Goal: Task Accomplishment & Management: Manage account settings

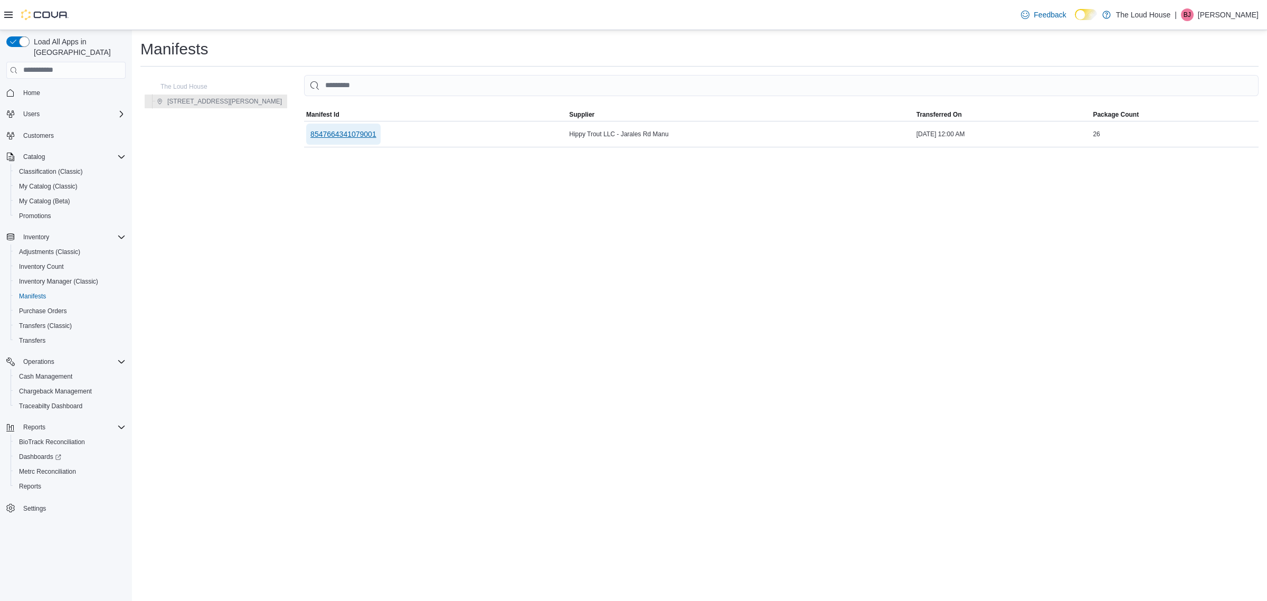
click at [310, 133] on span "8547664341079001" at bounding box center [343, 134] width 66 height 11
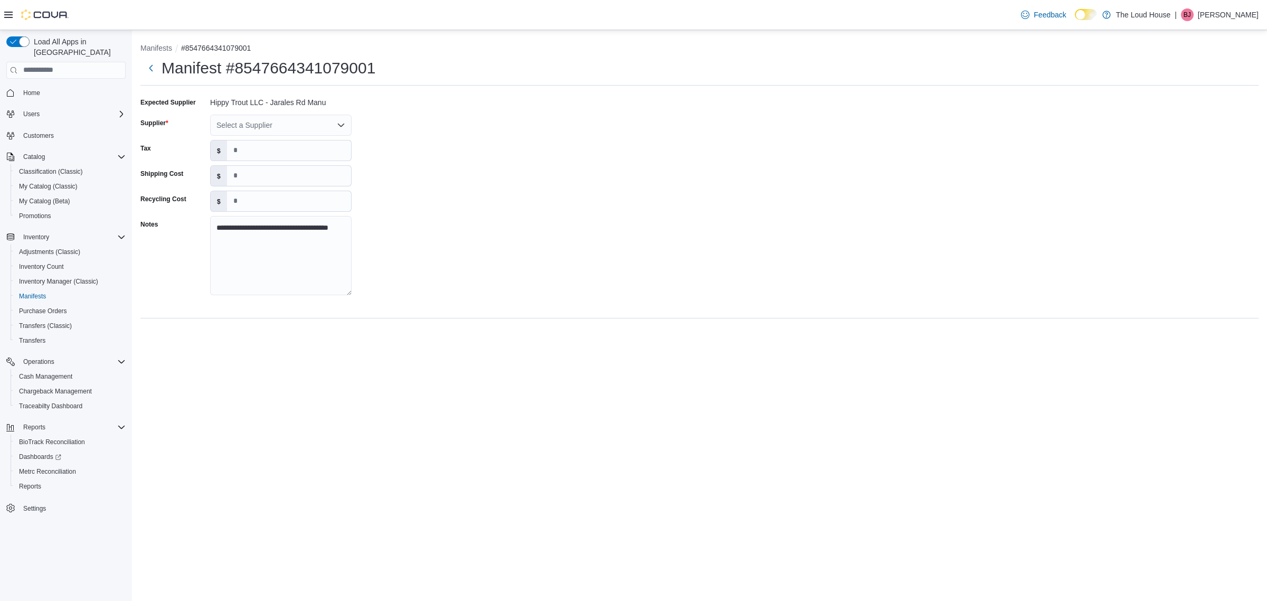
drag, startPoint x: 548, startPoint y: 143, endPoint x: 511, endPoint y: 173, distance: 46.9
click at [548, 143] on div "**********" at bounding box center [699, 199] width 1118 height 211
click at [258, 172] on input "*" at bounding box center [289, 176] width 124 height 20
drag, startPoint x: 261, startPoint y: 173, endPoint x: 218, endPoint y: 169, distance: 43.5
click at [218, 169] on div "$ *" at bounding box center [281, 175] width 142 height 21
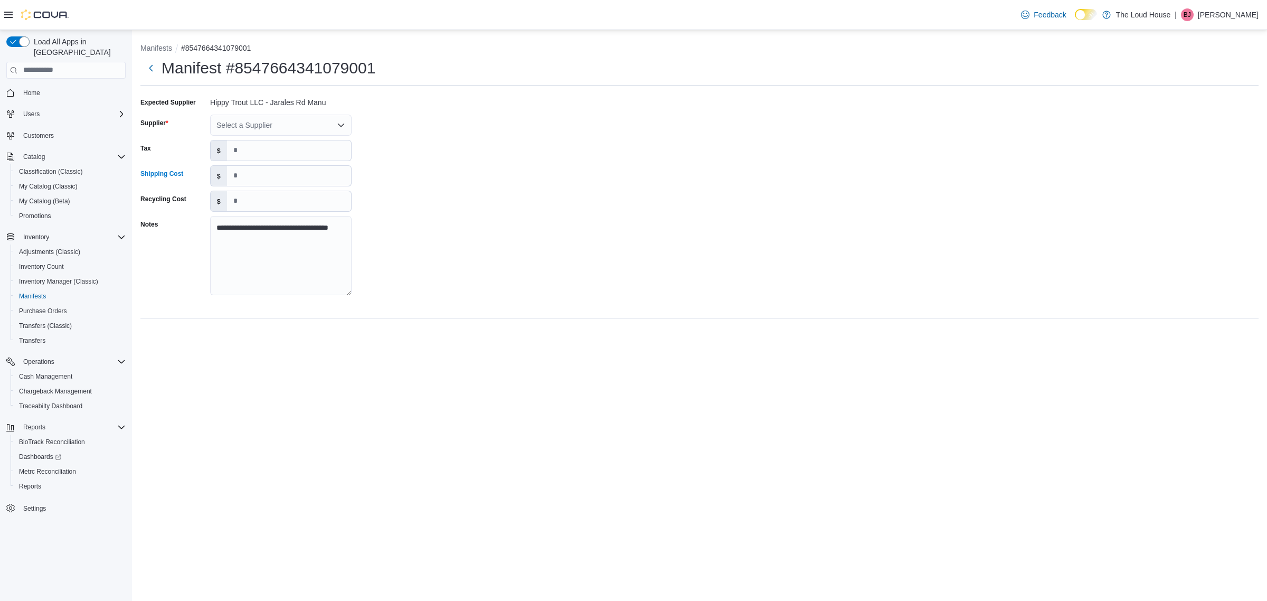
click at [466, 169] on div "**********" at bounding box center [699, 199] width 1118 height 211
click at [310, 177] on input "*" at bounding box center [289, 176] width 124 height 20
type input "*"
type input "*****"
click at [421, 205] on div "**********" at bounding box center [699, 199] width 1118 height 211
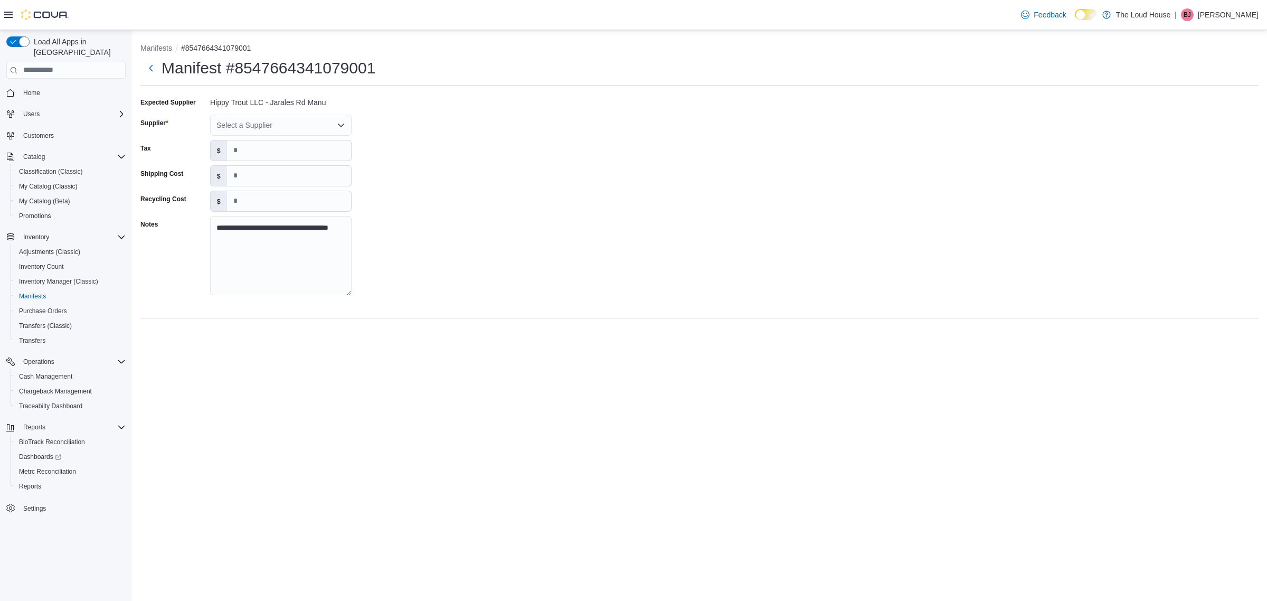
click at [280, 131] on div "Select a Supplier" at bounding box center [281, 125] width 142 height 21
click at [316, 172] on span "Hippie Trout Cannabis Co" at bounding box center [287, 173] width 116 height 11
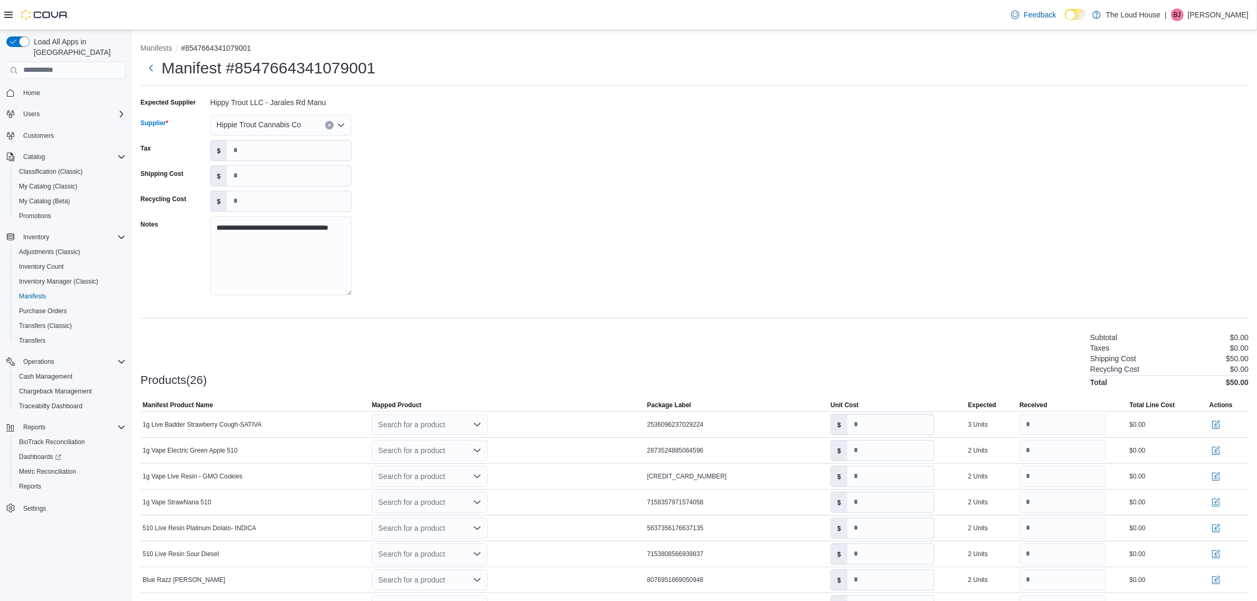
click at [383, 252] on div "**********" at bounding box center [694, 199] width 1108 height 211
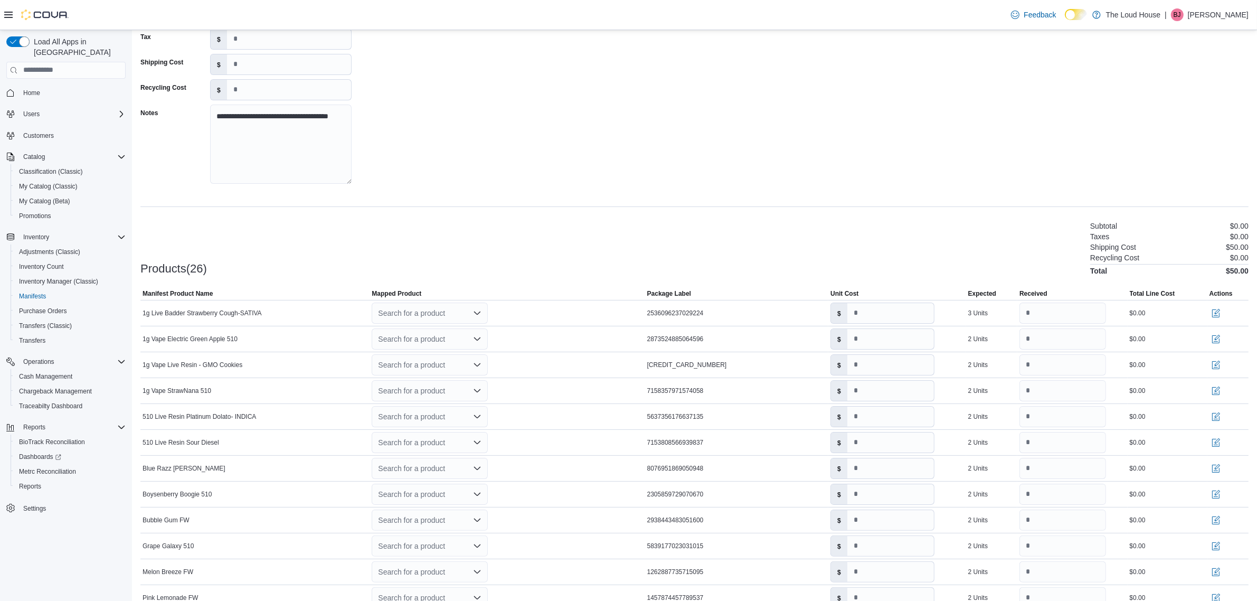
scroll to position [198, 0]
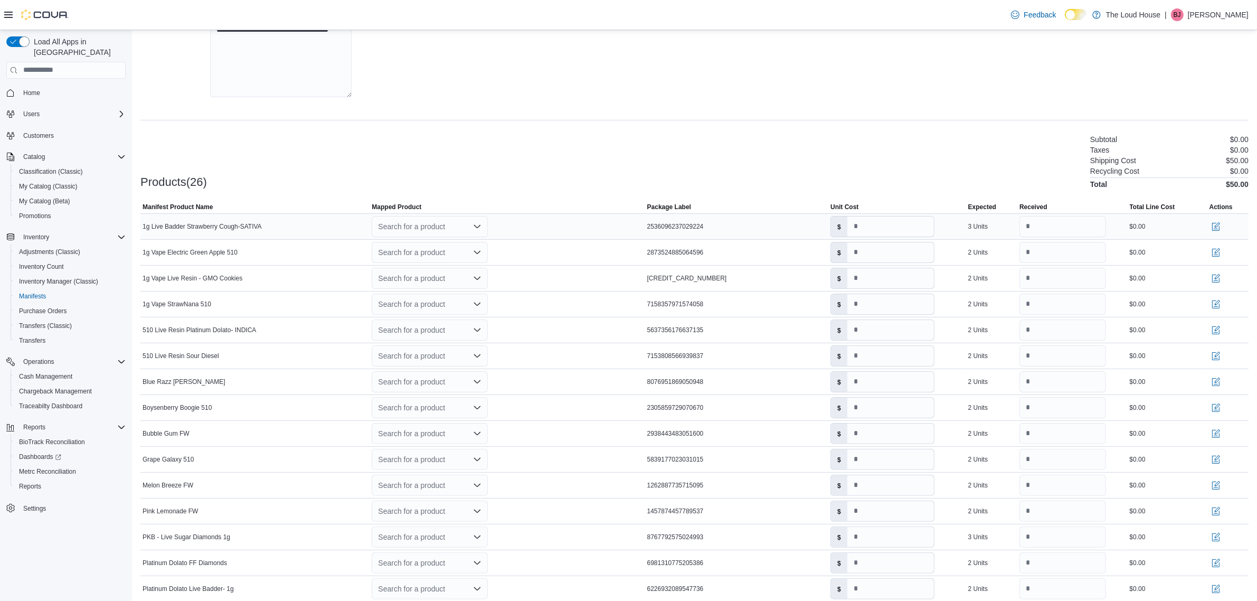
click at [481, 225] on icon "Open list of options" at bounding box center [477, 226] width 8 height 8
click at [448, 246] on div "Create a new product" at bounding box center [423, 245] width 61 height 8
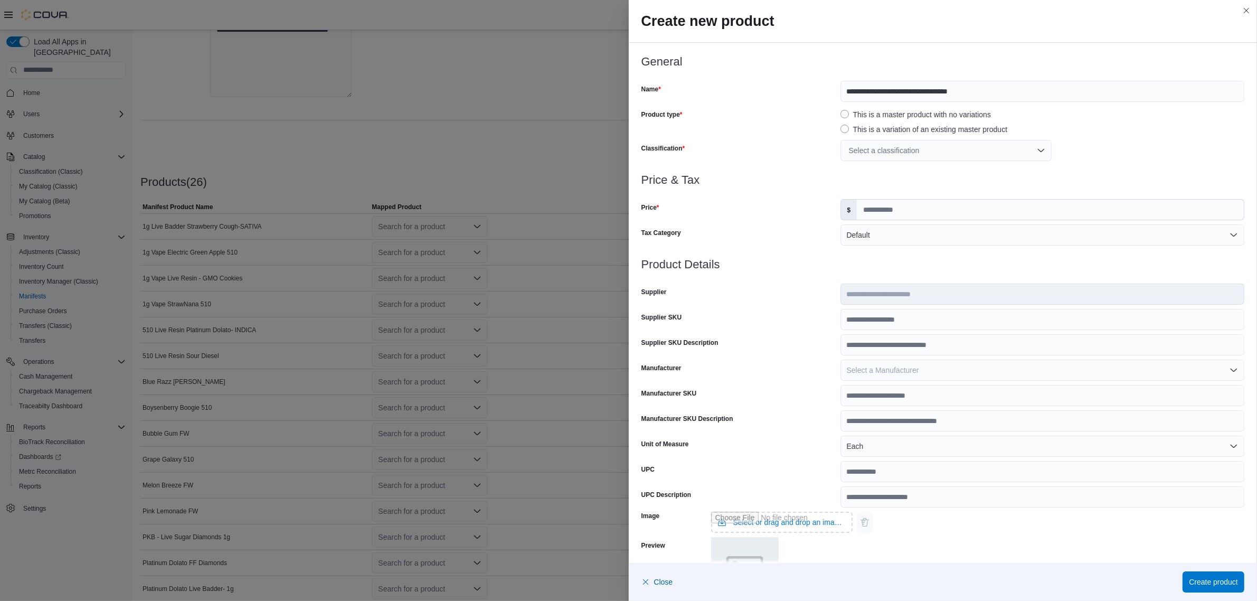
click at [909, 150] on div "Select a classification" at bounding box center [946, 150] width 211 height 21
click at [887, 231] on span "Concentrates" at bounding box center [869, 232] width 44 height 8
click at [1105, 175] on h3 "Price & Tax" at bounding box center [944, 180] width 604 height 13
click at [925, 212] on input "Price" at bounding box center [1050, 210] width 387 height 20
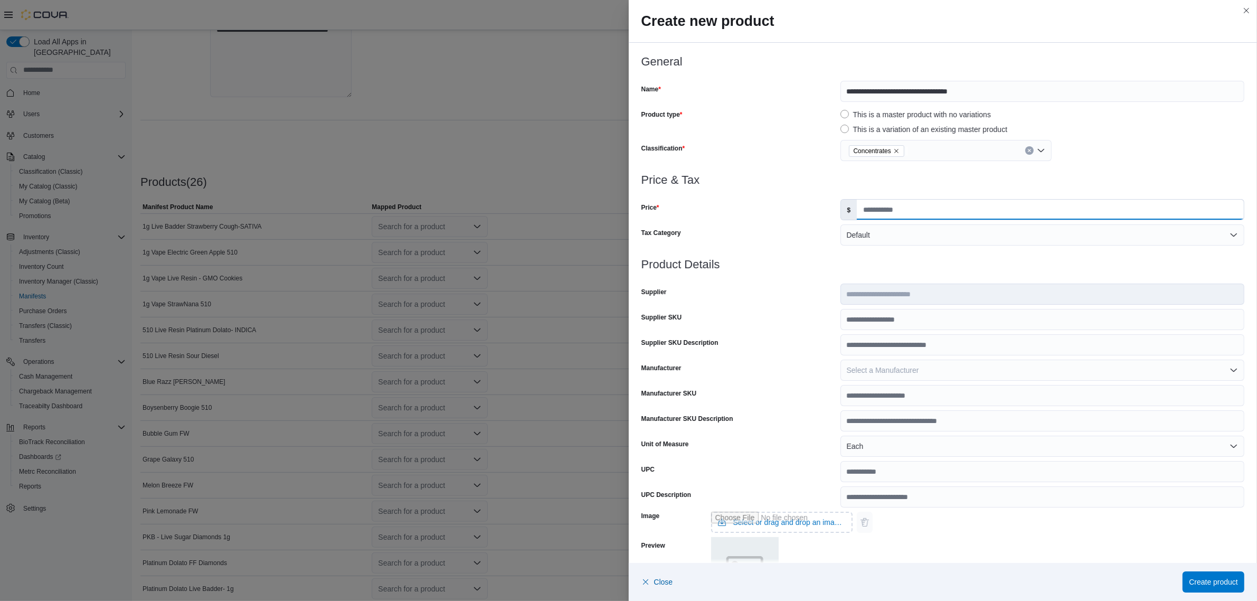
click at [936, 213] on input "Price" at bounding box center [1050, 210] width 387 height 20
click at [805, 204] on div "Price" at bounding box center [739, 209] width 195 height 21
click at [912, 209] on input "****" at bounding box center [1050, 210] width 387 height 20
click at [902, 241] on button "Default" at bounding box center [1043, 234] width 404 height 21
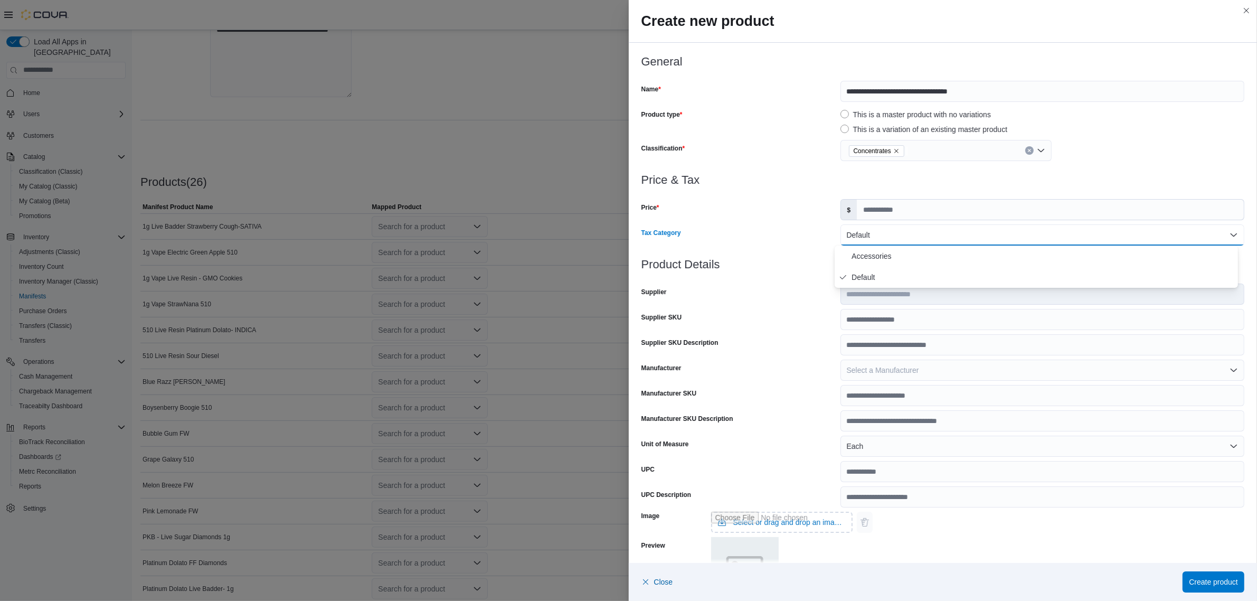
click at [902, 241] on button "Default" at bounding box center [1043, 234] width 404 height 21
click at [896, 263] on h3 "Product Details" at bounding box center [944, 264] width 604 height 13
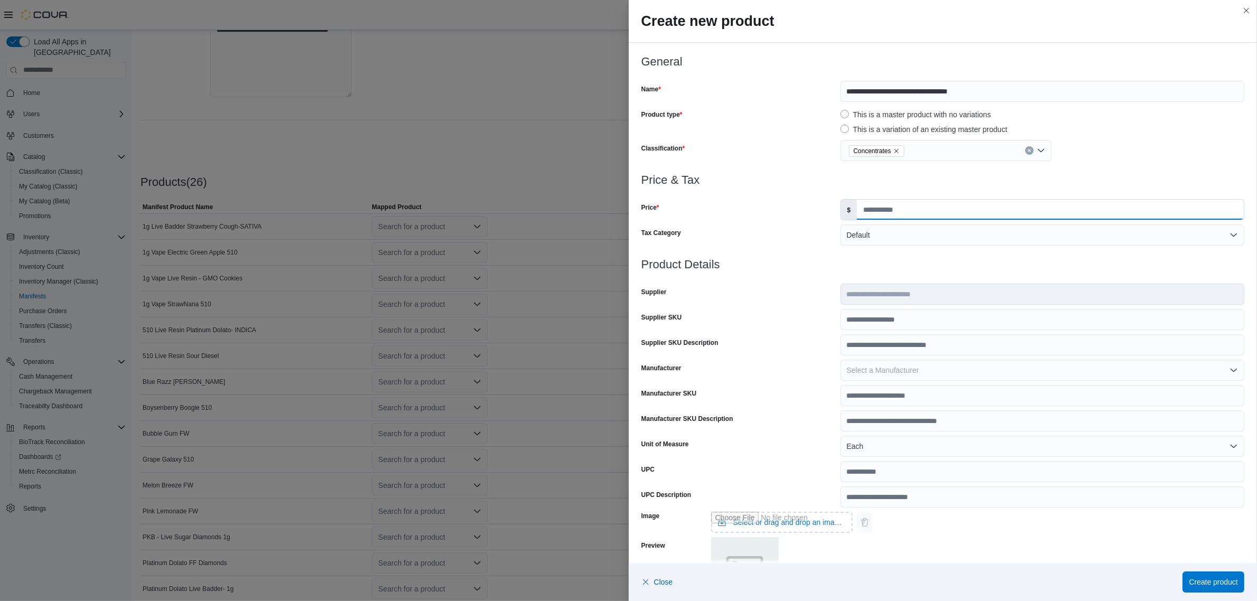
click at [892, 202] on input "****" at bounding box center [1050, 210] width 387 height 20
drag, startPoint x: 901, startPoint y: 208, endPoint x: 783, endPoint y: 212, distance: 118.4
click at [783, 212] on div "Price $ ****" at bounding box center [944, 209] width 604 height 21
type input "****"
type input "*"
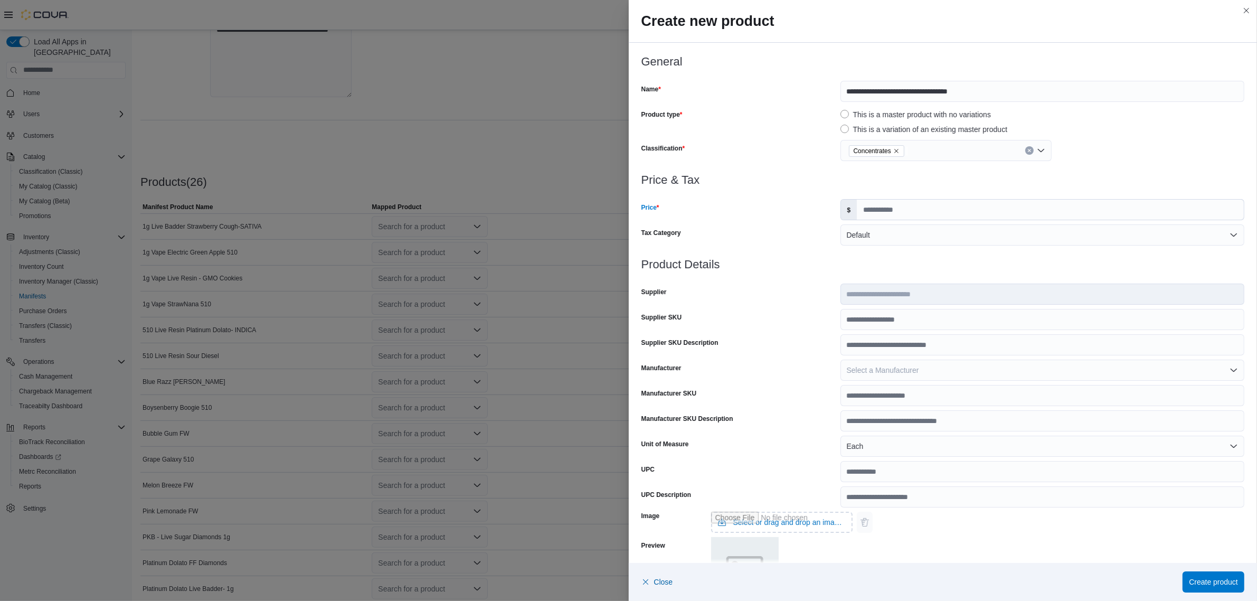
click at [781, 212] on div "Price" at bounding box center [739, 209] width 195 height 21
click at [911, 215] on input "Price" at bounding box center [1050, 210] width 387 height 20
click at [887, 212] on input "Price" at bounding box center [1050, 210] width 387 height 20
type input "*"
click at [883, 249] on div at bounding box center [944, 252] width 604 height 13
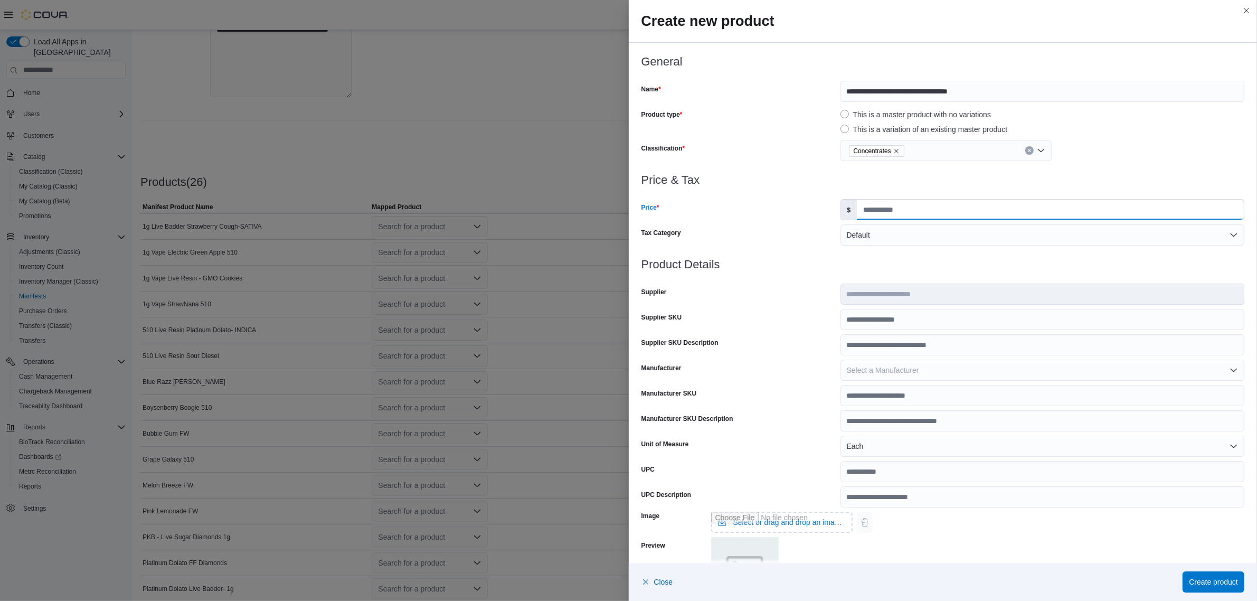
click at [936, 209] on input "****" at bounding box center [1050, 210] width 387 height 20
type input "*"
type input "****"
click at [654, 577] on span "Close" at bounding box center [663, 582] width 19 height 11
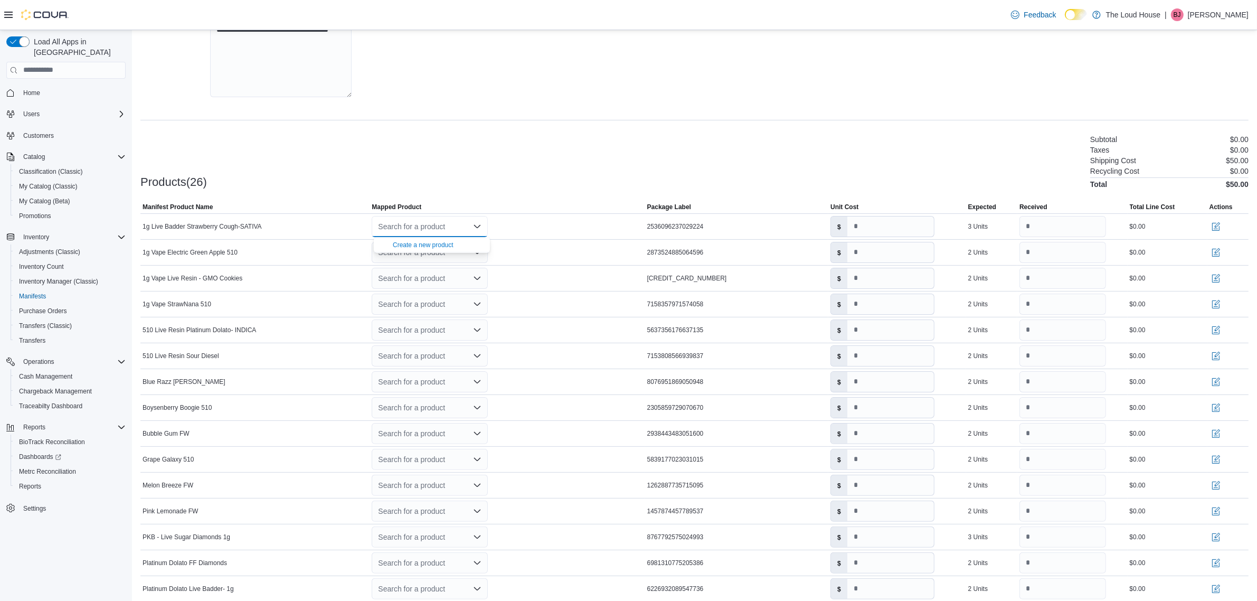
click at [470, 159] on div "Products(26) Subtotal $0.00 Taxes $0.00 Shipping Cost $50.00 Recycling Cost $0.…" at bounding box center [694, 160] width 1108 height 55
click at [477, 251] on icon "Open list of options" at bounding box center [477, 251] width 6 height 3
click at [437, 270] on div "Create a new product" at bounding box center [423, 271] width 61 height 8
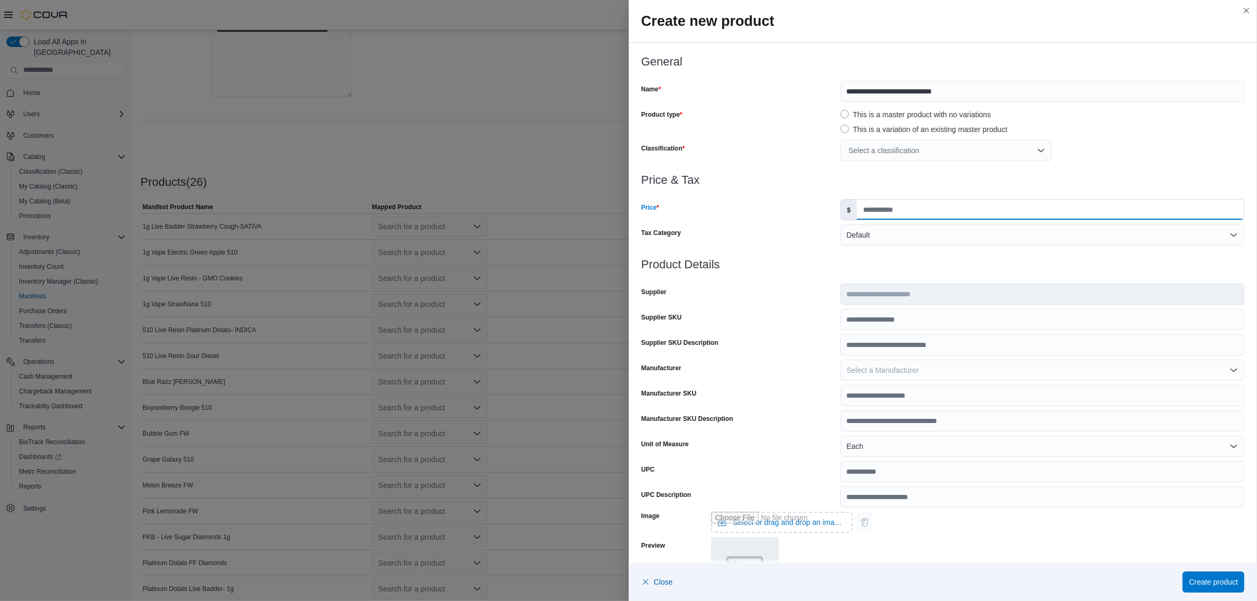
click at [912, 208] on input "Price" at bounding box center [1050, 210] width 387 height 20
click at [893, 213] on input "Price" at bounding box center [1050, 210] width 387 height 20
click at [896, 149] on div "Select a classification" at bounding box center [946, 150] width 211 height 21
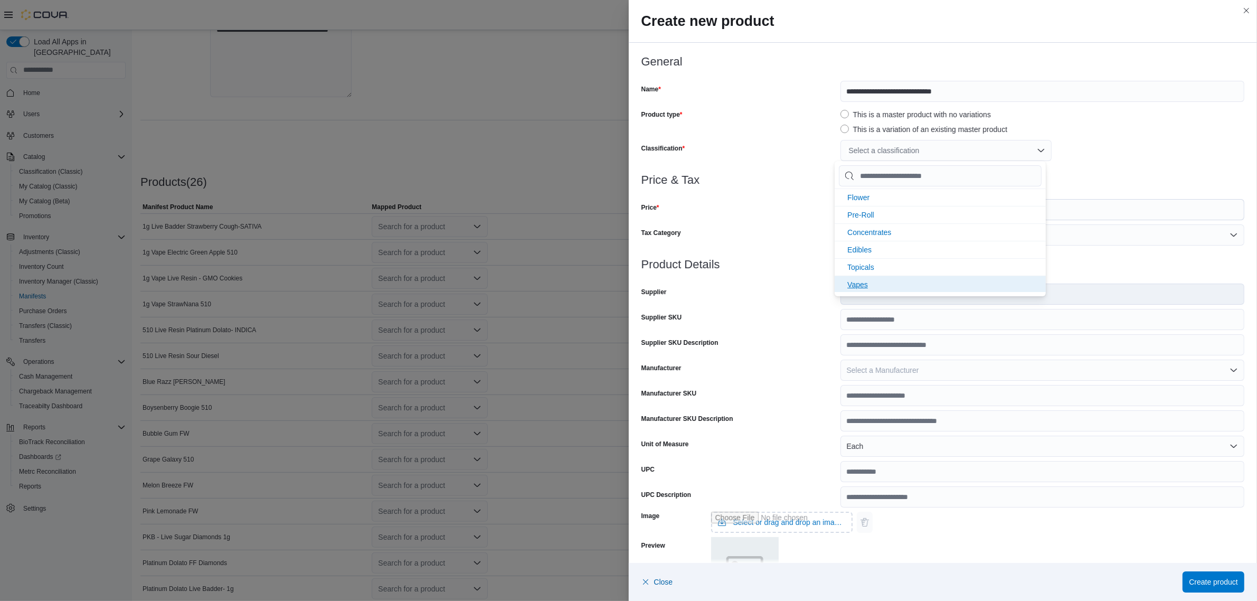
click at [866, 283] on span "Vapes" at bounding box center [857, 284] width 21 height 8
click at [1138, 168] on div at bounding box center [944, 167] width 604 height 13
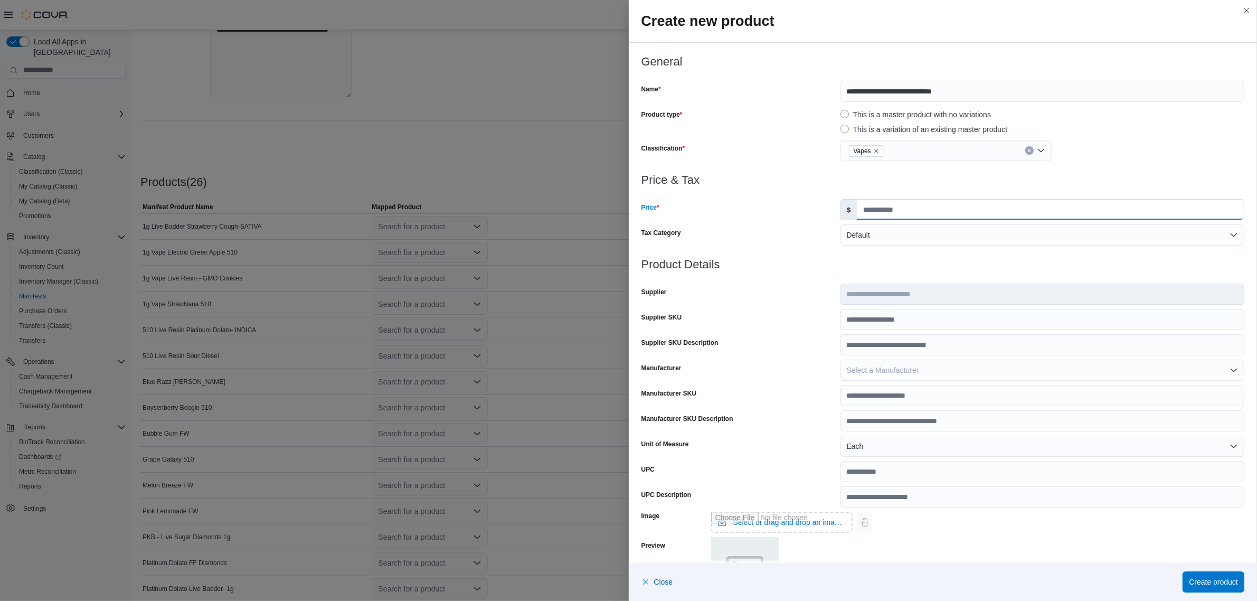
click at [920, 209] on input "Price" at bounding box center [1050, 210] width 387 height 20
type input "*****"
click at [922, 267] on h3 "Product Details" at bounding box center [944, 264] width 604 height 13
click at [922, 236] on button "Default" at bounding box center [1043, 234] width 404 height 21
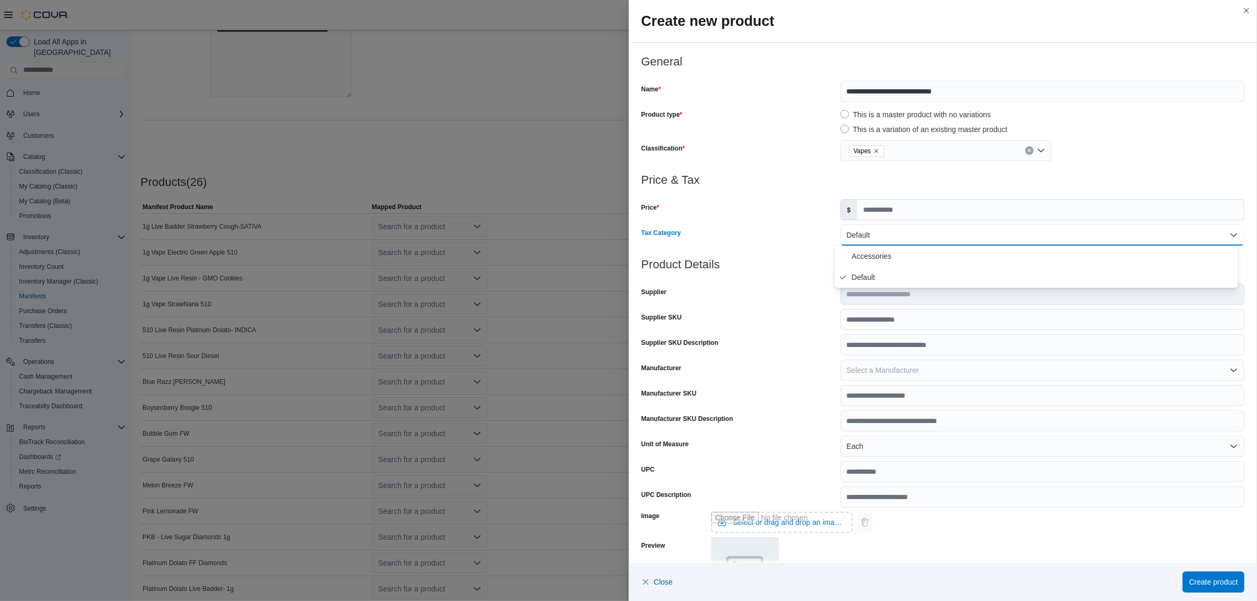
click at [788, 251] on div at bounding box center [944, 252] width 604 height 13
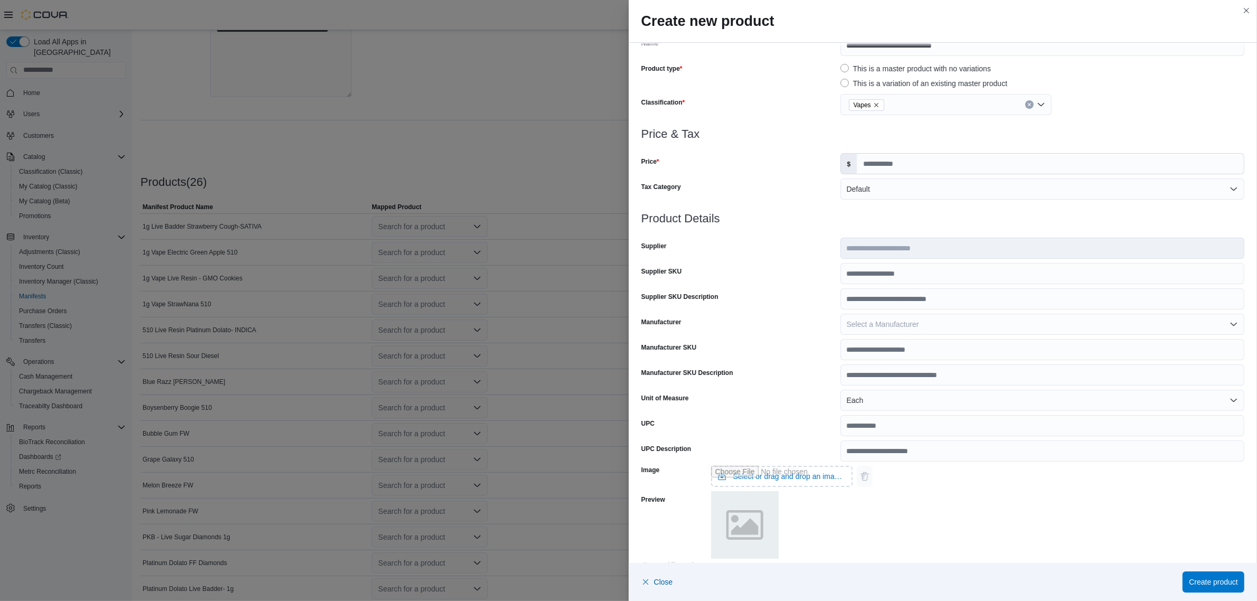
scroll to position [66, 0]
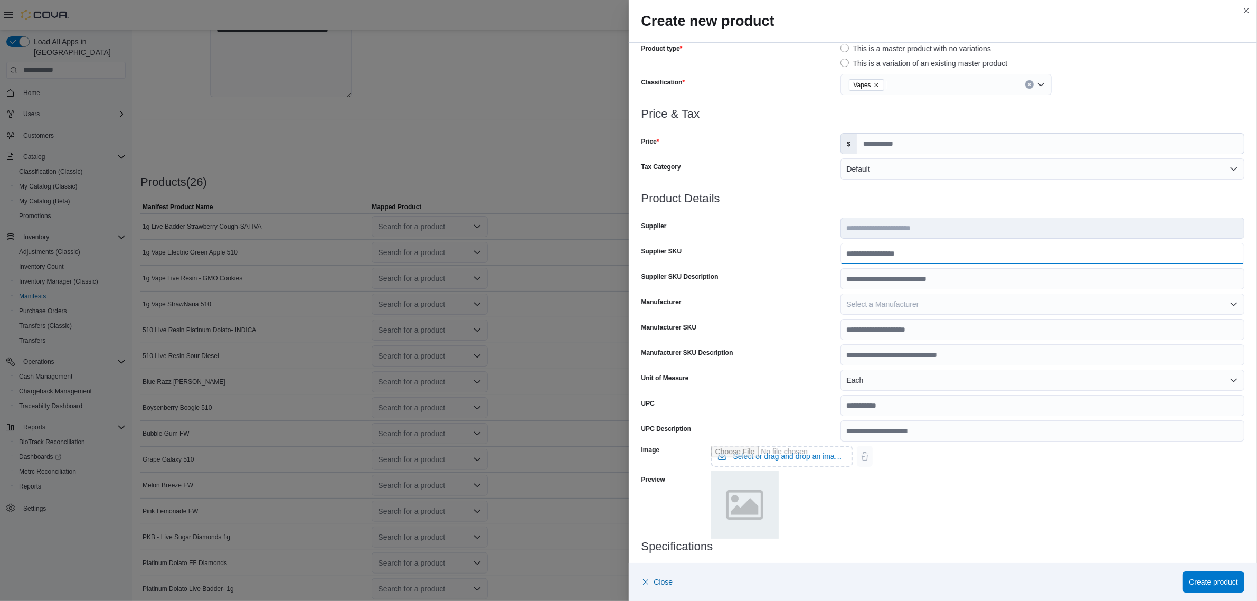
click at [915, 252] on input "Supplier SKU" at bounding box center [1043, 253] width 404 height 21
click at [927, 300] on button "Select a Manufacturer" at bounding box center [1043, 304] width 404 height 21
click at [796, 308] on div "Manufacturer" at bounding box center [739, 304] width 195 height 21
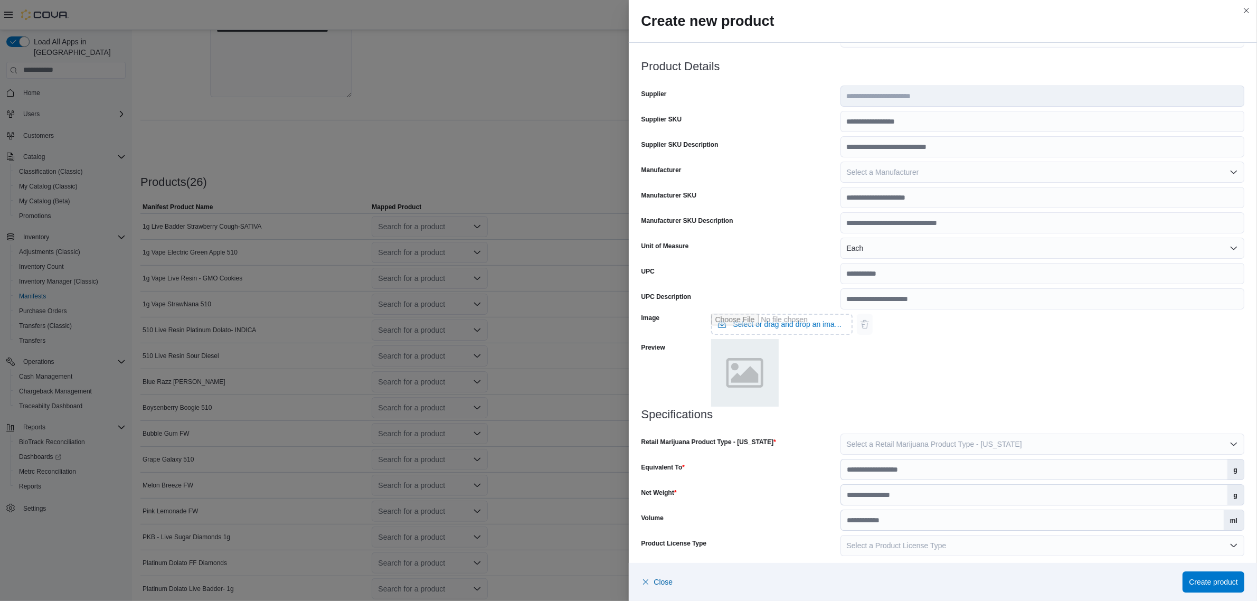
scroll to position [204, 0]
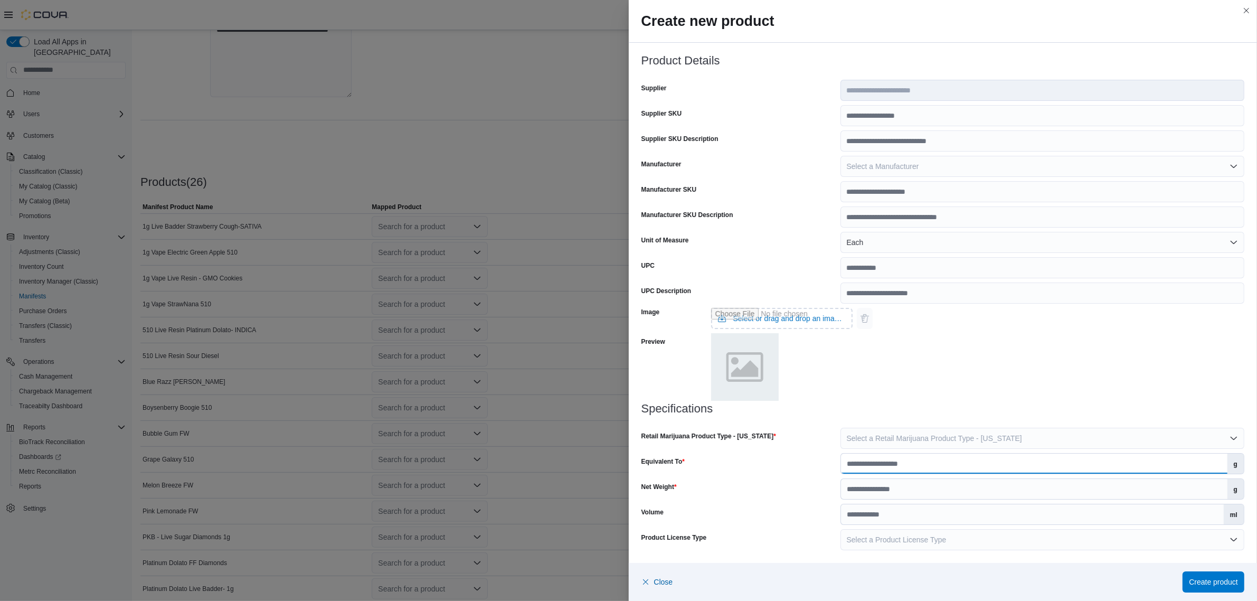
click at [862, 462] on input "Equivalent To" at bounding box center [1034, 464] width 387 height 20
type input "***"
click at [908, 484] on input "Net Weight" at bounding box center [1034, 489] width 387 height 20
type input "*"
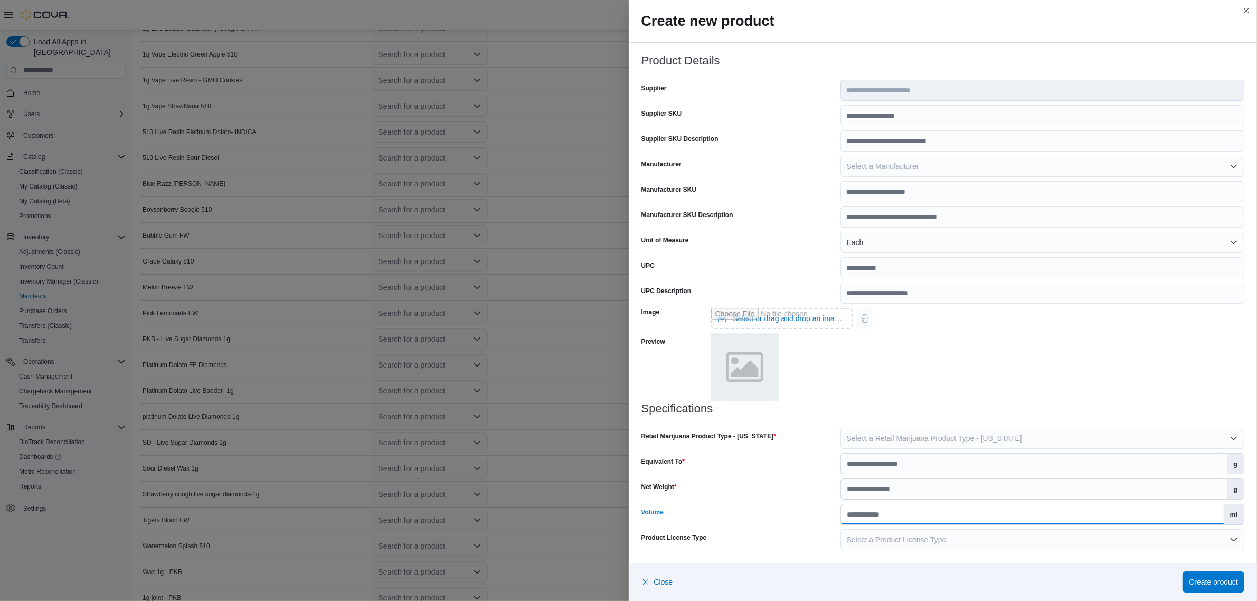
click at [907, 511] on input "Volume" at bounding box center [1032, 514] width 383 height 20
click at [930, 540] on span "Select a Product License Type" at bounding box center [897, 539] width 100 height 8
click at [917, 515] on span "Both" at bounding box center [1043, 520] width 382 height 13
click at [779, 545] on div "Product License Type" at bounding box center [739, 539] width 195 height 21
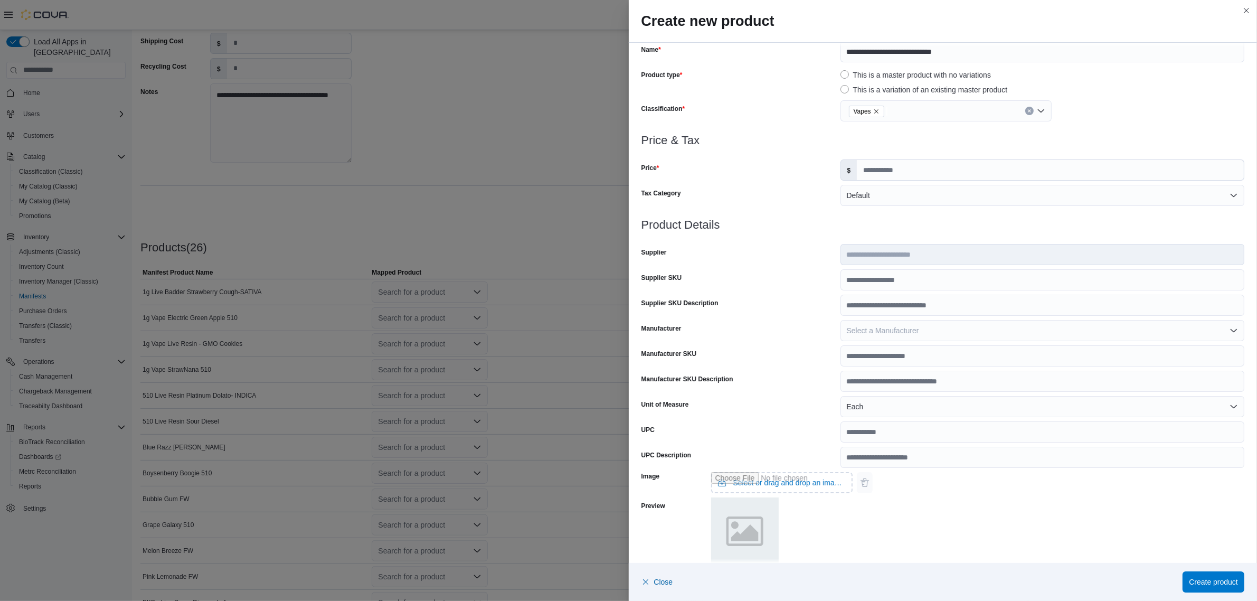
scroll to position [0, 0]
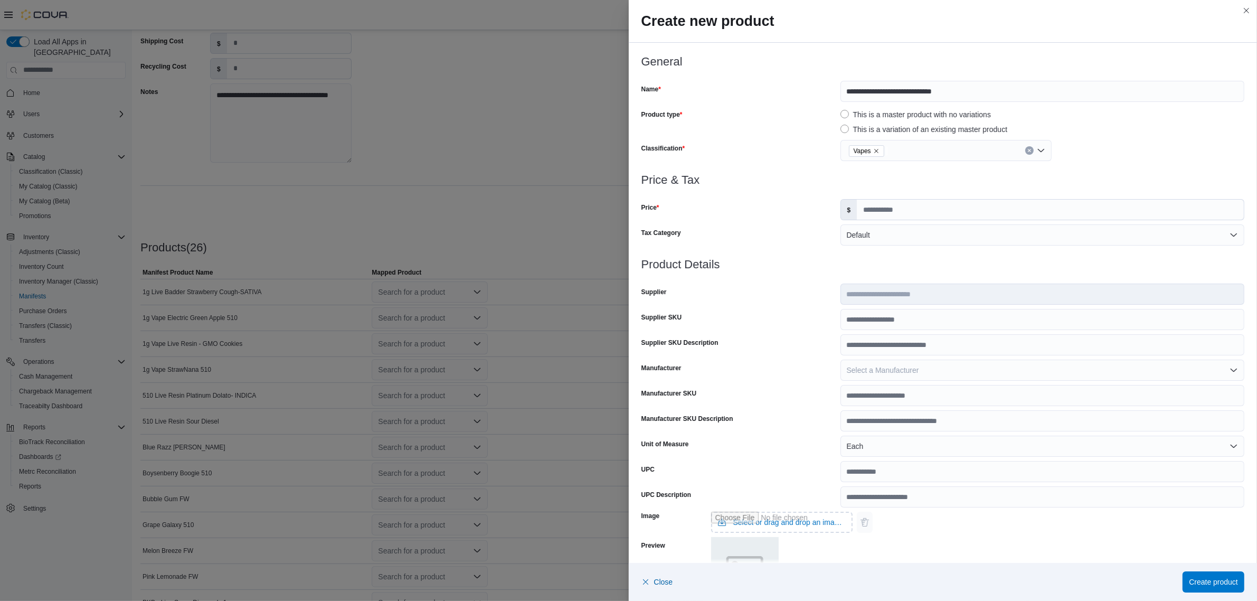
click at [842, 128] on label "This is a variation of an existing master product" at bounding box center [924, 129] width 167 height 13
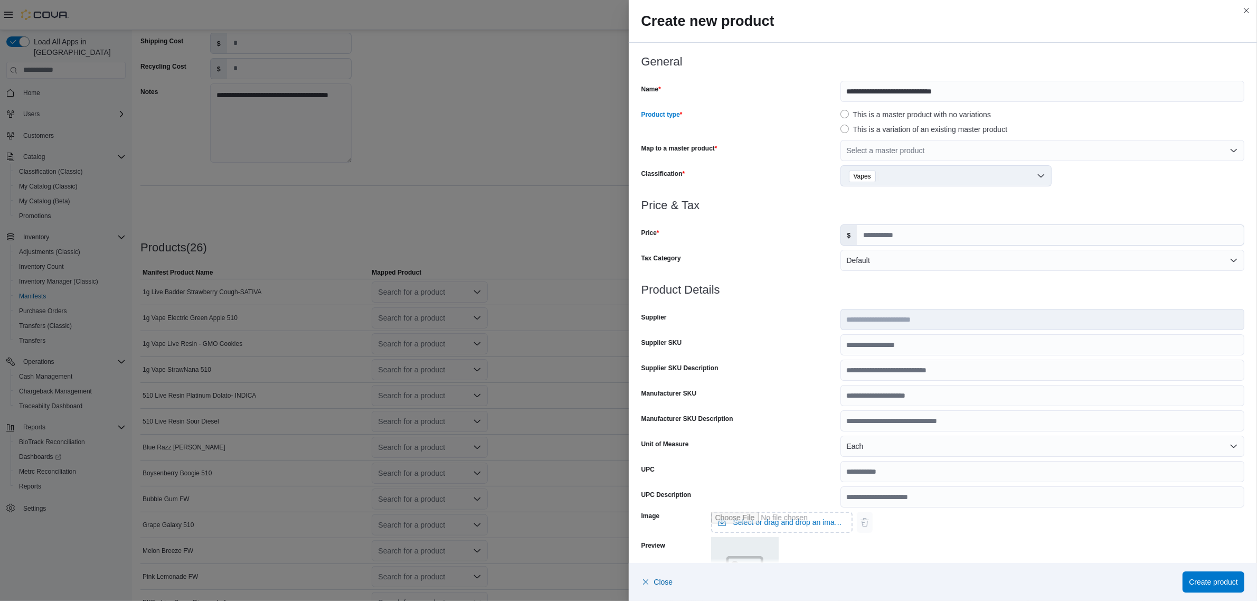
click at [841, 115] on label "This is a master product with no variations" at bounding box center [916, 114] width 150 height 13
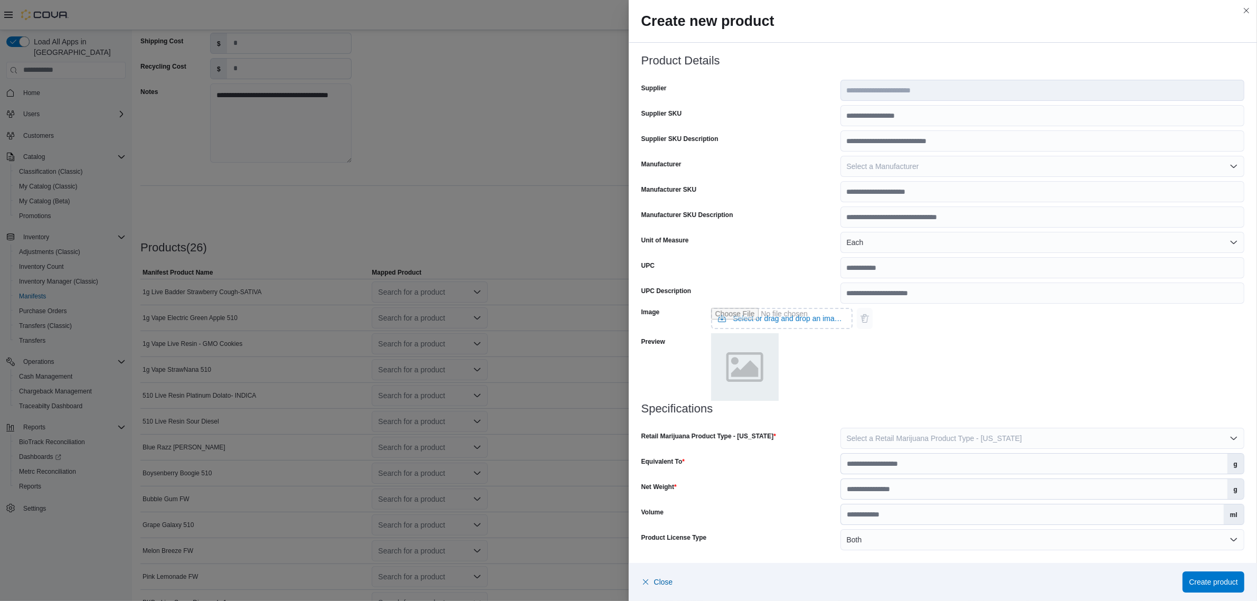
scroll to position [397, 0]
click at [1231, 581] on span "Create product" at bounding box center [1213, 581] width 49 height 11
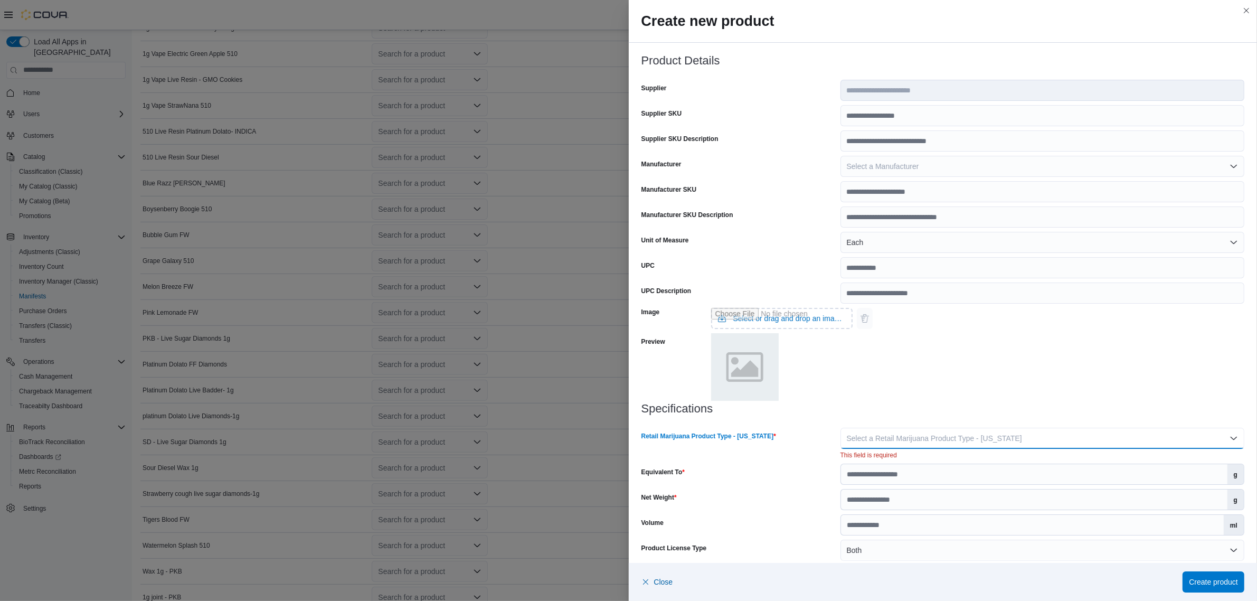
click at [933, 436] on span "Select a Retail Marijuana Product Type - New Mexico" at bounding box center [934, 438] width 175 height 8
click at [871, 483] on span "Concentrate" at bounding box center [1043, 480] width 382 height 13
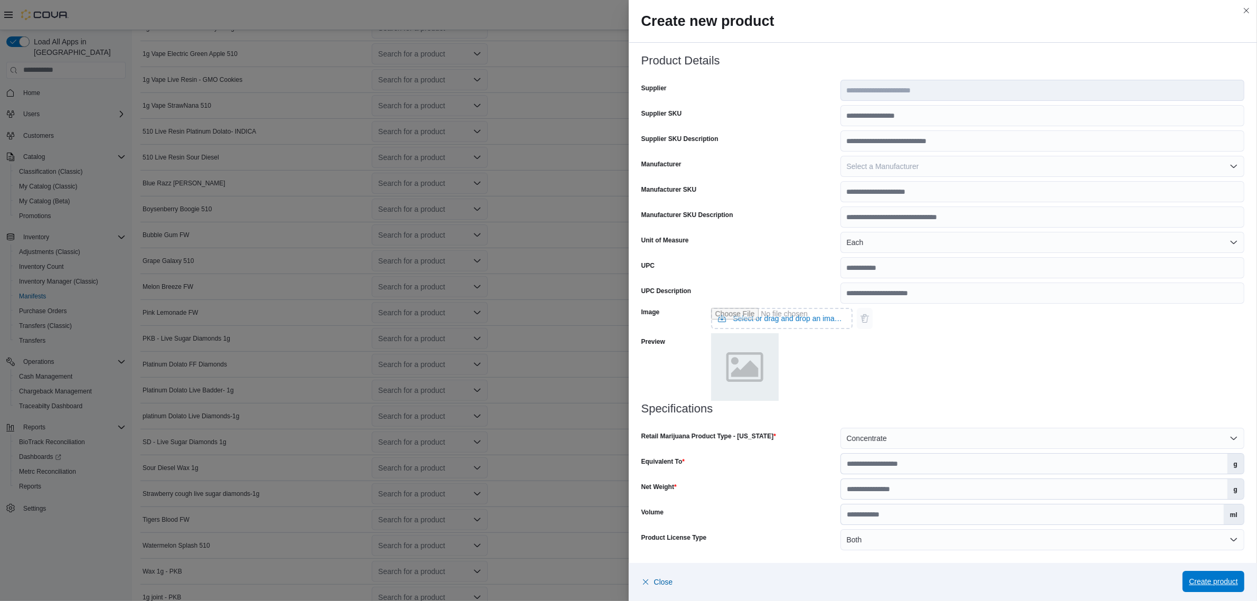
click at [1194, 581] on span "Create product" at bounding box center [1213, 581] width 49 height 11
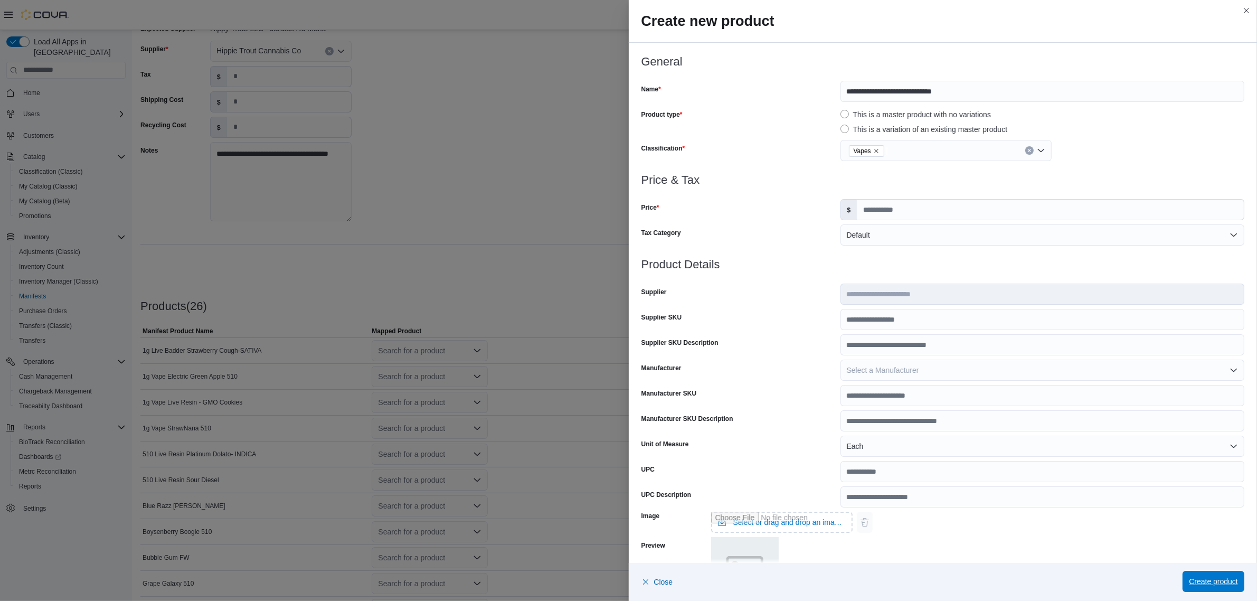
scroll to position [67, 0]
click at [1202, 579] on span "Create product" at bounding box center [1213, 581] width 49 height 11
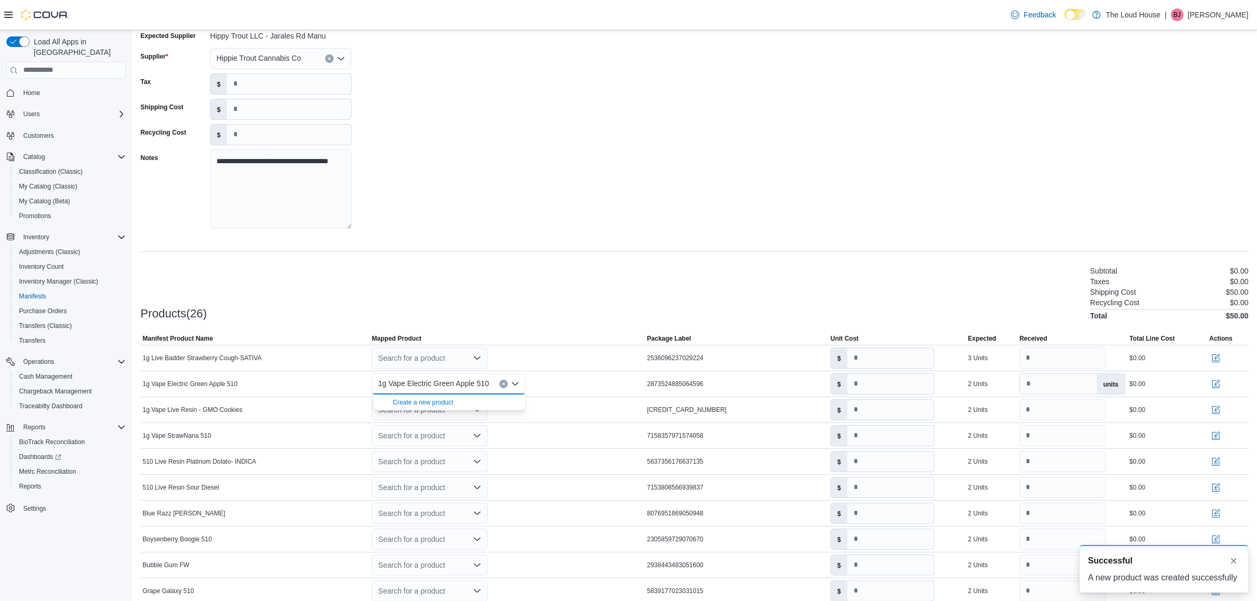
scroll to position [0, 0]
click at [590, 289] on div "Products(26) Subtotal $0.00 Taxes $0.00 Shipping Cost $50.00 Recycling Cost $0.…" at bounding box center [694, 292] width 1108 height 55
click at [488, 415] on div "Search for a product" at bounding box center [430, 409] width 116 height 21
click at [463, 241] on div "**********" at bounding box center [694, 539] width 1108 height 1024
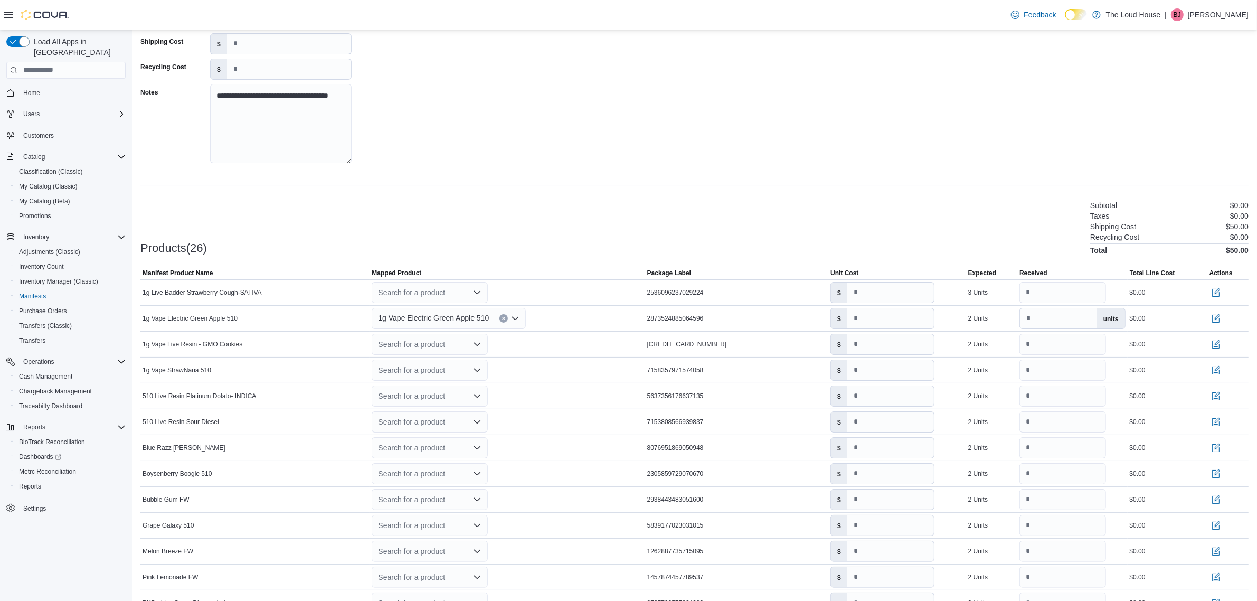
scroll to position [198, 0]
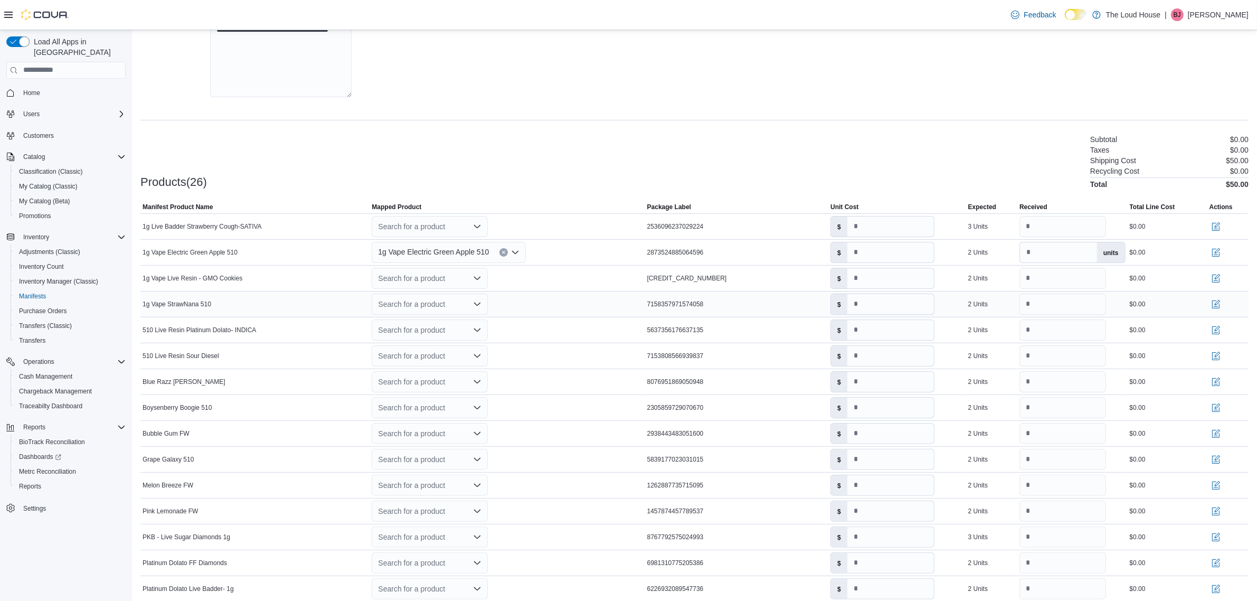
click at [479, 305] on icon "Open list of options" at bounding box center [477, 303] width 6 height 3
click at [454, 323] on div "Create a new product" at bounding box center [423, 323] width 61 height 8
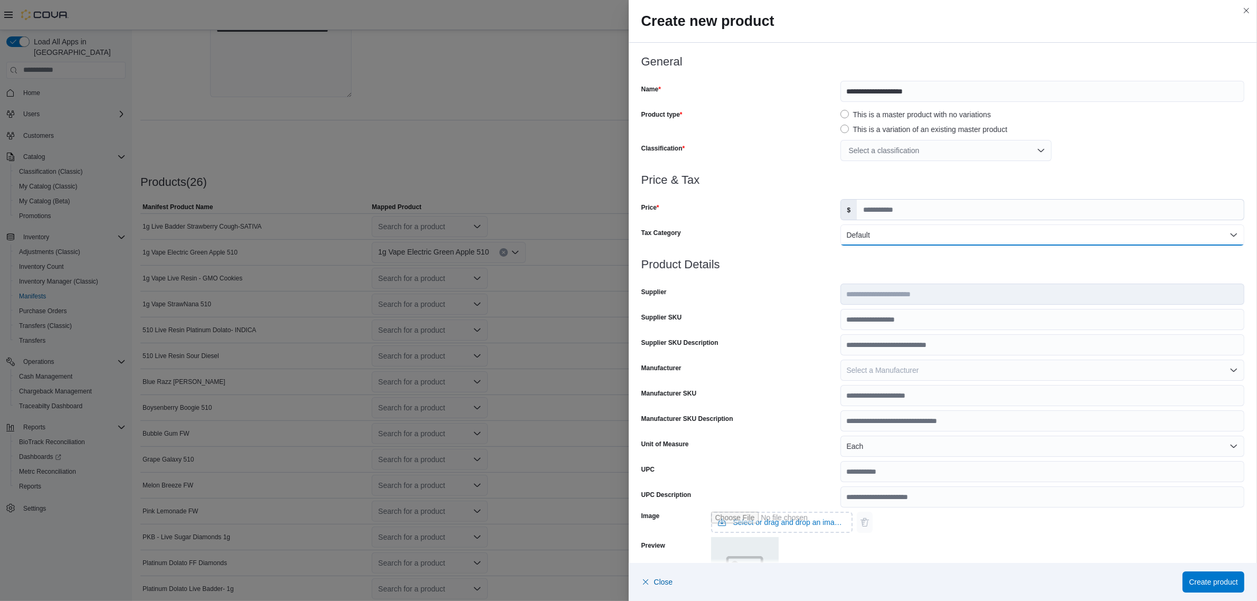
click at [912, 239] on button "Default" at bounding box center [1043, 234] width 404 height 21
click at [910, 208] on input "Price" at bounding box center [1050, 210] width 387 height 20
type input "*****"
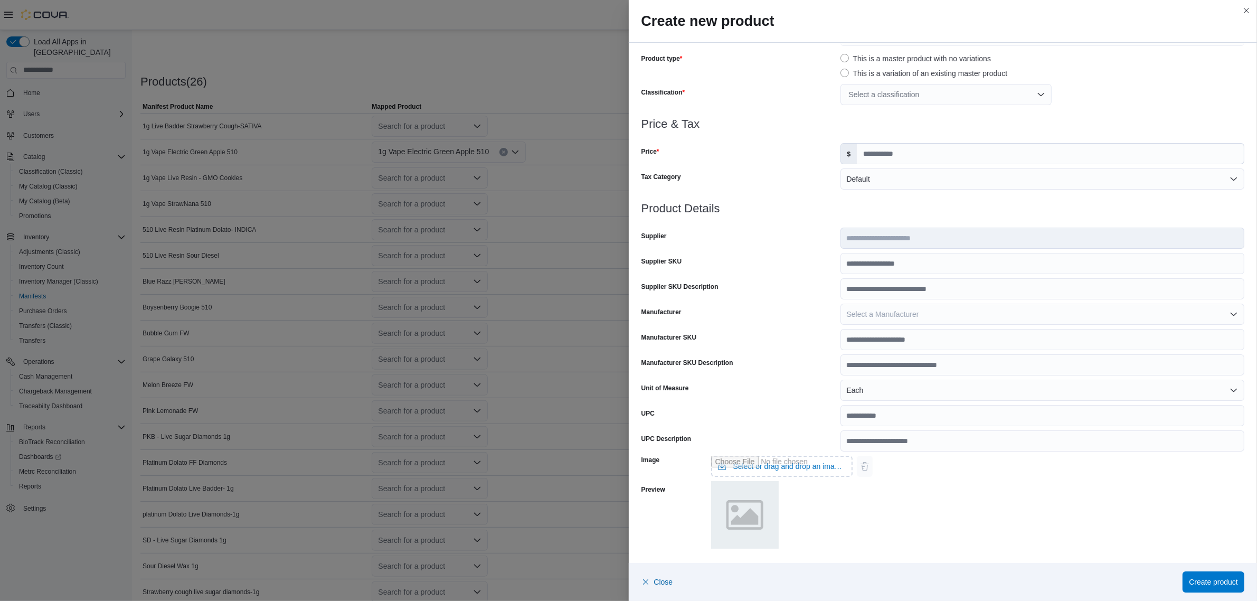
scroll to position [529, 0]
click at [1003, 492] on div "Image Select or drag and drop an image file Preview" at bounding box center [944, 500] width 604 height 99
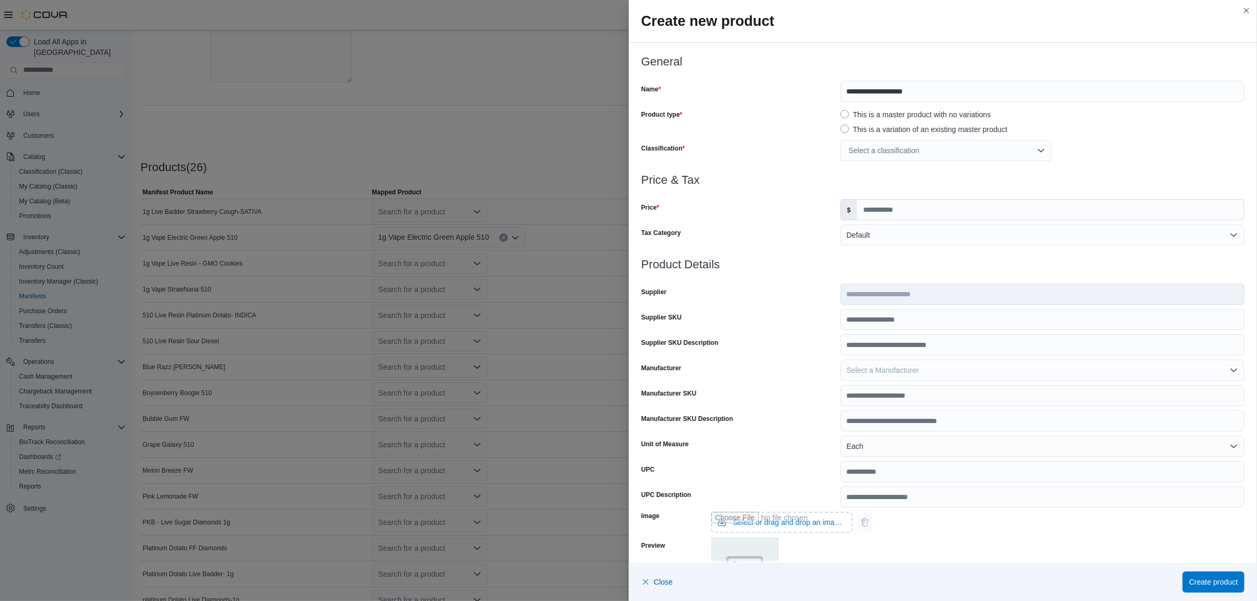
scroll to position [199, 0]
click at [953, 152] on div "Select a classification" at bounding box center [946, 150] width 211 height 21
click at [857, 282] on span "Vapes" at bounding box center [857, 284] width 21 height 8
click at [1122, 196] on div at bounding box center [944, 192] width 604 height 13
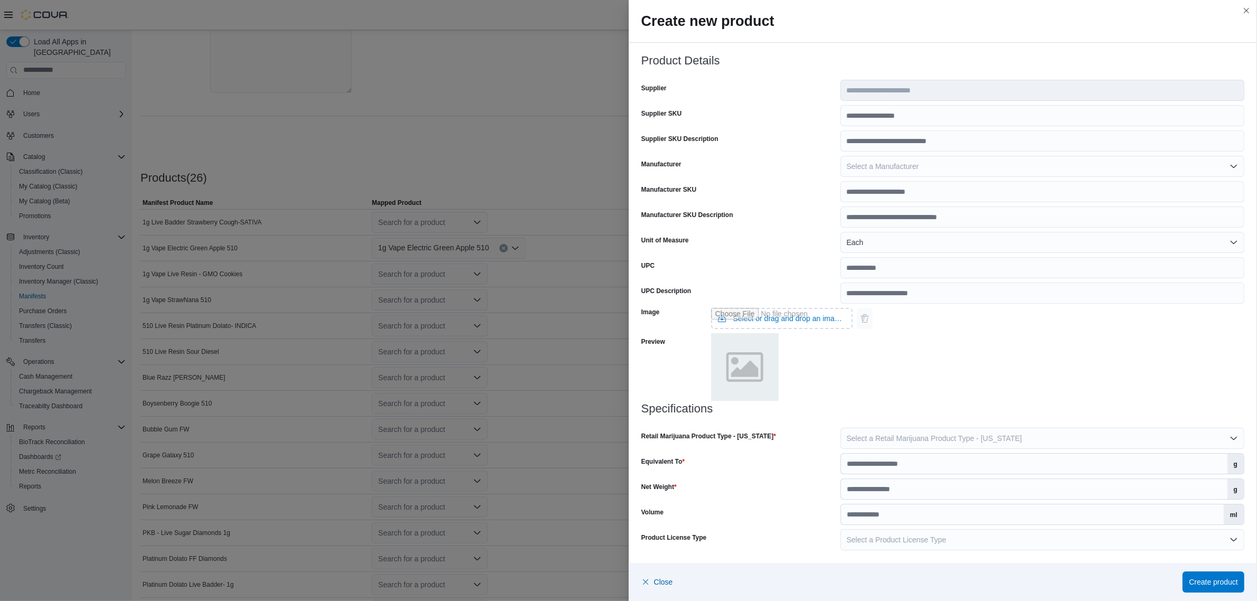
scroll to position [529, 0]
click at [933, 439] on span "Select a Retail Marijuana Product Type - New Mexico" at bounding box center [934, 438] width 175 height 8
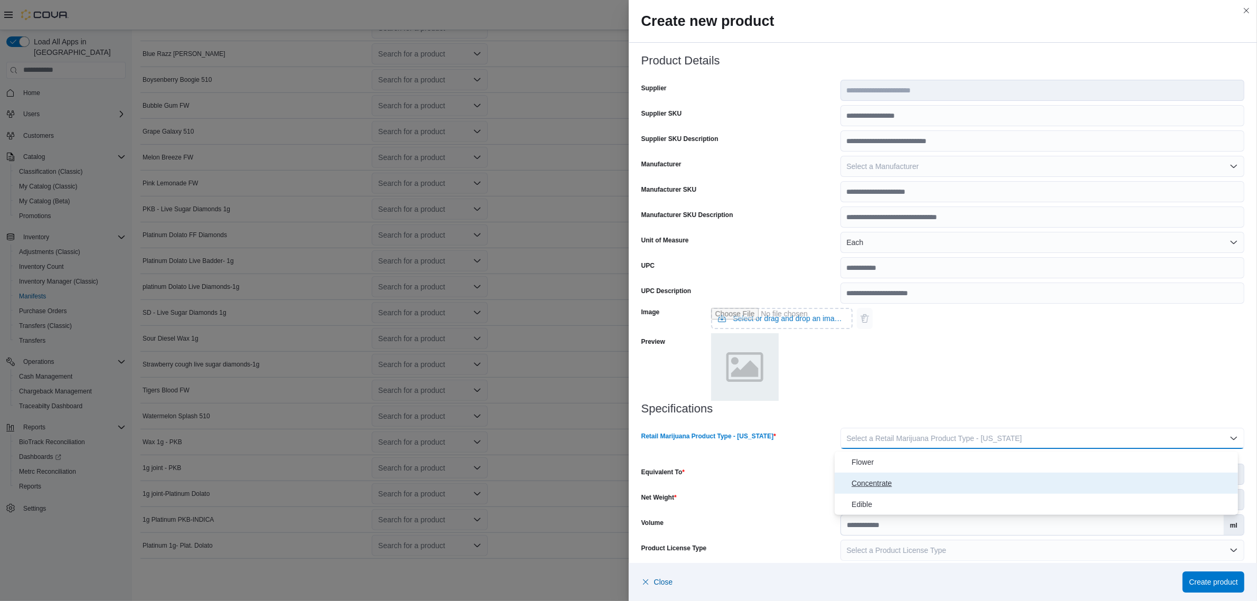
click at [883, 479] on span "Concentrate" at bounding box center [1043, 483] width 382 height 13
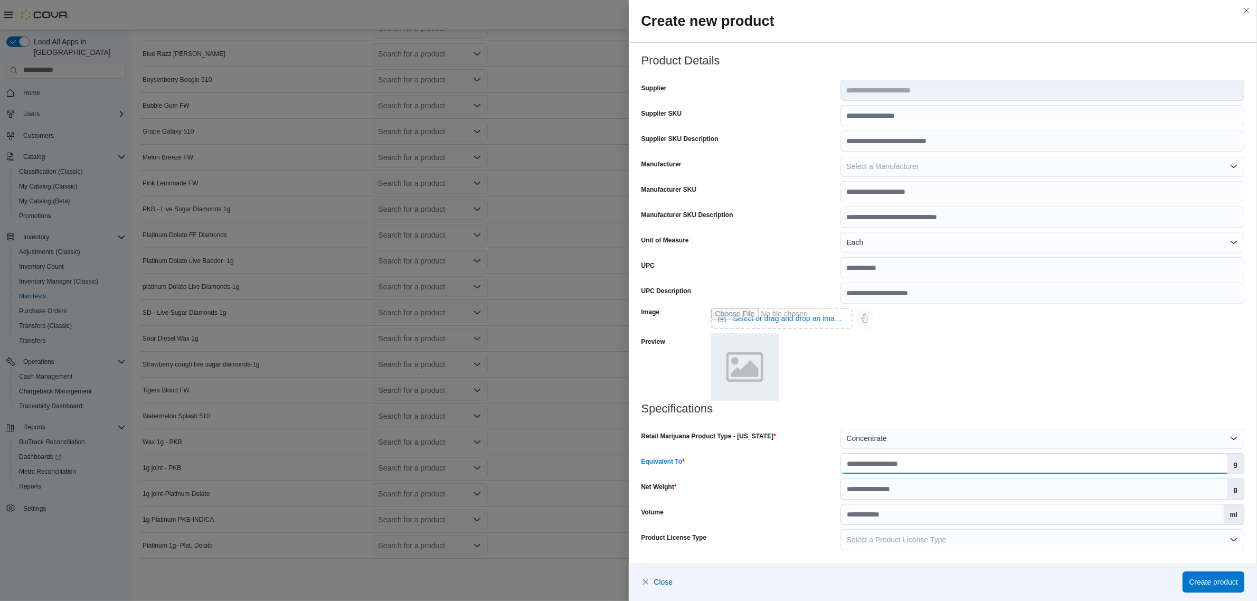
click at [870, 463] on input "Equivalent To" at bounding box center [1034, 464] width 387 height 20
type input "***"
click at [893, 489] on input "Net Weight" at bounding box center [1034, 489] width 387 height 20
type input "*"
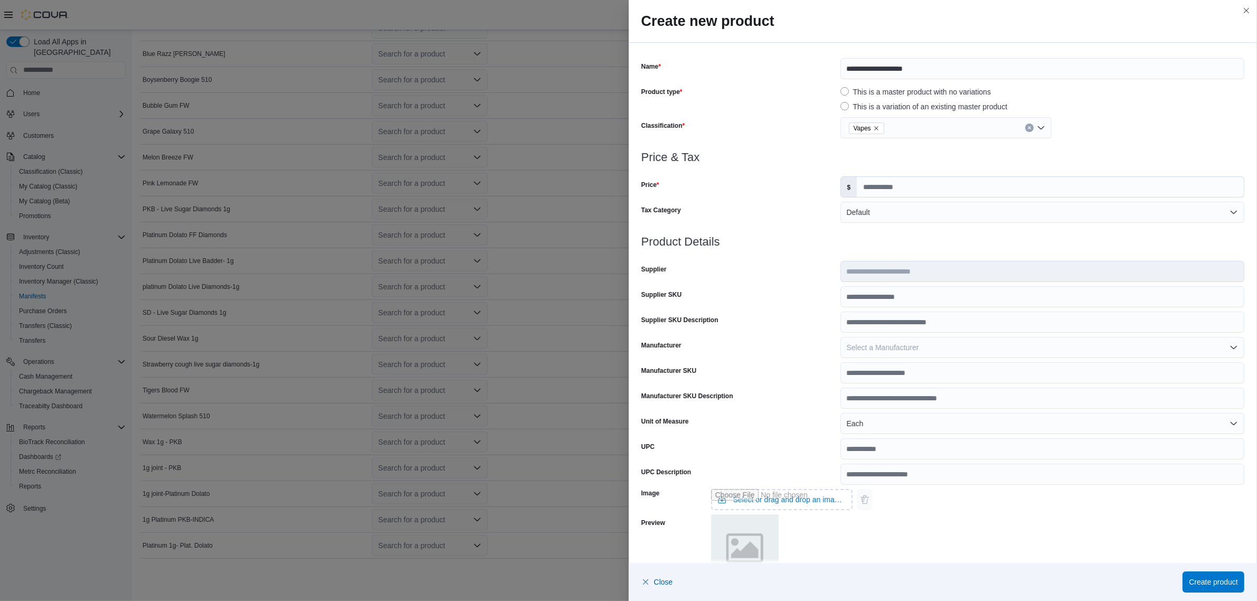
scroll to position [0, 0]
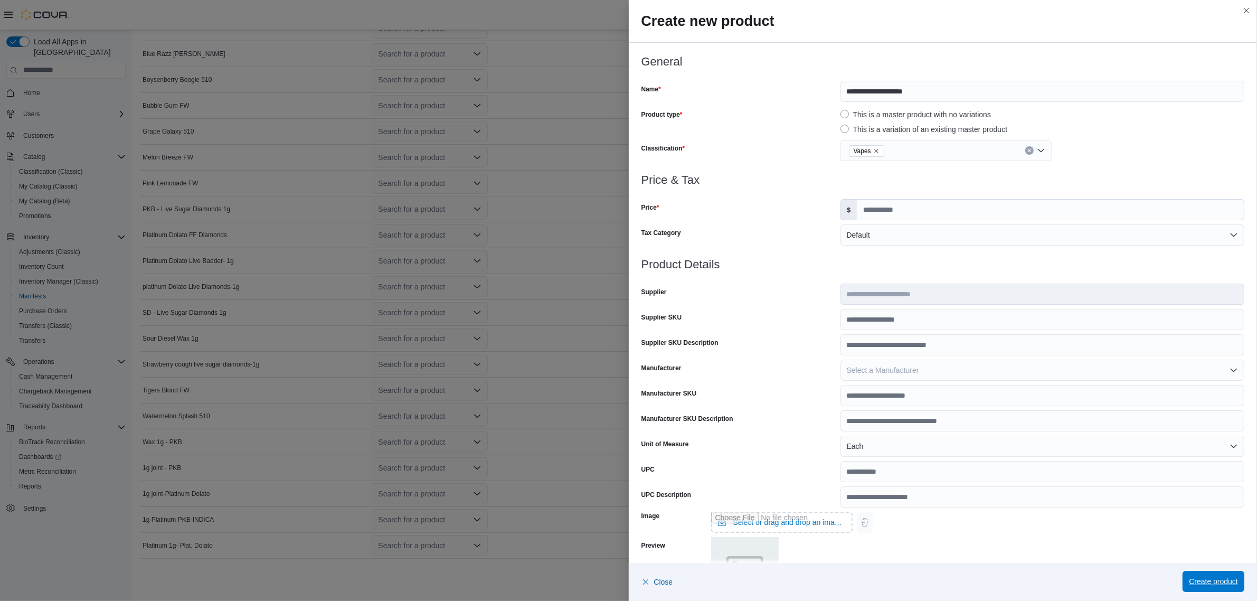
click at [1204, 579] on span "Create product" at bounding box center [1213, 581] width 49 height 11
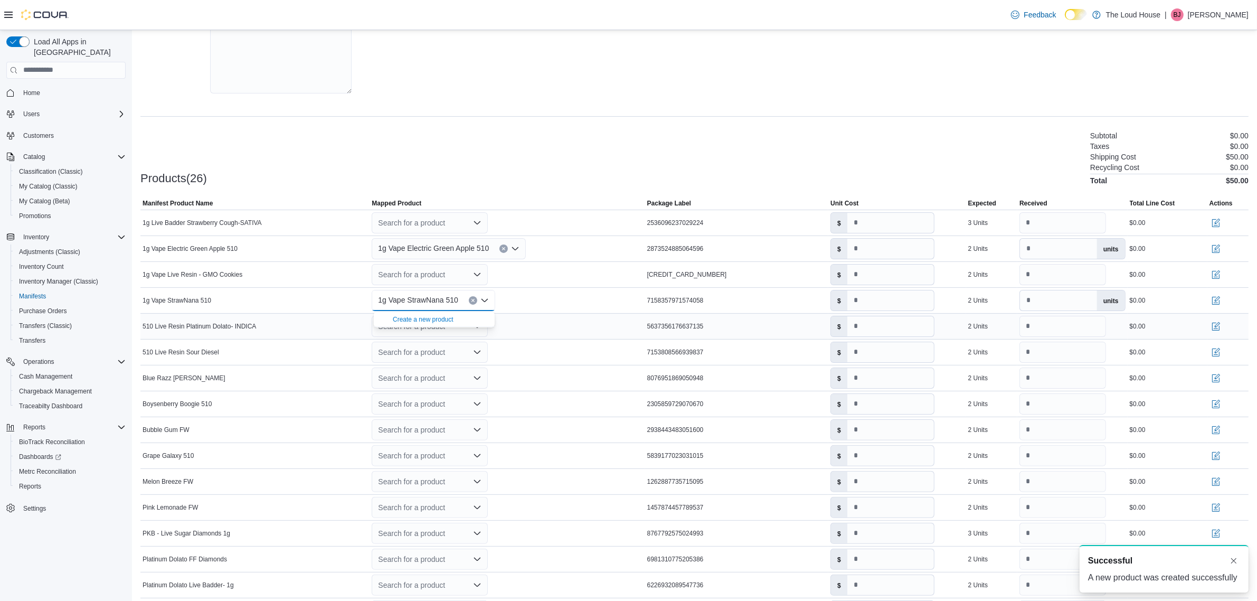
click at [477, 333] on div "Search for a product" at bounding box center [430, 326] width 116 height 21
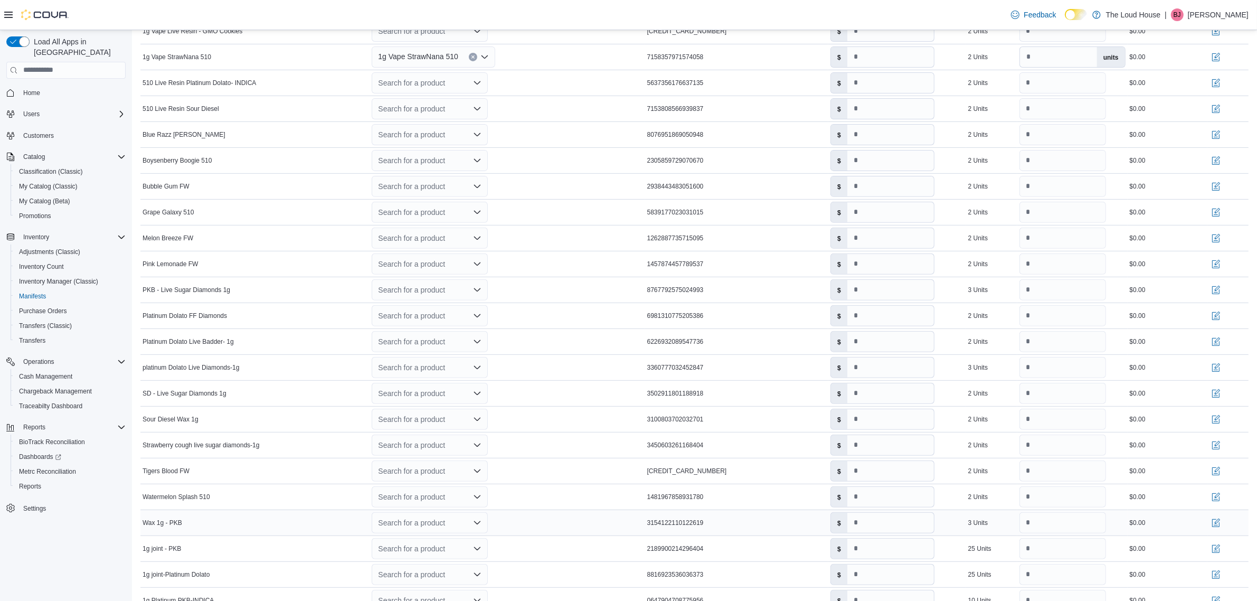
scroll to position [466, 0]
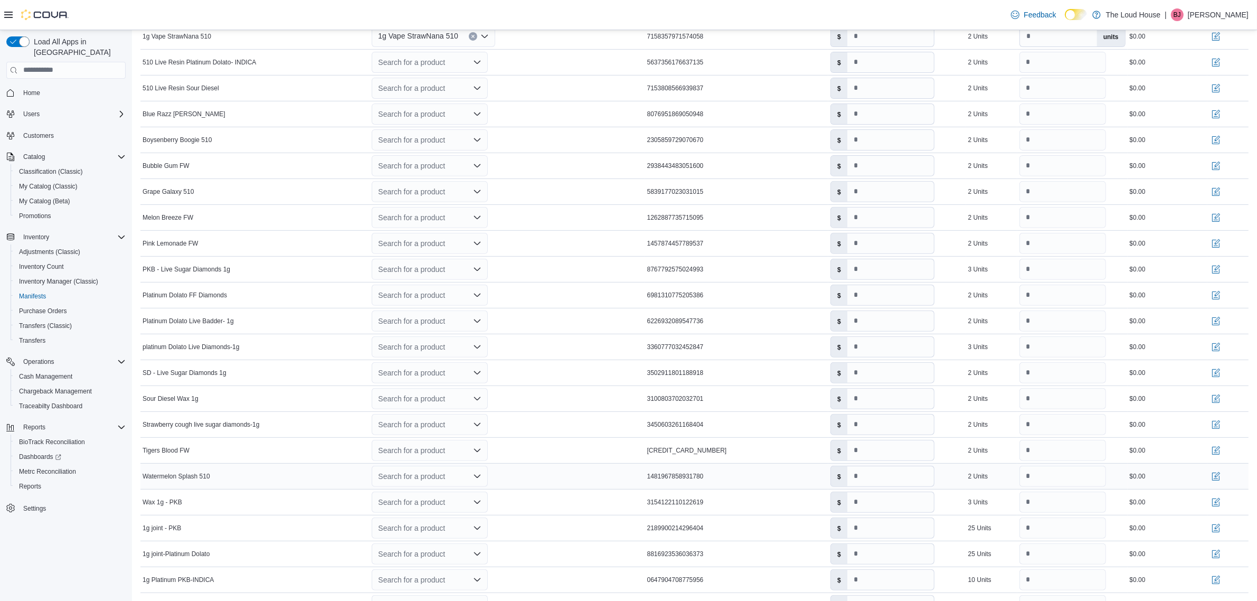
click at [476, 481] on icon "Open list of options" at bounding box center [477, 476] width 8 height 8
click at [445, 497] on div "Create a new product" at bounding box center [423, 497] width 61 height 8
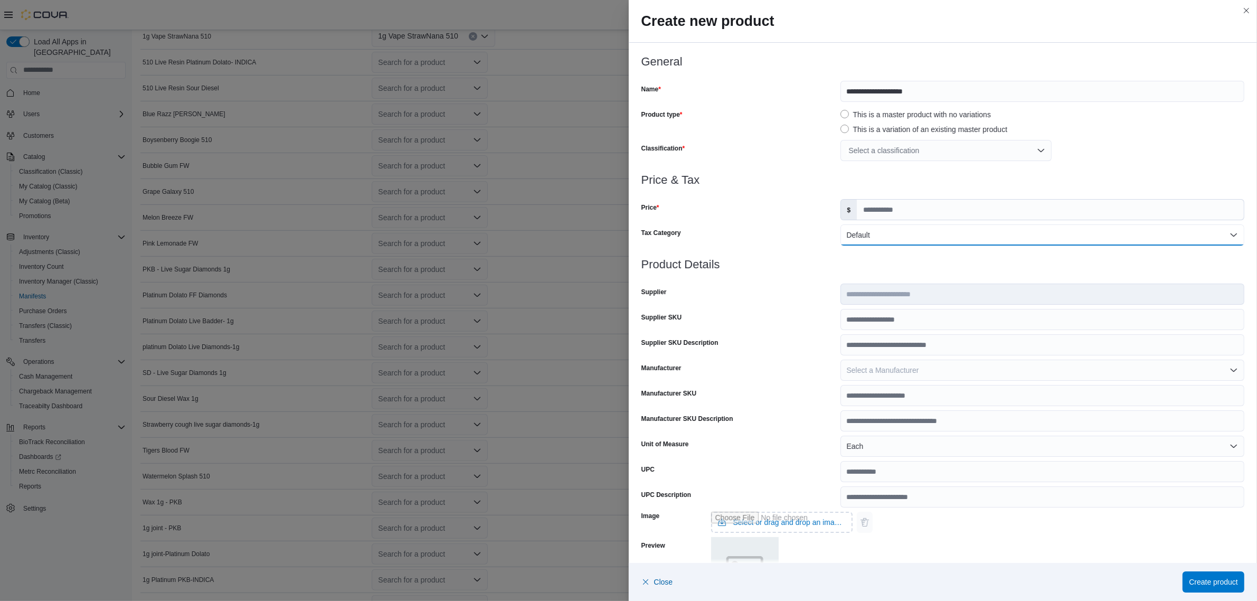
click at [873, 243] on button "Default" at bounding box center [1043, 234] width 404 height 21
click at [865, 213] on input "Price" at bounding box center [1050, 210] width 387 height 20
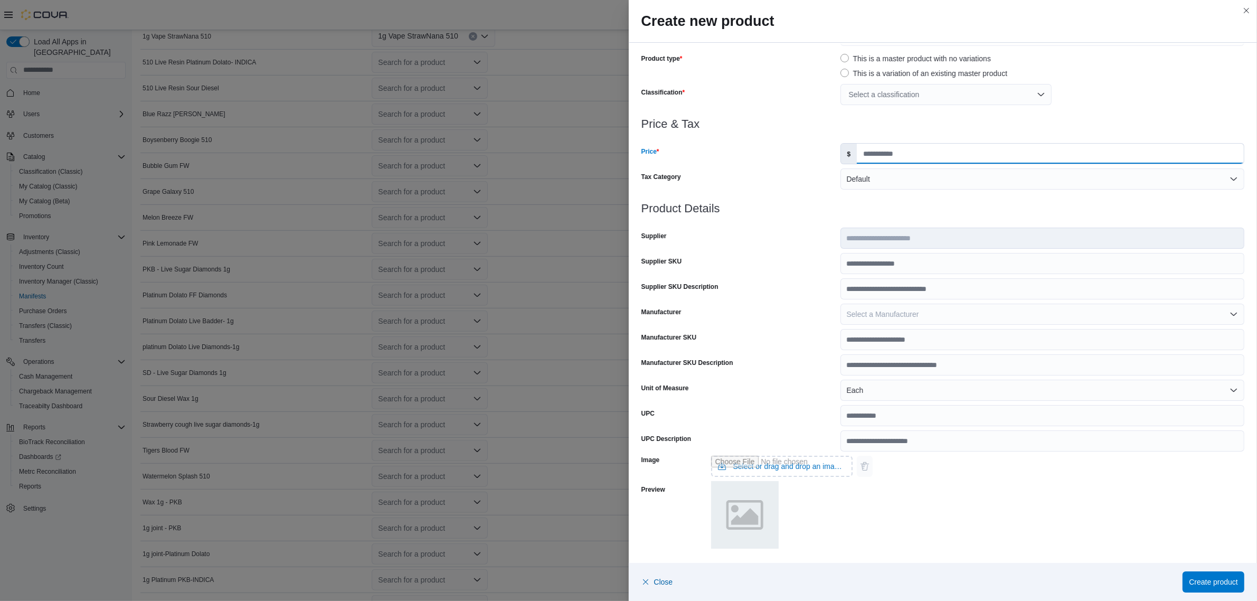
type input "*****"
click at [905, 97] on div "Select a classification" at bounding box center [946, 94] width 211 height 21
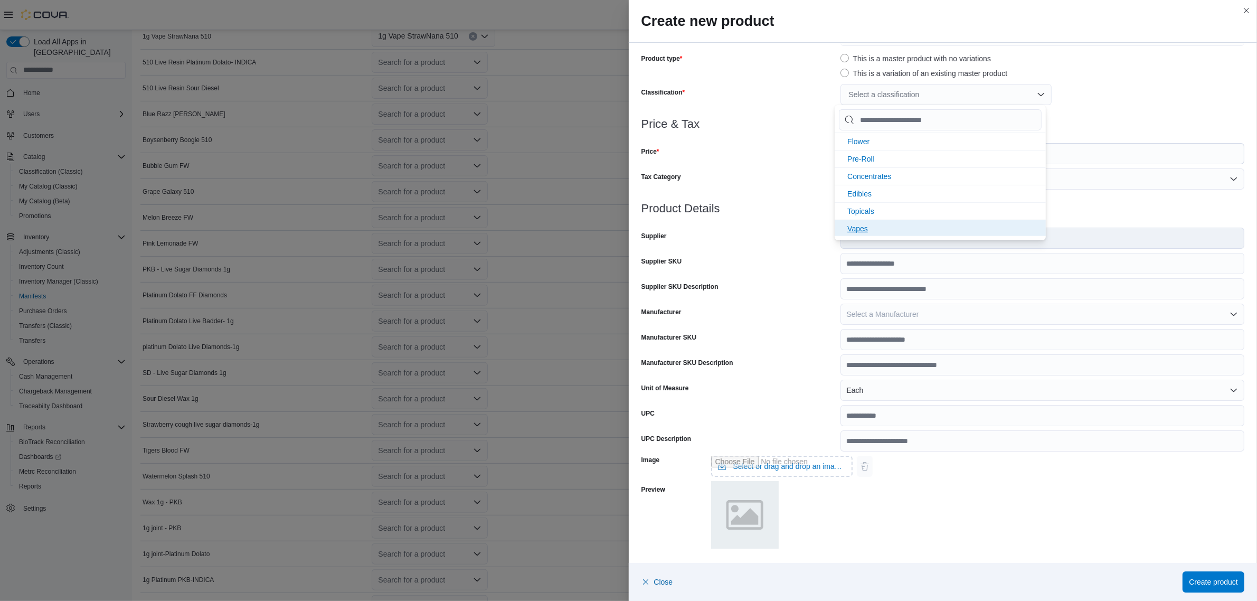
click at [863, 226] on span "Vapes" at bounding box center [857, 228] width 21 height 8
click at [1138, 143] on div "$ *****" at bounding box center [1043, 153] width 404 height 21
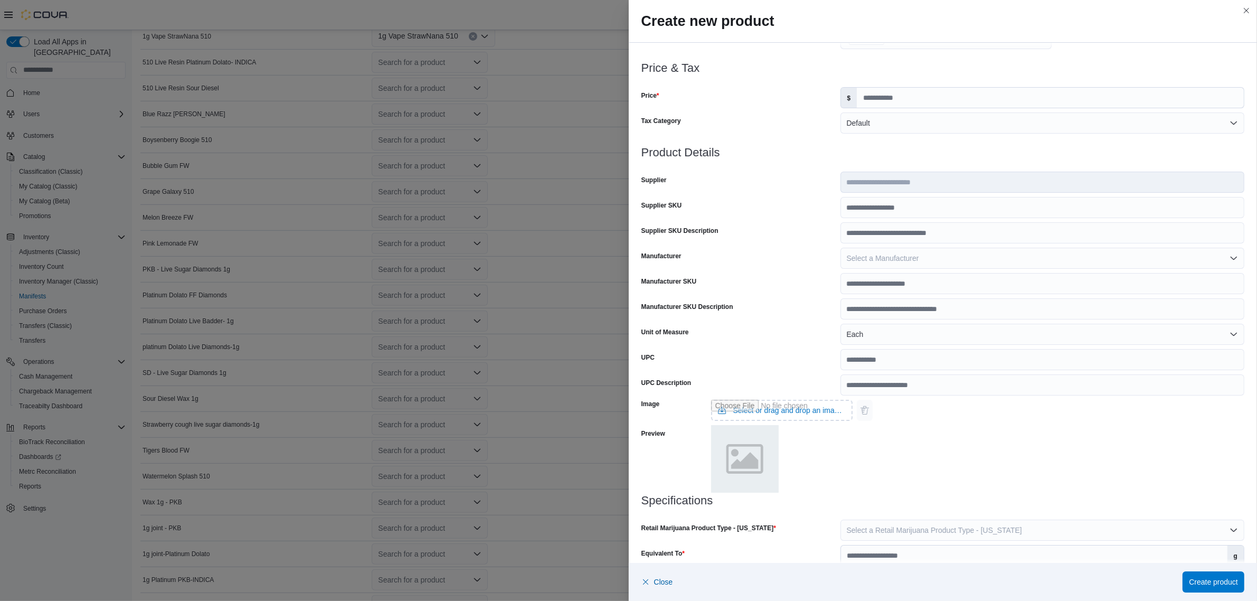
scroll to position [204, 0]
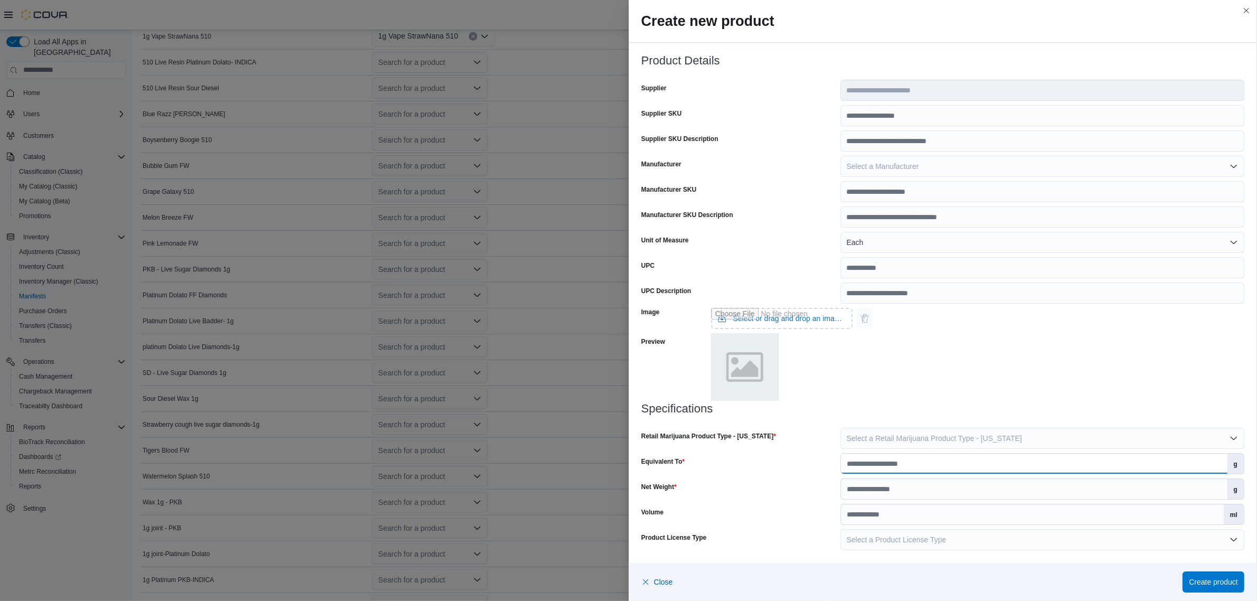
click at [971, 458] on input "Equivalent To" at bounding box center [1034, 464] width 387 height 20
type input "***"
click at [986, 490] on input "Net Weight" at bounding box center [1034, 489] width 387 height 20
type input "*"
click at [994, 449] on div "Specifications Retail Marijuana Product Type - New Mexico Select a Retail Marij…" at bounding box center [944, 476] width 604 height 148
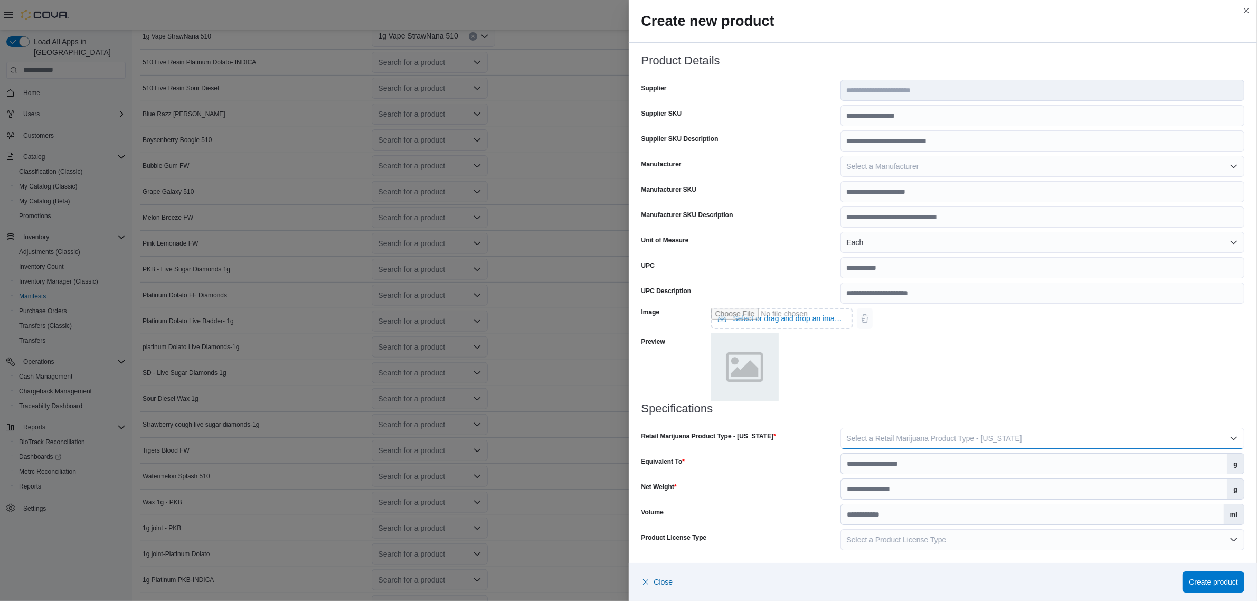
click at [994, 439] on span "Select a Retail Marijuana Product Type - New Mexico" at bounding box center [934, 438] width 175 height 8
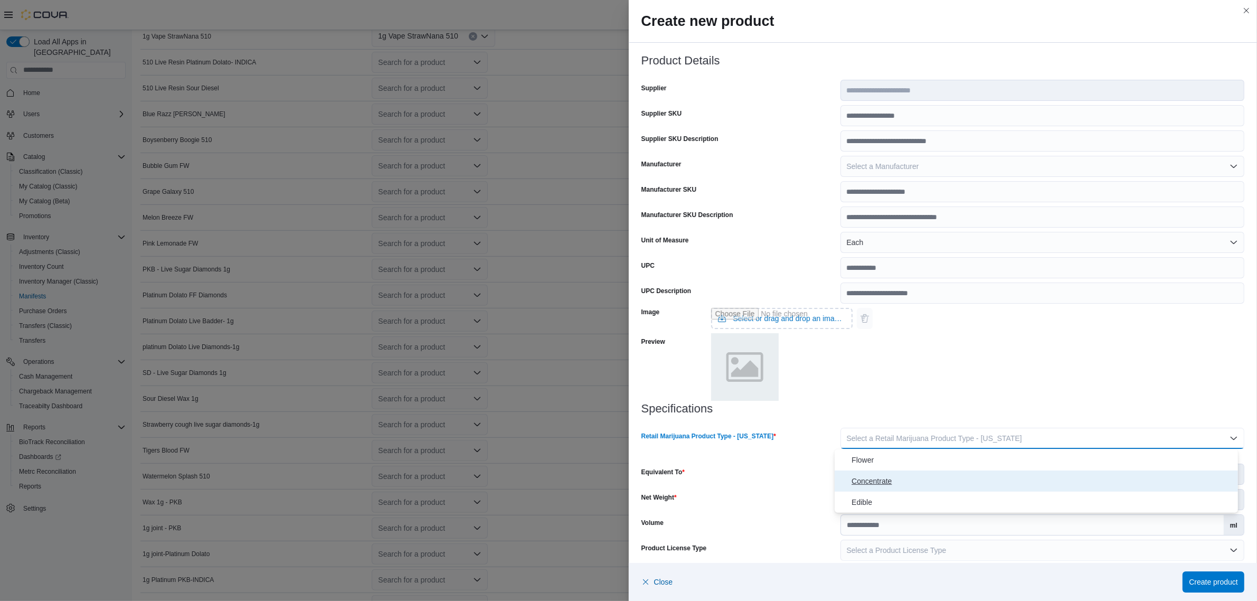
click at [883, 479] on span "Concentrate" at bounding box center [1043, 481] width 382 height 13
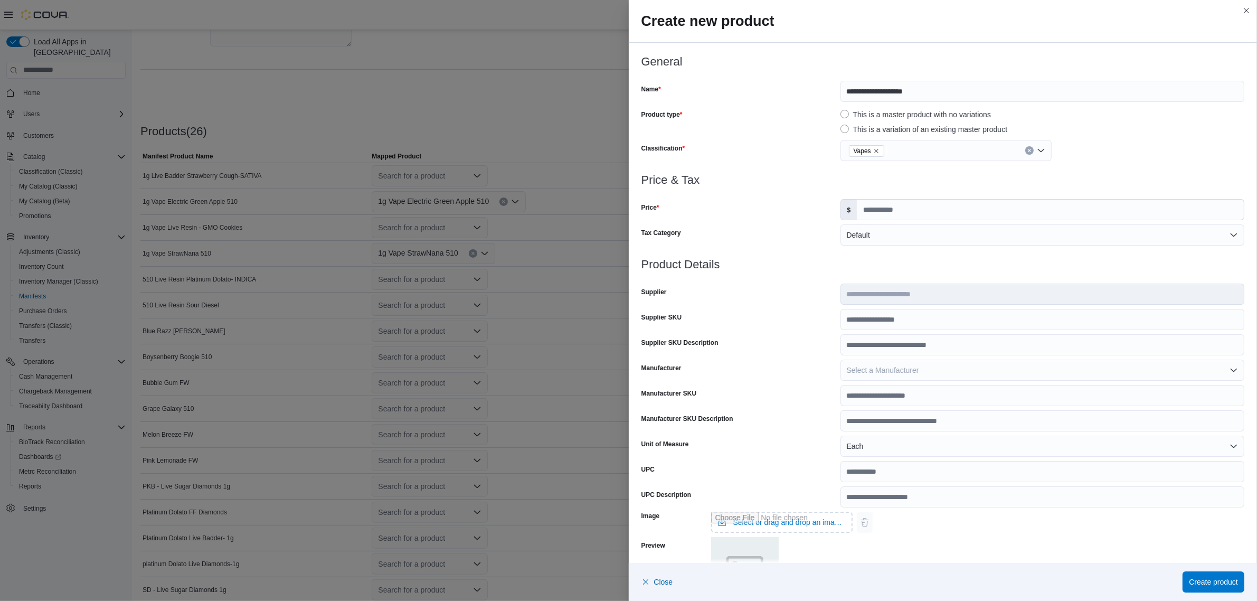
scroll to position [70, 0]
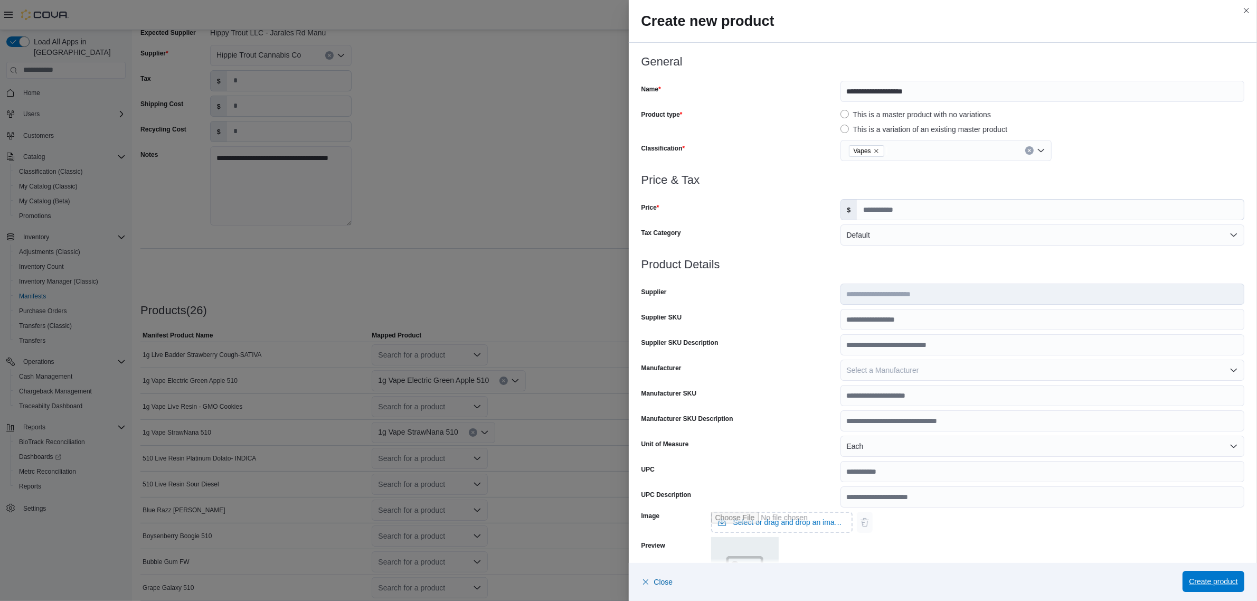
click at [1211, 581] on span "Create product" at bounding box center [1213, 581] width 49 height 11
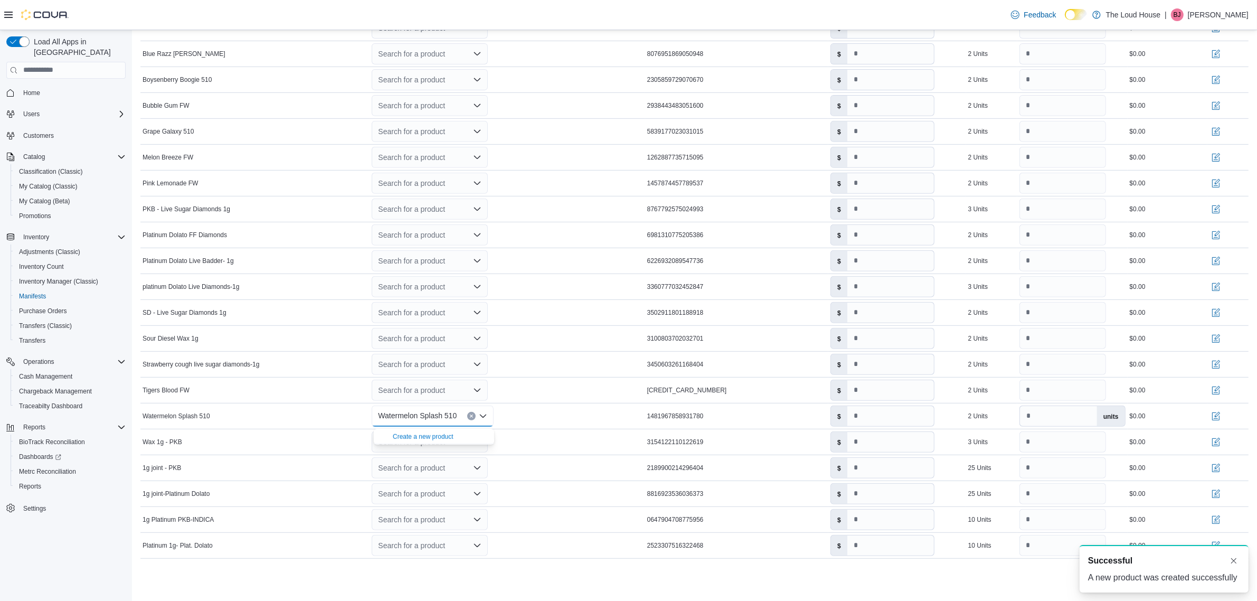
scroll to position [0, 0]
click at [884, 579] on div "Cancel Receive Manifest" at bounding box center [694, 581] width 1108 height 21
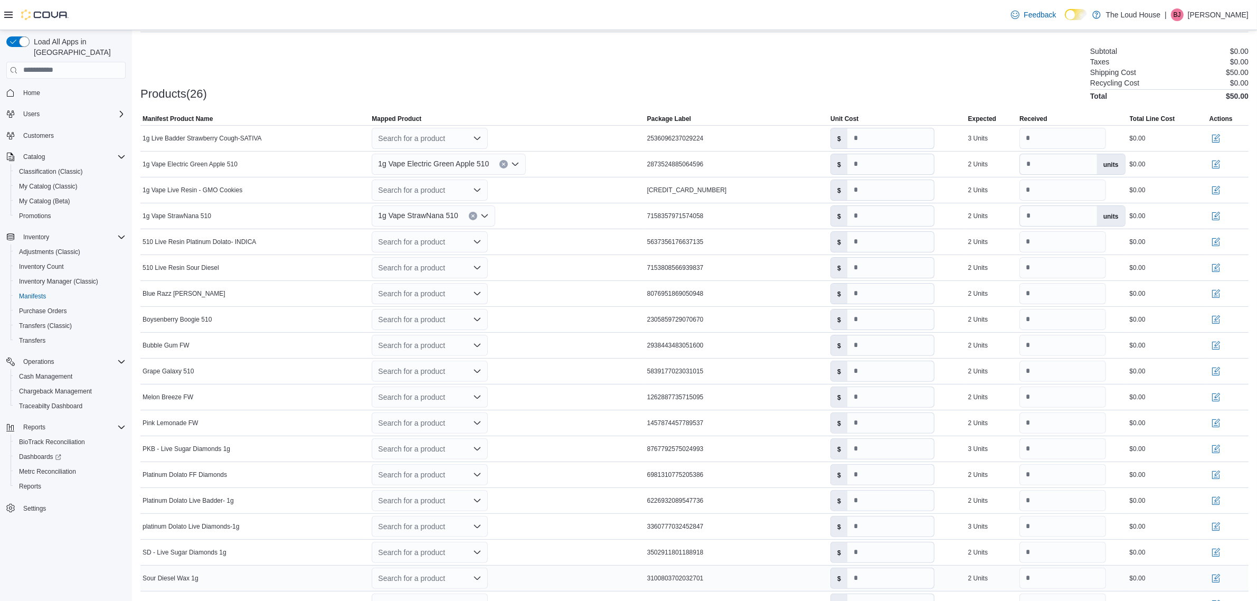
scroll to position [331, 0]
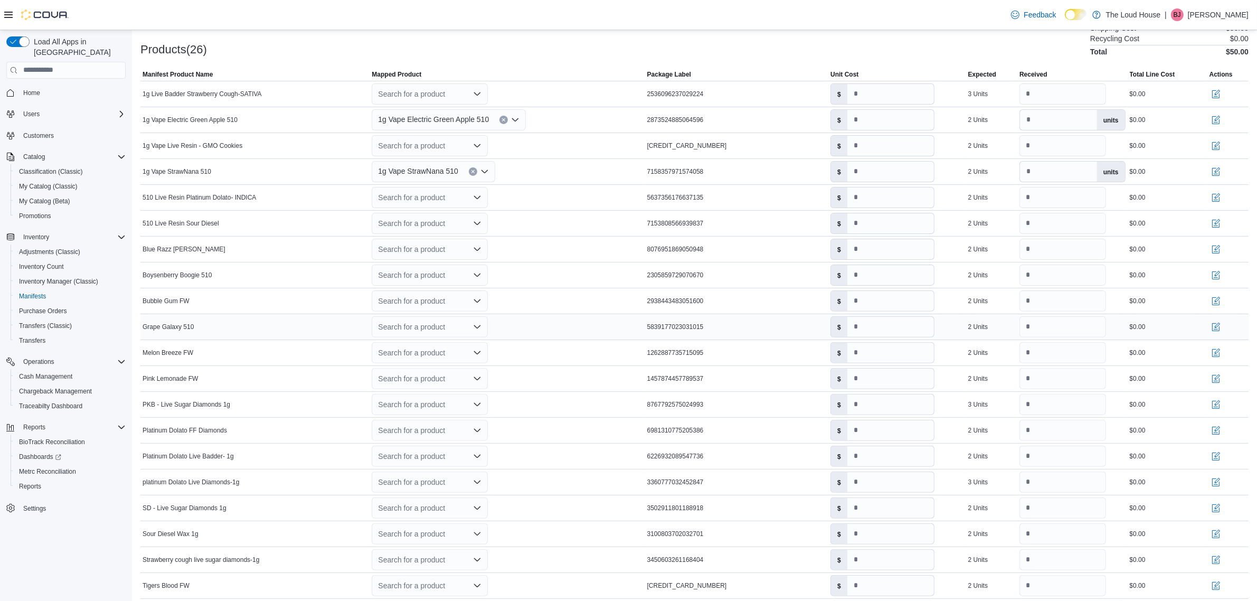
click at [479, 328] on icon "Open list of options" at bounding box center [477, 326] width 6 height 3
click at [445, 346] on div "Create a new product" at bounding box center [423, 346] width 61 height 8
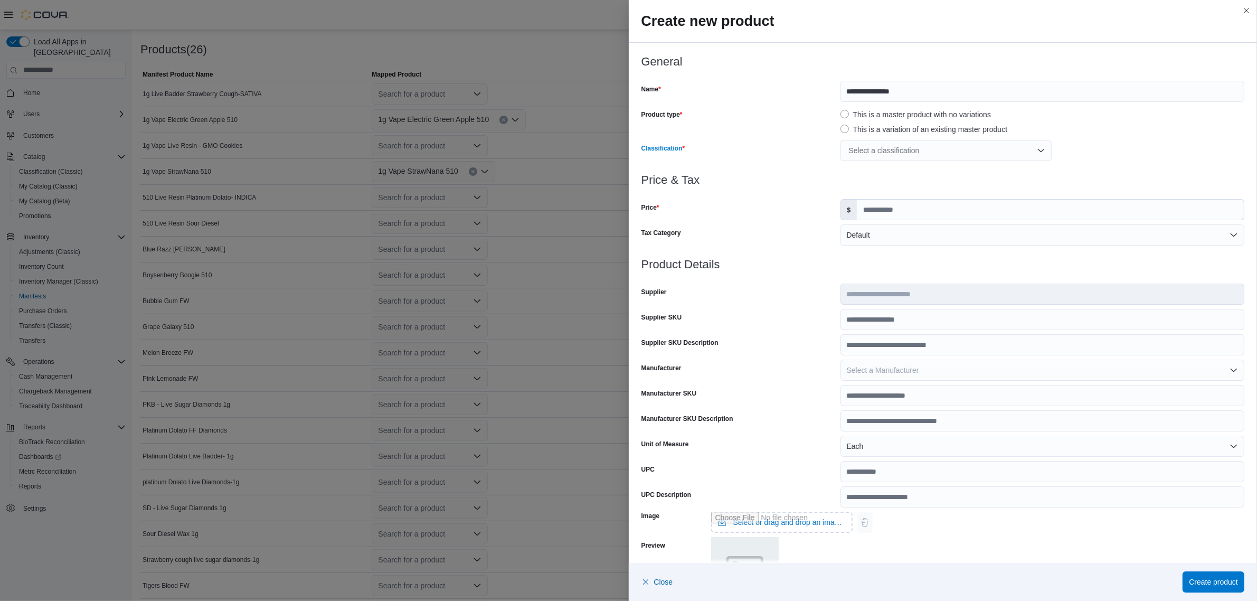
click at [896, 149] on div "Select a classification" at bounding box center [946, 150] width 211 height 21
click at [863, 285] on span "Vapes" at bounding box center [857, 284] width 21 height 8
click at [775, 180] on h3 "Price & Tax" at bounding box center [944, 180] width 604 height 13
click at [864, 207] on input "Price" at bounding box center [1050, 210] width 387 height 20
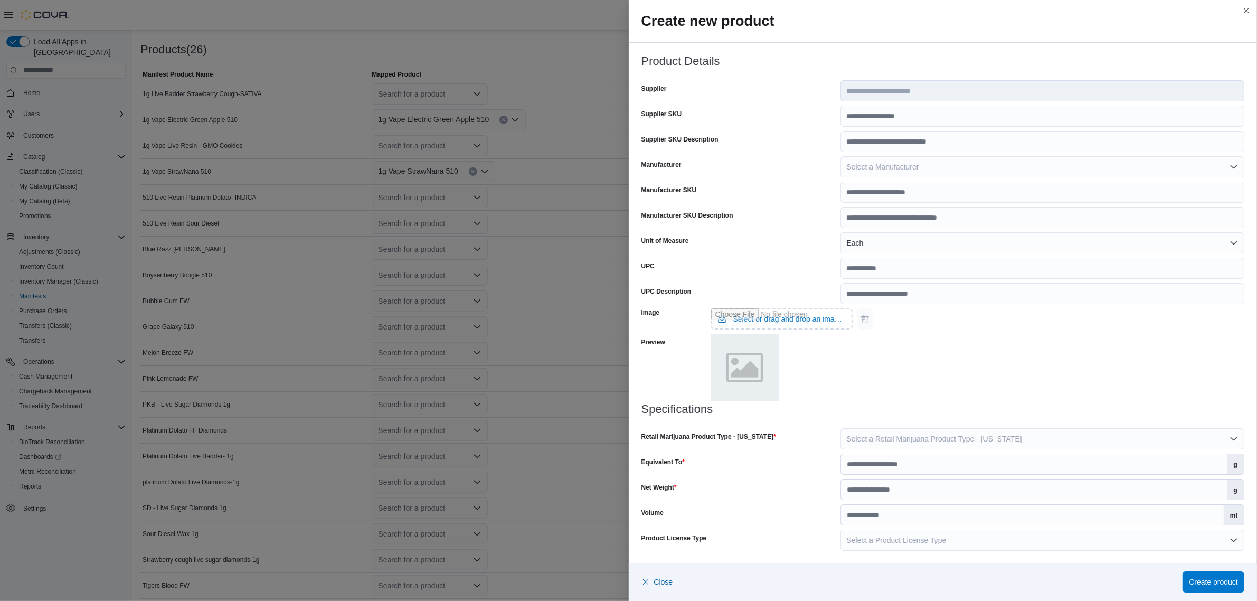
scroll to position [204, 0]
type input "*****"
click at [882, 434] on span "Select a Retail Marijuana Product Type - New Mexico" at bounding box center [934, 438] width 175 height 8
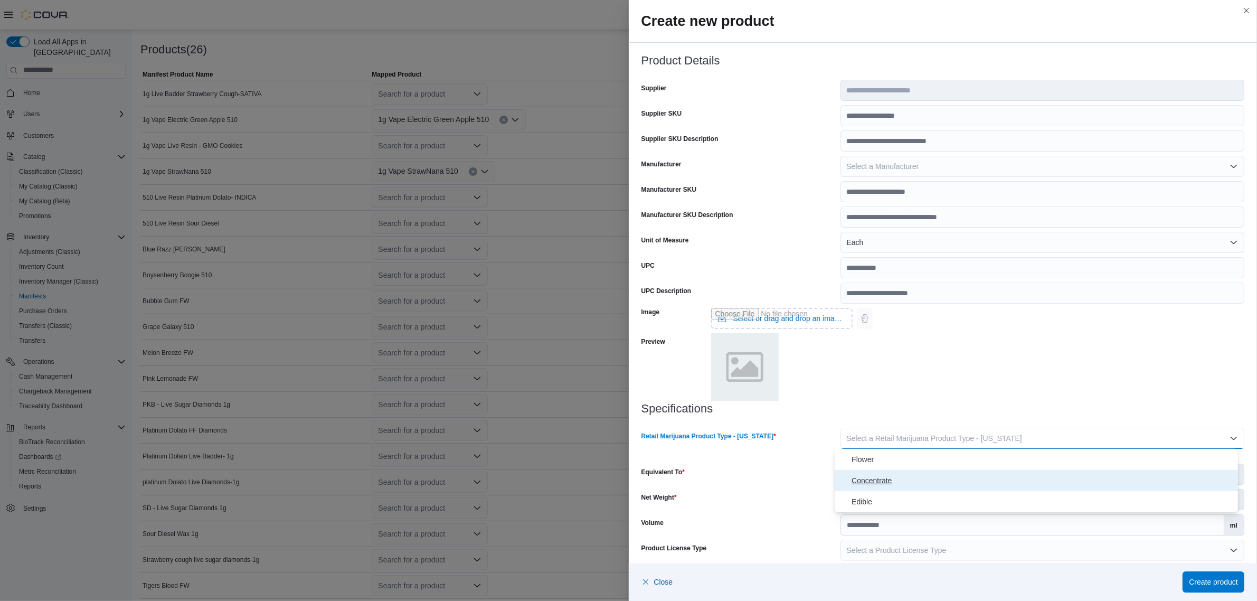
click at [880, 483] on span "Concentrate" at bounding box center [1043, 480] width 382 height 13
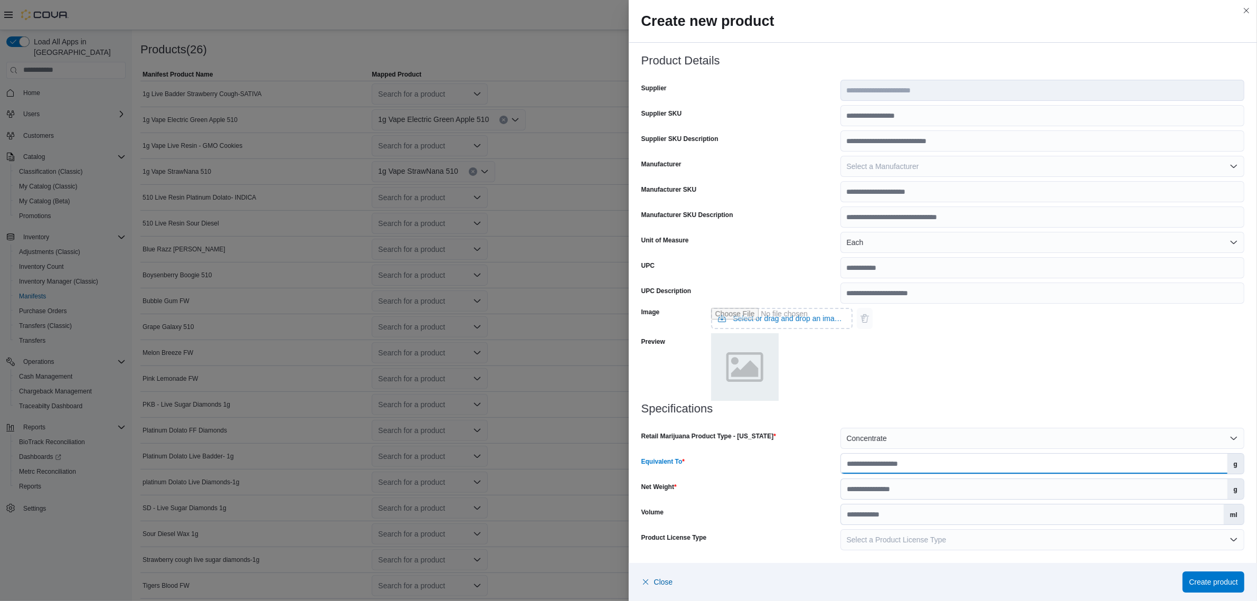
click at [880, 466] on input "Equivalent To" at bounding box center [1034, 464] width 387 height 20
type input "***"
click at [897, 494] on input "Net Weight" at bounding box center [1034, 489] width 387 height 20
type input "*"
click at [1018, 379] on div "Image Select or drag and drop an image file Preview" at bounding box center [944, 353] width 604 height 99
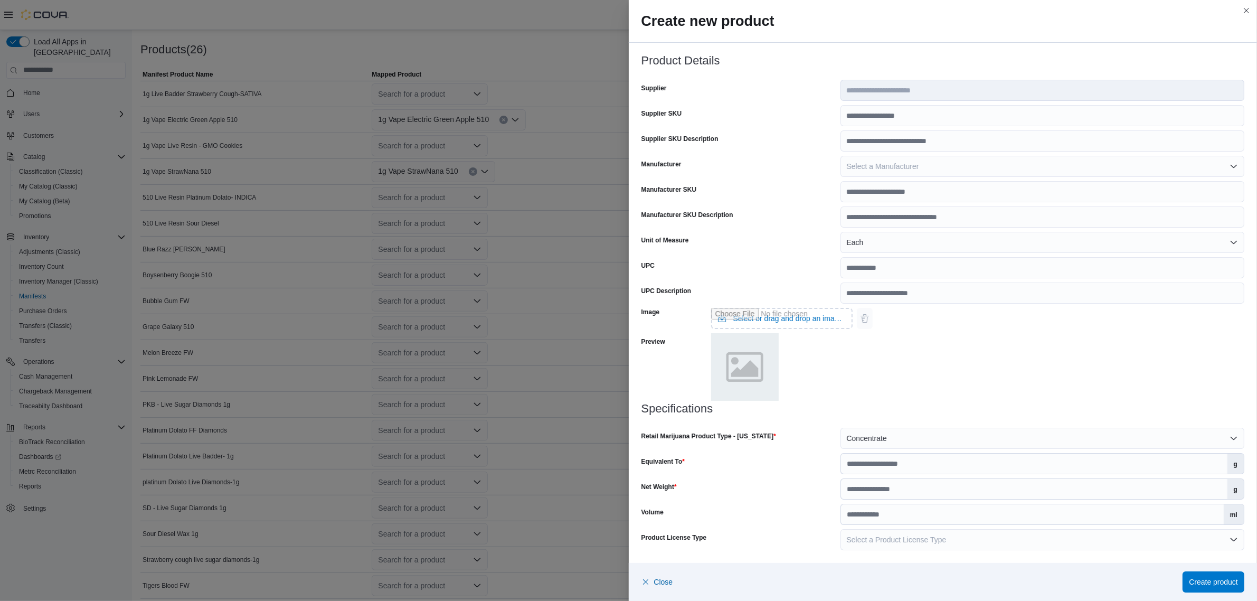
scroll to position [0, 0]
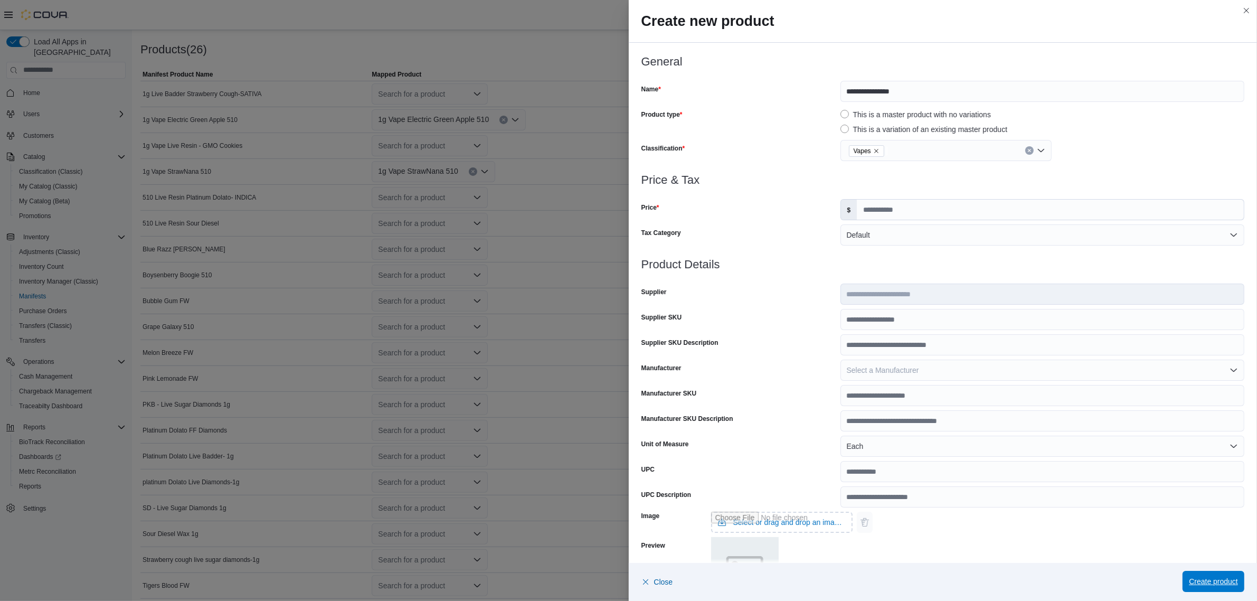
click at [1219, 586] on span "Create product" at bounding box center [1213, 581] width 49 height 11
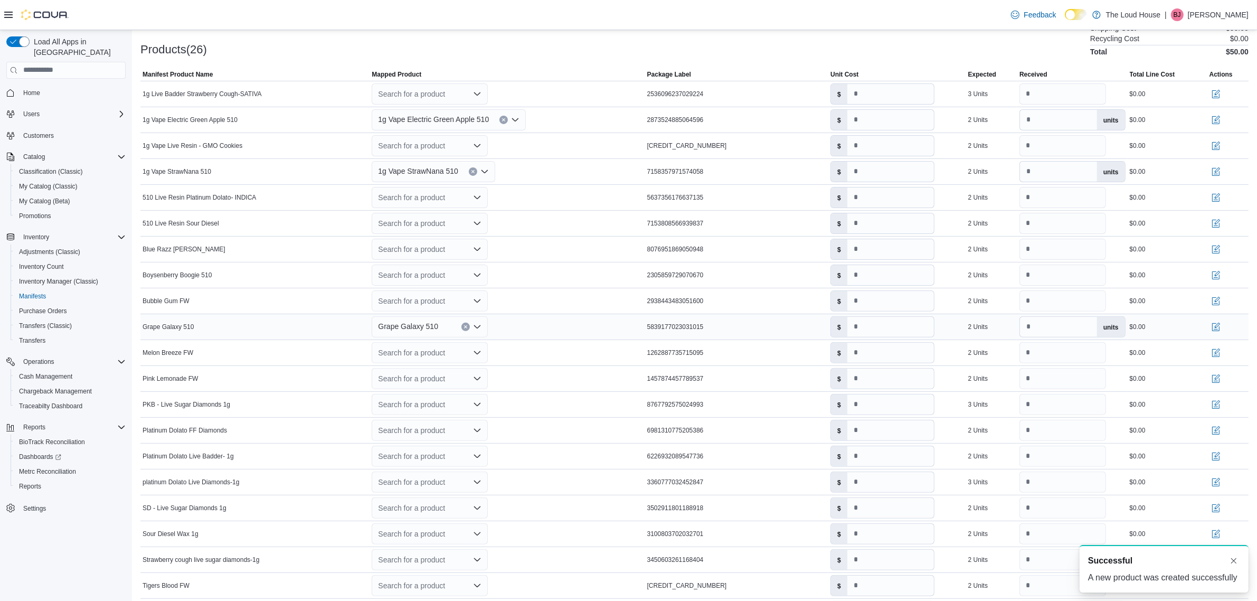
click at [524, 334] on div "Grape Galaxy 510" at bounding box center [507, 326] width 275 height 25
click at [476, 281] on div "Search for a product" at bounding box center [430, 275] width 116 height 21
click at [478, 276] on icon "Close list of options" at bounding box center [477, 274] width 6 height 3
click at [477, 274] on icon "Open list of options" at bounding box center [477, 275] width 8 height 8
click at [429, 297] on div "Create a new product" at bounding box center [423, 294] width 61 height 8
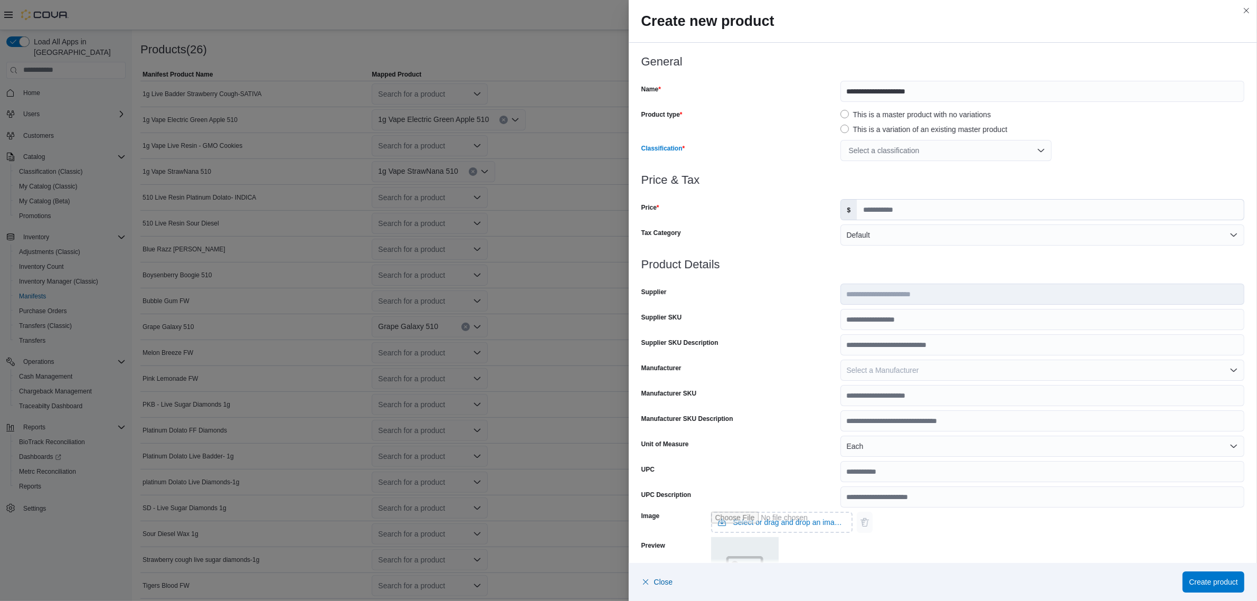
click at [899, 146] on div "Select a classification" at bounding box center [946, 150] width 211 height 21
click at [883, 230] on span "Concentrates" at bounding box center [869, 232] width 44 height 8
click at [1084, 174] on h3 "Price & Tax" at bounding box center [944, 180] width 604 height 13
click at [1028, 150] on icon "Clear input" at bounding box center [1030, 150] width 4 height 4
click at [1036, 152] on div "Select a classification" at bounding box center [946, 150] width 211 height 21
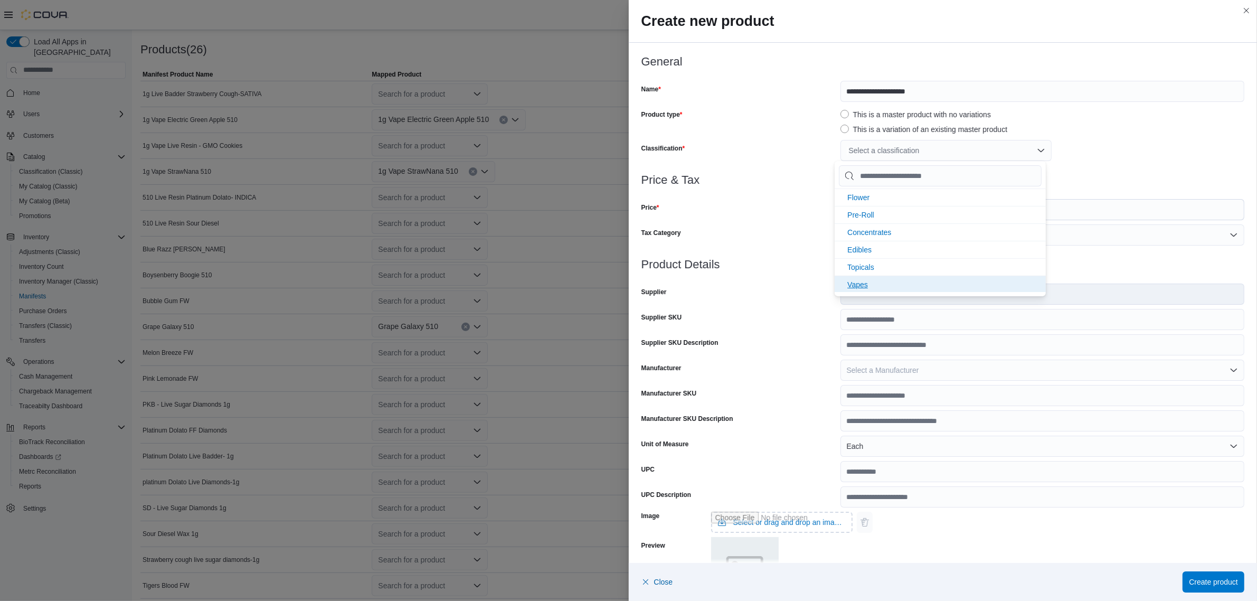
click at [861, 280] on span "Vapes" at bounding box center [857, 284] width 21 height 8
click at [1111, 201] on input "Price" at bounding box center [1050, 210] width 387 height 20
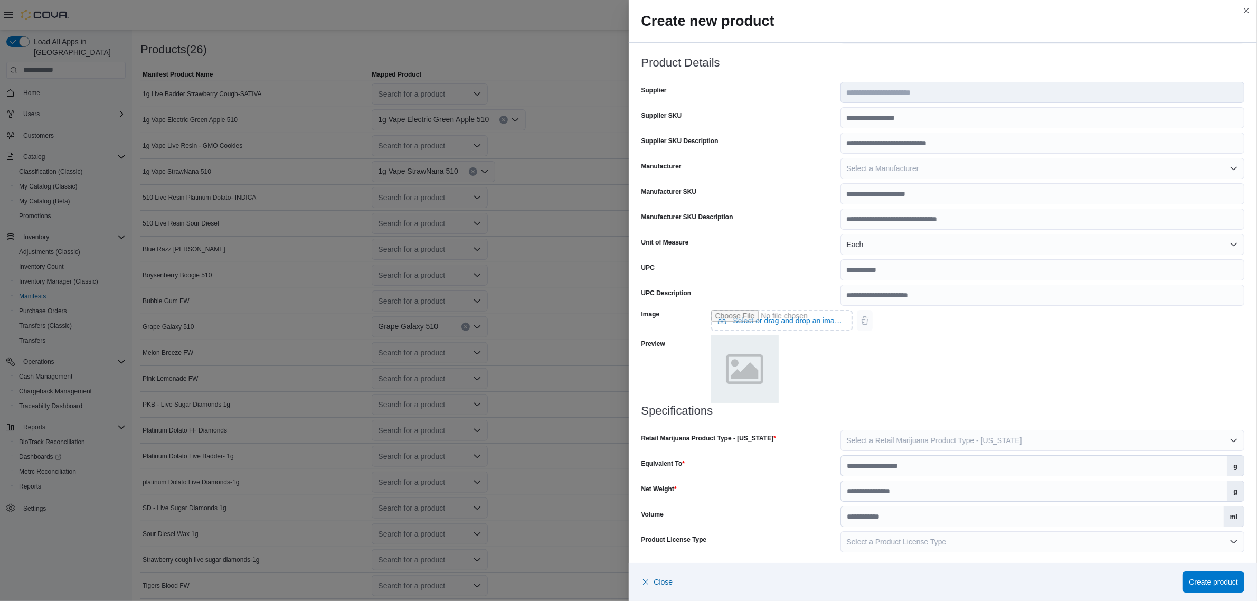
scroll to position [204, 0]
click at [917, 436] on span "Select a Retail Marijuana Product Type - New Mexico" at bounding box center [934, 438] width 175 height 8
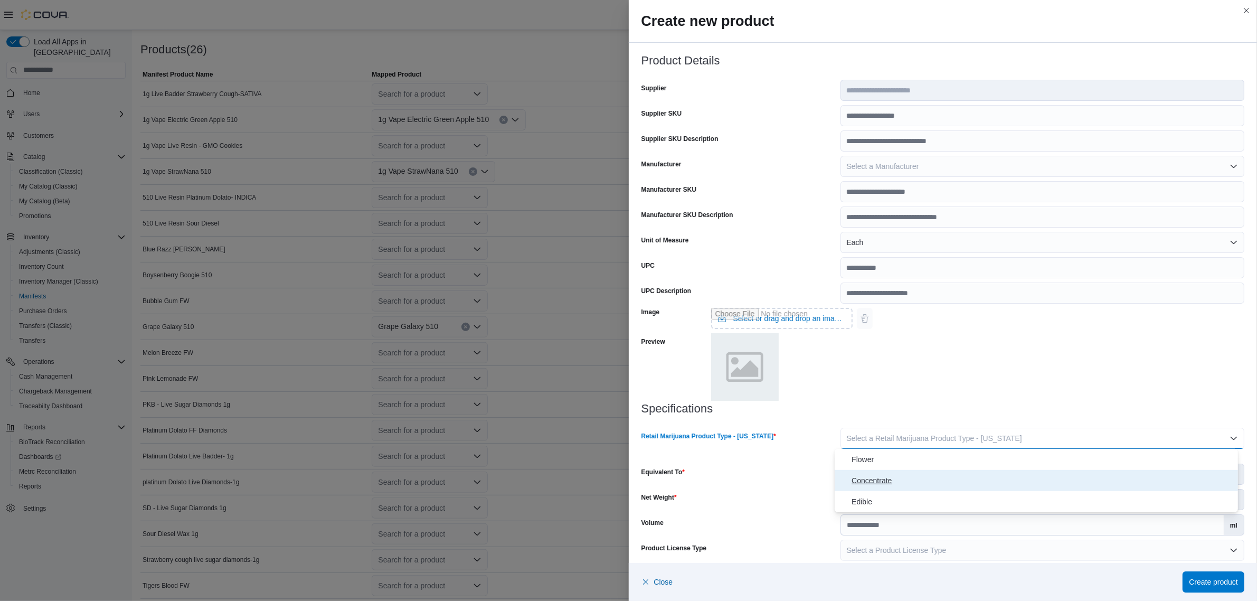
click at [877, 482] on span "Concentrate" at bounding box center [1043, 480] width 382 height 13
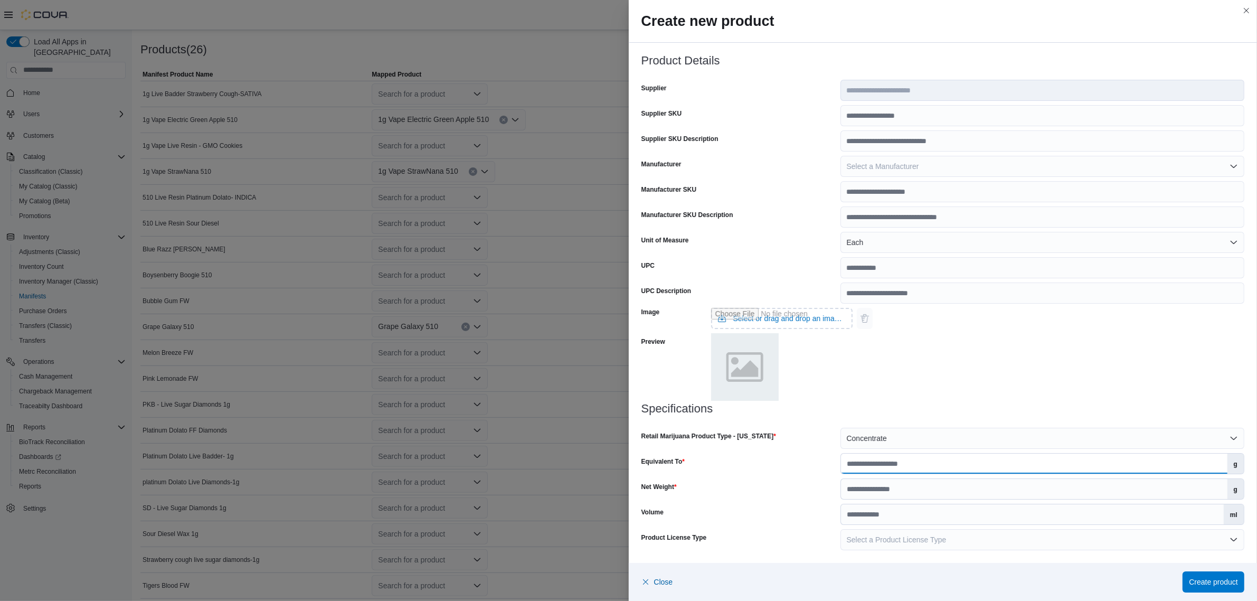
click at [901, 463] on input "Equivalent To" at bounding box center [1034, 464] width 387 height 20
type input "***"
click at [907, 494] on input "Net Weight" at bounding box center [1034, 489] width 387 height 20
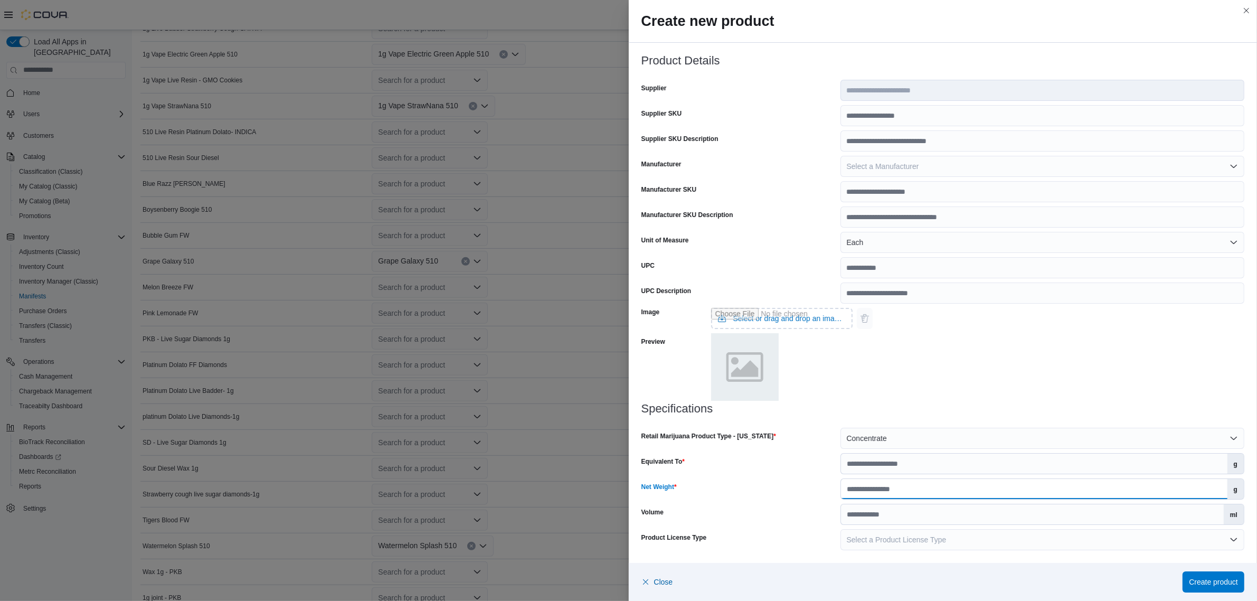
scroll to position [397, 0]
type input "*"
click at [969, 534] on button "Select a Product License Type" at bounding box center [1043, 539] width 404 height 21
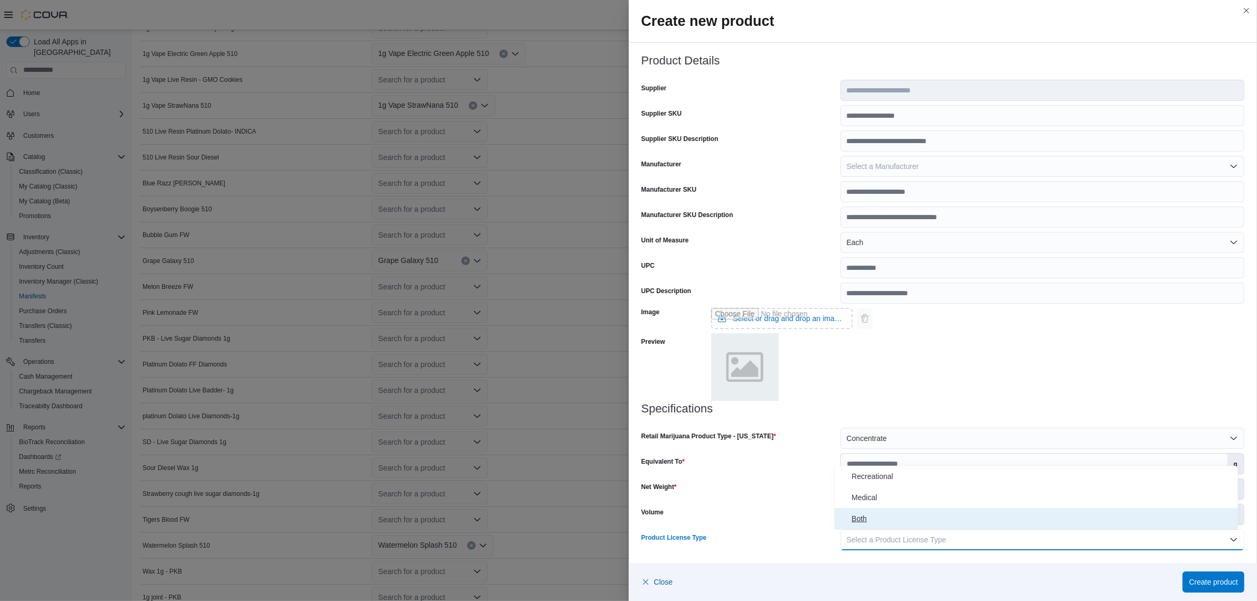
click at [856, 517] on span "Both" at bounding box center [1043, 518] width 382 height 13
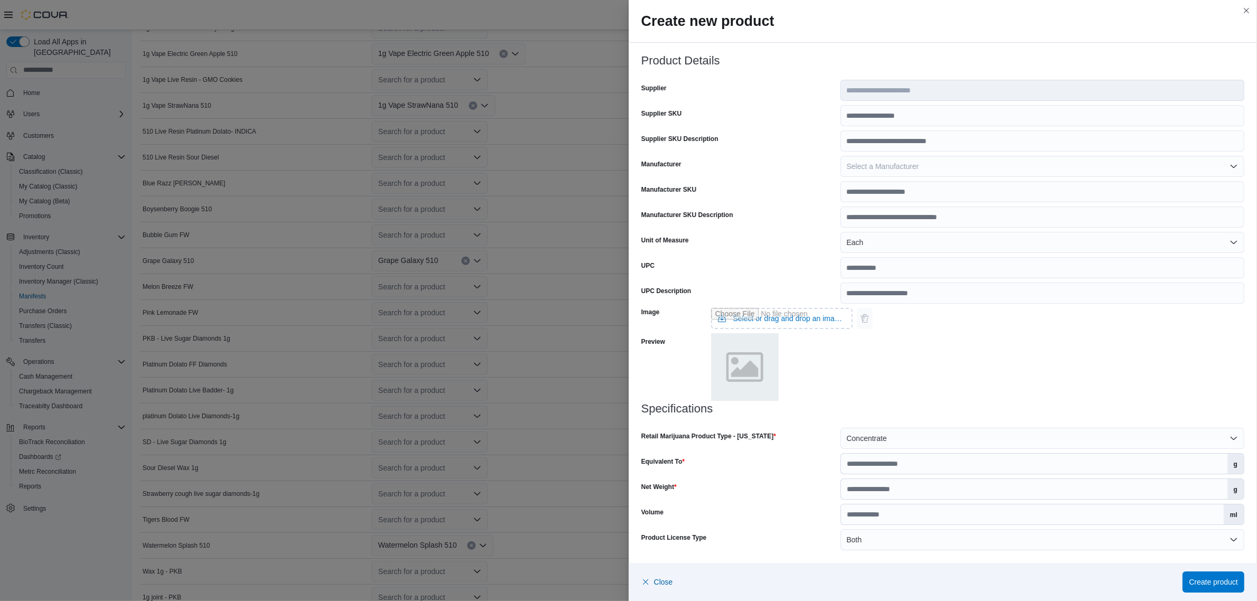
click at [804, 528] on div "Specifications Retail Marijuana Product Type - New Mexico Concentrate Equivalen…" at bounding box center [944, 476] width 604 height 148
click at [1194, 583] on span "Create product" at bounding box center [1213, 581] width 49 height 11
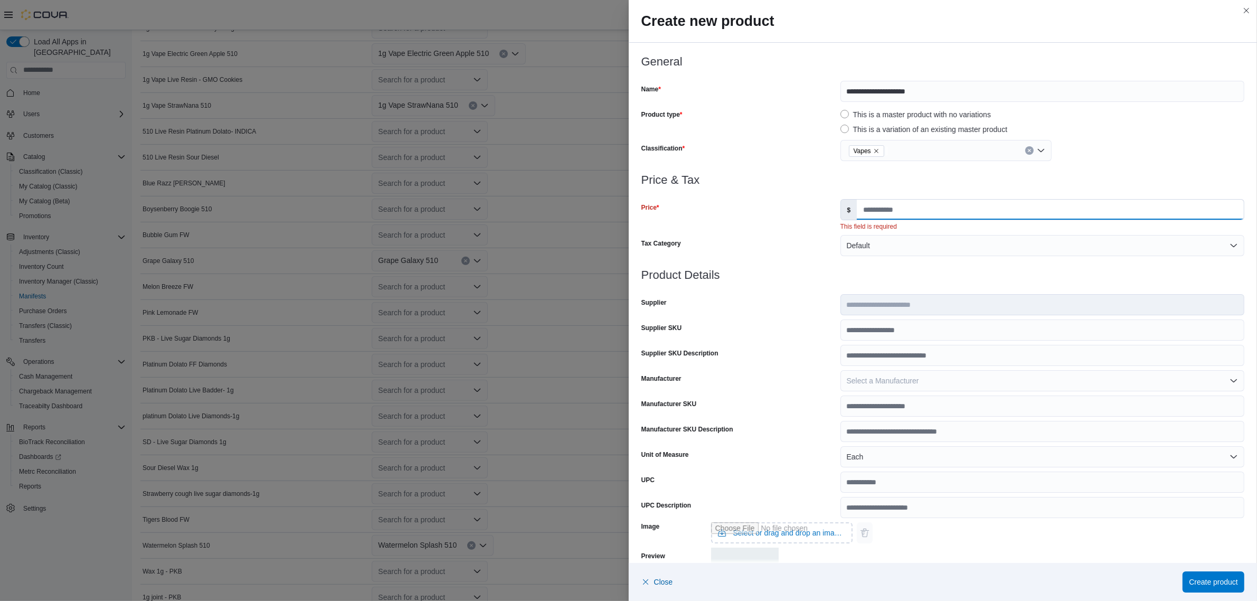
click at [883, 210] on input "Price" at bounding box center [1050, 210] width 387 height 20
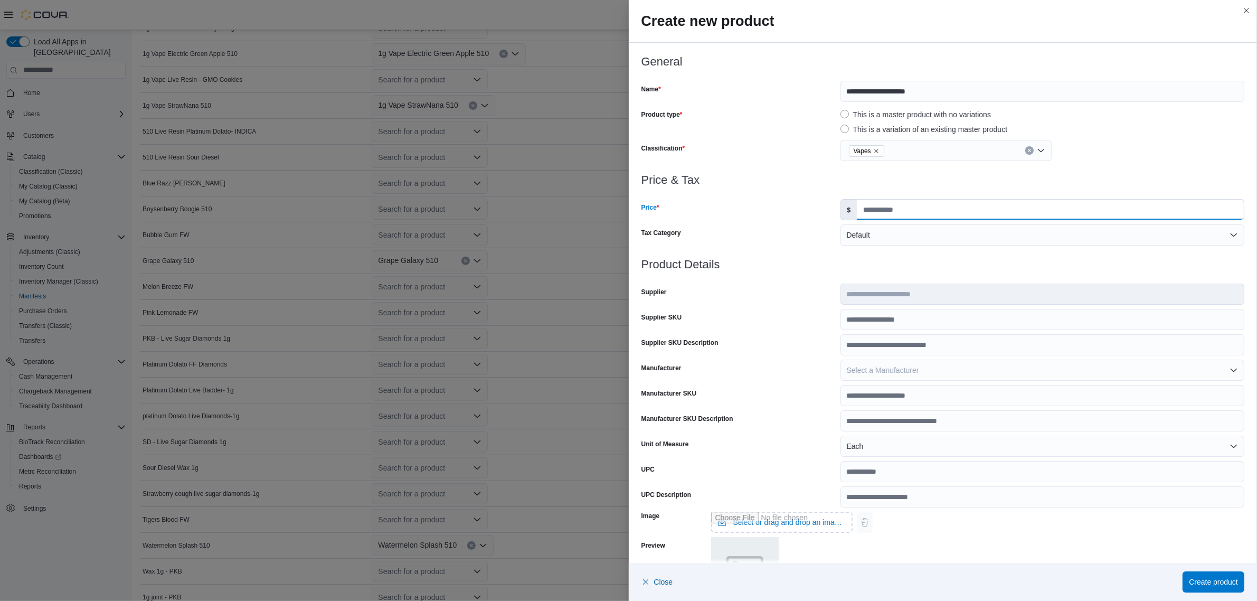
type input "*****"
click at [807, 255] on div at bounding box center [944, 252] width 604 height 13
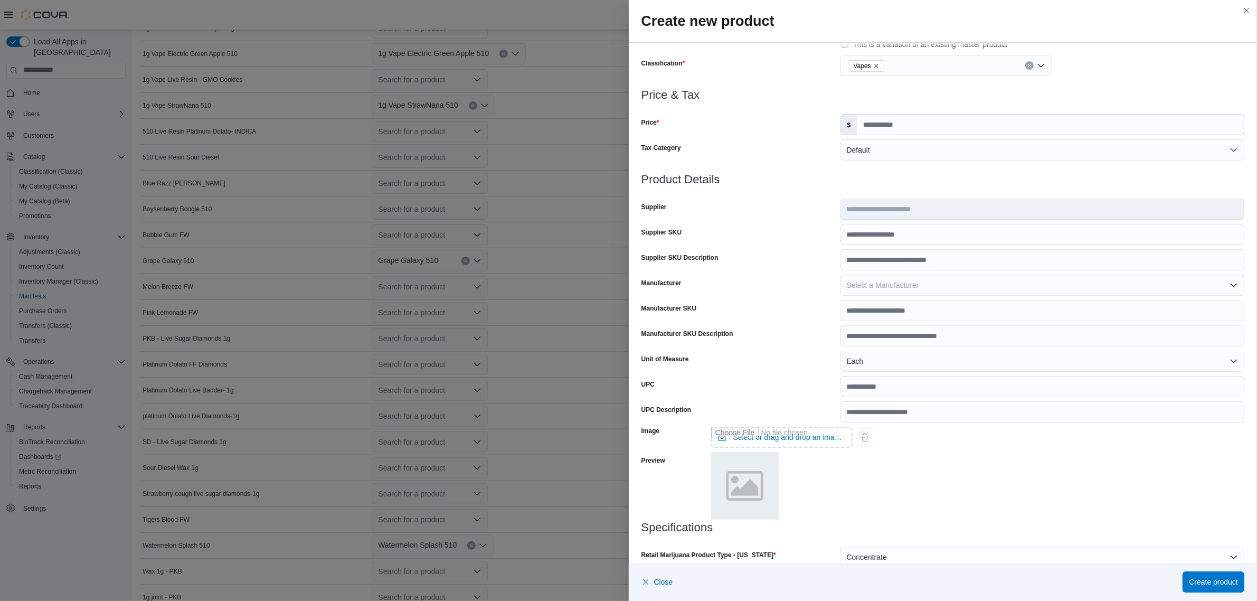
scroll to position [204, 0]
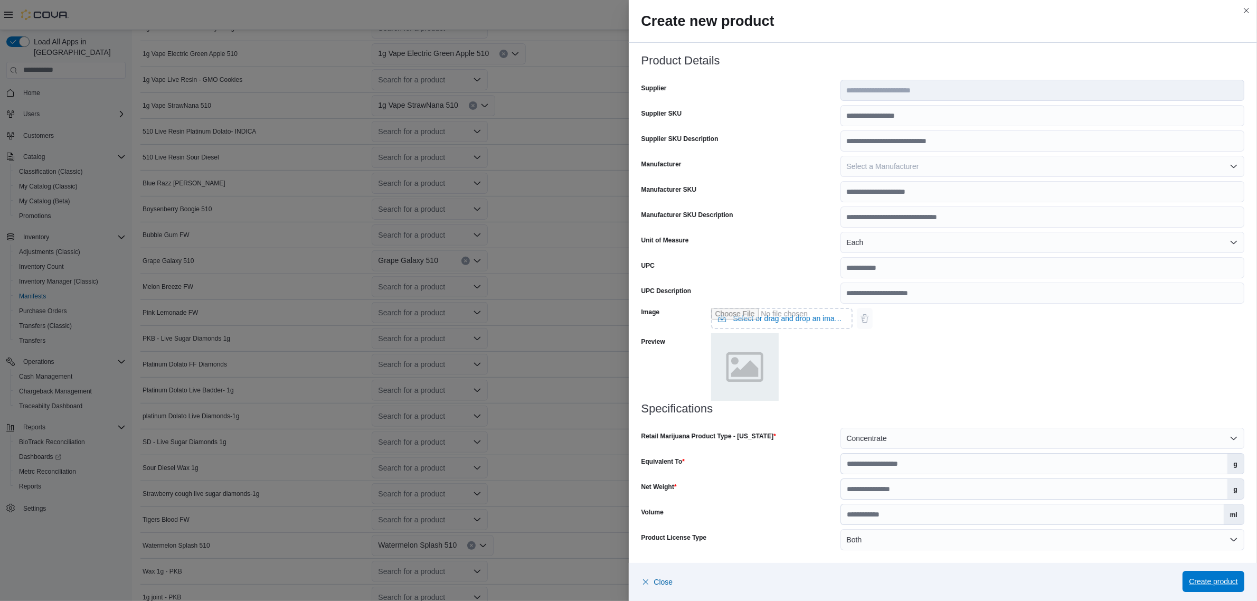
click at [1189, 579] on span "Create product" at bounding box center [1213, 581] width 49 height 11
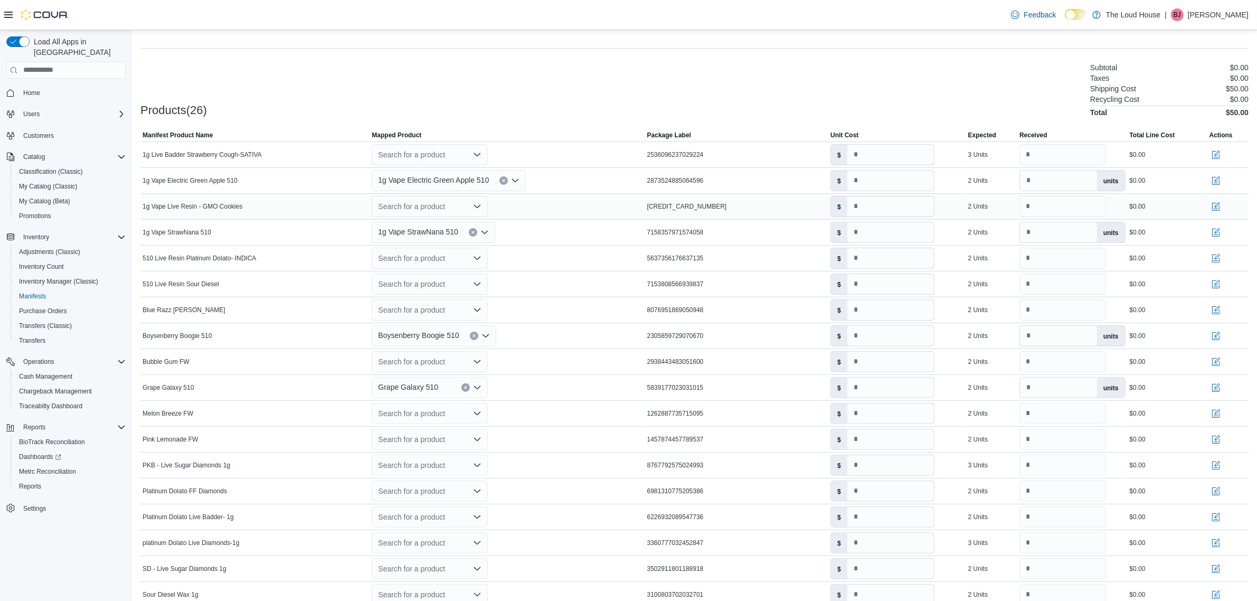
scroll to position [265, 0]
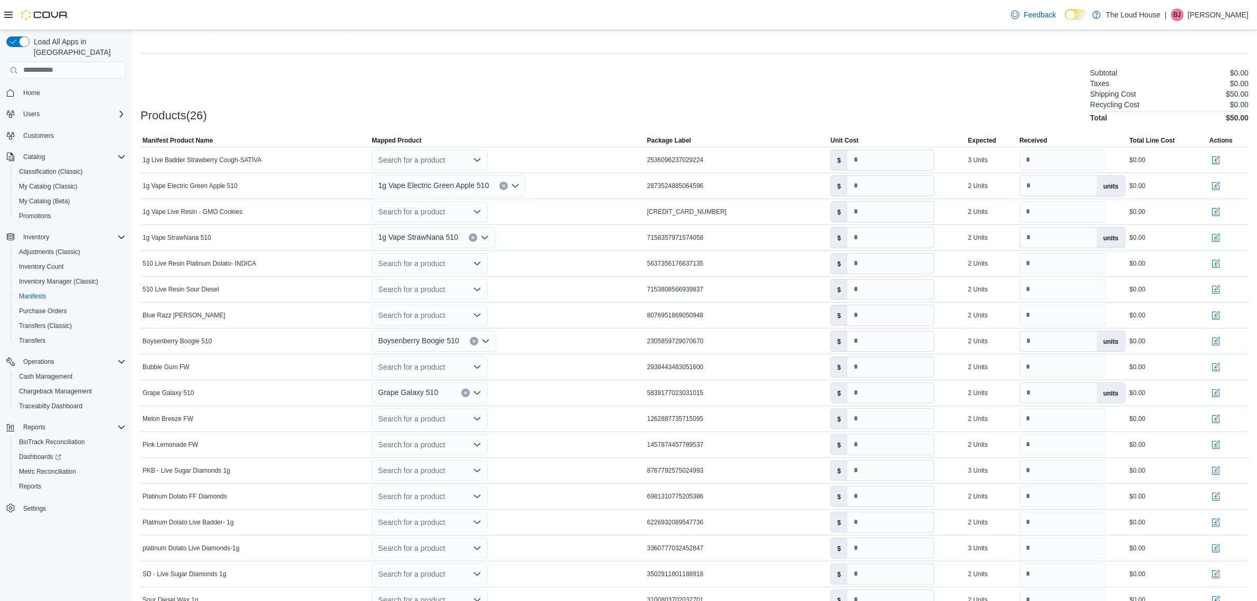
click at [539, 129] on div at bounding box center [694, 128] width 1108 height 13
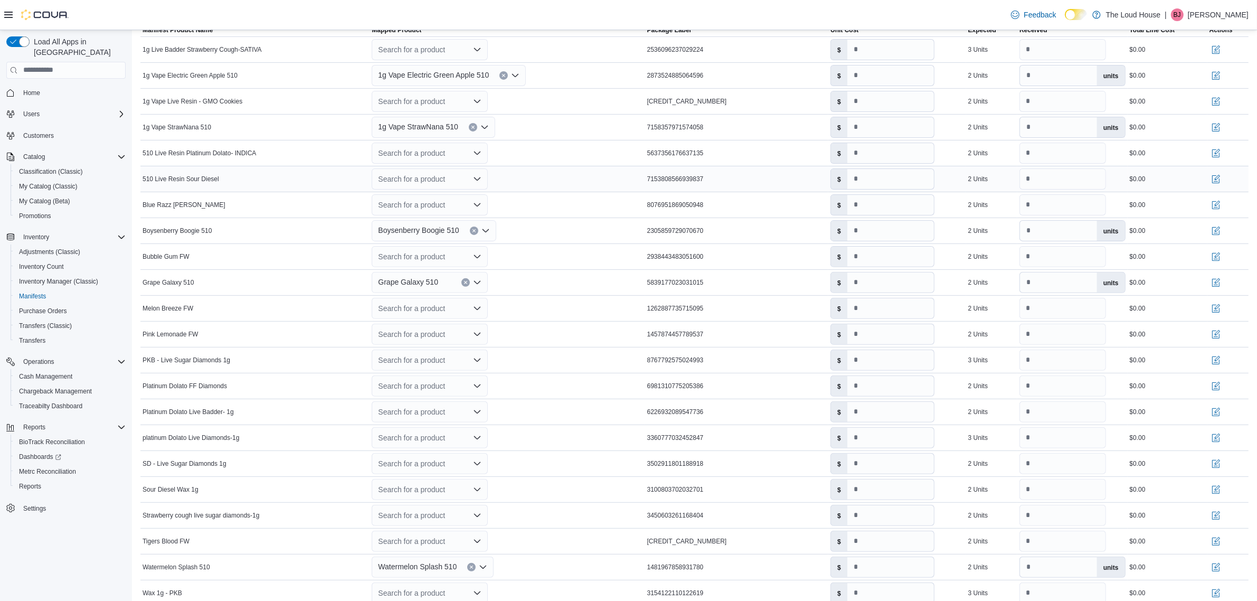
scroll to position [397, 0]
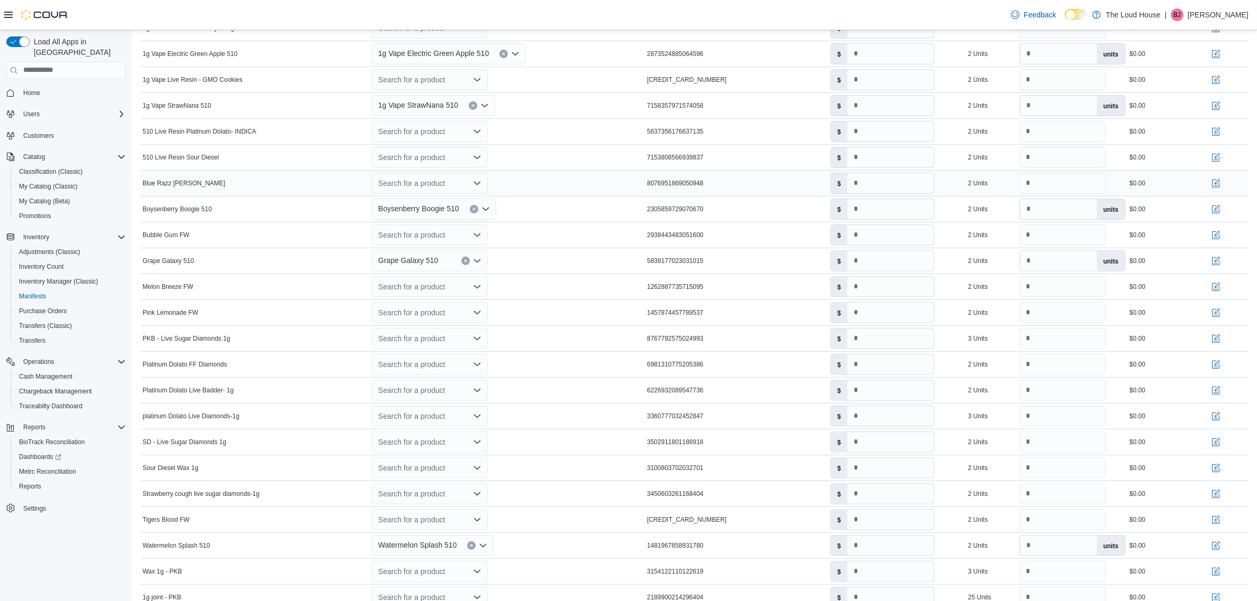
click at [477, 183] on icon "Open list of options" at bounding box center [477, 182] width 6 height 3
click at [427, 208] on button "Create a new product" at bounding box center [432, 201] width 116 height 15
click at [476, 185] on icon "Open list of options" at bounding box center [477, 183] width 8 height 8
click at [421, 203] on div "Create a new product" at bounding box center [423, 202] width 61 height 8
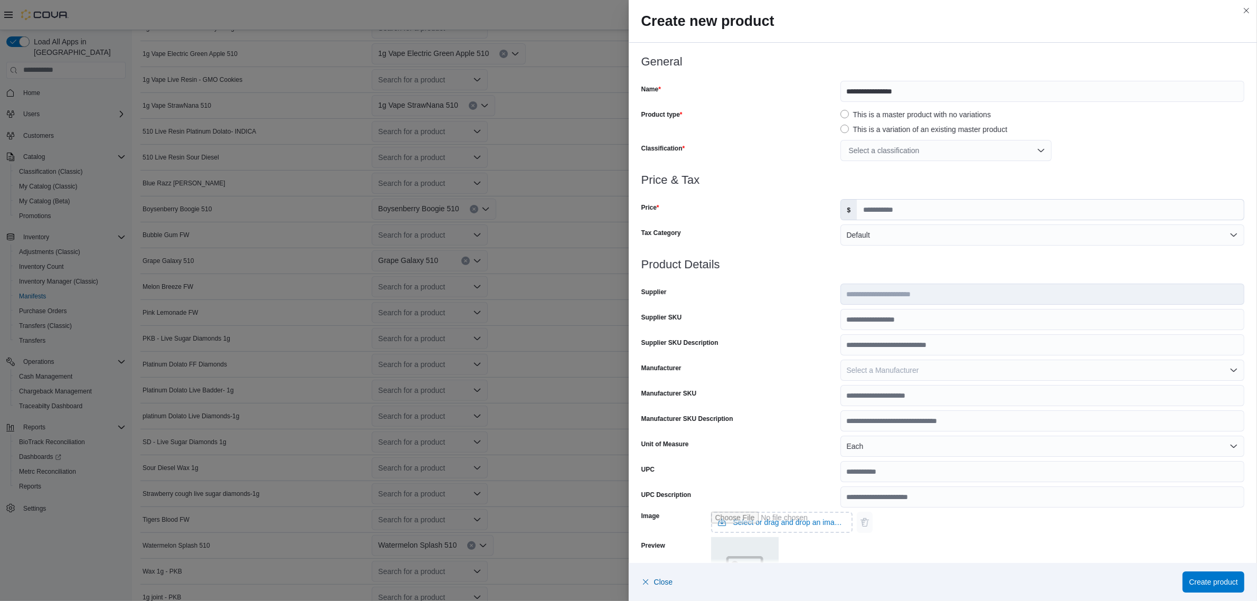
click at [894, 152] on div "Select a classification" at bounding box center [946, 150] width 211 height 21
click at [864, 284] on span "Vapes" at bounding box center [857, 284] width 21 height 8
click at [1133, 148] on div "Vapes" at bounding box center [1043, 150] width 404 height 21
click at [965, 210] on input "Price" at bounding box center [1050, 210] width 387 height 20
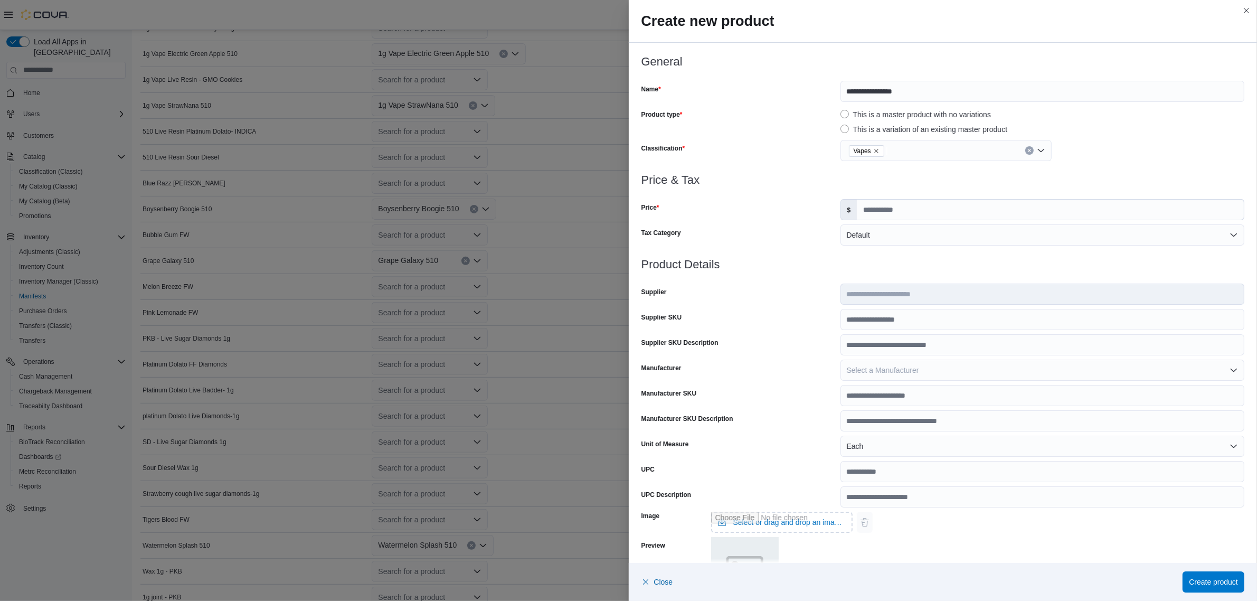
click at [906, 252] on div at bounding box center [944, 252] width 604 height 13
drag, startPoint x: 898, startPoint y: 208, endPoint x: 808, endPoint y: 214, distance: 89.5
click at [808, 214] on div "Price $ *****" at bounding box center [944, 209] width 604 height 21
type input "*"
click at [915, 206] on input "*****" at bounding box center [1050, 210] width 387 height 20
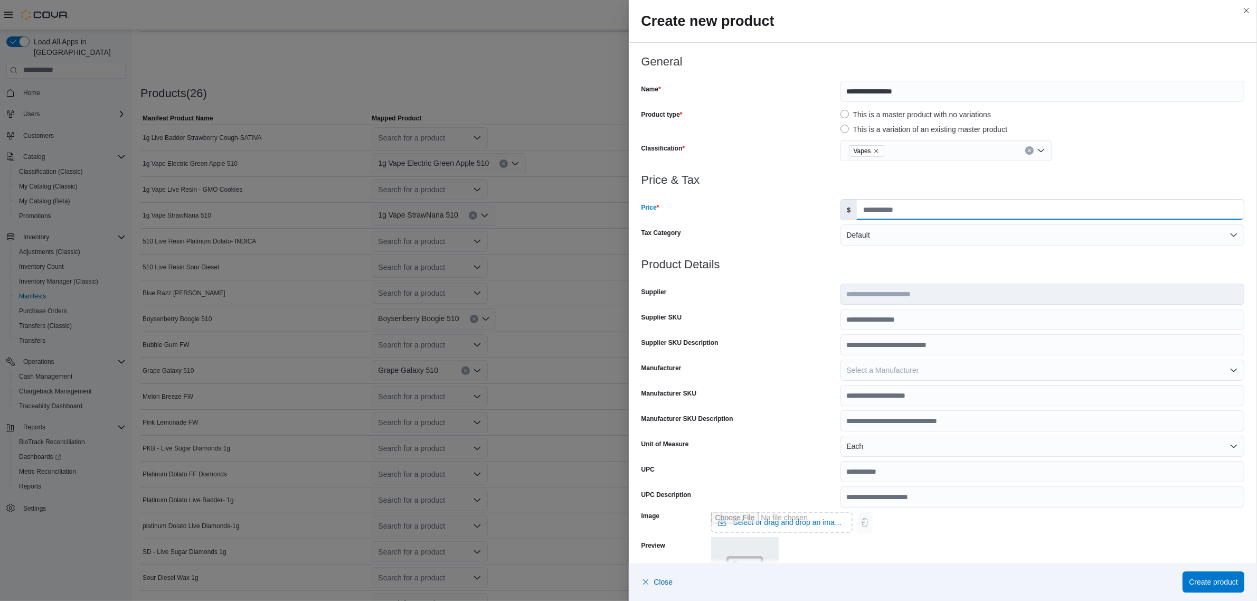
scroll to position [265, 0]
click at [910, 207] on input "**" at bounding box center [1050, 210] width 387 height 20
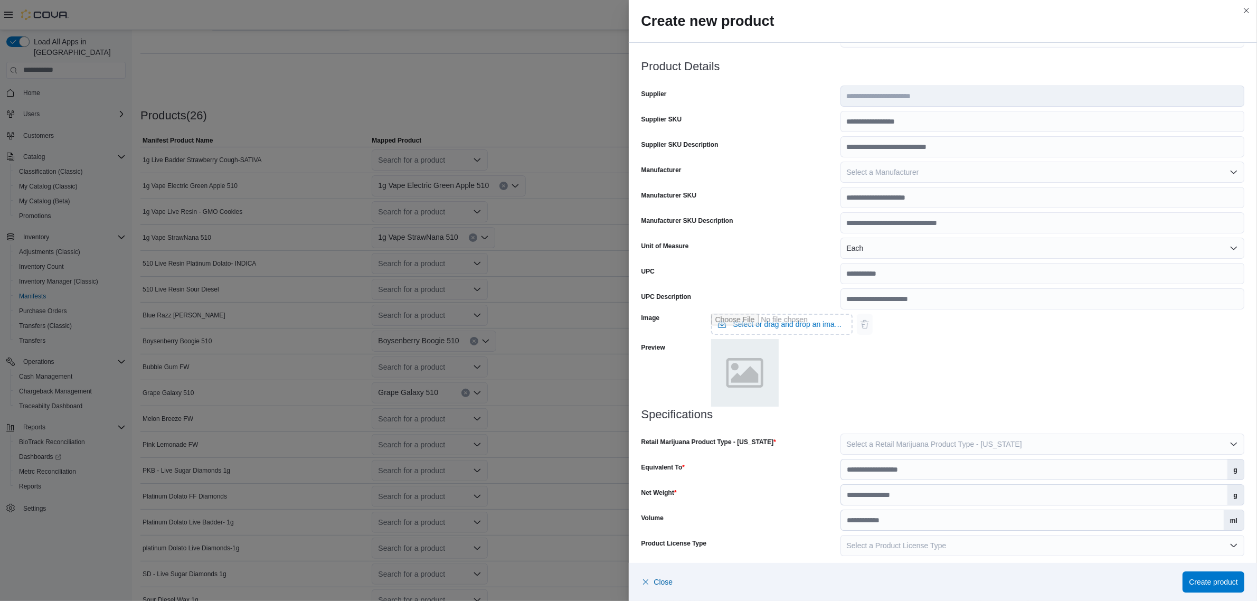
scroll to position [204, 0]
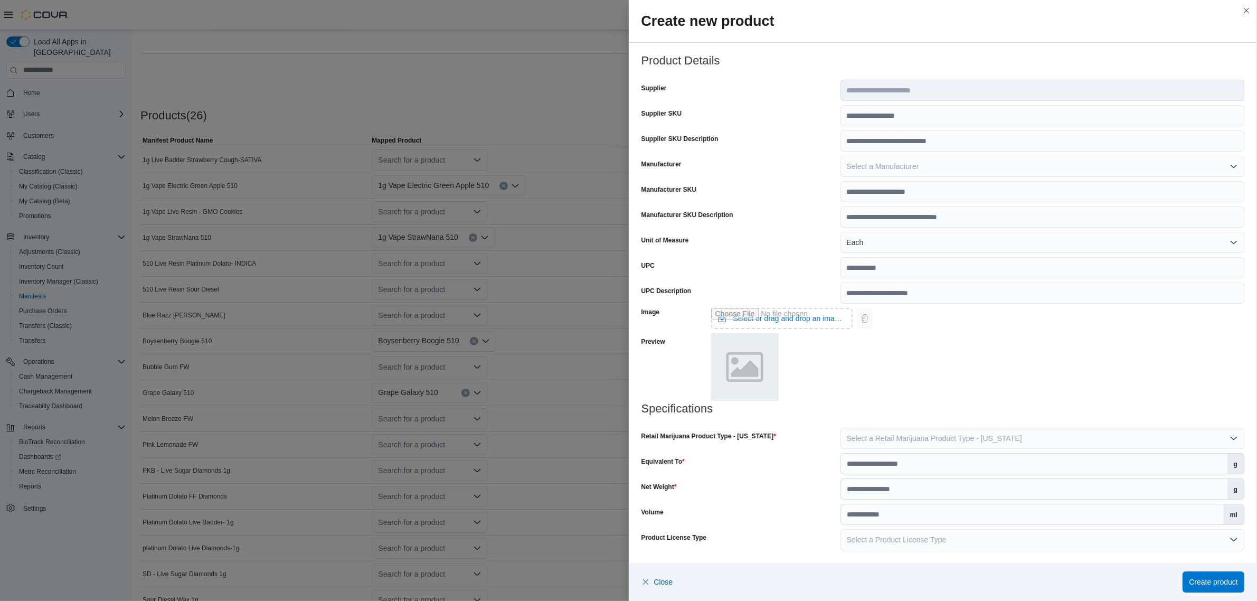
type input "*****"
click at [935, 434] on span "Select a Retail Marijuana Product Type - New Mexico" at bounding box center [934, 438] width 175 height 8
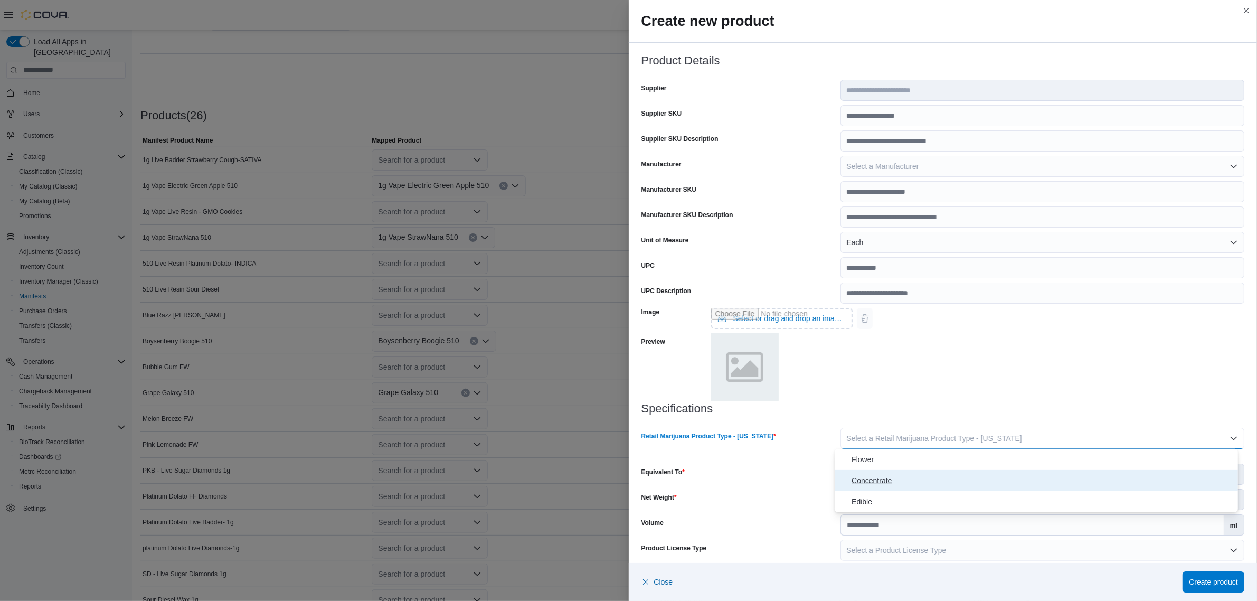
click at [898, 478] on span "Concentrate" at bounding box center [1043, 480] width 382 height 13
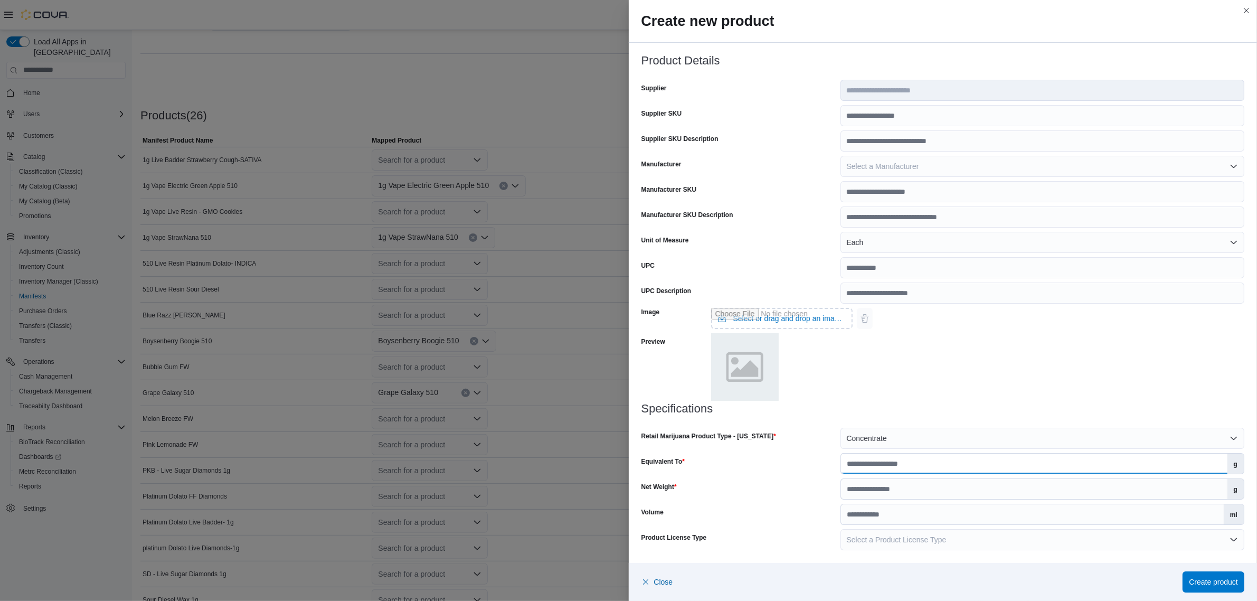
click at [903, 466] on input "Equivalent To" at bounding box center [1034, 464] width 387 height 20
type input "***"
click at [940, 487] on input "Net Weight" at bounding box center [1034, 489] width 387 height 20
type input "*"
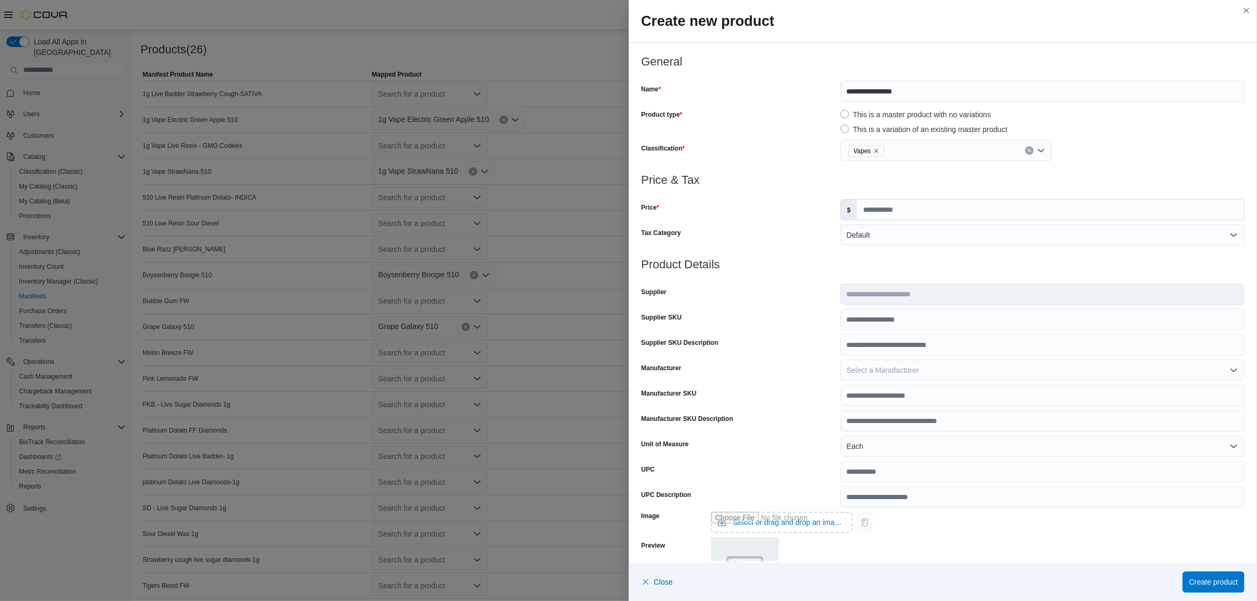
scroll to position [265, 0]
click at [1228, 580] on span "Create product" at bounding box center [1213, 581] width 49 height 11
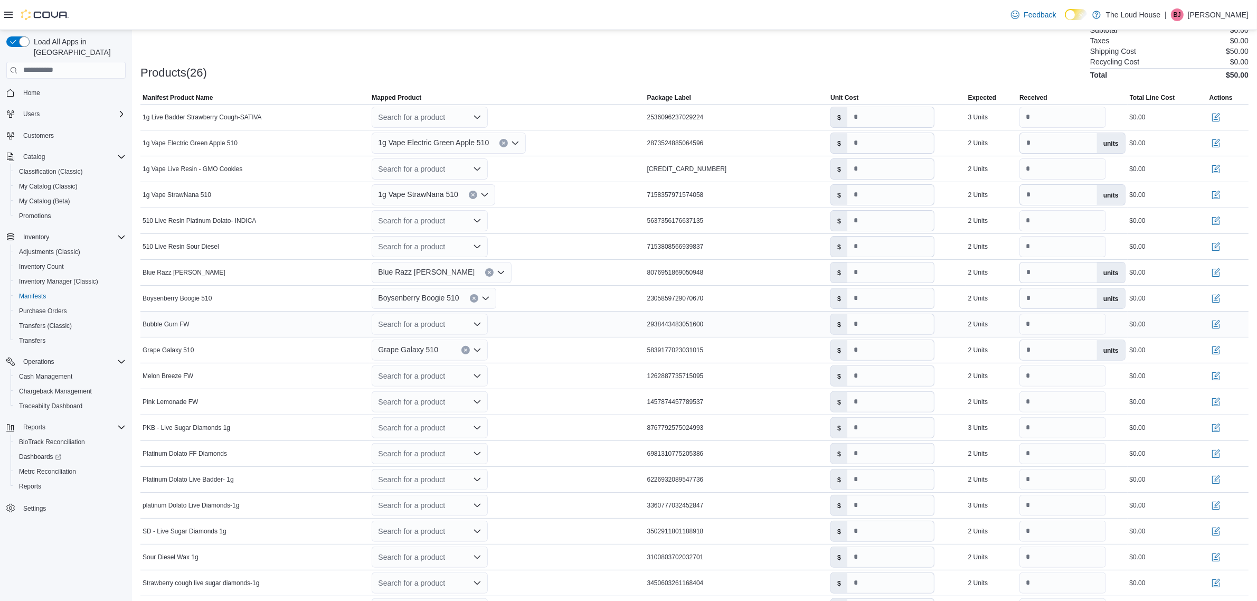
scroll to position [331, 0]
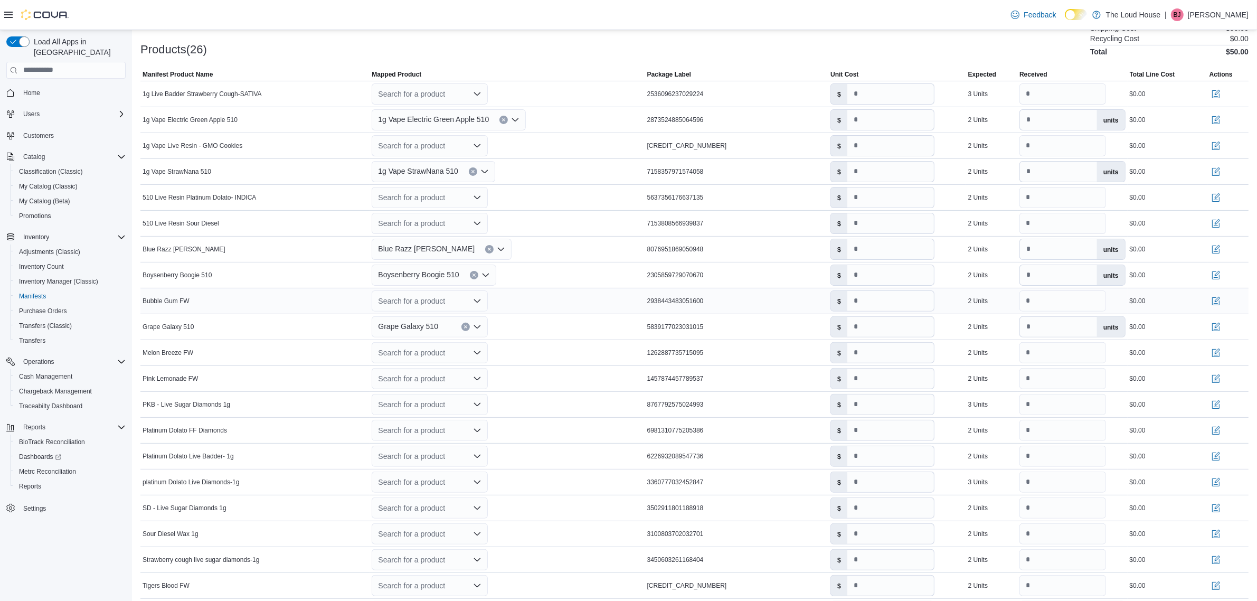
click at [481, 302] on icon "Open list of options" at bounding box center [477, 300] width 6 height 3
click at [421, 320] on div "Create a new product" at bounding box center [423, 320] width 61 height 8
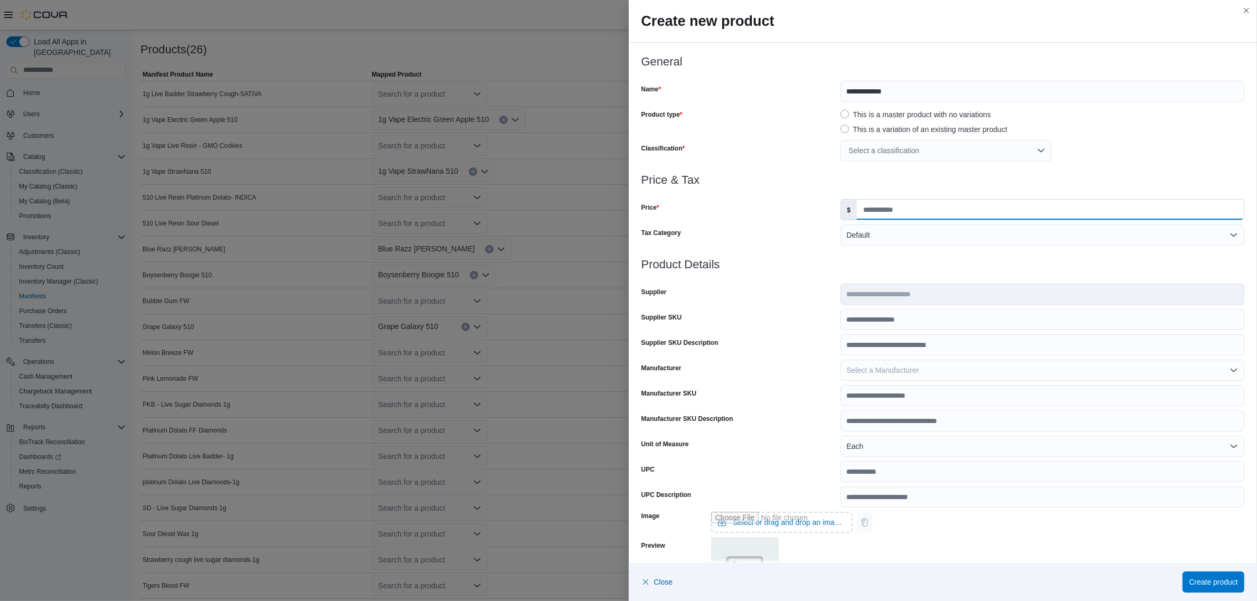
click at [901, 210] on input "Price" at bounding box center [1050, 210] width 387 height 20
type input "*****"
click at [886, 183] on h3 "Price & Tax" at bounding box center [944, 180] width 604 height 13
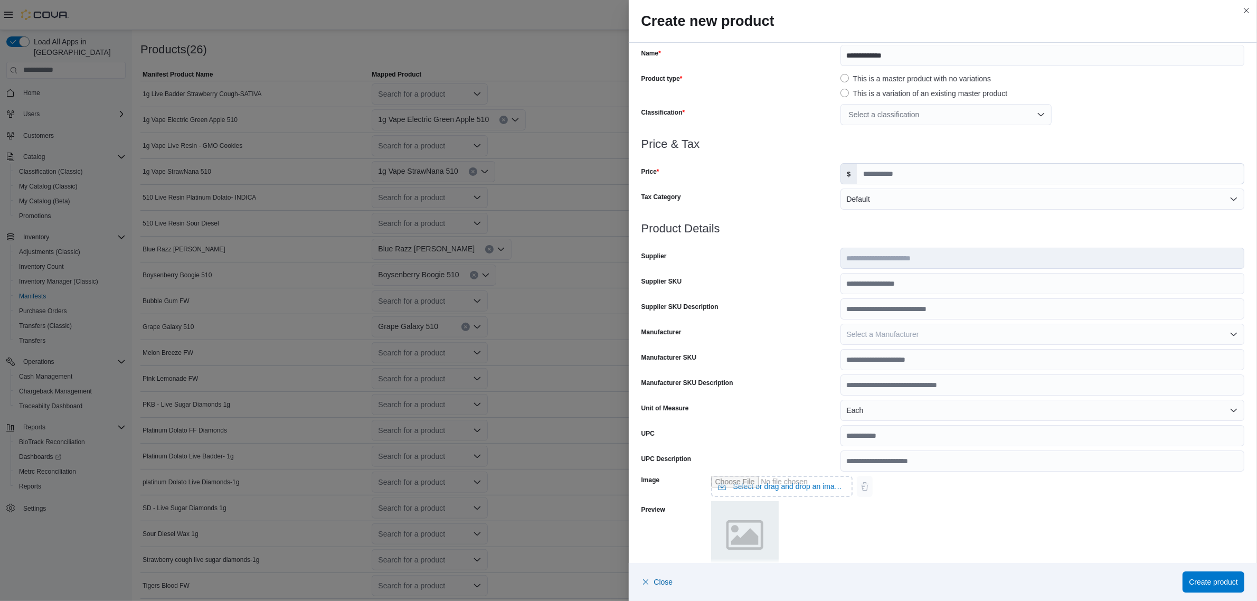
scroll to position [56, 0]
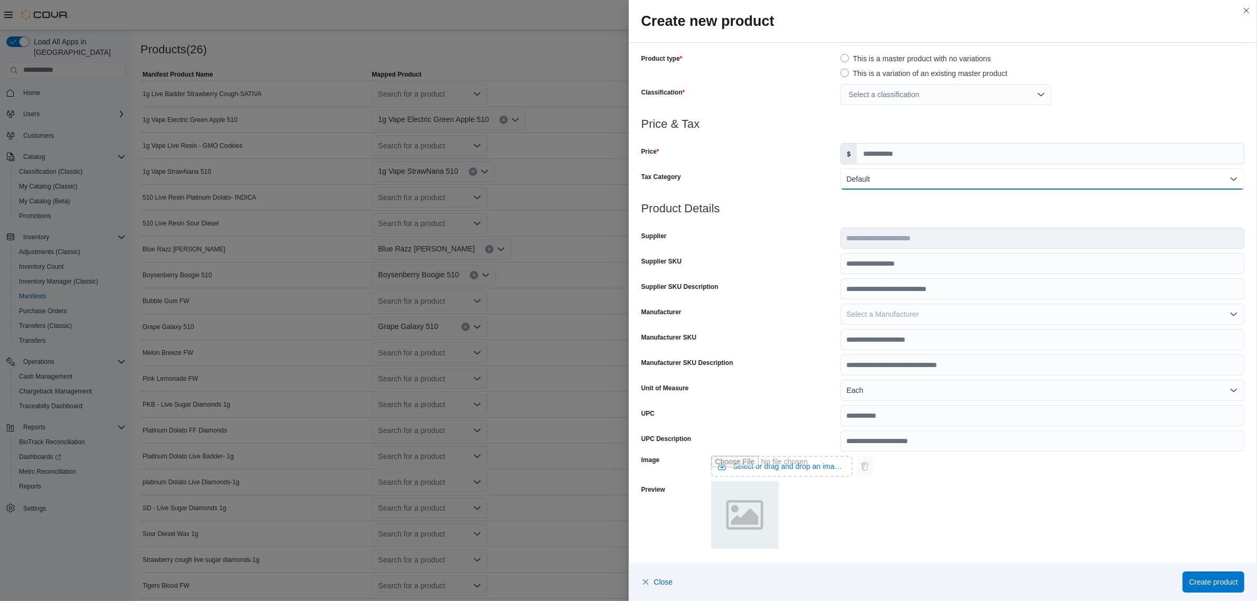
click at [907, 181] on button "Default" at bounding box center [1043, 178] width 404 height 21
click at [901, 95] on div "Select a classification" at bounding box center [946, 94] width 211 height 21
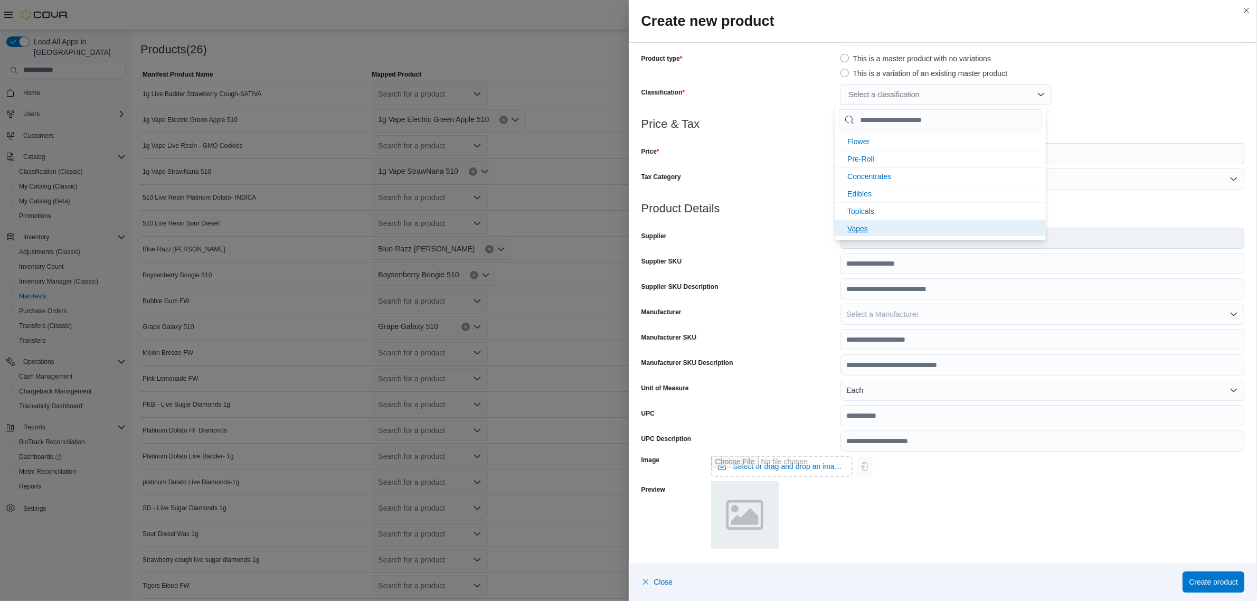
click at [867, 226] on span "Vapes" at bounding box center [857, 228] width 21 height 8
click at [1100, 98] on div "Vapes" at bounding box center [1043, 94] width 404 height 21
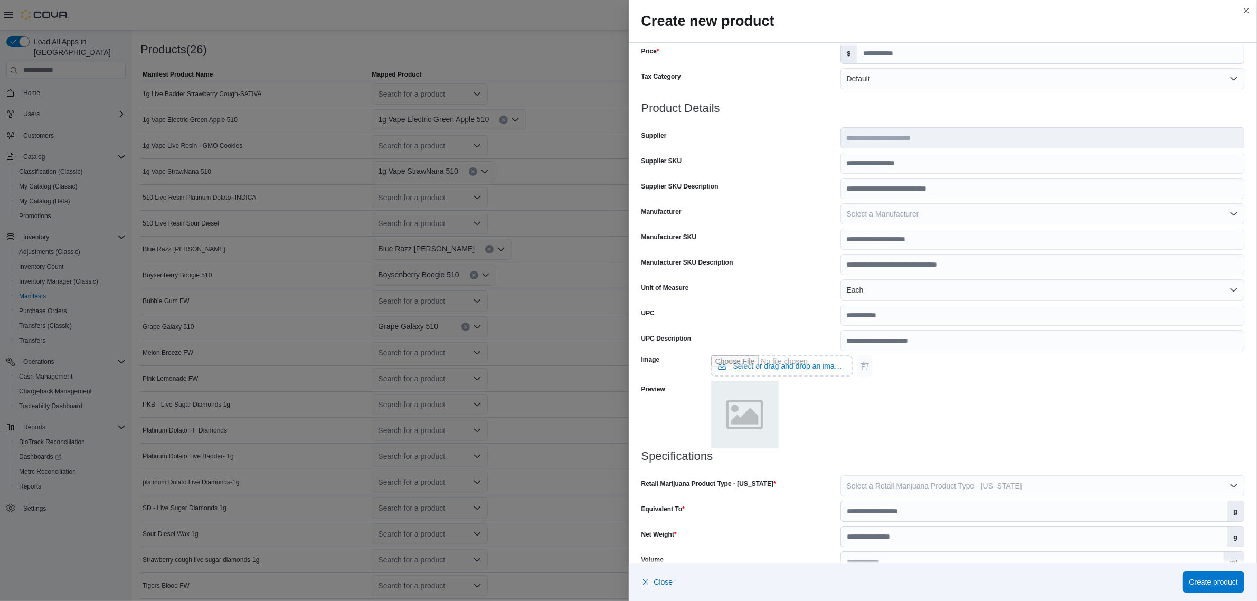
scroll to position [188, 0]
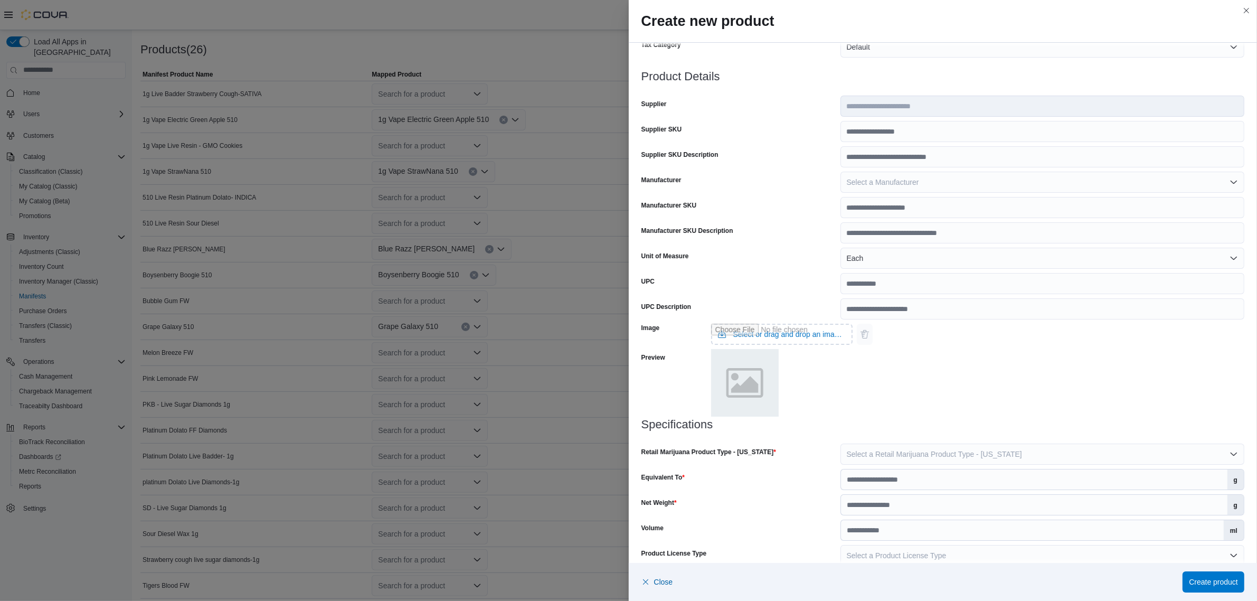
click at [954, 441] on div at bounding box center [944, 437] width 604 height 13
click at [956, 453] on span "Select a Retail Marijuana Product Type - New Mexico" at bounding box center [934, 454] width 175 height 8
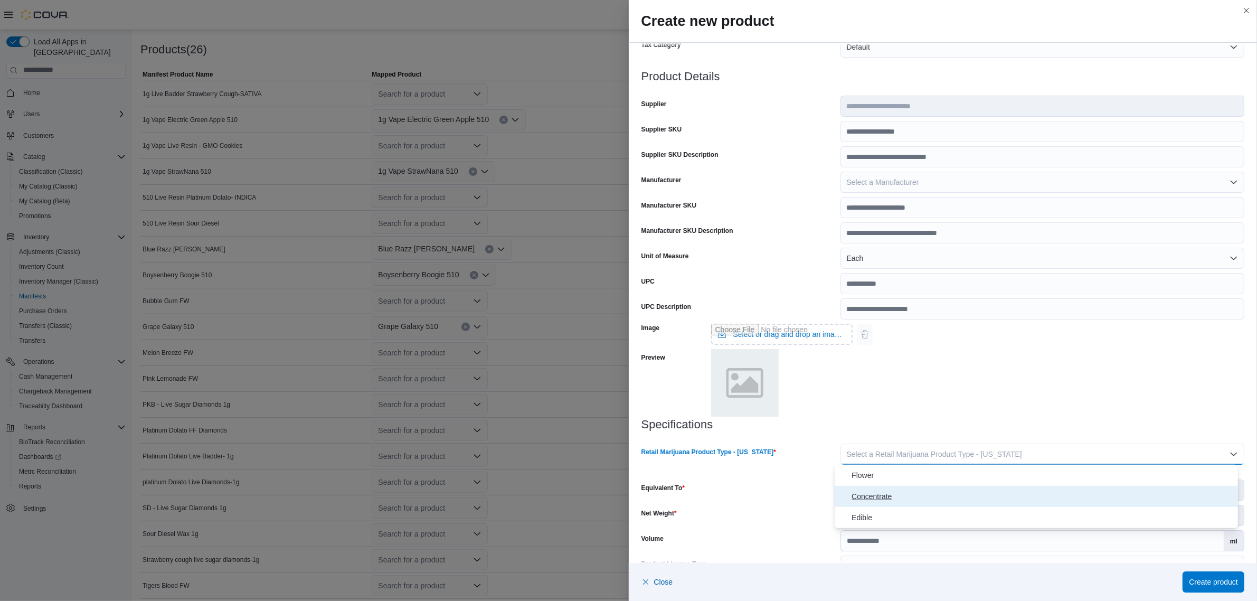
click at [875, 499] on span "Concentrate" at bounding box center [1043, 496] width 382 height 13
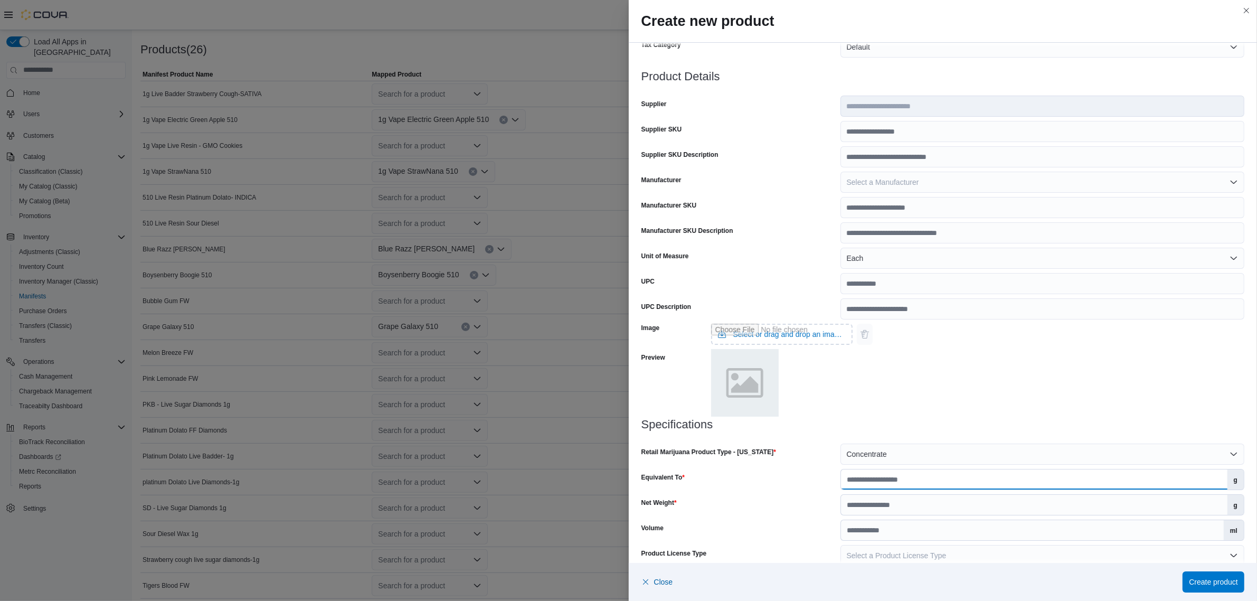
click at [898, 476] on input "Equivalent To" at bounding box center [1034, 479] width 387 height 20
type input "*"
type input "***"
click at [930, 502] on input "Net Weight" at bounding box center [1034, 505] width 387 height 20
type input "*"
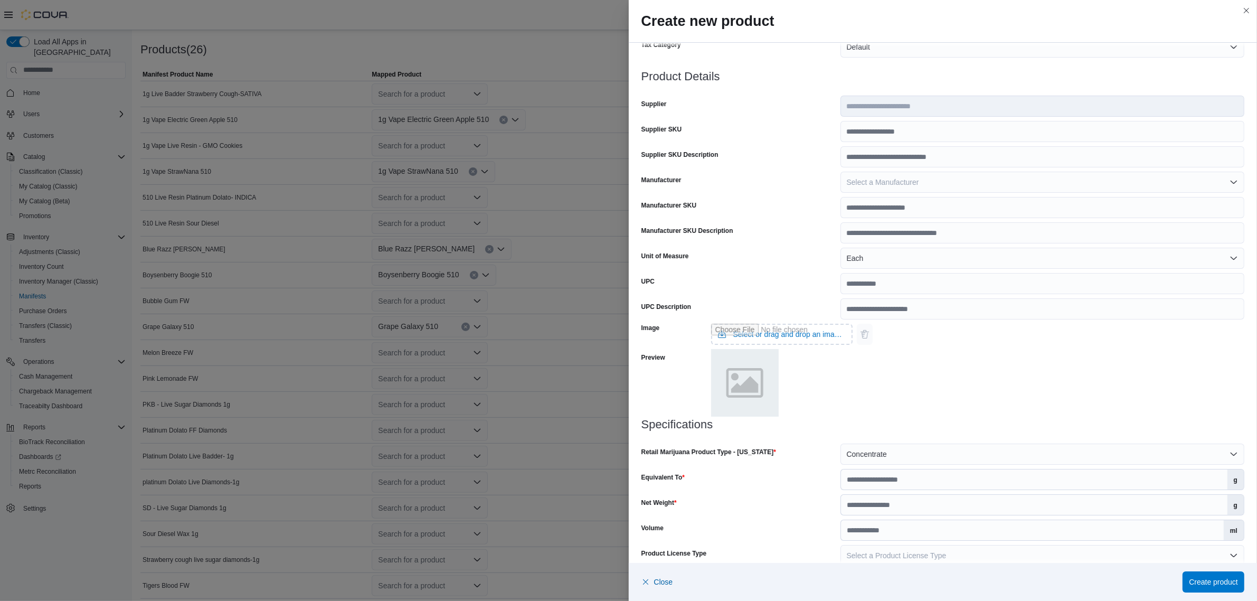
scroll to position [204, 0]
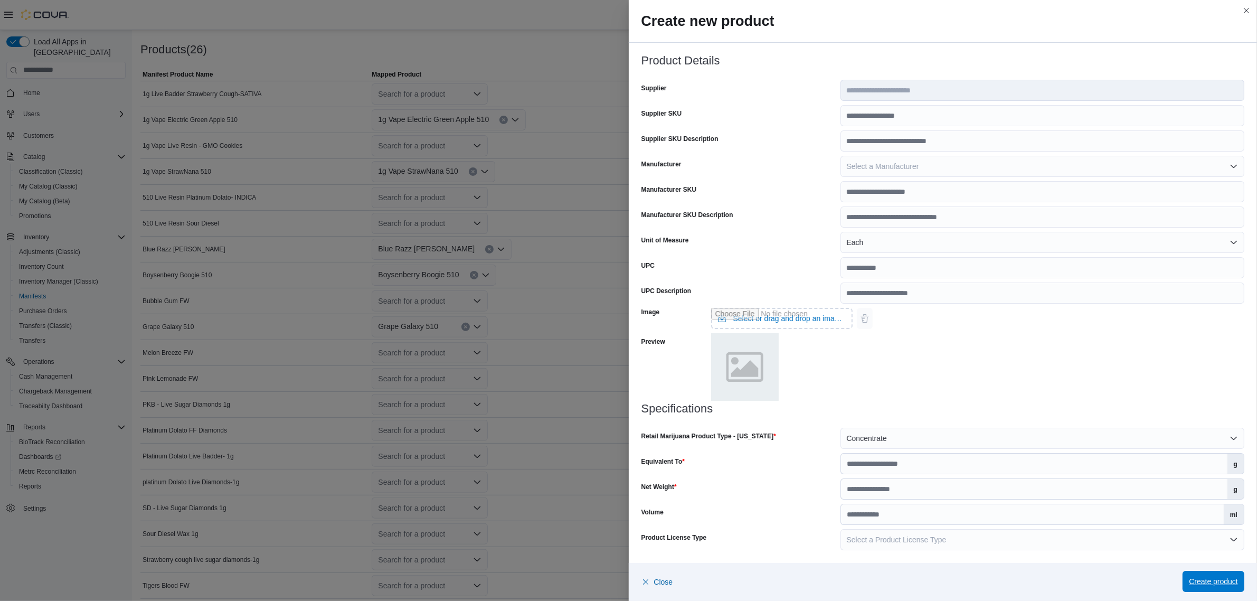
click at [1223, 581] on span "Create product" at bounding box center [1213, 581] width 49 height 11
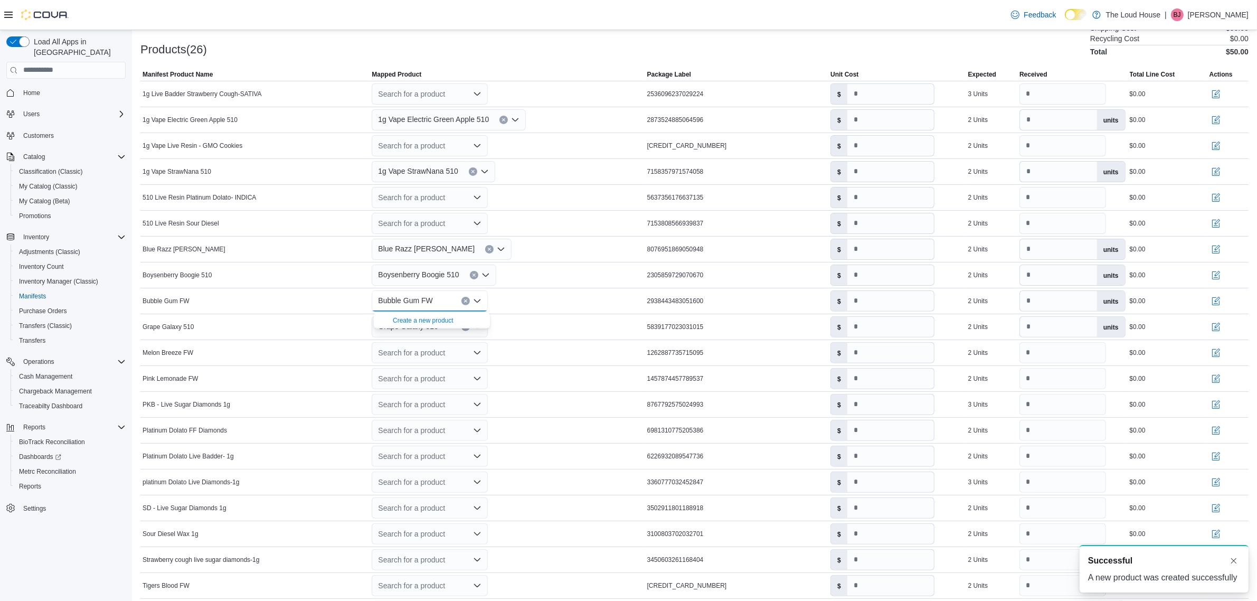
scroll to position [0, 0]
click at [545, 305] on div "Bubble Gum FW" at bounding box center [507, 300] width 275 height 25
click at [481, 301] on icon "Open list of options" at bounding box center [477, 301] width 8 height 8
click at [529, 303] on div "Bubble Gum FW Combo box. Selected. Bubble Gum FW. Press Backspace to delete Bub…" at bounding box center [507, 300] width 275 height 25
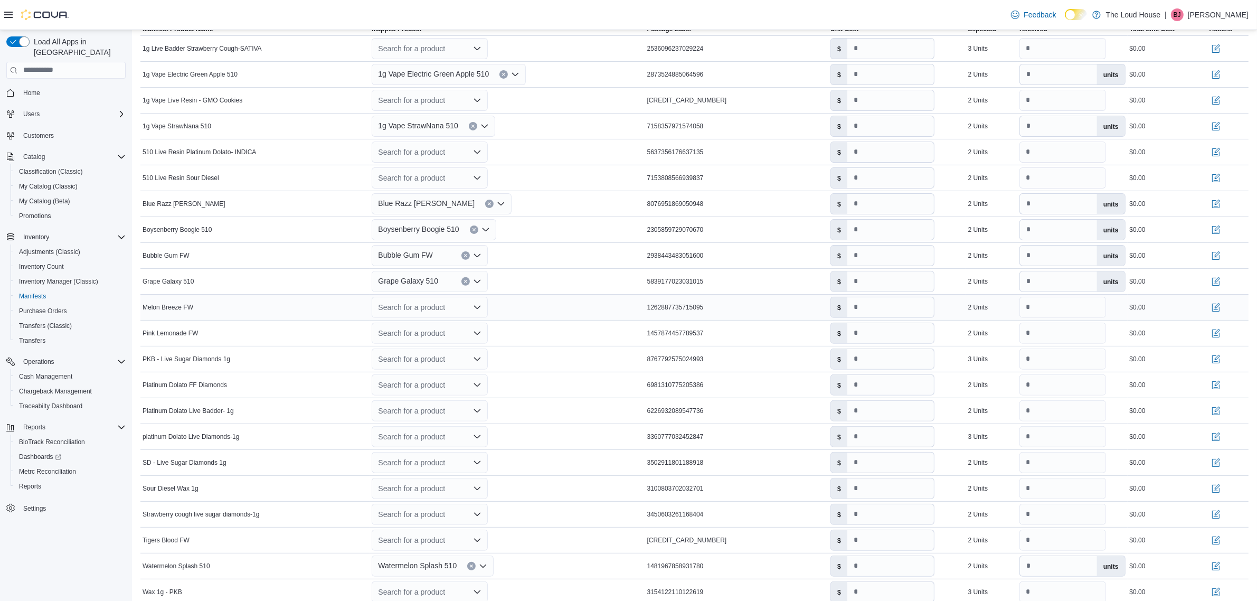
scroll to position [397, 0]
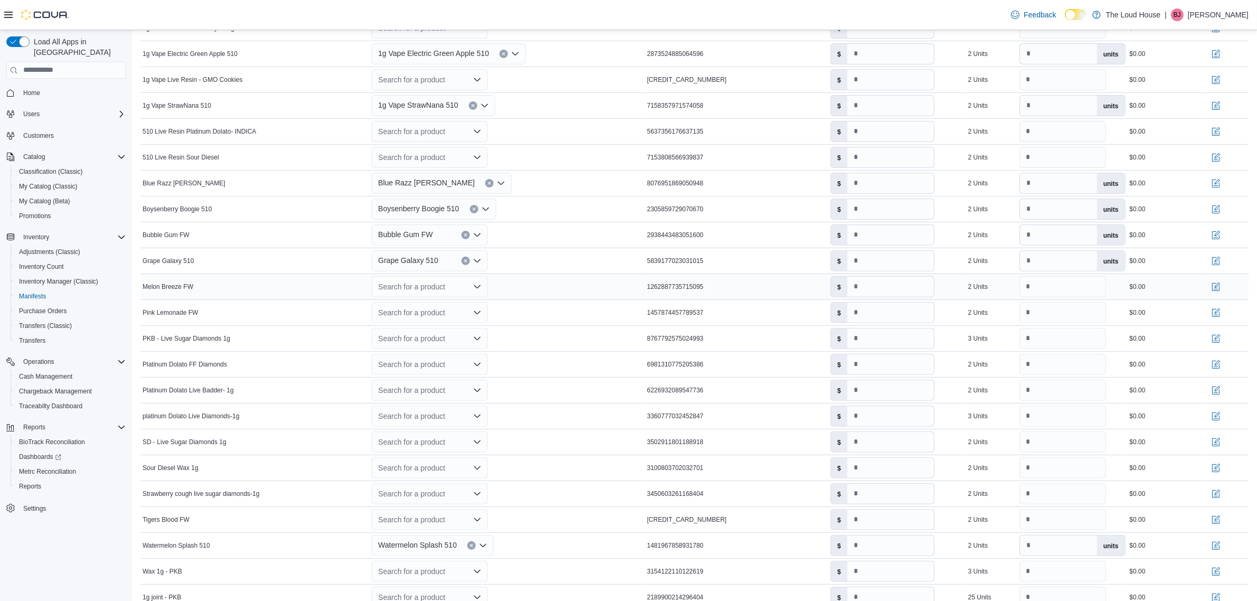
click at [482, 289] on icon "Open list of options" at bounding box center [477, 286] width 8 height 8
click at [426, 308] on div "Create a new product" at bounding box center [423, 306] width 61 height 8
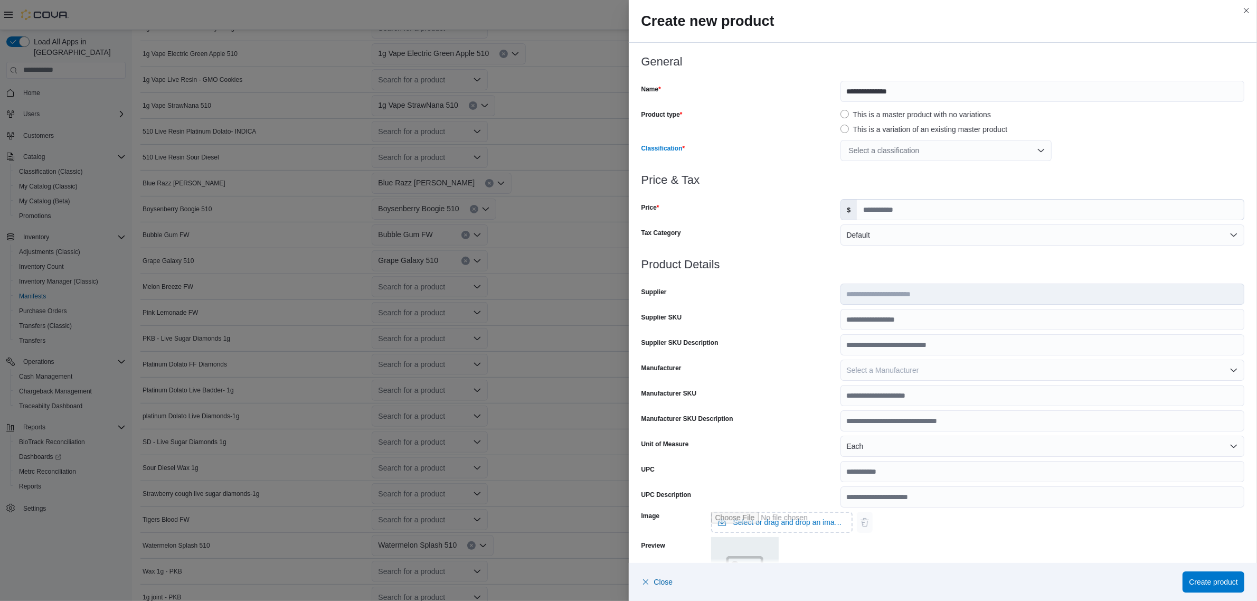
click at [1035, 154] on div "Select a classification" at bounding box center [946, 150] width 211 height 21
click at [855, 284] on span "Vapes" at bounding box center [857, 284] width 21 height 8
click at [1128, 189] on div at bounding box center [944, 192] width 604 height 13
click at [1131, 158] on div "Vapes" at bounding box center [1043, 150] width 404 height 21
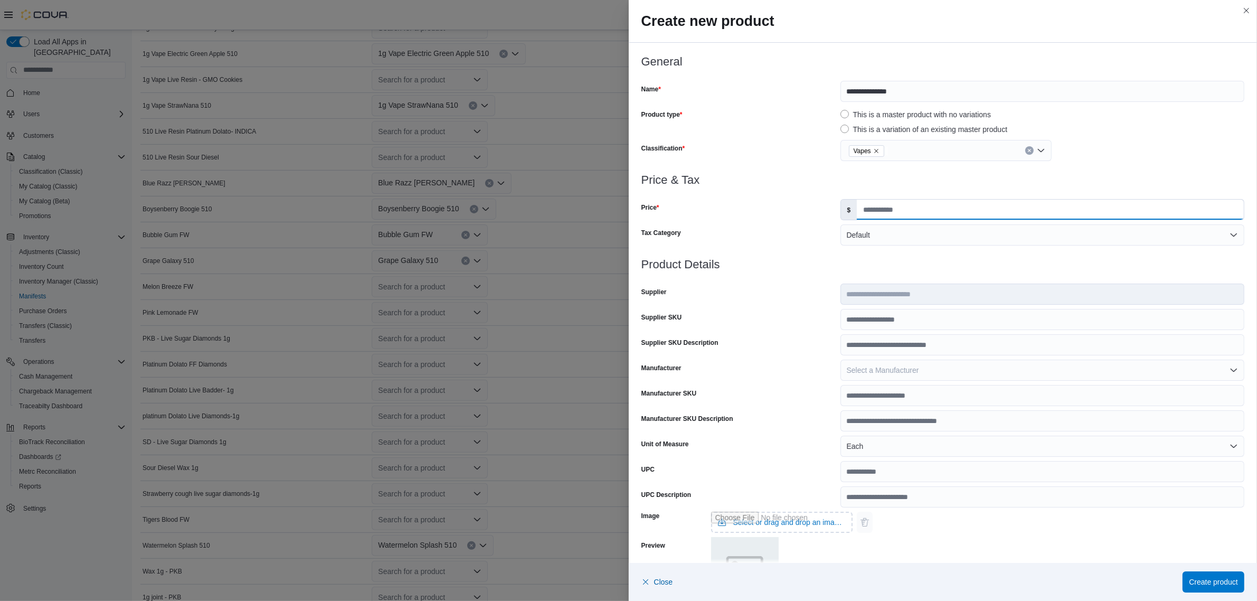
click at [962, 210] on input "Price" at bounding box center [1050, 210] width 387 height 20
type input "*****"
click at [932, 266] on h3 "Product Details" at bounding box center [944, 264] width 604 height 13
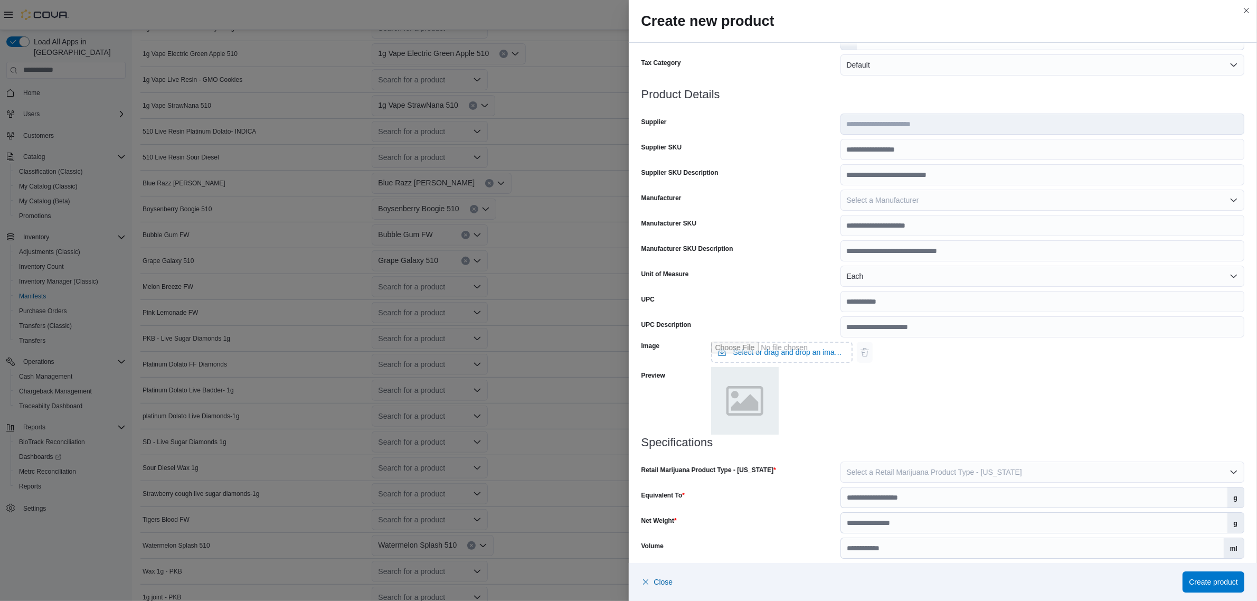
scroll to position [204, 0]
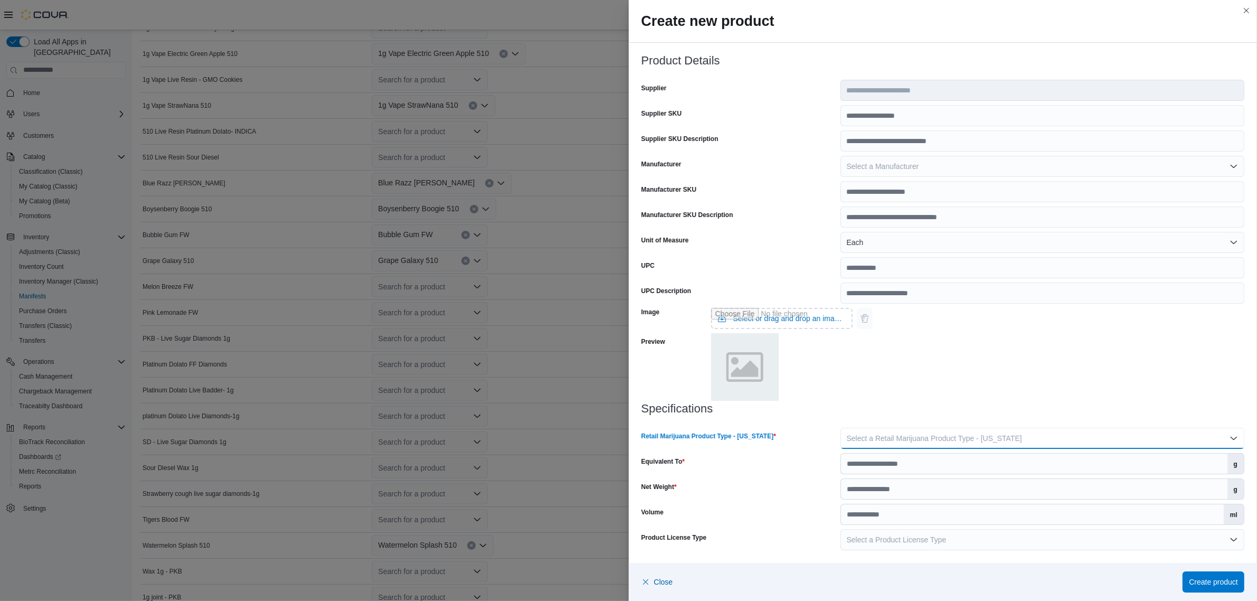
click at [894, 434] on span "Select a Retail Marijuana Product Type - New Mexico" at bounding box center [934, 438] width 175 height 8
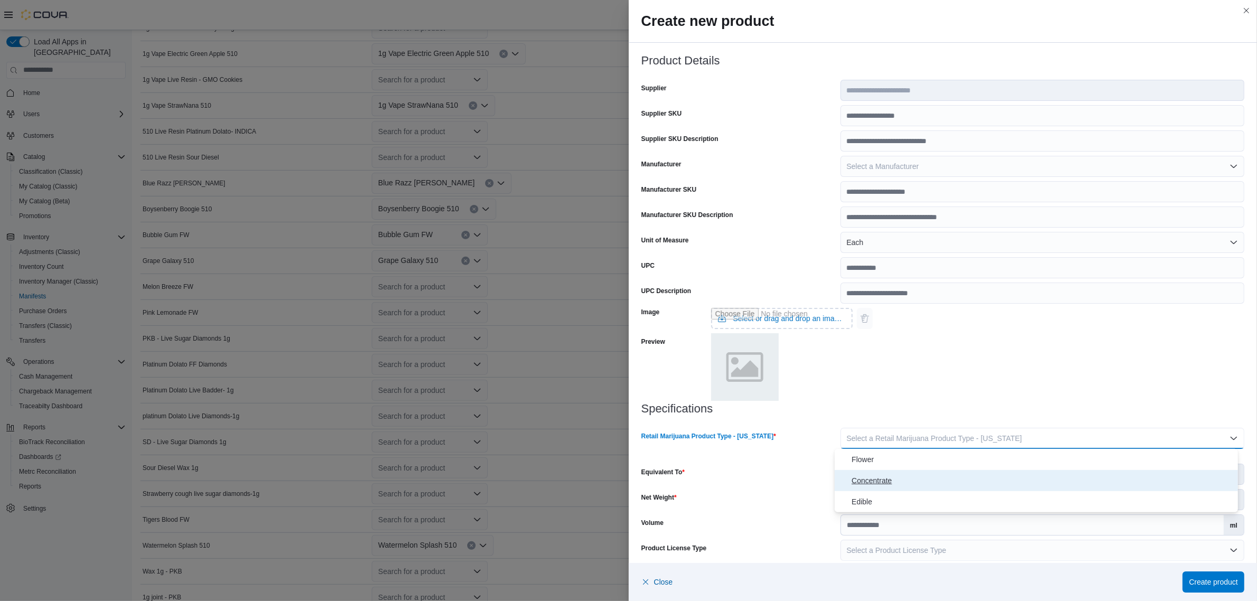
click at [881, 478] on span "Concentrate" at bounding box center [1043, 480] width 382 height 13
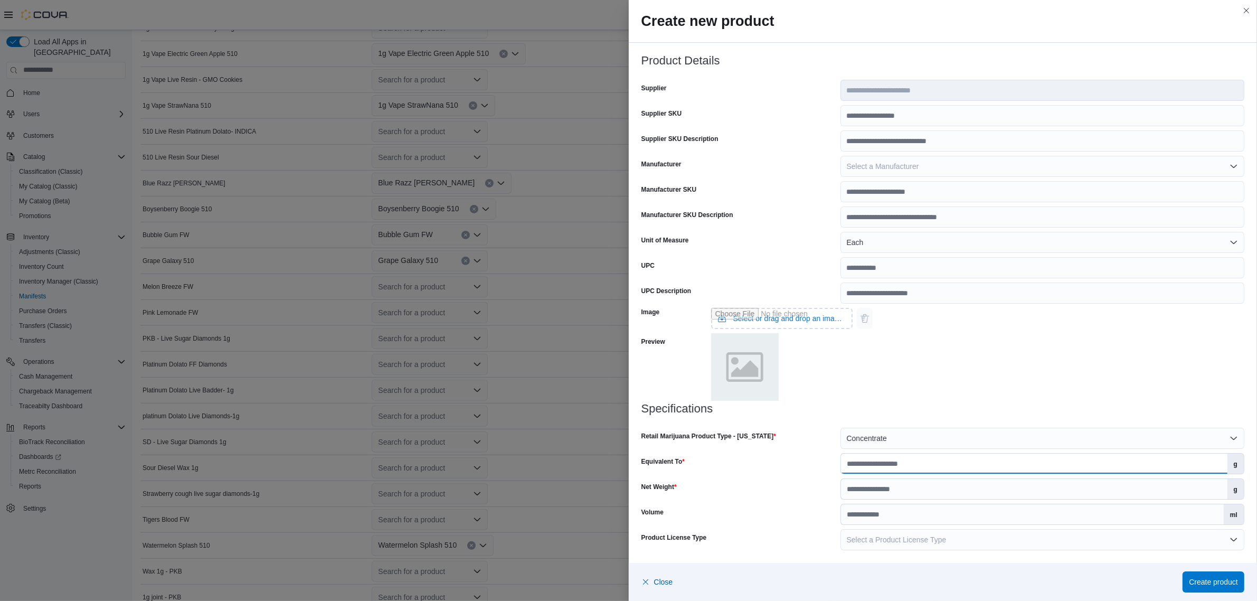
click at [905, 469] on input "Equivalent To" at bounding box center [1034, 464] width 387 height 20
type input "***"
click at [878, 490] on input "Net Weight" at bounding box center [1034, 489] width 387 height 20
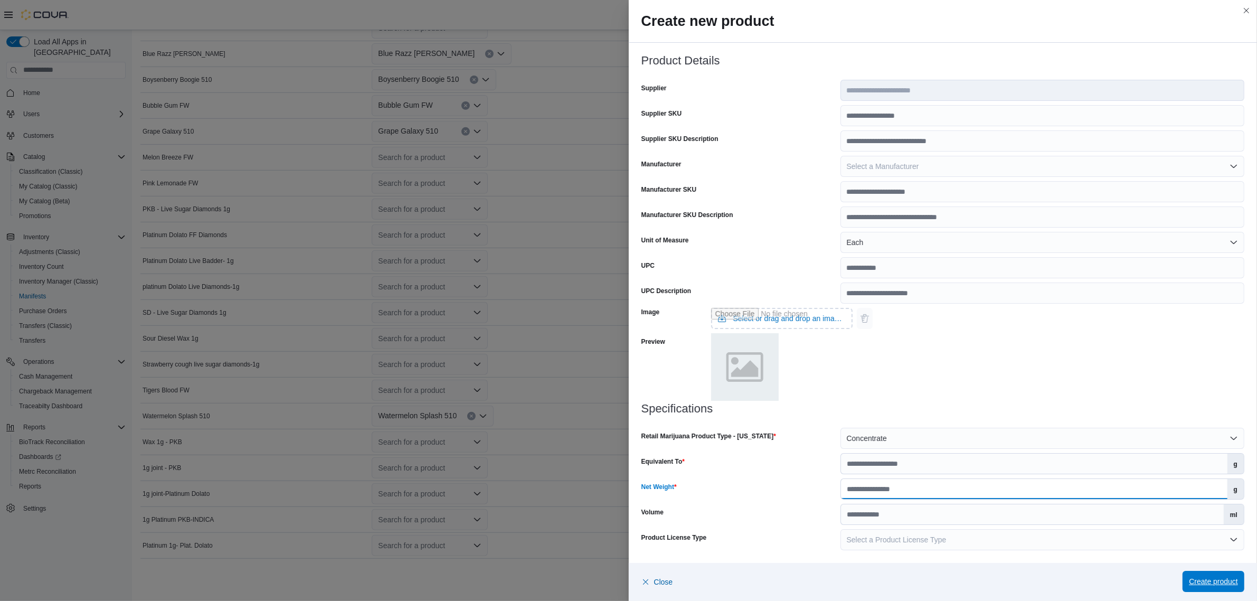
type input "*"
click at [1232, 580] on span "Create product" at bounding box center [1213, 581] width 49 height 11
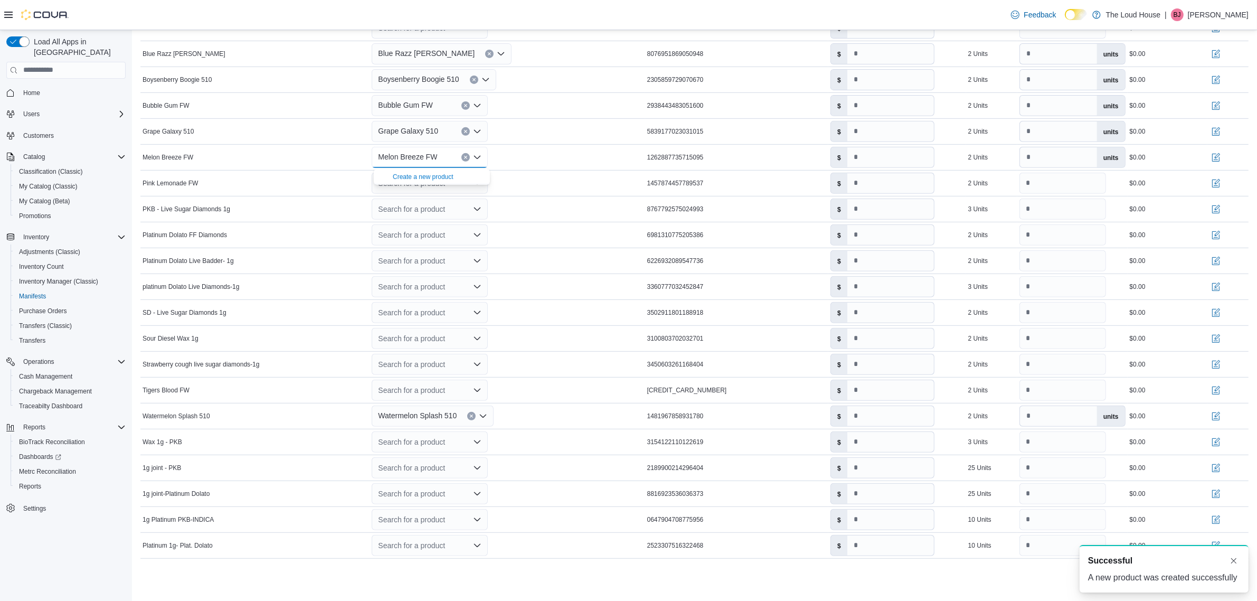
scroll to position [0, 0]
click at [519, 178] on div "Search for a product" at bounding box center [507, 183] width 275 height 25
click at [478, 184] on icon "Open list of options" at bounding box center [477, 183] width 8 height 8
click at [461, 197] on span "Create a new product" at bounding box center [438, 202] width 91 height 11
click at [478, 183] on icon "Open list of options" at bounding box center [477, 183] width 8 height 8
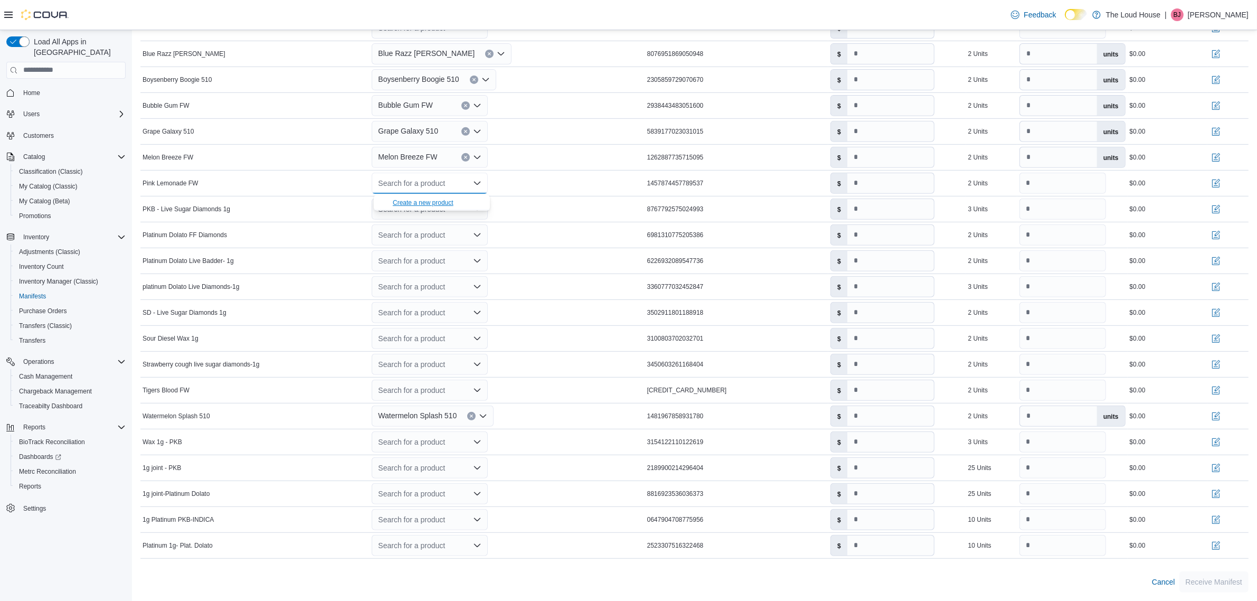
click at [447, 201] on div "Create a new product" at bounding box center [423, 203] width 61 height 8
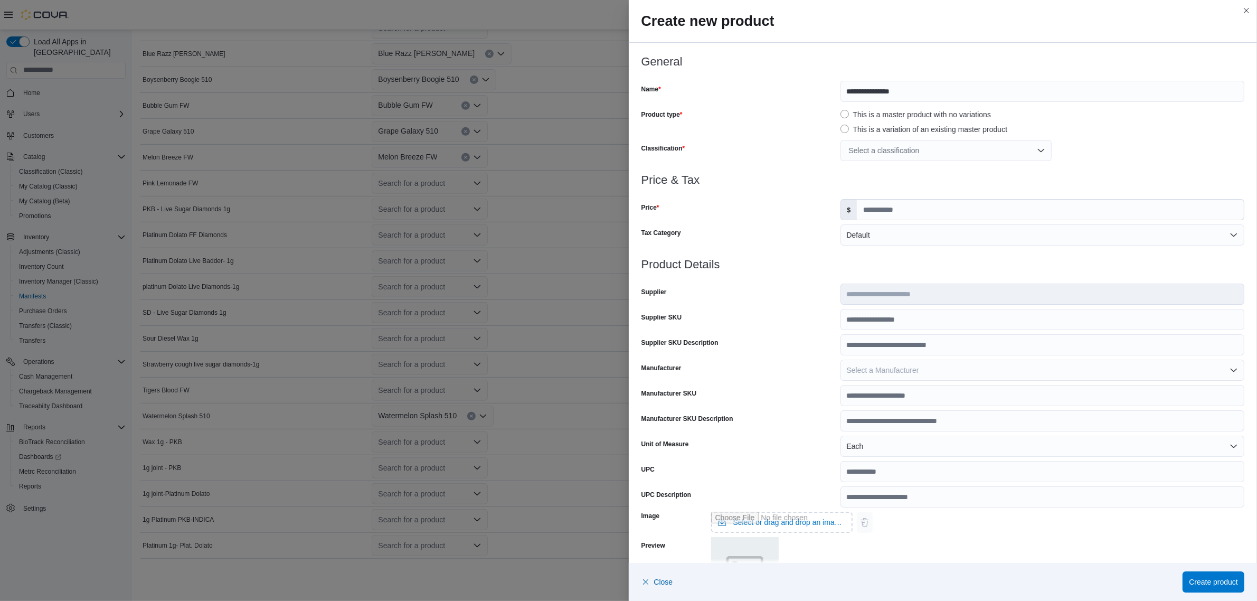
click at [891, 149] on div "Select a classification" at bounding box center [946, 150] width 211 height 21
click at [859, 285] on span "Vapes" at bounding box center [857, 287] width 21 height 8
click at [1171, 157] on div "Vapes" at bounding box center [1043, 150] width 404 height 21
click at [903, 204] on input "Price" at bounding box center [1050, 210] width 387 height 20
type input "*****"
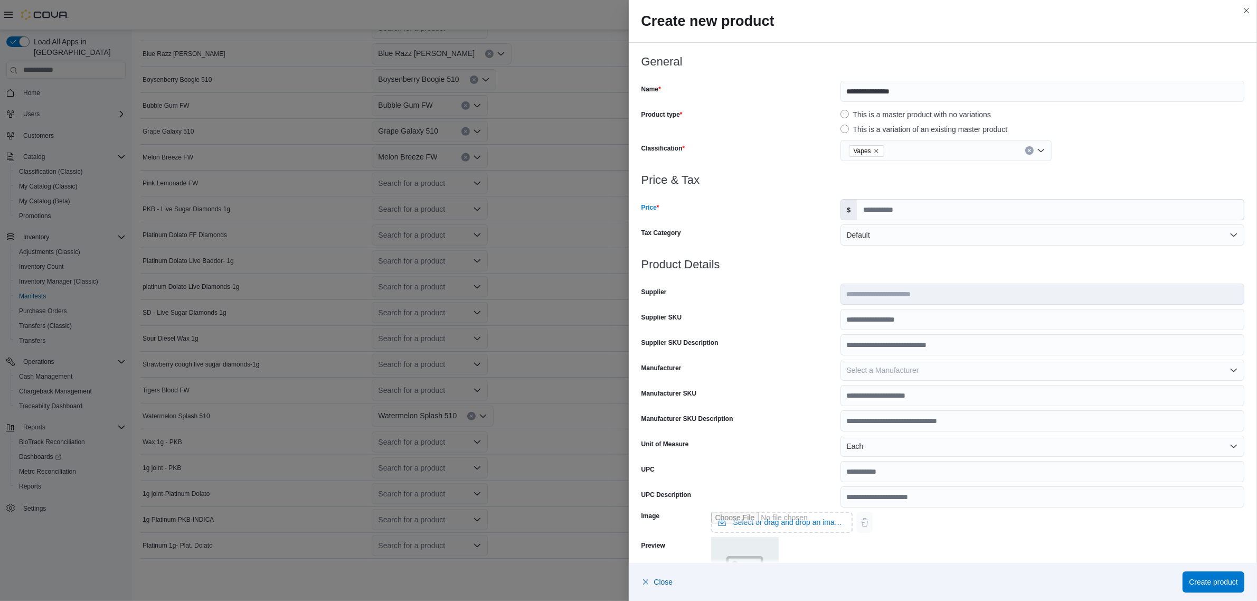
click at [938, 169] on div at bounding box center [944, 167] width 604 height 13
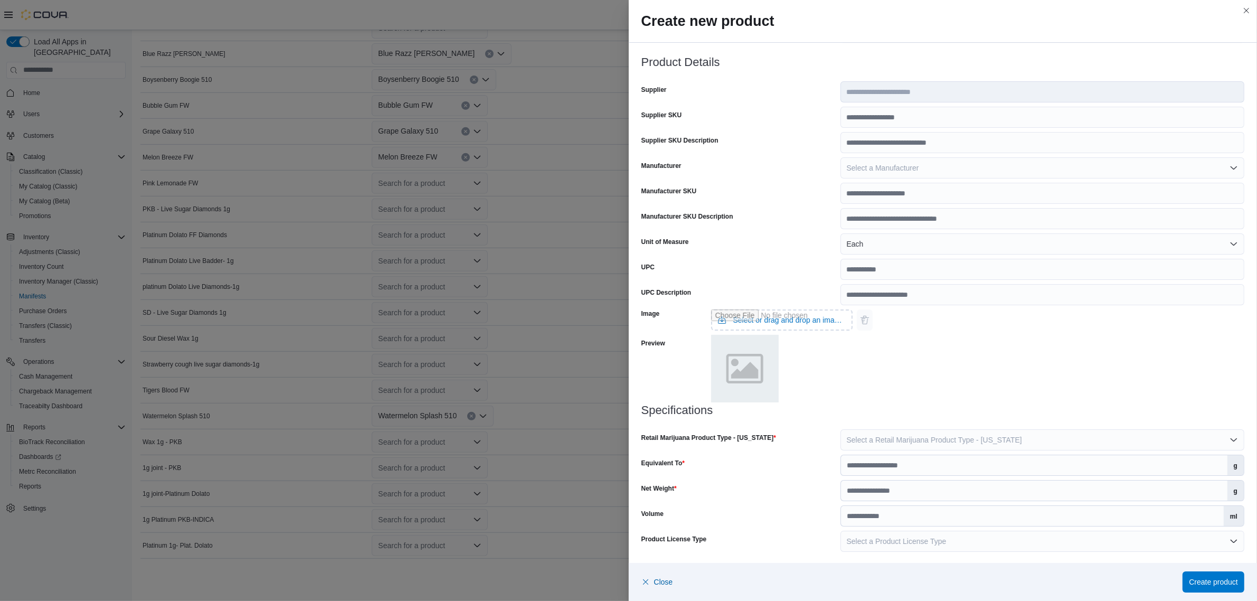
scroll to position [204, 0]
click at [944, 431] on button "Select a Retail Marijuana Product Type - New Mexico" at bounding box center [1043, 438] width 404 height 21
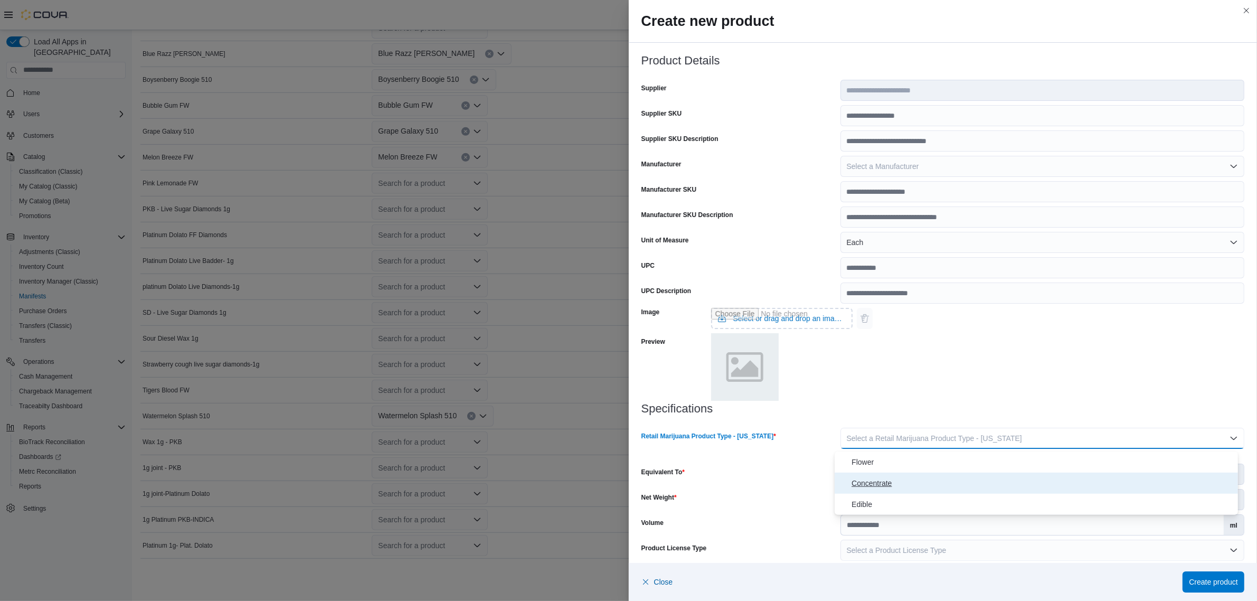
click at [869, 477] on span "Concentrate" at bounding box center [1043, 483] width 382 height 13
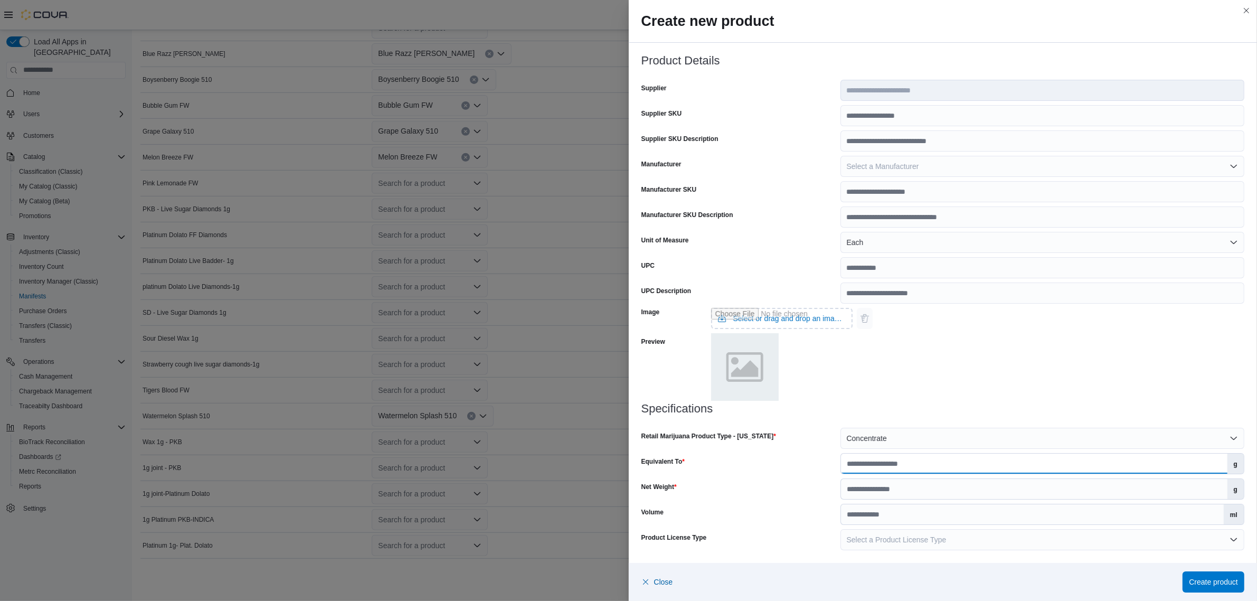
click at [898, 468] on input "Equivalent To" at bounding box center [1034, 464] width 387 height 20
type input "***"
click at [931, 497] on input "Net Weight" at bounding box center [1034, 489] width 387 height 20
type input "*"
click at [1210, 576] on span "Create product" at bounding box center [1213, 581] width 49 height 21
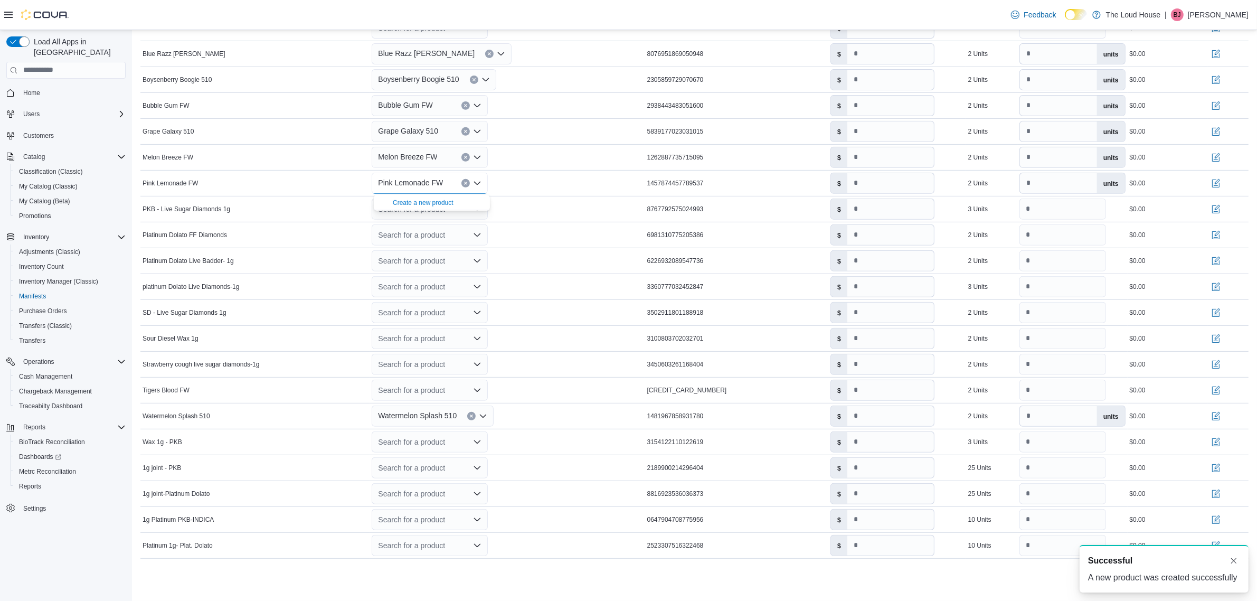
scroll to position [0, 0]
click at [518, 189] on div "Pink Lemonade FW Combo box. Selected. Pink Lemonade FW. Press Backspace to dele…" at bounding box center [507, 183] width 275 height 25
click at [482, 389] on icon "Open list of options" at bounding box center [477, 390] width 8 height 8
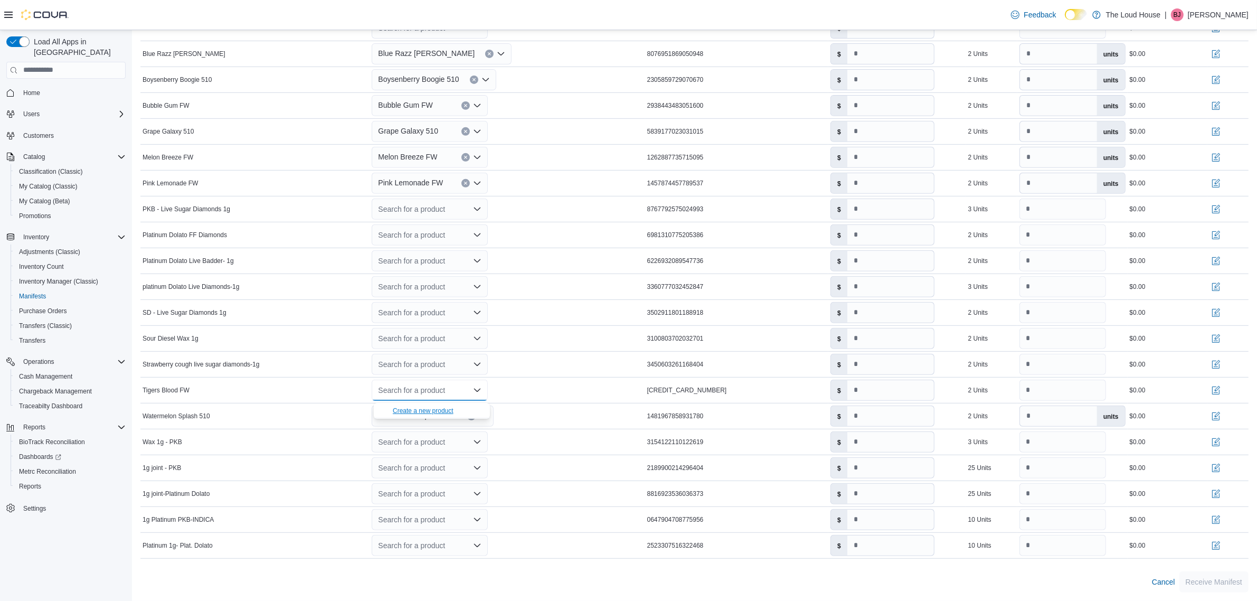
click at [428, 407] on div "Create a new product" at bounding box center [423, 411] width 61 height 8
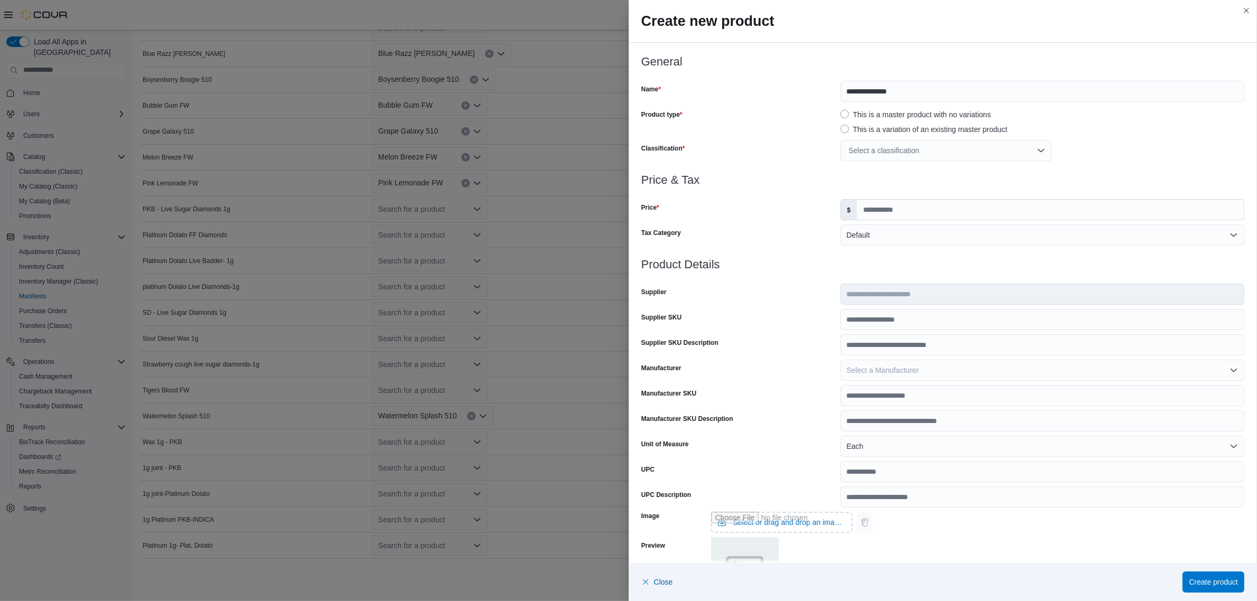
click at [957, 147] on div "Select a classification" at bounding box center [946, 150] width 211 height 21
click at [865, 283] on span "Vapes" at bounding box center [857, 287] width 21 height 8
click at [1084, 154] on div "Vapes" at bounding box center [1043, 150] width 404 height 21
click at [944, 210] on input "Price" at bounding box center [1050, 210] width 387 height 20
click at [941, 210] on input "**" at bounding box center [1050, 210] width 387 height 20
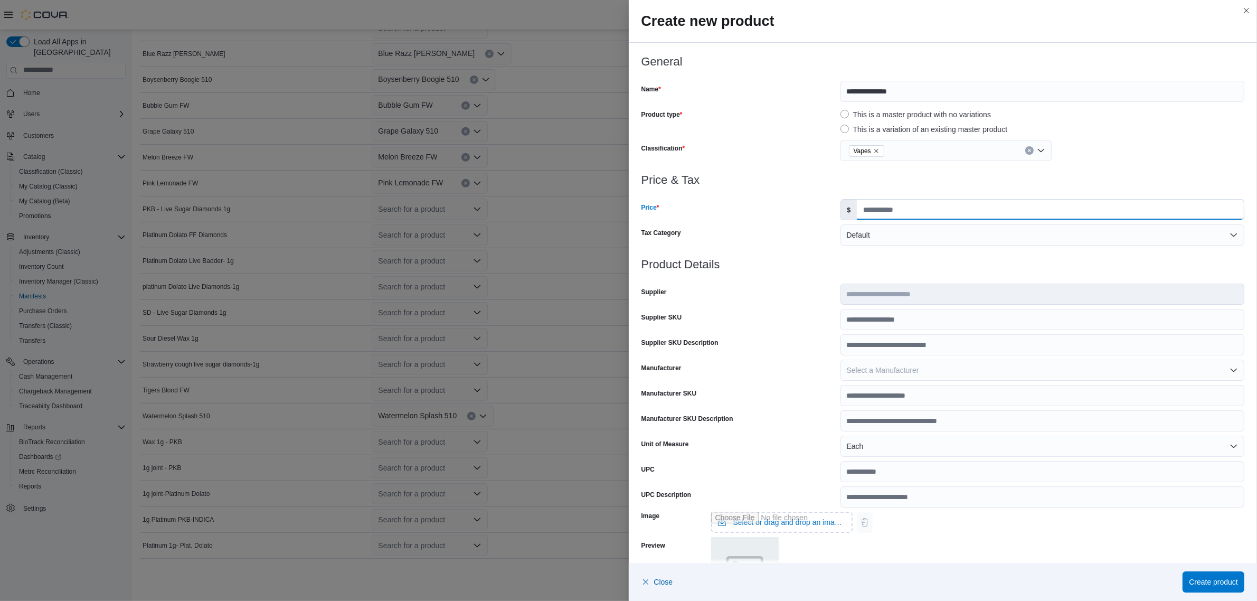
type input "*****"
click at [941, 257] on div at bounding box center [944, 252] width 604 height 13
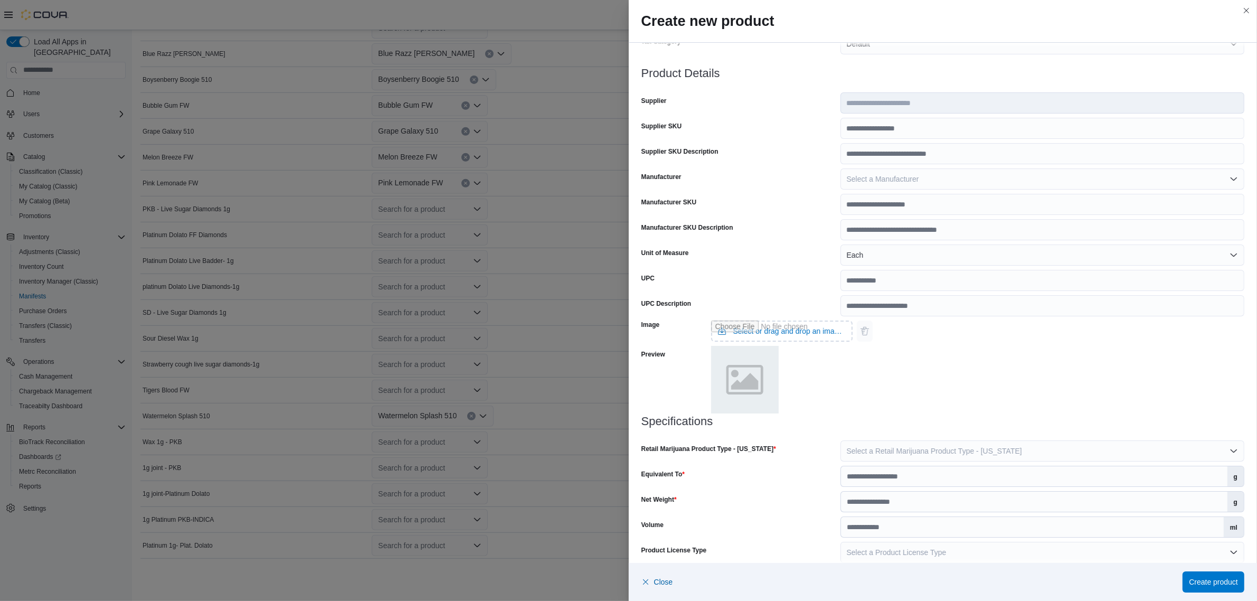
scroll to position [204, 0]
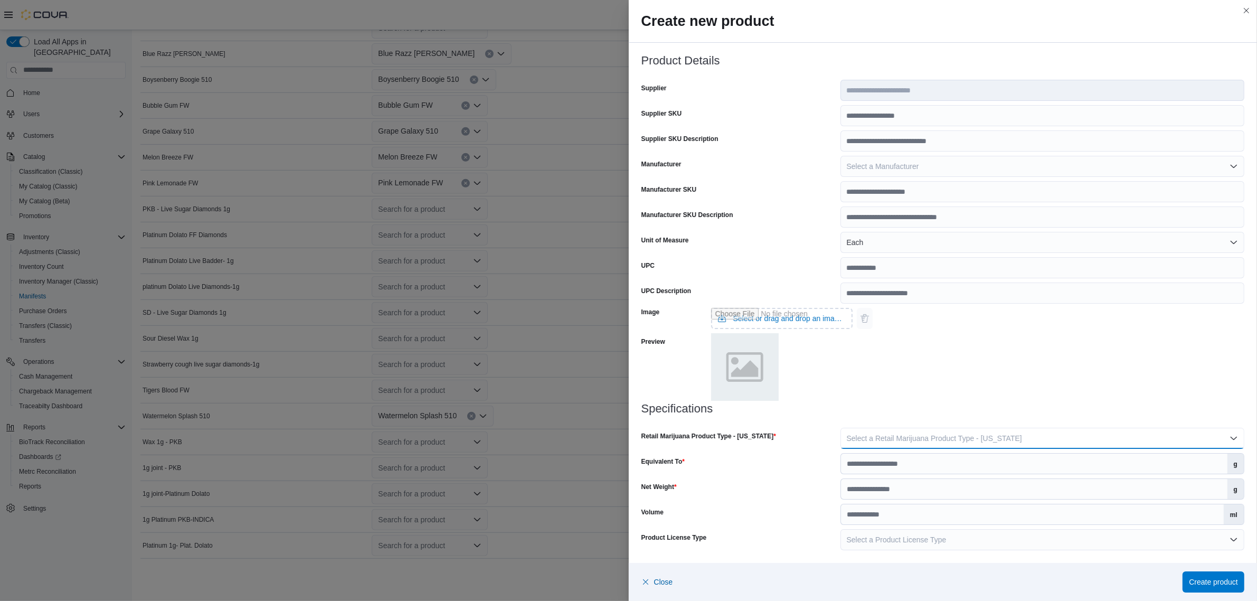
click at [912, 431] on button "Select a Retail Marijuana Product Type - New Mexico" at bounding box center [1043, 438] width 404 height 21
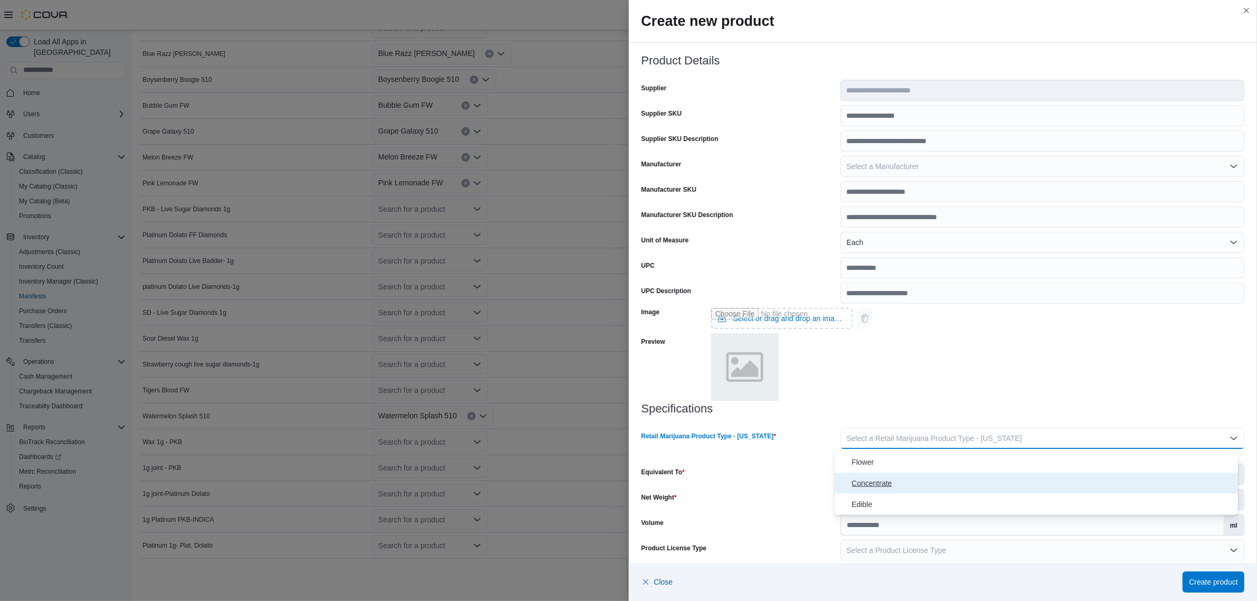
click at [874, 481] on span "Concentrate" at bounding box center [1043, 483] width 382 height 13
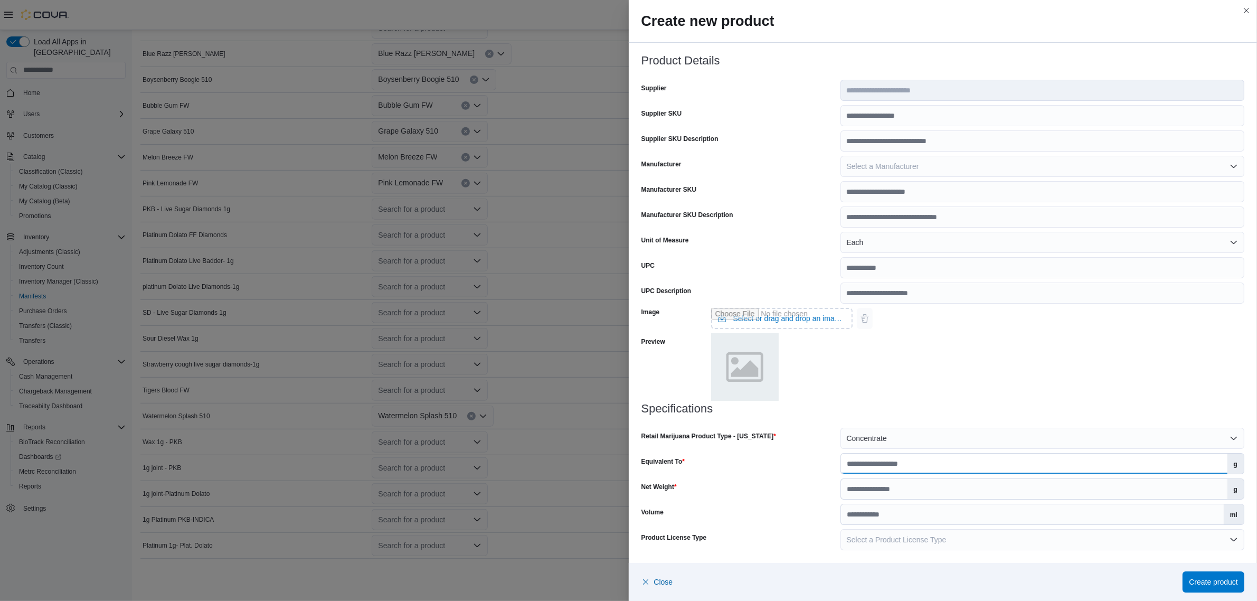
click at [922, 467] on input "Equivalent To" at bounding box center [1034, 464] width 387 height 20
type input "***"
click at [935, 489] on input "Net Weight" at bounding box center [1034, 489] width 387 height 20
type input "*"
click at [1192, 572] on span "Create product" at bounding box center [1213, 581] width 49 height 21
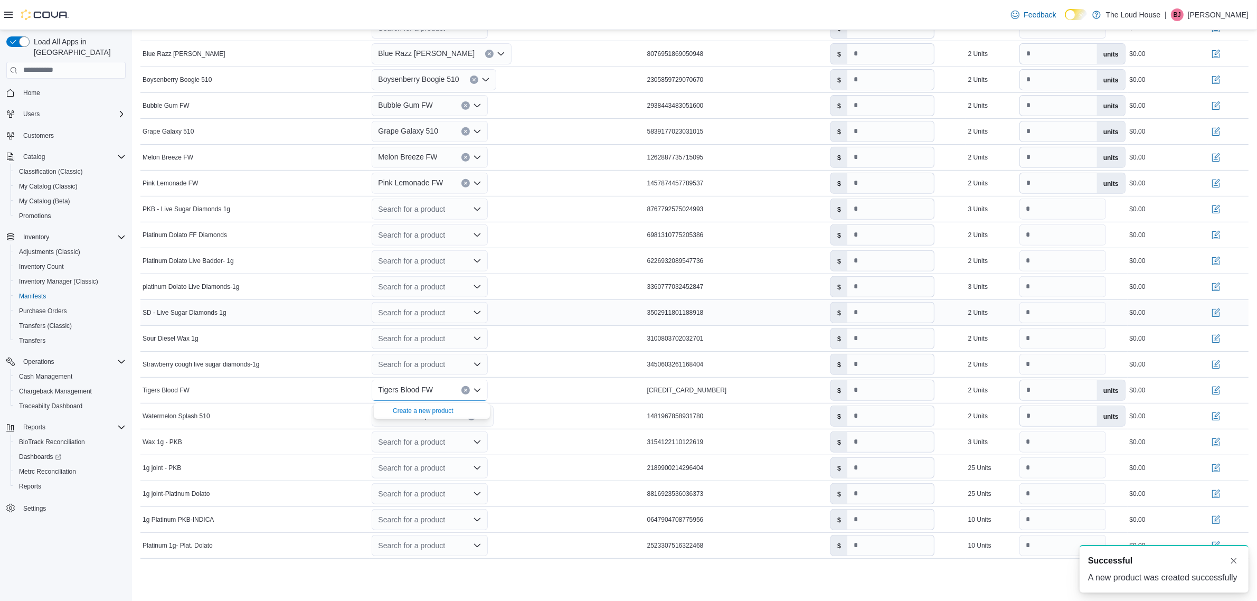
scroll to position [0, 0]
click at [457, 570] on div at bounding box center [694, 565] width 1108 height 13
click at [478, 439] on icon "Open list of options" at bounding box center [477, 442] width 8 height 8
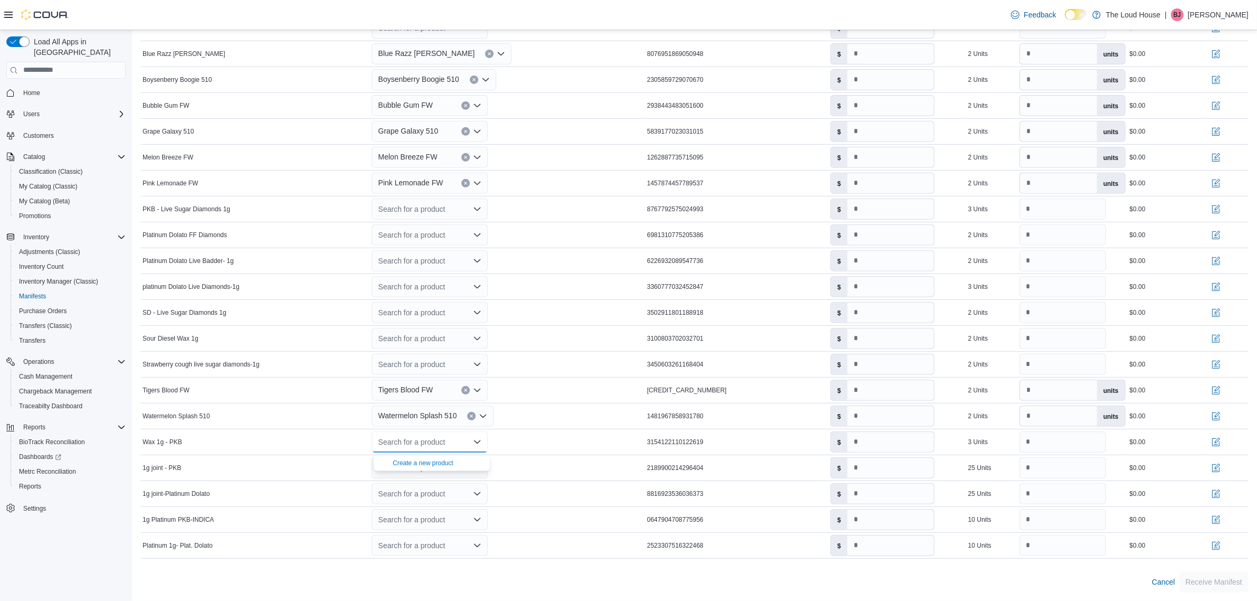
click at [430, 562] on div at bounding box center [694, 565] width 1108 height 13
click at [481, 468] on icon "Open list of options" at bounding box center [477, 467] width 6 height 3
click at [453, 485] on div "Create a new product" at bounding box center [423, 489] width 61 height 8
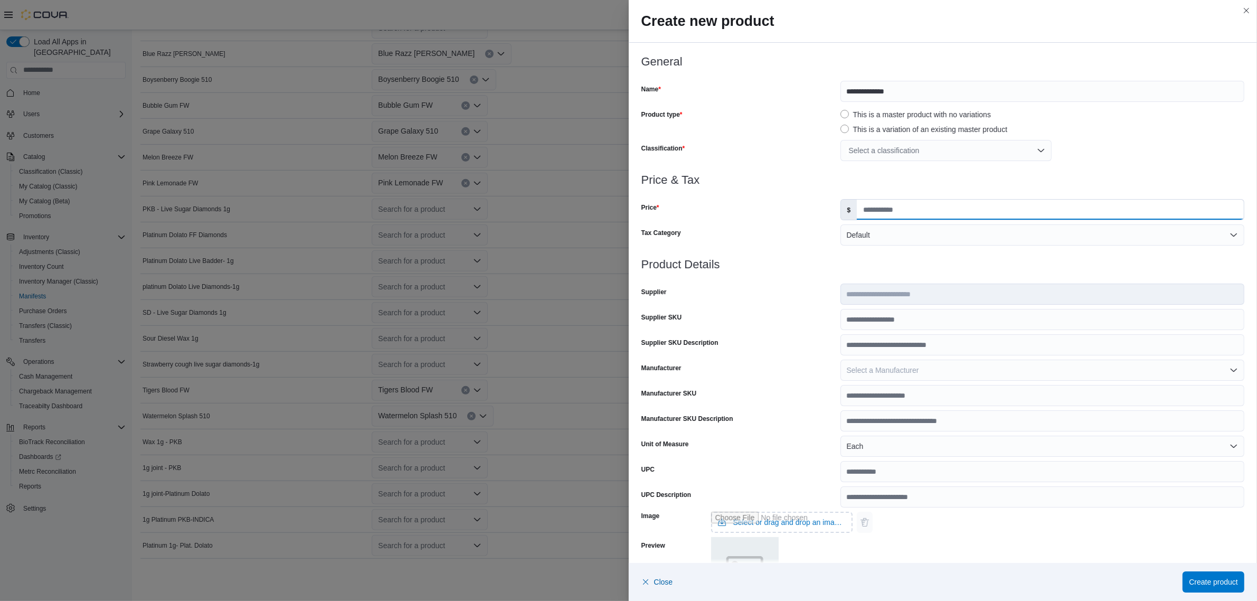
click at [949, 210] on input "Price" at bounding box center [1050, 210] width 387 height 20
type input "****"
click at [949, 256] on div at bounding box center [944, 252] width 604 height 13
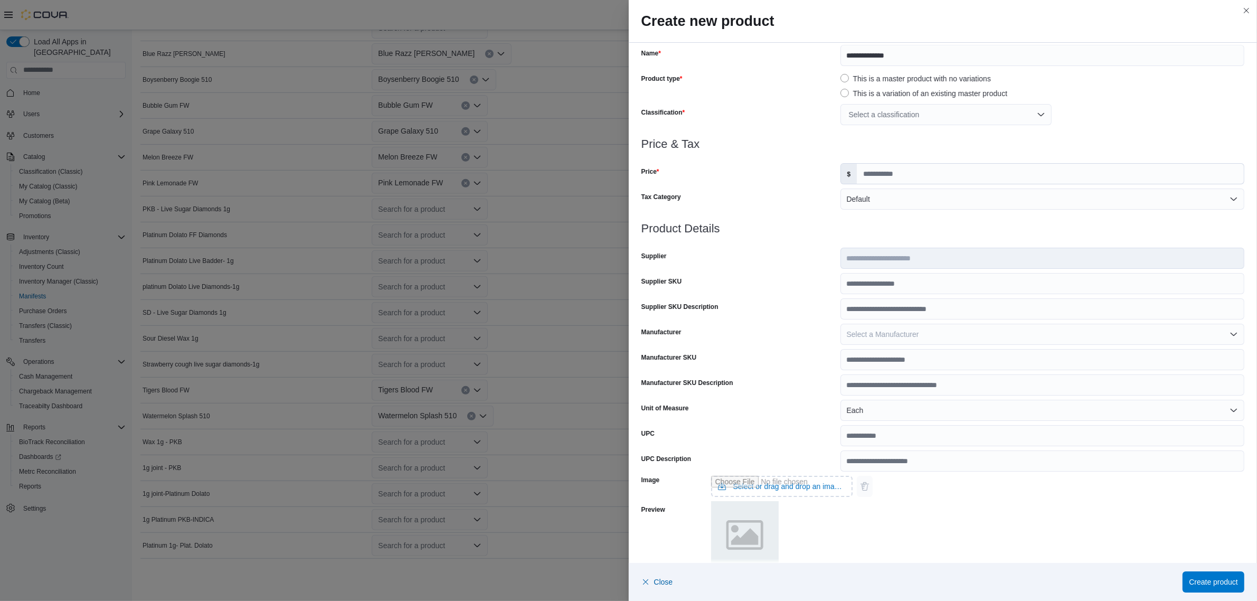
scroll to position [56, 0]
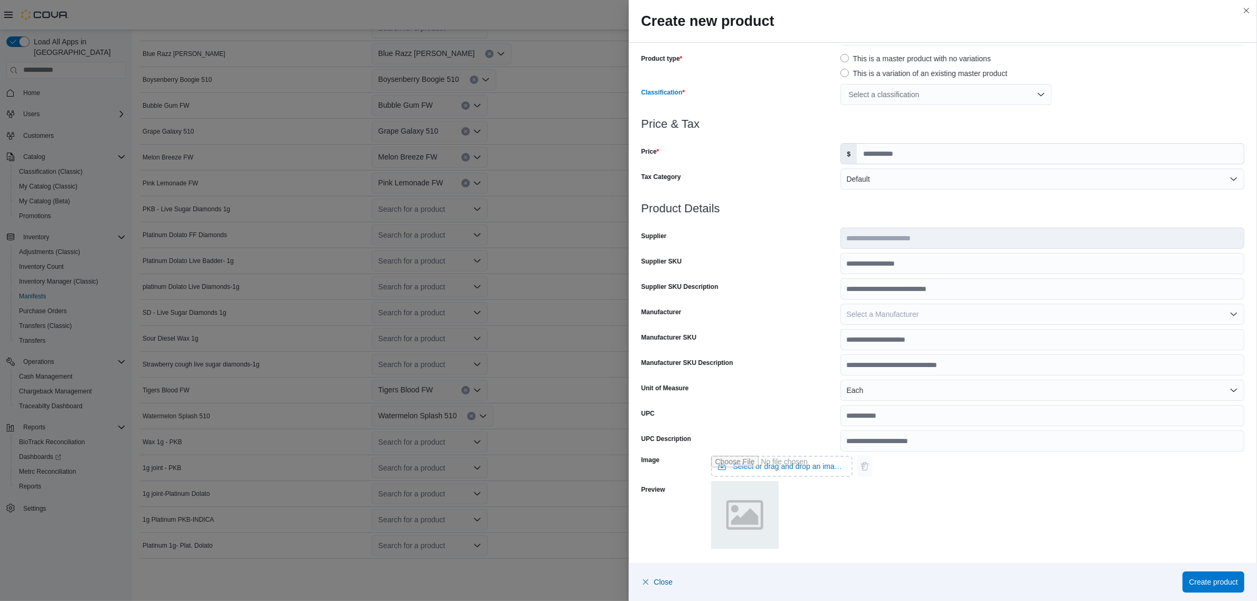
click at [899, 105] on div "Select a classification" at bounding box center [946, 94] width 211 height 21
click at [898, 98] on div "Select a classification" at bounding box center [946, 94] width 211 height 21
click at [897, 98] on div "Select a classification" at bounding box center [946, 94] width 211 height 21
click at [867, 158] on span "Pre-Roll" at bounding box center [860, 161] width 27 height 8
click at [1118, 133] on div at bounding box center [944, 136] width 604 height 13
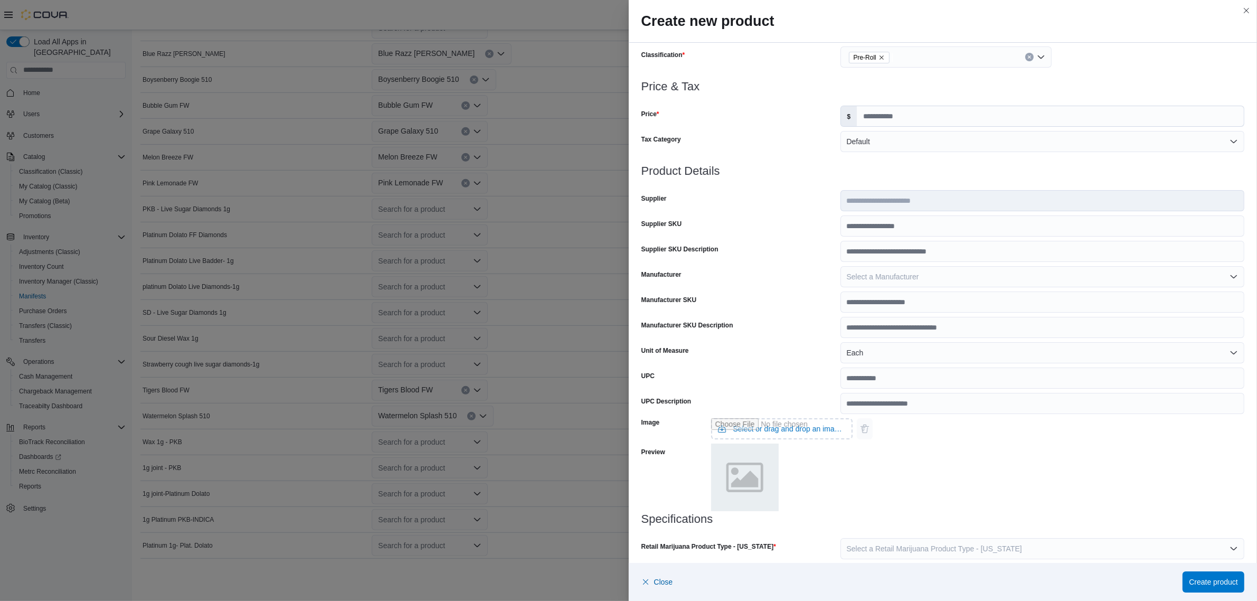
scroll to position [178, 0]
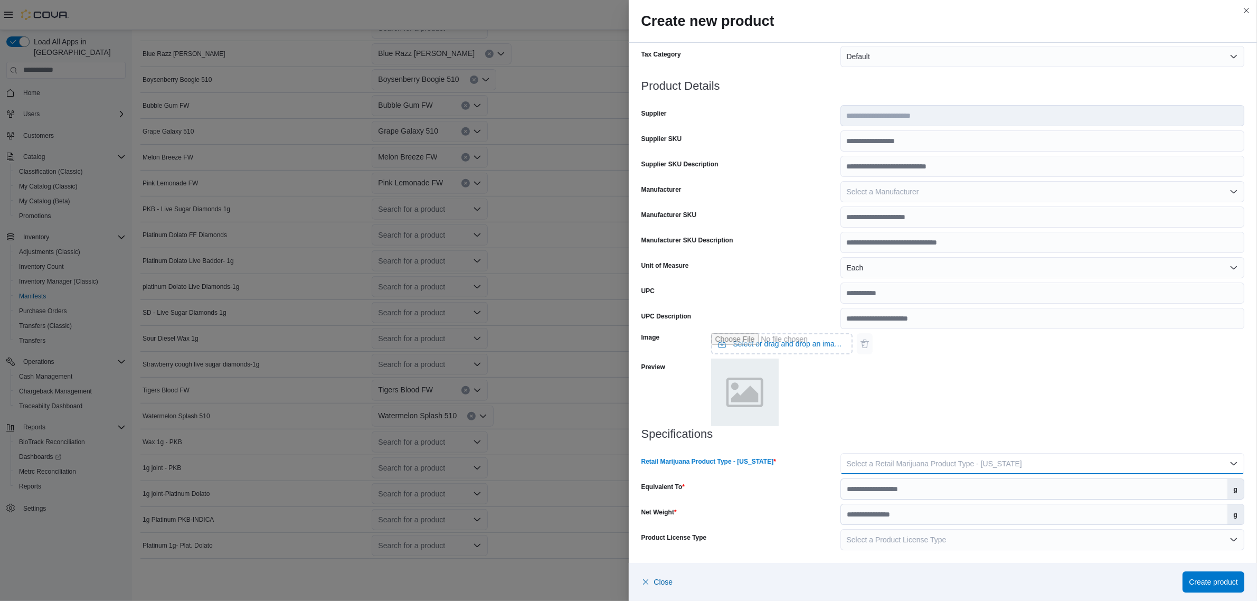
click at [919, 457] on button "Select a Retail Marijuana Product Type - New Mexico" at bounding box center [1043, 463] width 404 height 21
click at [866, 486] on span "Flower" at bounding box center [1043, 487] width 382 height 13
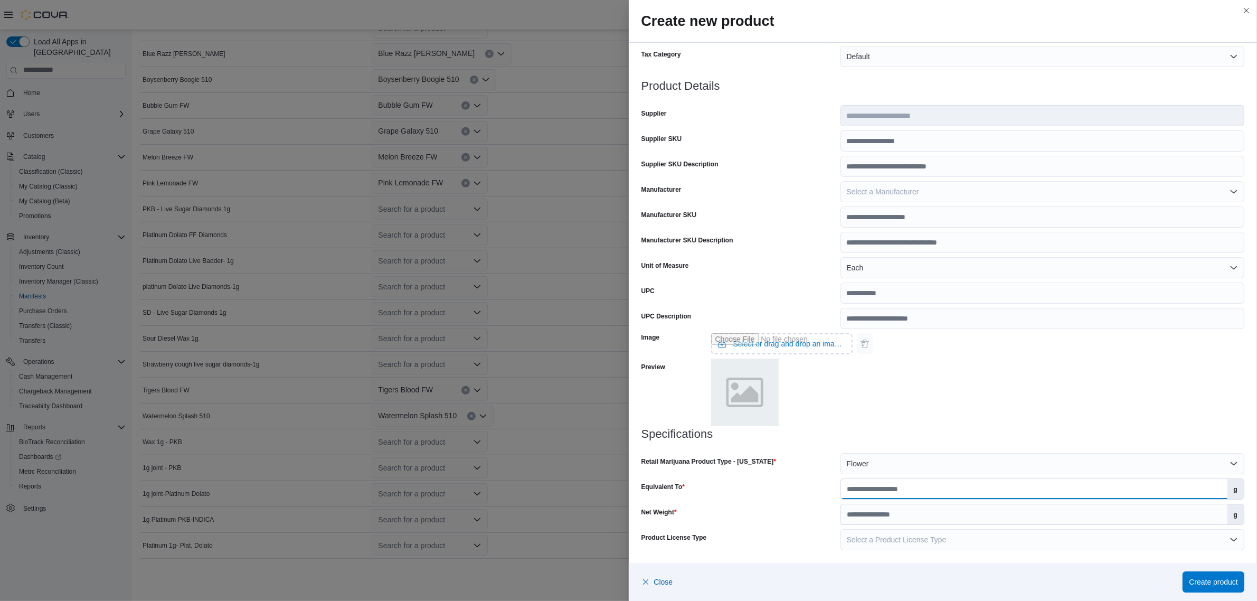
click at [888, 492] on input "Equivalent To" at bounding box center [1034, 489] width 387 height 20
type input "*"
click at [903, 515] on input "Net Weight" at bounding box center [1034, 514] width 387 height 20
type input "*"
click at [1189, 574] on span "Create product" at bounding box center [1213, 581] width 49 height 21
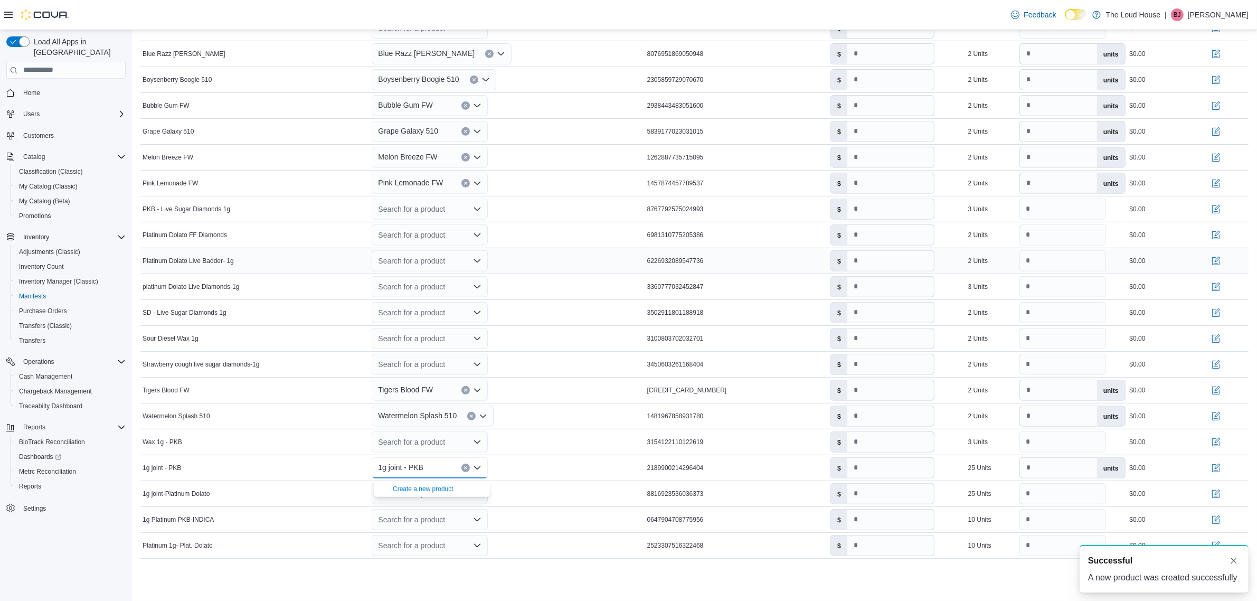
scroll to position [0, 0]
click at [481, 497] on icon "Open list of options" at bounding box center [477, 493] width 8 height 8
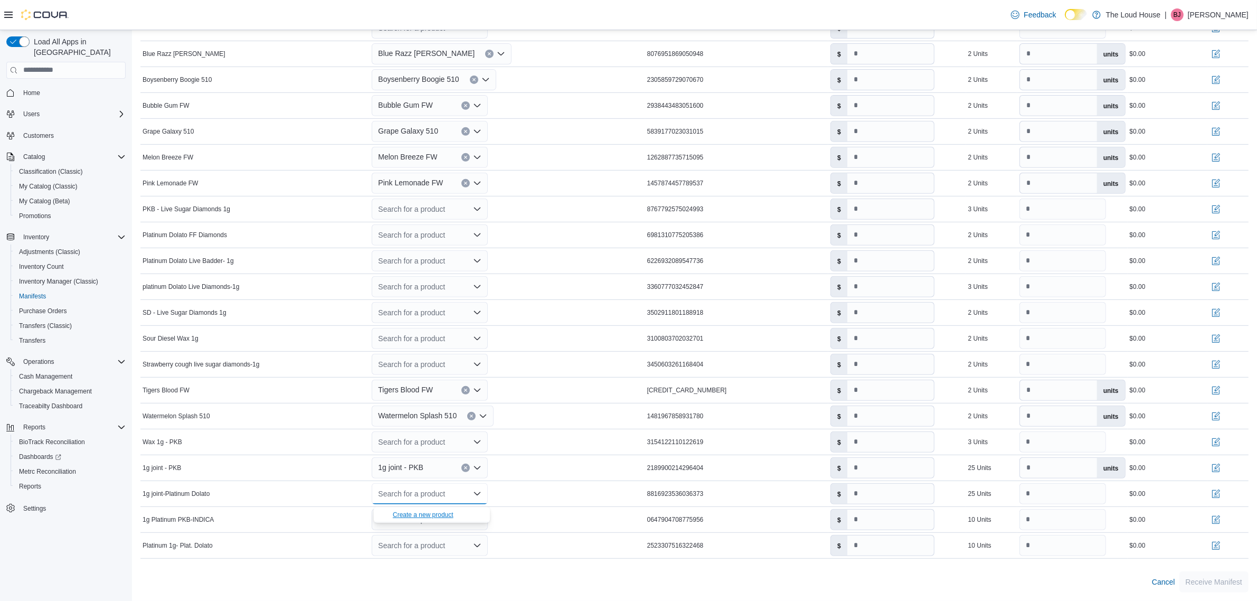
click at [450, 511] on div "Create a new product" at bounding box center [423, 515] width 61 height 8
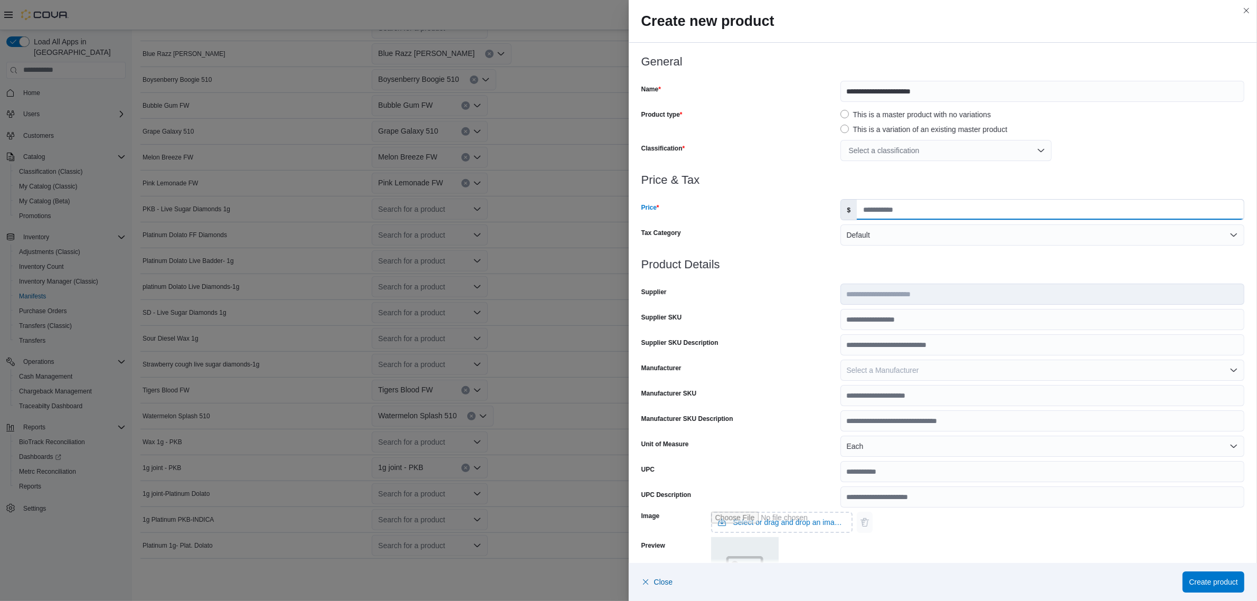
click at [883, 206] on input "Price" at bounding box center [1050, 210] width 387 height 20
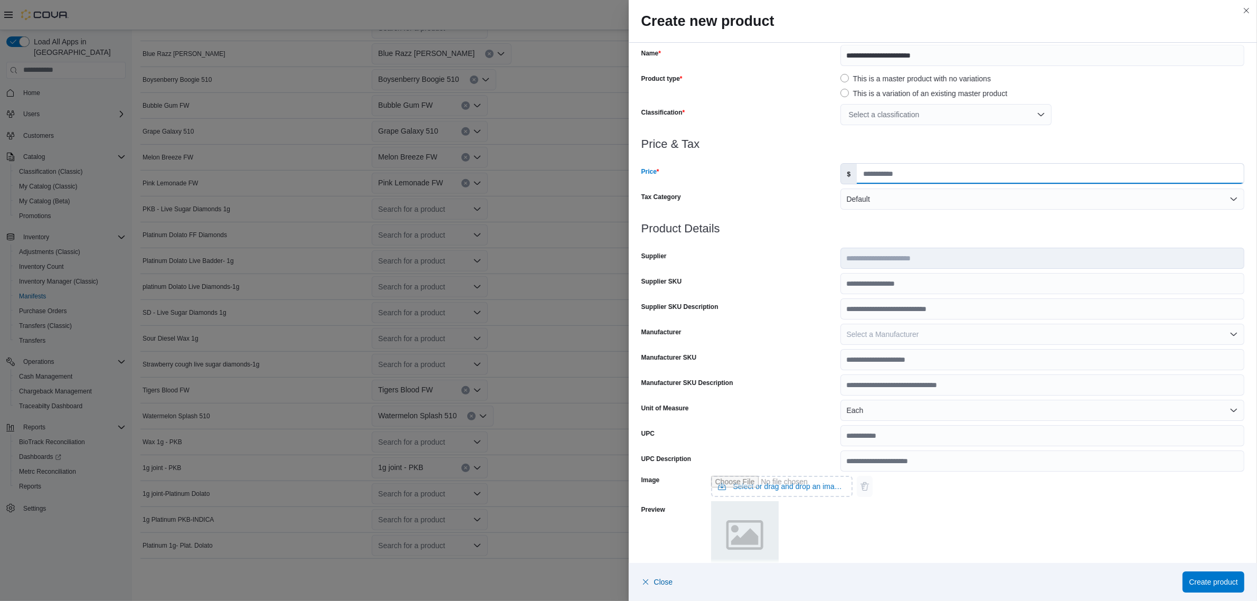
scroll to position [56, 0]
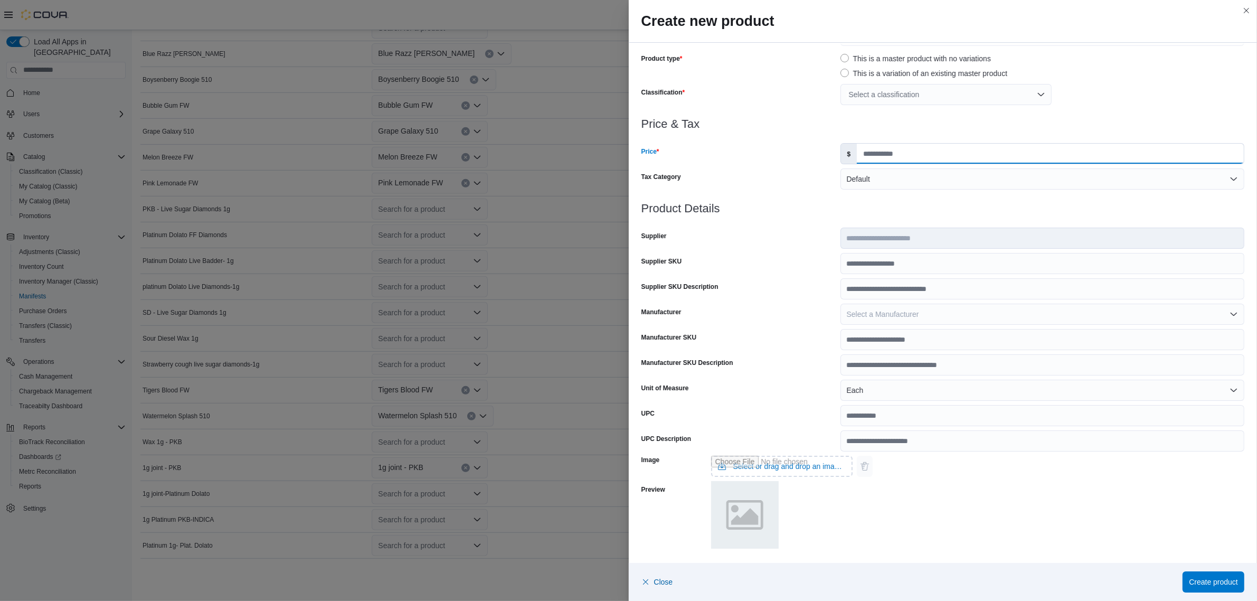
type input "****"
click at [917, 96] on div "Select a classification" at bounding box center [946, 94] width 211 height 21
click at [872, 157] on span "Pre-Roll" at bounding box center [860, 161] width 27 height 8
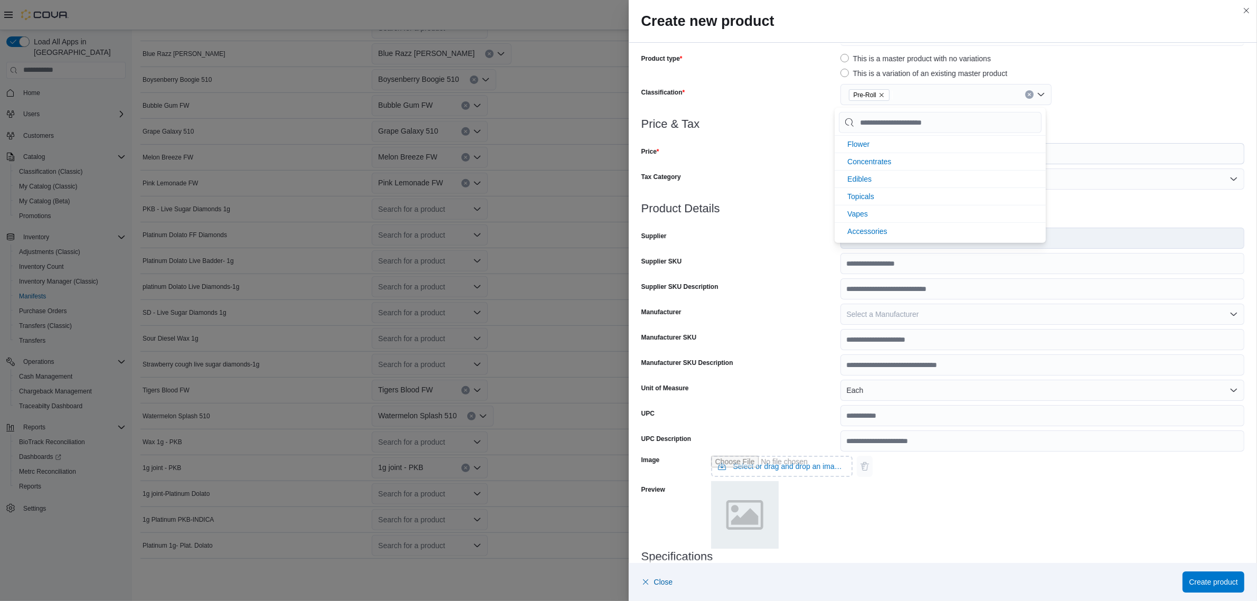
click at [1131, 125] on h3 "Price & Tax" at bounding box center [944, 124] width 604 height 13
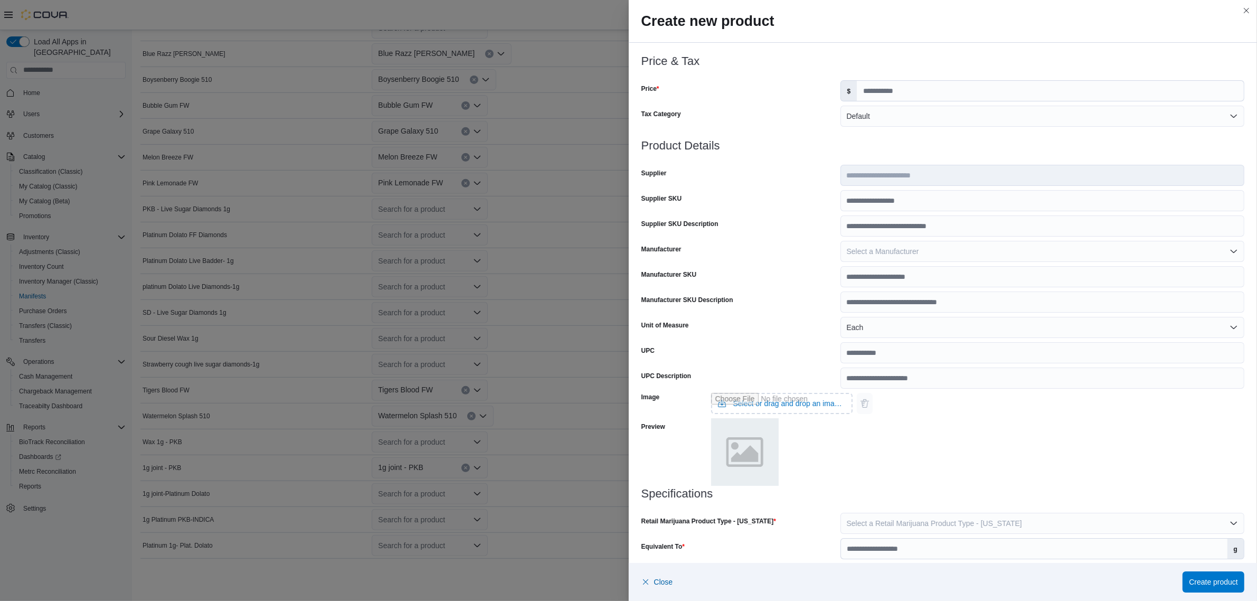
scroll to position [178, 0]
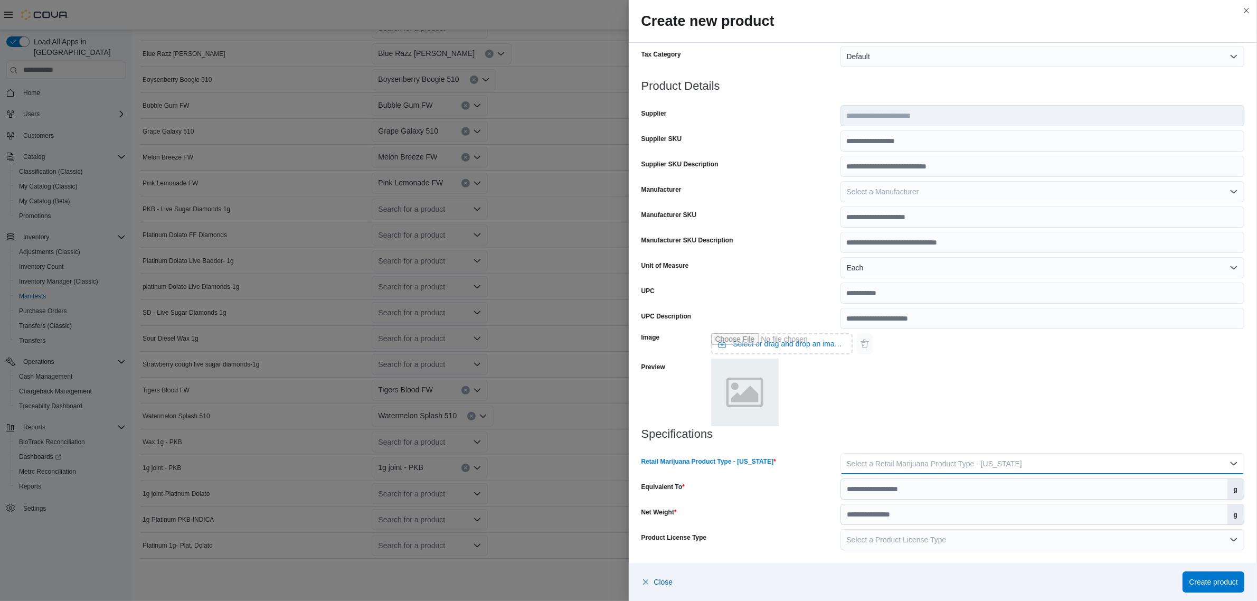
click at [903, 459] on span "Select a Retail Marijuana Product Type - New Mexico" at bounding box center [934, 463] width 175 height 8
click at [874, 481] on span "Flower" at bounding box center [1043, 487] width 382 height 13
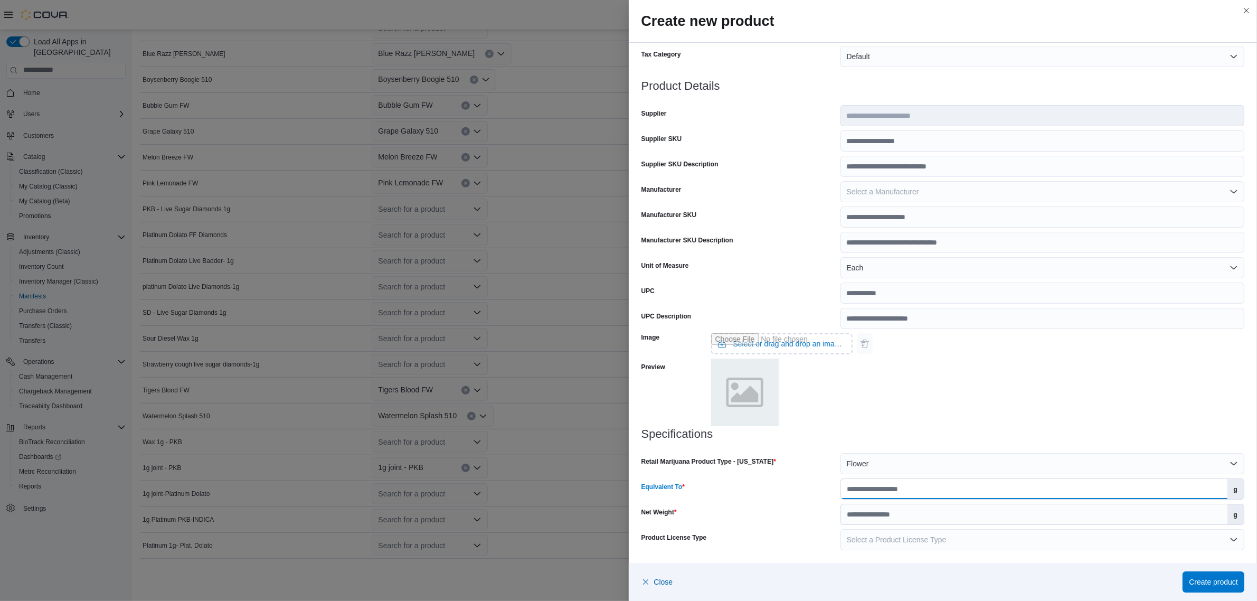
click at [896, 486] on input "Equivalent To" at bounding box center [1034, 489] width 387 height 20
type input "*"
click at [924, 507] on input "Net Weight" at bounding box center [1034, 514] width 387 height 20
type input "*"
click at [1183, 577] on button "Create product" at bounding box center [1214, 581] width 62 height 21
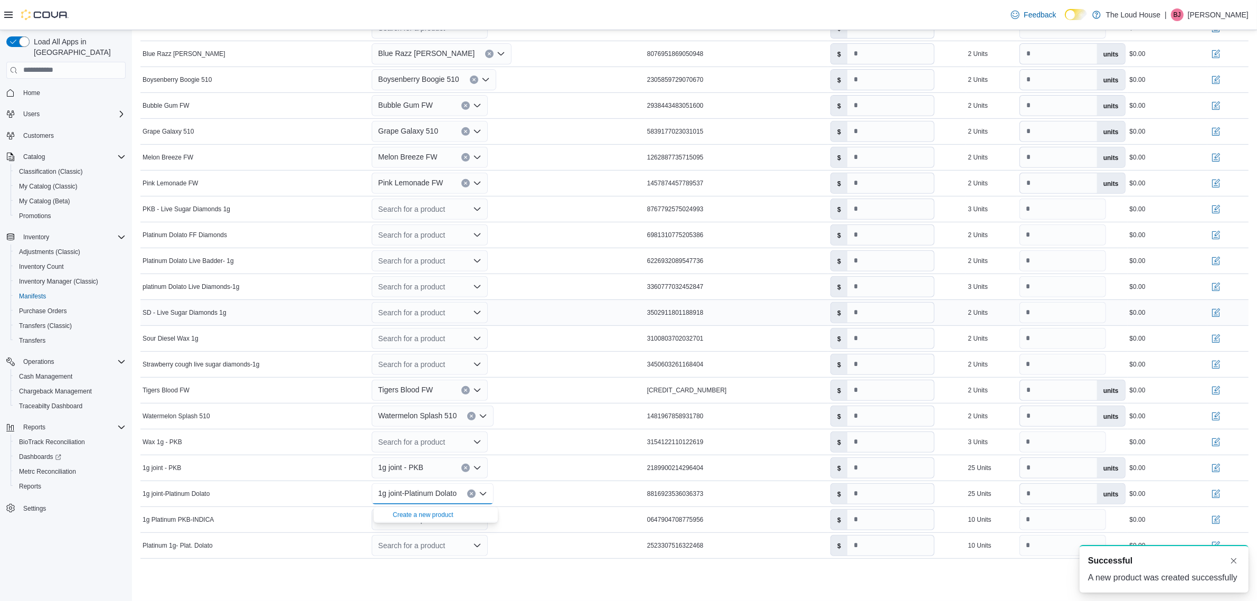
scroll to position [0, 0]
click at [463, 577] on div "Cancel Receive Manifest" at bounding box center [694, 581] width 1108 height 21
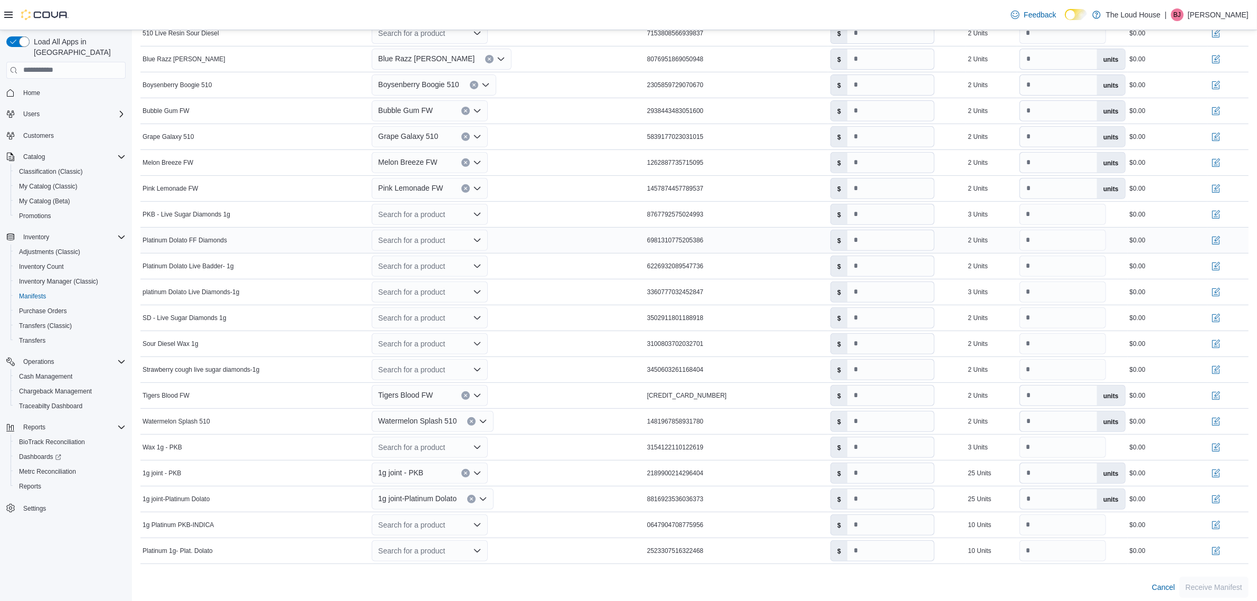
scroll to position [529, 0]
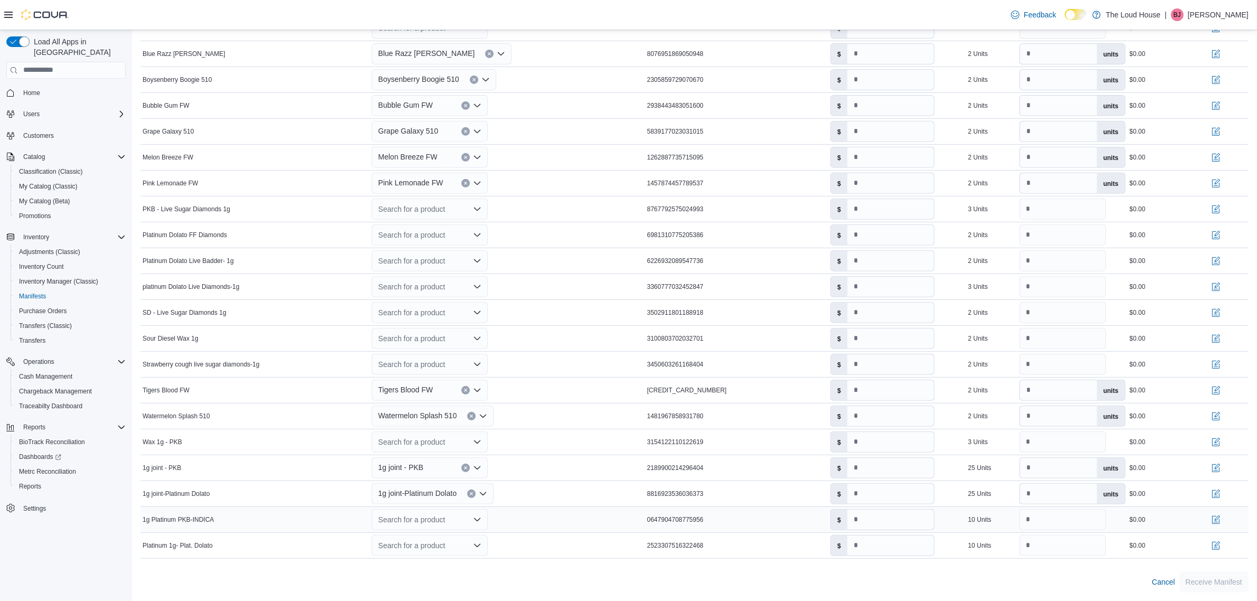
click at [475, 519] on icon "Open list of options" at bounding box center [477, 519] width 8 height 8
click at [432, 538] on div "Create a new product" at bounding box center [423, 540] width 61 height 8
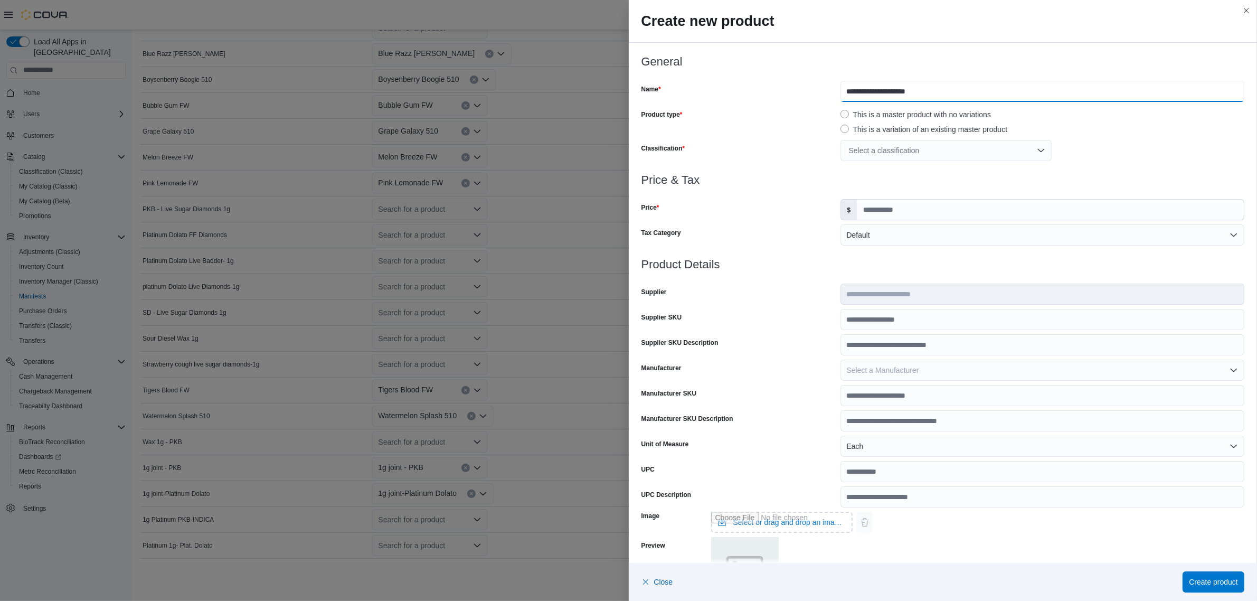
click at [894, 90] on input "**********" at bounding box center [1043, 91] width 404 height 21
click at [930, 91] on input "**********" at bounding box center [1043, 91] width 404 height 21
click at [1044, 88] on input "**********" at bounding box center [1043, 91] width 404 height 21
type input "**********"
click at [922, 154] on div "Select a classification" at bounding box center [946, 150] width 211 height 21
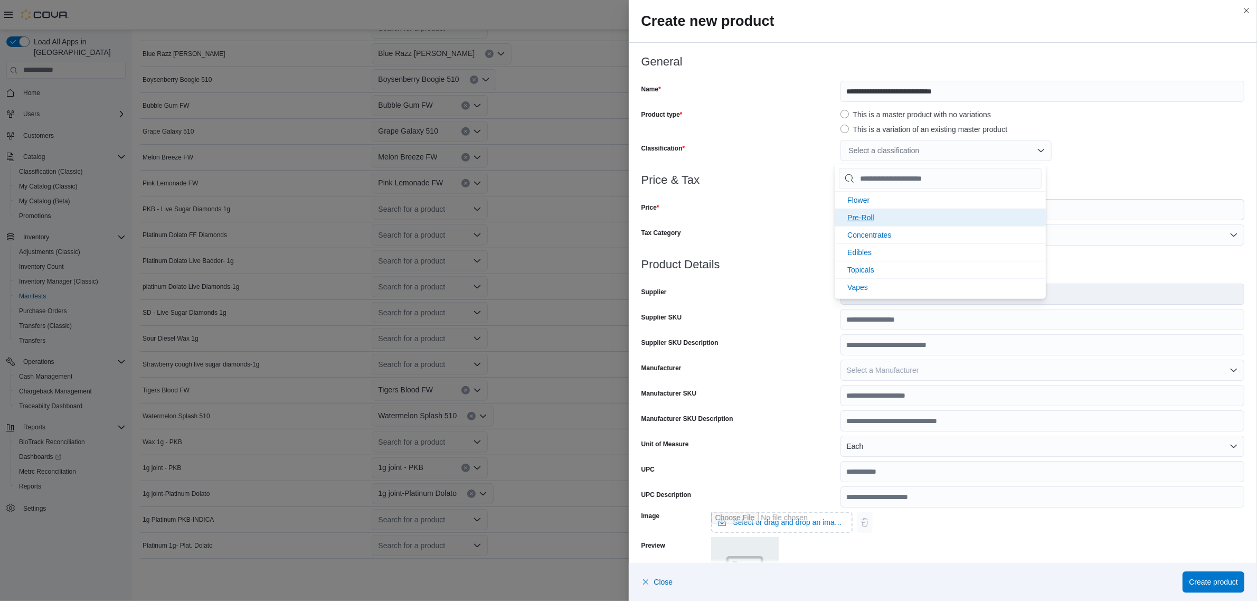
click at [874, 214] on span "Pre-Roll" at bounding box center [860, 217] width 27 height 8
click at [883, 214] on span "Concentrates" at bounding box center [869, 217] width 44 height 8
click at [1128, 186] on div at bounding box center [944, 192] width 604 height 13
click at [927, 205] on input "Price" at bounding box center [1050, 210] width 387 height 20
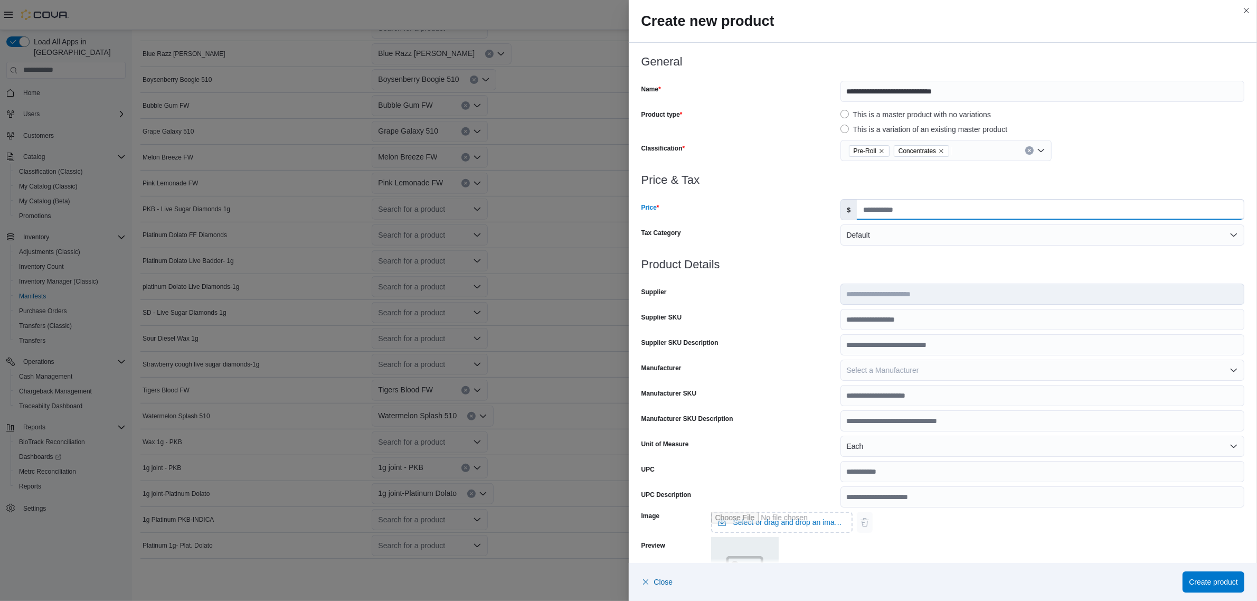
click at [903, 206] on input "Price" at bounding box center [1050, 210] width 387 height 20
type input "****"
click at [895, 192] on div at bounding box center [944, 192] width 604 height 13
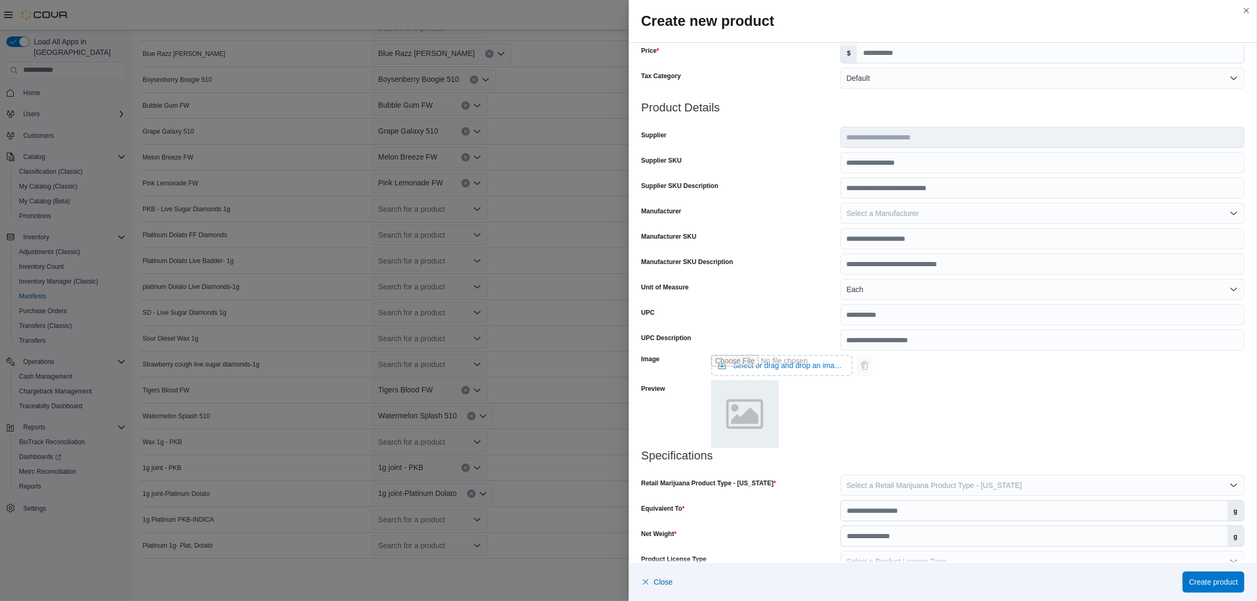
scroll to position [178, 0]
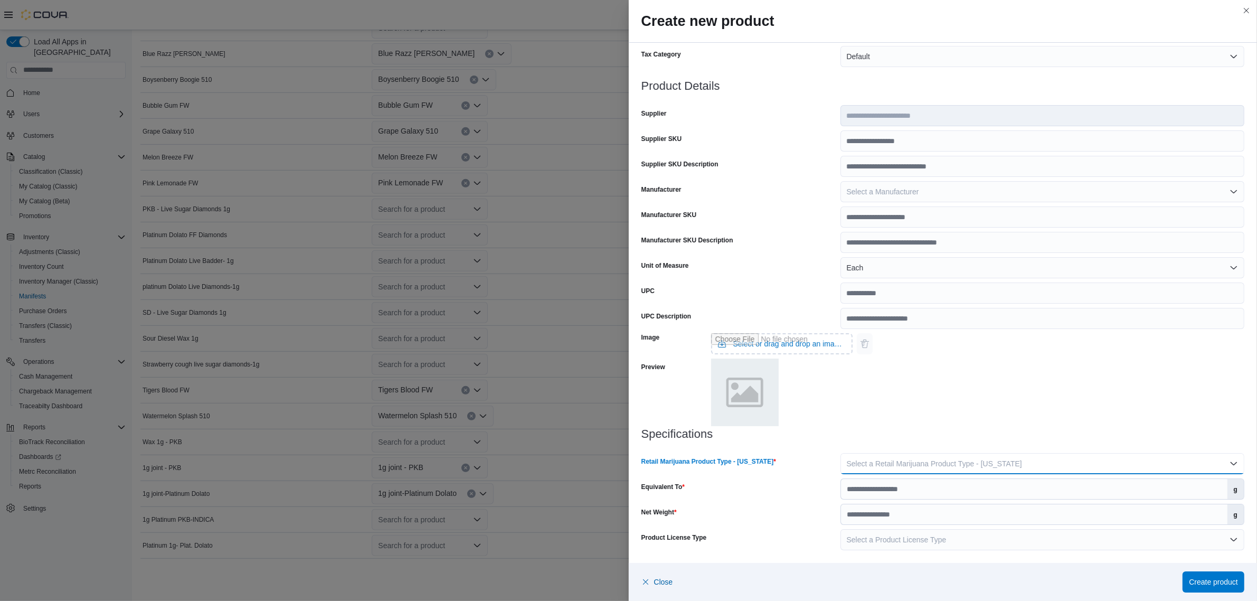
click at [900, 465] on span "Select a Retail Marijuana Product Type - New Mexico" at bounding box center [934, 463] width 175 height 8
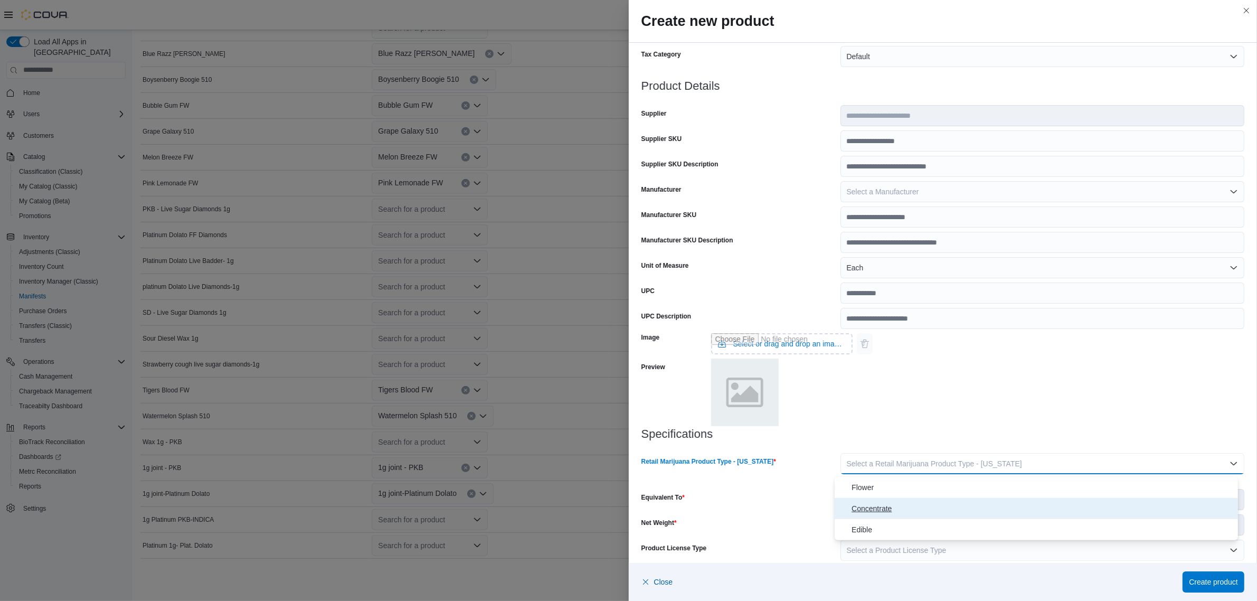
click at [887, 502] on span "Concentrate" at bounding box center [1043, 508] width 382 height 13
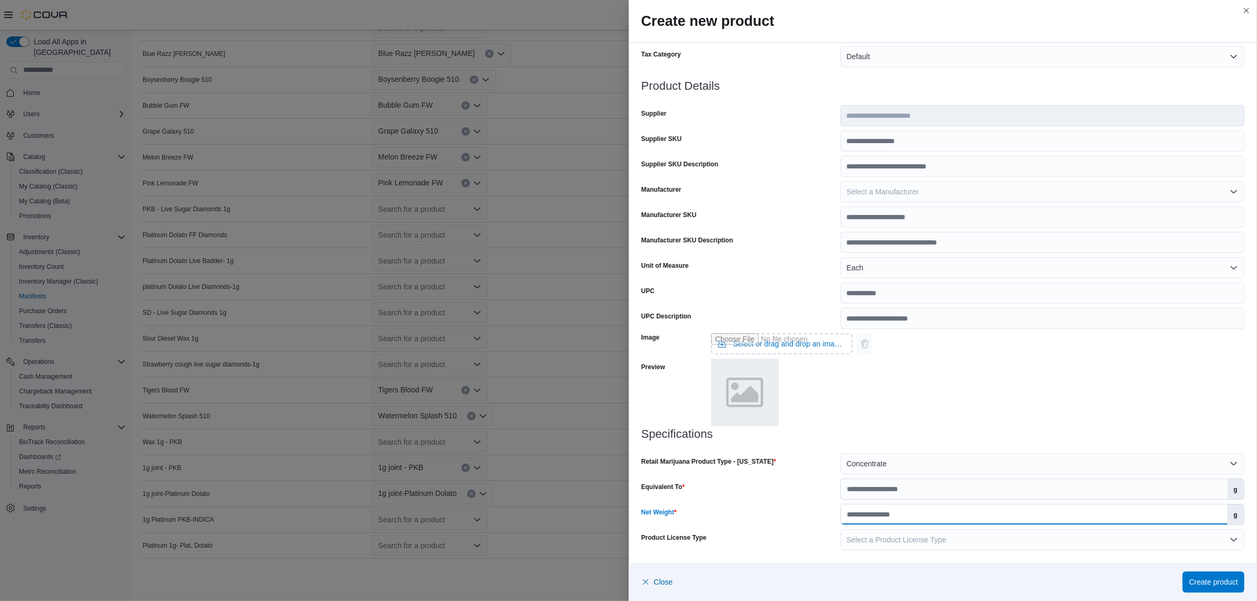
click at [893, 510] on input "Net Weight" at bounding box center [1034, 514] width 387 height 20
type input "*"
click at [894, 486] on input "Equivalent To" at bounding box center [1034, 489] width 387 height 20
type input "*"
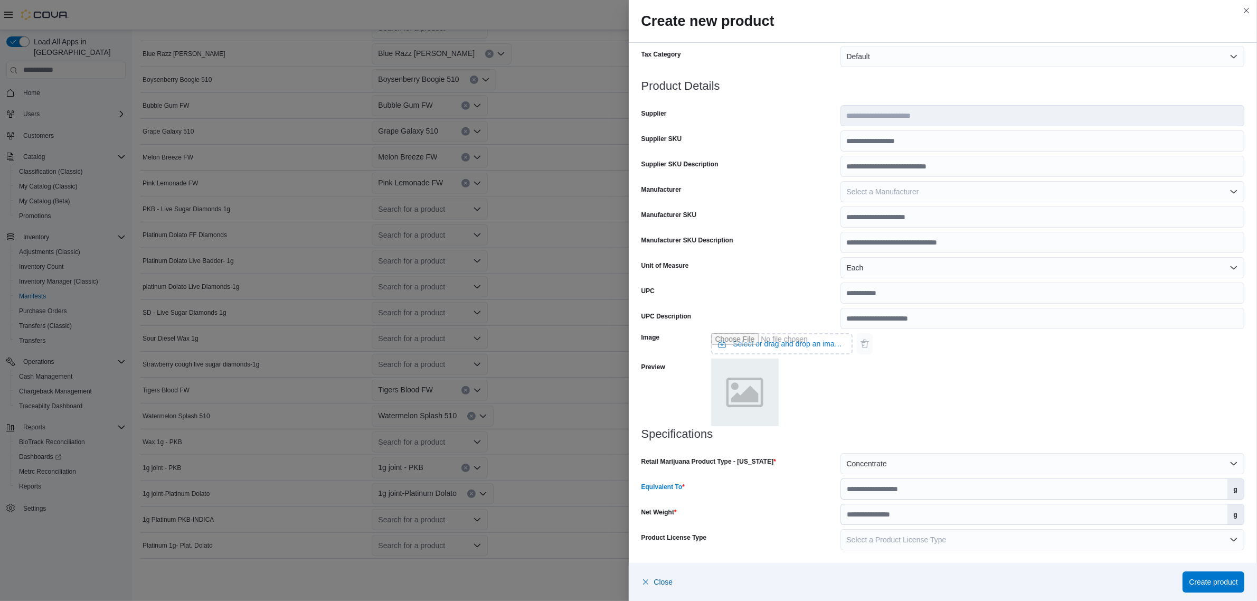
click at [889, 419] on div "Image Select or drag and drop an image file Preview" at bounding box center [944, 378] width 604 height 99
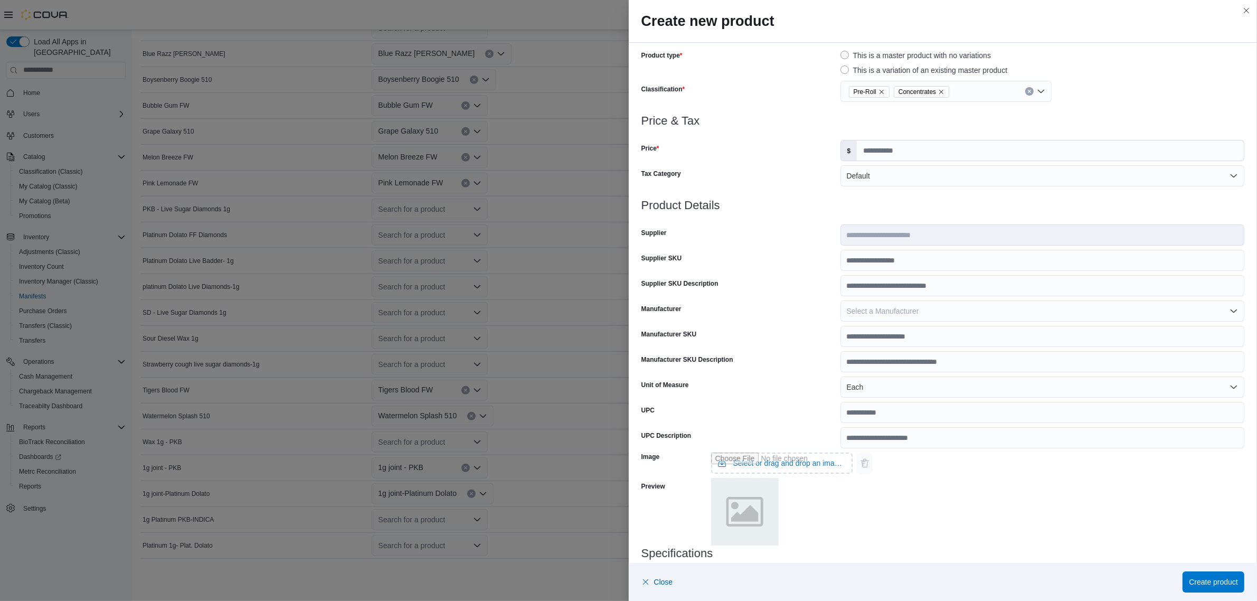
scroll to position [0, 0]
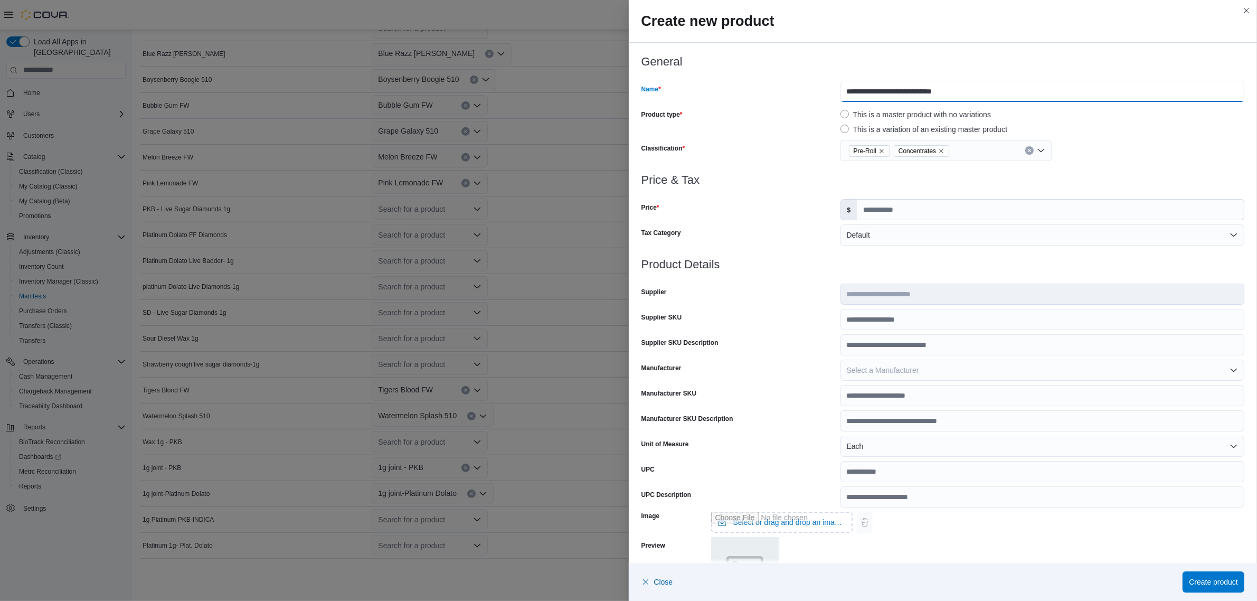
drag, startPoint x: 926, startPoint y: 91, endPoint x: 903, endPoint y: 90, distance: 22.7
click at [903, 90] on input "**********" at bounding box center [1043, 91] width 404 height 21
click at [851, 91] on input "**********" at bounding box center [1043, 91] width 404 height 21
click at [925, 88] on input "**********" at bounding box center [1043, 91] width 404 height 21
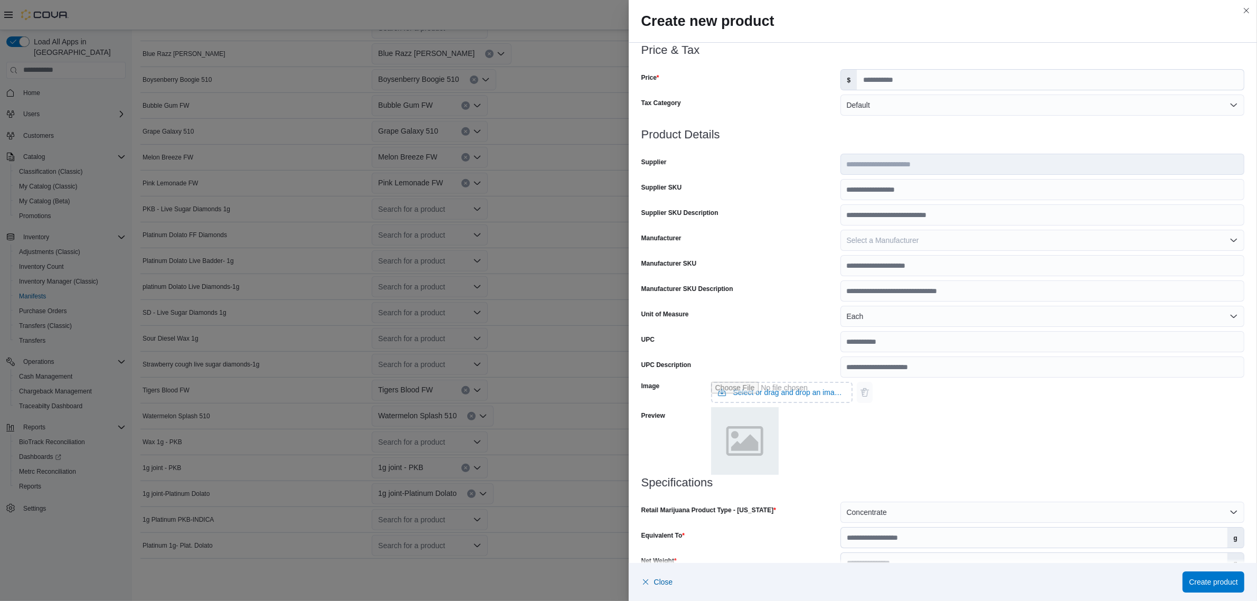
scroll to position [178, 0]
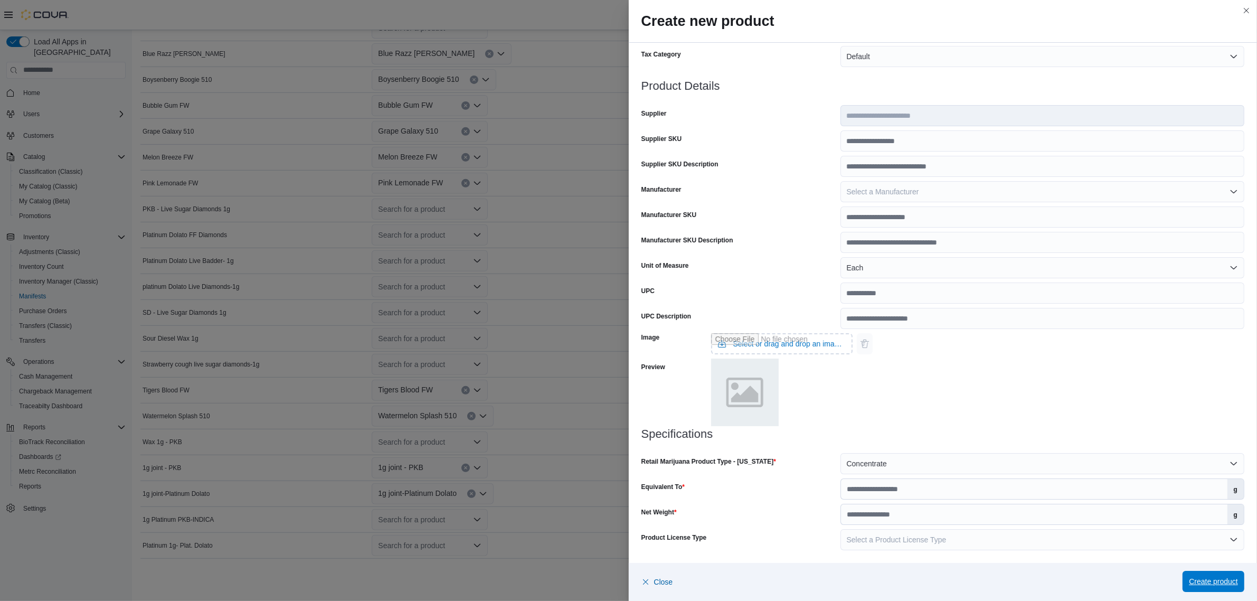
type input "**********"
click at [1210, 579] on span "Create product" at bounding box center [1213, 581] width 49 height 11
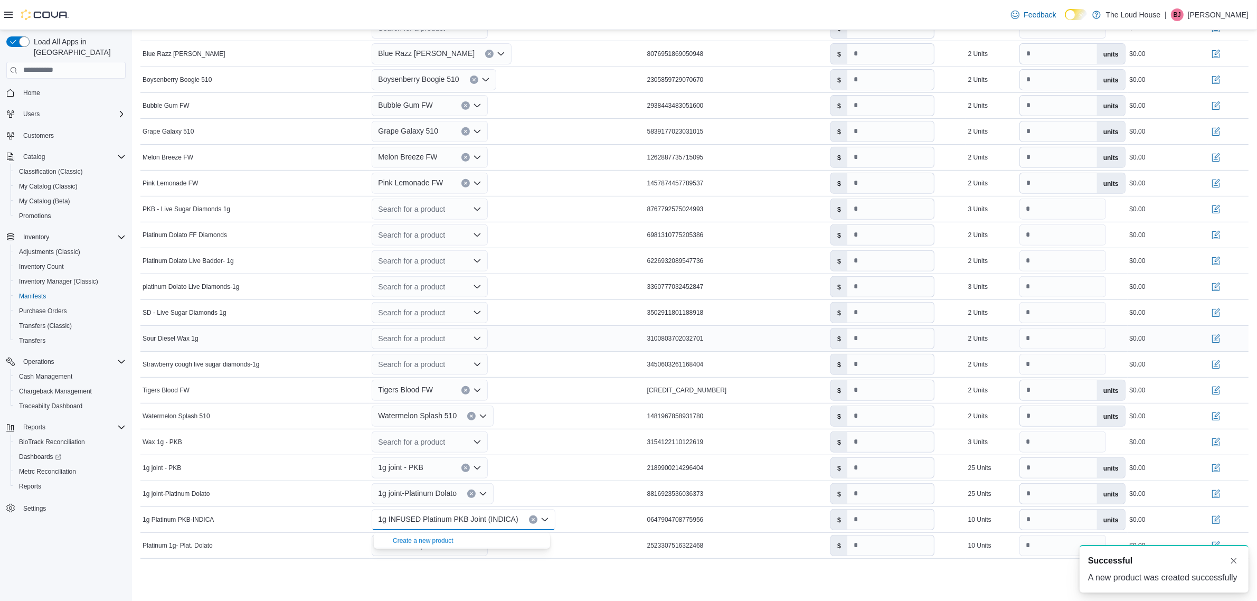
scroll to position [0, 0]
click at [251, 561] on div at bounding box center [694, 565] width 1108 height 13
click at [479, 545] on icon "Open list of options" at bounding box center [477, 545] width 8 height 8
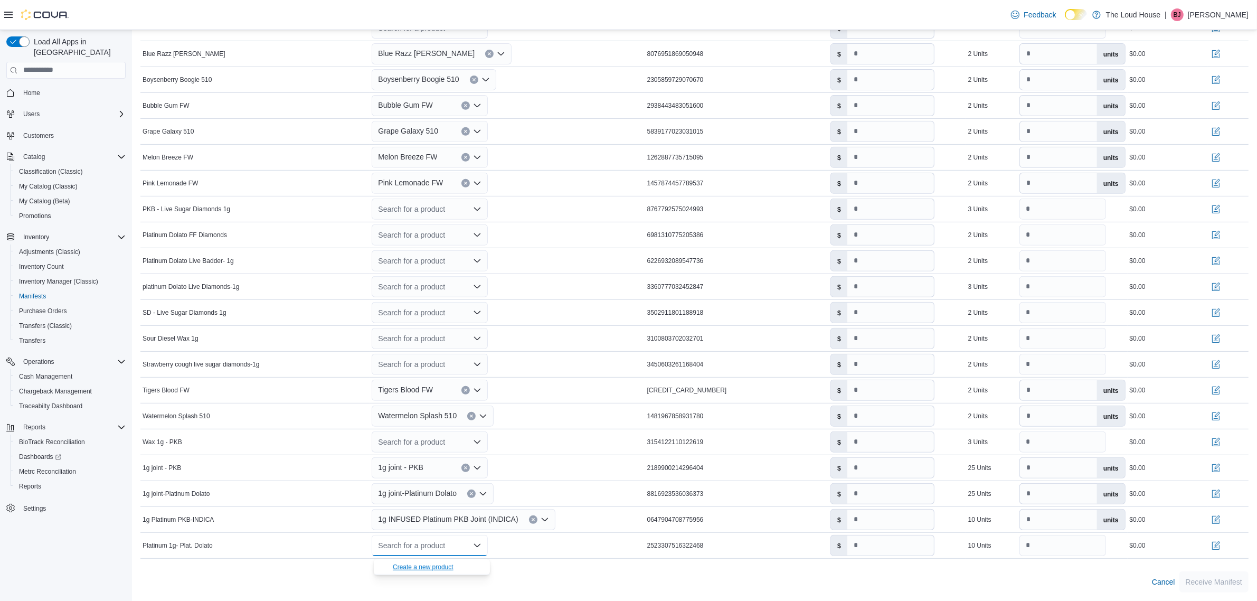
click at [412, 568] on div "Create a new product" at bounding box center [423, 567] width 61 height 8
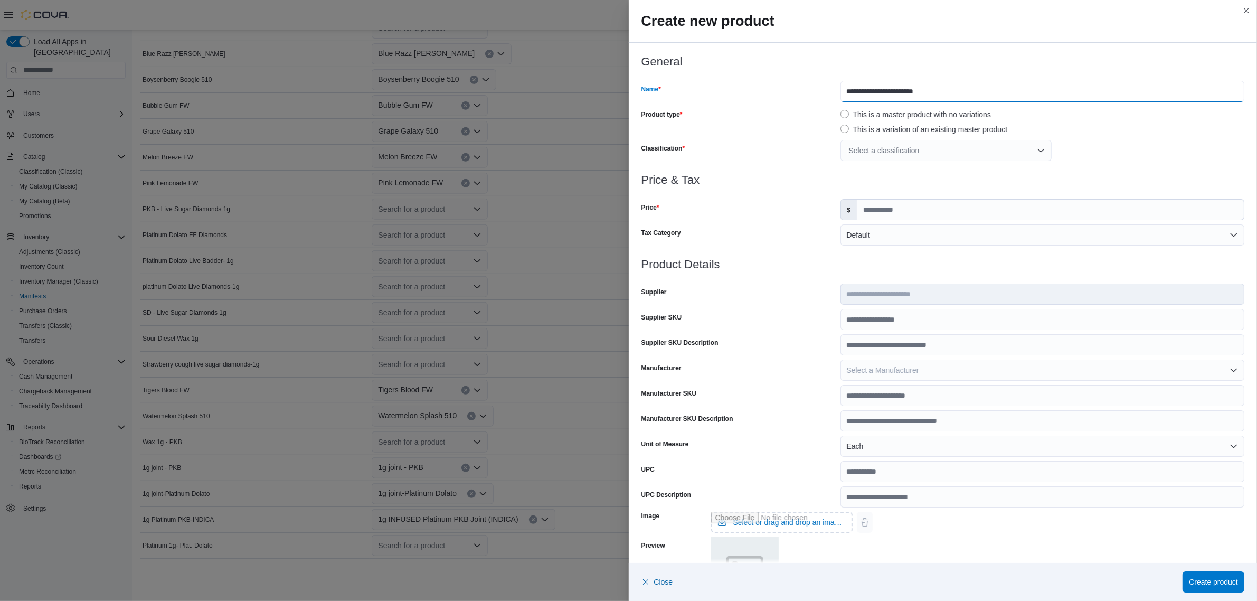
drag, startPoint x: 872, startPoint y: 91, endPoint x: 835, endPoint y: 91, distance: 36.4
click at [841, 91] on input "**********" at bounding box center [1043, 91] width 404 height 21
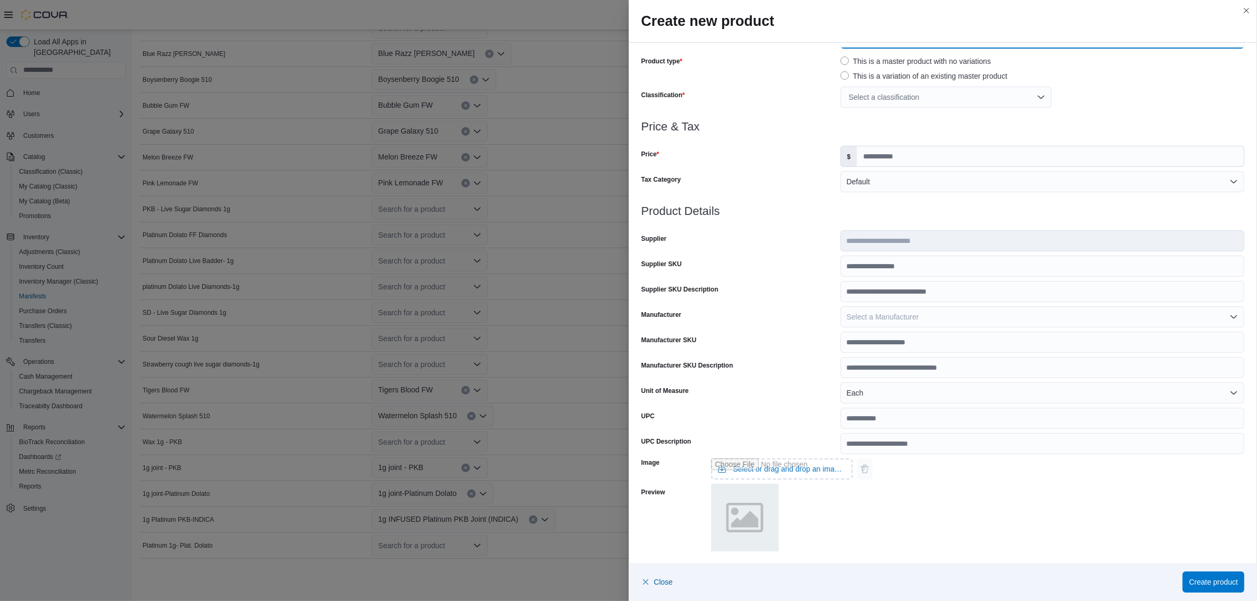
scroll to position [56, 0]
type input "**********"
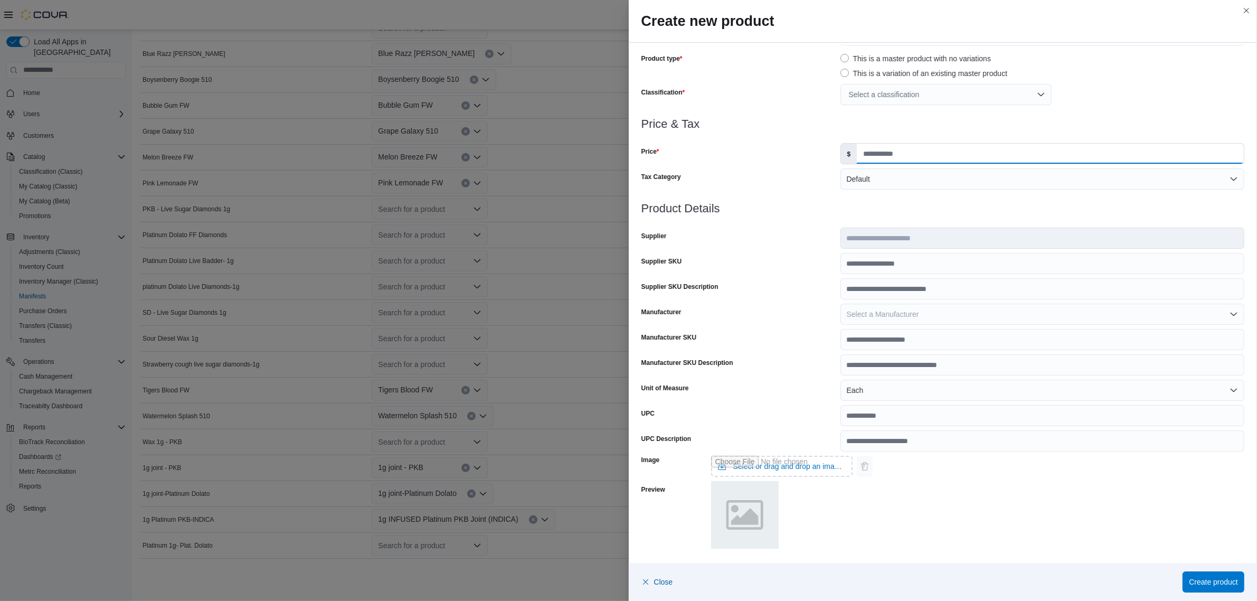
click at [930, 154] on input "Price" at bounding box center [1050, 154] width 387 height 20
type input "****"
click at [828, 199] on div at bounding box center [944, 196] width 604 height 13
click at [870, 101] on div "Select a classification" at bounding box center [946, 94] width 211 height 21
click at [870, 157] on span "Pre-Roll" at bounding box center [860, 161] width 27 height 8
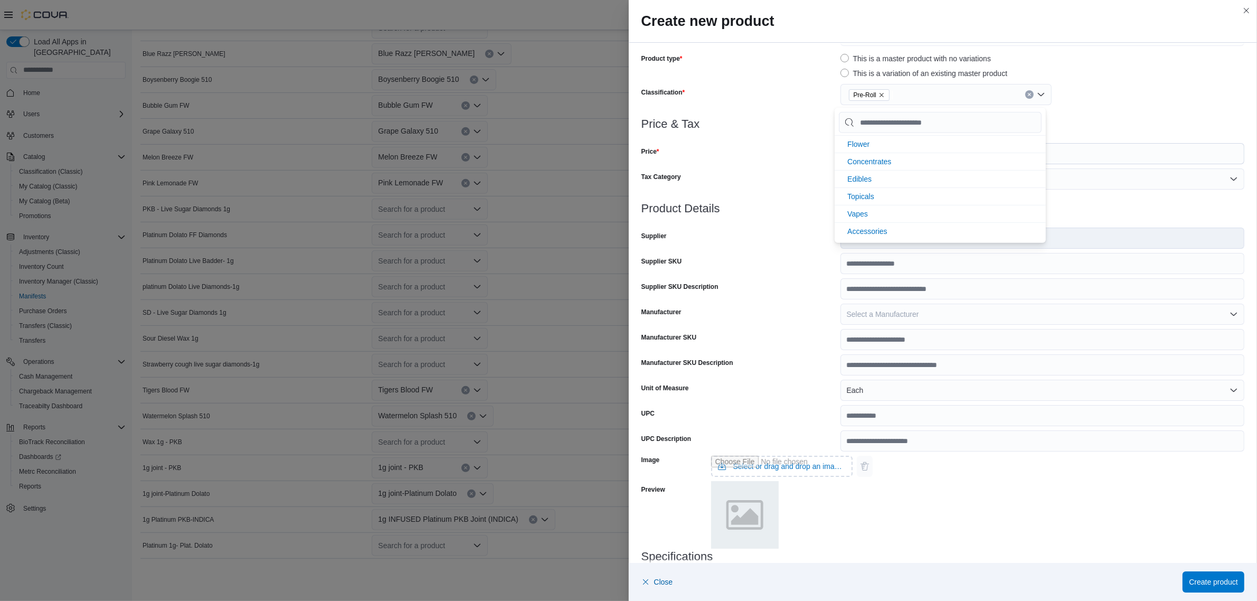
click at [783, 206] on h3 "Product Details" at bounding box center [944, 208] width 604 height 13
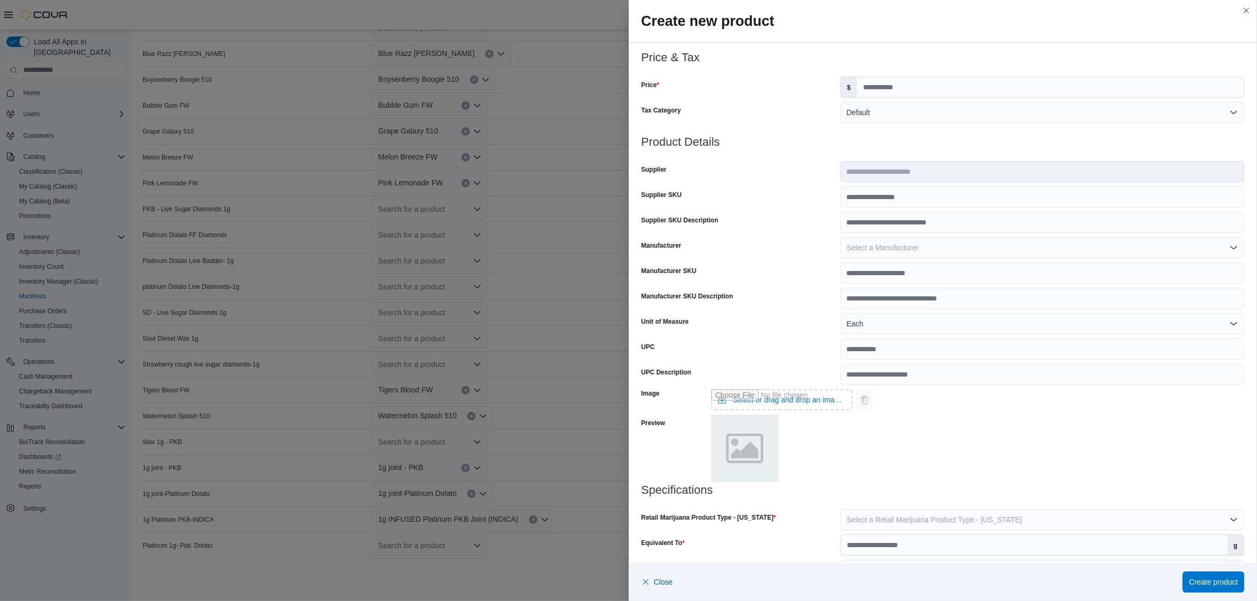
scroll to position [178, 0]
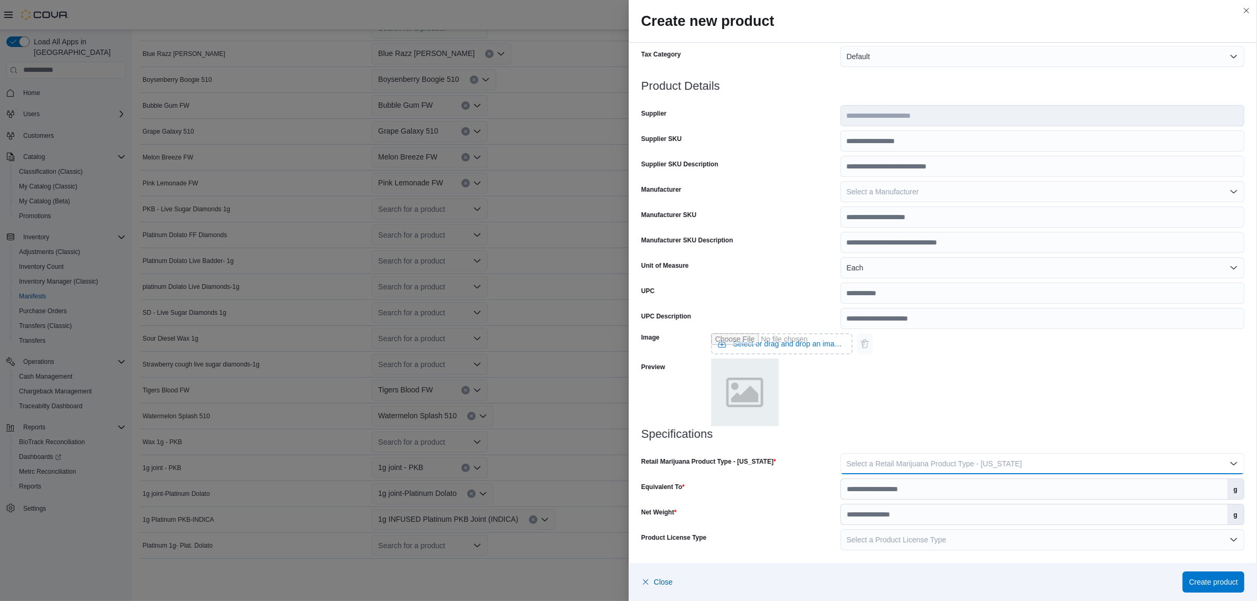
click at [898, 466] on span "Select a Retail Marijuana Product Type - New Mexico" at bounding box center [934, 463] width 175 height 8
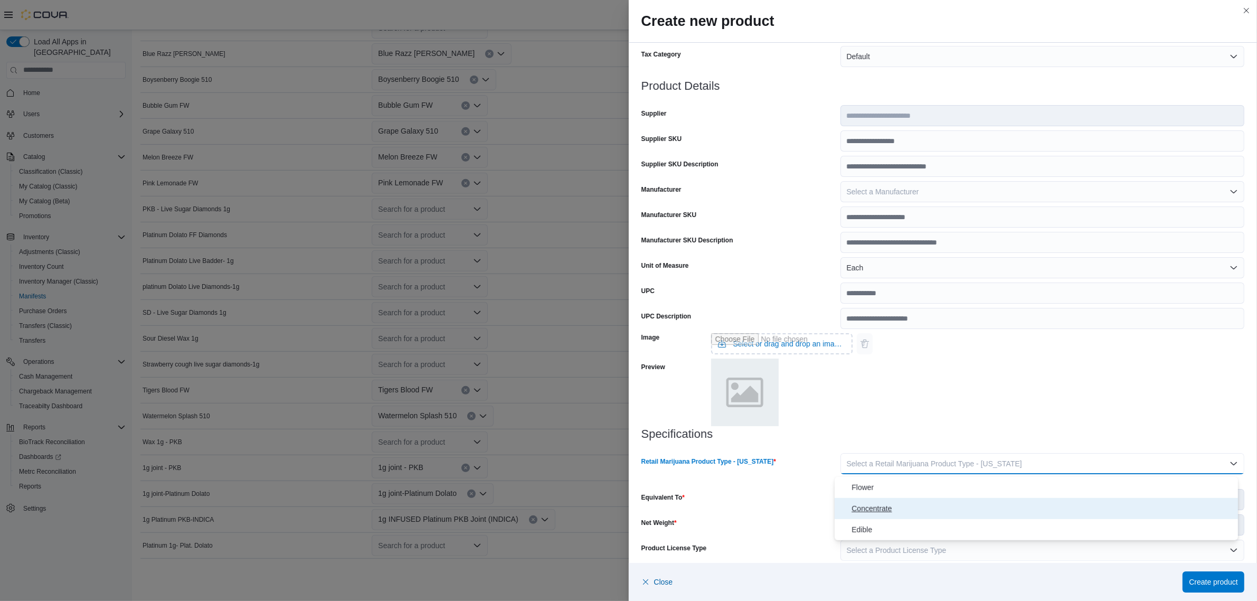
click at [883, 502] on span "Concentrate" at bounding box center [1043, 508] width 382 height 13
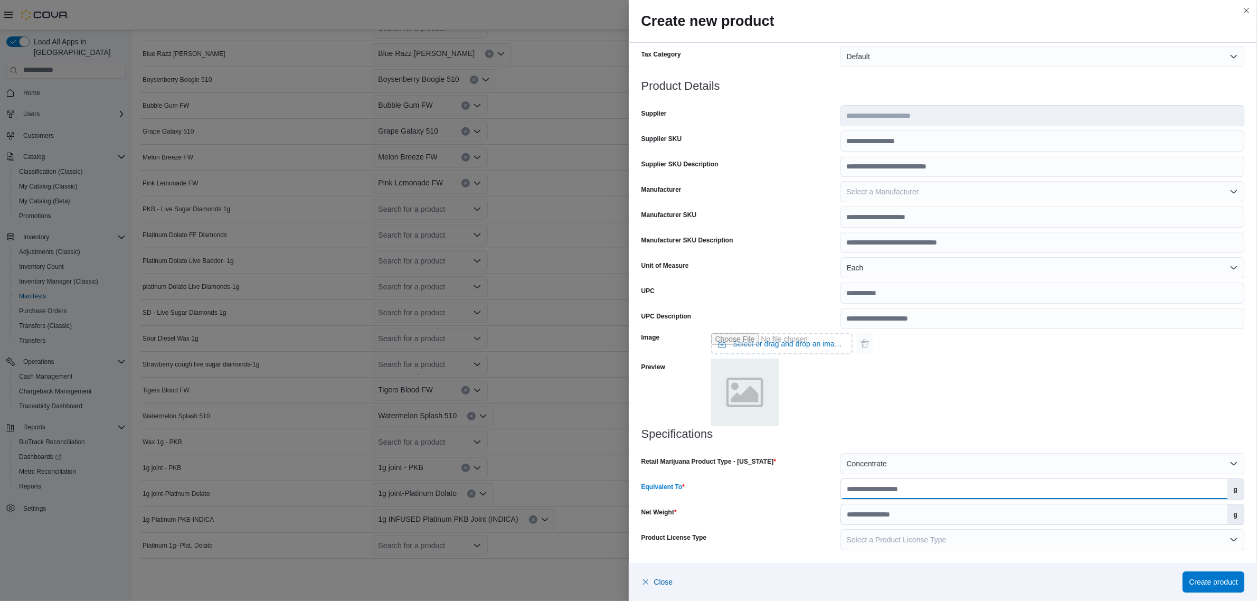
click at [882, 492] on input "Equivalent To" at bounding box center [1034, 489] width 387 height 20
type input "*"
click at [854, 507] on input "Net Weight" at bounding box center [1034, 514] width 387 height 20
type input "*"
click at [787, 508] on div "Net Weight" at bounding box center [739, 514] width 195 height 21
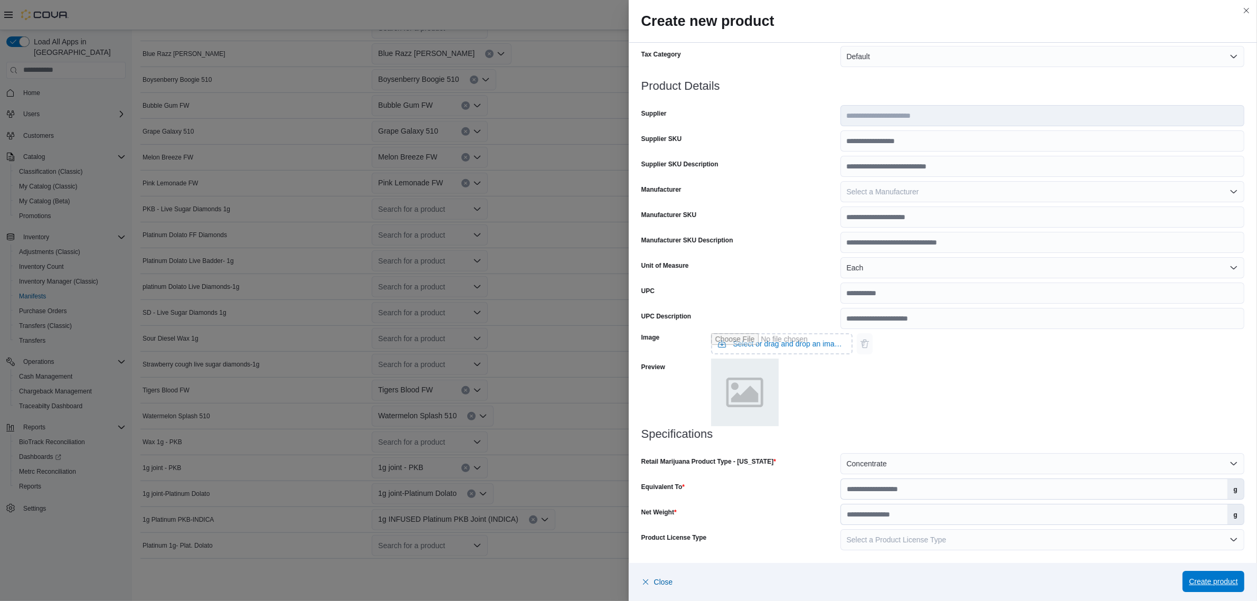
click at [1209, 579] on span "Create product" at bounding box center [1213, 581] width 49 height 11
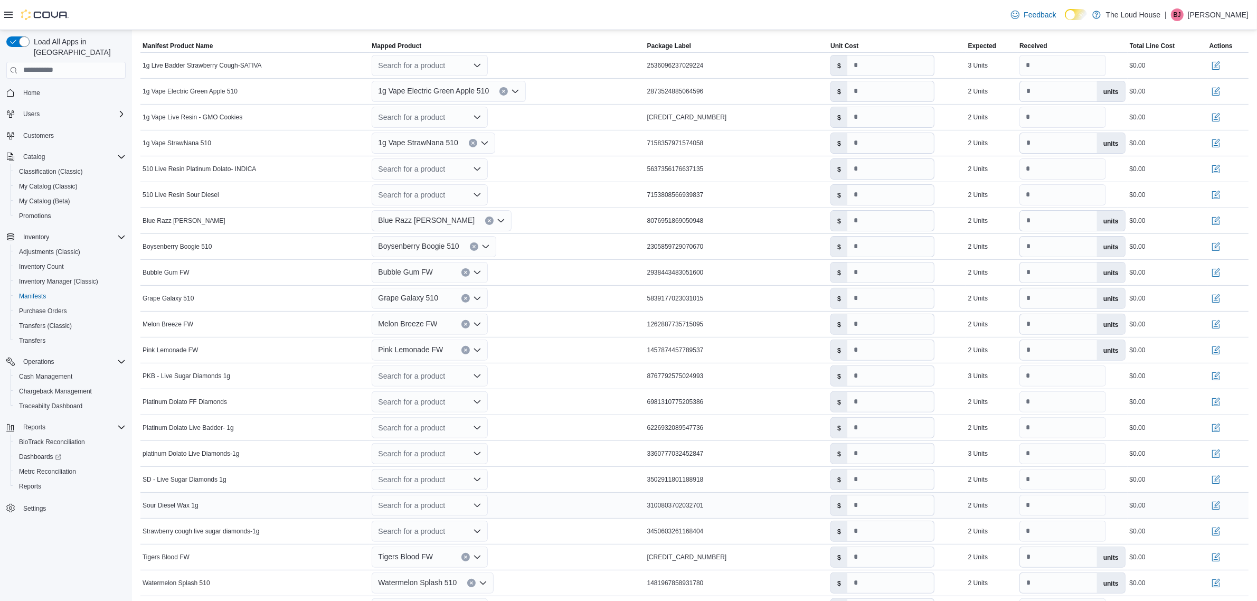
scroll to position [133, 0]
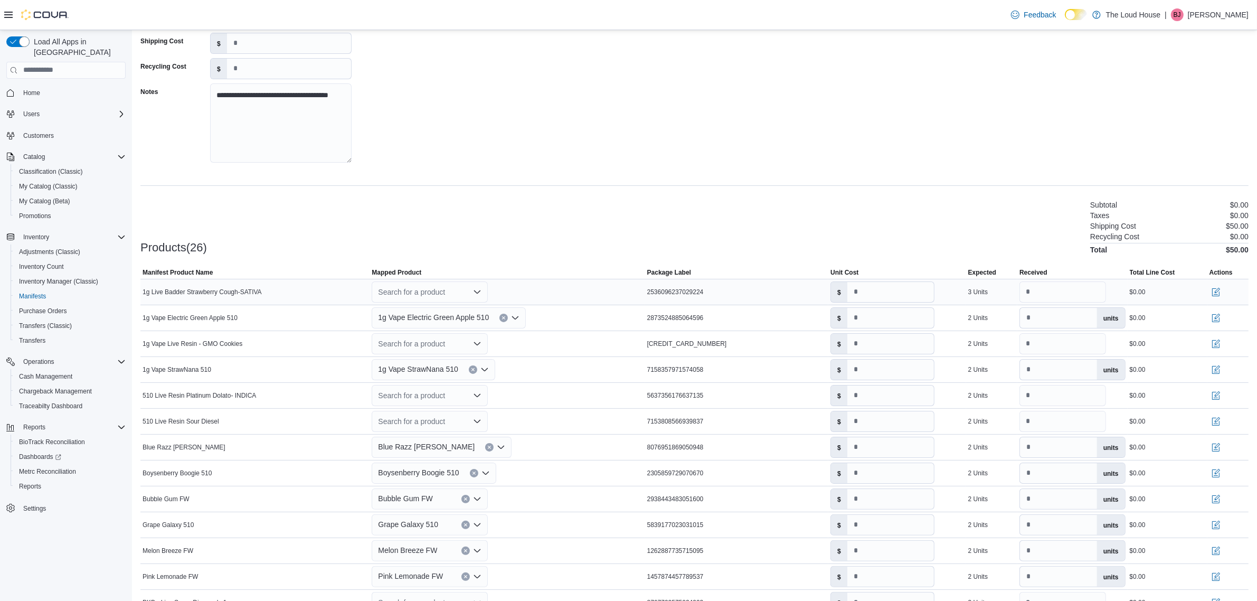
click at [481, 290] on icon "Open list of options" at bounding box center [477, 291] width 6 height 3
click at [453, 309] on div "Create a new product" at bounding box center [423, 310] width 61 height 8
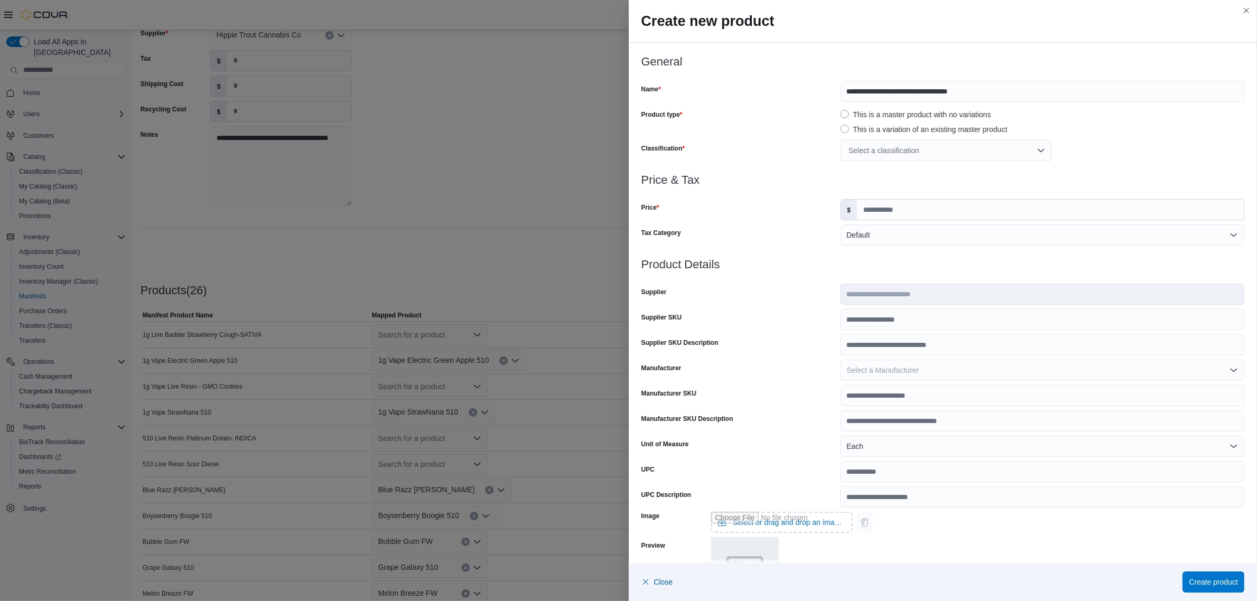
scroll to position [67, 0]
click at [919, 196] on div at bounding box center [944, 192] width 604 height 13
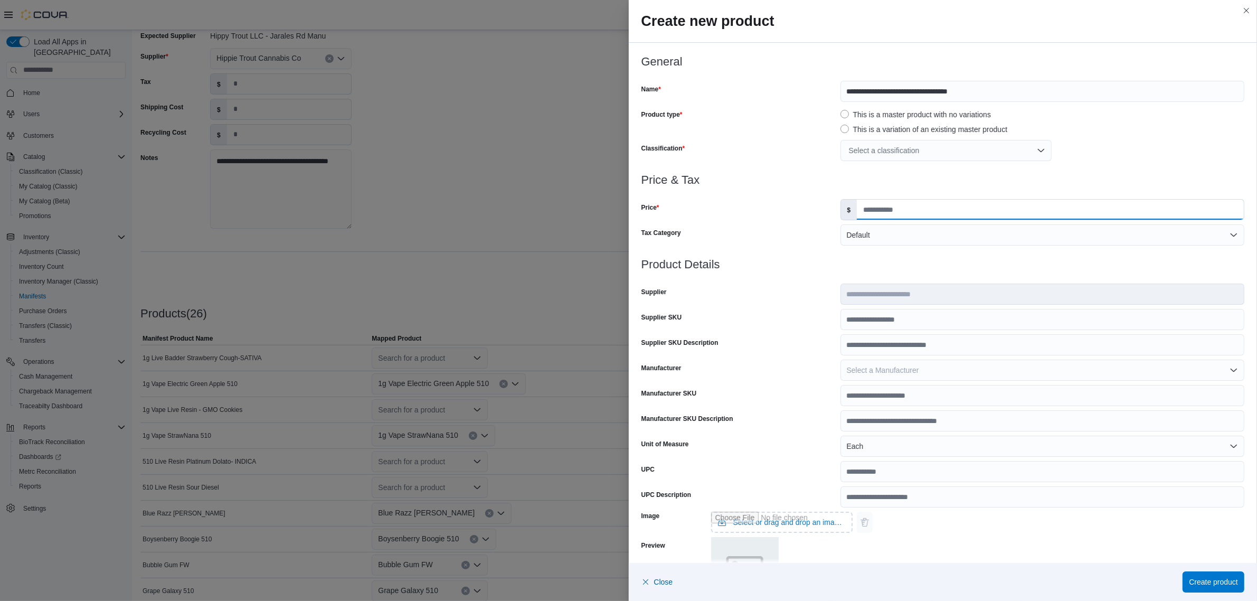
click at [918, 200] on input "Price" at bounding box center [1050, 210] width 387 height 20
click at [926, 154] on div "Select a classification" at bounding box center [946, 150] width 211 height 21
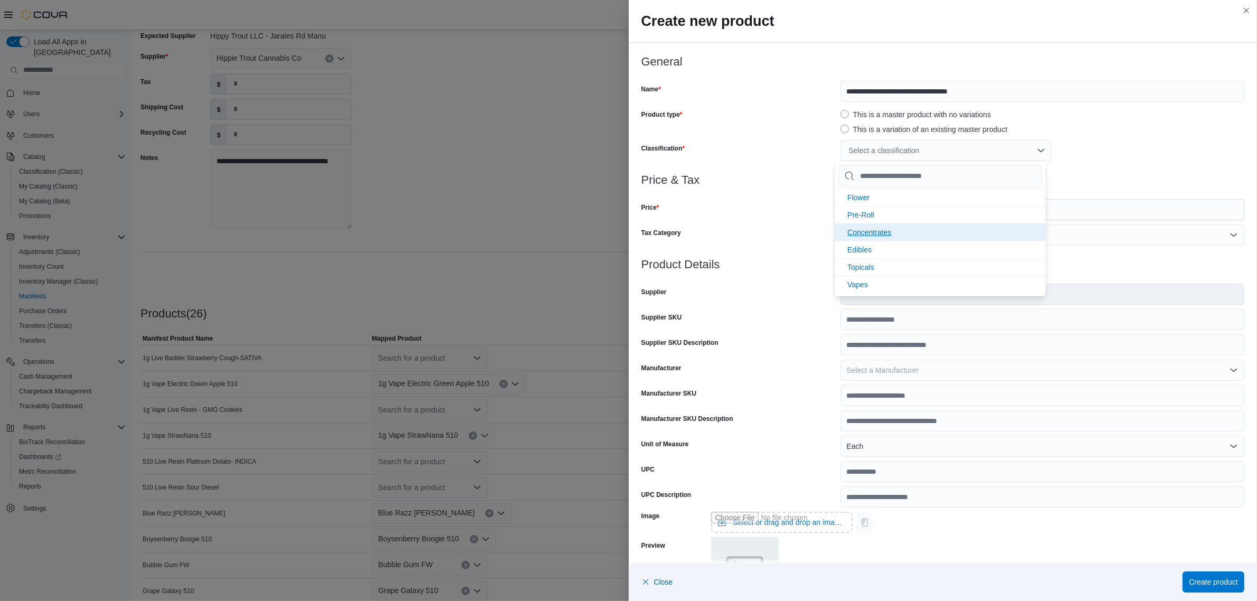
click at [869, 233] on span "Concentrates" at bounding box center [869, 232] width 44 height 8
click at [1202, 169] on div at bounding box center [944, 167] width 604 height 13
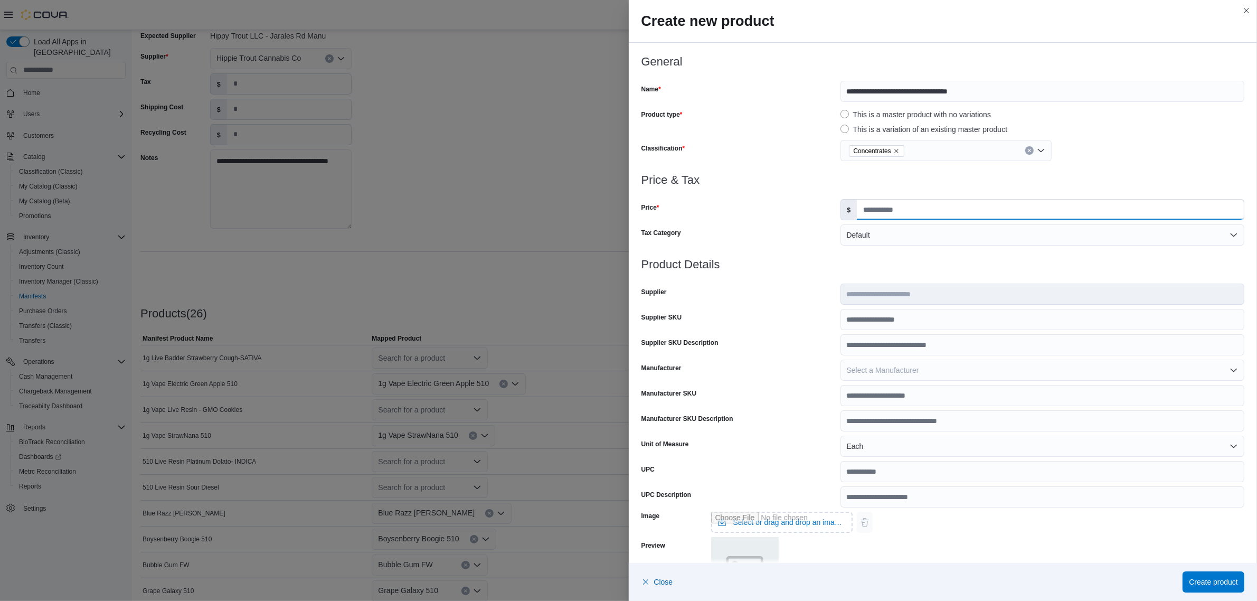
click at [1013, 210] on input "Price" at bounding box center [1050, 210] width 387 height 20
type input "*****"
click at [1123, 134] on div "This is a variation of an existing master product" at bounding box center [1043, 129] width 404 height 13
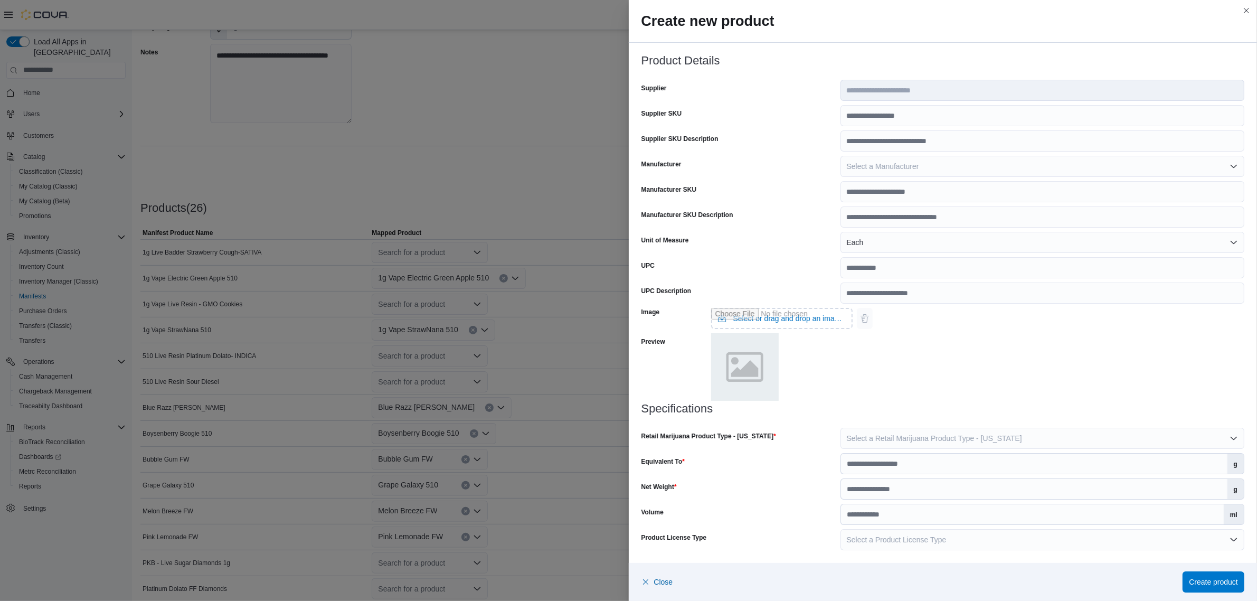
scroll to position [199, 0]
click at [903, 465] on input "Equivalent To" at bounding box center [1034, 464] width 387 height 20
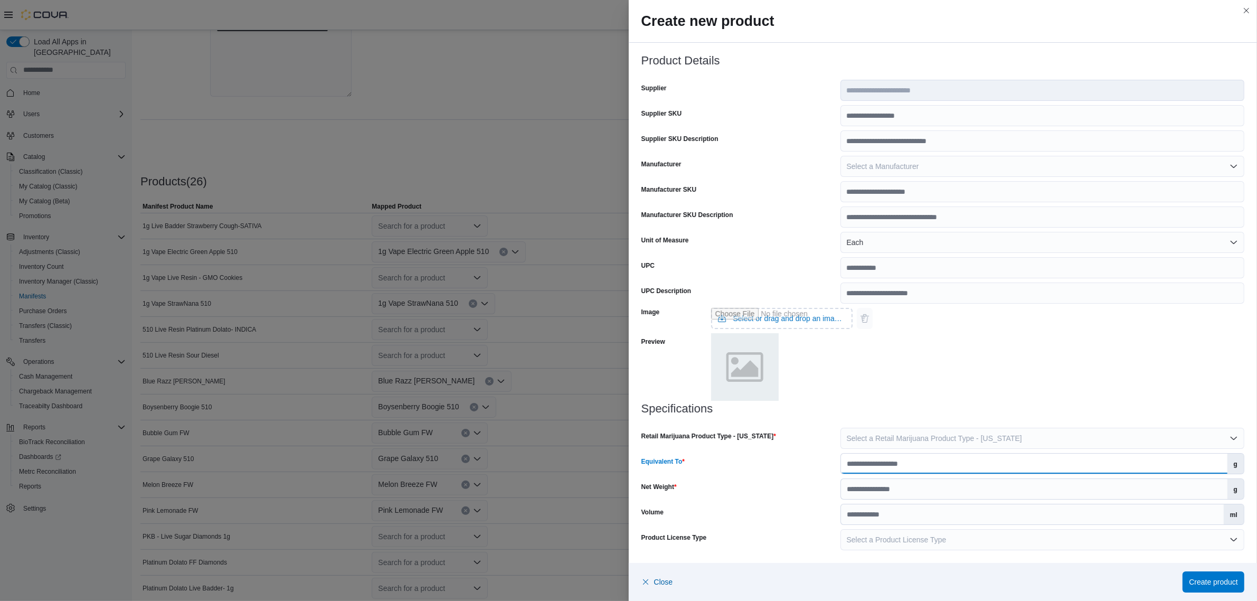
type input "***"
click at [909, 482] on input "Net Weight" at bounding box center [1034, 489] width 387 height 20
type input "*"
click at [1194, 579] on span "Create product" at bounding box center [1213, 581] width 49 height 11
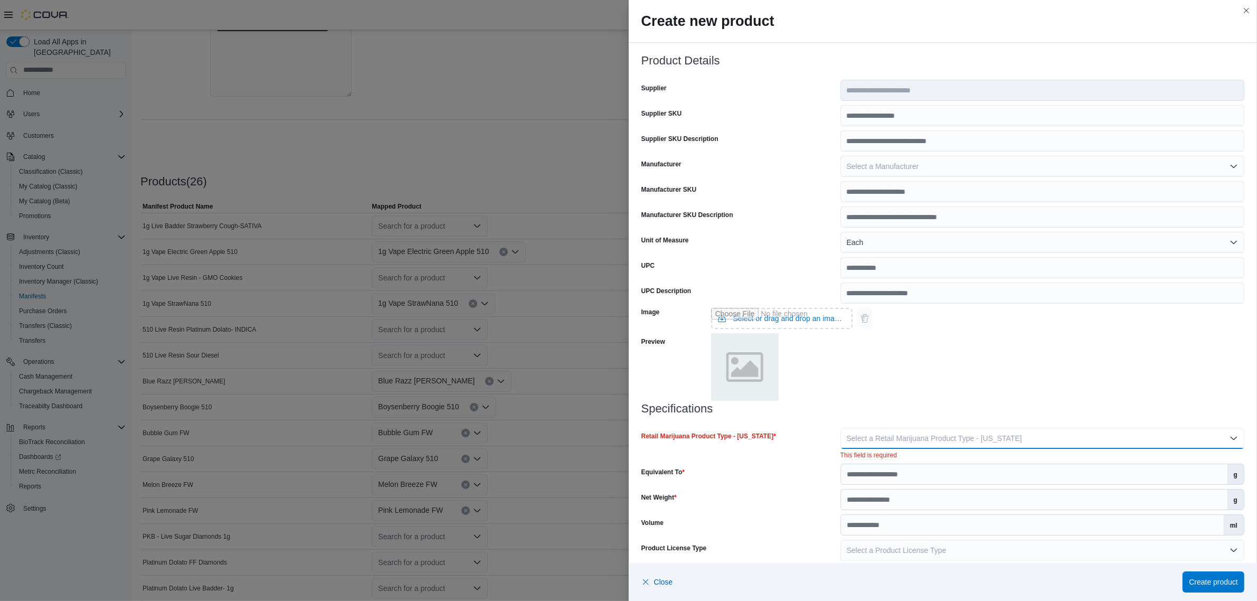
click at [950, 441] on span "Select a Retail Marijuana Product Type - New Mexico" at bounding box center [934, 438] width 175 height 8
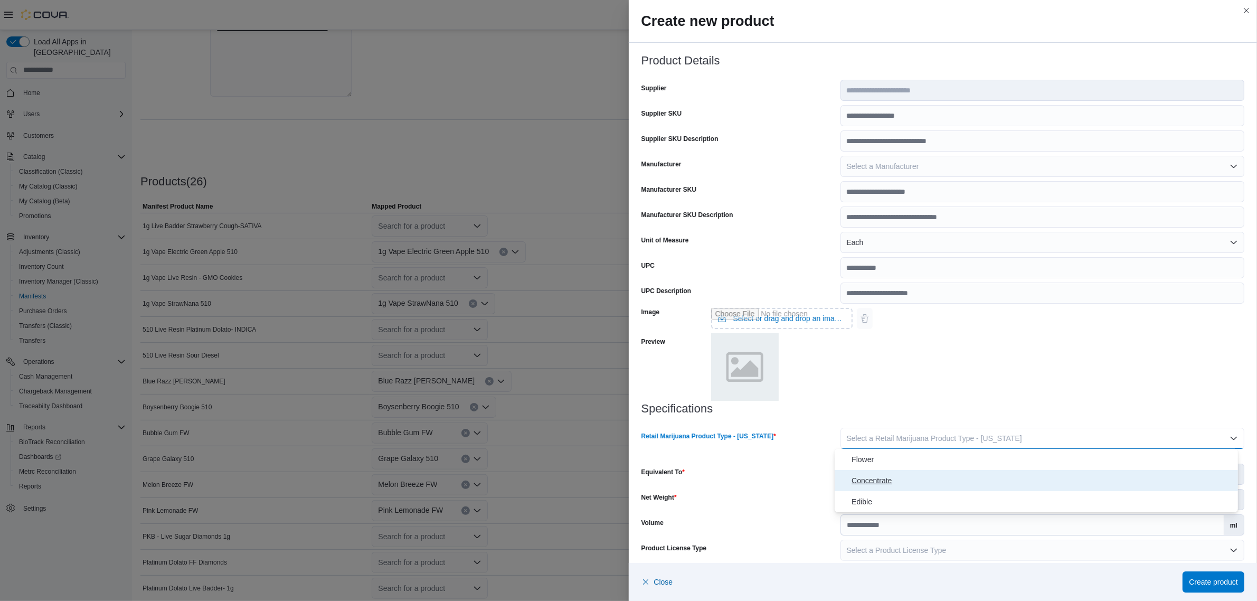
click at [886, 482] on span "Concentrate" at bounding box center [1043, 480] width 382 height 13
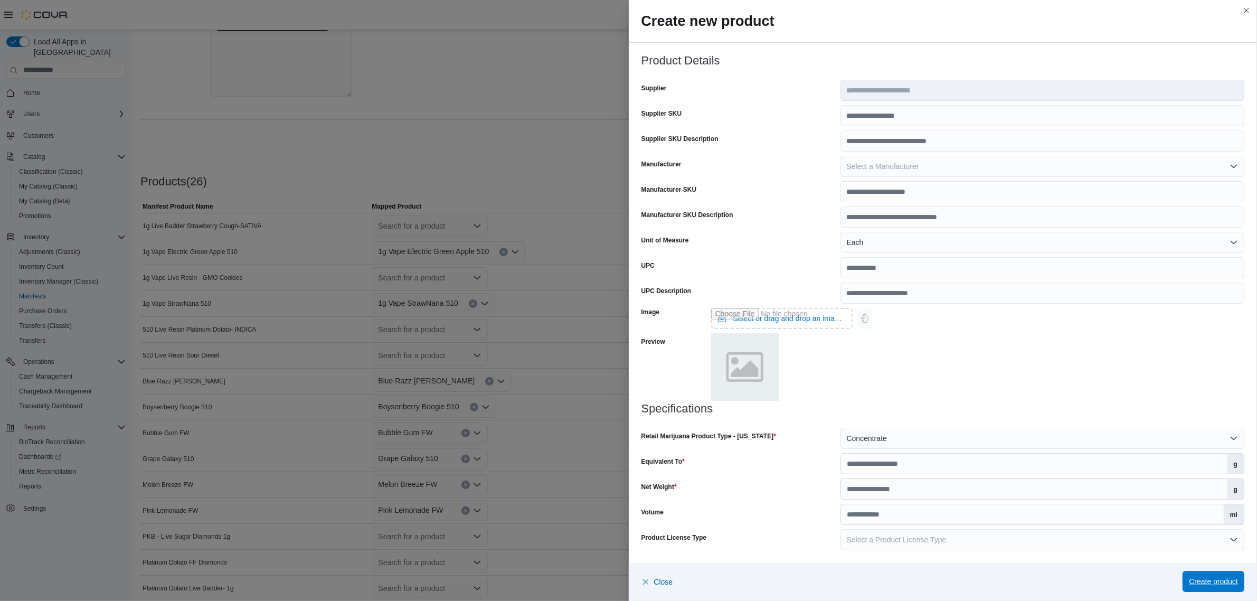
click at [1213, 577] on span "Create product" at bounding box center [1213, 581] width 49 height 21
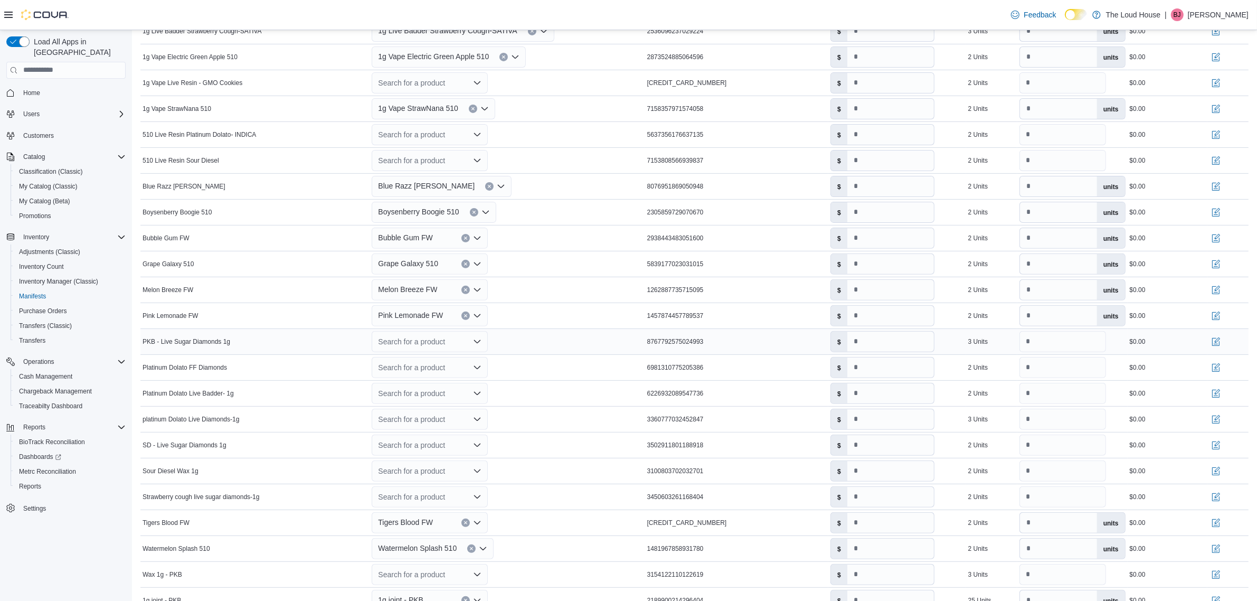
scroll to position [462, 0]
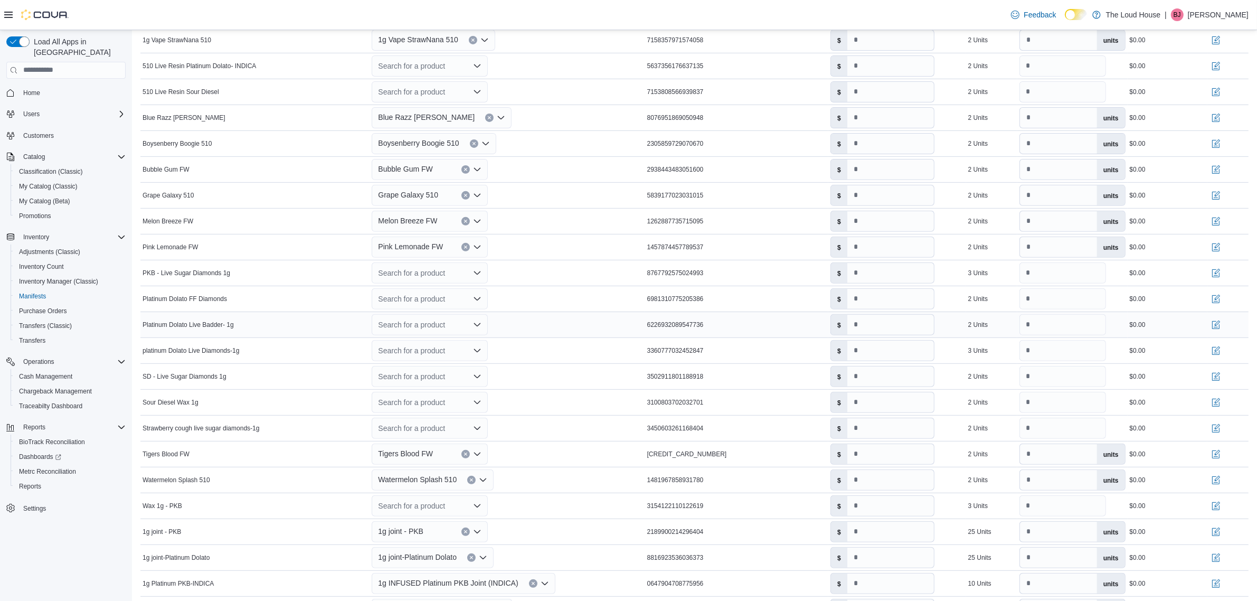
click at [477, 328] on icon "Open list of options" at bounding box center [477, 325] width 8 height 8
click at [454, 344] on div "Create a new product" at bounding box center [423, 345] width 61 height 8
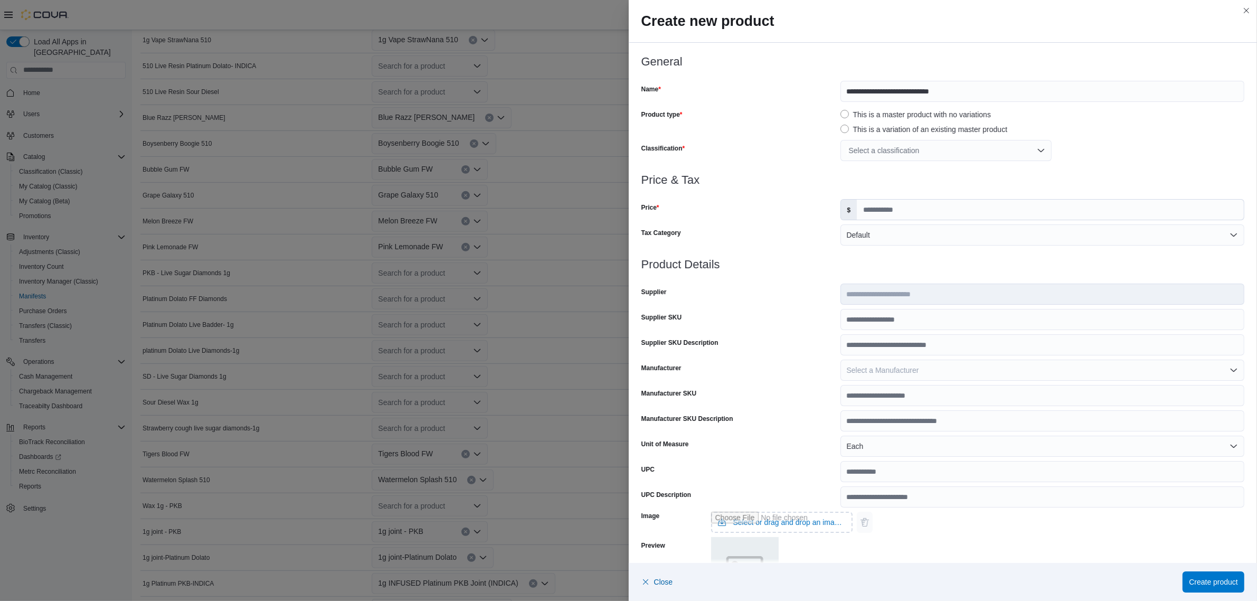
click at [943, 146] on div "Select a classification" at bounding box center [946, 150] width 211 height 21
click at [888, 230] on span "Concentrates" at bounding box center [869, 232] width 44 height 8
click at [1131, 174] on h3 "Price & Tax" at bounding box center [944, 180] width 604 height 13
click at [912, 215] on input "Price" at bounding box center [1050, 210] width 387 height 20
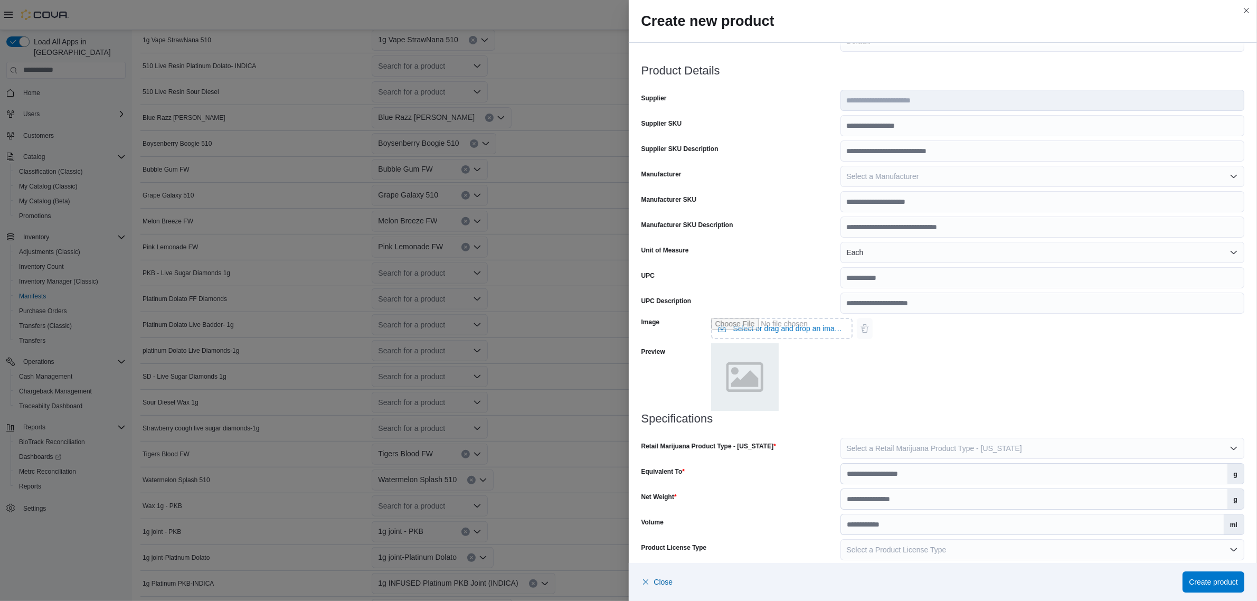
scroll to position [204, 0]
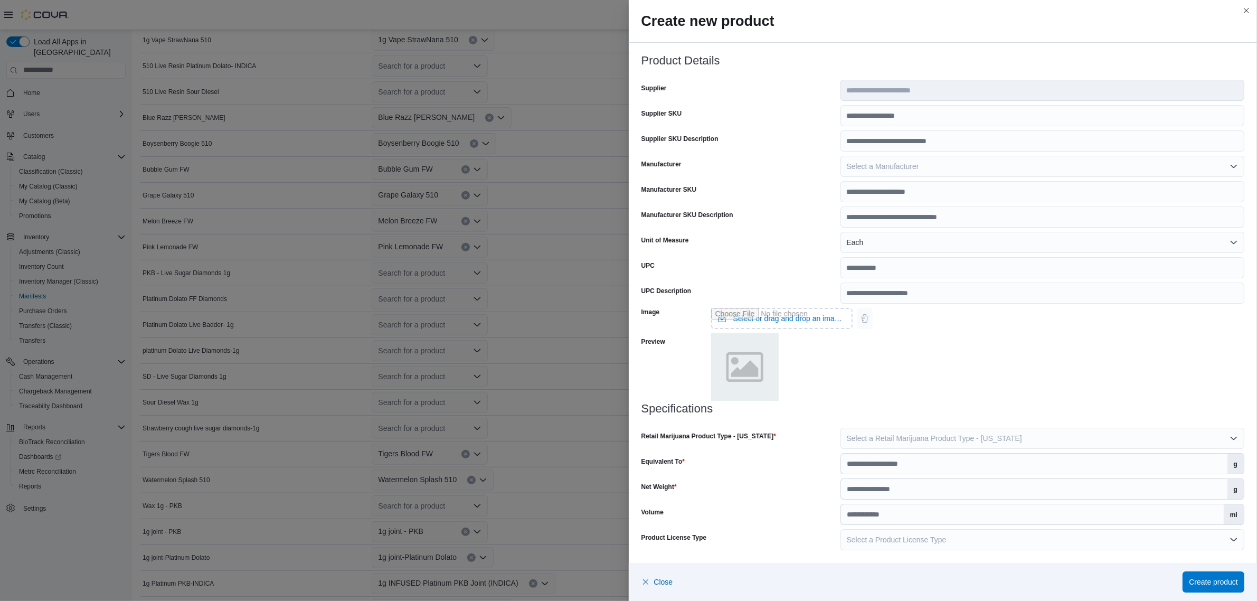
type input "*****"
click at [904, 465] on input "Equivalent To" at bounding box center [1034, 464] width 387 height 20
type input "***"
click at [896, 484] on input "Net Weight" at bounding box center [1034, 489] width 387 height 20
type input "*"
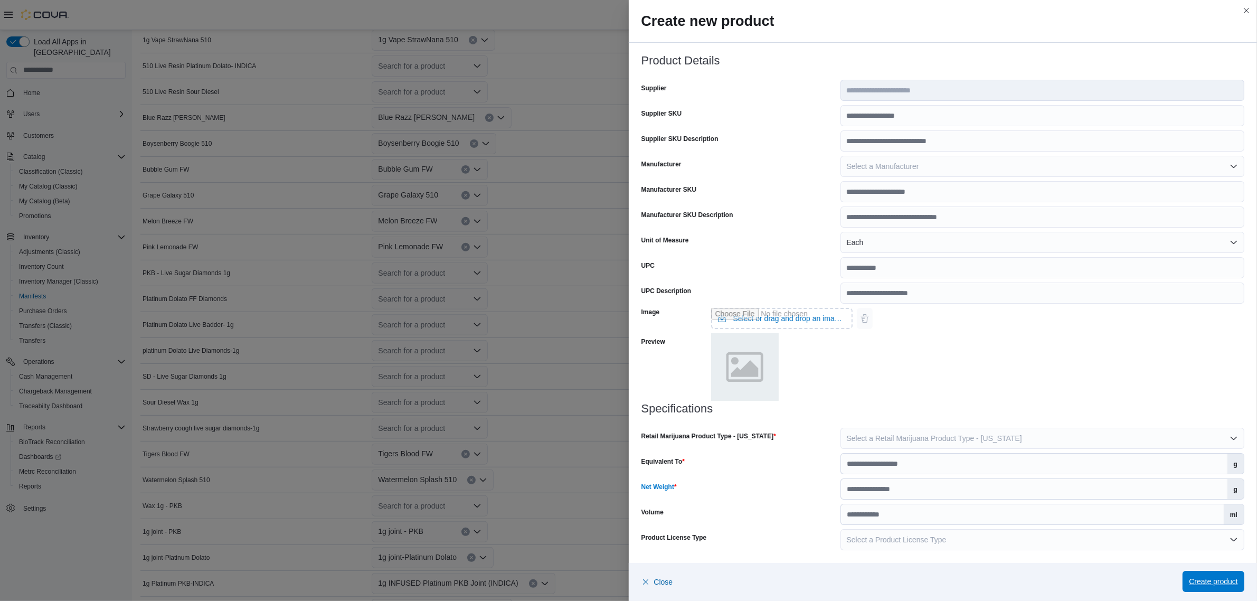
click at [1227, 582] on span "Create product" at bounding box center [1213, 581] width 49 height 11
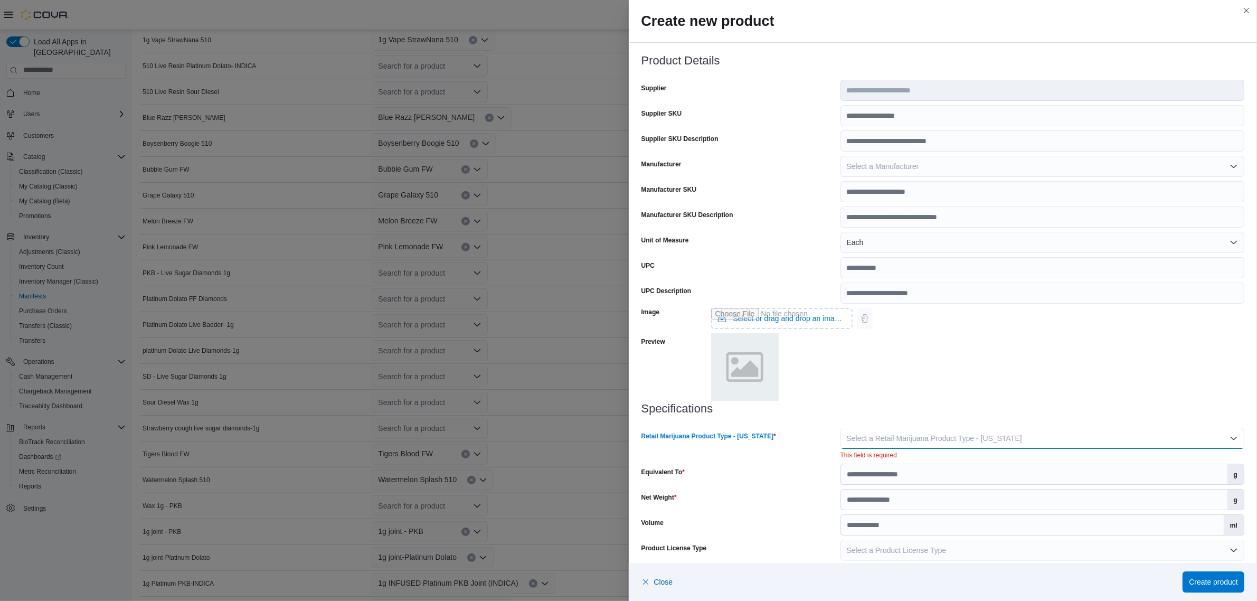
click at [922, 436] on span "Select a Retail Marijuana Product Type - New Mexico" at bounding box center [934, 438] width 175 height 8
click at [874, 477] on span "Concentrate" at bounding box center [1043, 480] width 382 height 13
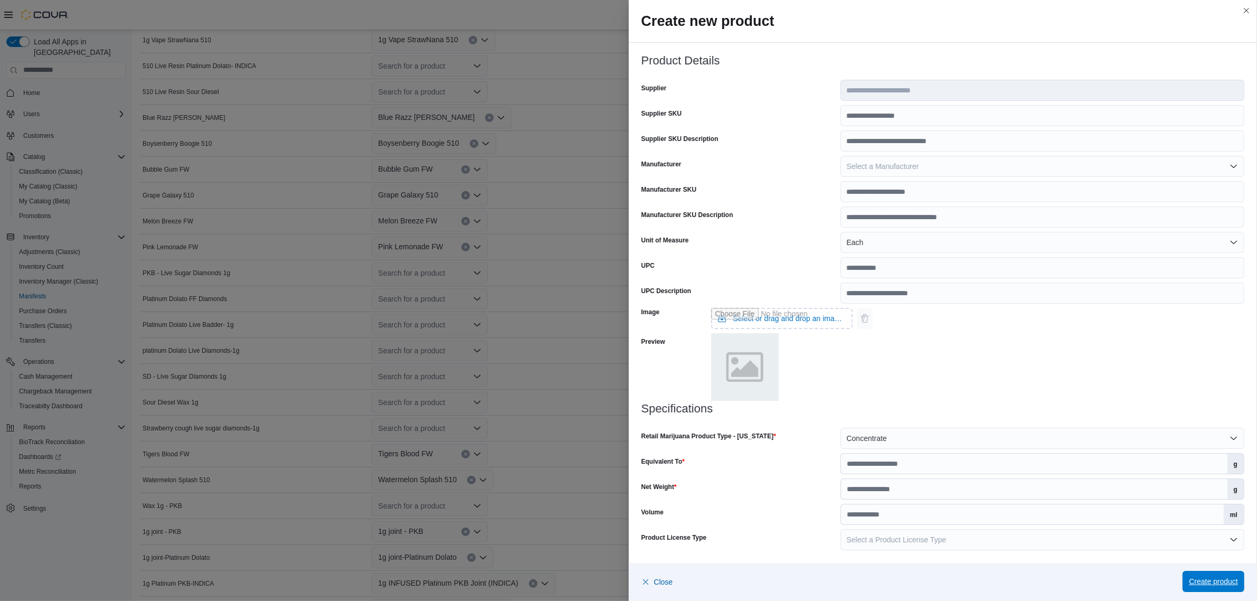
click at [1223, 582] on span "Create product" at bounding box center [1213, 581] width 49 height 11
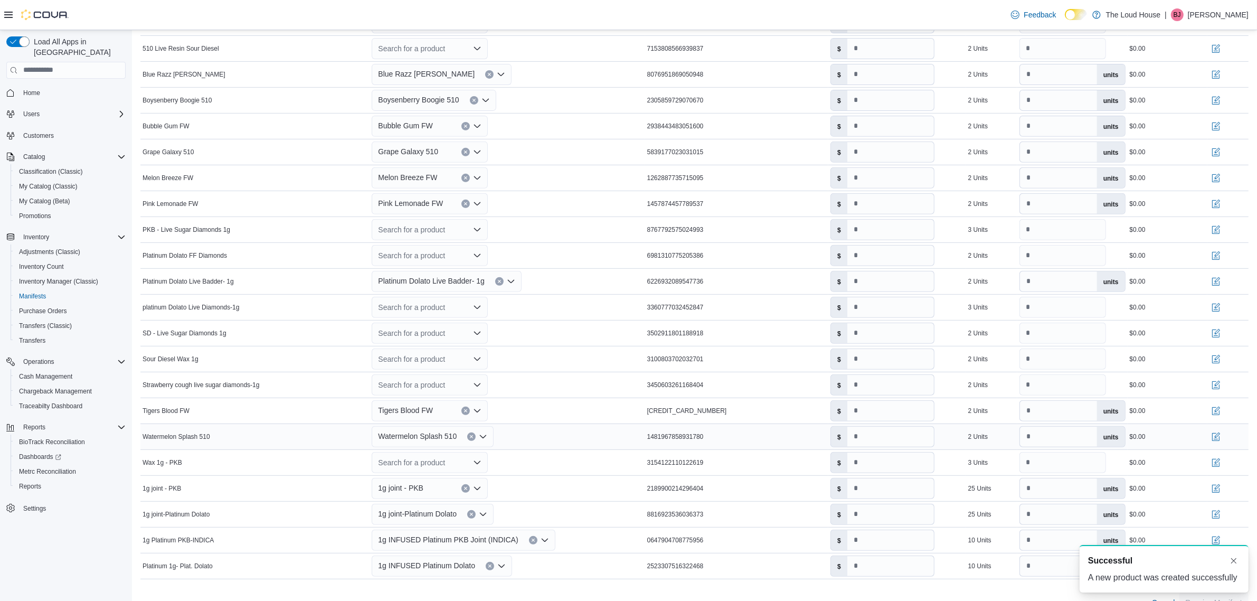
scroll to position [528, 0]
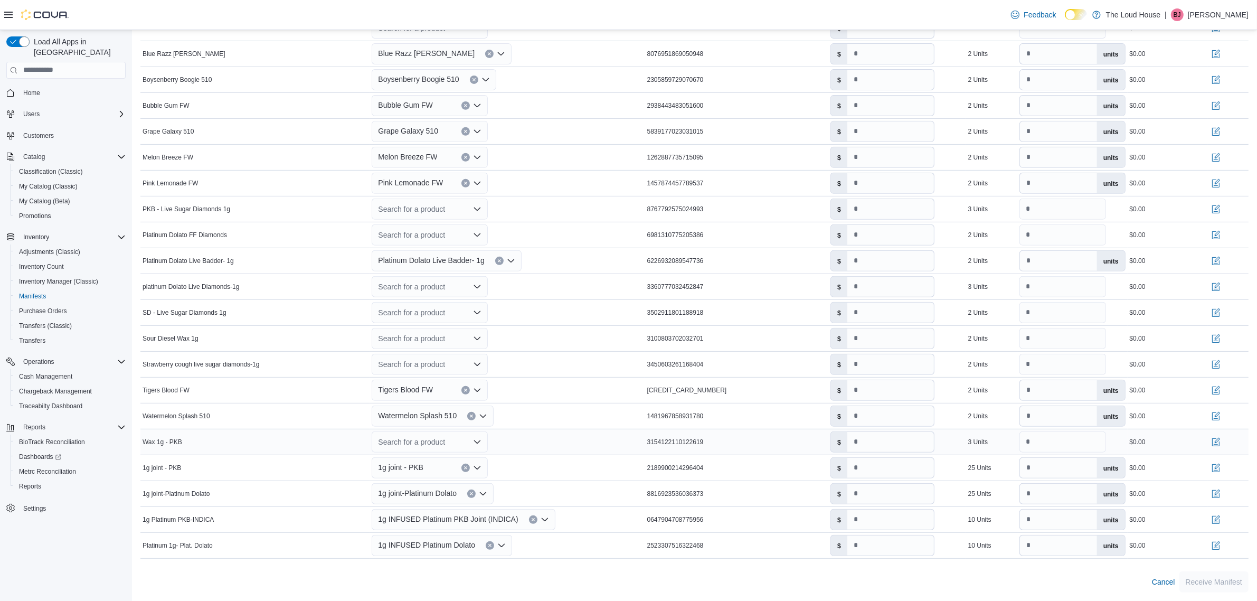
click at [481, 441] on icon "Open list of options" at bounding box center [477, 442] width 8 height 8
click at [429, 459] on div "Create a new product" at bounding box center [423, 463] width 61 height 8
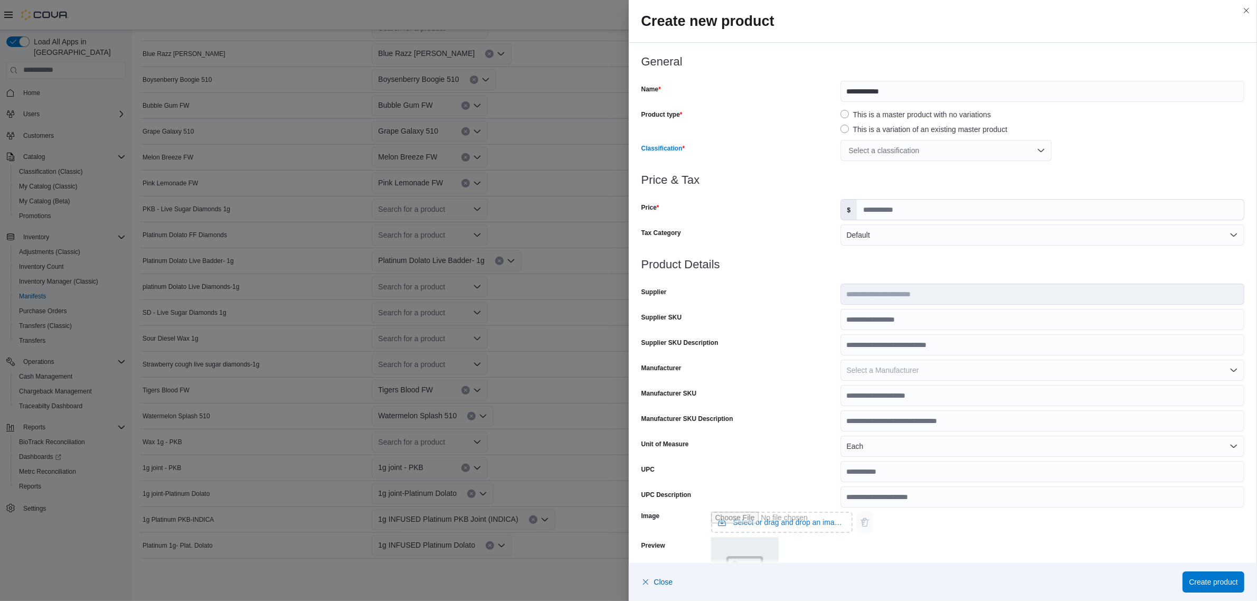
click at [926, 150] on div "Select a classification" at bounding box center [946, 150] width 211 height 21
click at [866, 236] on span "Concentrates" at bounding box center [869, 234] width 44 height 8
click at [1136, 175] on h3 "Price & Tax" at bounding box center [944, 180] width 604 height 13
click at [922, 221] on div "Price & Tax Price $ Tax Category Default" at bounding box center [944, 216] width 604 height 84
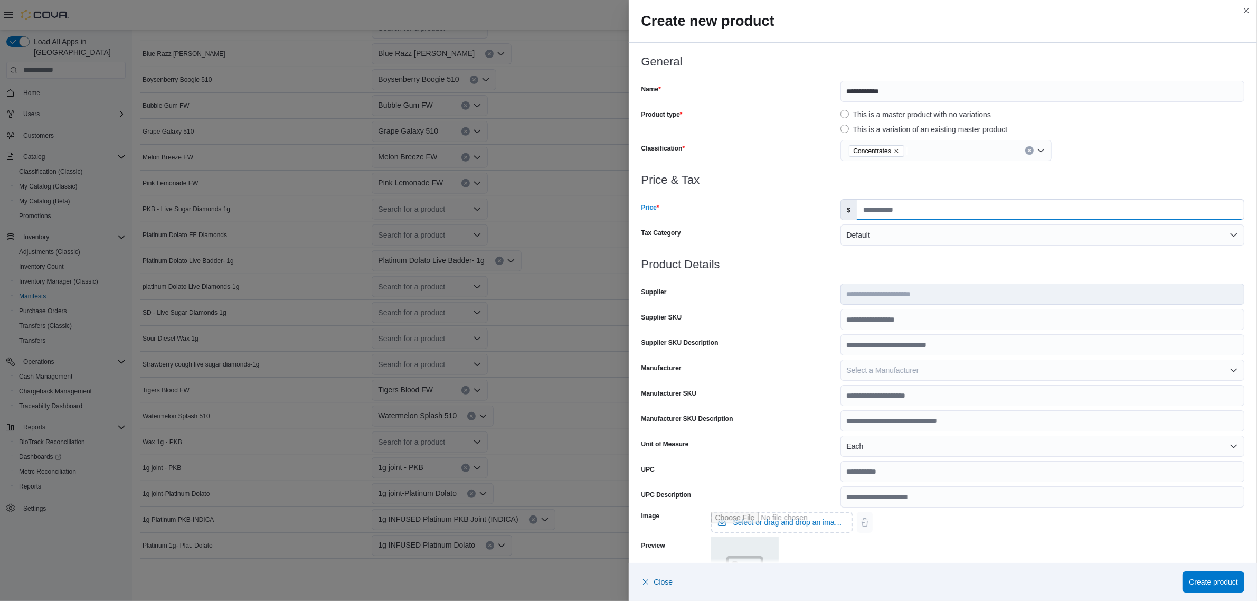
click at [922, 211] on input "Price" at bounding box center [1050, 210] width 387 height 20
type input "****"
click at [933, 267] on h3 "Product Details" at bounding box center [944, 264] width 604 height 13
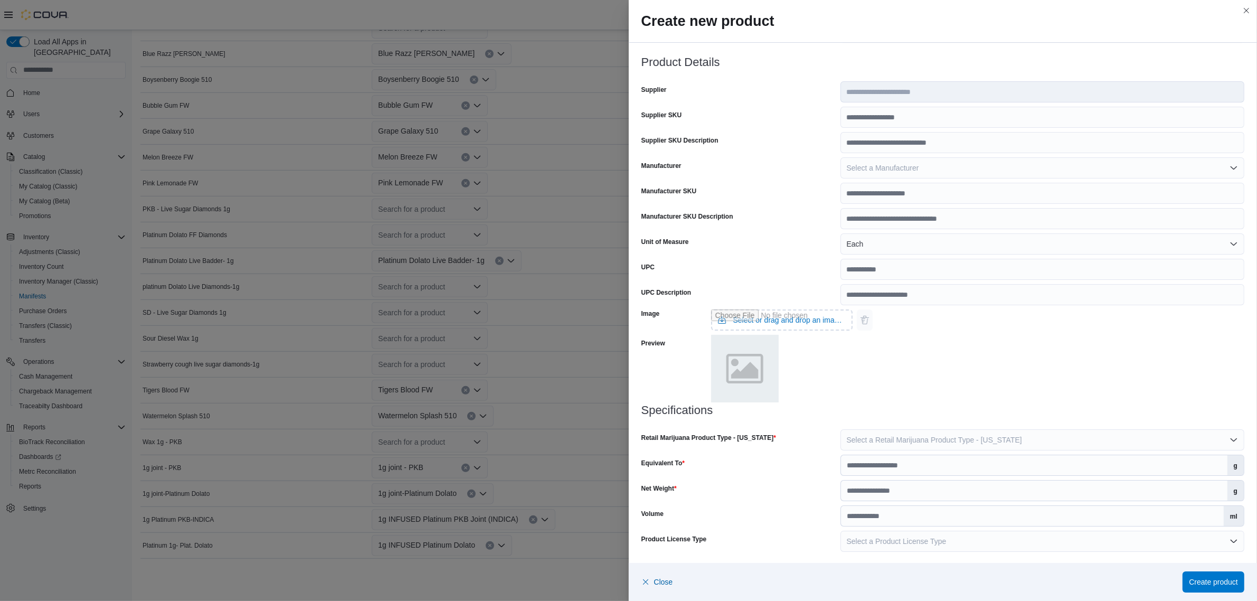
scroll to position [204, 0]
click at [907, 444] on button "Select a Retail Marijuana Product Type - New Mexico" at bounding box center [1043, 438] width 404 height 21
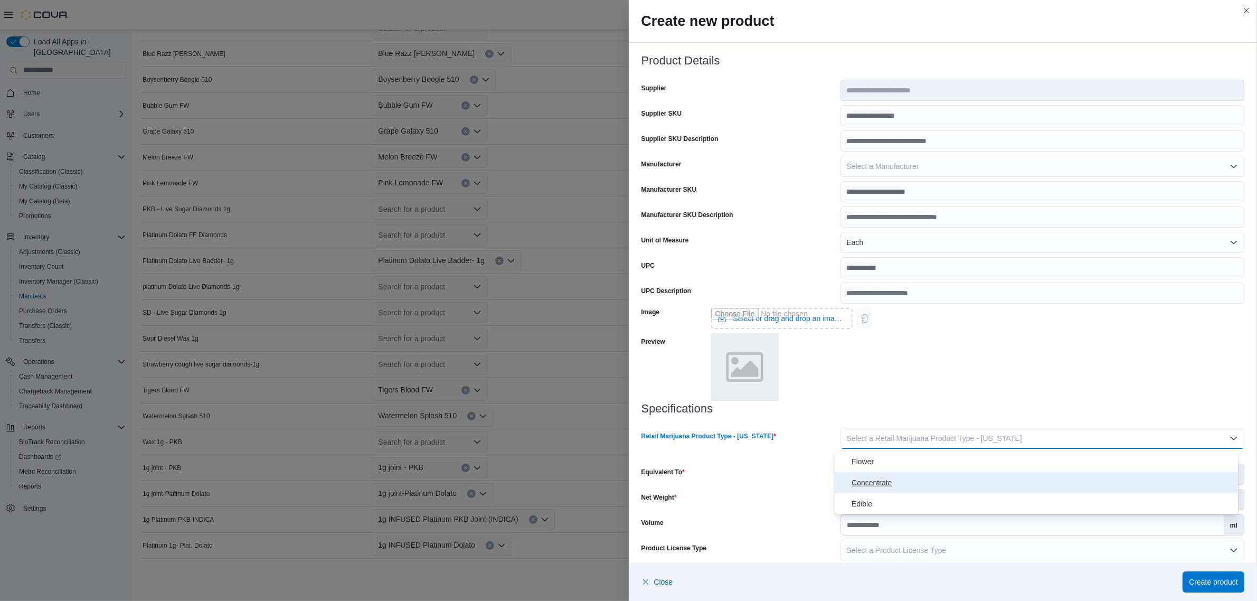
click at [895, 476] on span "Concentrate" at bounding box center [1043, 482] width 382 height 13
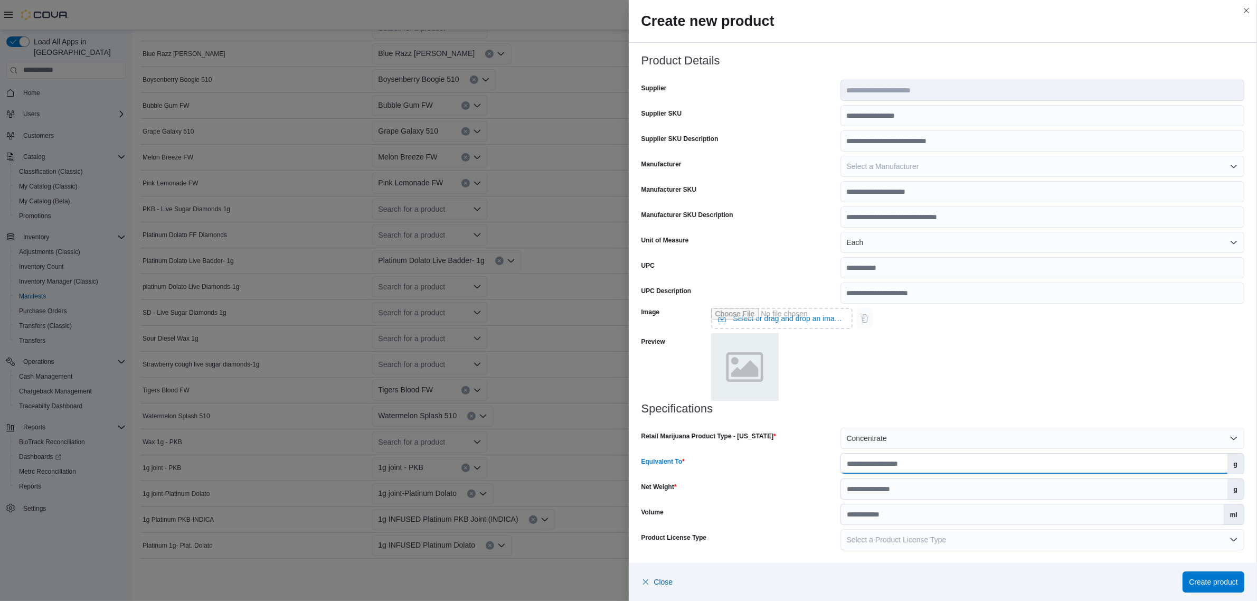
click at [898, 463] on input "Equivalent To" at bounding box center [1034, 464] width 387 height 20
type input "***"
click at [920, 489] on input "Net Weight" at bounding box center [1034, 489] width 387 height 20
type input "*"
click at [1229, 577] on span "Create product" at bounding box center [1213, 581] width 49 height 11
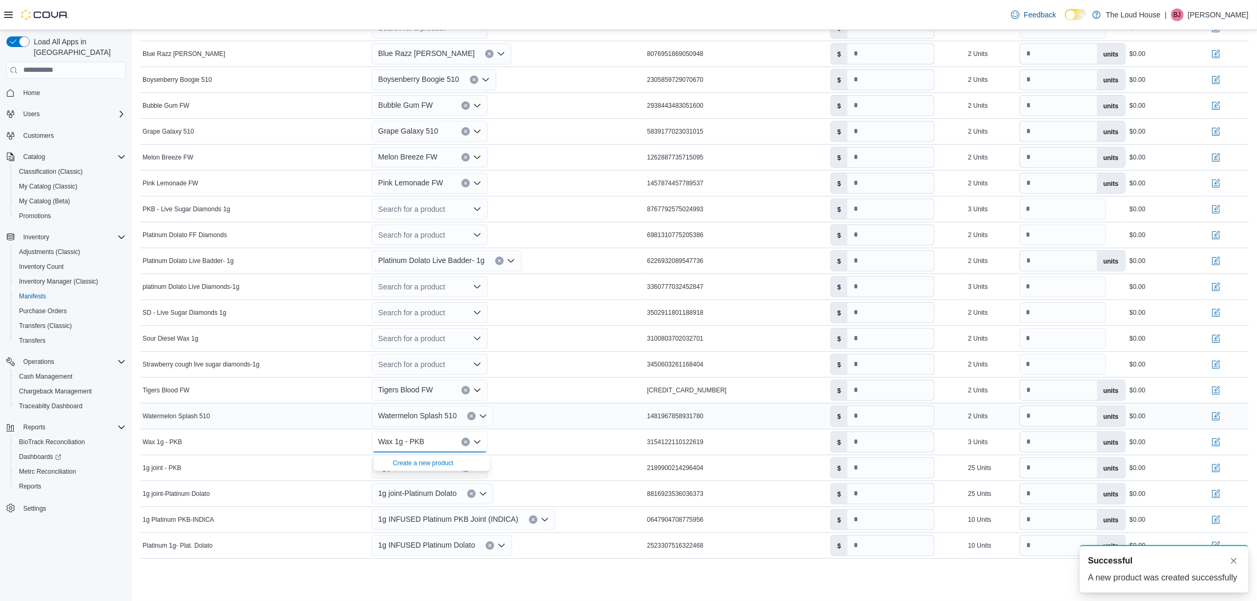
scroll to position [0, 0]
click at [449, 364] on div "Search for a product" at bounding box center [430, 364] width 116 height 21
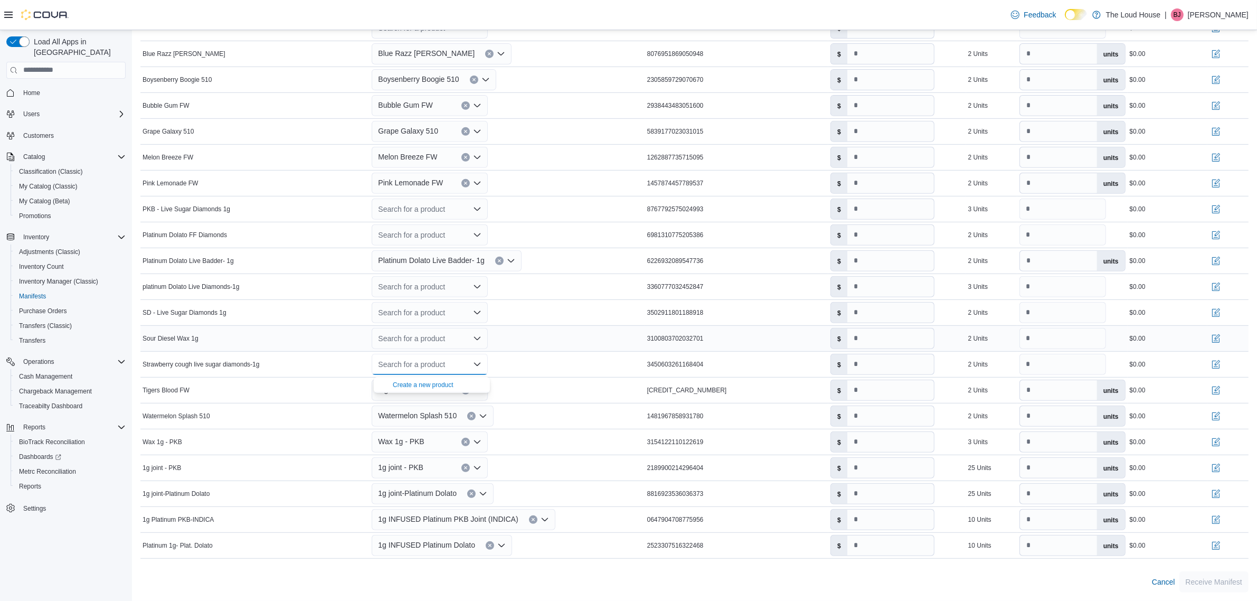
click at [442, 341] on div "Search for a product" at bounding box center [430, 338] width 116 height 21
click at [449, 356] on div "Create a new product" at bounding box center [423, 359] width 61 height 8
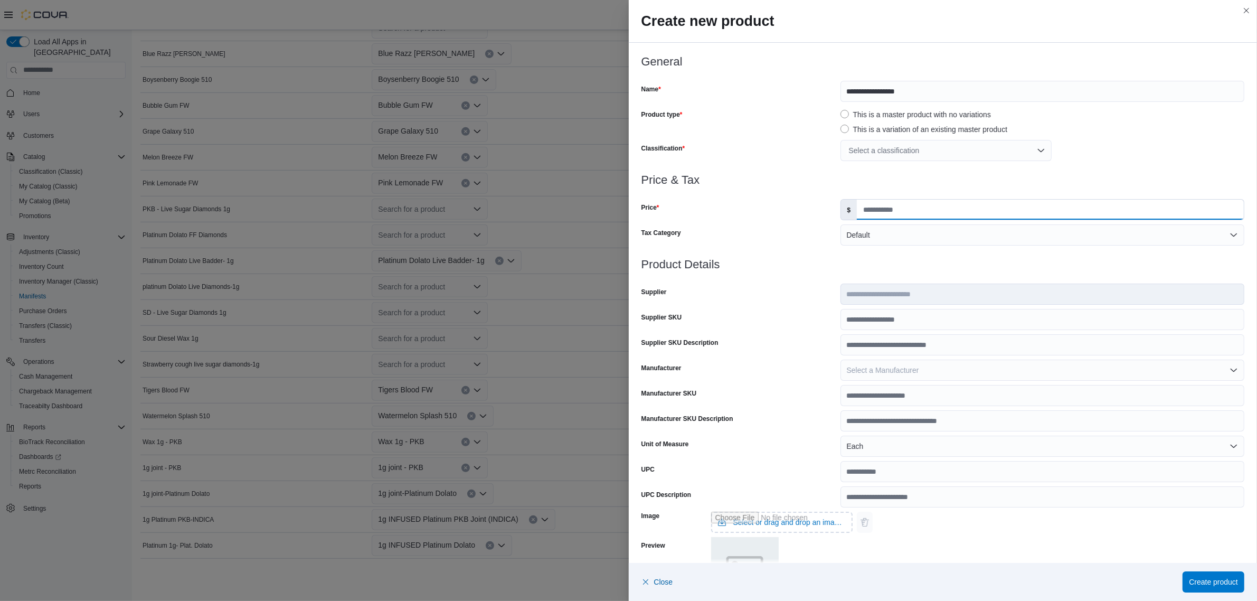
click at [893, 204] on input "Price" at bounding box center [1050, 210] width 387 height 20
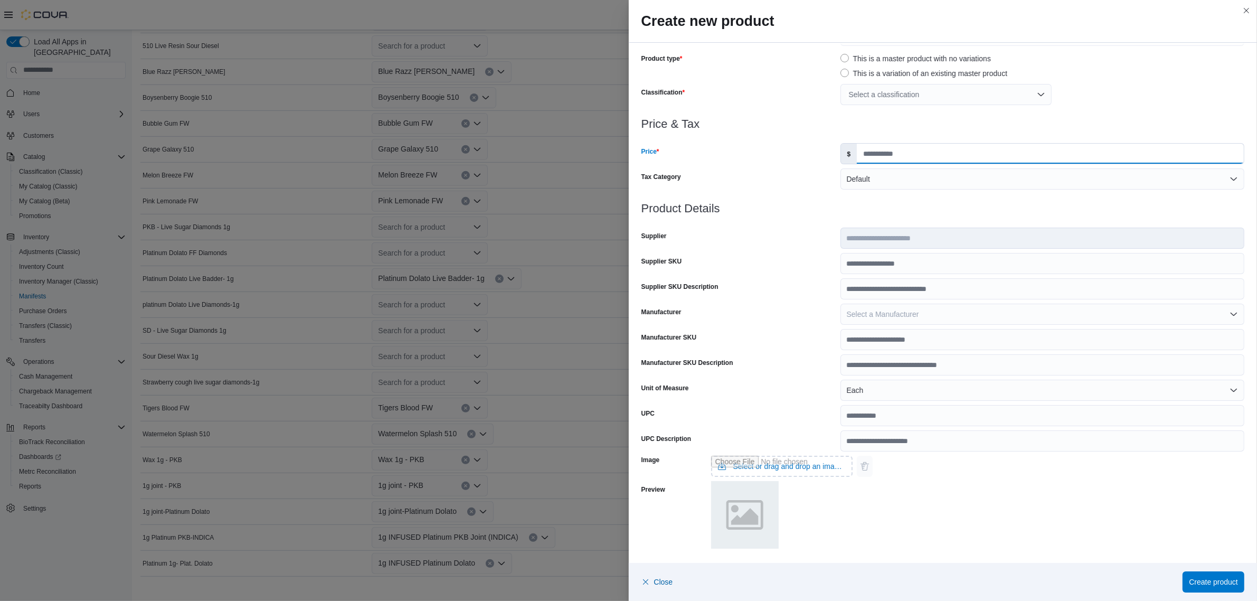
scroll to position [529, 0]
type input "****"
click at [917, 96] on div "Select a classification" at bounding box center [946, 94] width 211 height 21
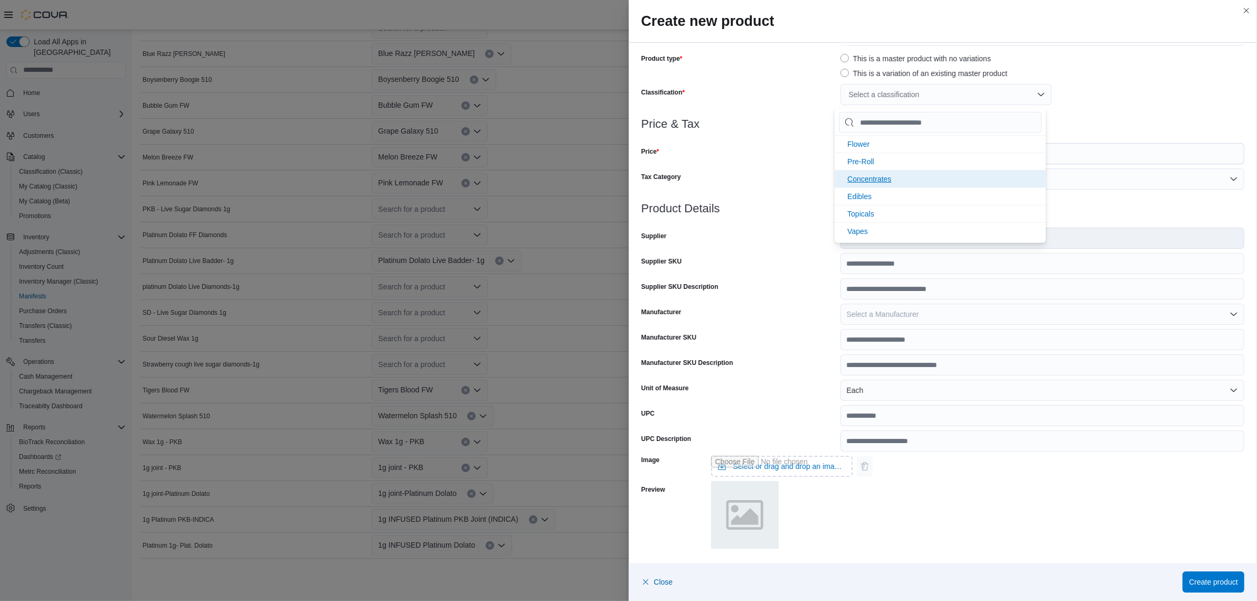
click at [870, 175] on span "Concentrates" at bounding box center [869, 179] width 44 height 8
click at [1126, 129] on h3 "Price & Tax" at bounding box center [944, 124] width 604 height 13
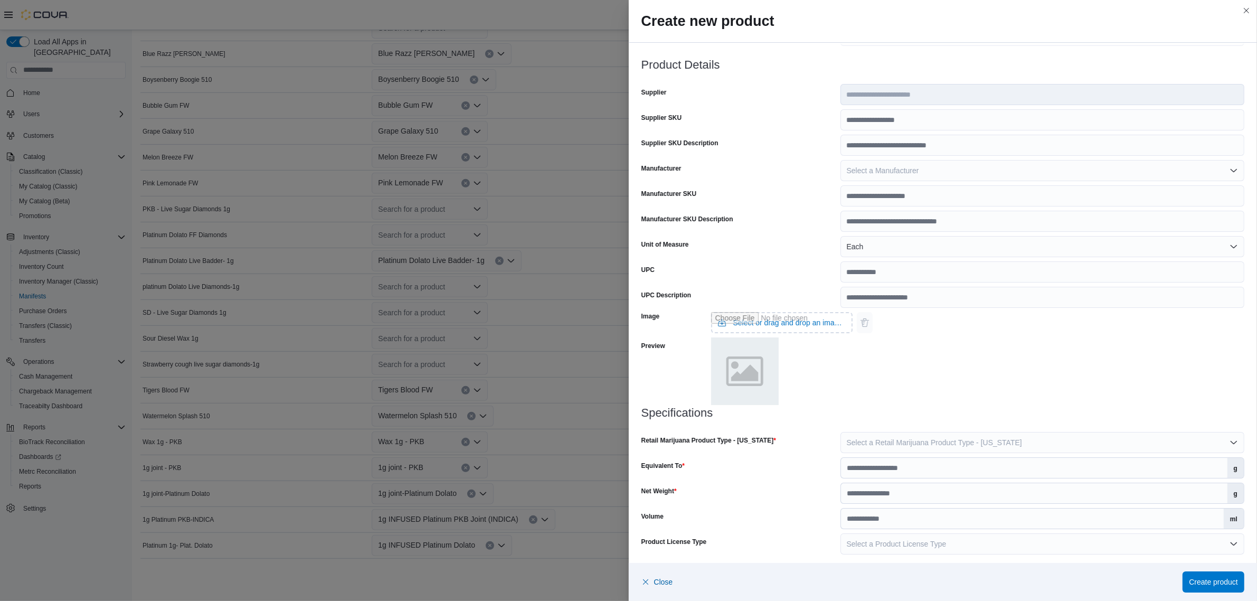
scroll to position [204, 0]
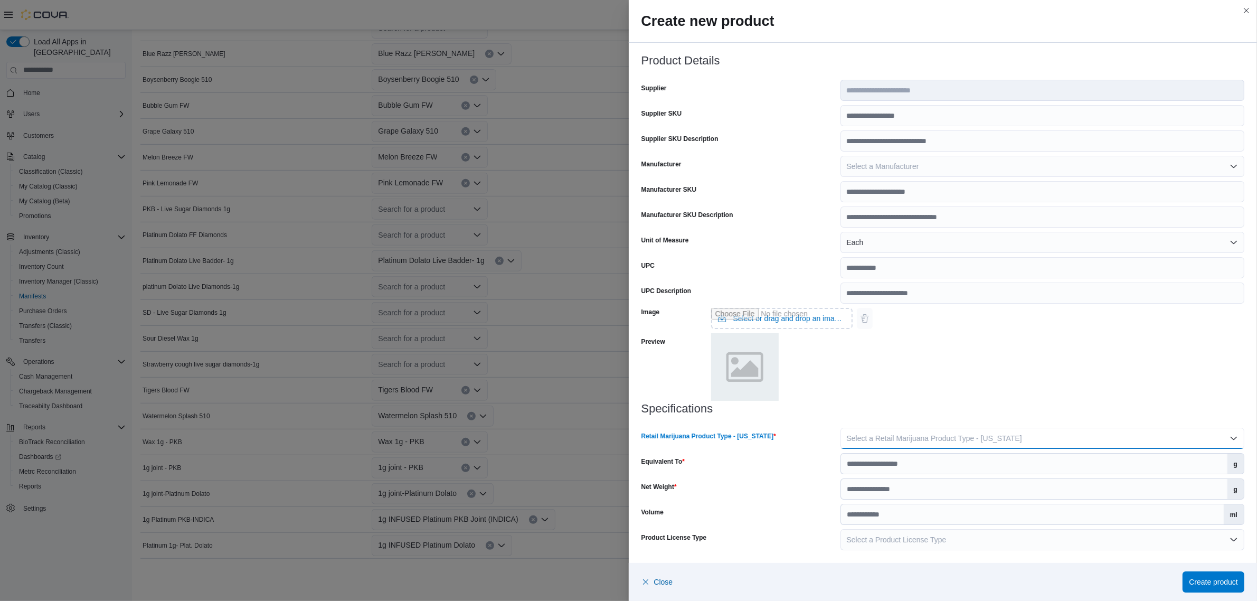
click at [952, 437] on span "Select a Retail Marijuana Product Type - New Mexico" at bounding box center [934, 438] width 175 height 8
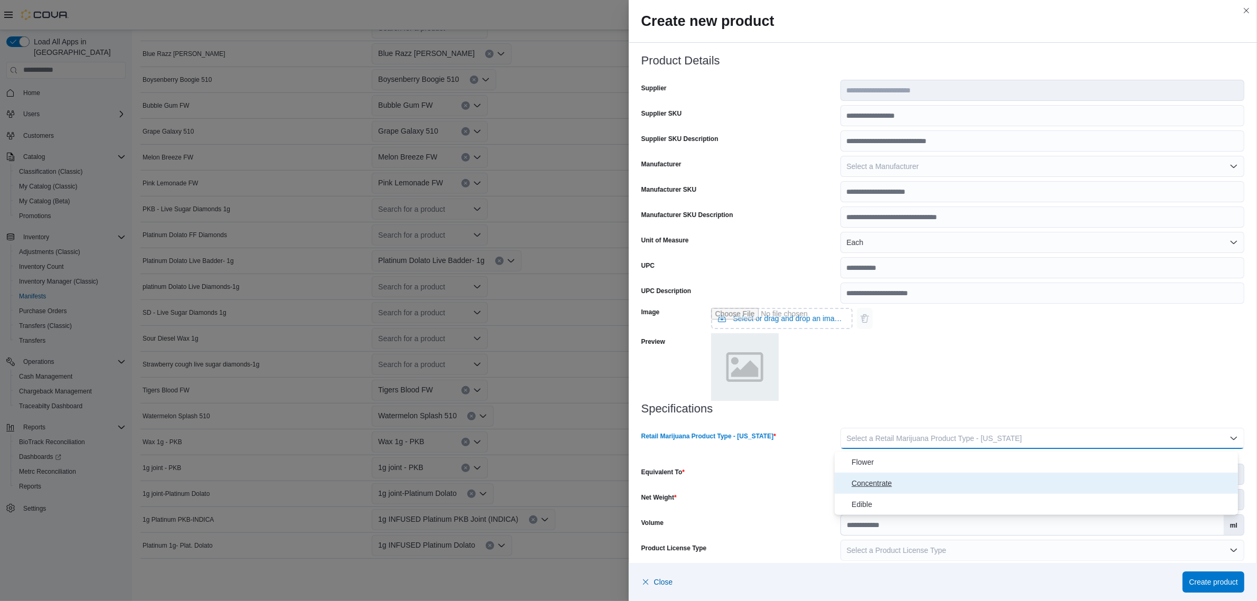
click at [877, 481] on span "Concentrate" at bounding box center [1043, 483] width 382 height 13
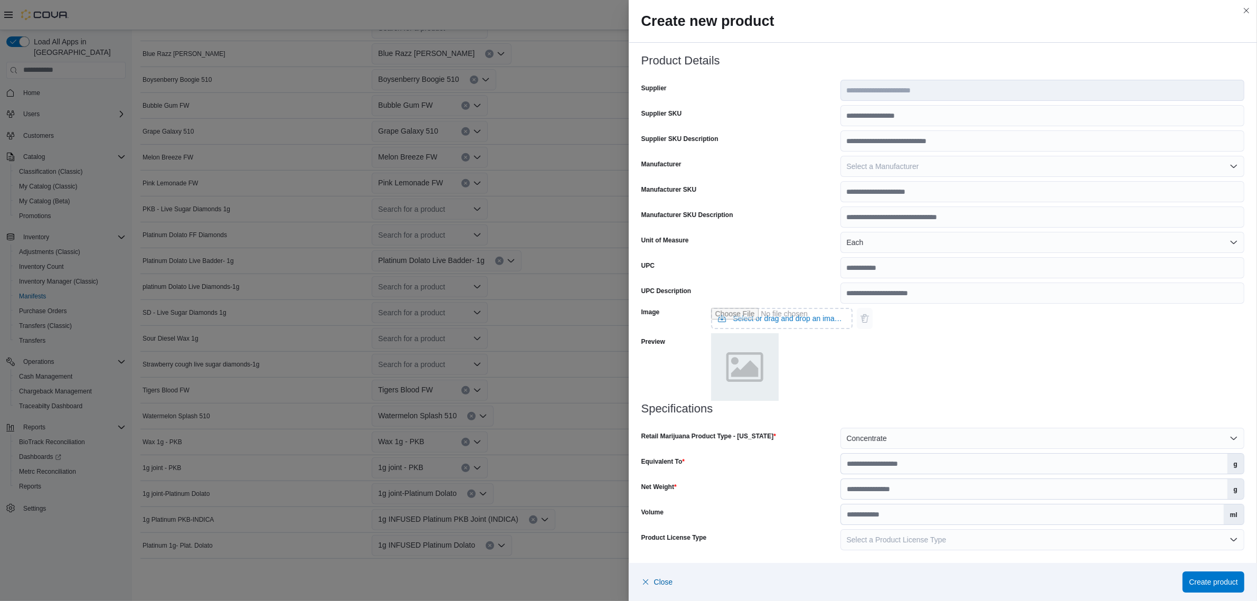
click at [912, 410] on h3 "Specifications" at bounding box center [944, 408] width 604 height 13
click at [925, 468] on input "Equivalent To" at bounding box center [1034, 464] width 387 height 20
type input "***"
click at [946, 485] on input "Net Weight" at bounding box center [1034, 489] width 387 height 20
type input "*"
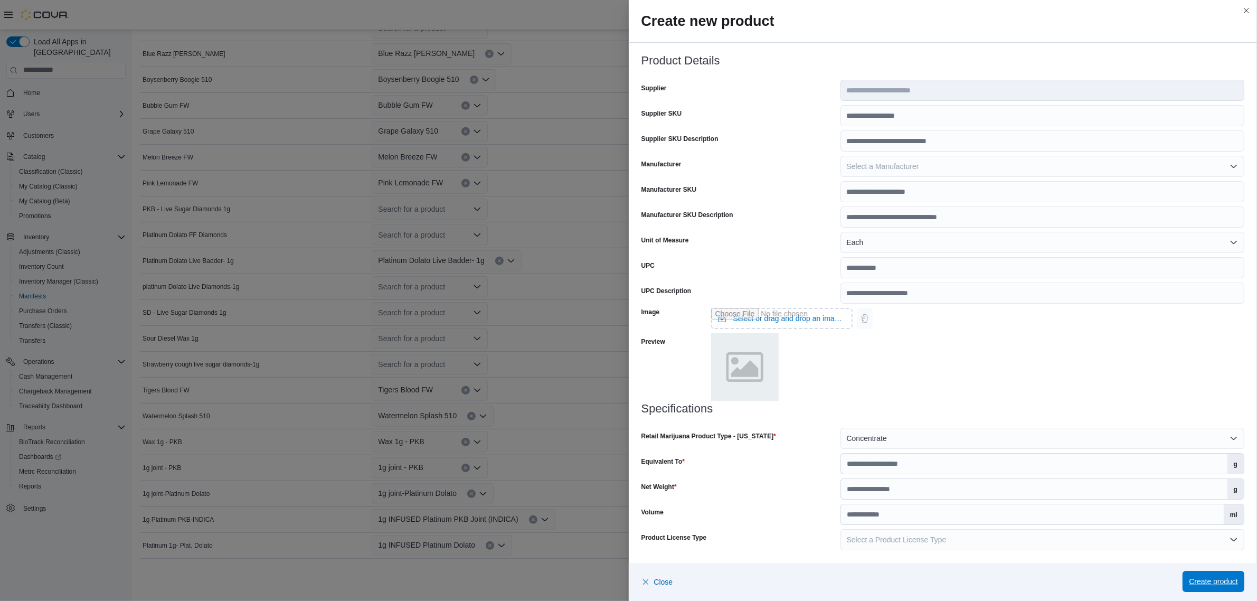
click at [1208, 588] on span "Create product" at bounding box center [1213, 581] width 49 height 21
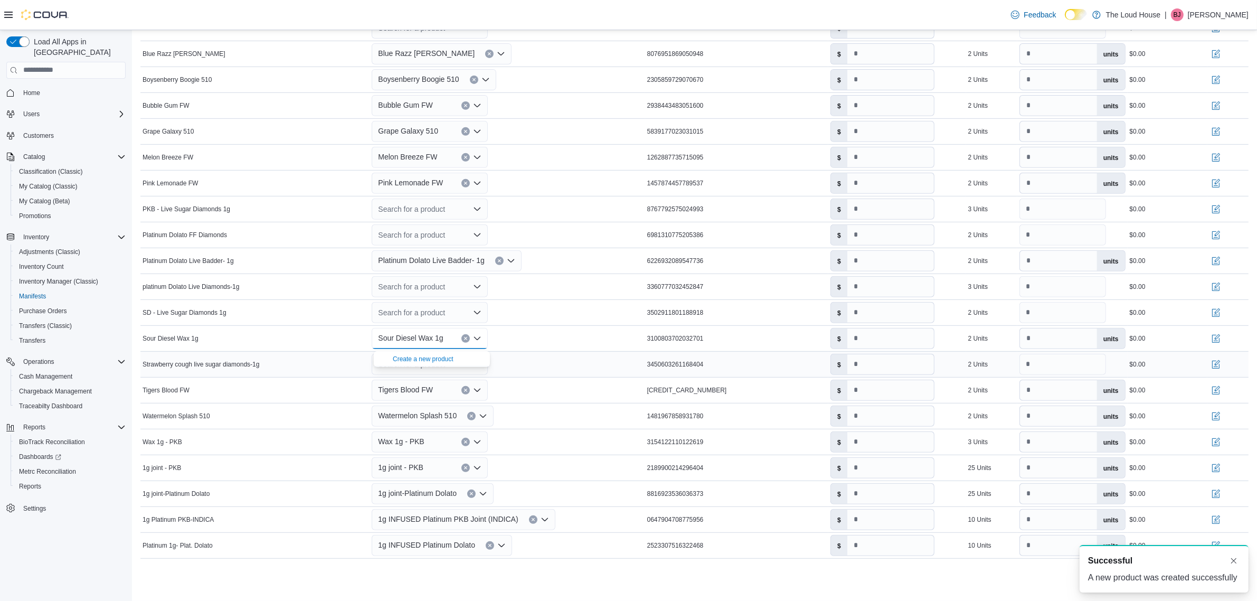
scroll to position [0, 0]
click at [544, 342] on div "Sour Diesel Wax 1g" at bounding box center [507, 338] width 275 height 25
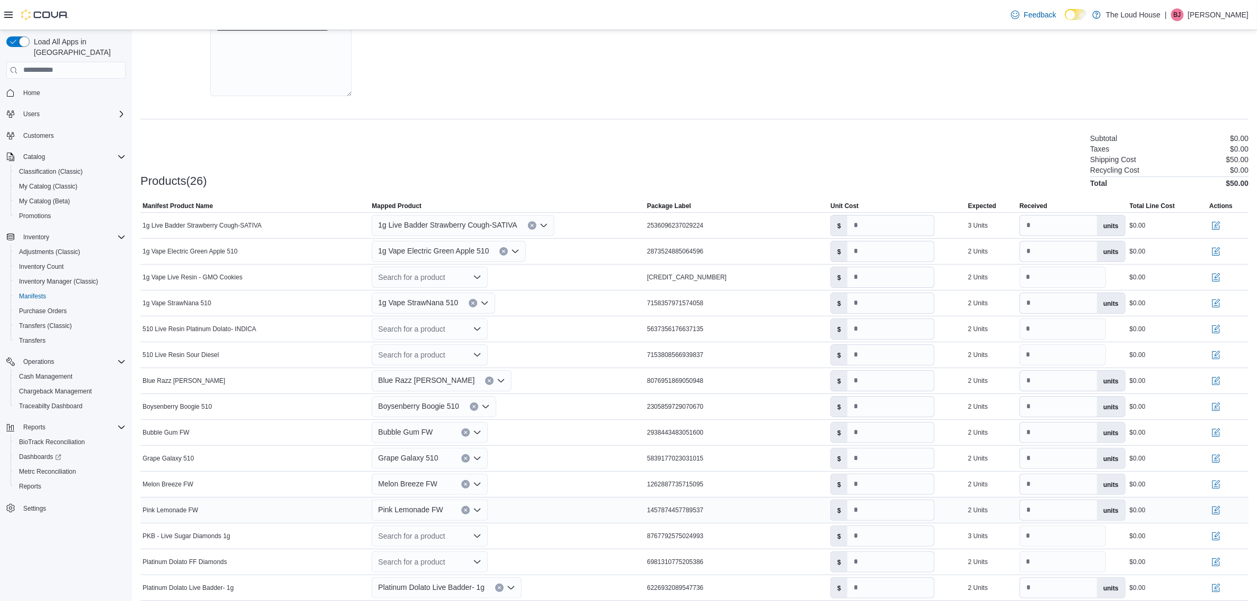
scroll to position [199, 0]
click at [479, 278] on icon "Open list of options" at bounding box center [477, 278] width 8 height 8
click at [449, 297] on div "Create a new product" at bounding box center [423, 297] width 61 height 8
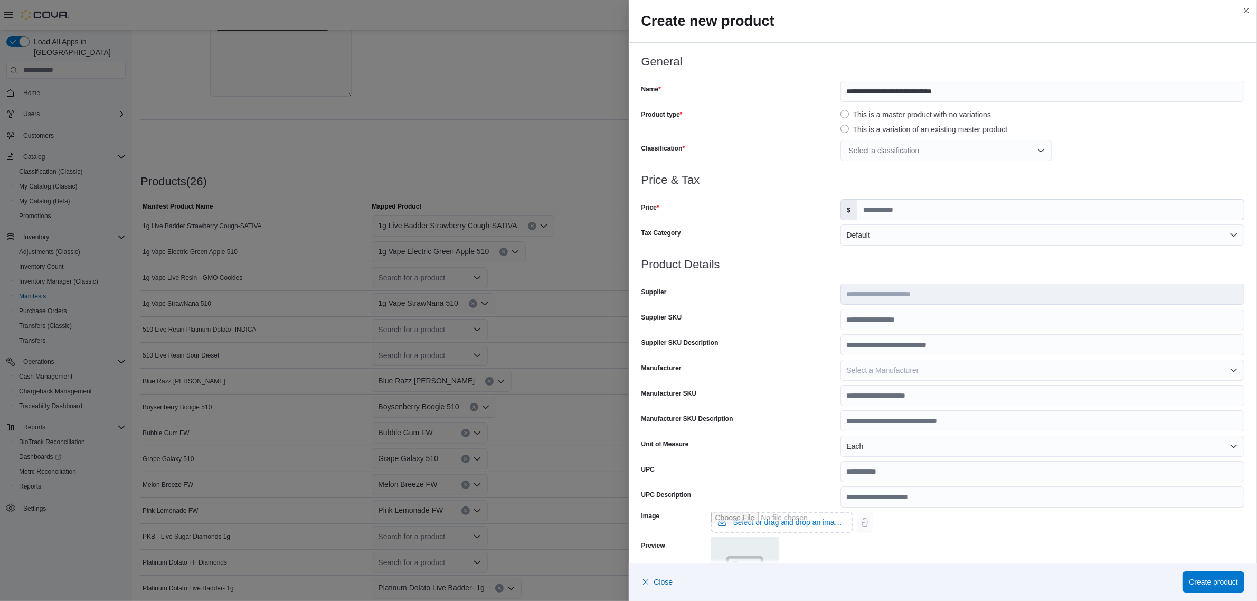
click at [989, 148] on div "Select a classification" at bounding box center [946, 150] width 211 height 21
click at [856, 282] on span "Vapes" at bounding box center [857, 284] width 21 height 8
click at [1117, 157] on div "Vapes" at bounding box center [1043, 150] width 404 height 21
click at [898, 210] on input "Price" at bounding box center [1050, 210] width 387 height 20
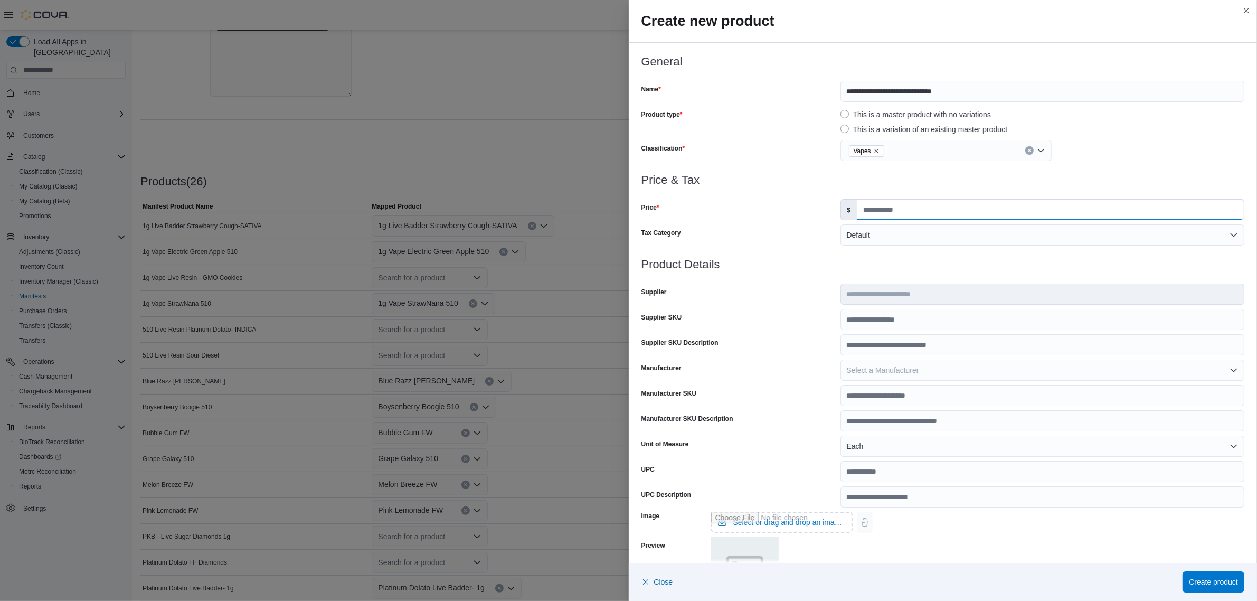
drag, startPoint x: 921, startPoint y: 206, endPoint x: 927, endPoint y: 212, distance: 8.2
click at [921, 206] on input "Price" at bounding box center [1050, 210] width 387 height 20
type input "*****"
click at [903, 182] on h3 "Price & Tax" at bounding box center [944, 180] width 604 height 13
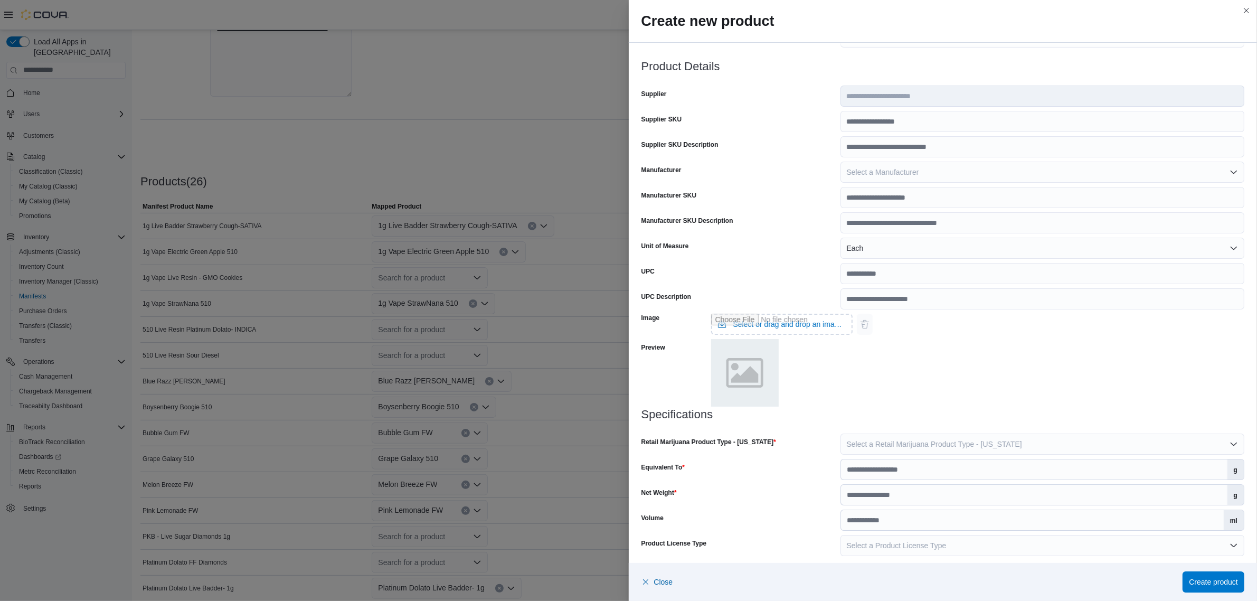
scroll to position [204, 0]
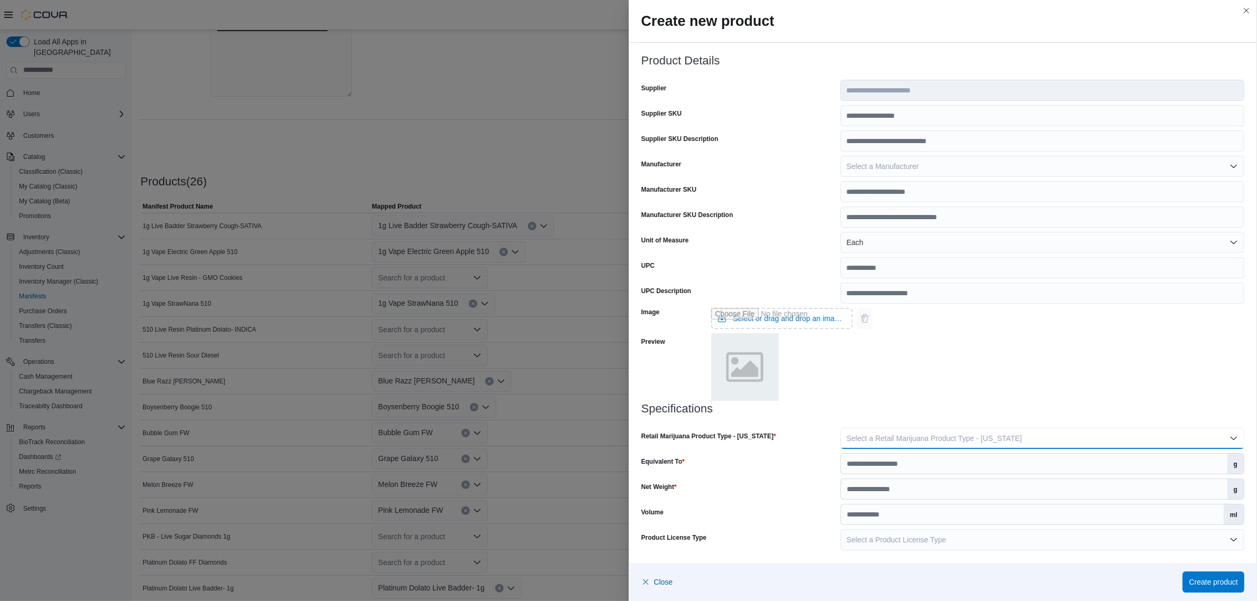
click at [940, 439] on span "Select a Retail Marijuana Product Type - New Mexico" at bounding box center [934, 438] width 175 height 8
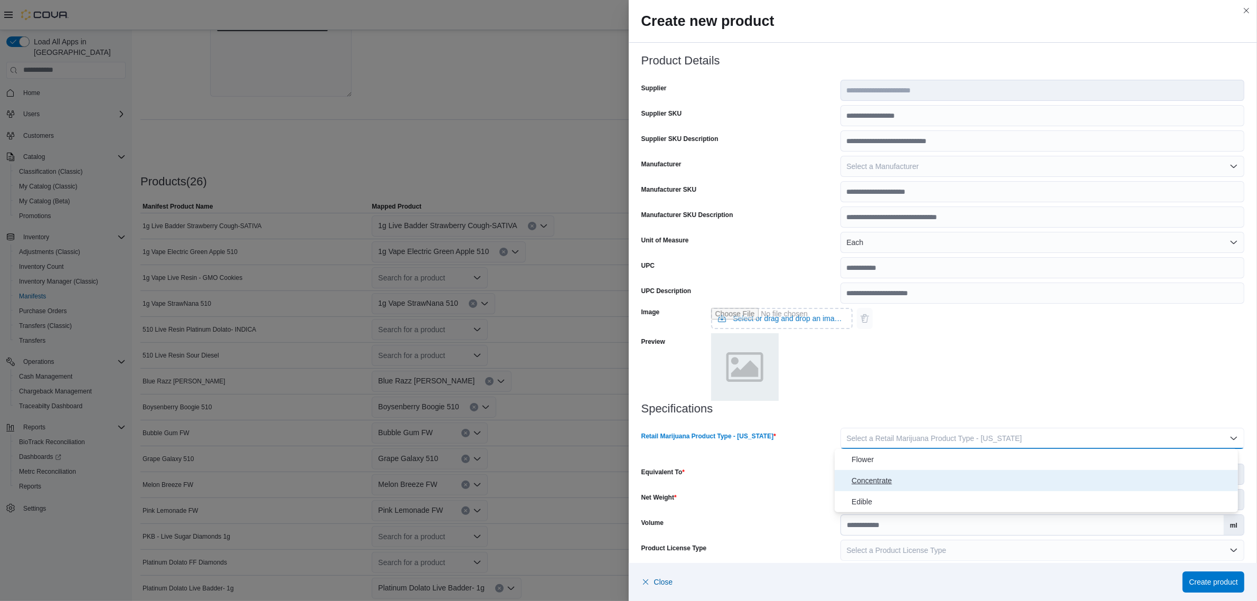
click at [929, 476] on span "Concentrate" at bounding box center [1043, 480] width 382 height 13
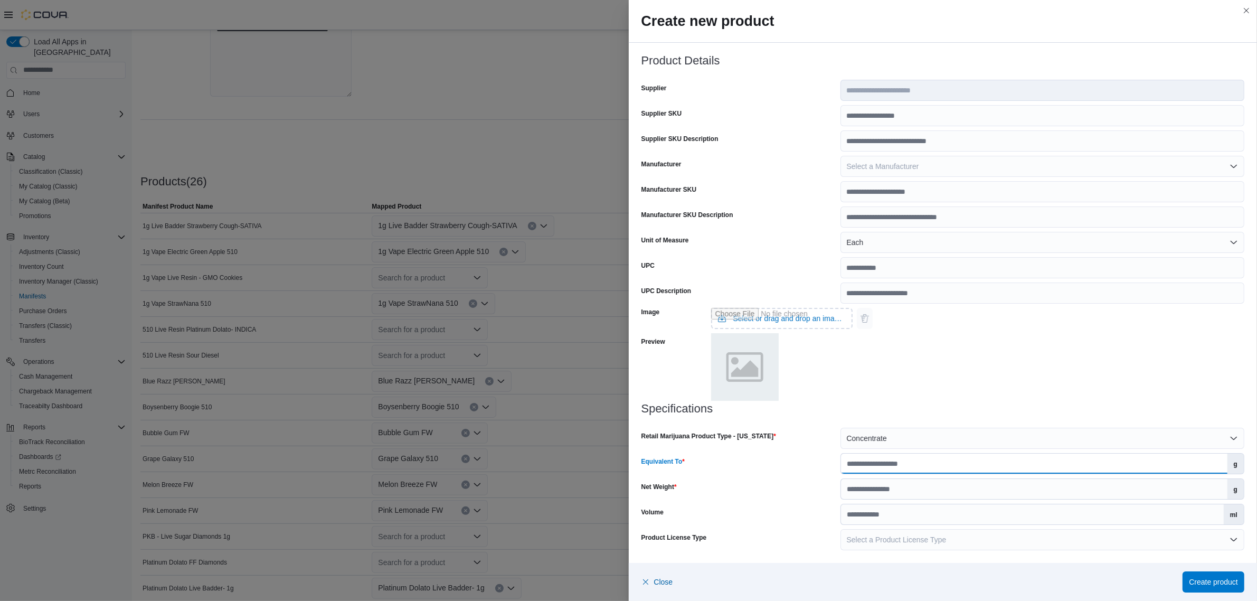
click at [925, 466] on input "Equivalent To" at bounding box center [1034, 464] width 387 height 20
type input "***"
click at [893, 501] on div "Specifications Retail Marijuana Product Type - New Mexico Concentrate Equivalen…" at bounding box center [944, 476] width 604 height 148
click at [892, 491] on input "Net Weight" at bounding box center [1034, 489] width 387 height 20
type input "*"
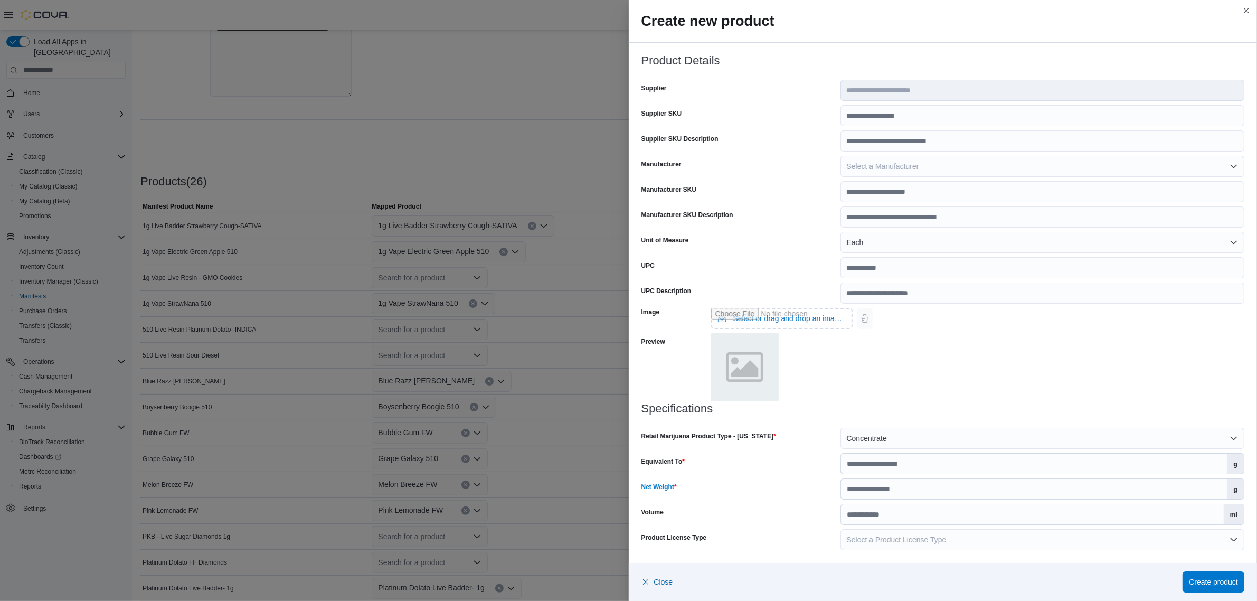
click at [741, 482] on div "Net Weight" at bounding box center [739, 488] width 195 height 21
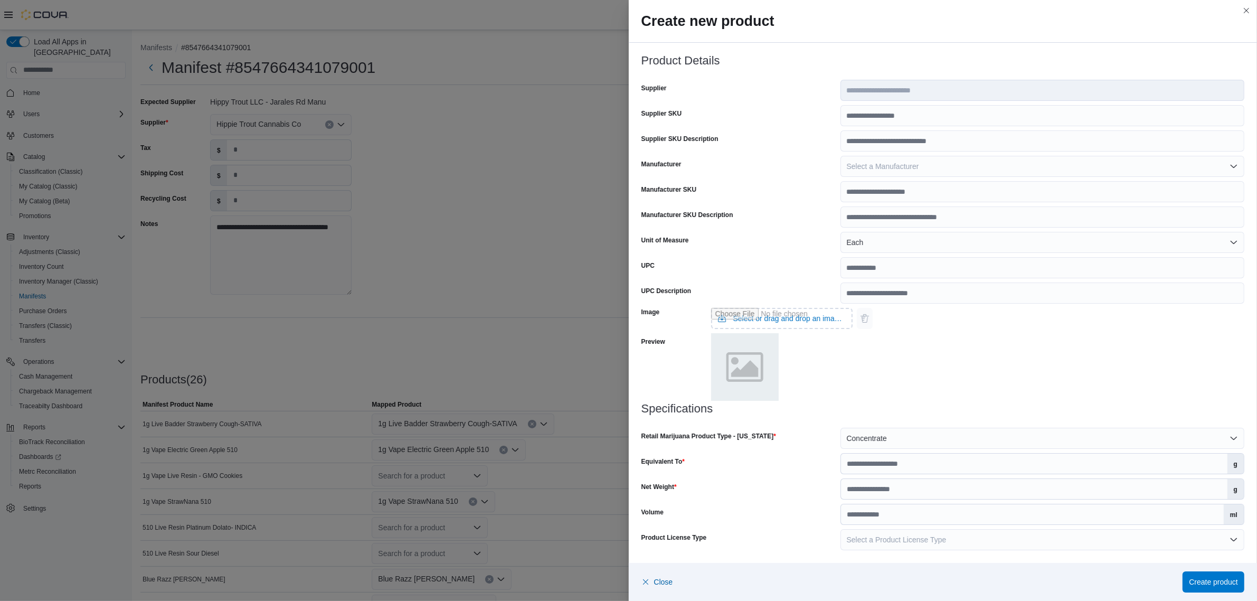
scroll to position [0, 0]
click at [1191, 587] on span "Create product" at bounding box center [1213, 581] width 49 height 11
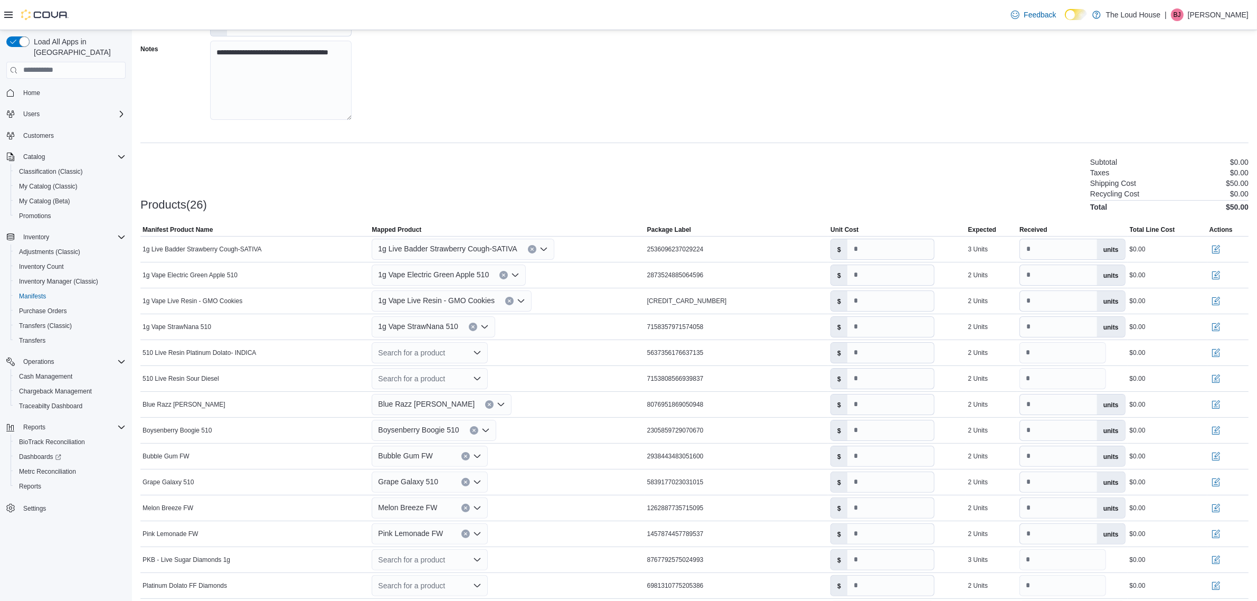
scroll to position [198, 0]
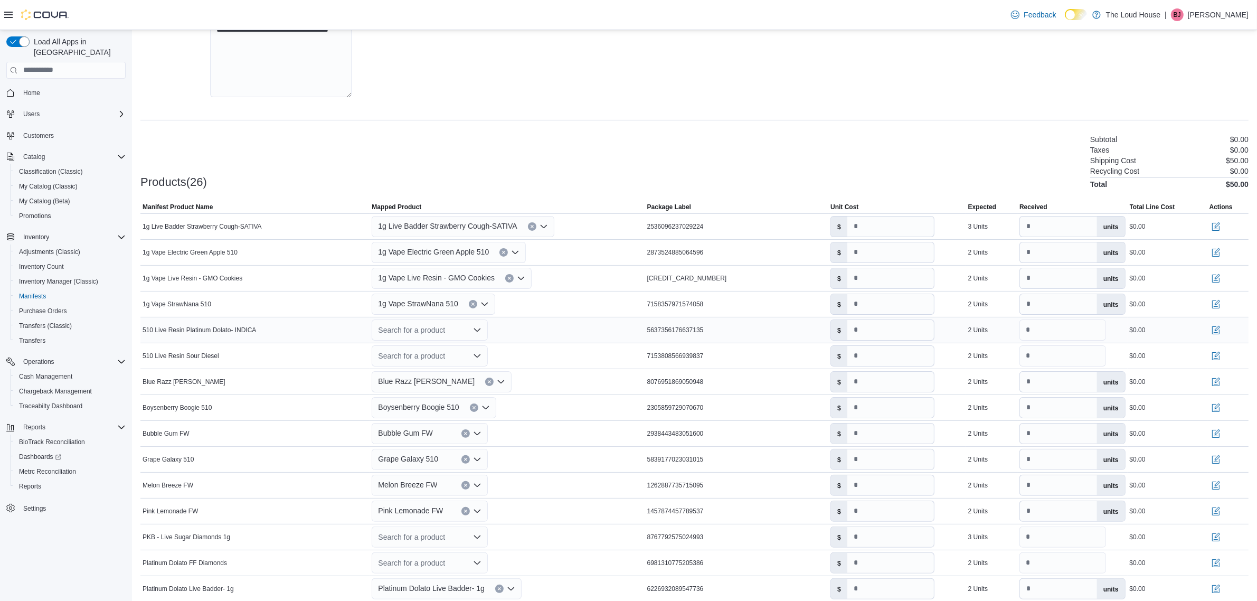
click at [479, 329] on icon "Open list of options" at bounding box center [477, 330] width 8 height 8
click at [442, 347] on div "Create a new product" at bounding box center [423, 349] width 61 height 8
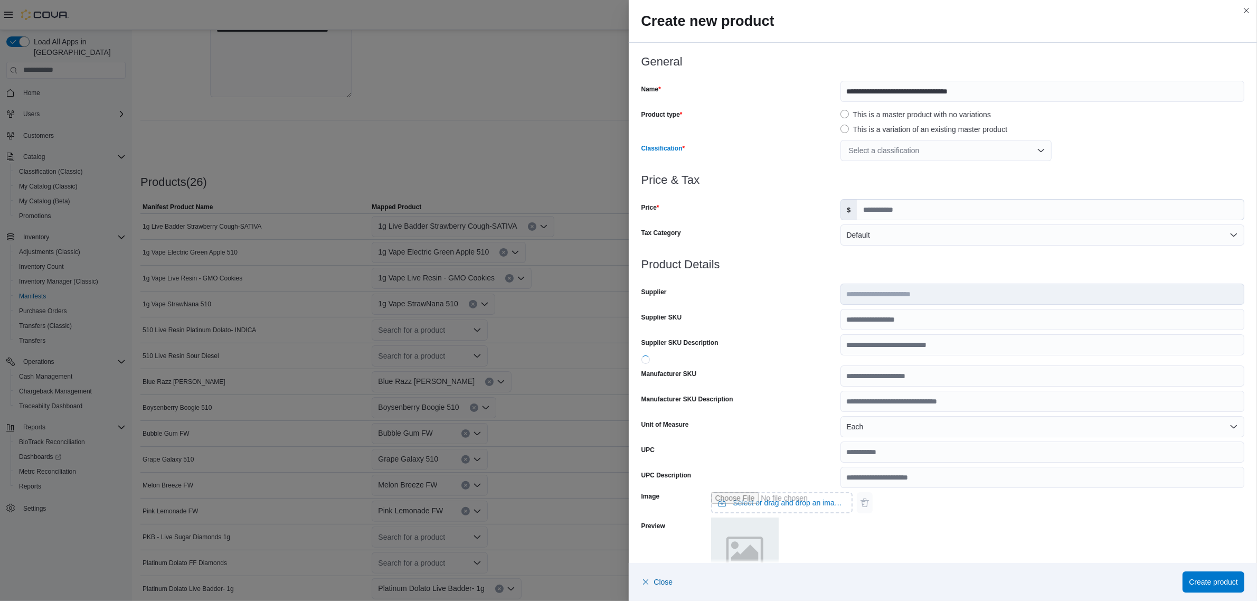
click at [910, 153] on div "Select a classification" at bounding box center [946, 150] width 211 height 21
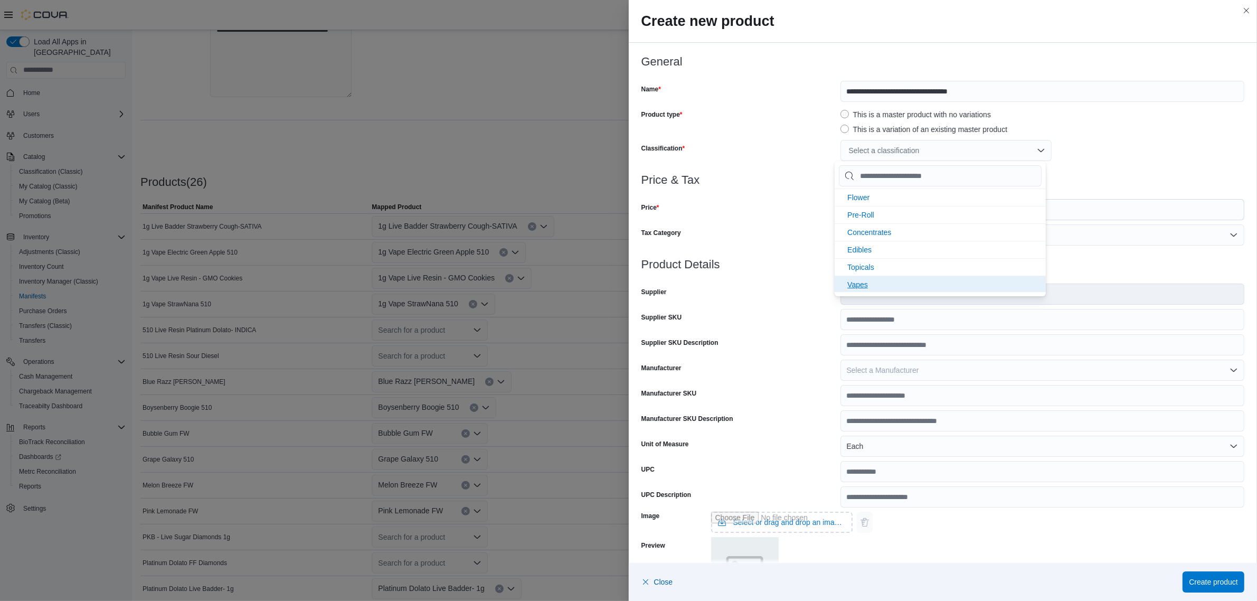
click at [859, 281] on span "Vapes" at bounding box center [857, 284] width 21 height 8
click at [1184, 161] on div "Vapes" at bounding box center [1043, 150] width 404 height 21
click at [1143, 161] on div "Vapes" at bounding box center [1043, 150] width 404 height 21
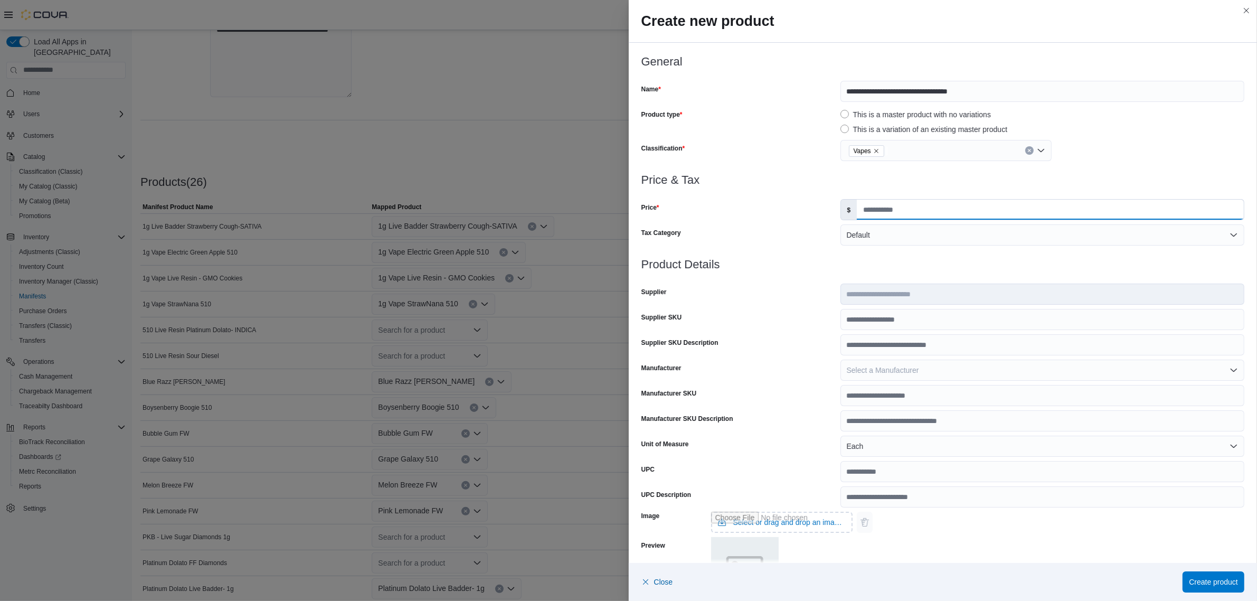
click at [968, 212] on input "Price" at bounding box center [1050, 210] width 387 height 20
type input "*****"
click at [972, 194] on div at bounding box center [944, 192] width 604 height 13
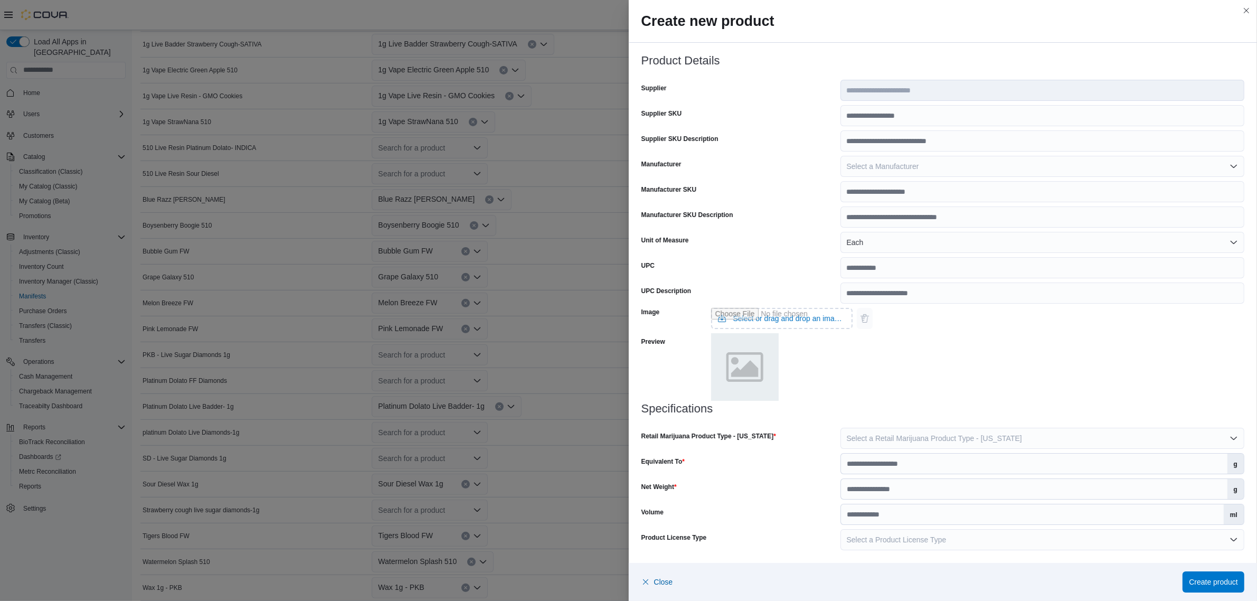
scroll to position [396, 0]
click at [891, 437] on span "Select a Retail Marijuana Product Type - New Mexico" at bounding box center [934, 438] width 175 height 8
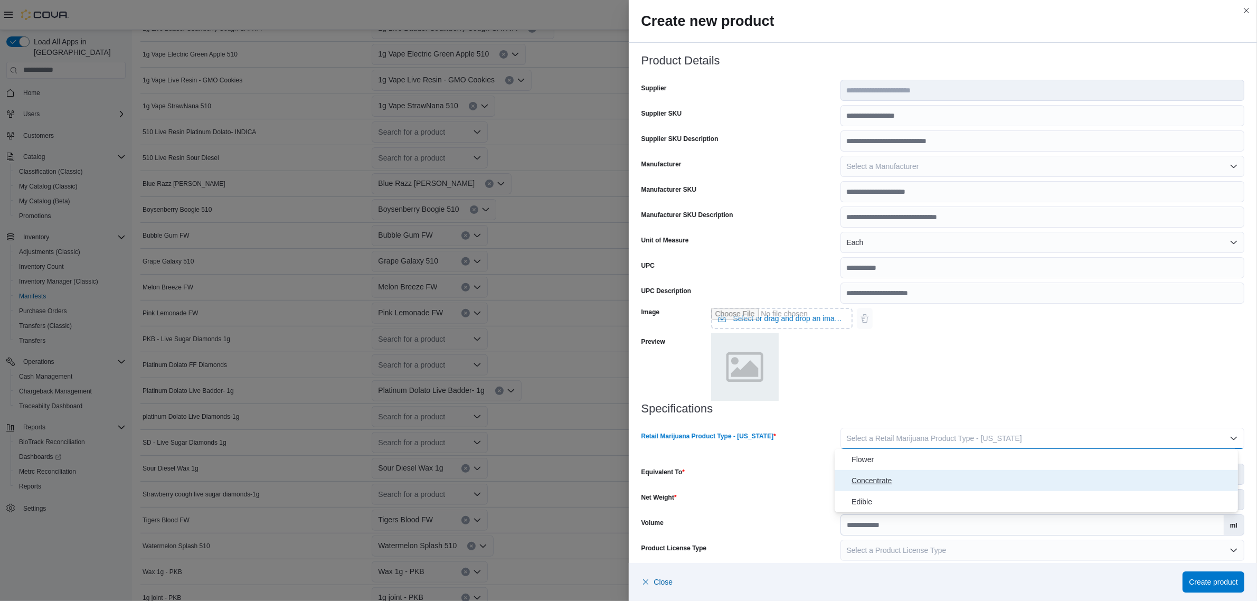
click at [884, 481] on span "Concentrate" at bounding box center [1043, 480] width 382 height 13
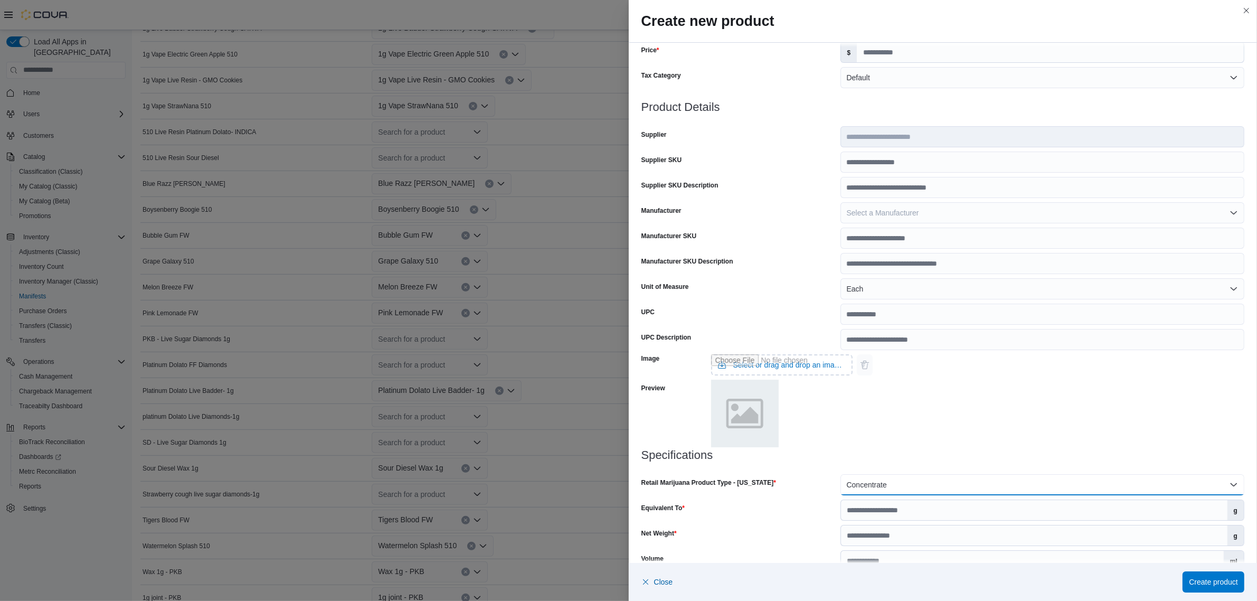
scroll to position [204, 0]
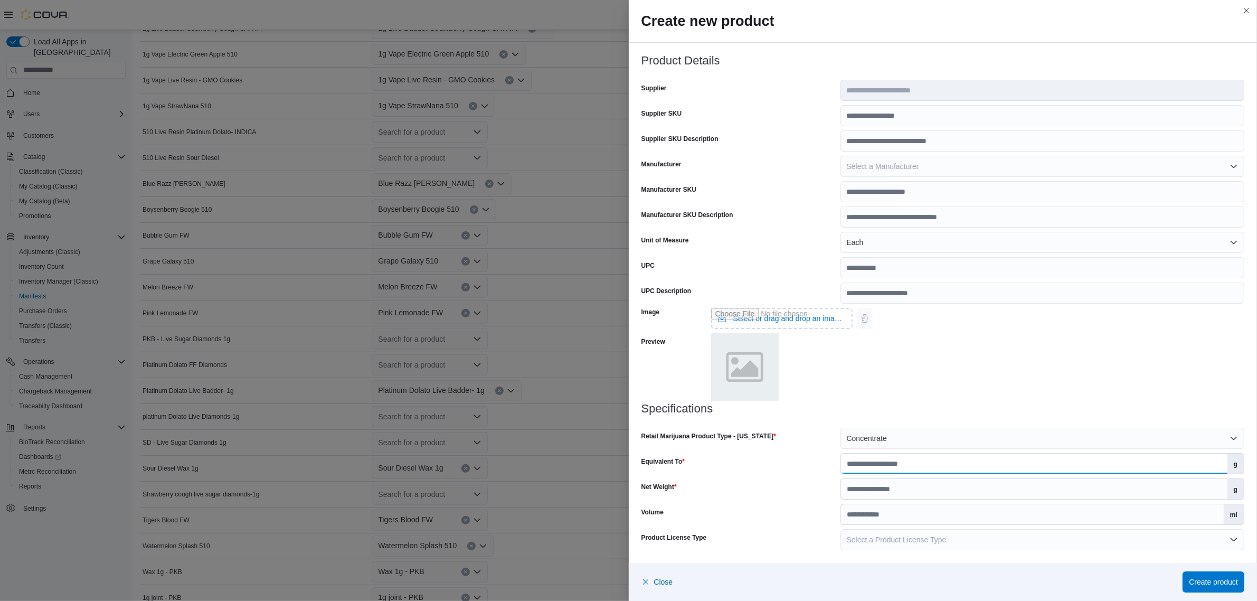
click at [917, 463] on input "Equivalent To" at bounding box center [1034, 464] width 387 height 20
type input "***"
click at [927, 484] on input "Net Weight" at bounding box center [1034, 489] width 387 height 20
type input "*"
click at [1199, 585] on span "Create product" at bounding box center [1213, 581] width 49 height 11
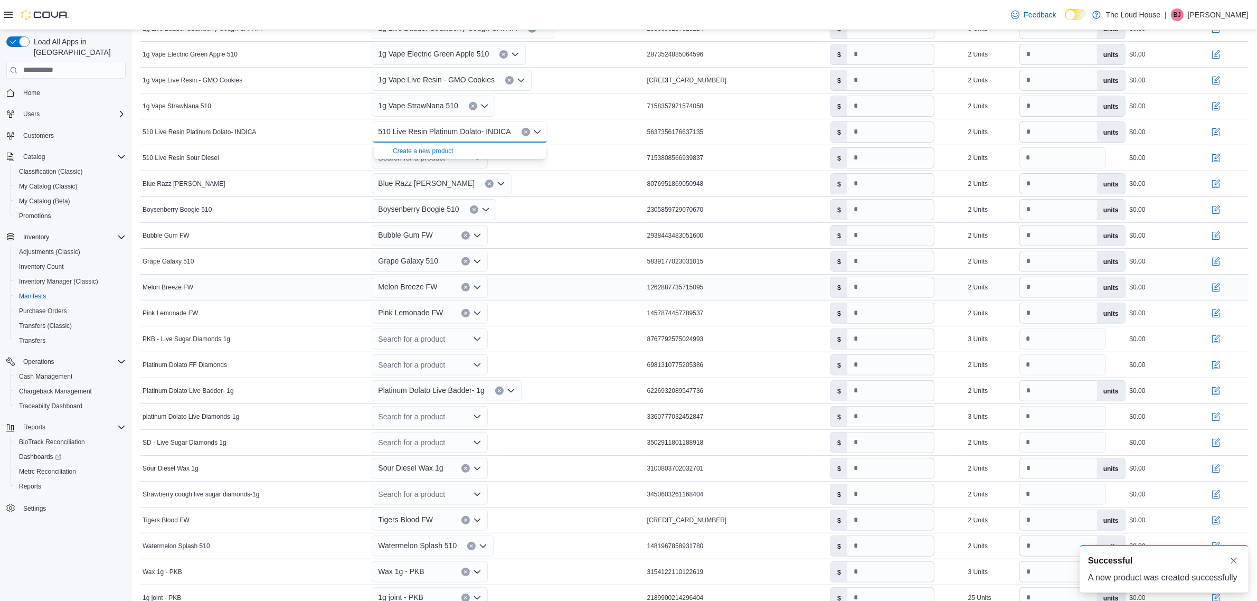
scroll to position [0, 0]
click at [587, 130] on div "510 Live Resin Platinum Dolato- INDICA Combo box. Selected. 510 Live Resin Plat…" at bounding box center [507, 131] width 275 height 25
click at [481, 157] on icon "Open list of options" at bounding box center [477, 157] width 6 height 3
click at [442, 175] on div "Create a new product" at bounding box center [423, 177] width 61 height 8
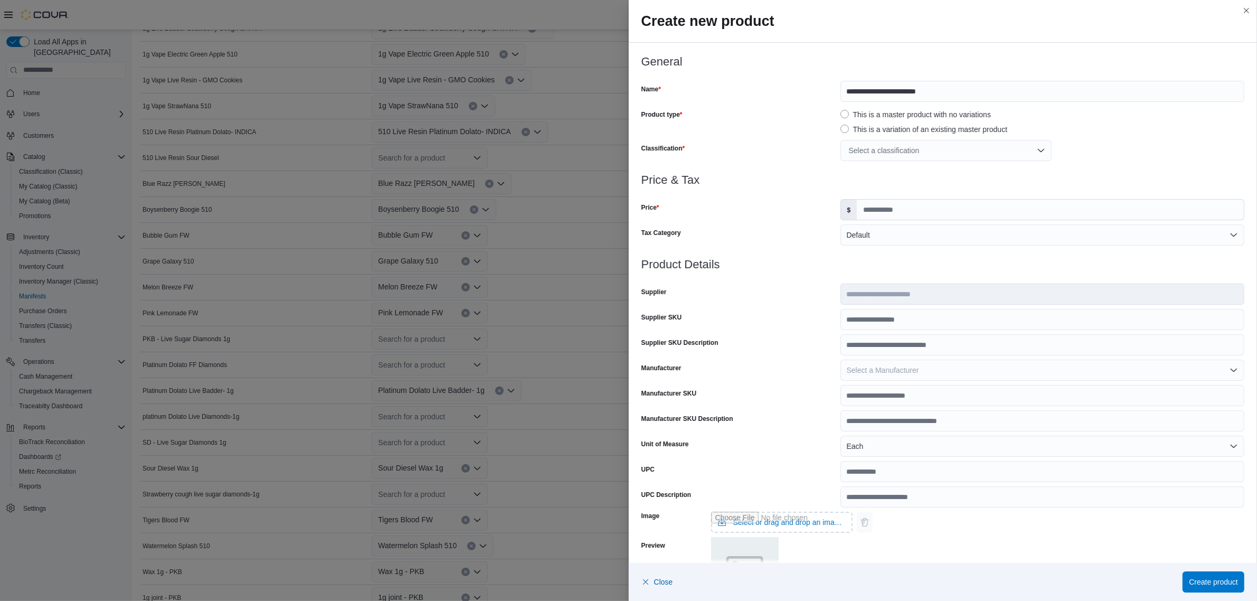
click at [918, 149] on div "Select a classification" at bounding box center [946, 150] width 211 height 21
click at [873, 231] on span "Concentrates" at bounding box center [869, 232] width 44 height 8
click at [862, 265] on span "Vapes" at bounding box center [857, 267] width 21 height 8
click at [894, 150] on icon "Remove Concentrates from selection in this group" at bounding box center [896, 151] width 4 height 4
click at [1112, 195] on div at bounding box center [944, 192] width 604 height 13
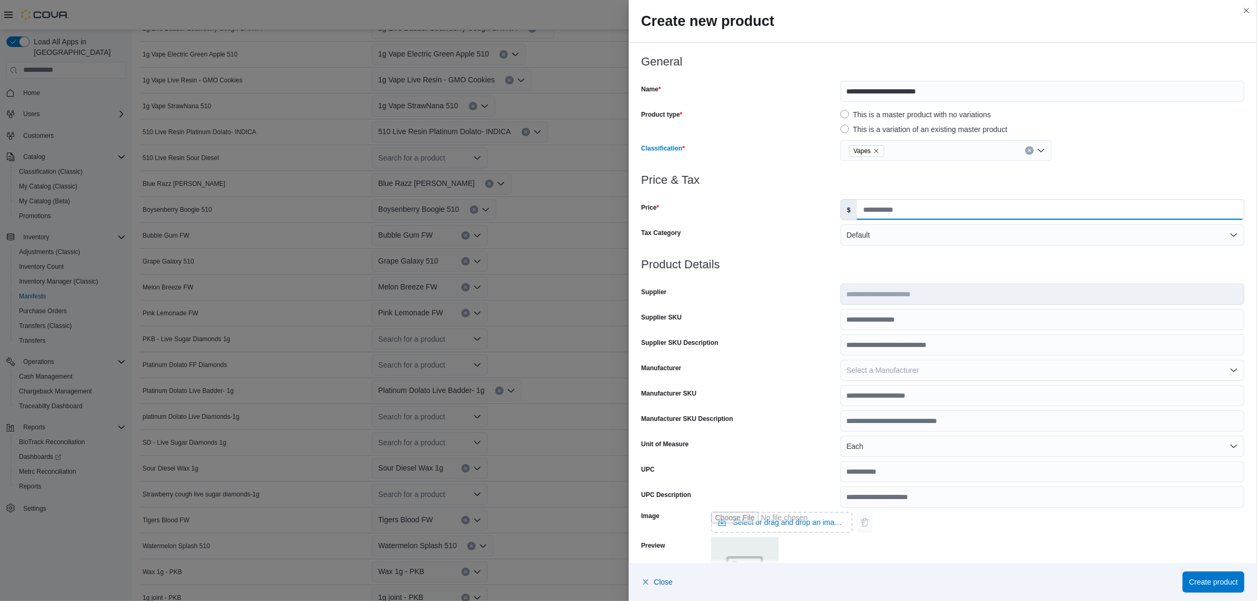
click at [891, 208] on input "Price" at bounding box center [1050, 210] width 387 height 20
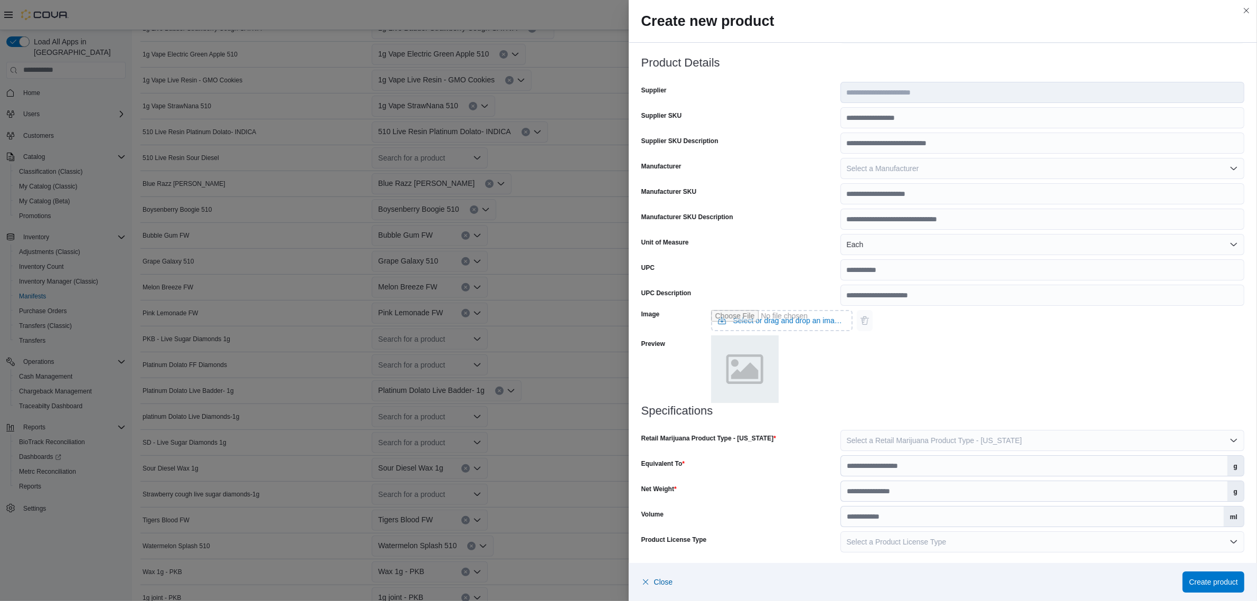
scroll to position [204, 0]
type input "*****"
click at [939, 440] on span "Select a Retail Marijuana Product Type - New Mexico" at bounding box center [934, 438] width 175 height 8
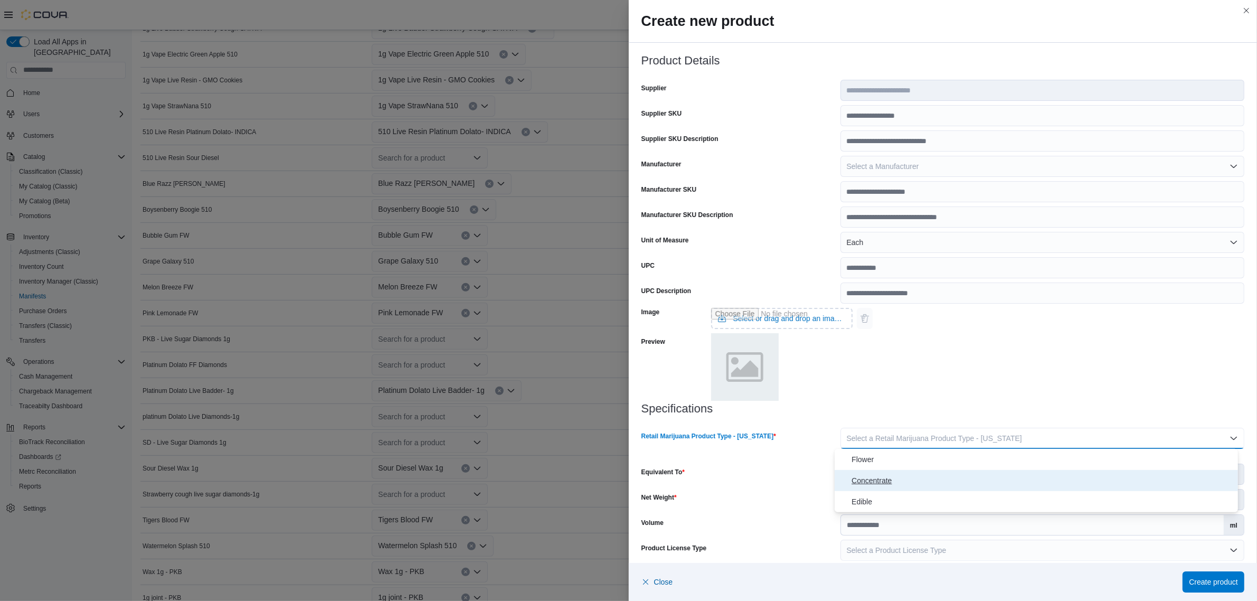
click at [878, 479] on span "Concentrate" at bounding box center [1043, 480] width 382 height 13
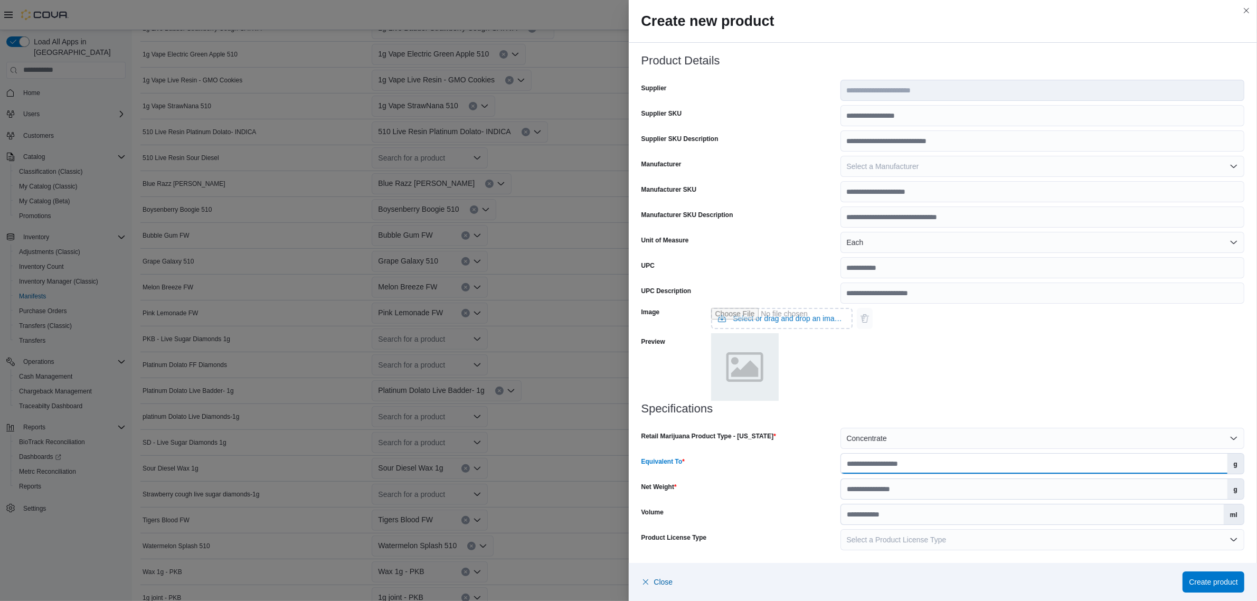
click at [895, 466] on input "Equivalent To" at bounding box center [1034, 464] width 387 height 20
type input "***"
click at [891, 488] on input "Net Weight" at bounding box center [1034, 489] width 387 height 20
type input "*"
click at [1208, 580] on span "Create product" at bounding box center [1213, 581] width 49 height 11
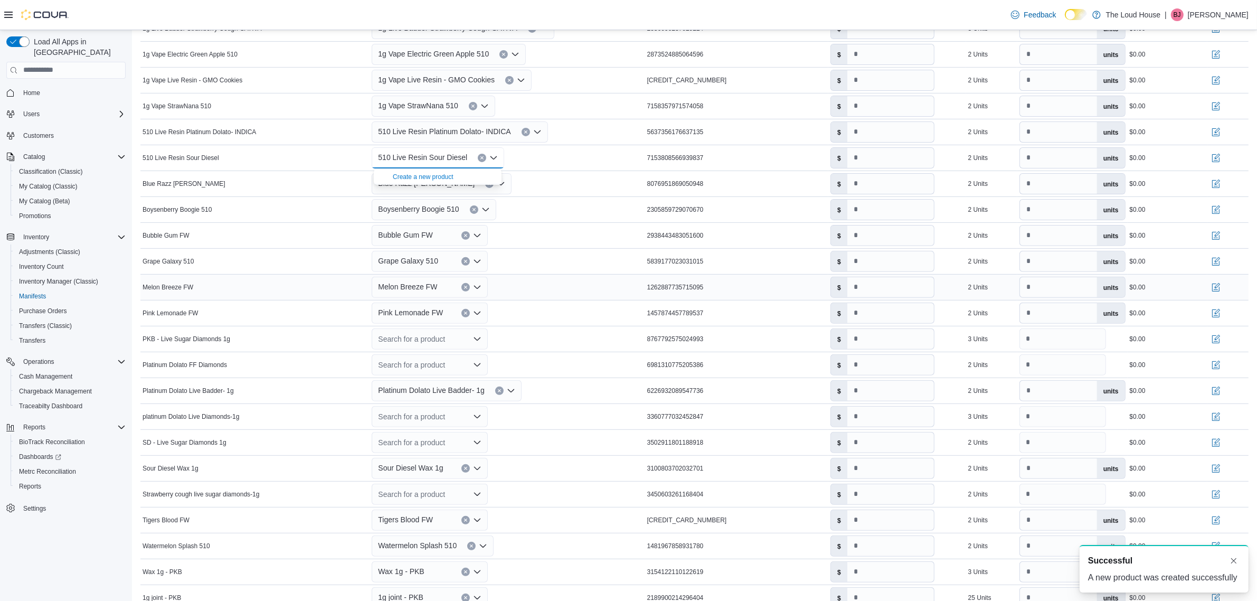
scroll to position [0, 0]
click at [554, 164] on div "510 Live Resin Sour Diesel" at bounding box center [507, 157] width 275 height 25
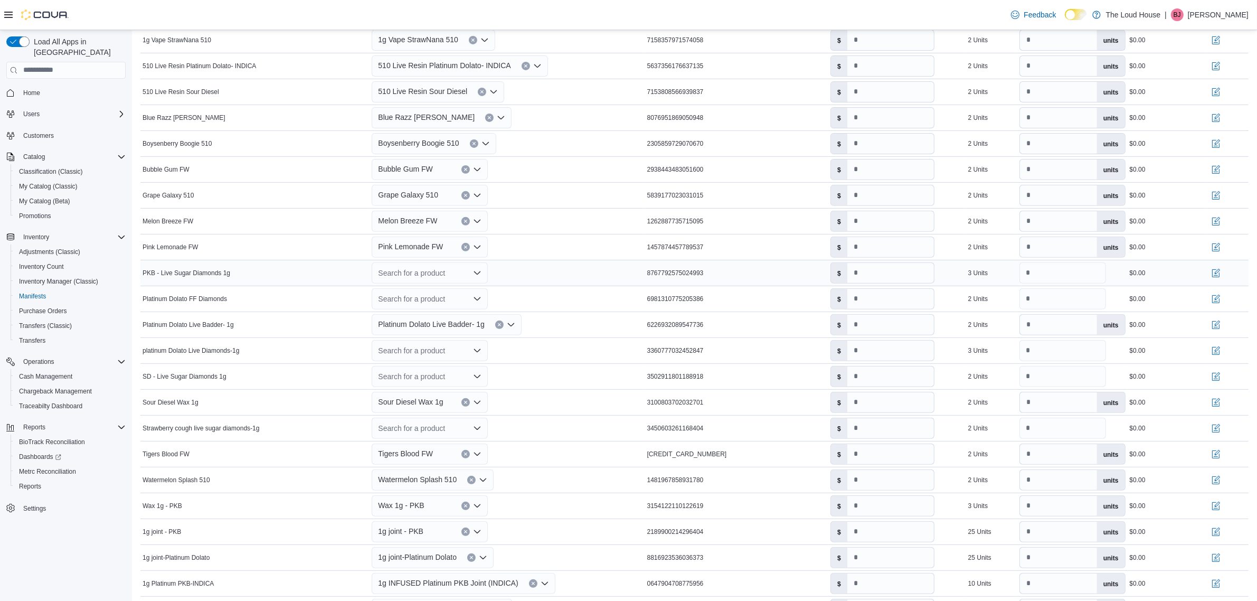
click at [477, 277] on icon "Open list of options" at bounding box center [477, 273] width 8 height 8
click at [423, 296] on div "Create a new product" at bounding box center [423, 293] width 61 height 8
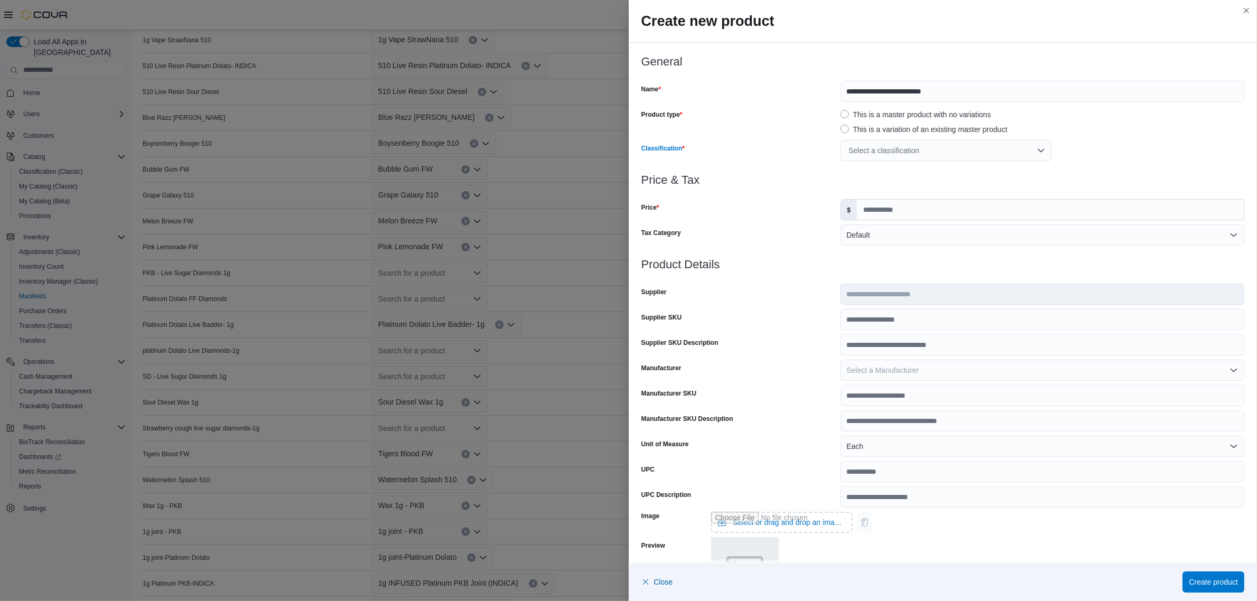
click at [909, 154] on div "Select a classification" at bounding box center [946, 150] width 211 height 21
click at [873, 232] on span "Concentrates" at bounding box center [869, 232] width 44 height 8
click at [1106, 192] on div at bounding box center [944, 192] width 604 height 13
click at [901, 213] on input "Price" at bounding box center [1050, 210] width 387 height 20
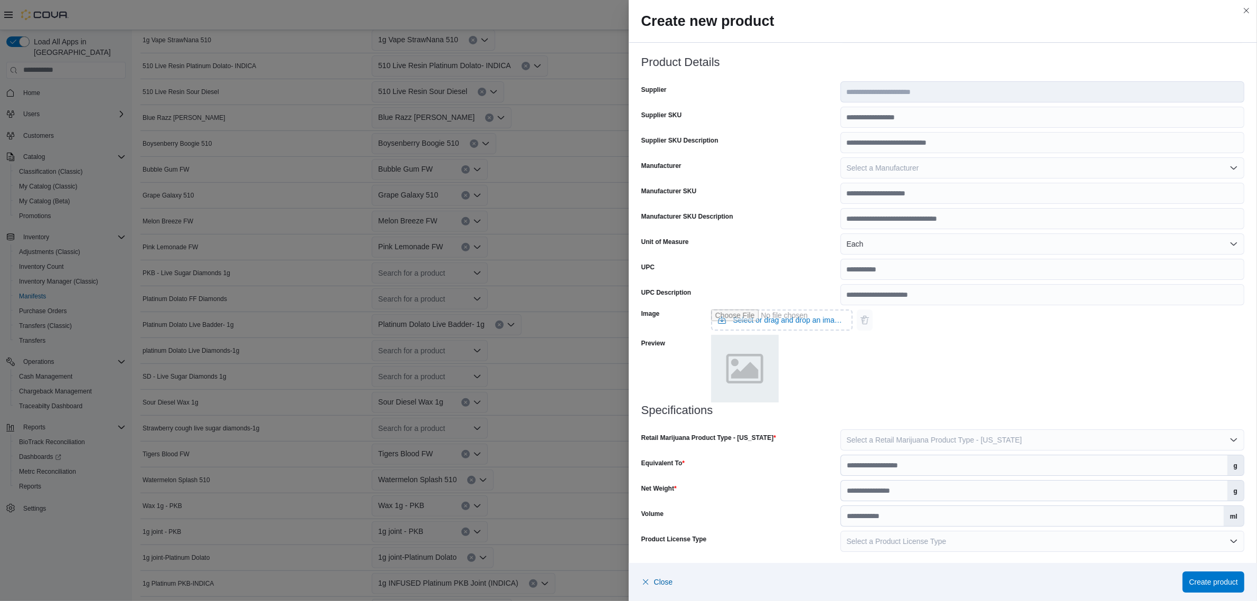
scroll to position [204, 0]
type input "*****"
click at [936, 437] on span "Select a Retail Marijuana Product Type - New Mexico" at bounding box center [934, 438] width 175 height 8
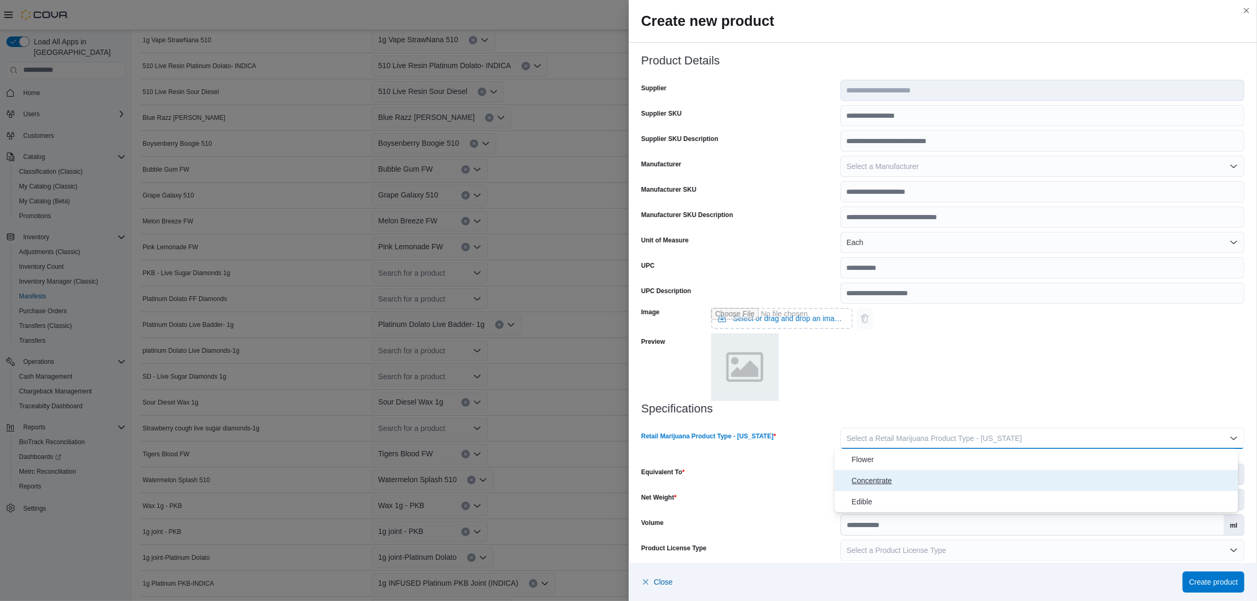
click at [877, 475] on span "Concentrate" at bounding box center [1043, 480] width 382 height 13
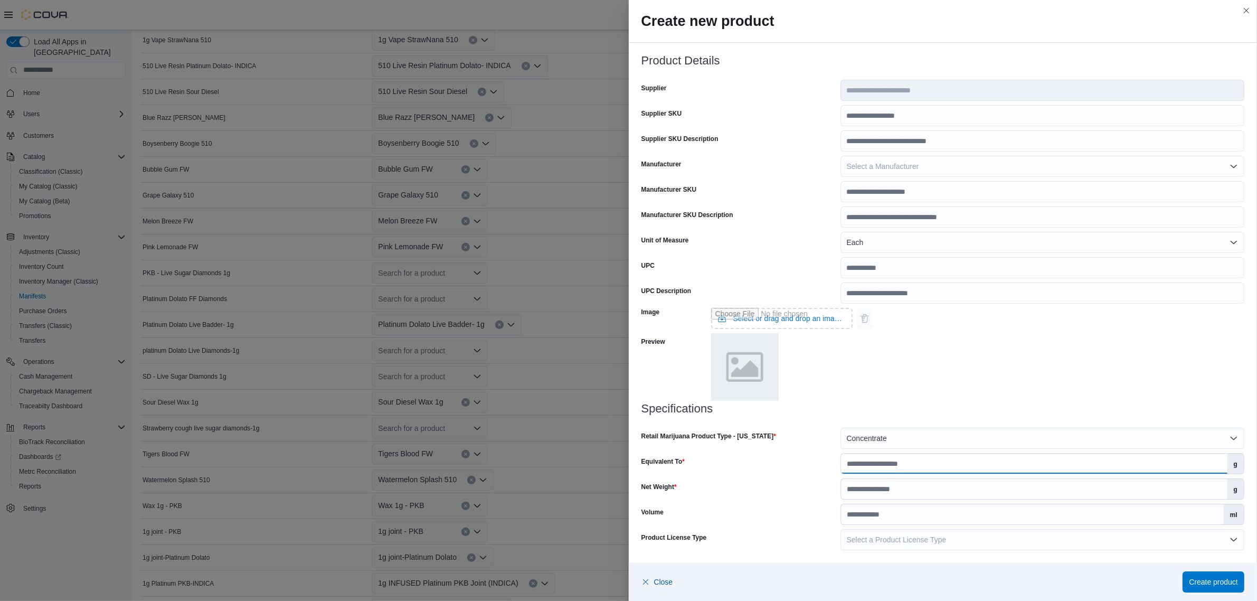
click at [898, 468] on input "Equivalent To" at bounding box center [1034, 464] width 387 height 20
type input "***"
click at [910, 488] on input "Net Weight" at bounding box center [1034, 489] width 387 height 20
type input "*"
click at [1204, 583] on span "Create product" at bounding box center [1213, 581] width 49 height 11
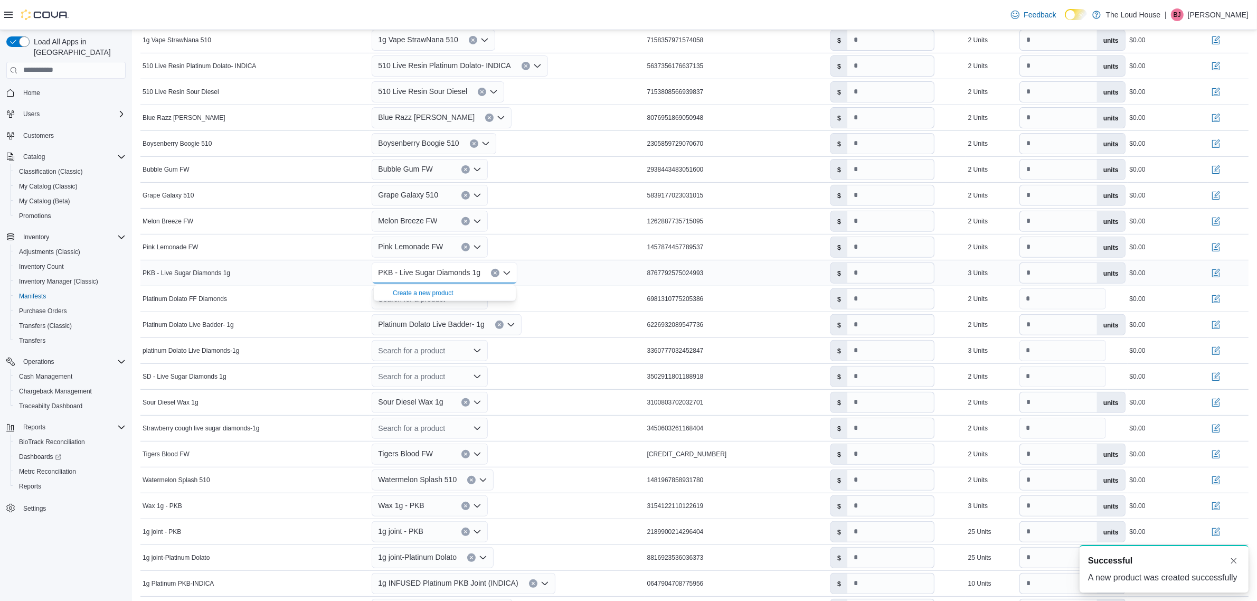
scroll to position [0, 0]
click at [581, 265] on div "PKB - Live Sugar Diamonds 1g" at bounding box center [507, 272] width 275 height 25
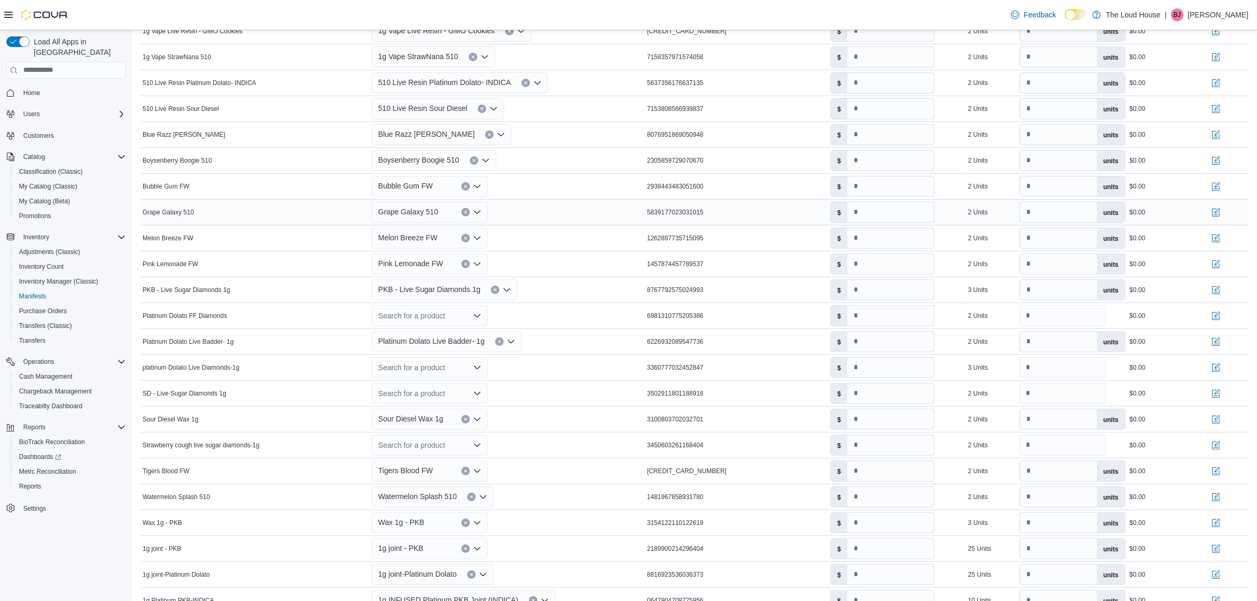
scroll to position [528, 0]
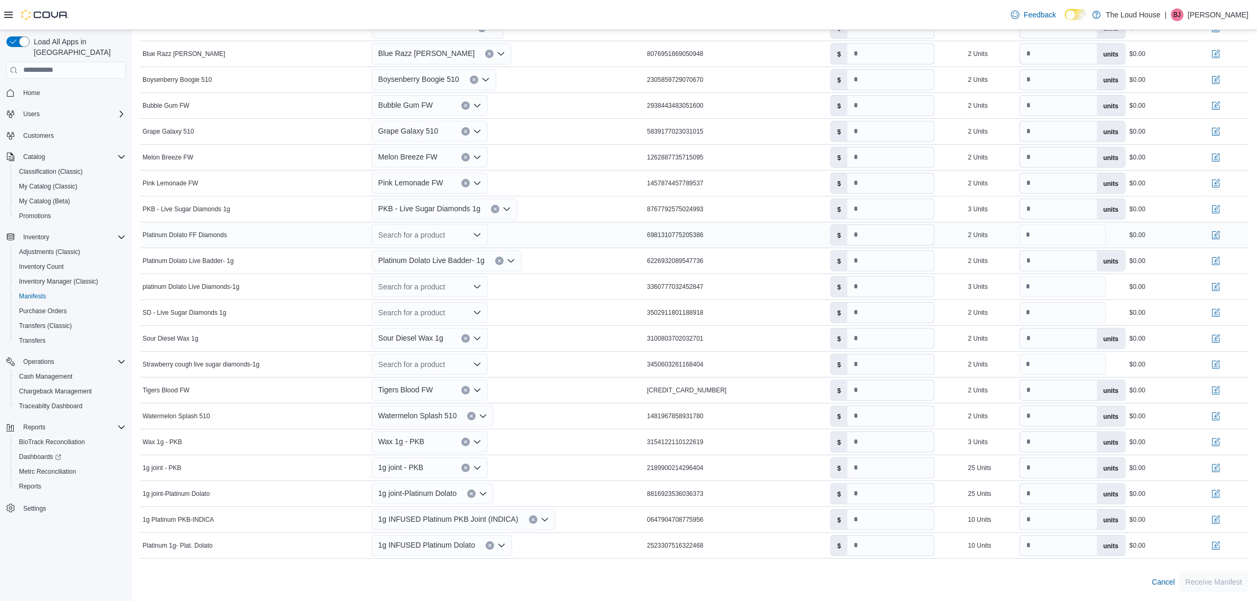
click at [481, 234] on icon "Open list of options" at bounding box center [477, 234] width 6 height 3
click at [451, 252] on div "Create a new product" at bounding box center [423, 255] width 61 height 8
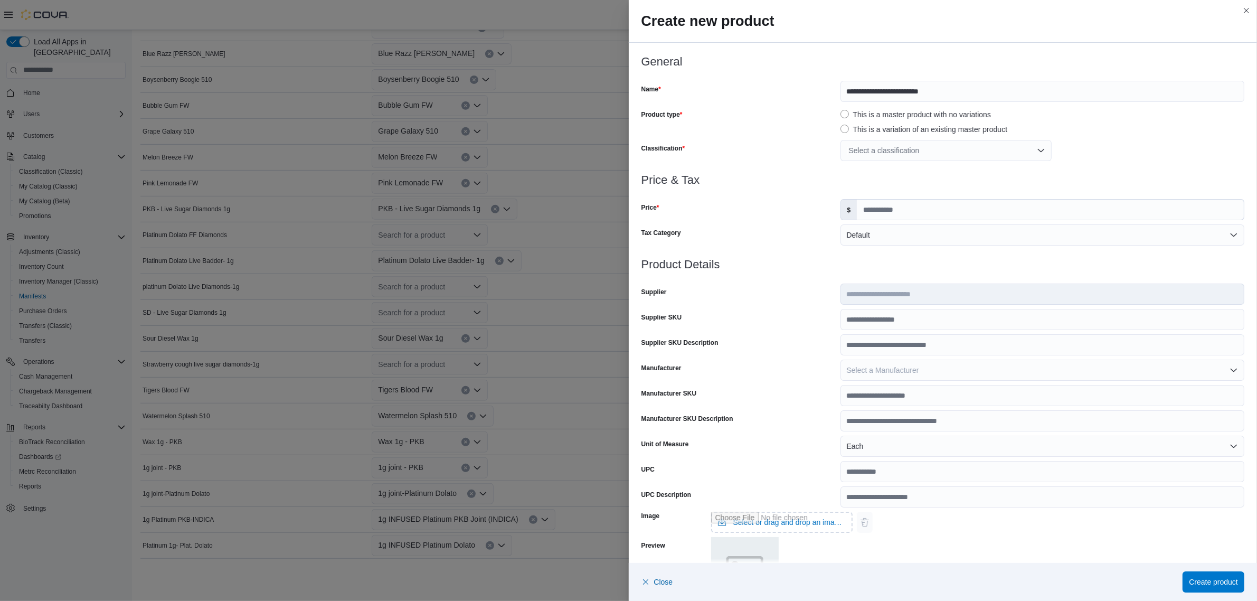
click at [890, 149] on div "Select a classification" at bounding box center [946, 150] width 211 height 21
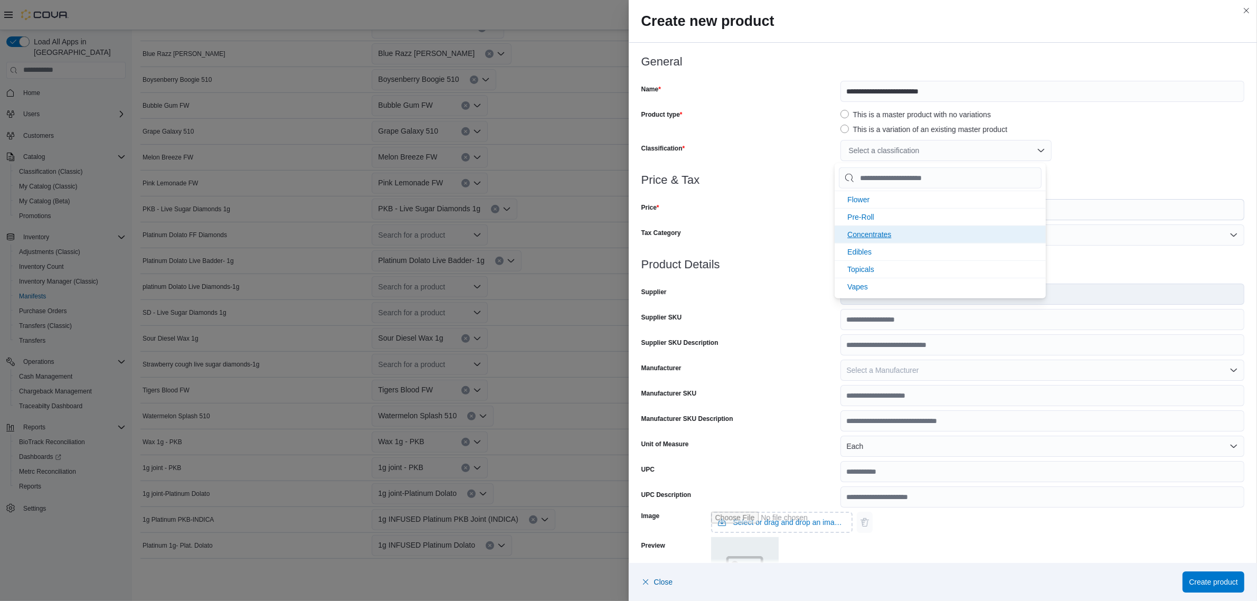
click at [862, 233] on span "Concentrates" at bounding box center [869, 234] width 44 height 8
click at [1112, 157] on div "Concentrates" at bounding box center [1043, 150] width 404 height 21
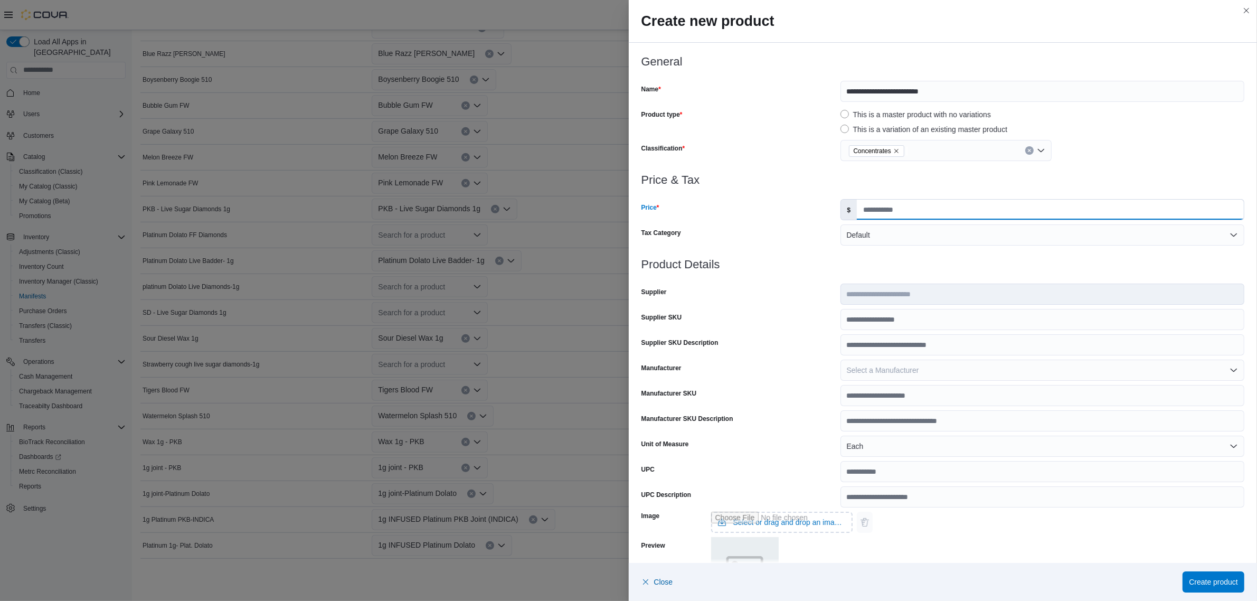
click at [912, 215] on input "Price" at bounding box center [1050, 210] width 387 height 20
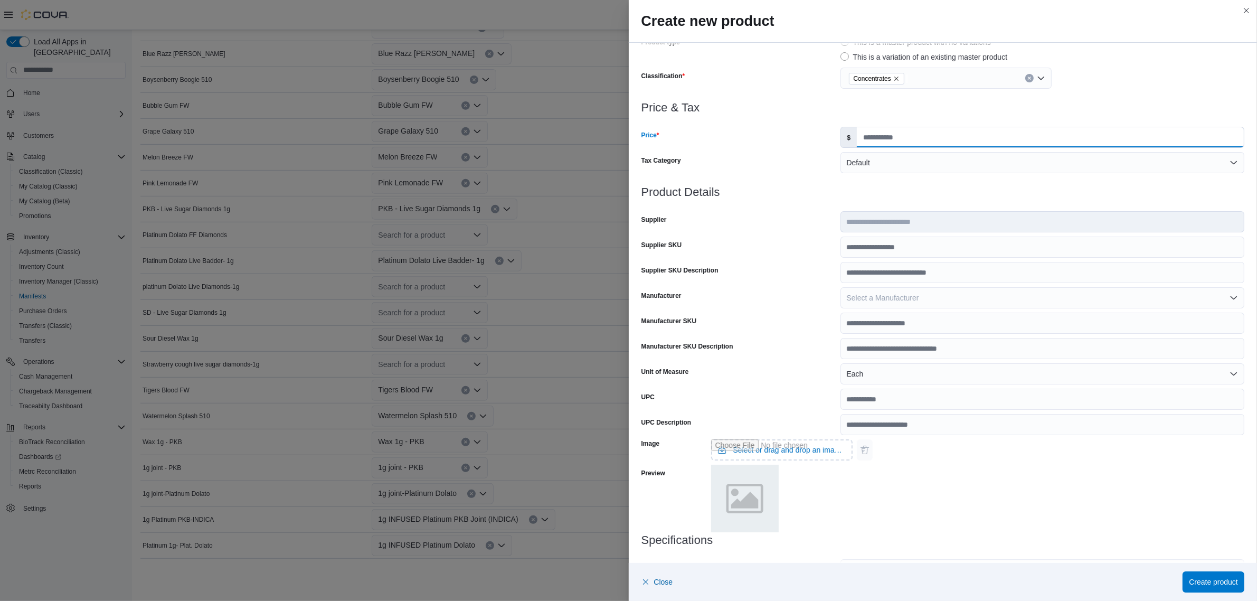
scroll to position [204, 0]
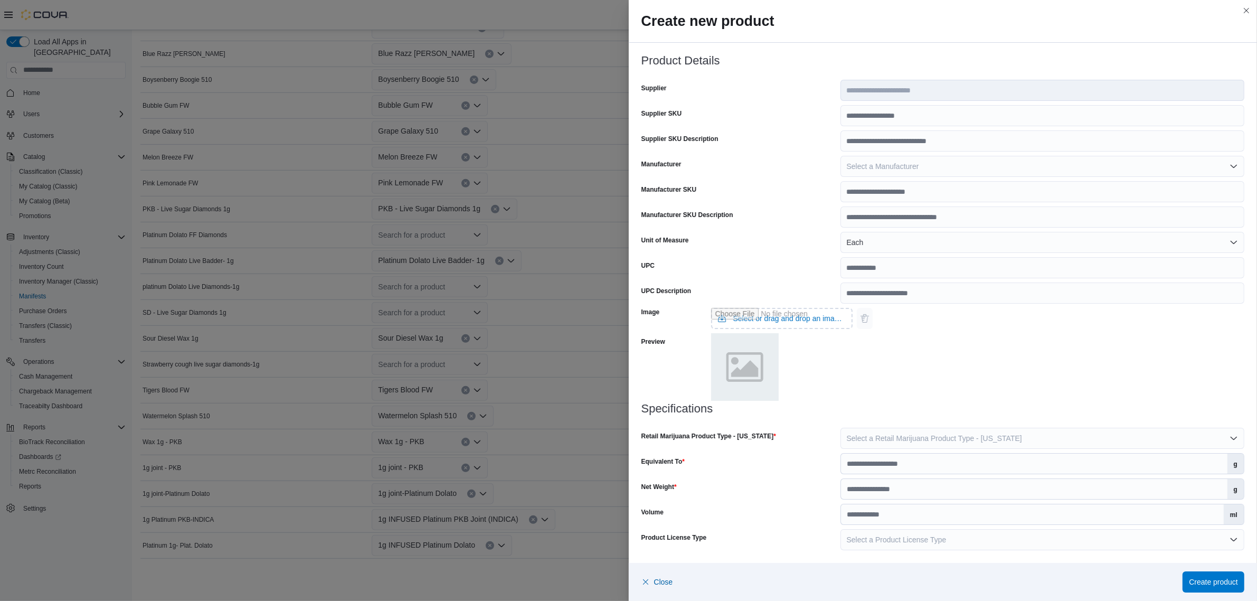
type input "*****"
click at [882, 436] on span "Select a Retail Marijuana Product Type - New Mexico" at bounding box center [934, 438] width 175 height 8
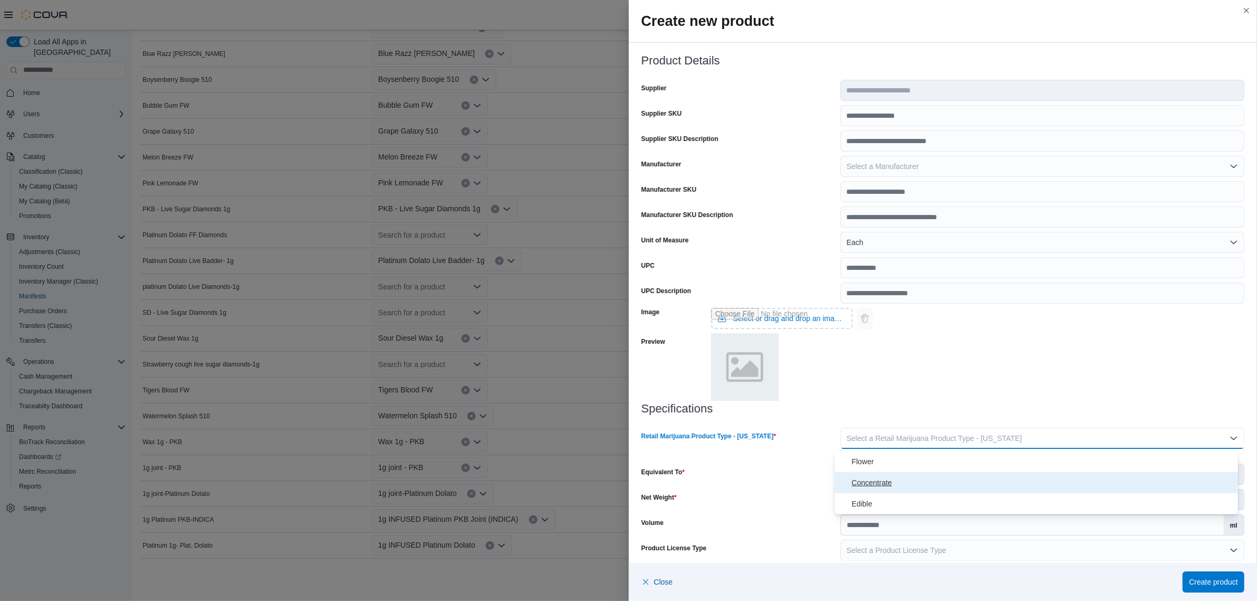
click at [883, 476] on span "Concentrate" at bounding box center [1043, 482] width 382 height 13
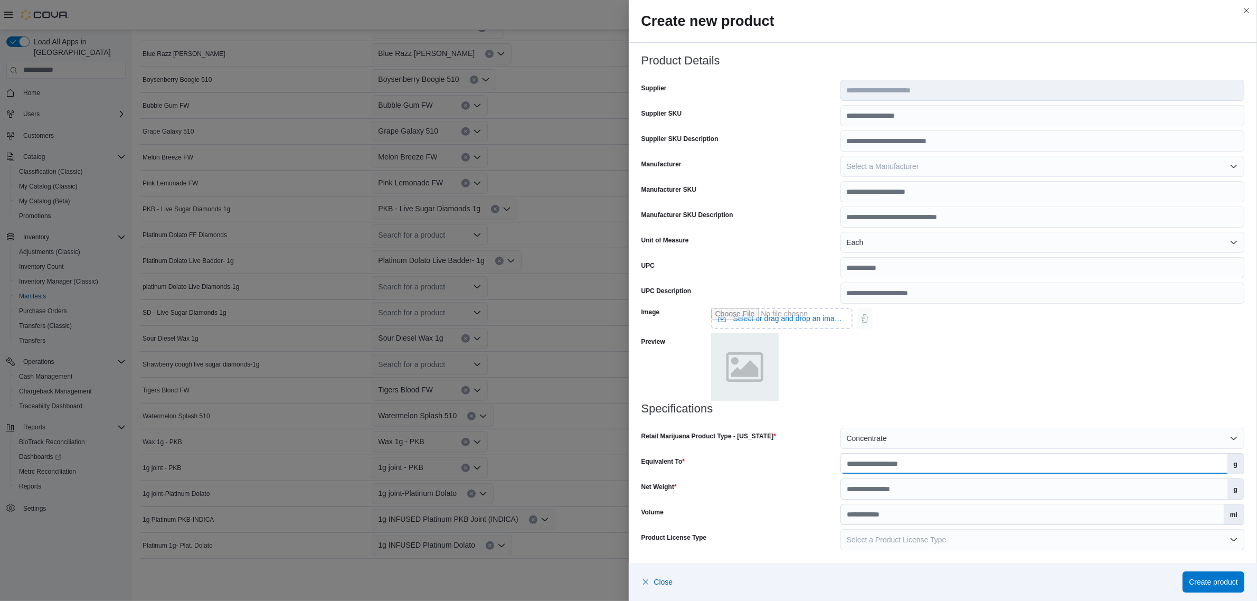
click at [888, 468] on input "Equivalent To" at bounding box center [1034, 464] width 387 height 20
type input "***"
click at [892, 494] on input "Net Weight" at bounding box center [1034, 489] width 387 height 20
type input "*"
click at [783, 472] on div "Equivalent To" at bounding box center [739, 463] width 195 height 21
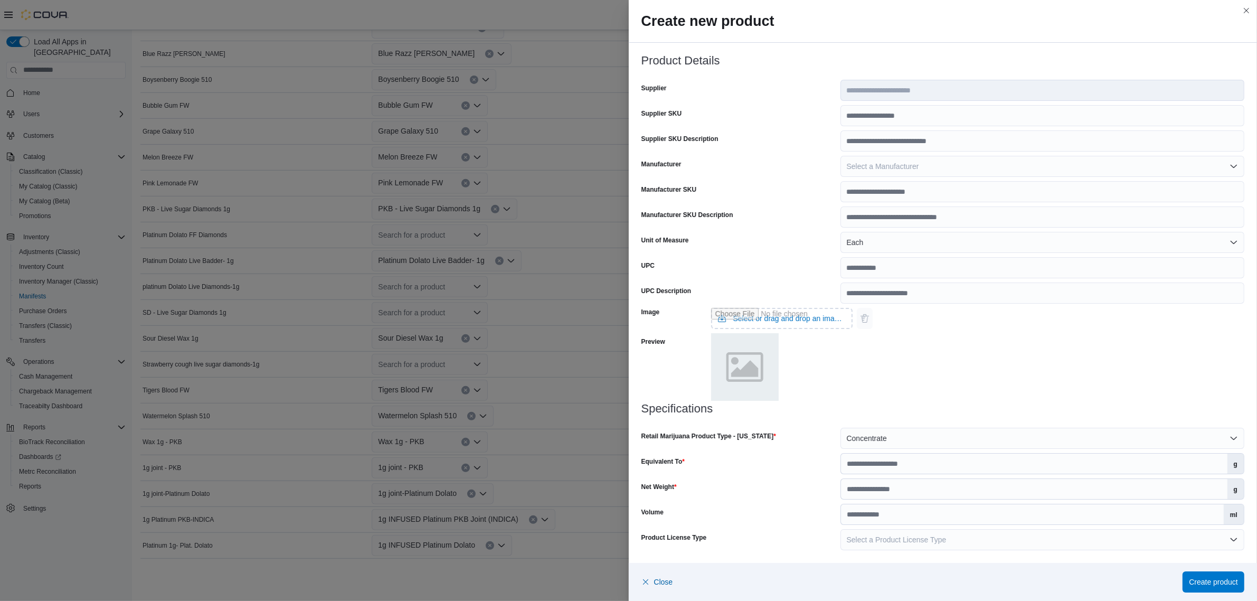
scroll to position [529, 0]
click at [1194, 582] on span "Create product" at bounding box center [1213, 581] width 49 height 11
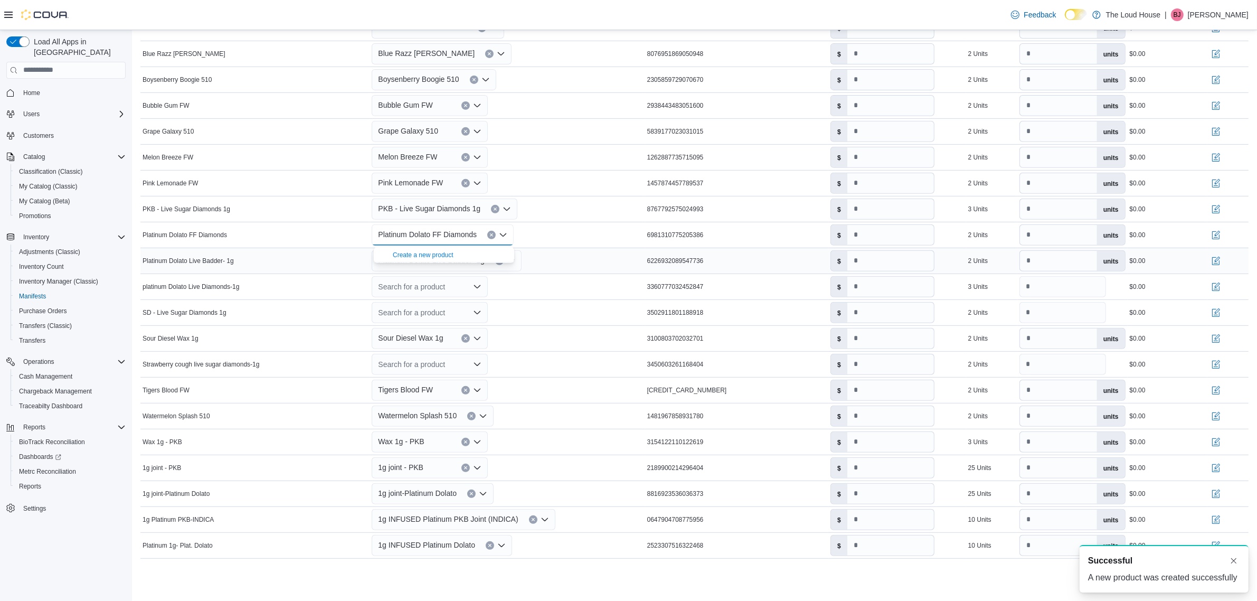
scroll to position [0, 0]
click at [558, 233] on div "Platinum Dolato FF Diamonds Combo box. Selected. Platinum Dolato FF Diamonds. P…" at bounding box center [507, 234] width 275 height 25
click at [434, 287] on div "Search for a product" at bounding box center [430, 286] width 116 height 21
click at [434, 304] on div "Create a new product" at bounding box center [423, 307] width 61 height 8
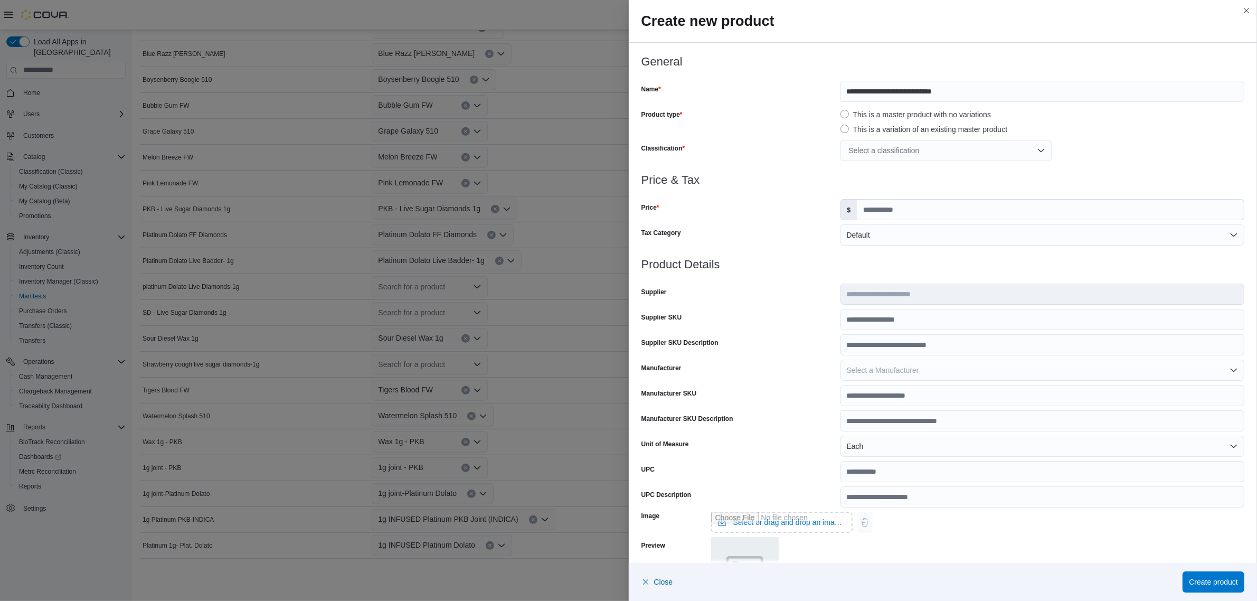
click at [919, 149] on div "Select a classification" at bounding box center [946, 150] width 211 height 21
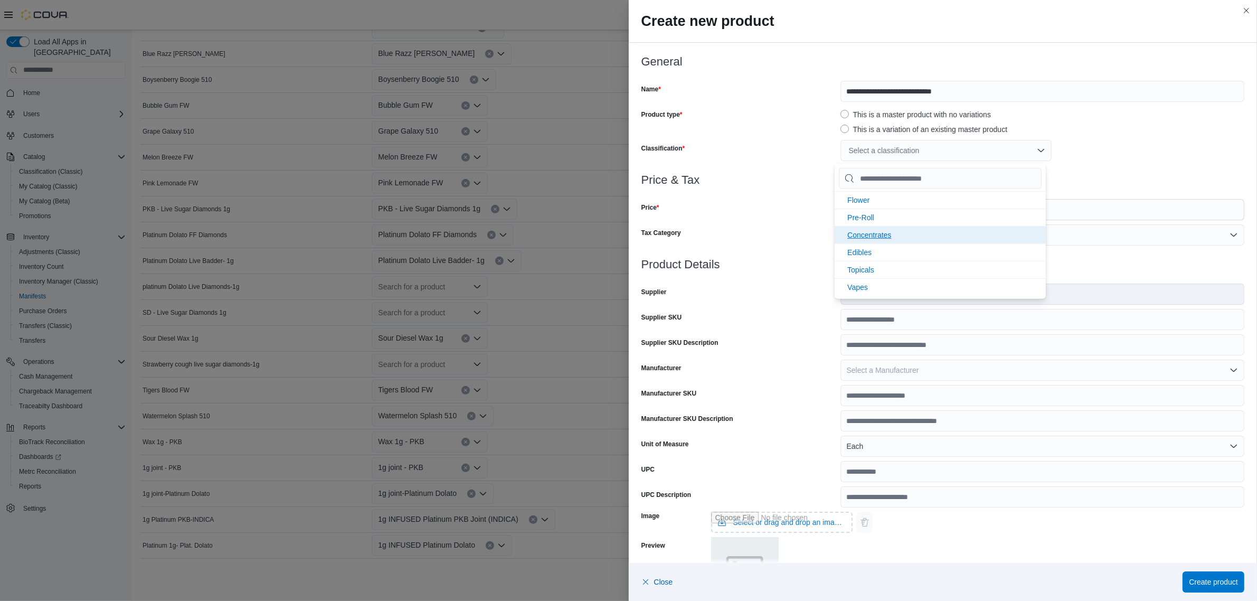
click at [869, 236] on span "Concentrates" at bounding box center [869, 235] width 44 height 8
click at [1153, 138] on div "**********" at bounding box center [944, 114] width 604 height 118
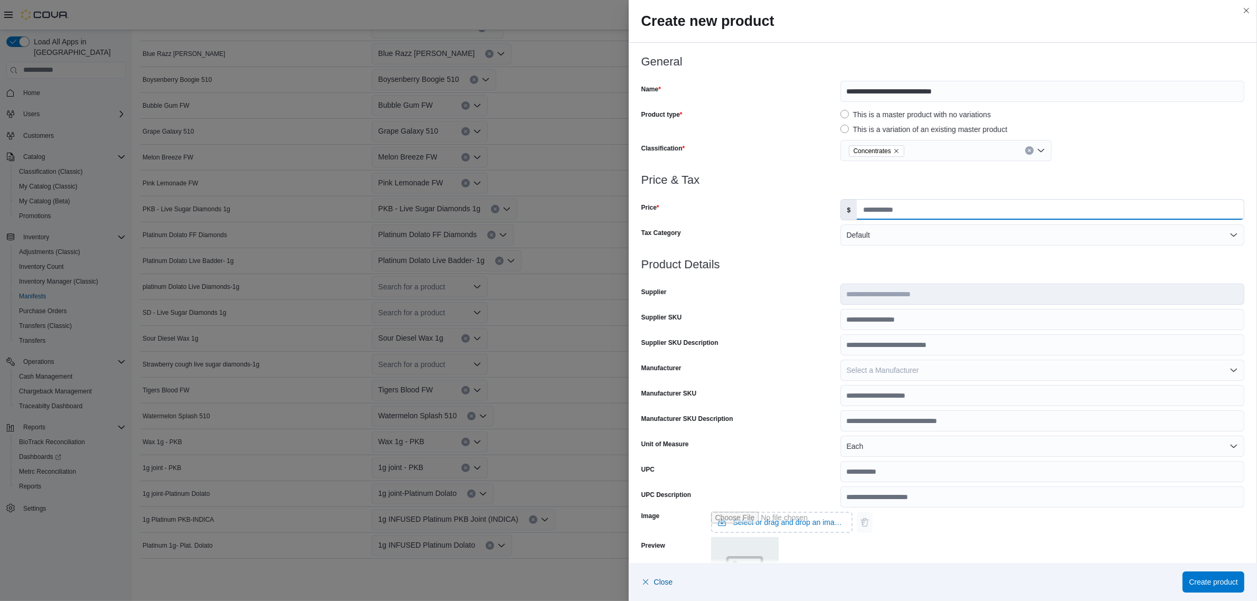
click at [931, 209] on input "Price" at bounding box center [1050, 210] width 387 height 20
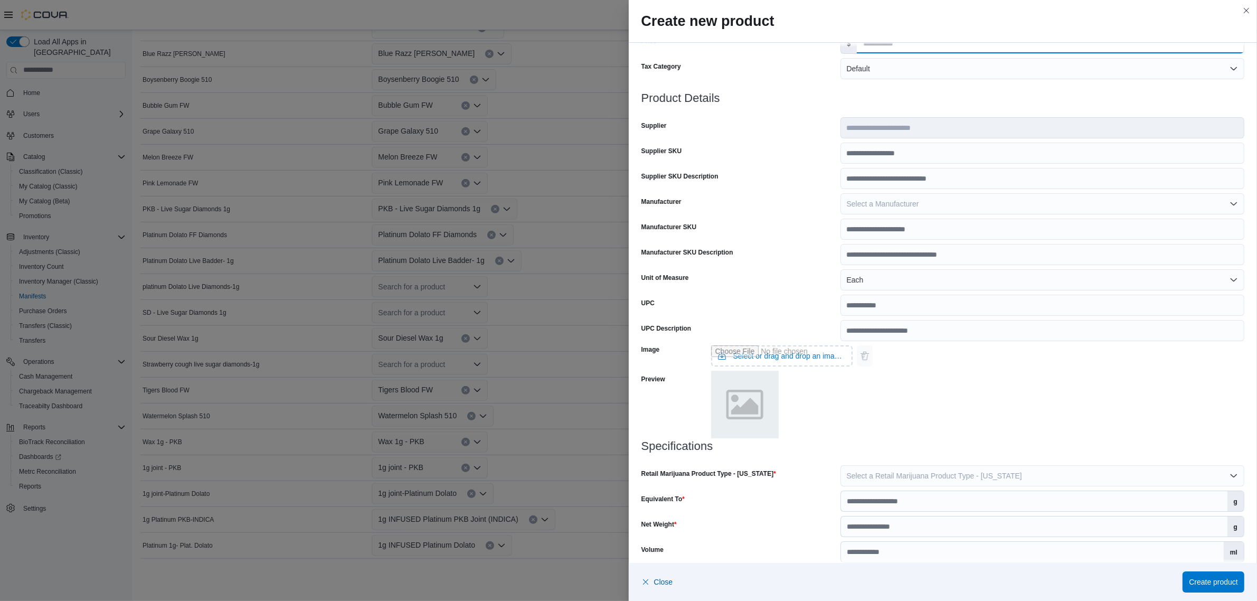
scroll to position [204, 0]
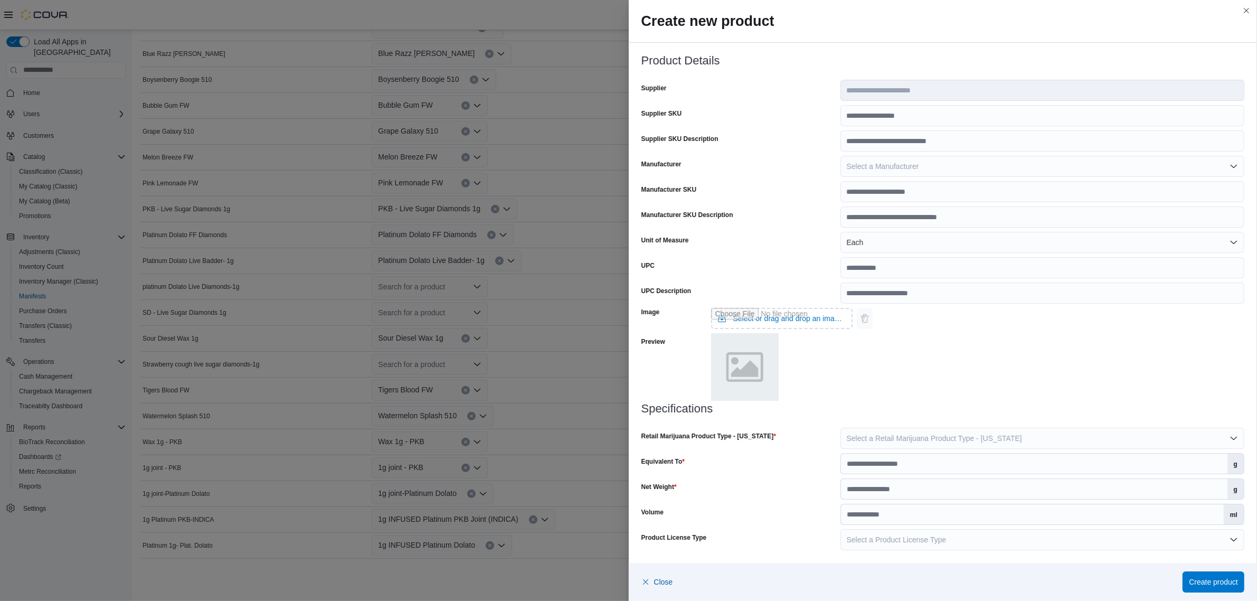
type input "*****"
click at [869, 435] on span "Select a Retail Marijuana Product Type - New Mexico" at bounding box center [934, 438] width 175 height 8
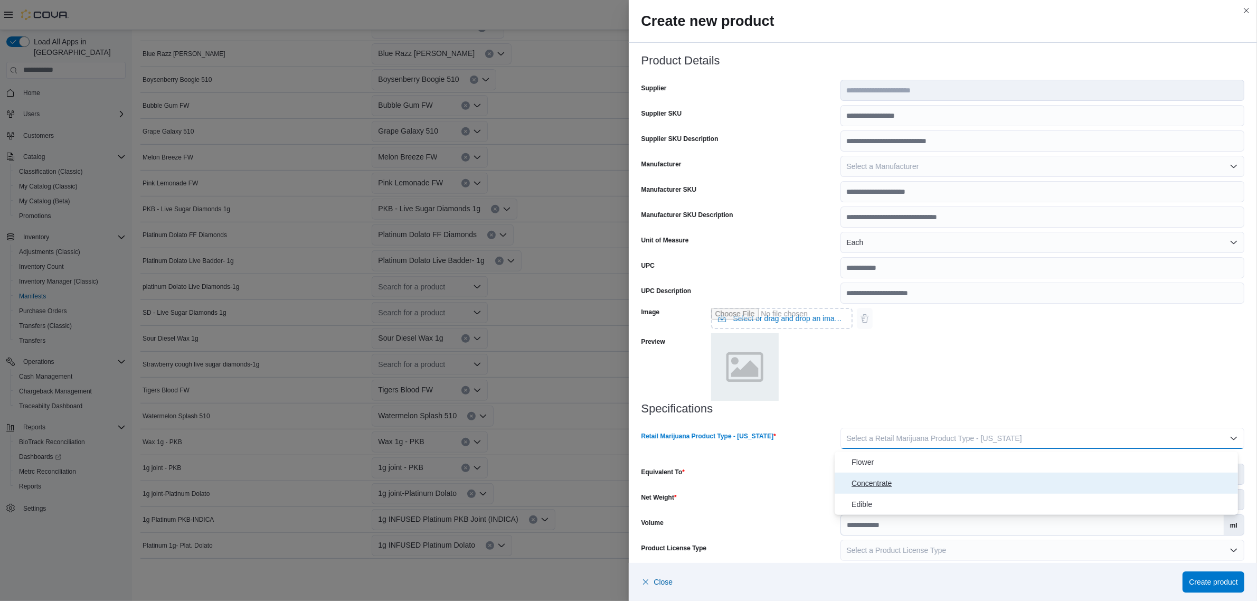
click at [880, 481] on span "Concentrate" at bounding box center [1043, 483] width 382 height 13
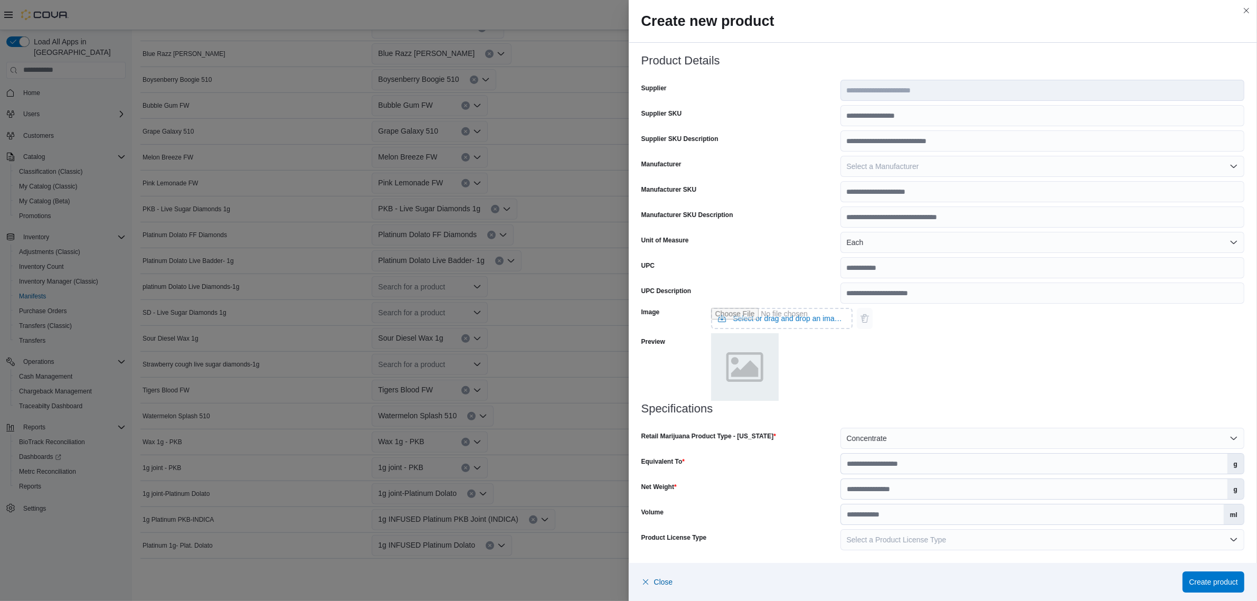
click at [936, 376] on div "Image Select or drag and drop an image file Preview" at bounding box center [944, 353] width 604 height 99
click at [904, 461] on input "Equivalent To" at bounding box center [1034, 464] width 387 height 20
type input "***"
click at [919, 487] on input "Net Weight" at bounding box center [1034, 489] width 387 height 20
type input "*"
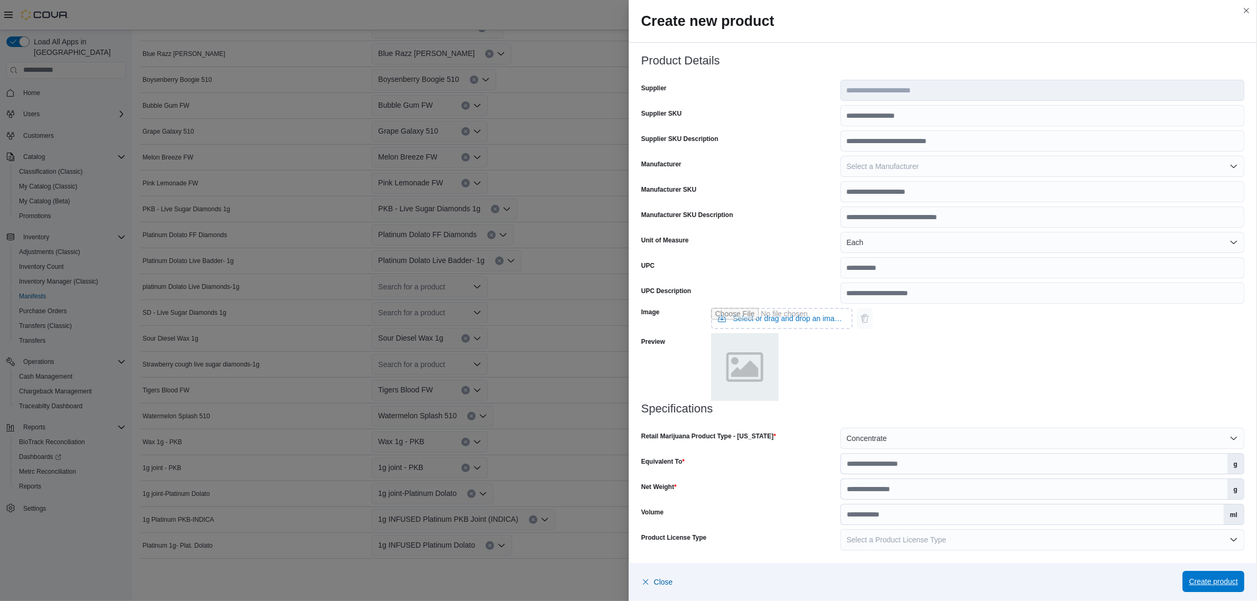
click at [1218, 579] on span "Create product" at bounding box center [1213, 581] width 49 height 11
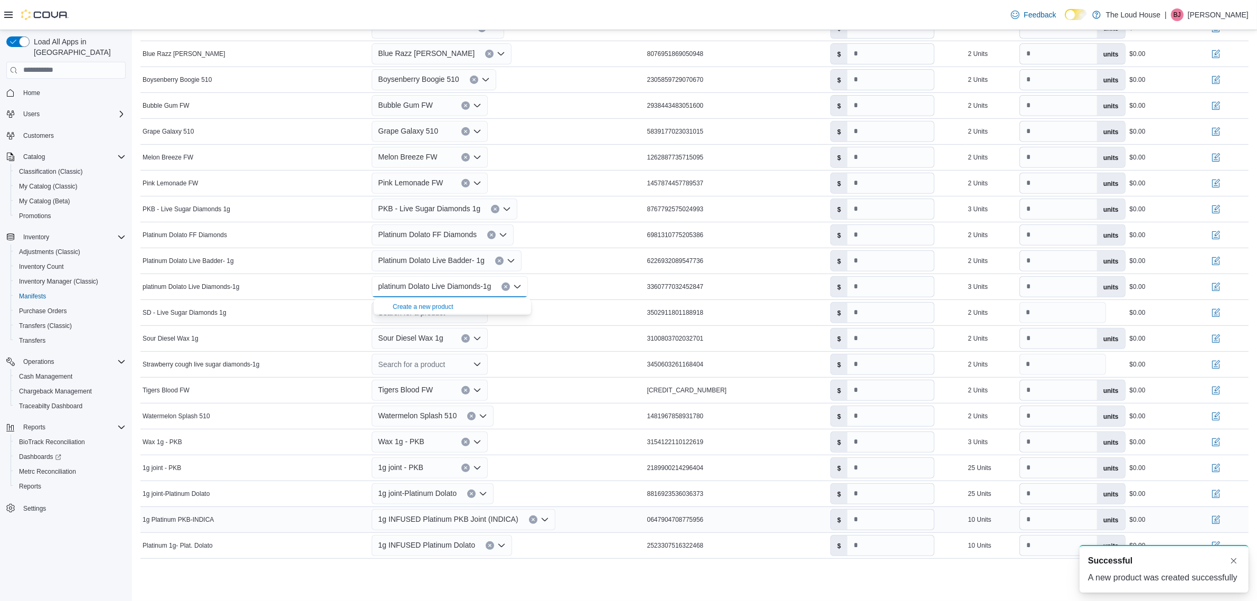
scroll to position [0, 0]
click at [553, 281] on div "platinum Dolato Live Diamonds-1g" at bounding box center [507, 286] width 275 height 25
click at [479, 313] on icon "Open list of options" at bounding box center [477, 311] width 6 height 3
click at [458, 329] on span "Create a new product" at bounding box center [438, 332] width 91 height 11
click at [478, 312] on icon "Open list of options" at bounding box center [477, 311] width 6 height 3
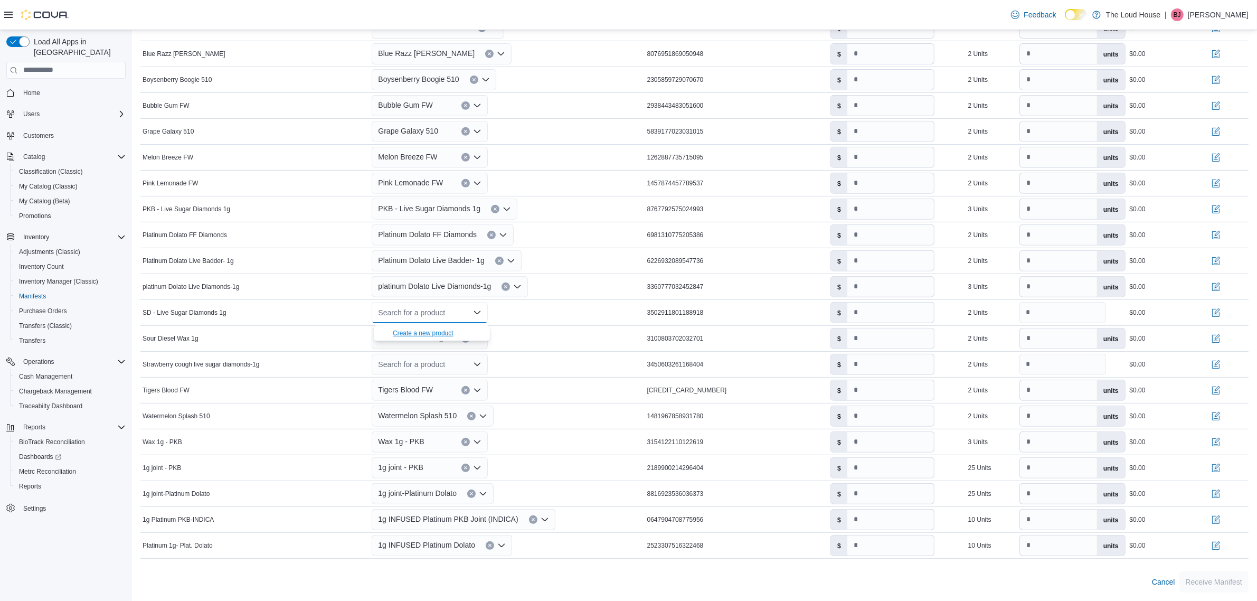
click at [421, 330] on div "Create a new product" at bounding box center [423, 333] width 61 height 8
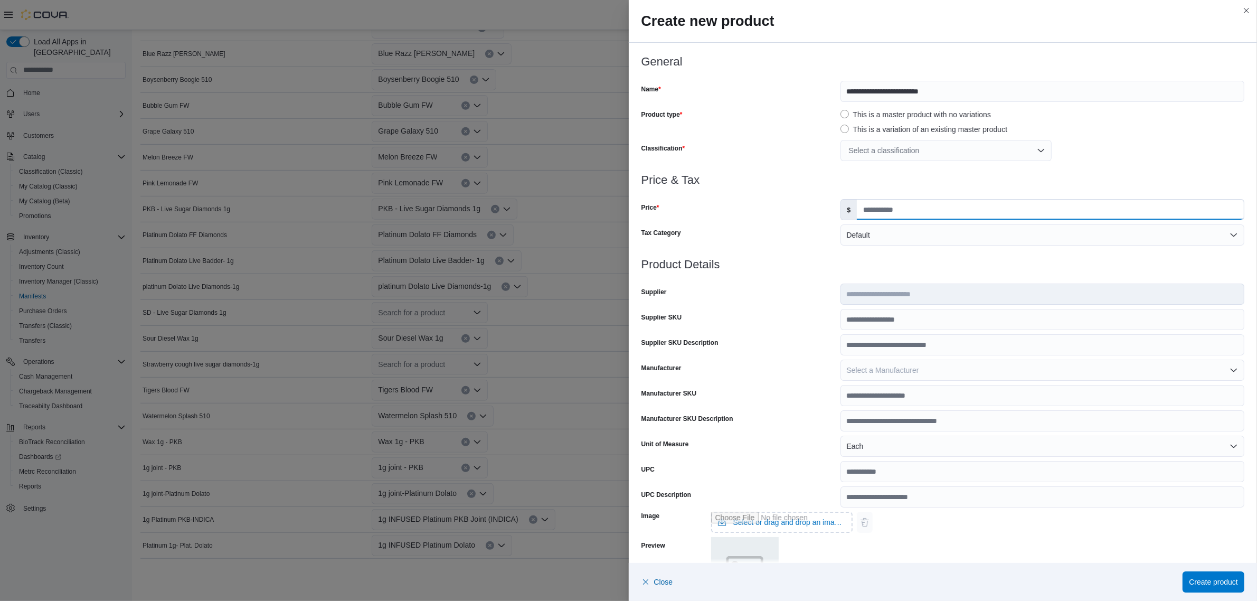
click at [929, 205] on input "Price" at bounding box center [1050, 210] width 387 height 20
type input "*****"
click at [938, 262] on h3 "Product Details" at bounding box center [944, 264] width 604 height 13
click at [927, 157] on div "Select a classification" at bounding box center [946, 150] width 211 height 21
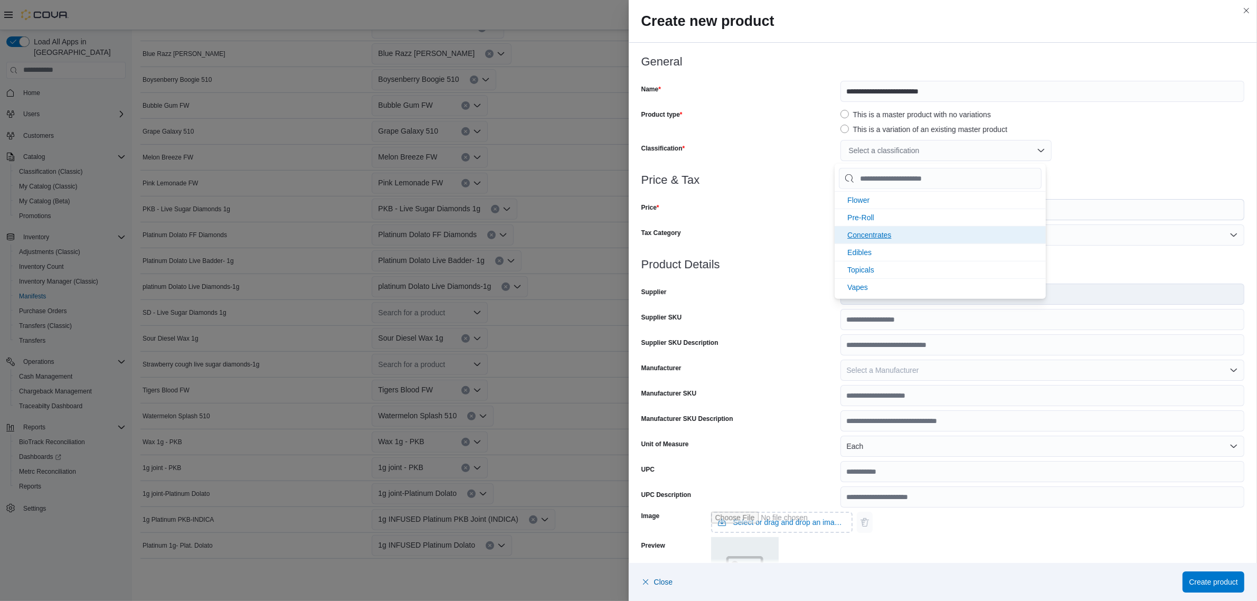
click at [871, 226] on li "Concentrates" at bounding box center [940, 234] width 211 height 17
click at [1123, 172] on div at bounding box center [944, 167] width 604 height 13
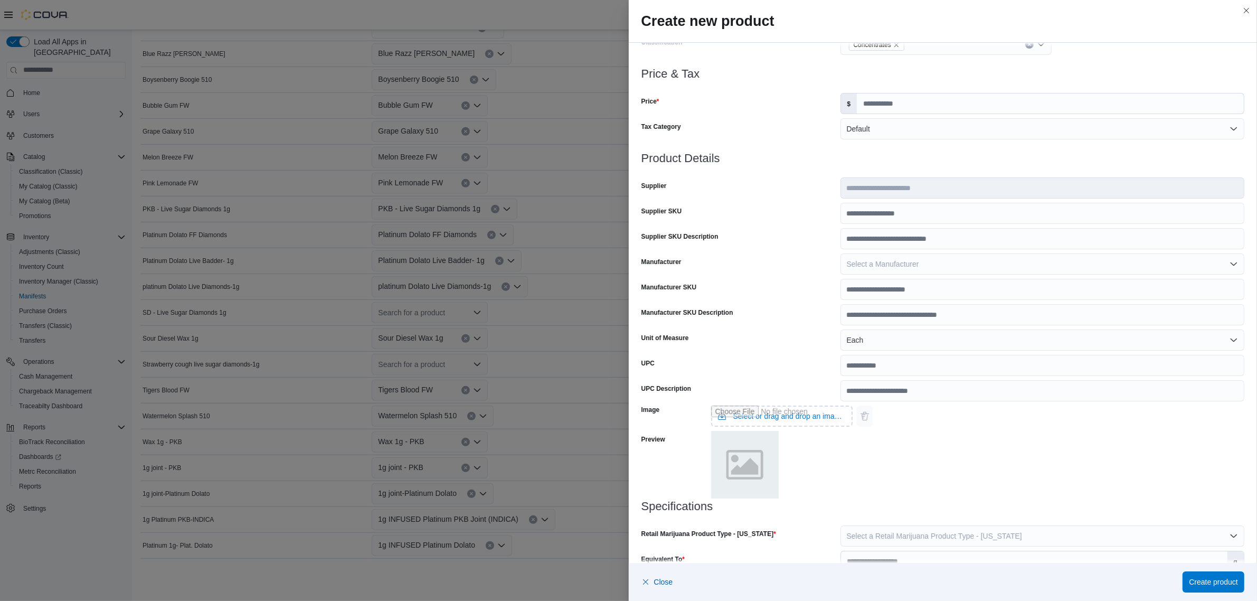
scroll to position [204, 0]
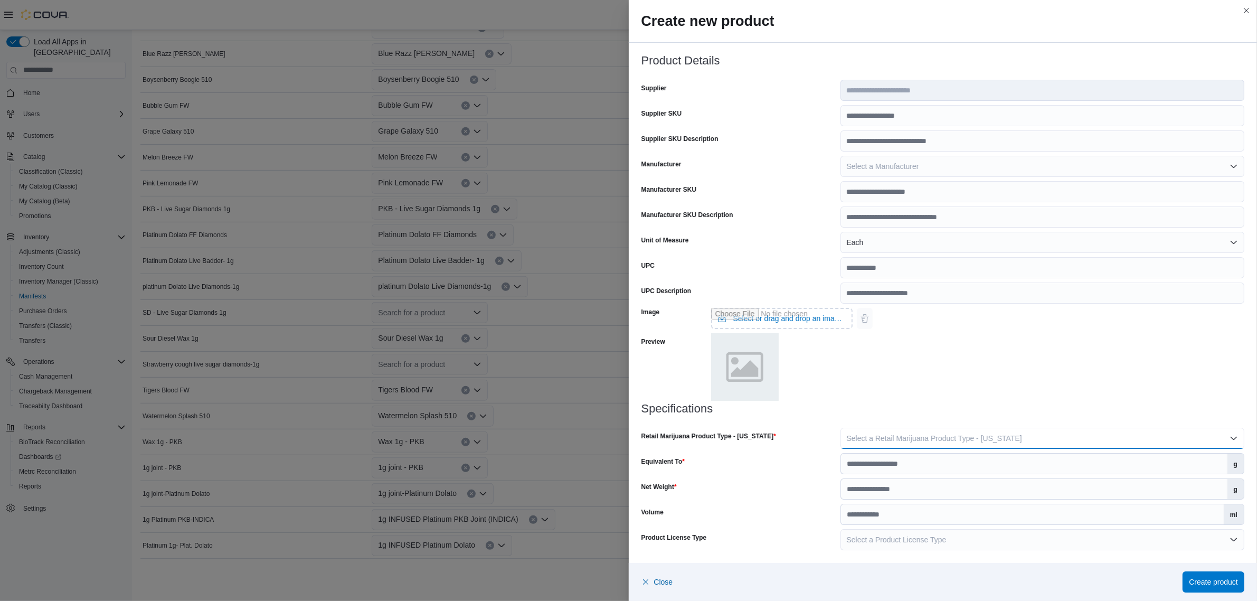
click at [909, 437] on span "Select a Retail Marijuana Product Type - New Mexico" at bounding box center [934, 438] width 175 height 8
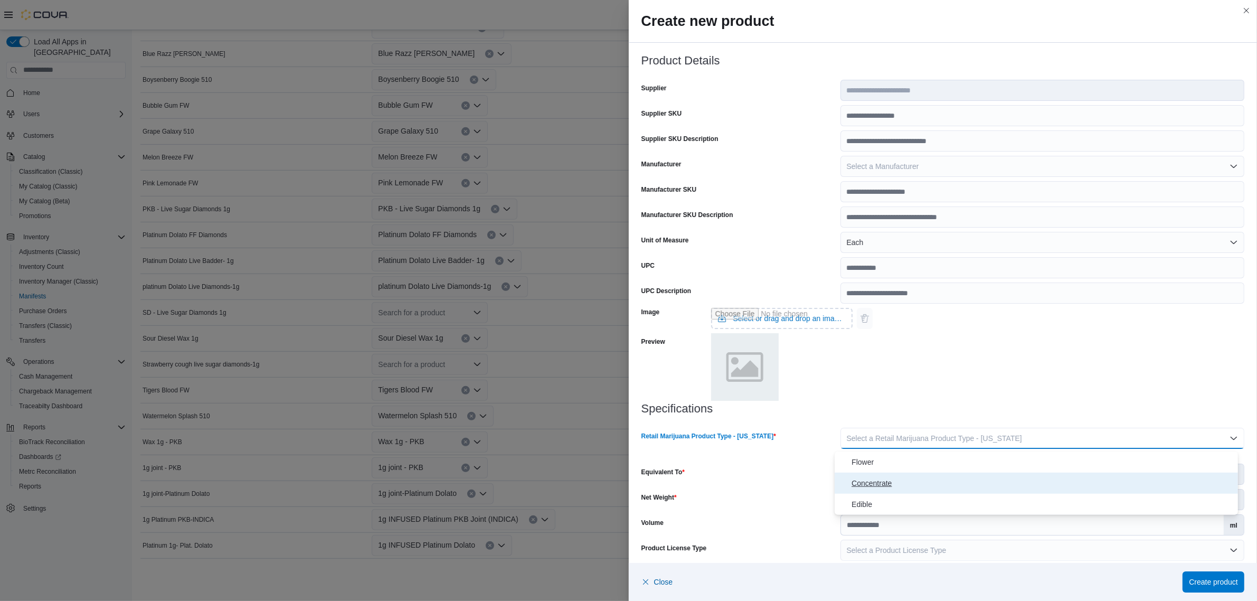
click at [885, 477] on span "Concentrate" at bounding box center [1043, 483] width 382 height 13
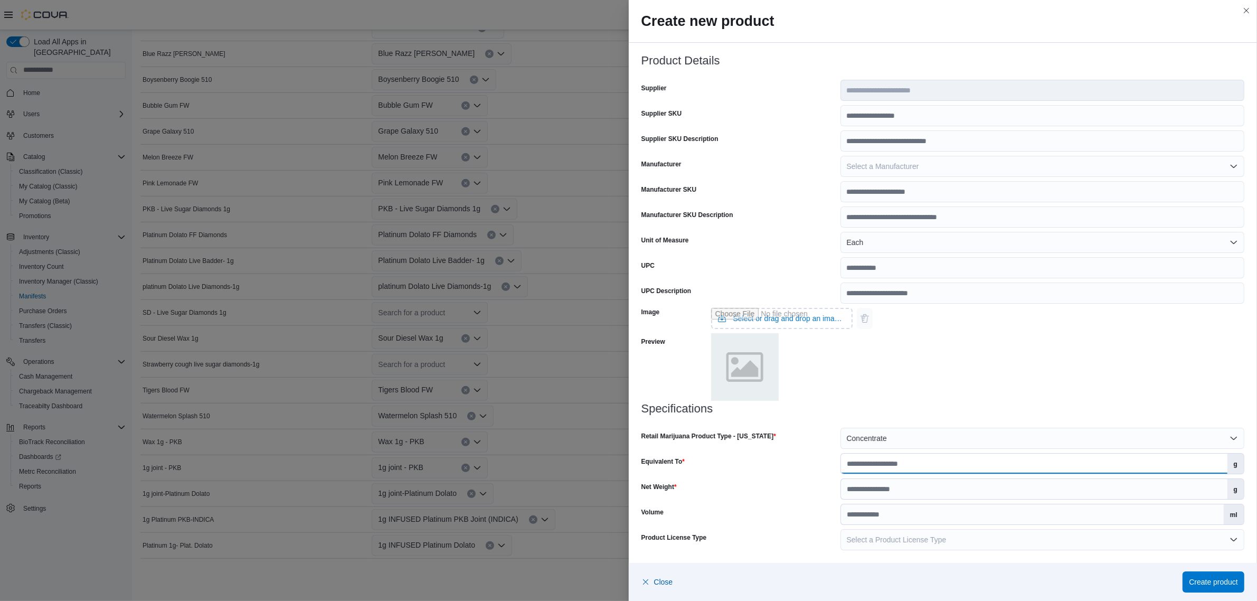
click at [883, 457] on input "Equivalent To" at bounding box center [1034, 464] width 387 height 20
type input "***"
click at [921, 481] on input "Net Weight" at bounding box center [1034, 489] width 387 height 20
type input "*"
click at [889, 400] on div "Image Select or drag and drop an image file Preview" at bounding box center [944, 353] width 604 height 99
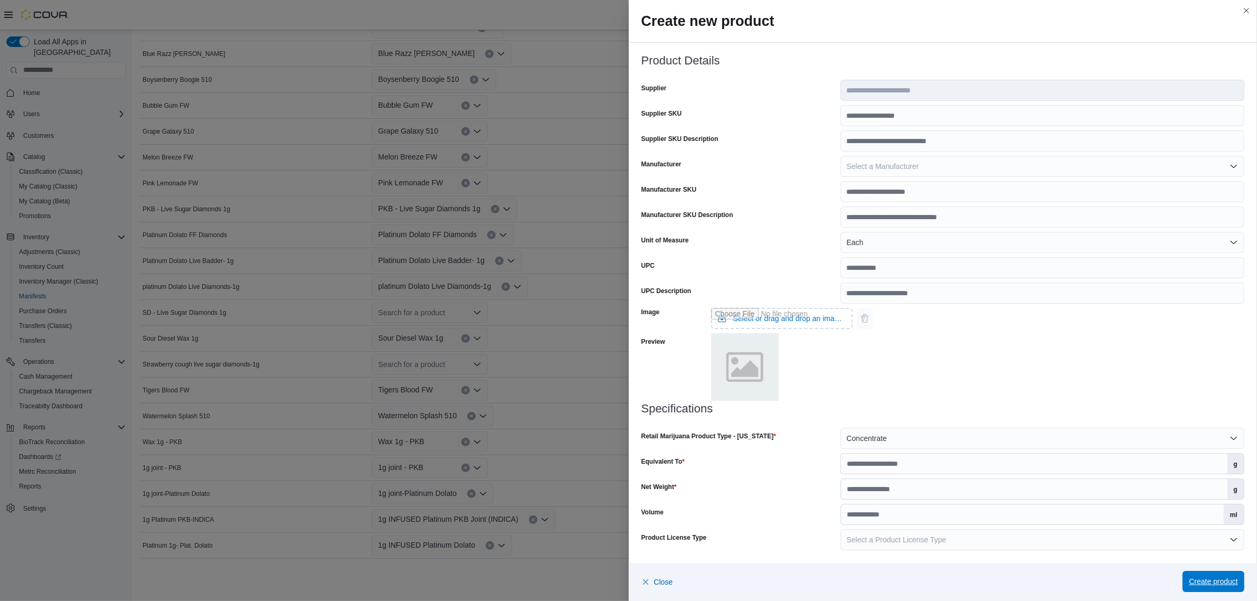
click at [1217, 576] on span "Create product" at bounding box center [1213, 581] width 49 height 21
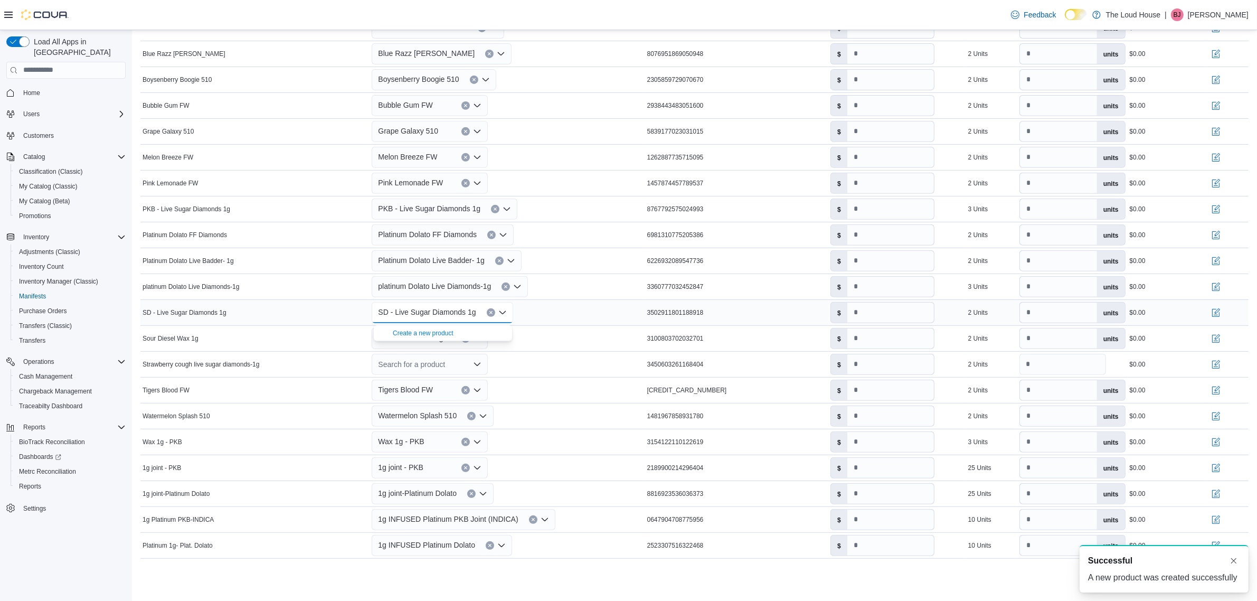
scroll to position [0, 0]
click at [561, 310] on div "SD - Live Sugar Diamonds 1g Combo box. Selected. SD - Live Sugar Diamonds 1g. P…" at bounding box center [507, 312] width 275 height 25
click at [481, 364] on icon "Open list of options" at bounding box center [477, 363] width 6 height 3
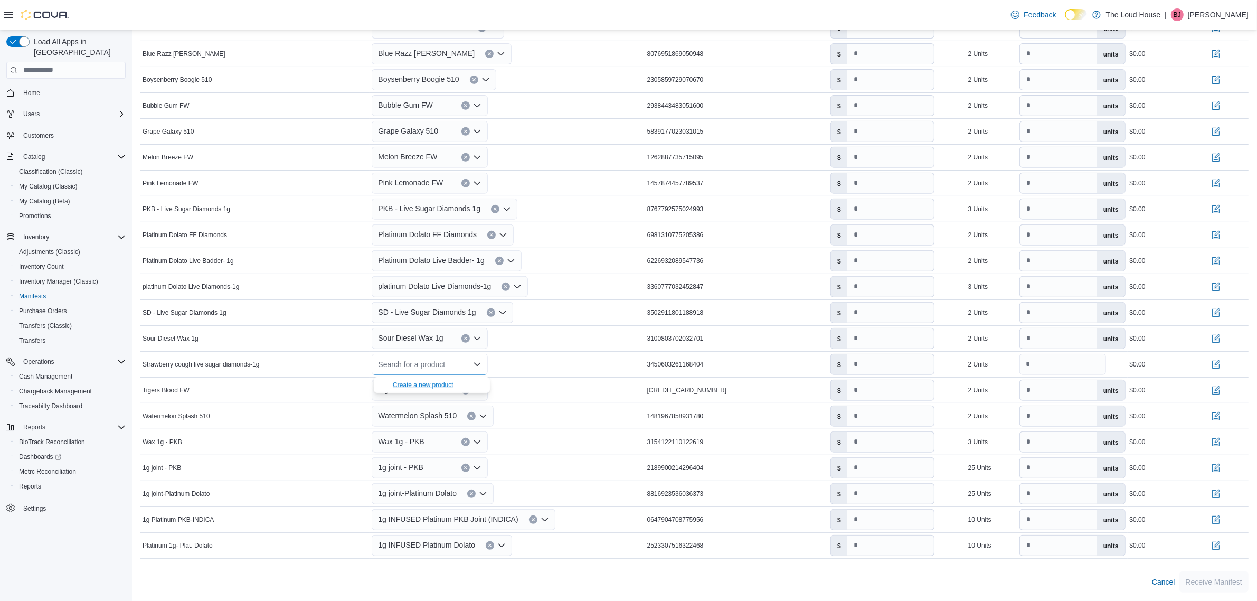
click at [441, 383] on div "Create a new product" at bounding box center [423, 385] width 61 height 8
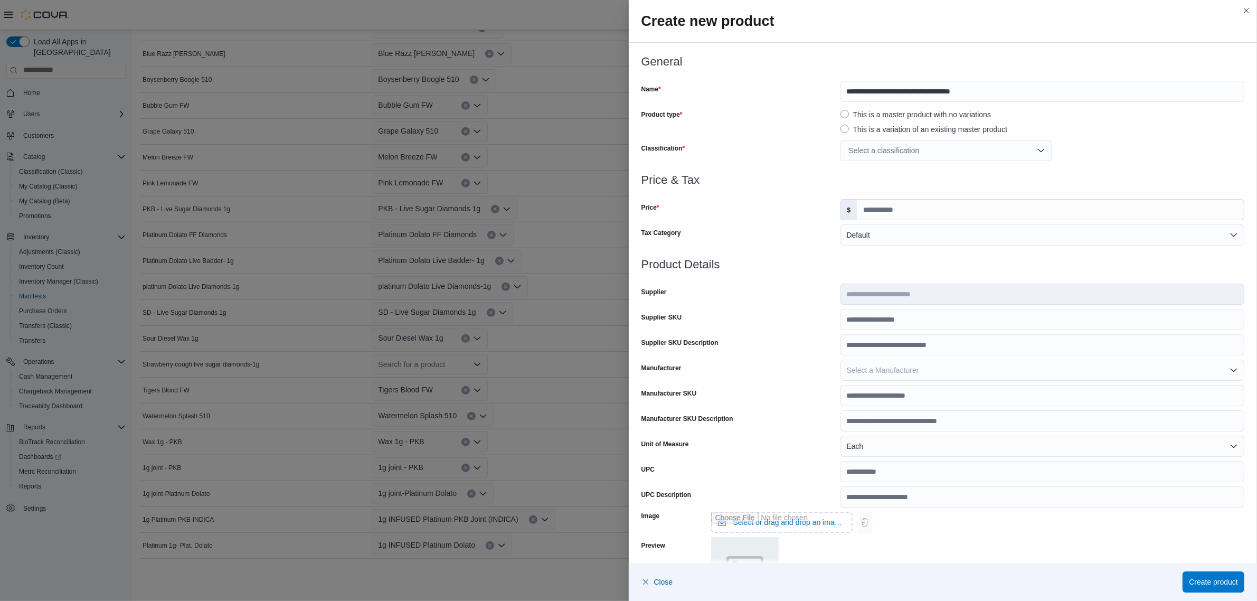
click at [891, 145] on div "Select a classification" at bounding box center [946, 150] width 211 height 21
click at [877, 233] on span "Concentrates" at bounding box center [869, 235] width 44 height 8
click at [1129, 161] on div "Concentrates" at bounding box center [1043, 150] width 404 height 21
click at [902, 206] on input "Price" at bounding box center [1050, 210] width 387 height 20
click at [873, 209] on input "Price" at bounding box center [1050, 210] width 387 height 20
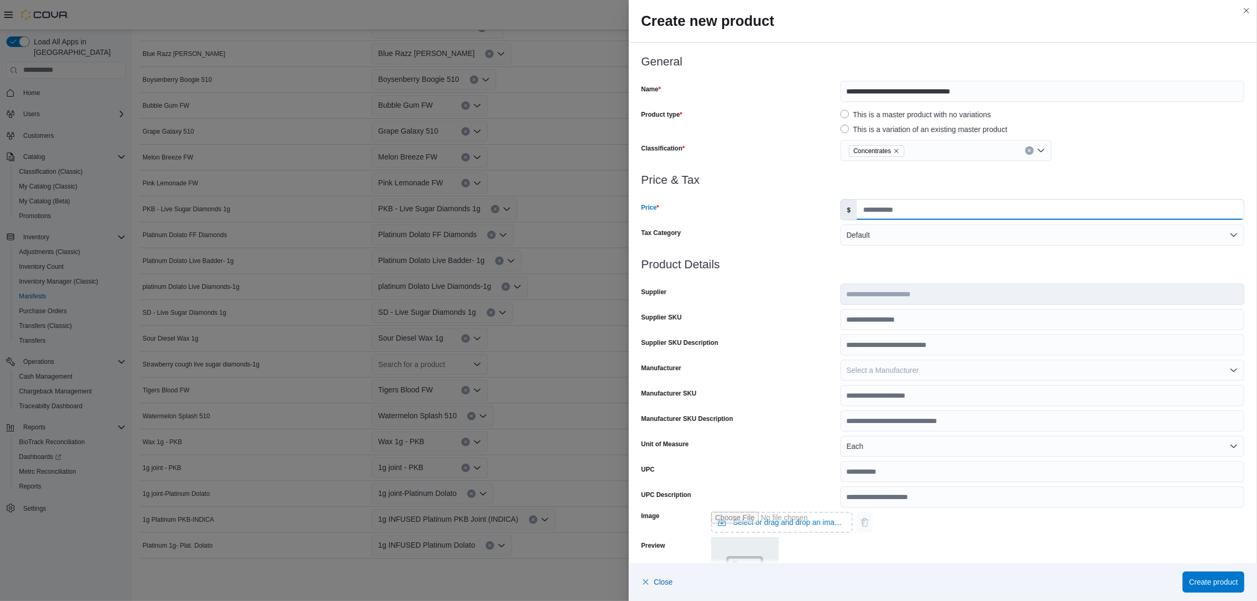
type input "*****"
click at [840, 266] on h3 "Product Details" at bounding box center [944, 264] width 604 height 13
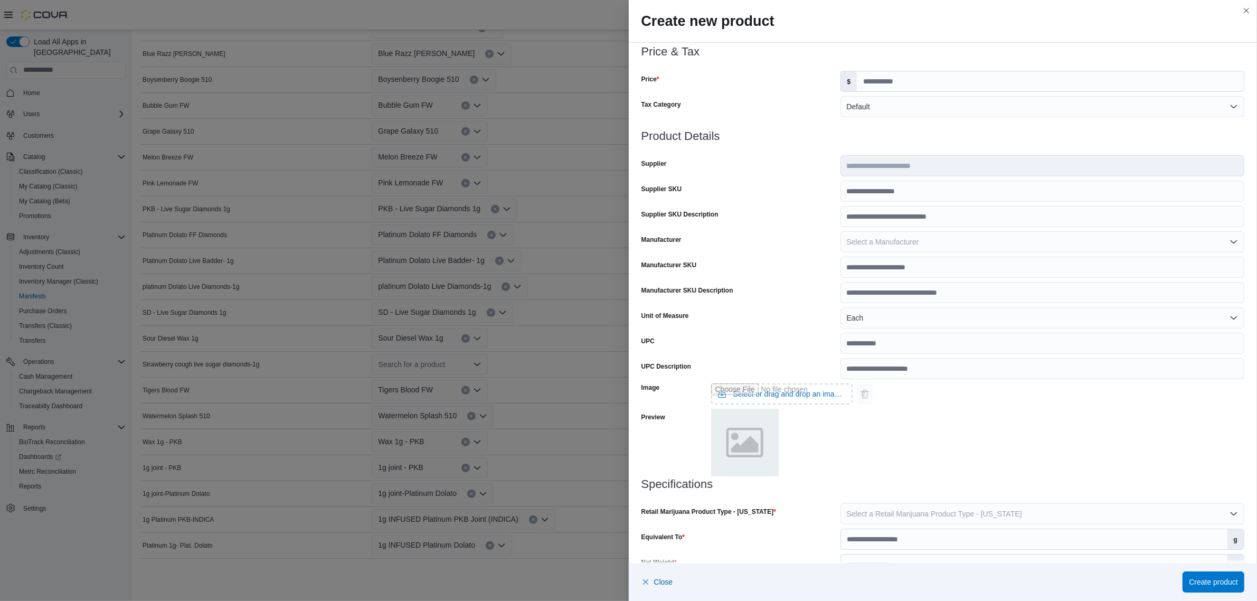
scroll to position [204, 0]
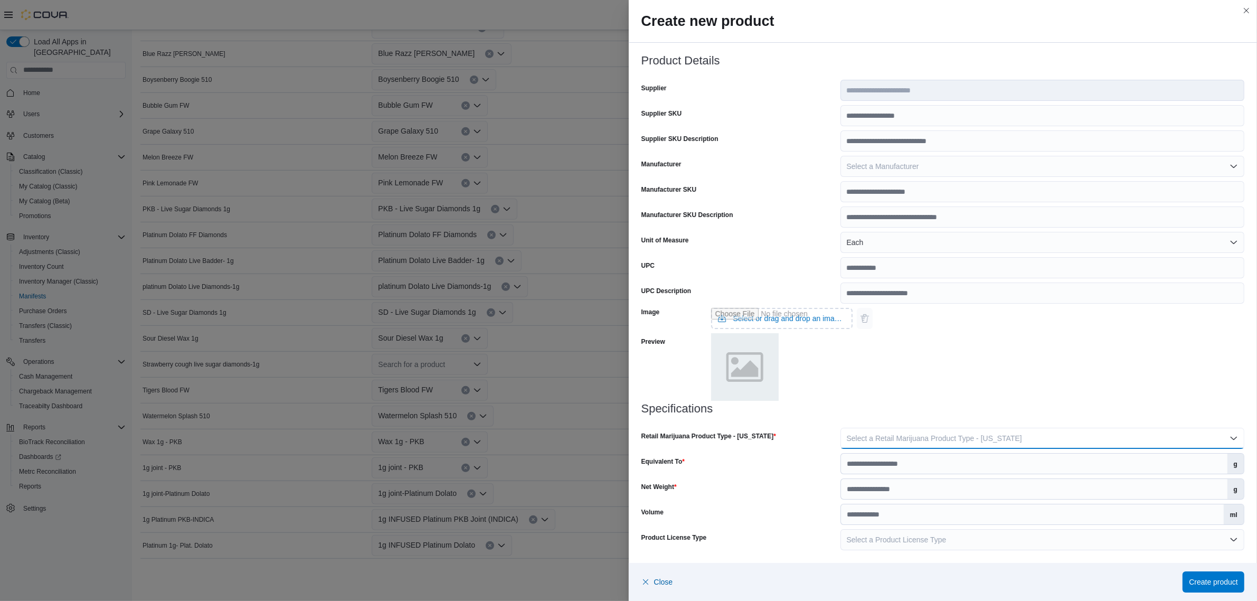
click at [917, 439] on span "Select a Retail Marijuana Product Type - New Mexico" at bounding box center [934, 438] width 175 height 8
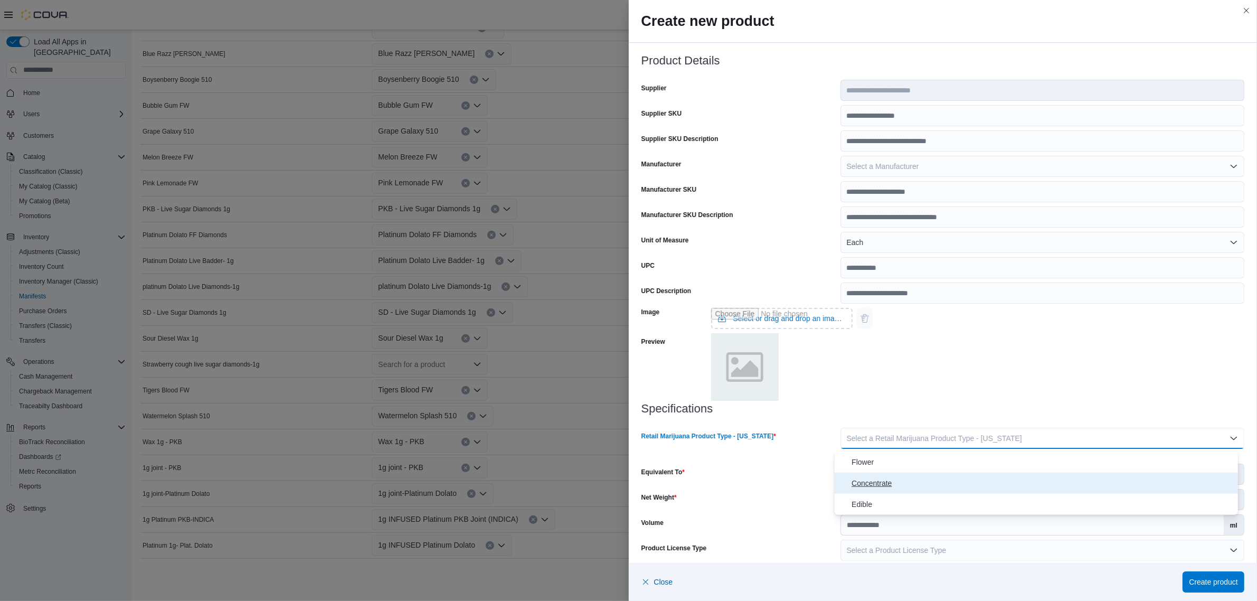
click at [883, 481] on span "Concentrate" at bounding box center [1043, 483] width 382 height 13
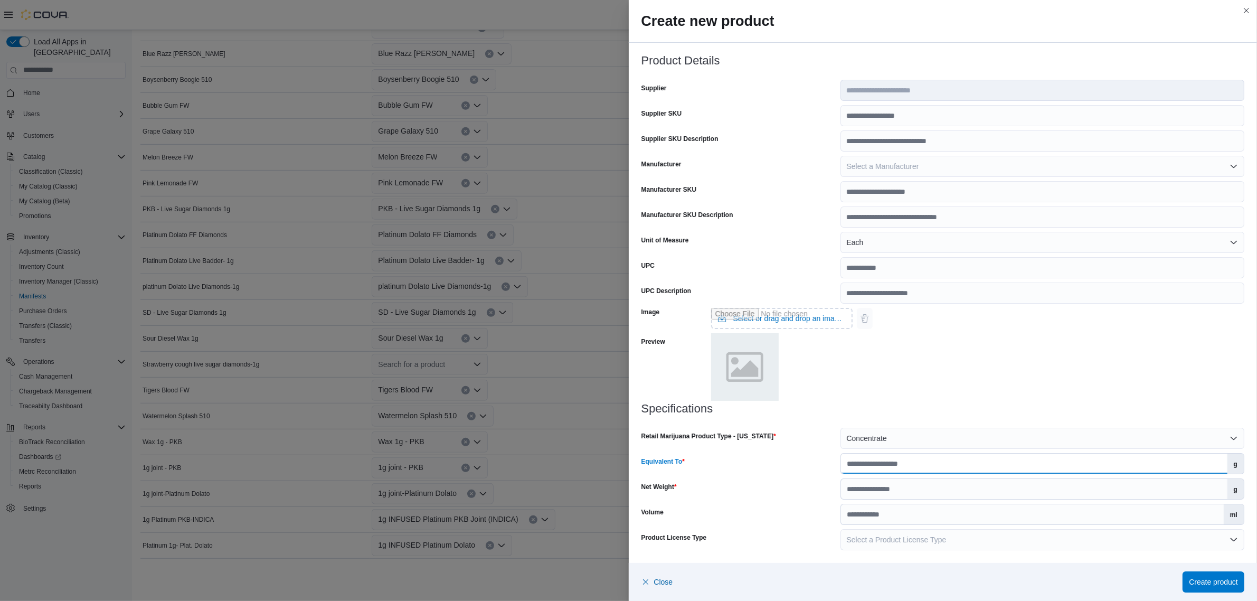
click at [896, 461] on input "Equivalent To" at bounding box center [1034, 464] width 387 height 20
type input "***"
click at [890, 487] on input "Net Weight" at bounding box center [1034, 489] width 387 height 20
type input "*"
click at [1194, 578] on span "Create product" at bounding box center [1213, 581] width 49 height 11
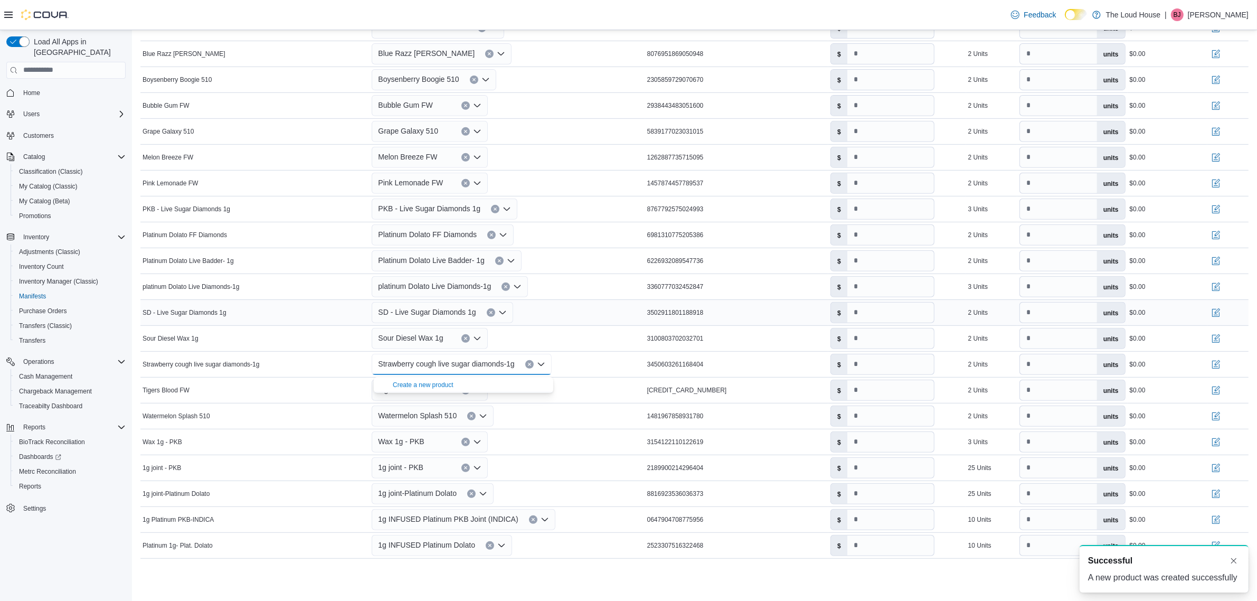
scroll to position [0, 0]
click at [626, 360] on div "Strawberry cough live sugar diamonds-1g Combo box. Selected. Strawberry cough l…" at bounding box center [507, 364] width 275 height 25
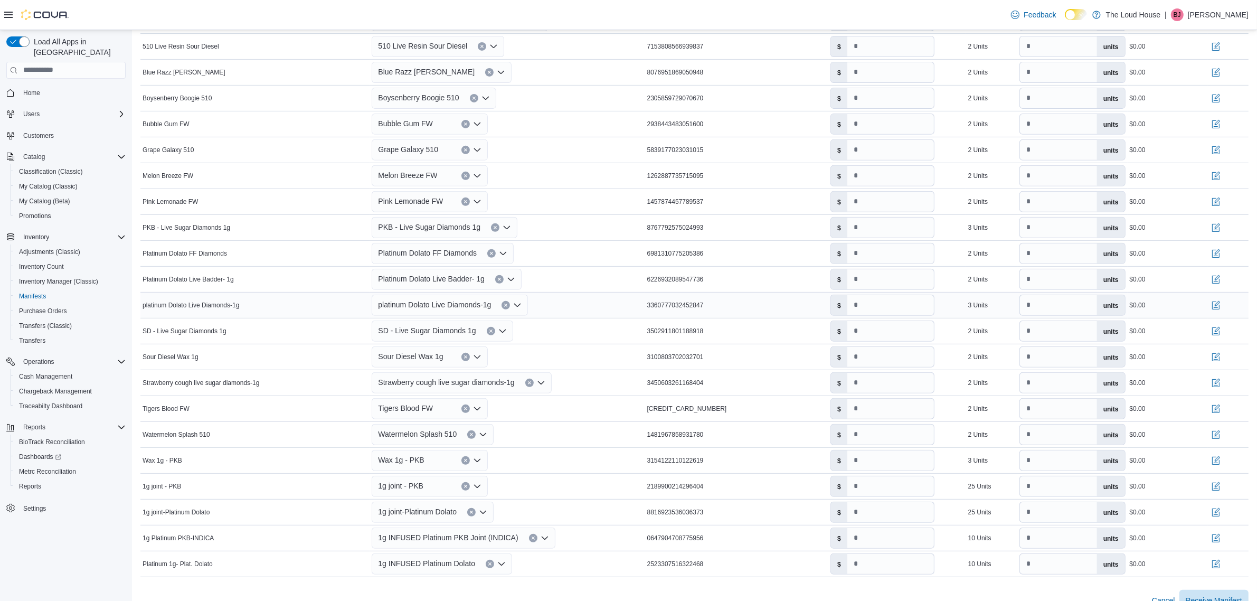
scroll to position [529, 0]
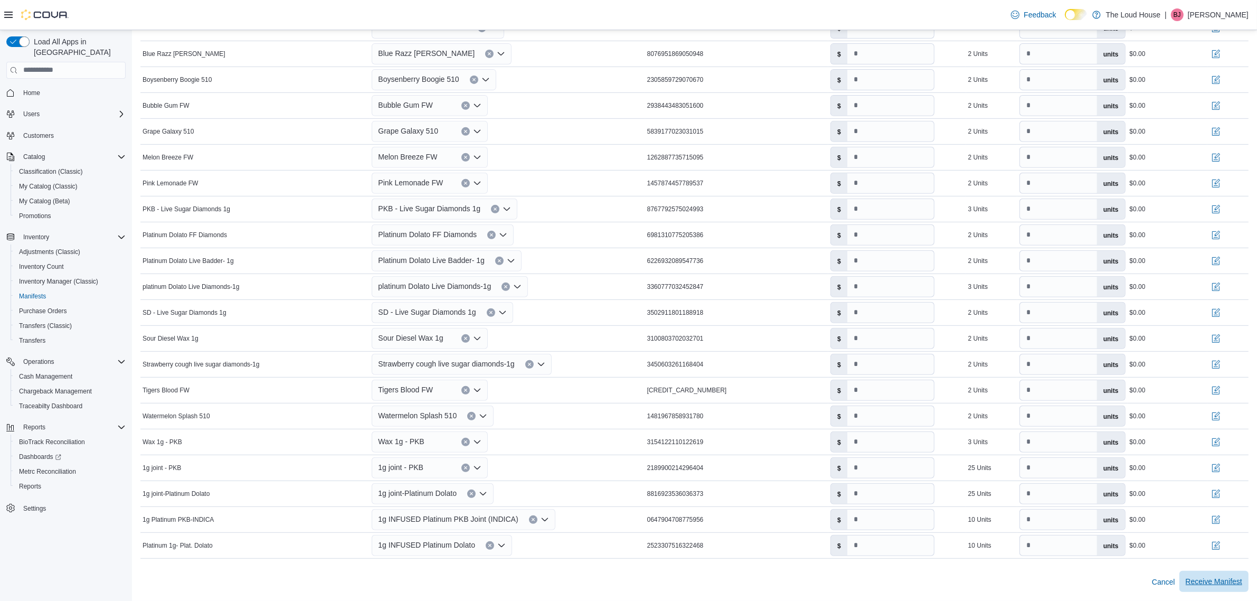
click at [1228, 582] on span "Receive Manifest" at bounding box center [1214, 581] width 56 height 11
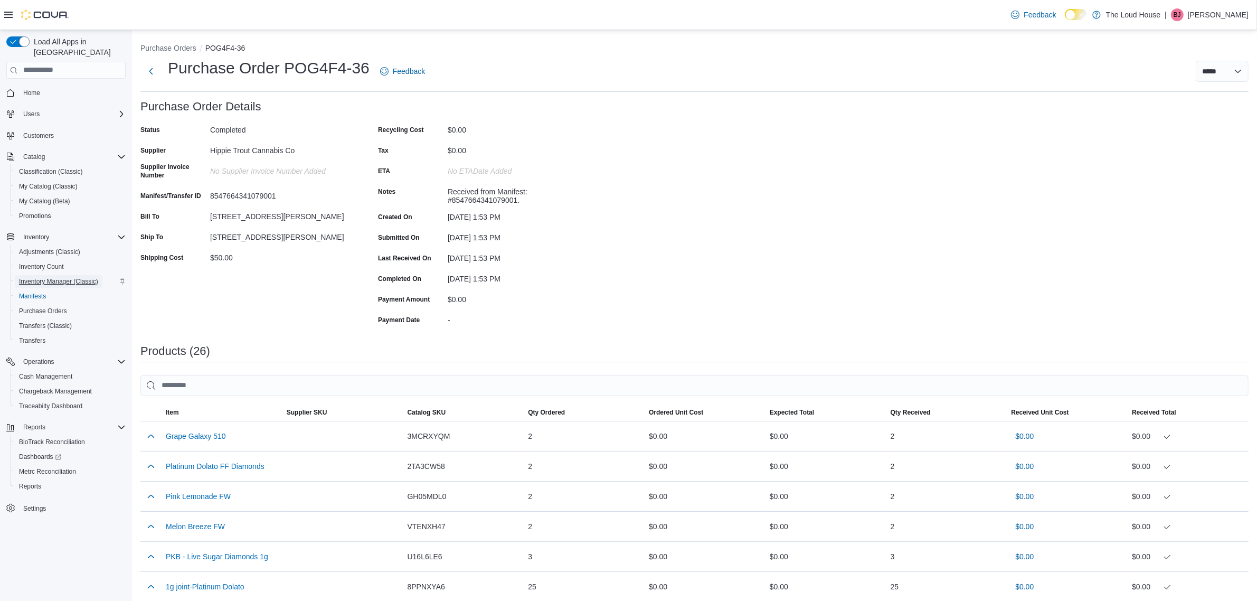
click at [62, 275] on span "Inventory Manager (Classic)" at bounding box center [58, 281] width 79 height 13
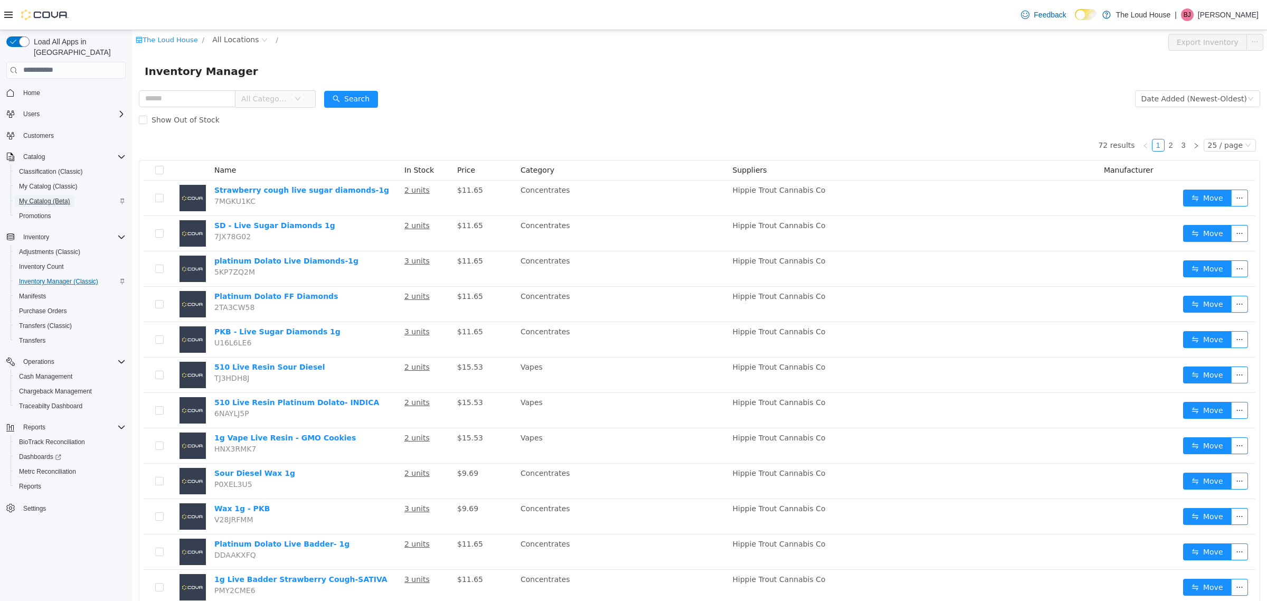
click at [62, 195] on span "My Catalog (Beta)" at bounding box center [44, 201] width 51 height 13
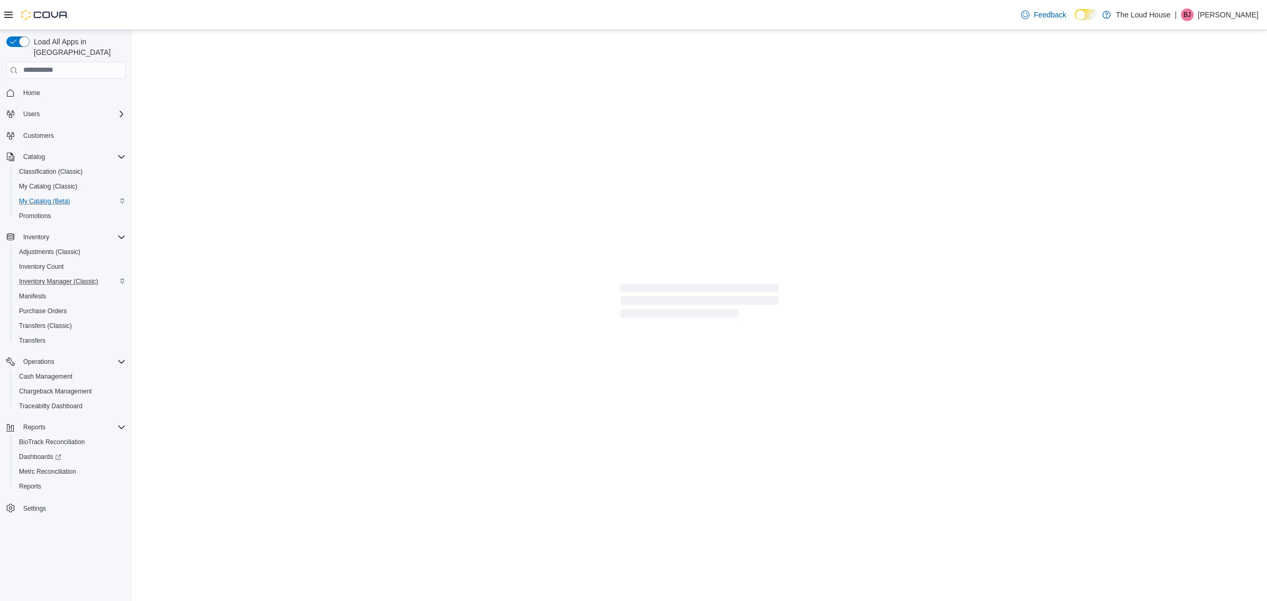
select select "**********"
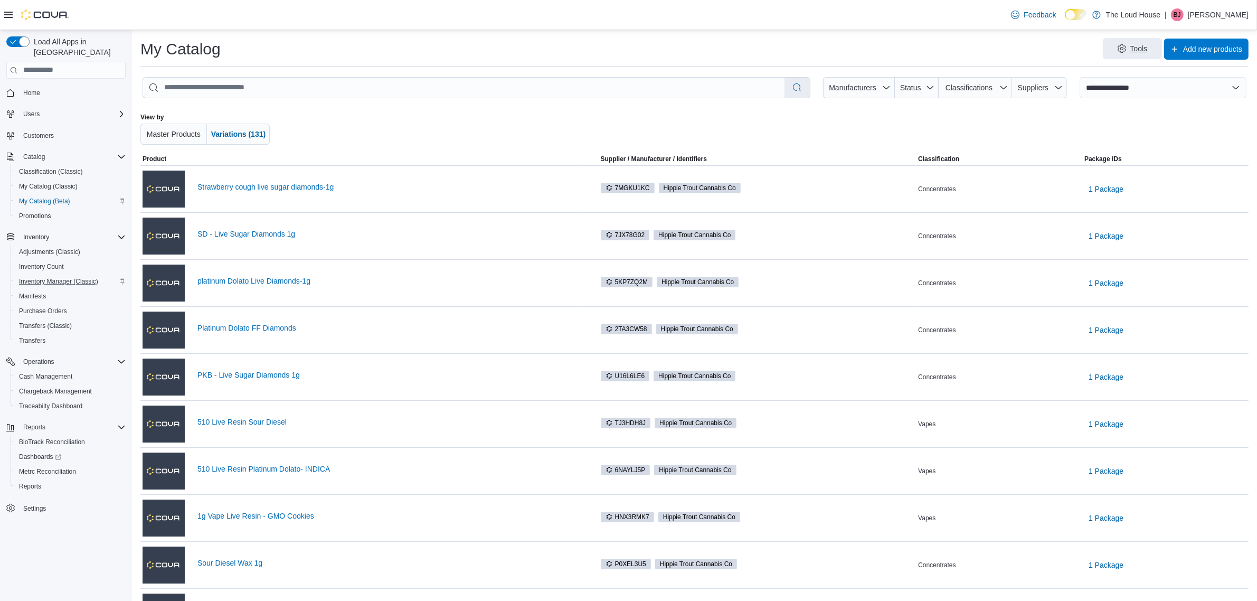
click at [1134, 52] on span "Tools" at bounding box center [1139, 48] width 17 height 11
click at [1146, 94] on span "Bulk Product Editor" at bounding box center [1141, 96] width 63 height 11
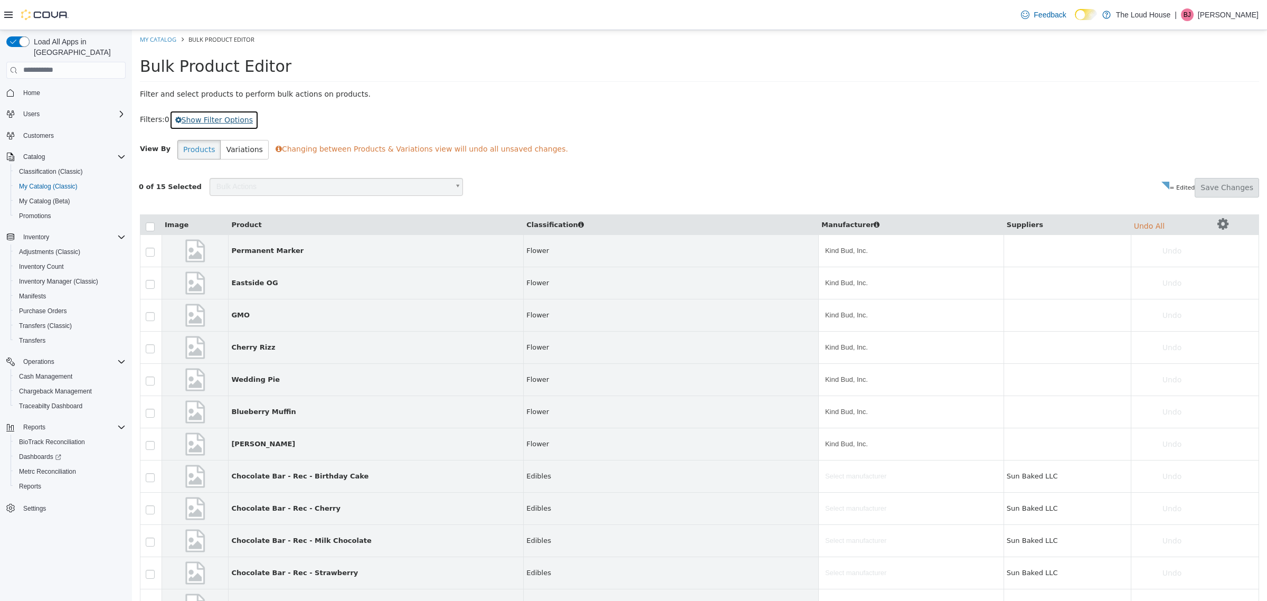
click at [228, 115] on button "Show Filter Options" at bounding box center [213, 120] width 89 height 20
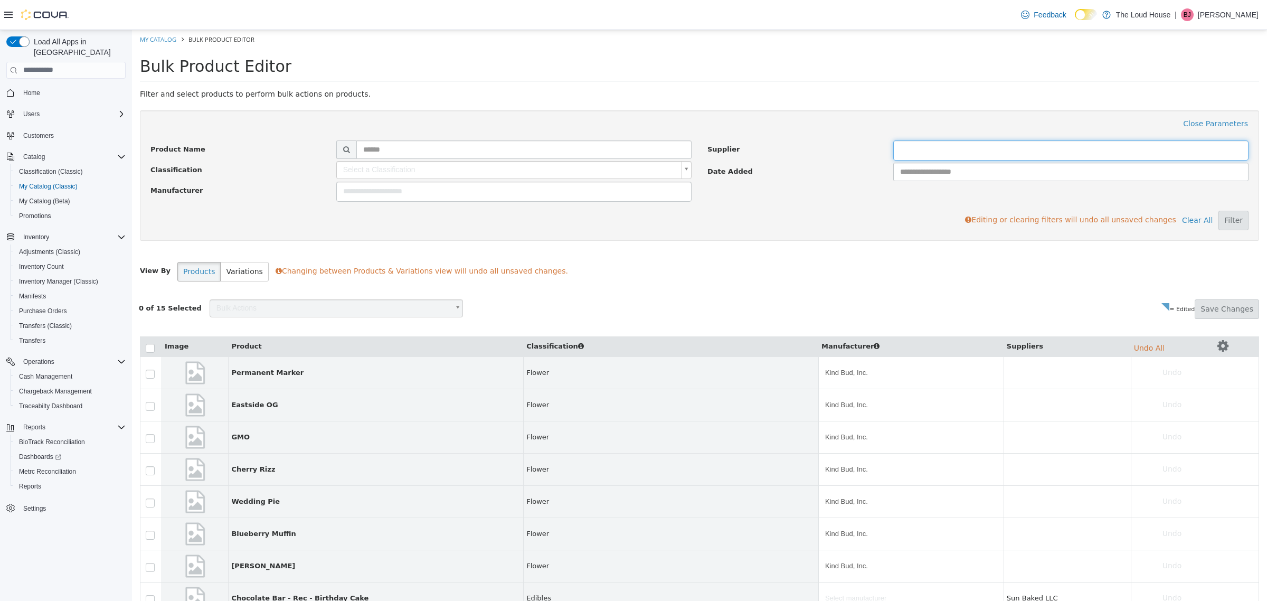
click at [1034, 143] on input "text" at bounding box center [1113, 150] width 439 height 17
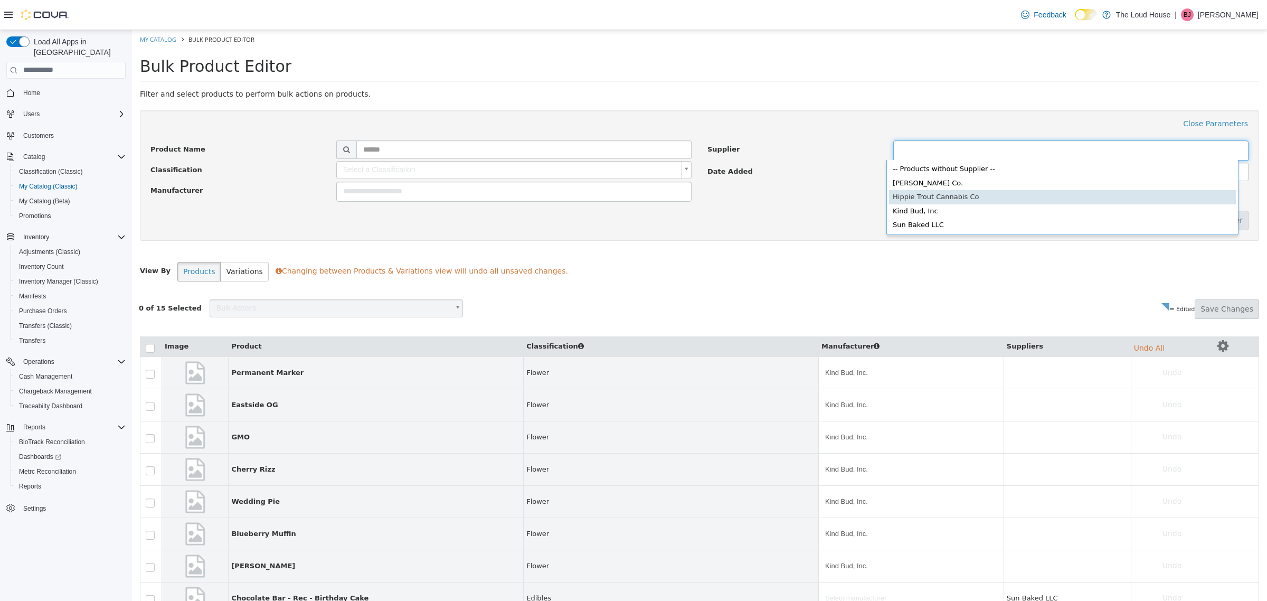
type input "******"
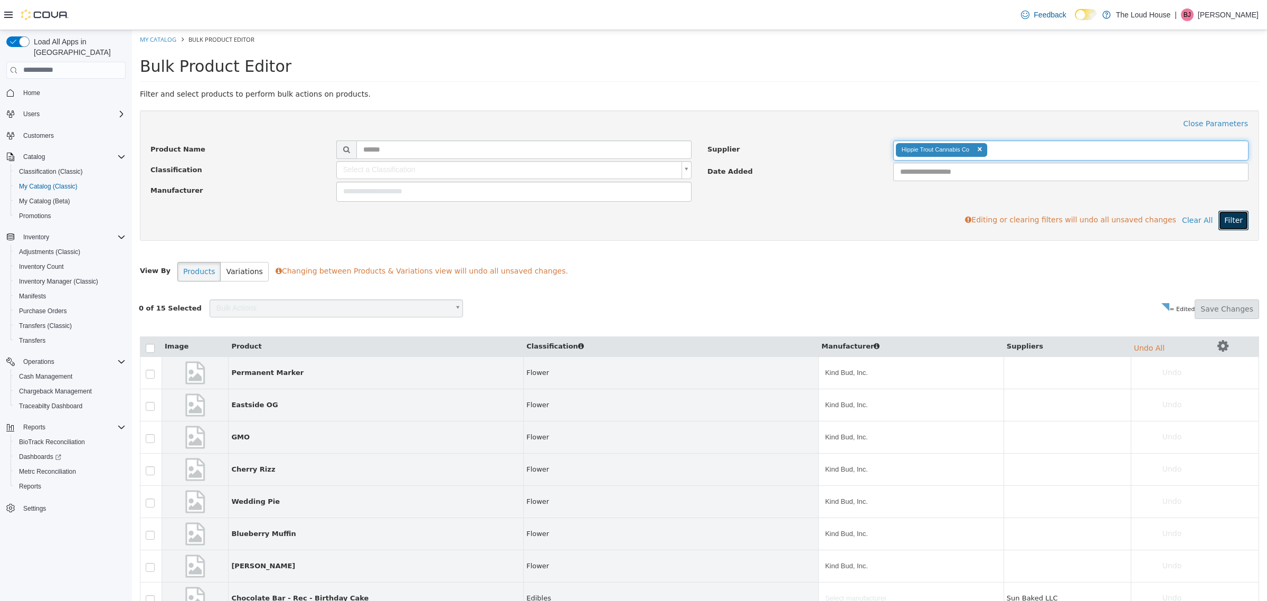
click at [1223, 227] on button "Filter" at bounding box center [1234, 220] width 30 height 20
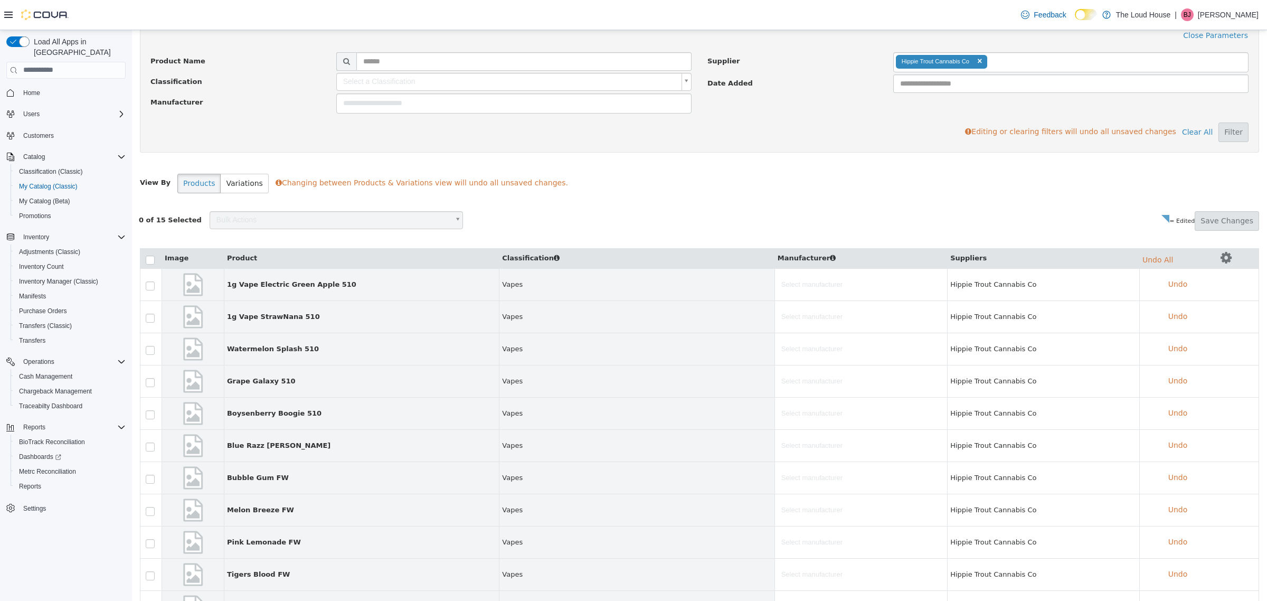
scroll to position [132, 0]
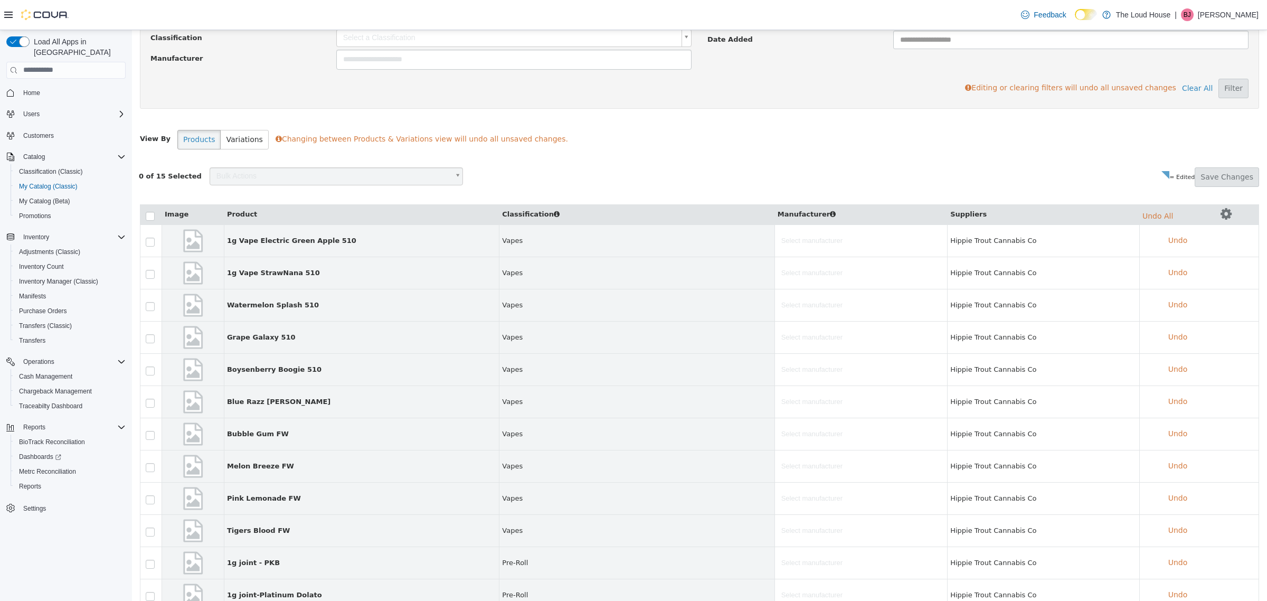
click at [358, 248] on td "1g Vape Electric Green Apple 510" at bounding box center [361, 240] width 275 height 32
click at [664, 246] on span "Vapes" at bounding box center [636, 240] width 269 height 11
click at [914, 228] on body "**********" at bounding box center [699, 328] width 1135 height 860
click at [646, 254] on body "**********" at bounding box center [699, 328] width 1135 height 860
click at [637, 243] on span "Vapes" at bounding box center [635, 240] width 268 height 11
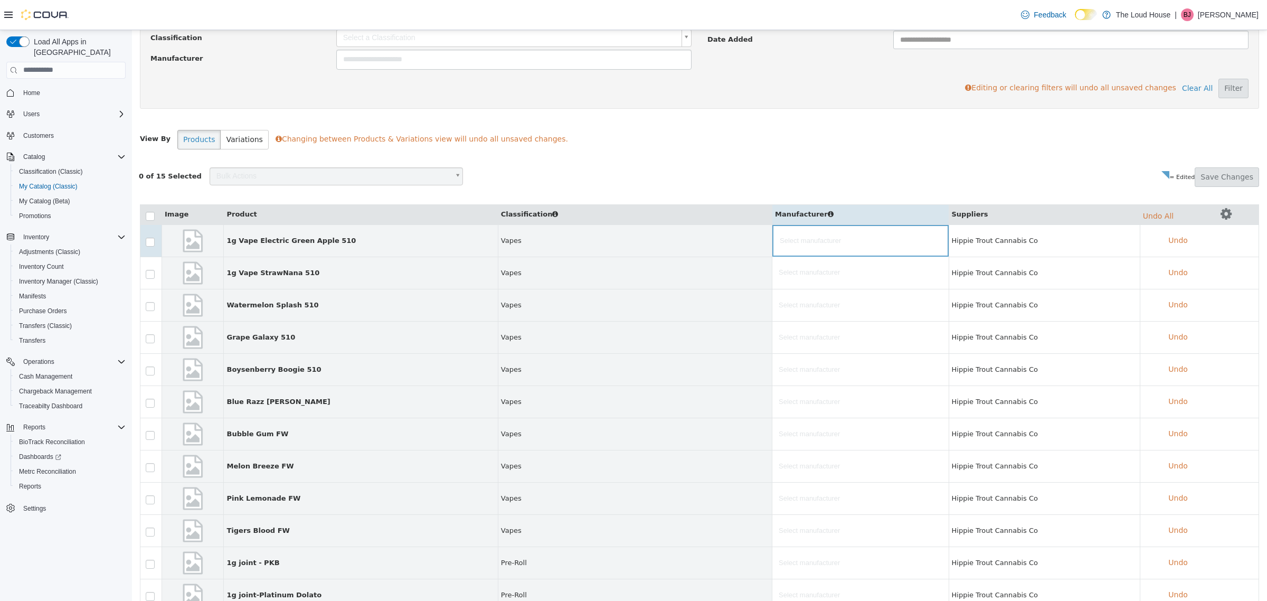
drag, startPoint x: 373, startPoint y: 235, endPoint x: 205, endPoint y: 242, distance: 168.1
click at [368, 235] on td "1g Vape Electric Green Apple 510" at bounding box center [361, 240] width 274 height 32
click at [260, 241] on strong "1g Vape Electric Green Apple 510" at bounding box center [361, 240] width 268 height 11
click at [198, 241] on img at bounding box center [193, 240] width 24 height 26
click at [258, 243] on strong "1g Vape Electric Green Apple 510" at bounding box center [361, 240] width 268 height 11
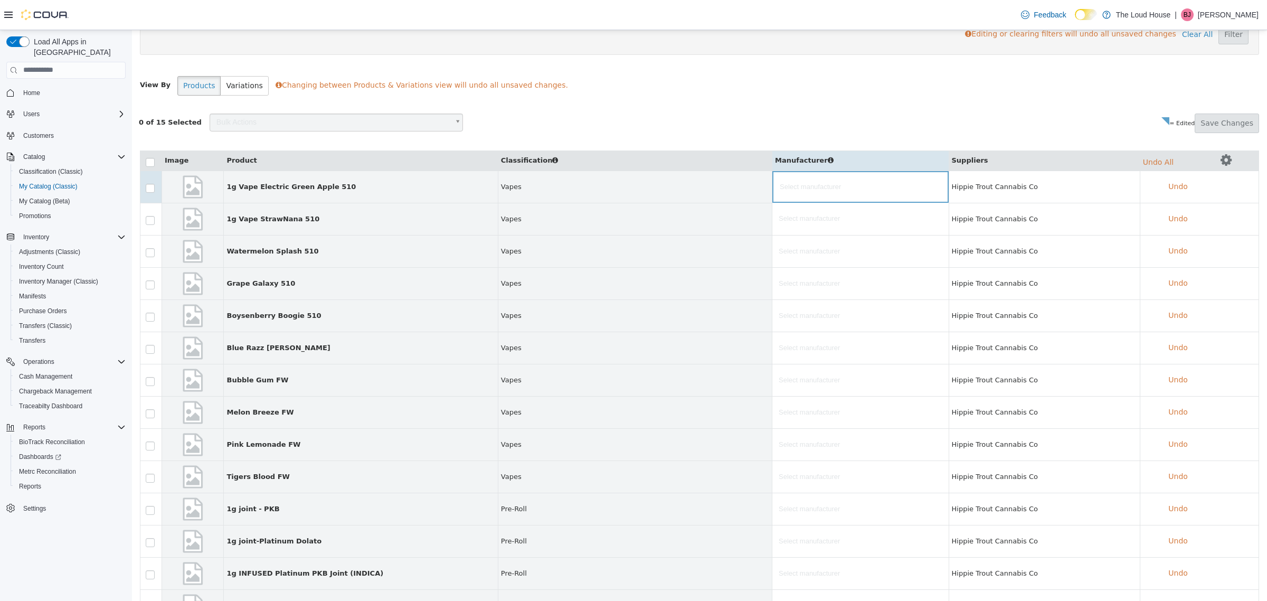
scroll to position [198, 0]
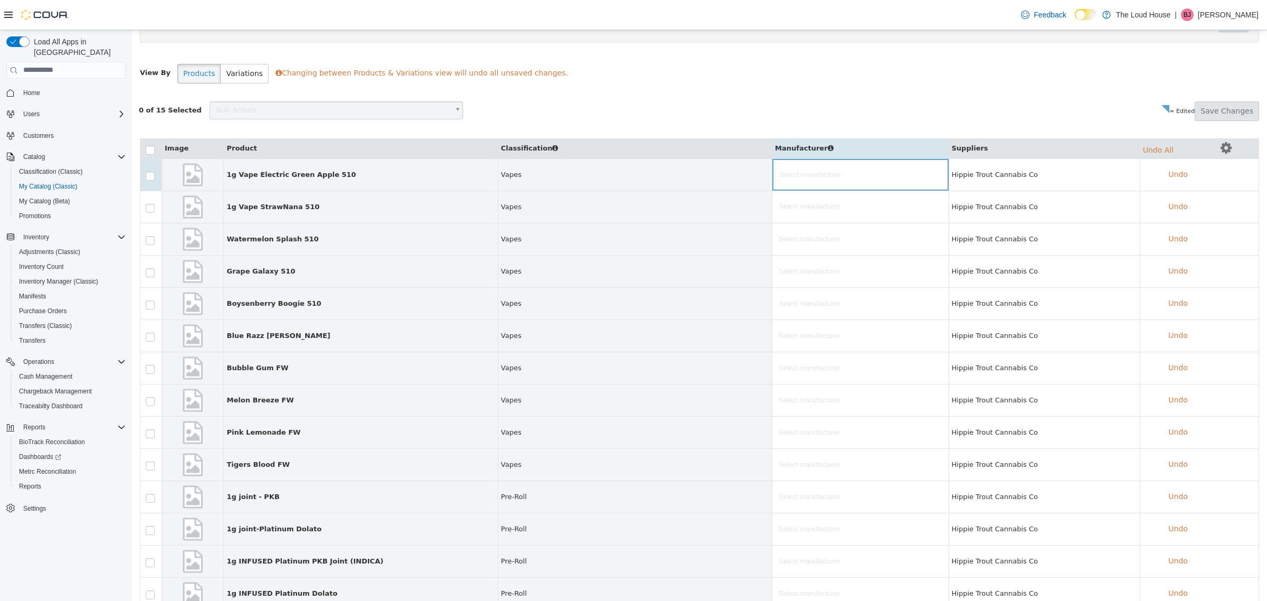
click at [305, 231] on td "Watermelon Splash 510" at bounding box center [361, 238] width 274 height 32
click at [307, 241] on strong "Watermelon Splash 510" at bounding box center [361, 238] width 268 height 11
click at [308, 241] on strong "Watermelon Splash 510" at bounding box center [361, 238] width 268 height 11
drag, startPoint x: 347, startPoint y: 241, endPoint x: 368, endPoint y: 238, distance: 21.3
click at [348, 241] on strong "Watermelon Splash 510" at bounding box center [361, 238] width 268 height 11
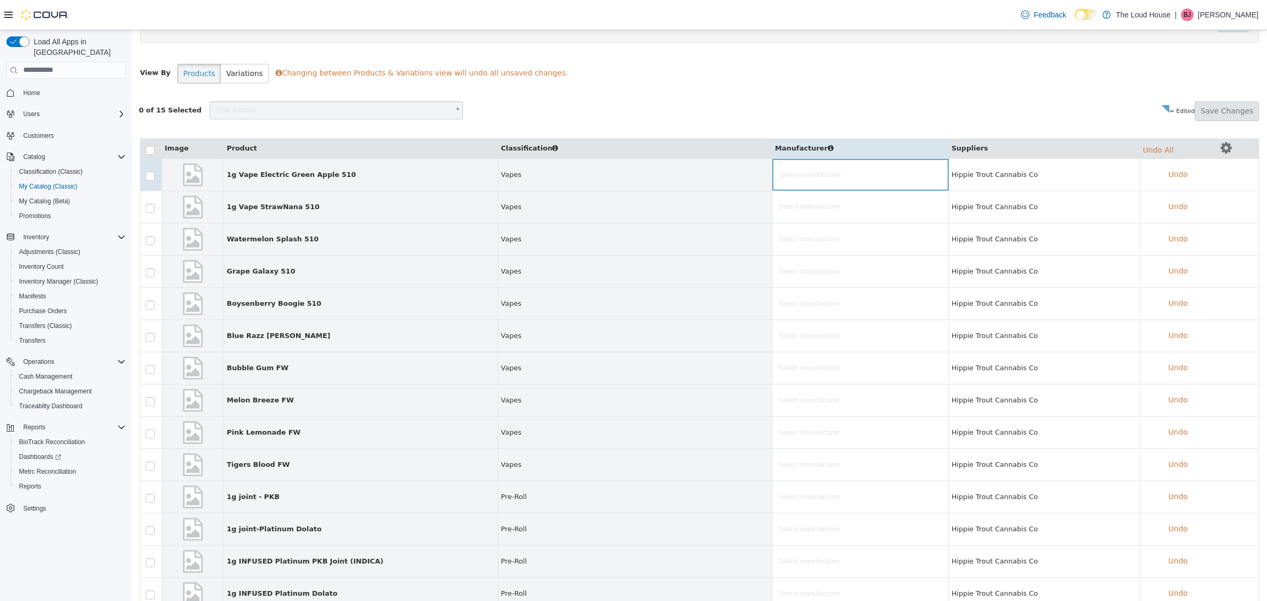
click at [368, 238] on strong "Watermelon Splash 510" at bounding box center [361, 238] width 268 height 11
click at [202, 239] on img at bounding box center [193, 238] width 24 height 26
click at [178, 240] on td at bounding box center [193, 238] width 62 height 32
click at [445, 111] on body "**********" at bounding box center [699, 262] width 1135 height 860
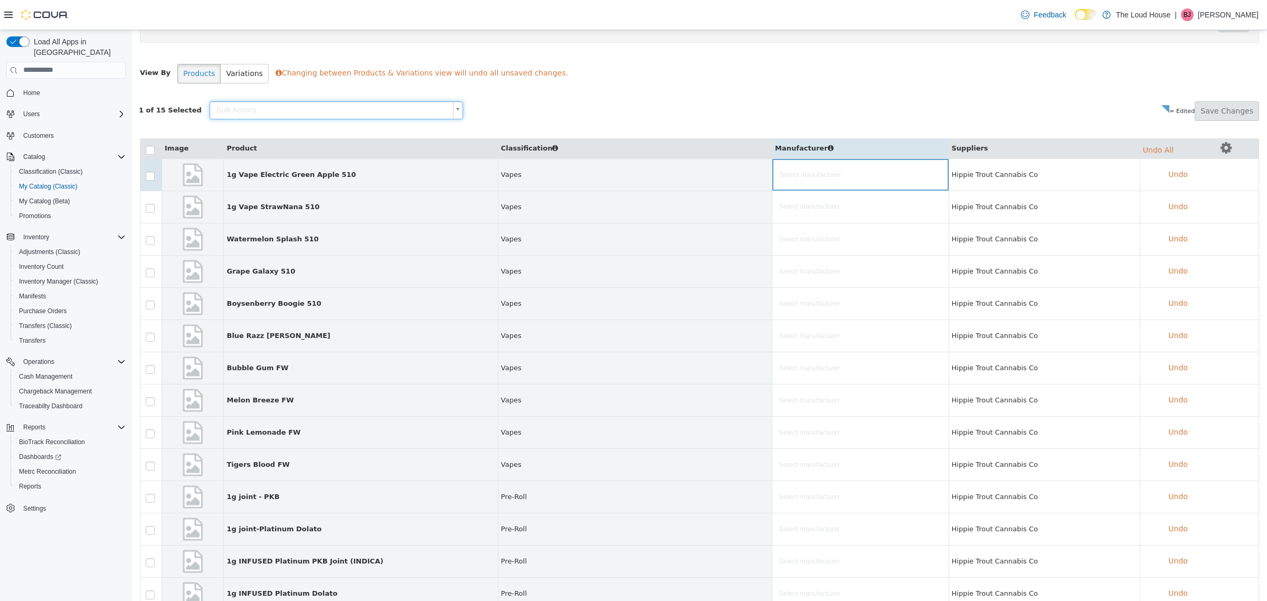
click at [542, 107] on body "**********" at bounding box center [699, 262] width 1135 height 860
click at [246, 150] on th "Product" at bounding box center [361, 148] width 274 height 20
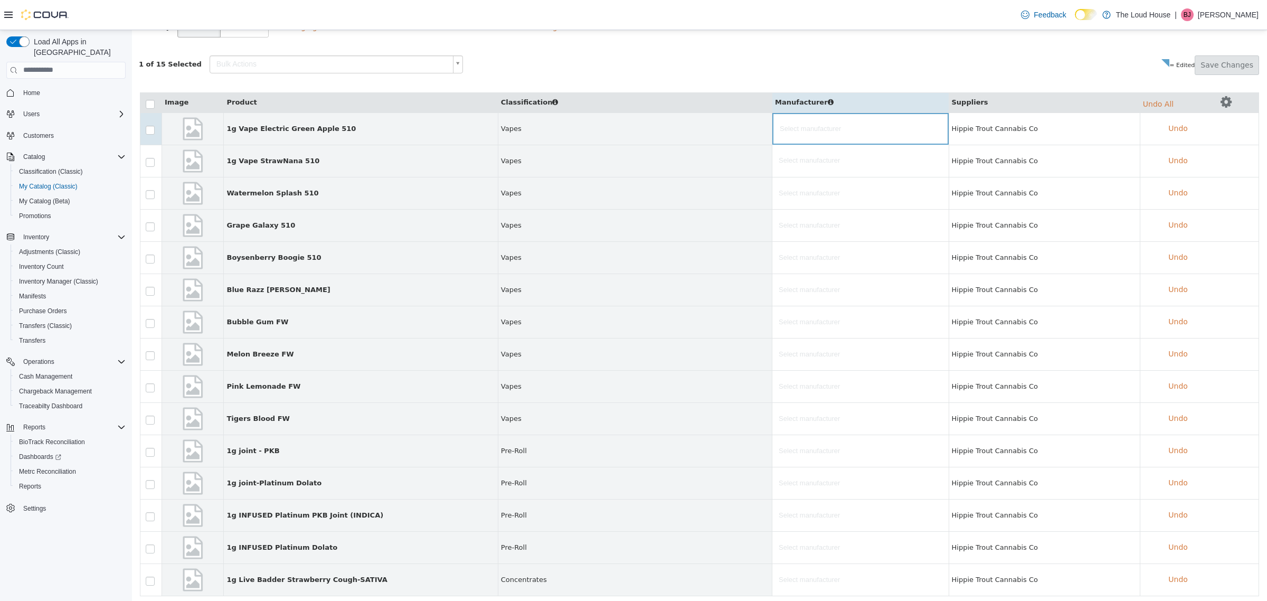
scroll to position [293, 0]
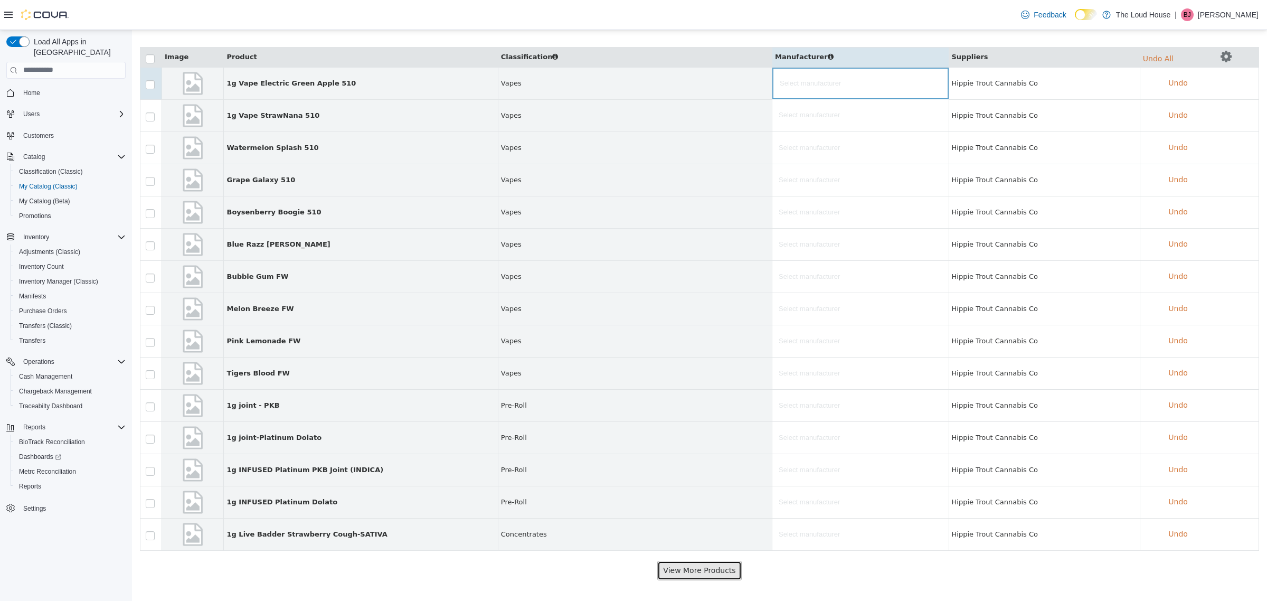
click at [701, 568] on button "View More Products" at bounding box center [699, 570] width 84 height 20
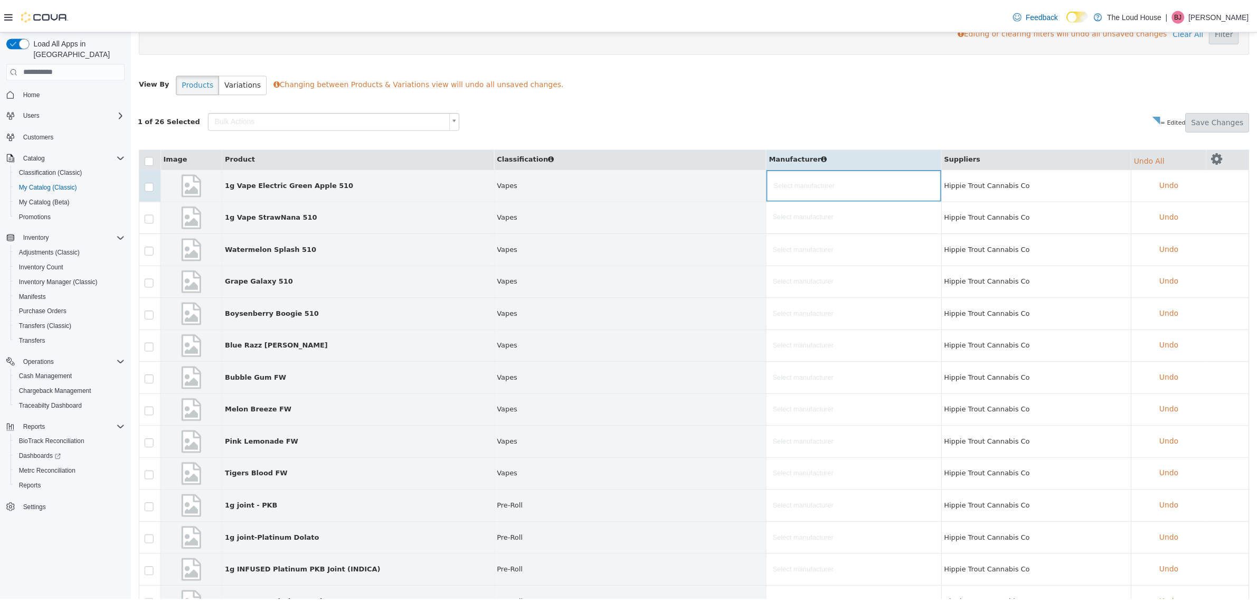
scroll to position [0, 0]
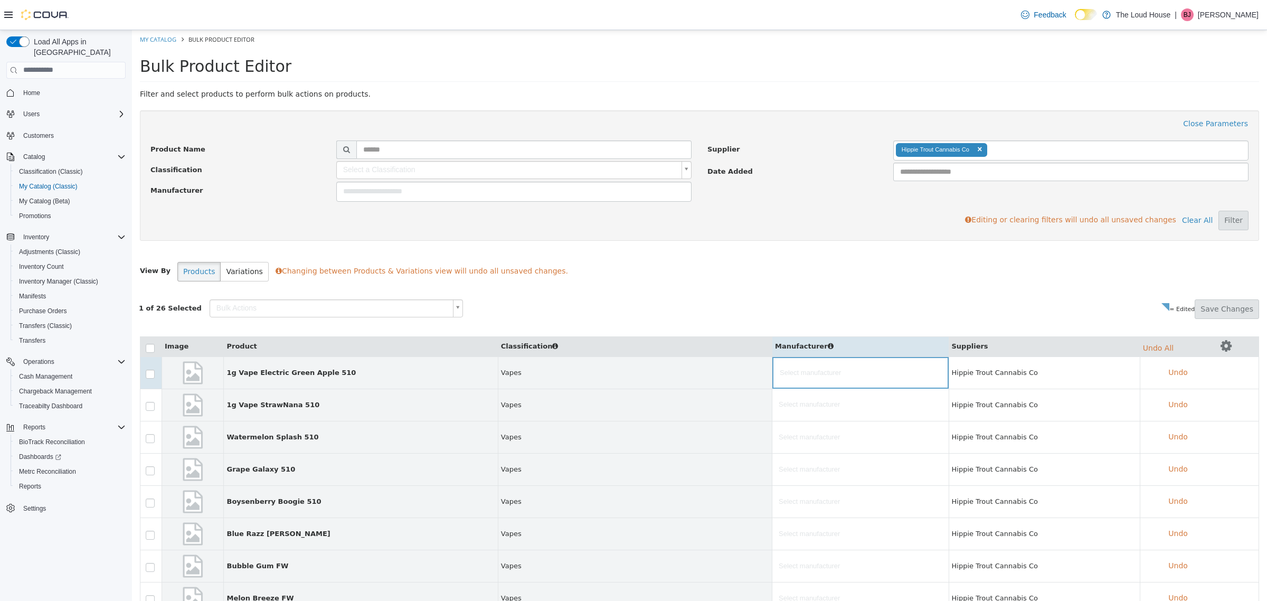
click at [859, 286] on div "View By Products Variations Changing between Products & Variations view will un…" at bounding box center [699, 274] width 1119 height 27
click at [64, 197] on span "My Catalog (Beta)" at bounding box center [44, 201] width 51 height 8
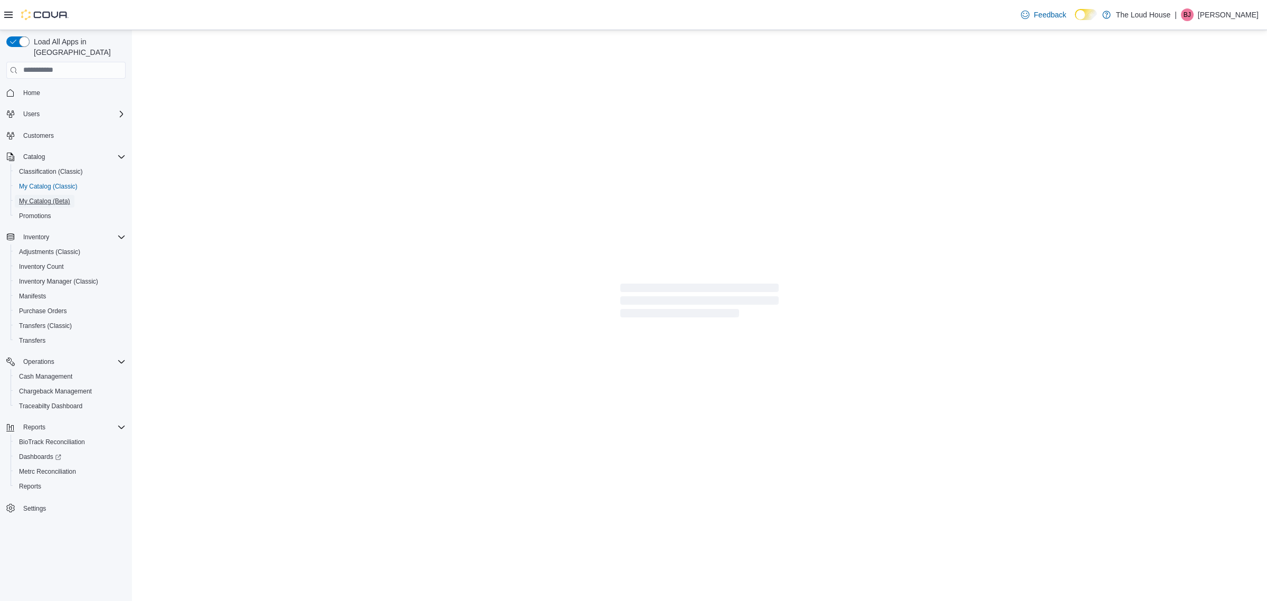
select select "**********"
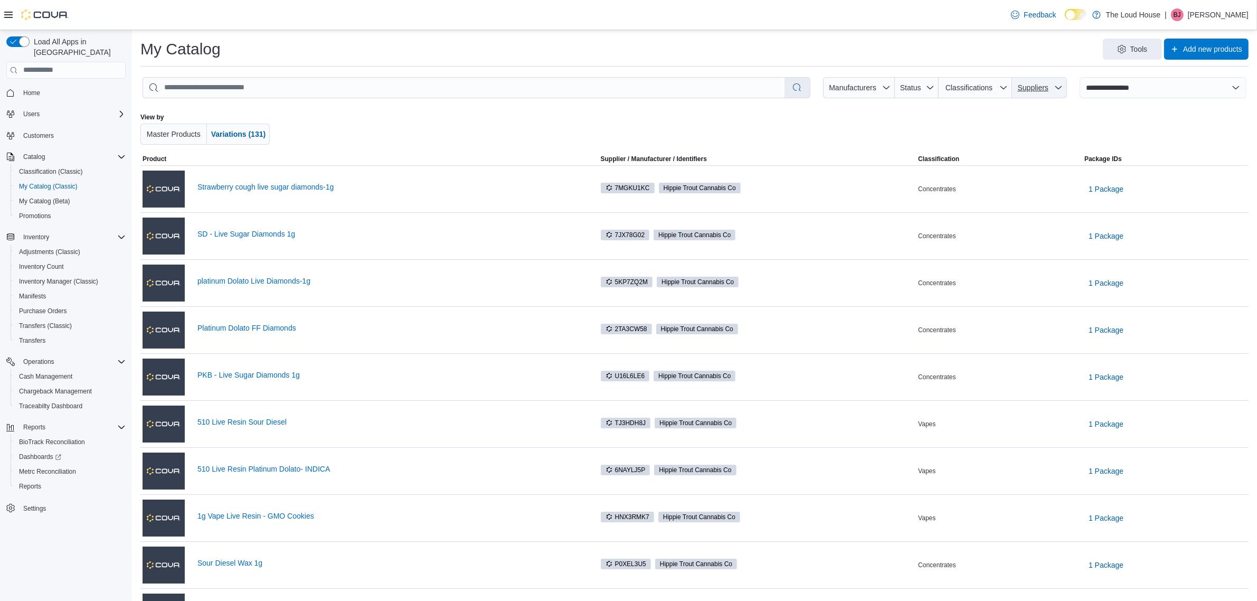
click at [1047, 87] on span "Suppliers" at bounding box center [1033, 87] width 31 height 8
click at [1029, 158] on span "Hippie Trout Cannabis Co . To check this option, press Enter." at bounding box center [1056, 157] width 131 height 13
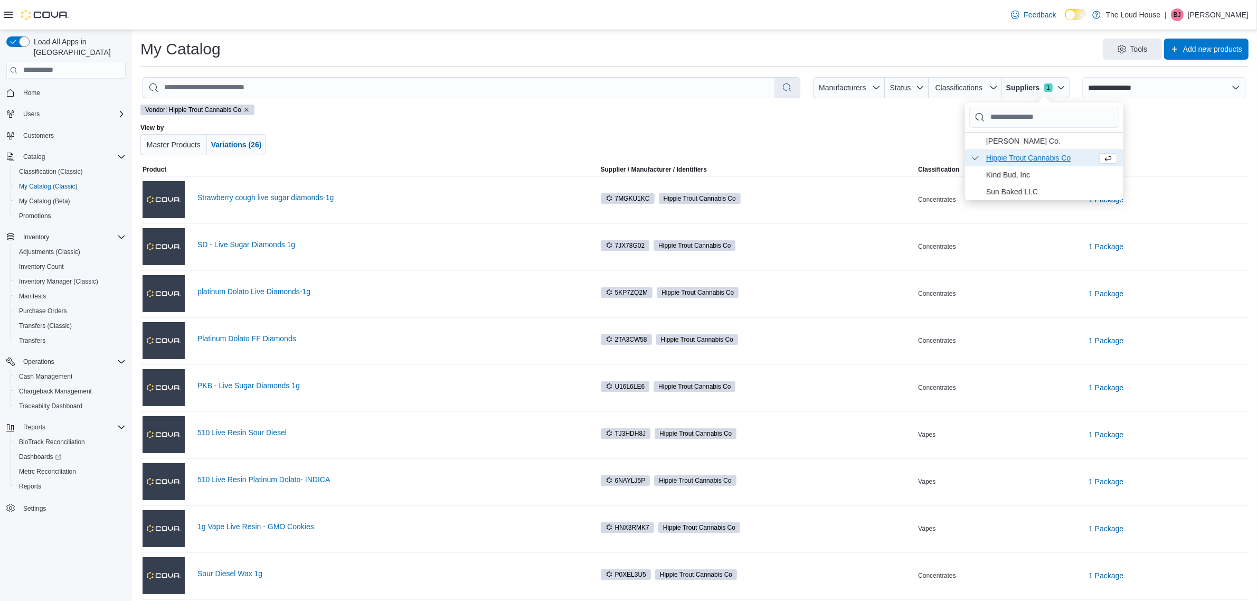
click at [479, 114] on div "Vendor: Hippie Trout Cannabis Co" at bounding box center [694, 110] width 1108 height 11
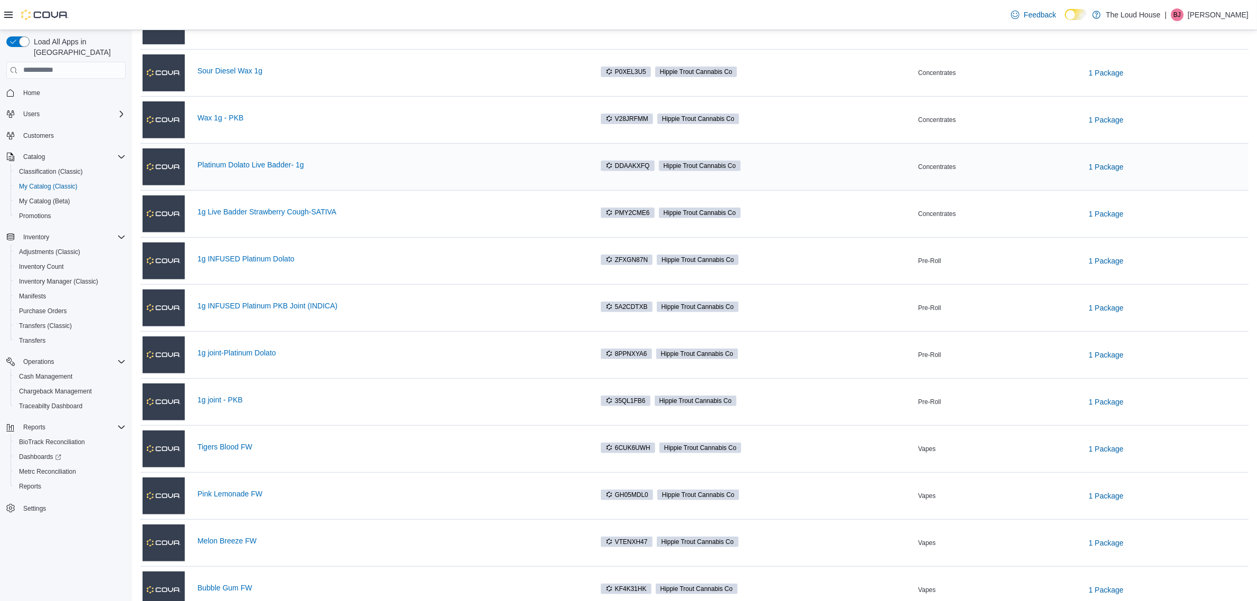
scroll to position [551, 0]
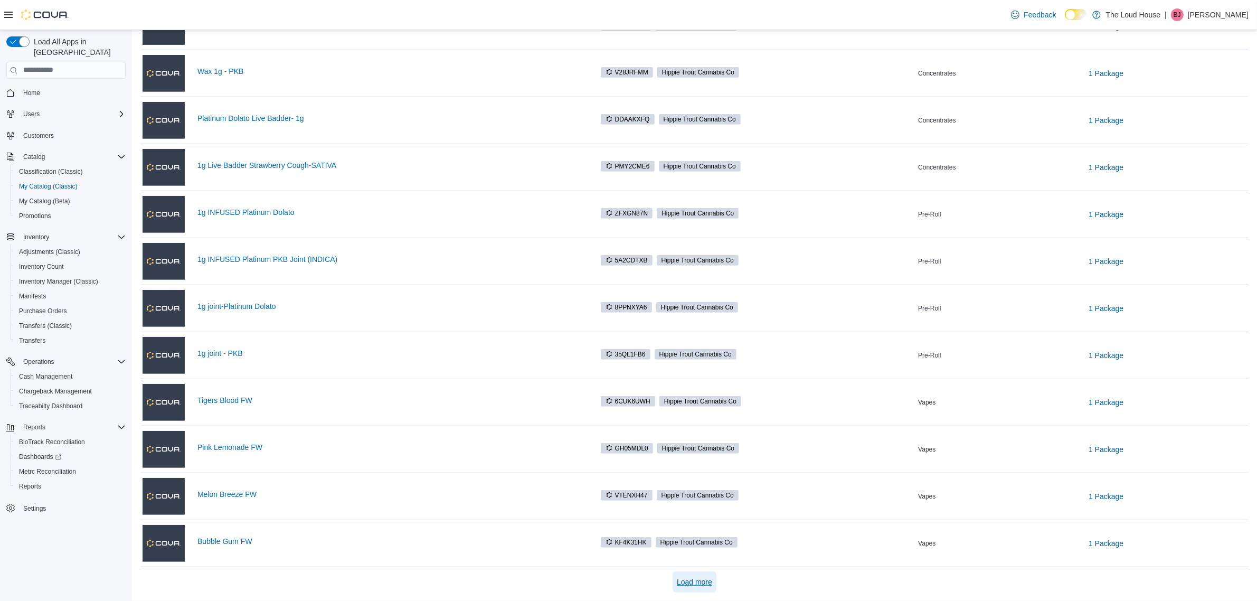
click at [693, 585] on span "Load more" at bounding box center [694, 582] width 35 height 11
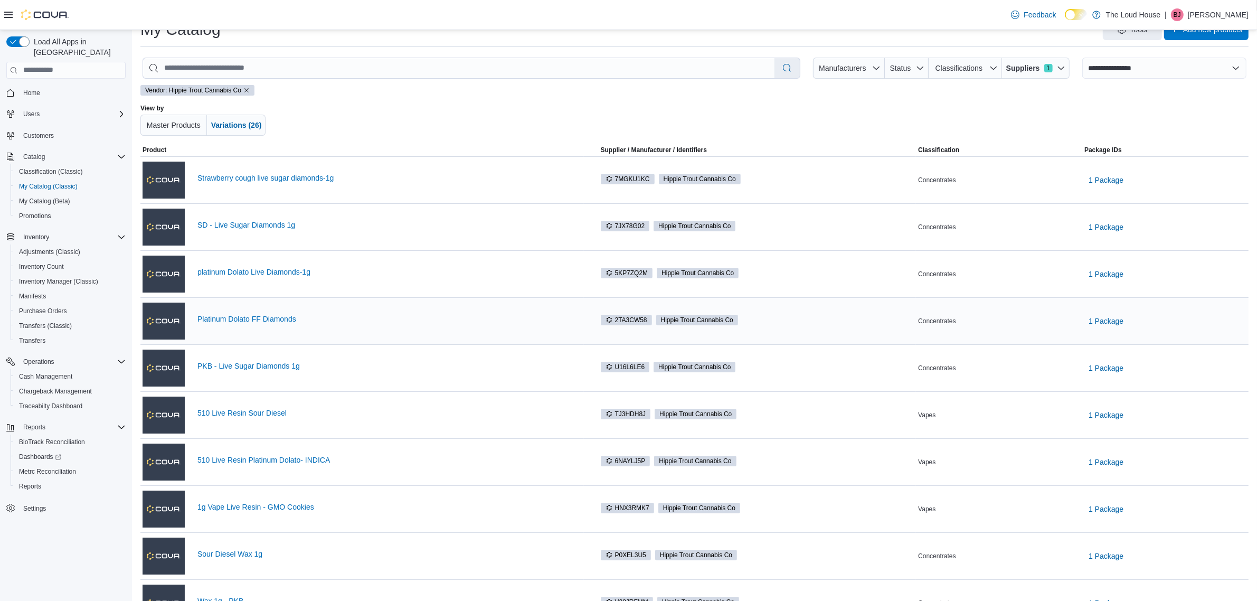
scroll to position [0, 0]
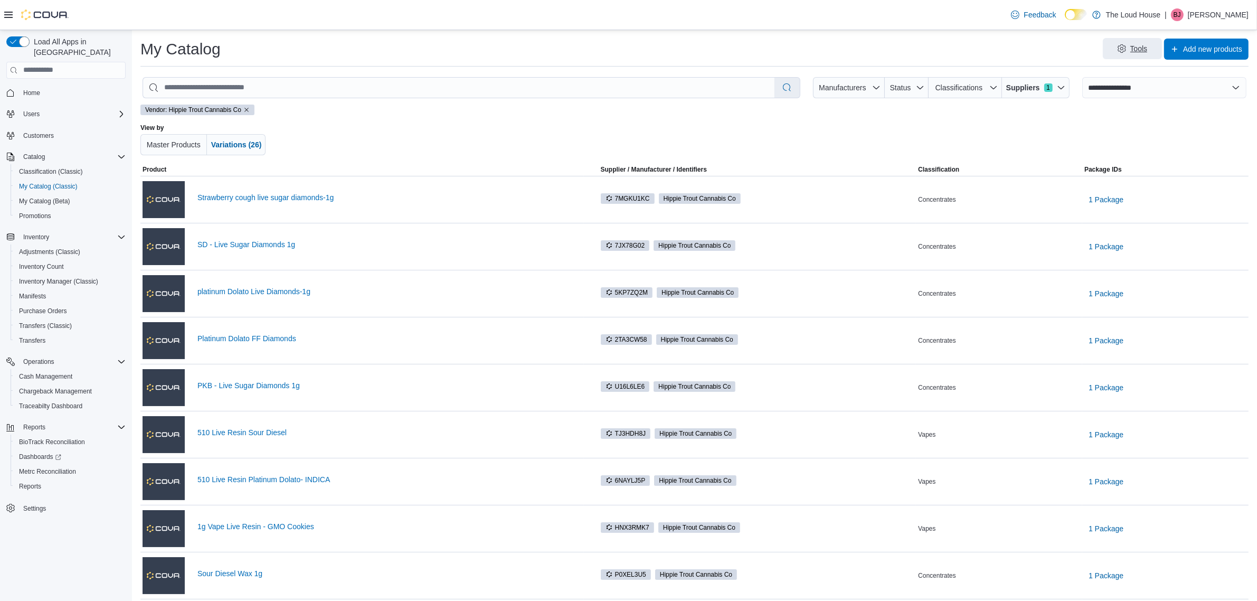
click at [1134, 43] on span "Tools" at bounding box center [1132, 48] width 46 height 21
click at [1136, 96] on span "Bulk Product Editor" at bounding box center [1141, 96] width 63 height 11
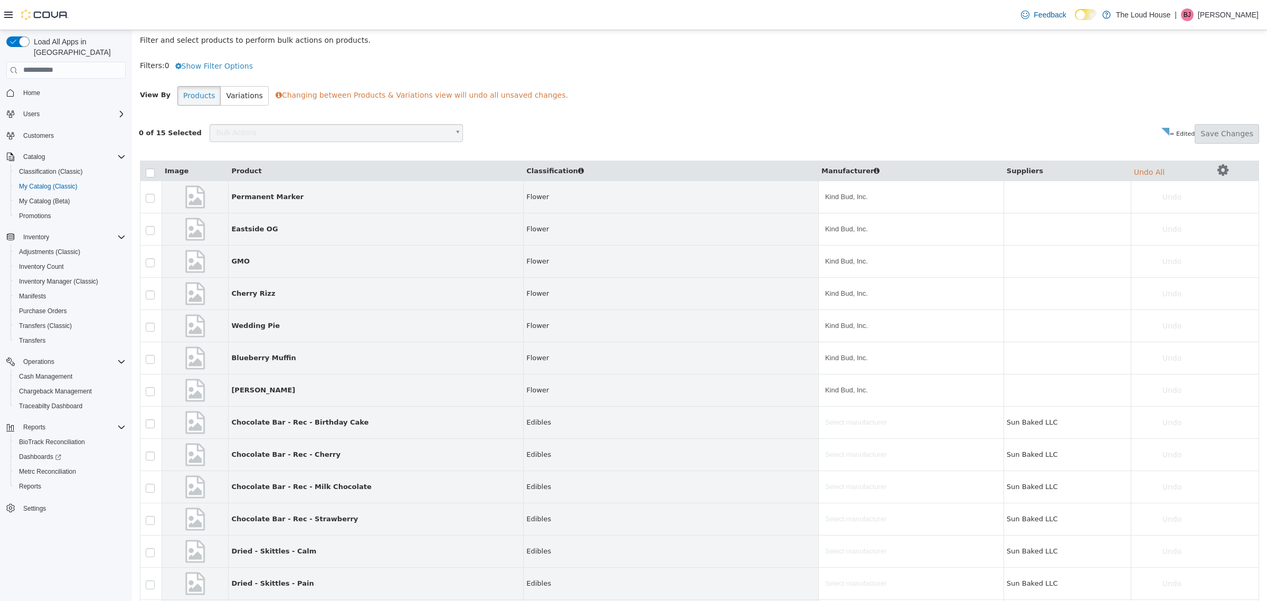
scroll to position [171, 0]
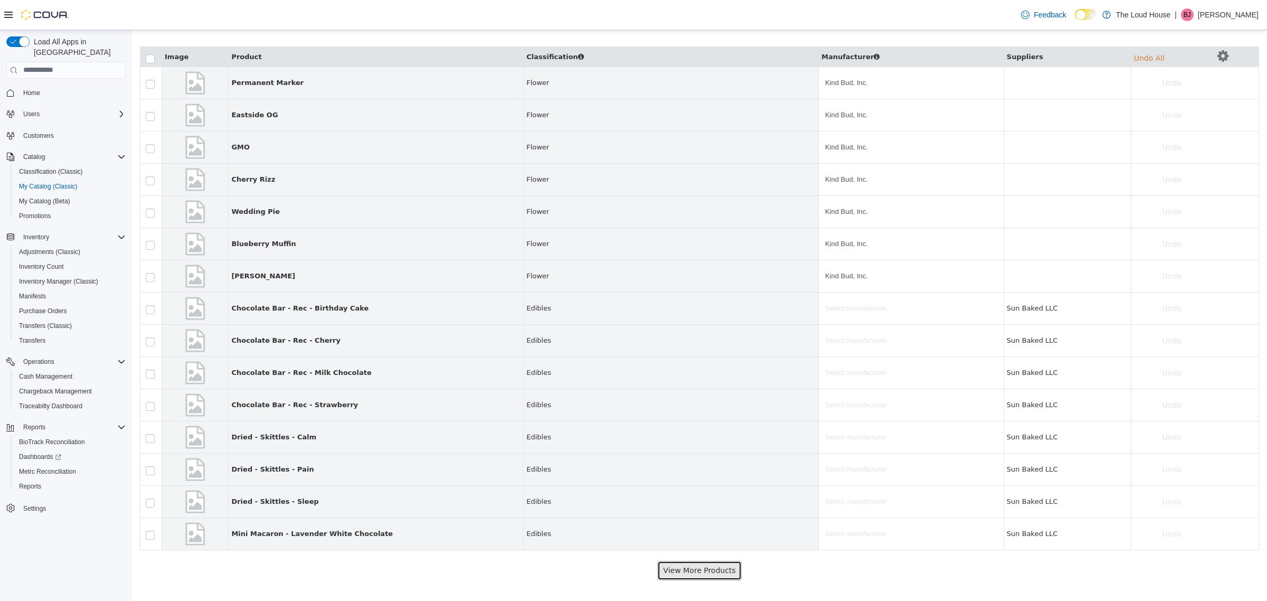
click at [713, 563] on button "View More Products" at bounding box center [699, 570] width 84 height 20
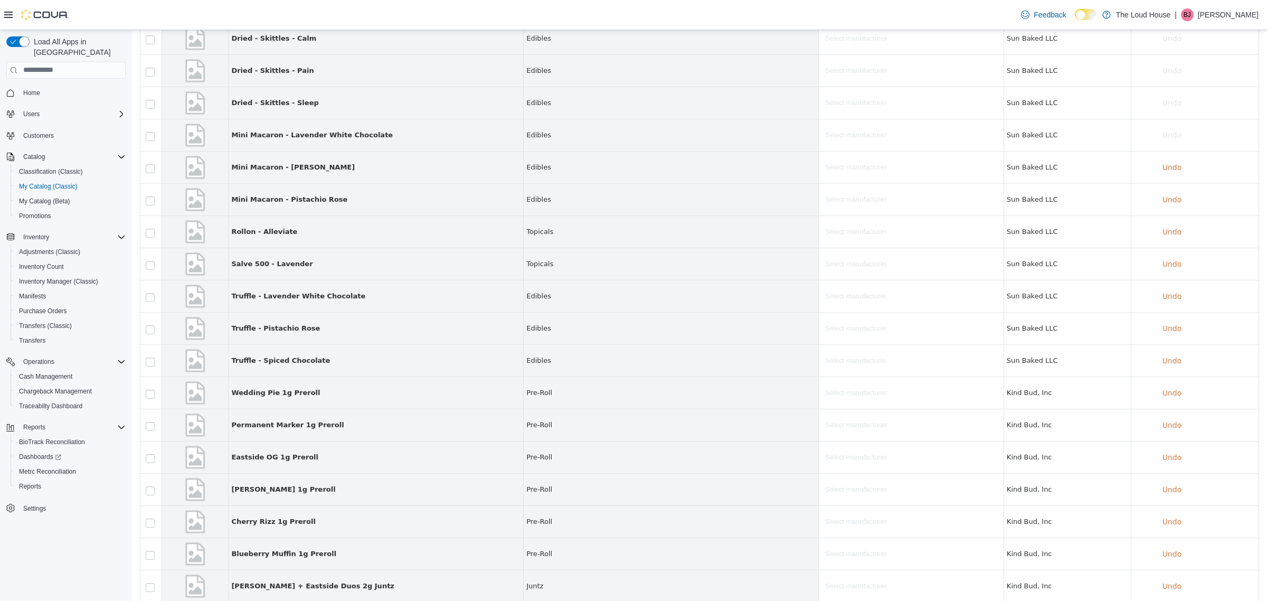
scroll to position [656, 0]
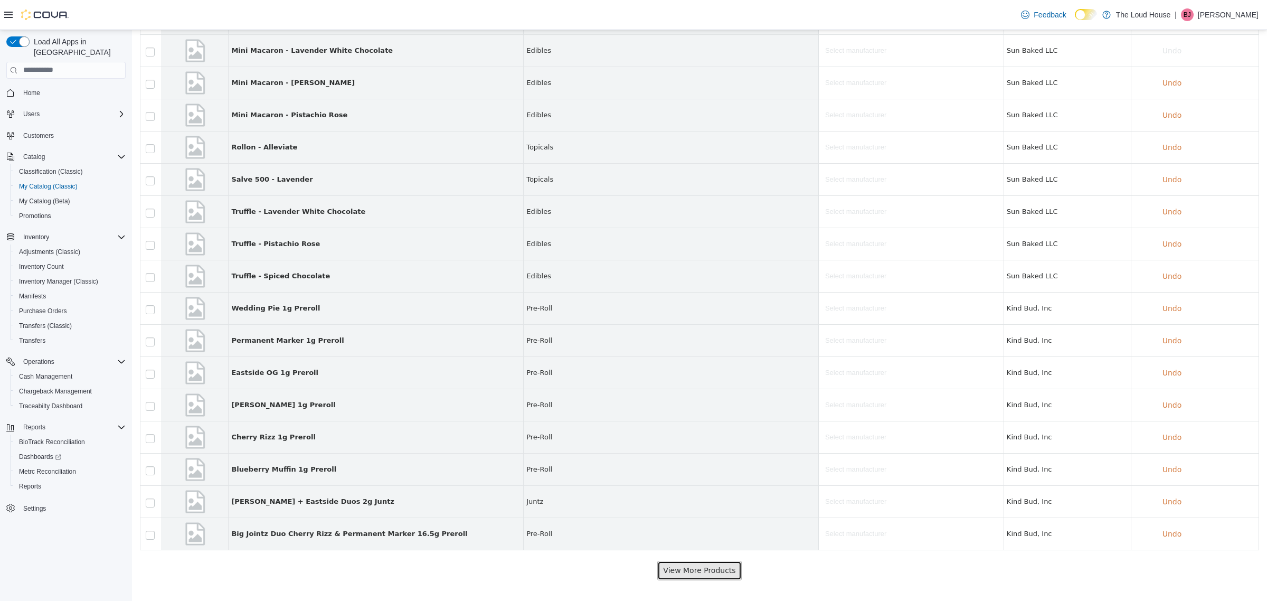
click at [709, 575] on button "View More Products" at bounding box center [699, 570] width 84 height 20
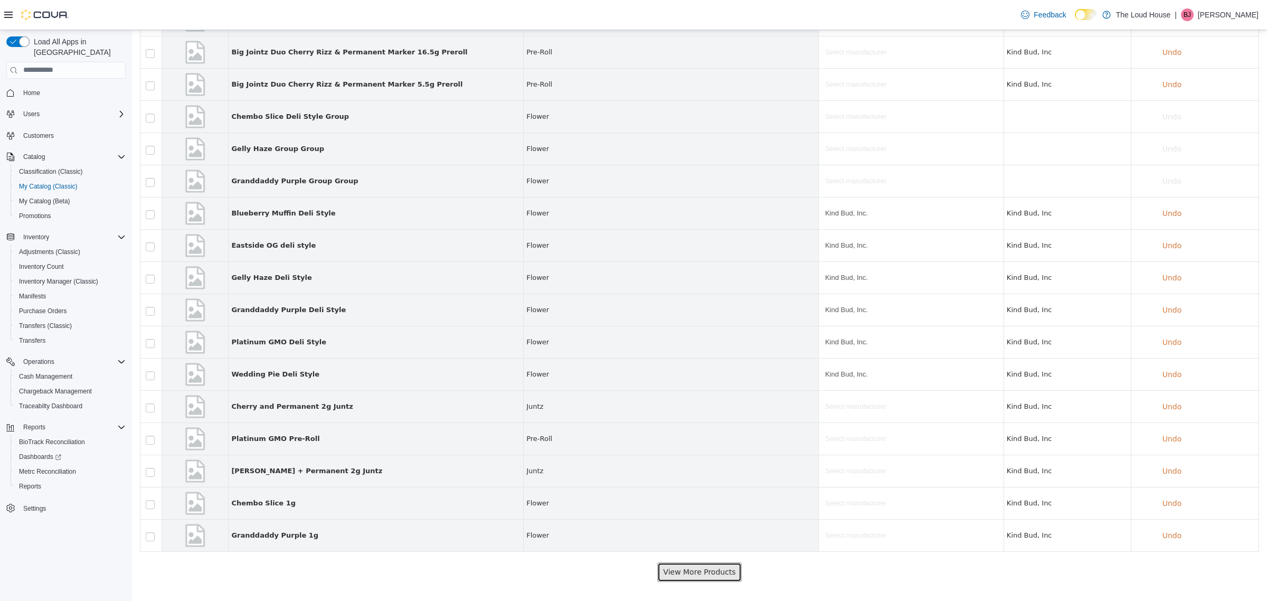
scroll to position [1141, 0]
click at [663, 567] on button "View More Products" at bounding box center [699, 570] width 84 height 20
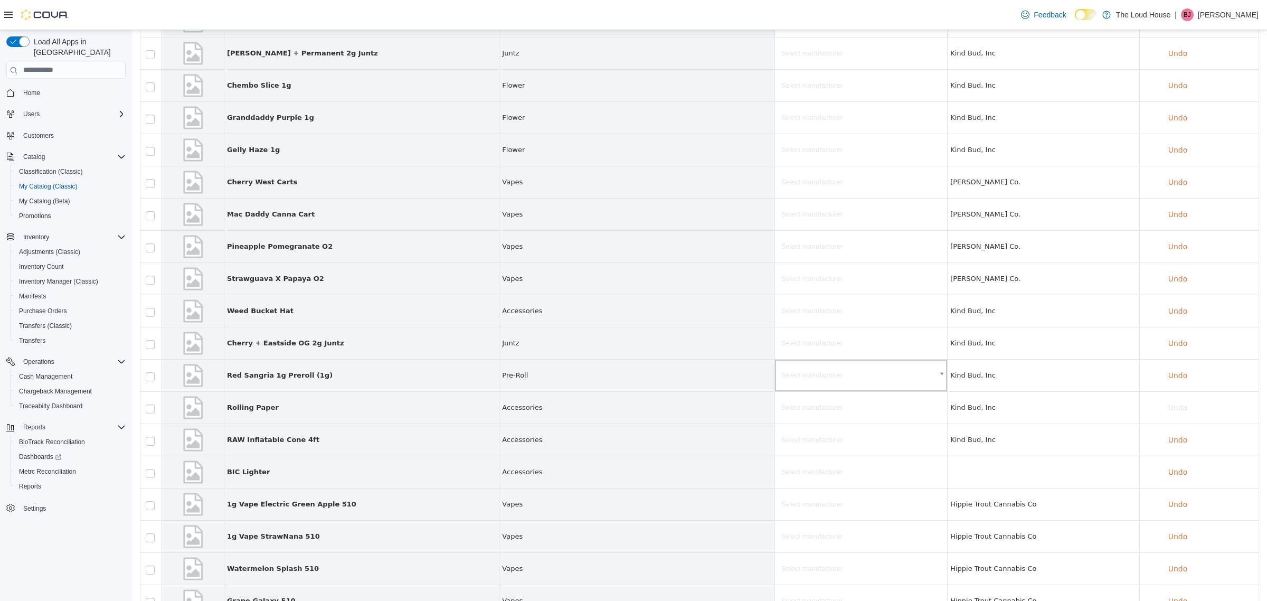
scroll to position [1626, 0]
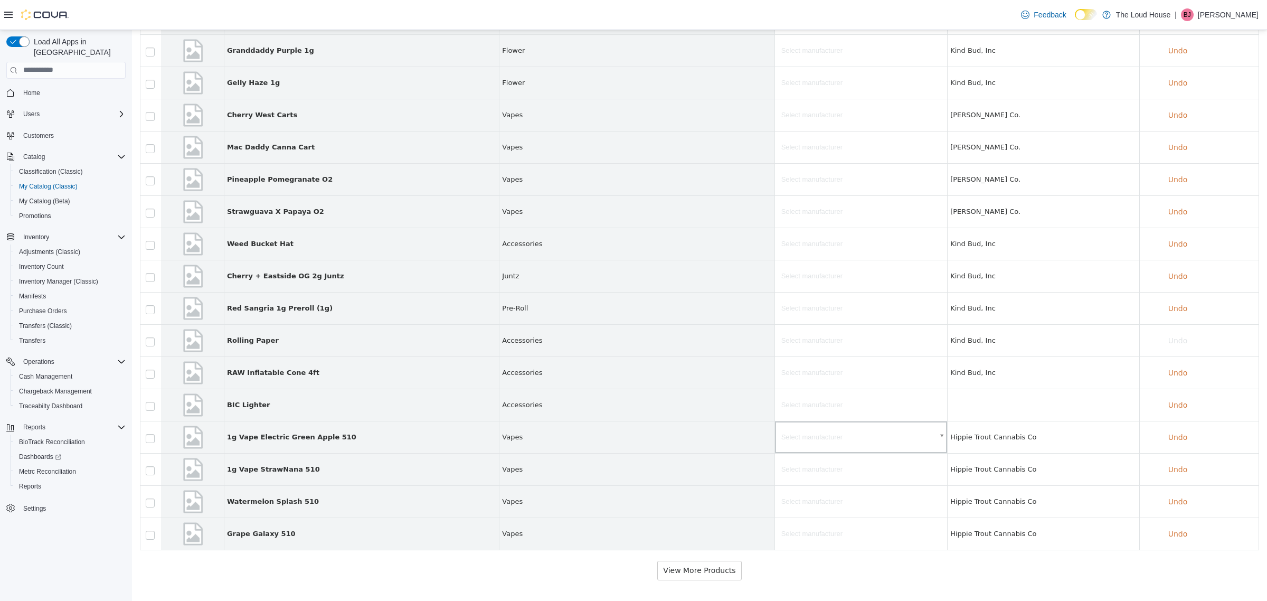
drag, startPoint x: 748, startPoint y: 438, endPoint x: 777, endPoint y: 438, distance: 29.6
click at [748, 438] on span "Vapes" at bounding box center [636, 436] width 269 height 11
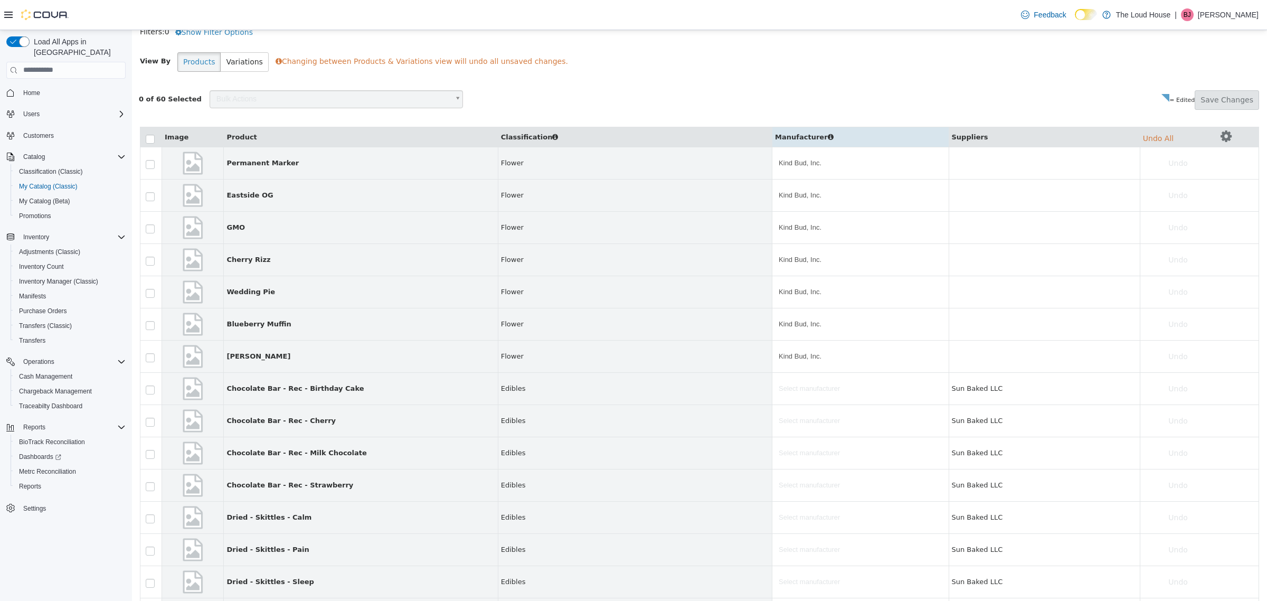
scroll to position [0, 0]
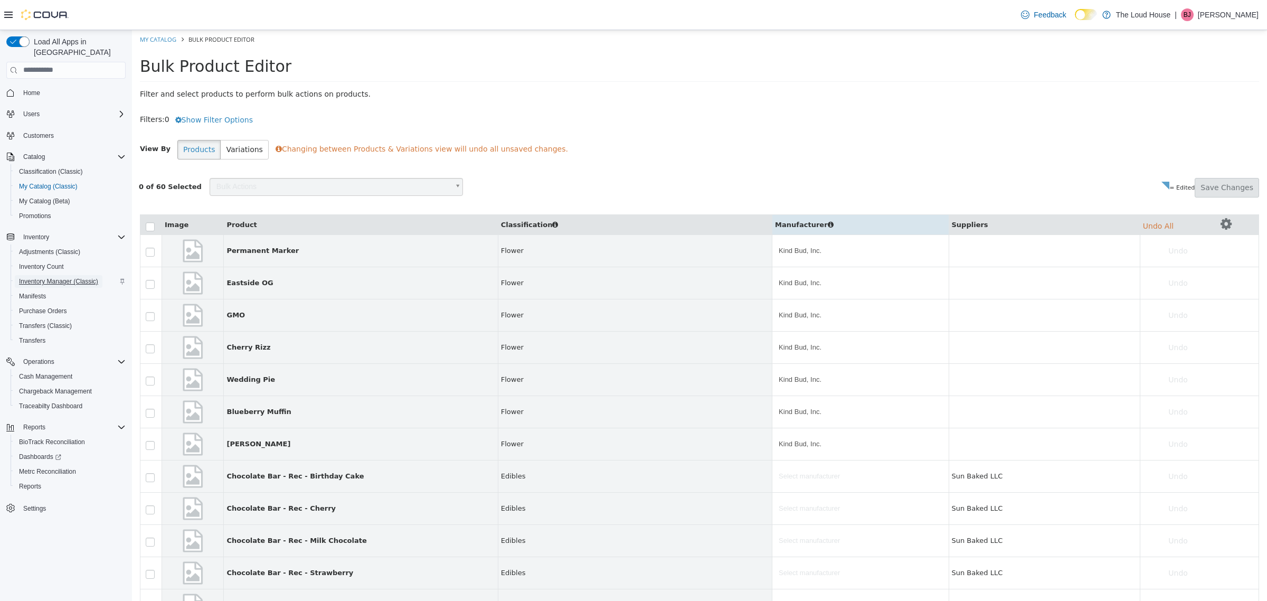
click at [68, 277] on span "Inventory Manager (Classic)" at bounding box center [58, 281] width 79 height 8
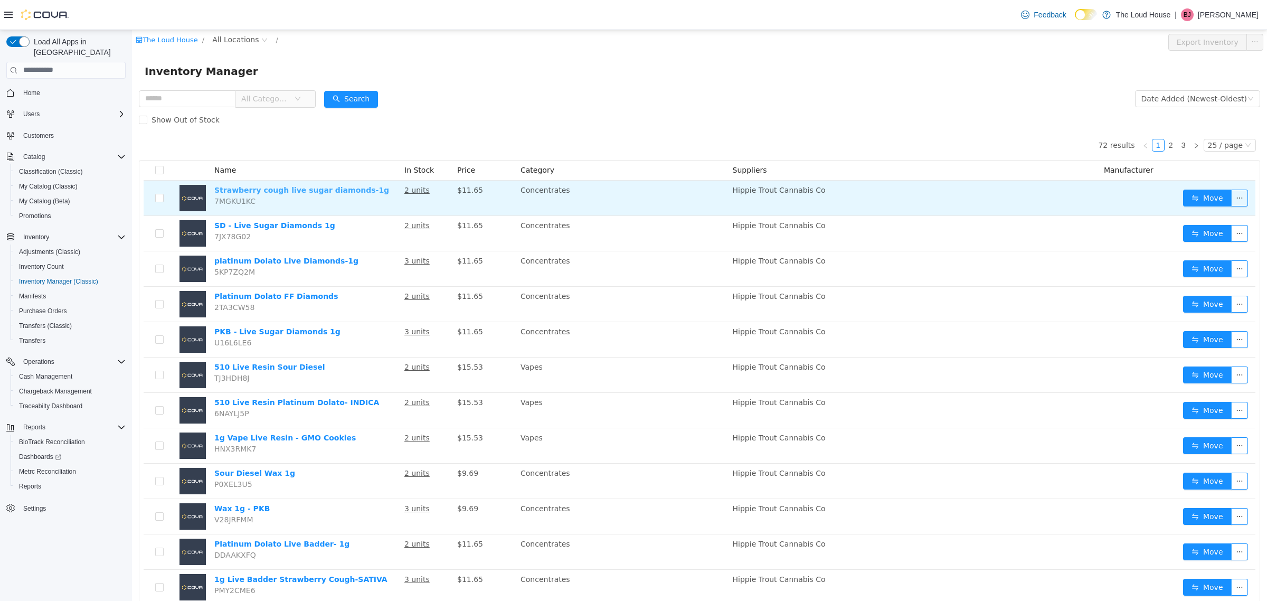
click at [336, 193] on link "Strawberry cough live sugar diamonds-1g" at bounding box center [301, 189] width 175 height 8
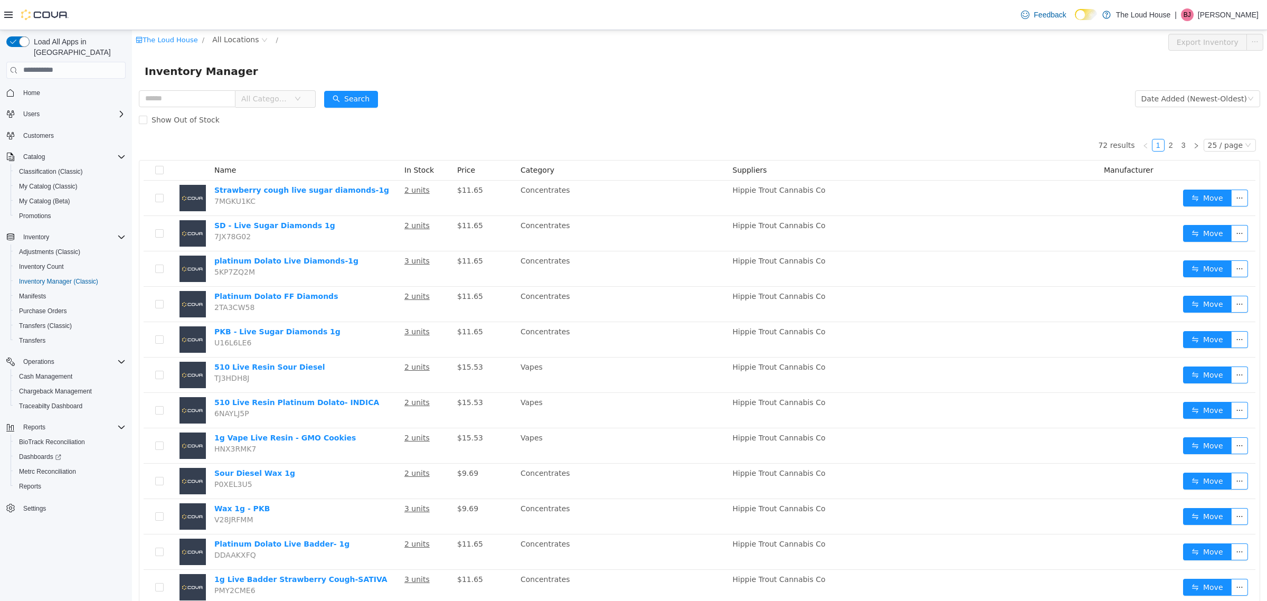
click at [463, 171] on span "Price" at bounding box center [466, 169] width 18 height 8
click at [563, 110] on div "Show Out of Stock" at bounding box center [700, 119] width 1122 height 21
click at [307, 103] on span "All Categories" at bounding box center [271, 98] width 72 height 17
drag, startPoint x: 549, startPoint y: 103, endPoint x: 603, endPoint y: 102, distance: 53.9
click at [552, 103] on form "All Categories Date Added (Newest-Oldest) Search Show Out of Stock" at bounding box center [700, 109] width 1122 height 42
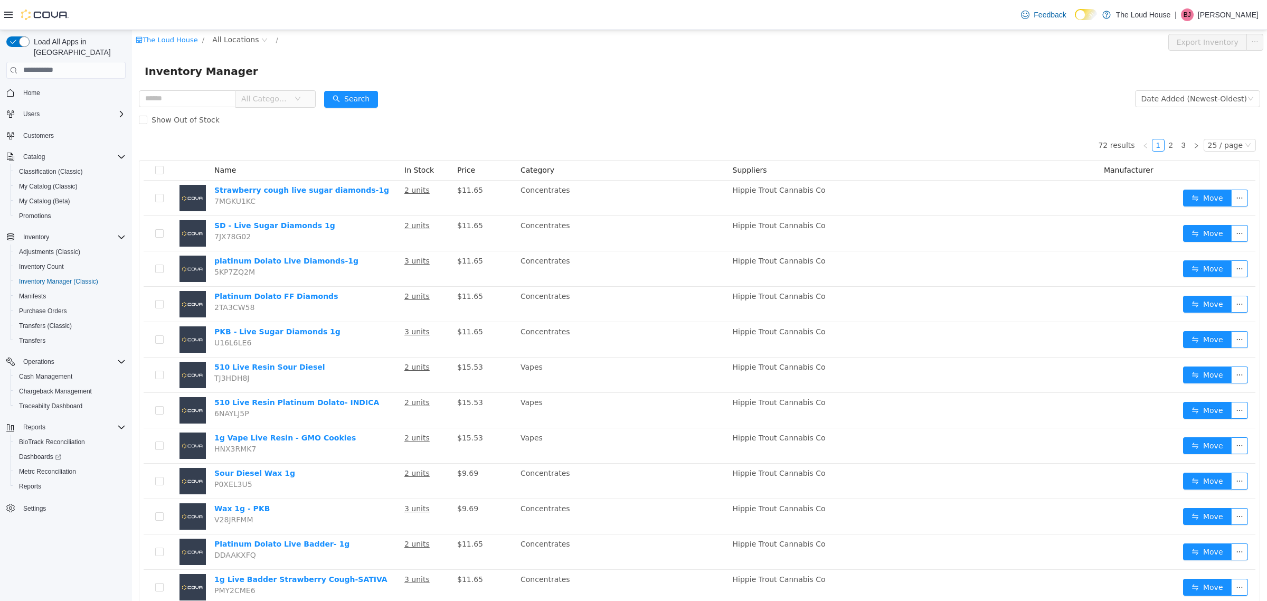
click at [466, 172] on span "Price" at bounding box center [466, 169] width 18 height 8
click at [463, 133] on div "72 results 1 2 3 25 / page Name In Stock Price Category Suppliers Manufacturer …" at bounding box center [700, 597] width 1122 height 935
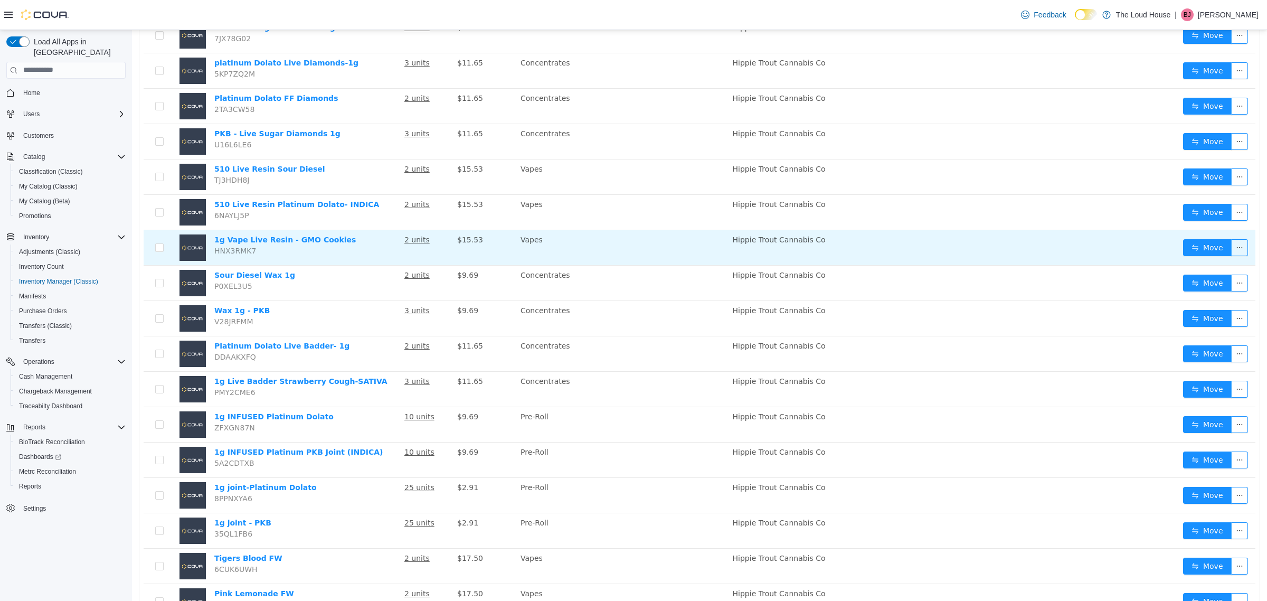
scroll to position [264, 0]
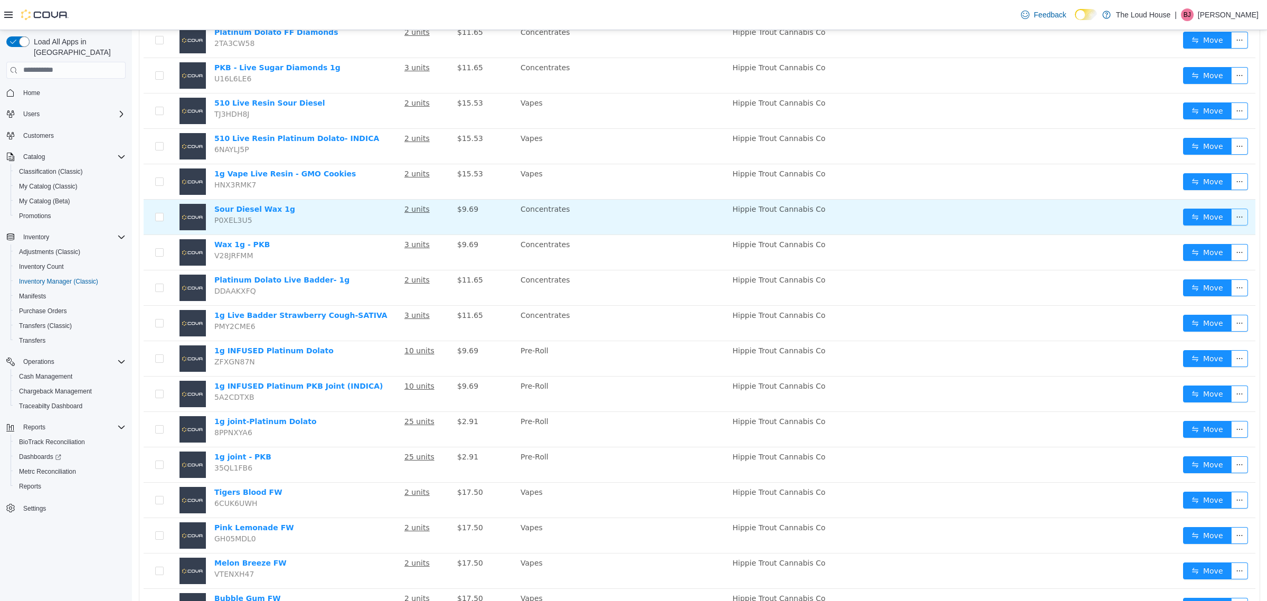
click at [1234, 216] on button "button" at bounding box center [1239, 216] width 17 height 17
click at [280, 211] on link "Sour Diesel Wax 1g" at bounding box center [254, 208] width 81 height 8
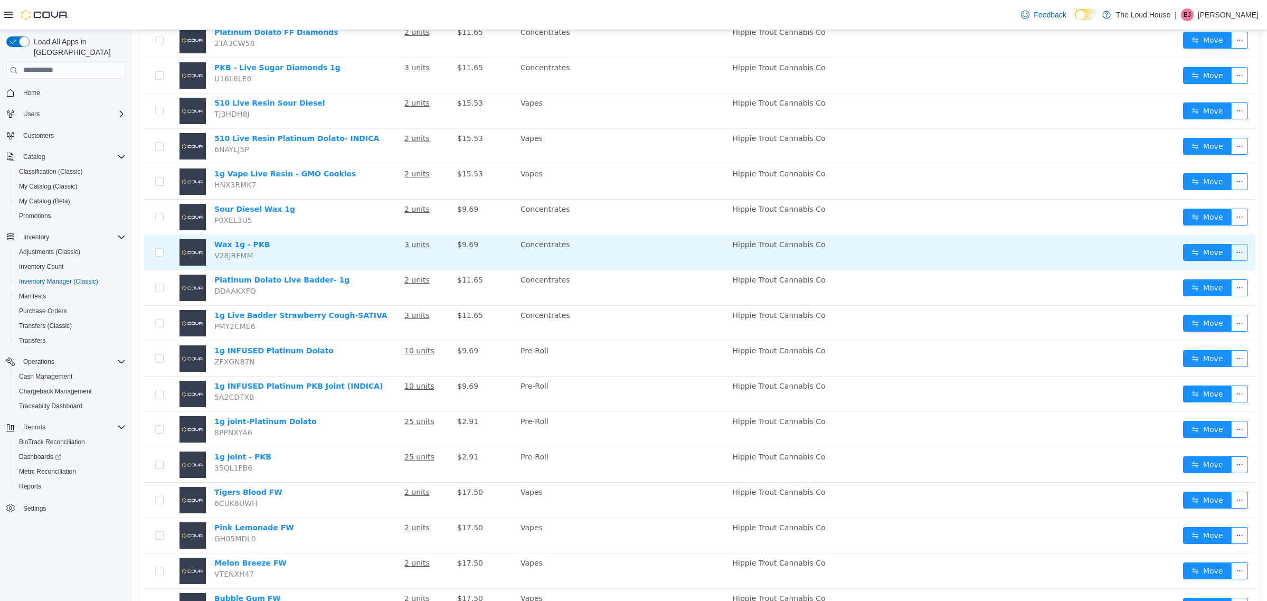
click at [1231, 251] on button "button" at bounding box center [1239, 251] width 17 height 17
click at [249, 243] on link "Wax 1g - PKB" at bounding box center [241, 244] width 55 height 8
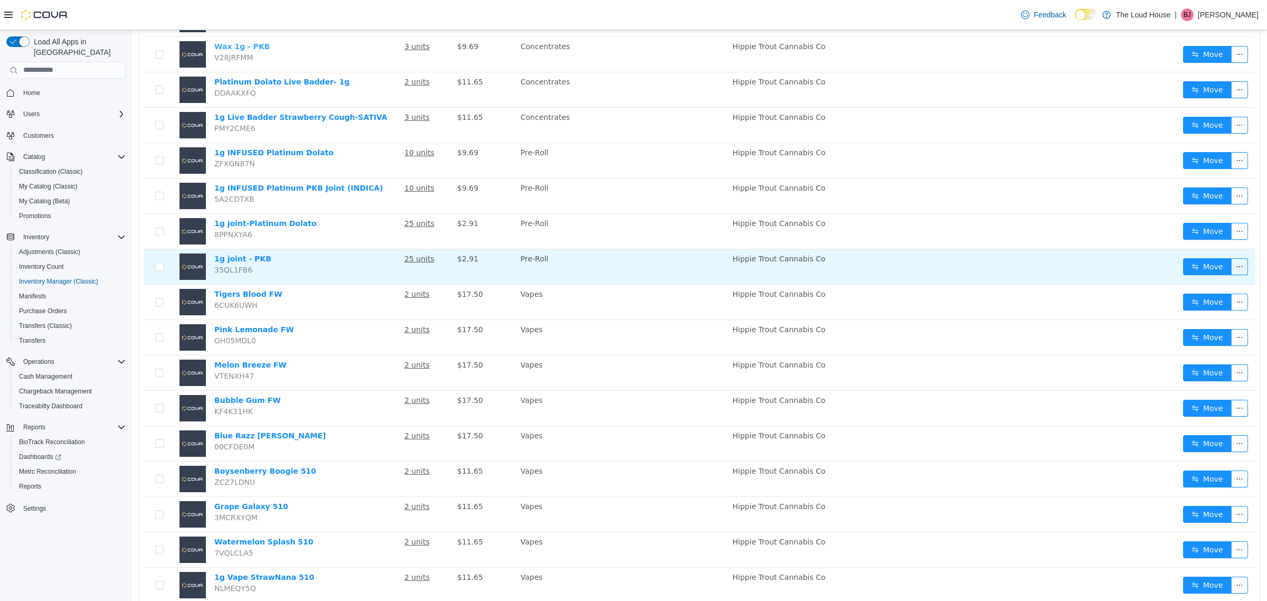
scroll to position [497, 0]
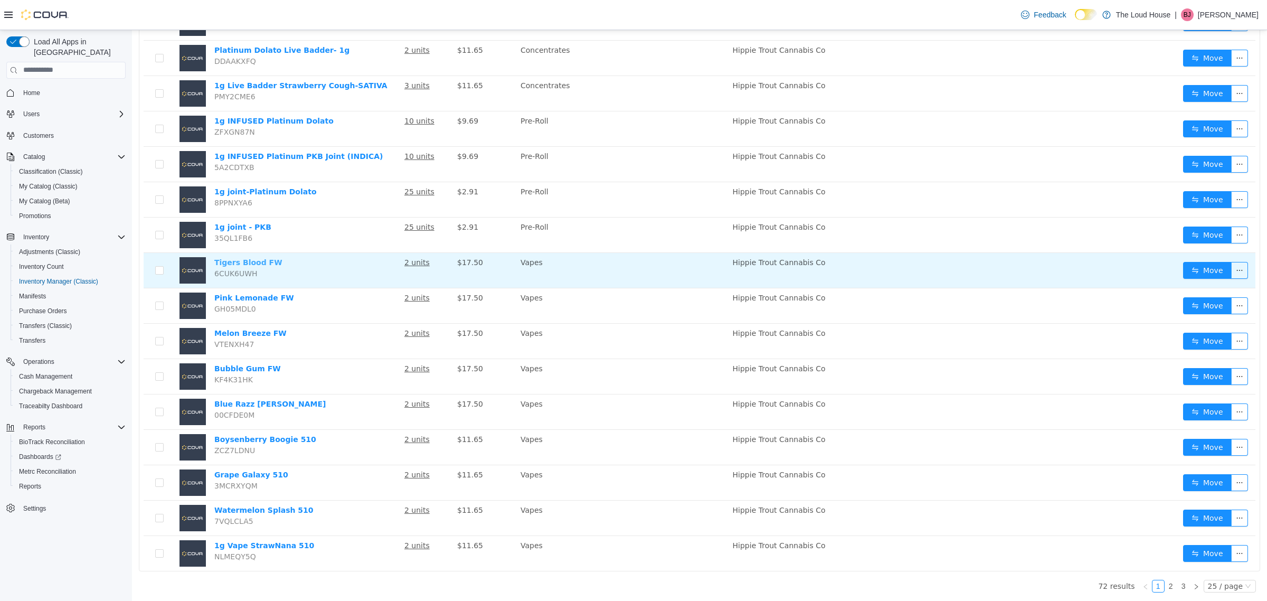
click at [257, 261] on link "Tigers Blood FW" at bounding box center [248, 262] width 68 height 8
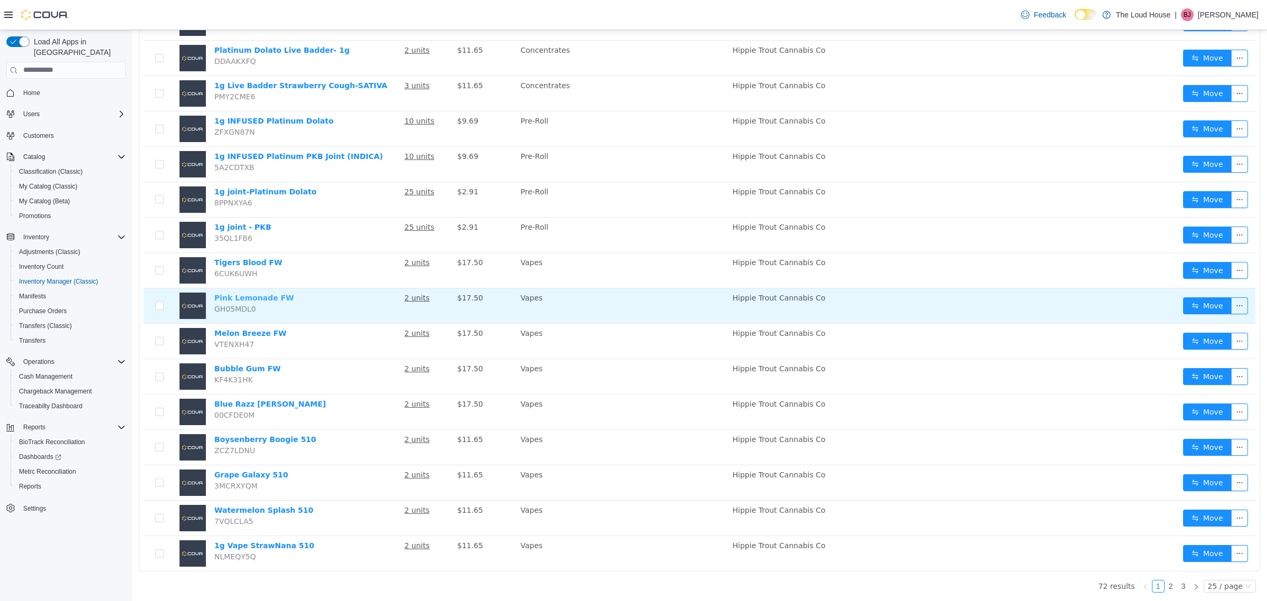
click at [249, 294] on link "Pink Lemonade FW" at bounding box center [254, 297] width 80 height 8
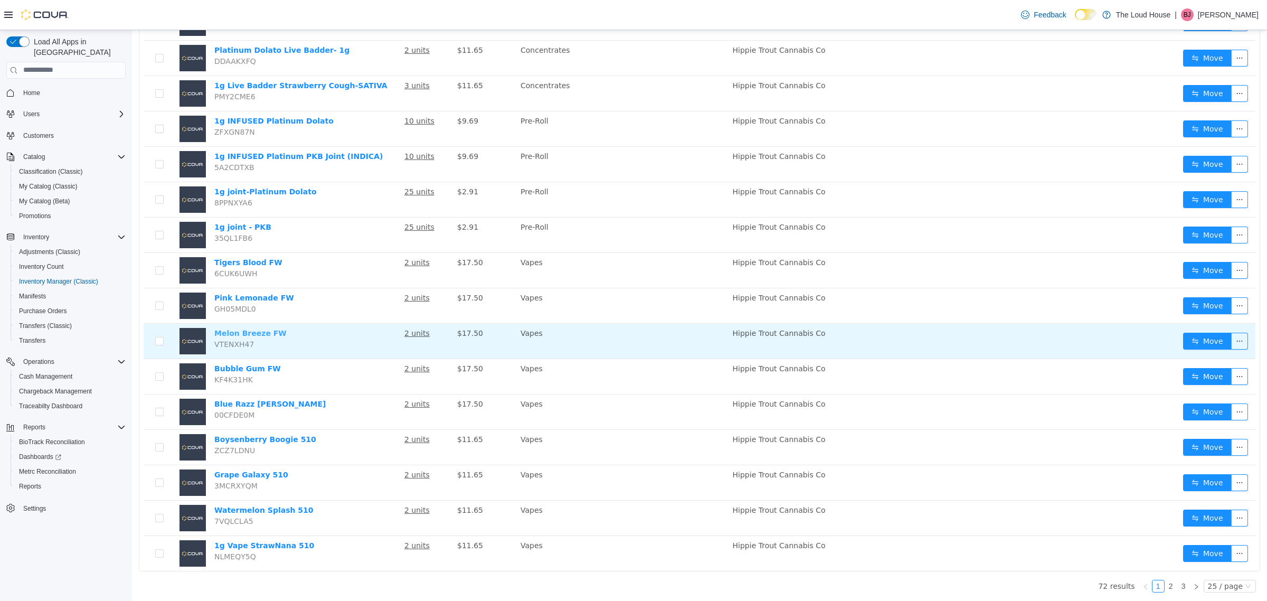
click at [239, 329] on link "Melon Breeze FW" at bounding box center [250, 332] width 72 height 8
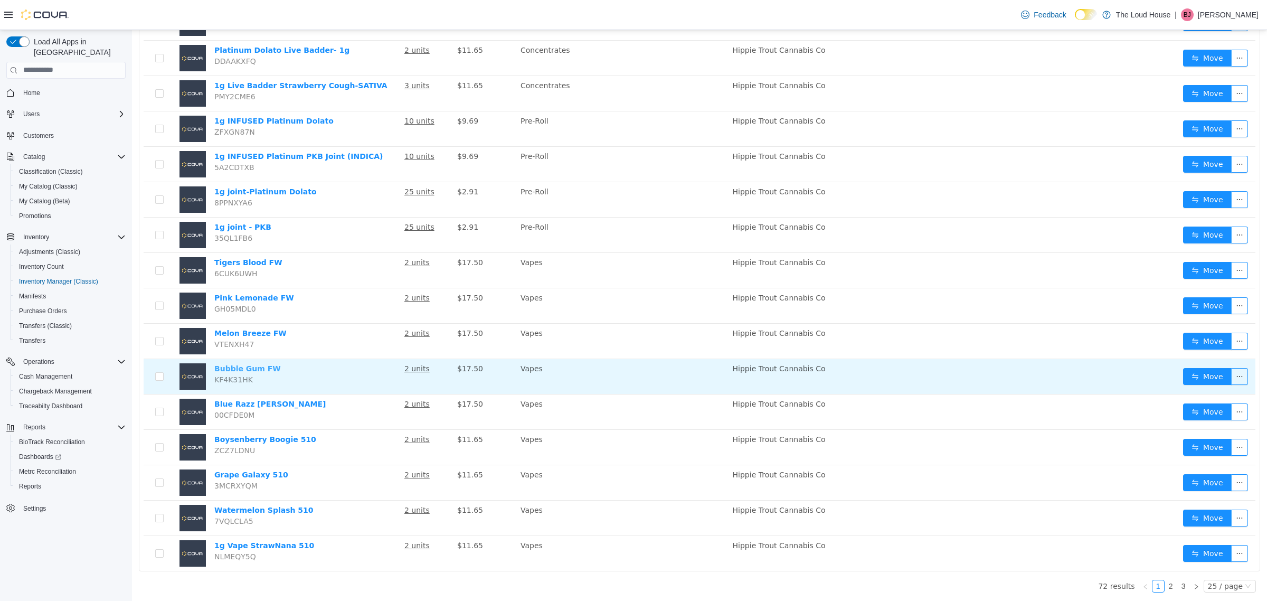
click at [262, 364] on link "Bubble Gum FW" at bounding box center [247, 368] width 67 height 8
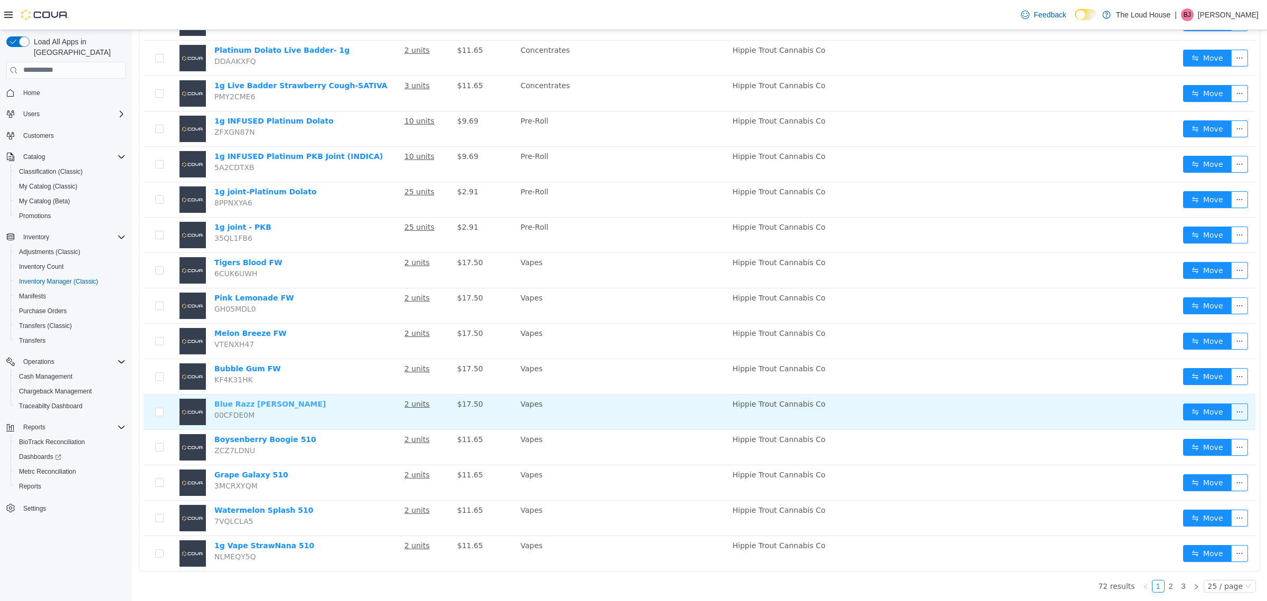
click at [271, 402] on link "Blue Razz Rush FW" at bounding box center [269, 403] width 111 height 8
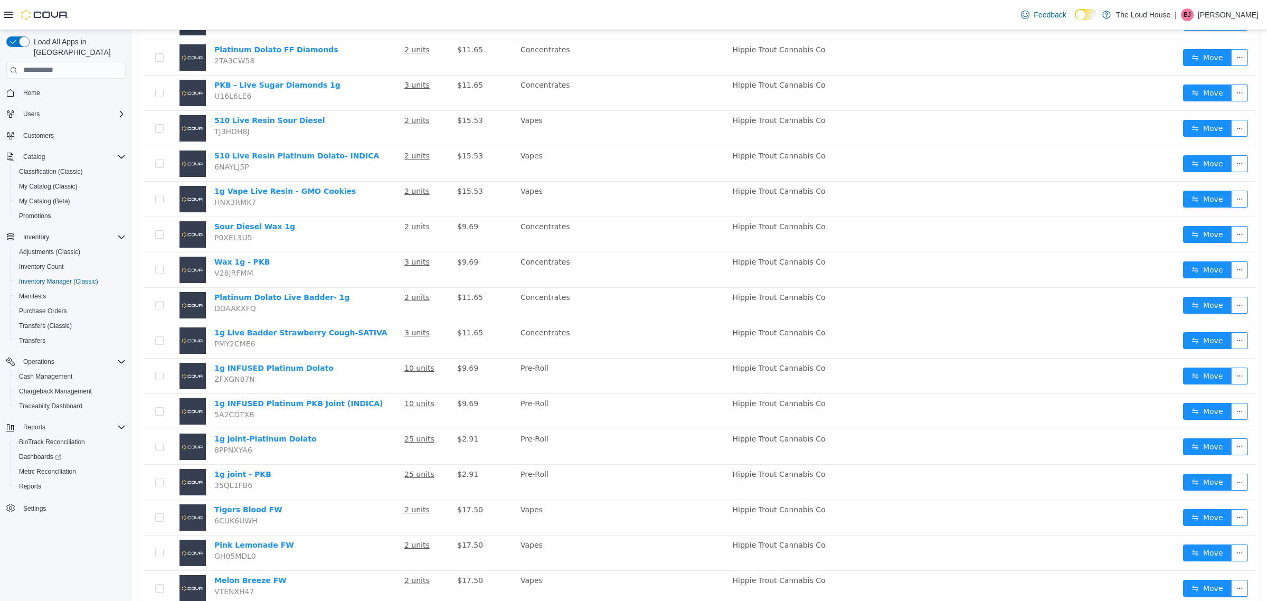
scroll to position [0, 0]
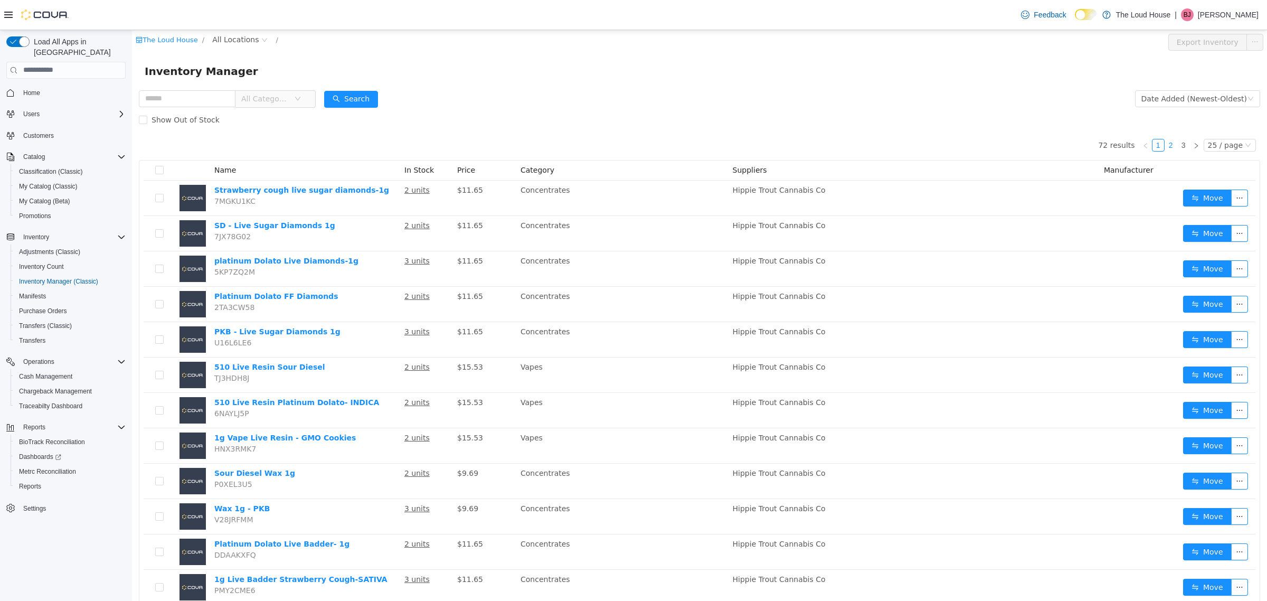
click at [1165, 147] on link "2" at bounding box center [1171, 145] width 12 height 12
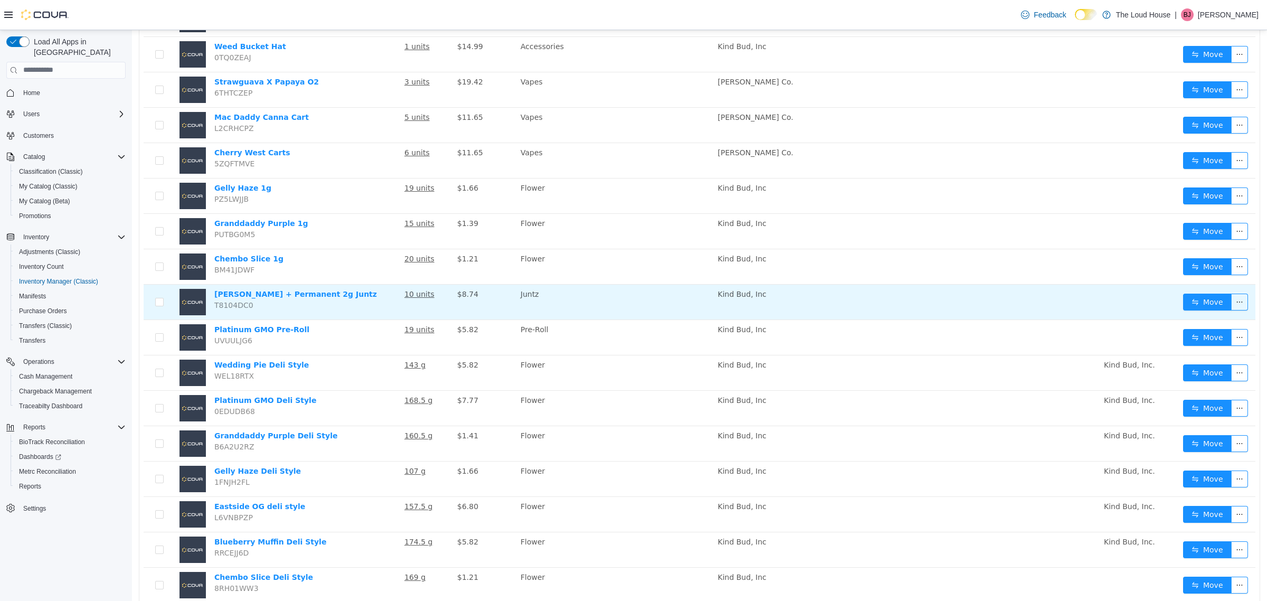
scroll to position [497, 0]
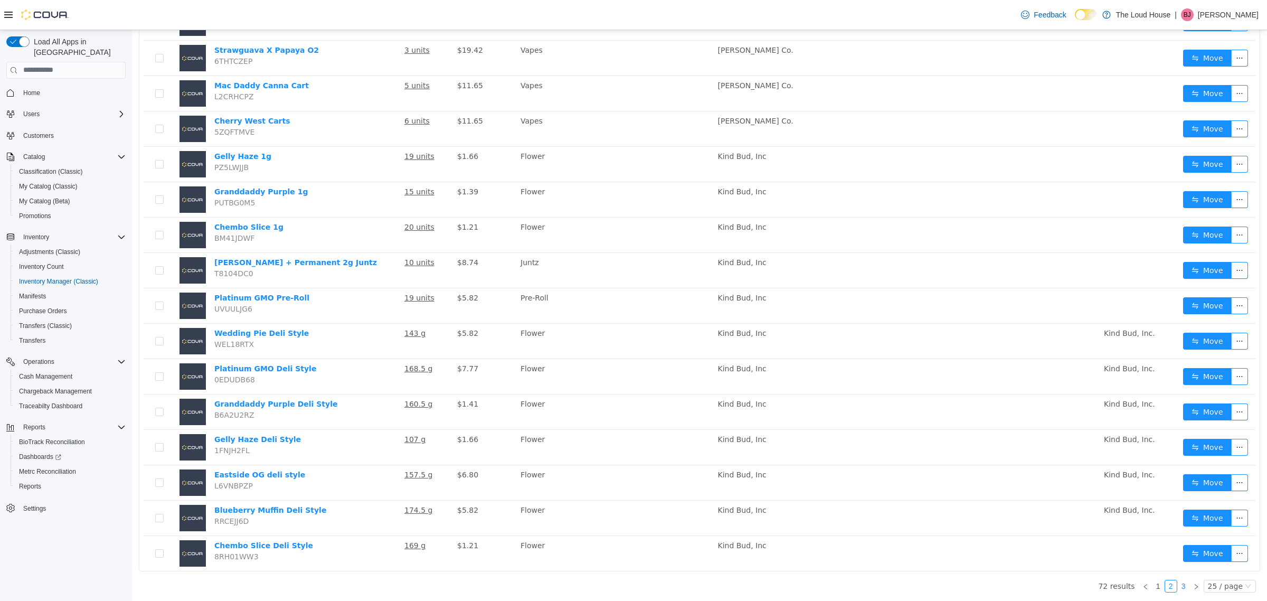
click at [1178, 587] on link "3" at bounding box center [1184, 586] width 12 height 12
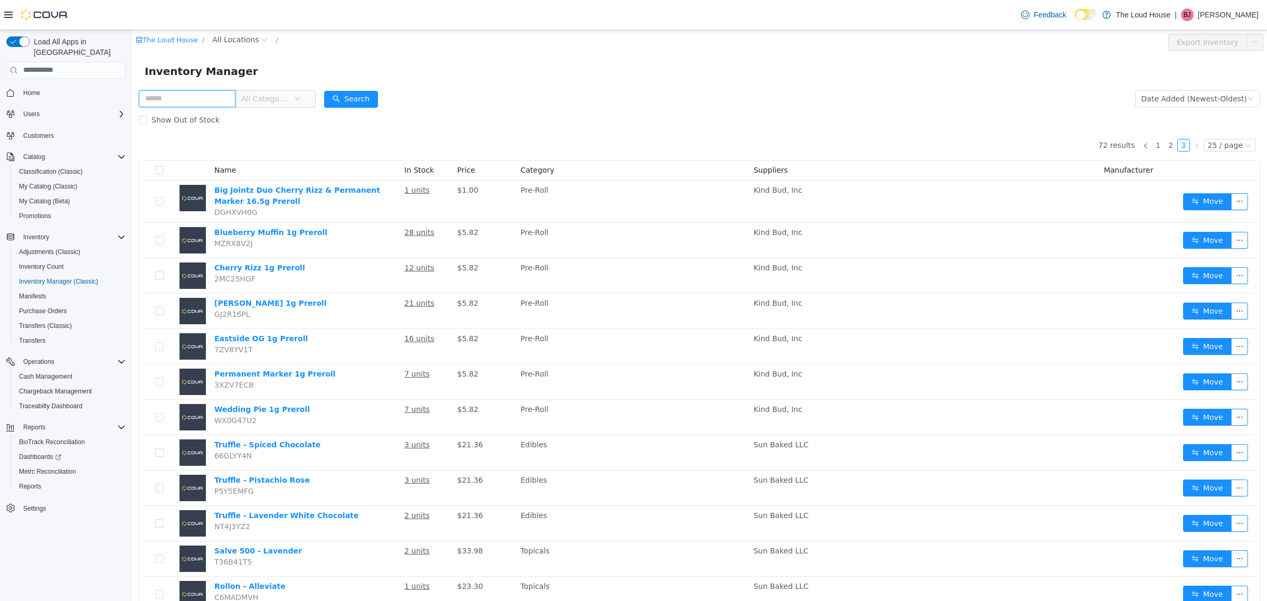
click at [223, 100] on input "text" at bounding box center [187, 98] width 97 height 17
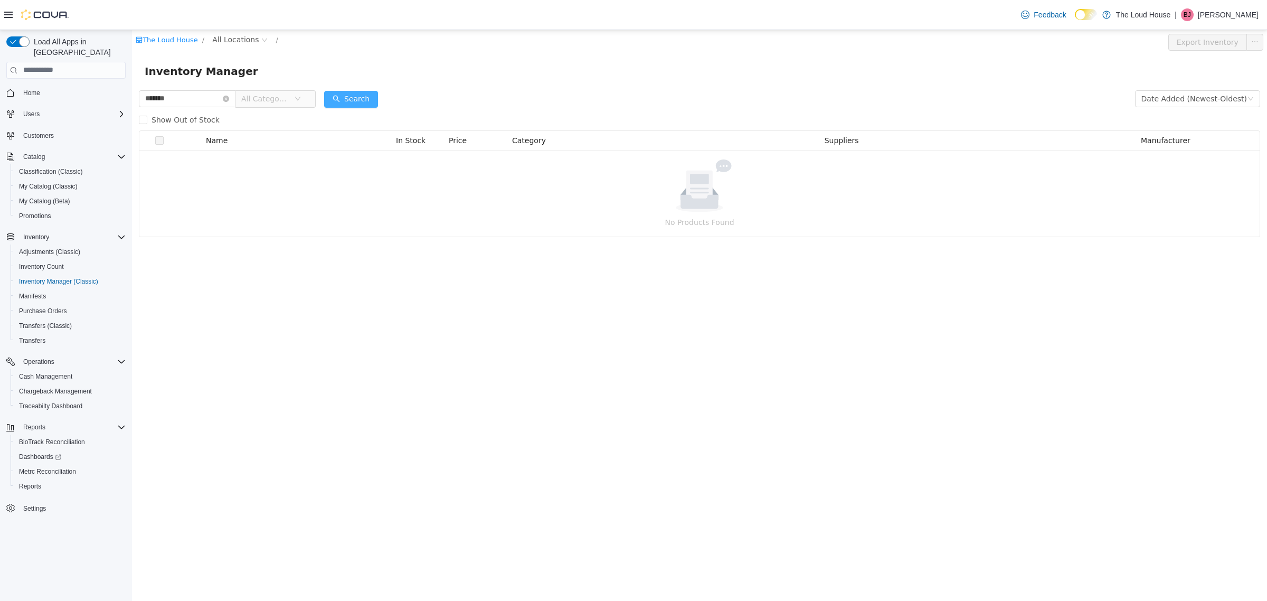
click at [378, 104] on button "Search" at bounding box center [351, 98] width 54 height 17
click at [206, 98] on input "*******" at bounding box center [187, 98] width 97 height 17
drag, startPoint x: 235, startPoint y: 96, endPoint x: 147, endPoint y: 92, distance: 88.3
click at [147, 92] on input "*******" at bounding box center [187, 98] width 97 height 17
type input "*"
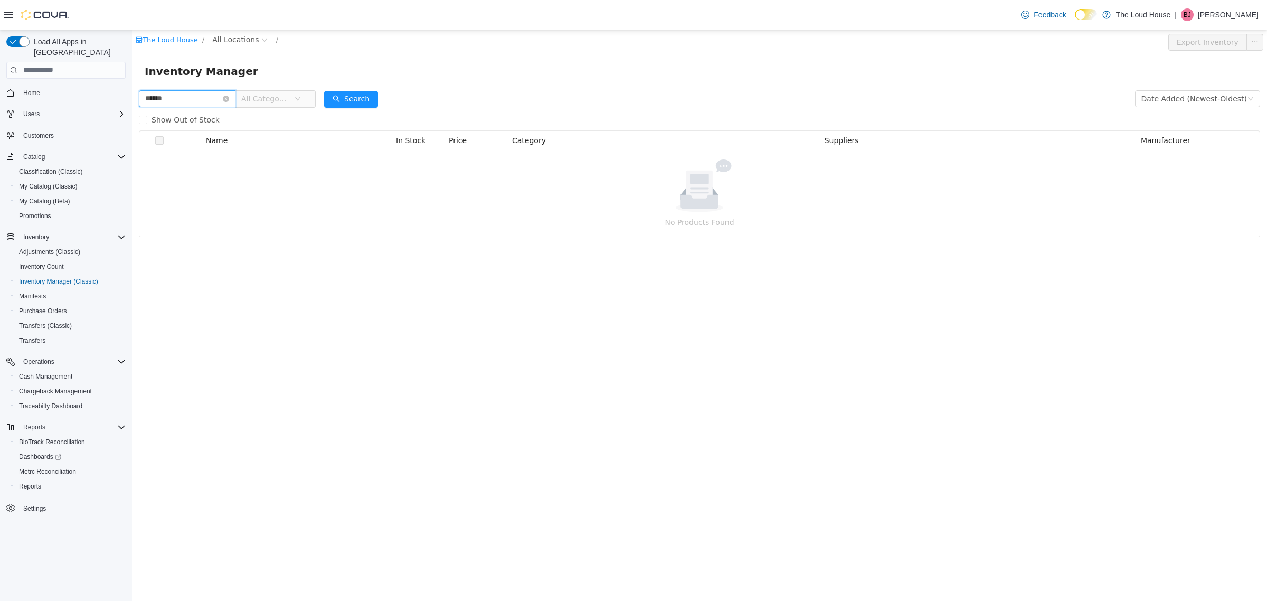
type input "******"
click at [229, 100] on icon "icon: close-circle" at bounding box center [226, 98] width 6 height 6
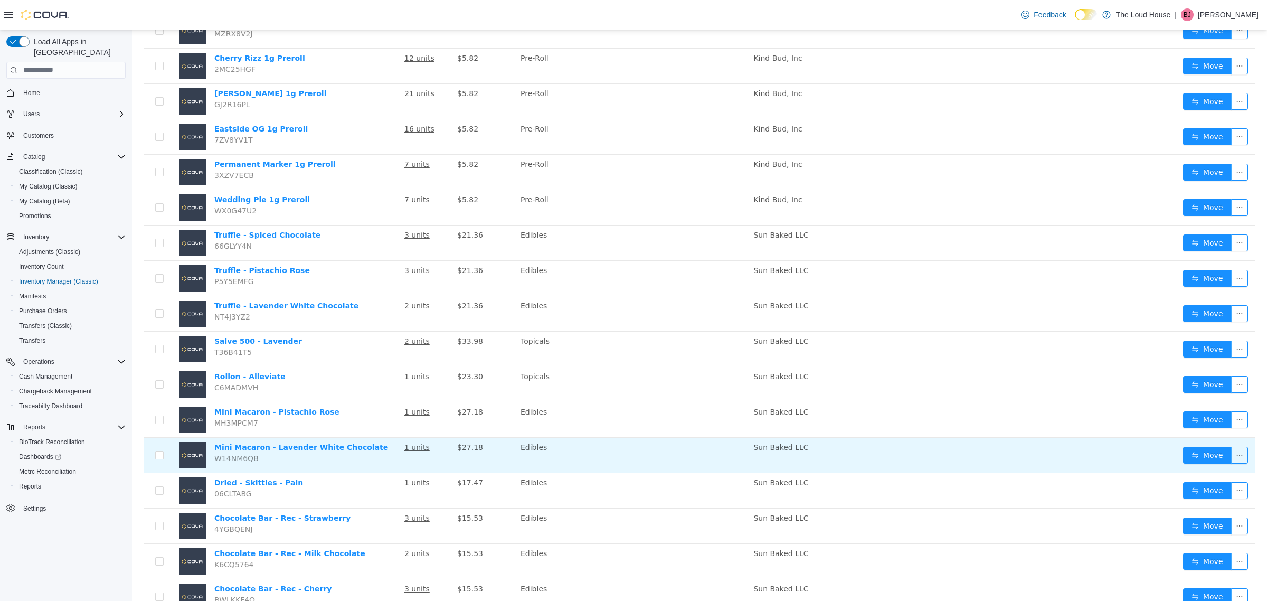
scroll to position [397, 0]
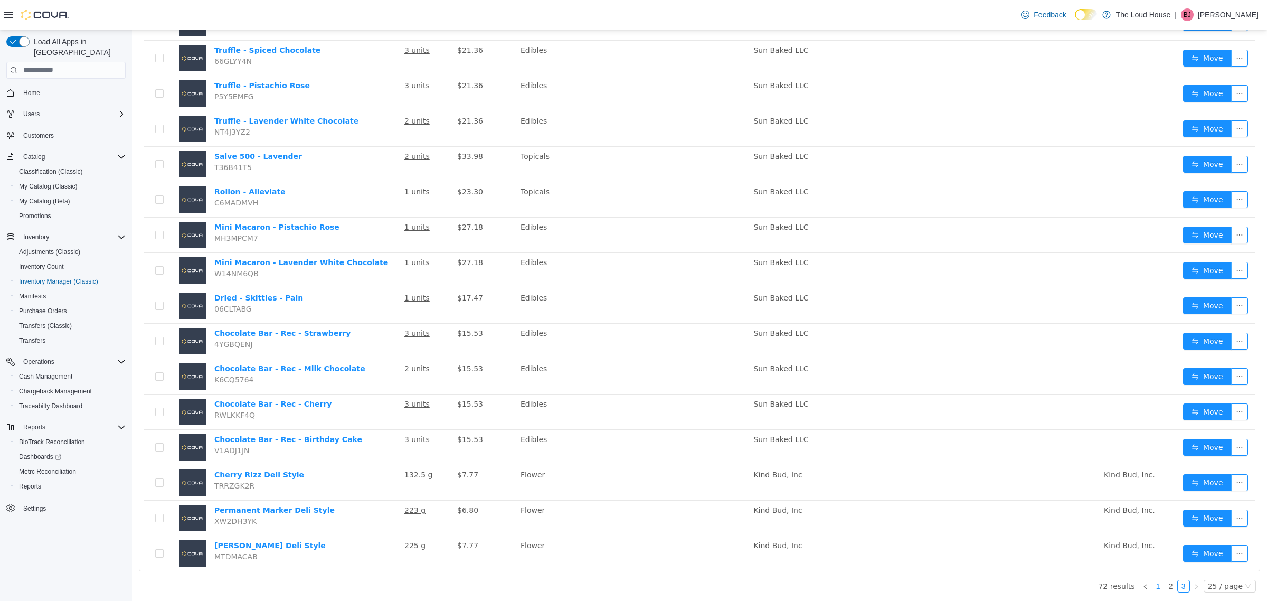
click at [1153, 587] on link "1" at bounding box center [1159, 586] width 12 height 12
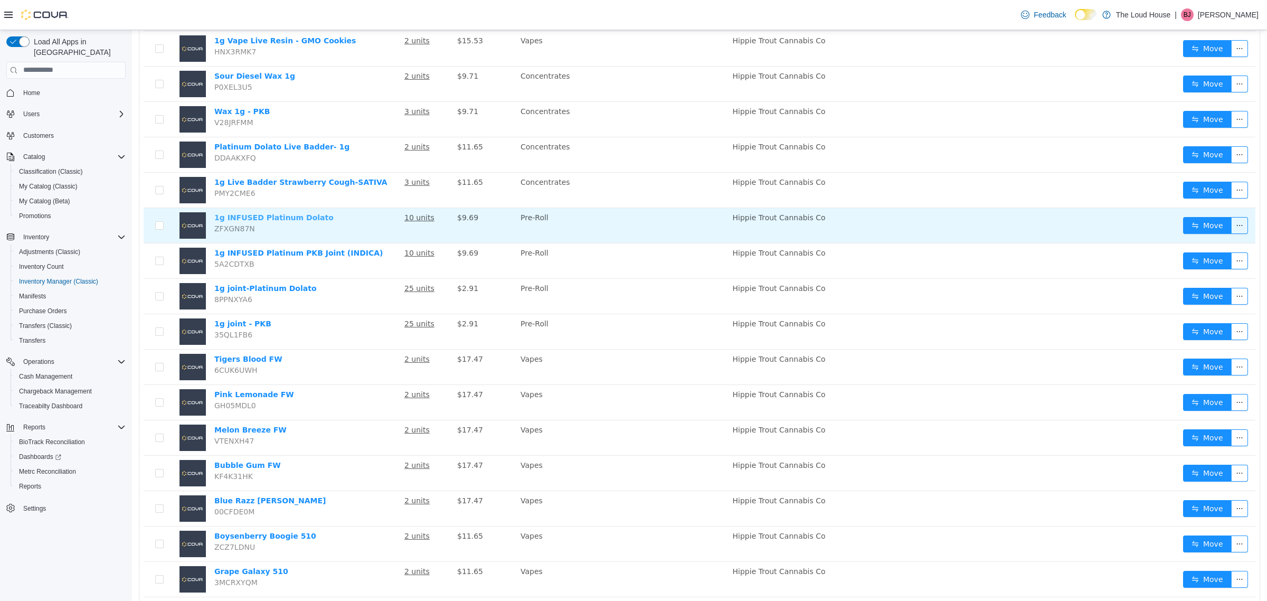
click at [296, 220] on link "1g INFUSED Platinum Dolato" at bounding box center [273, 217] width 119 height 8
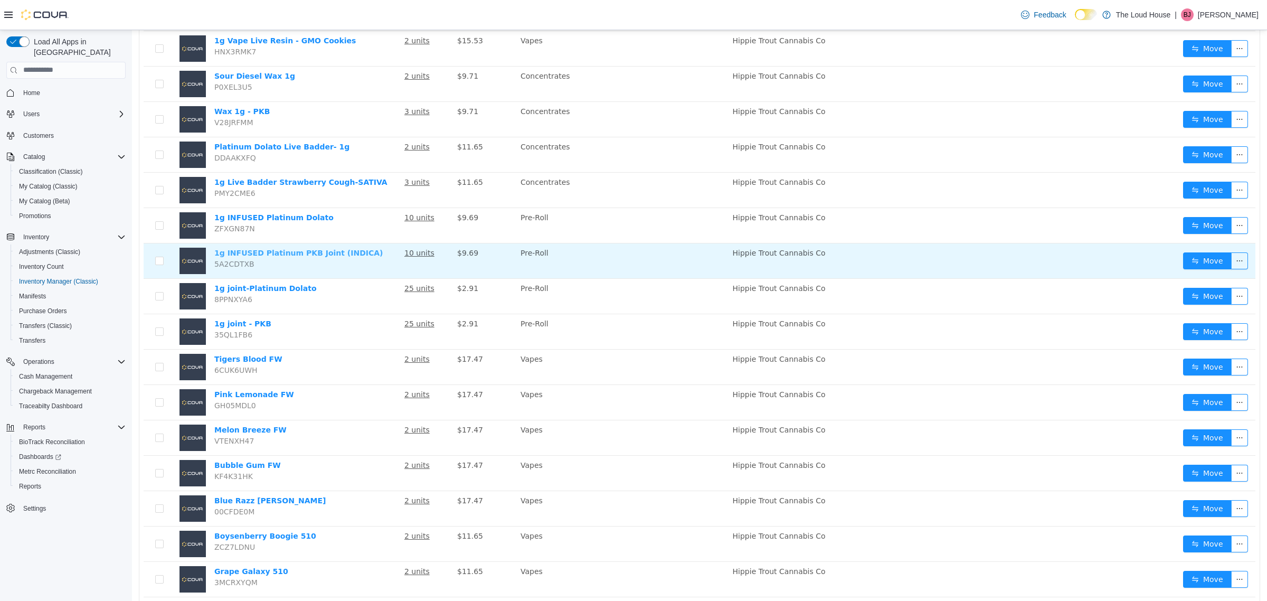
click at [295, 252] on link "1g INFUSED Platinum PKB Joint (INDICA)" at bounding box center [298, 252] width 169 height 8
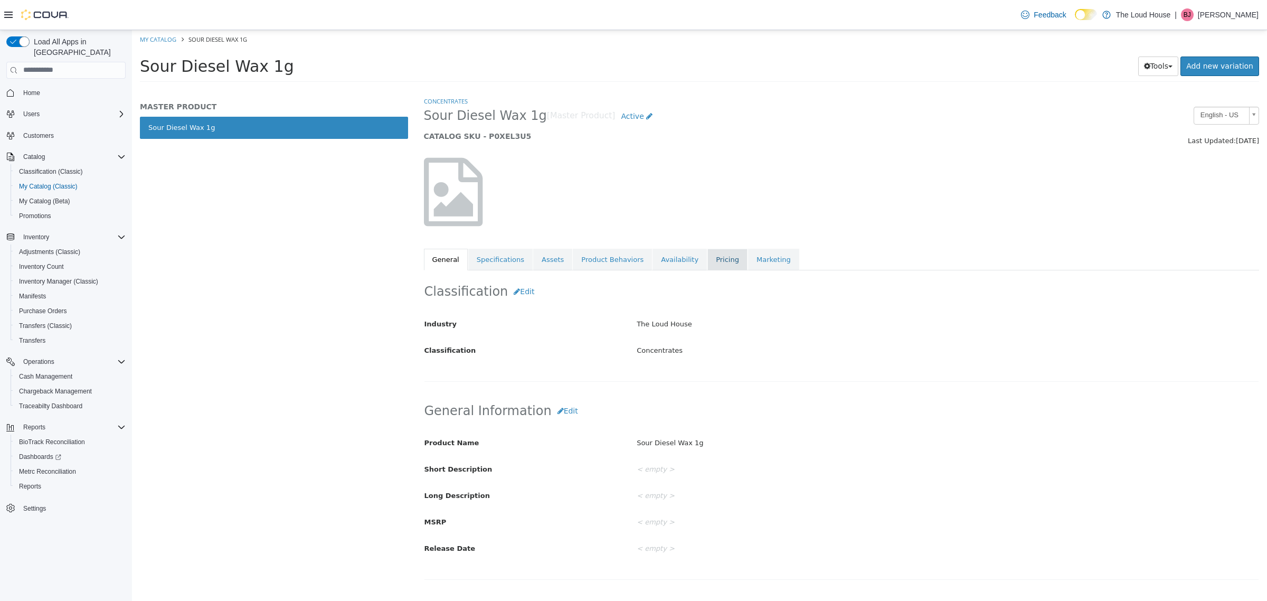
click at [723, 262] on link "Pricing" at bounding box center [728, 259] width 40 height 22
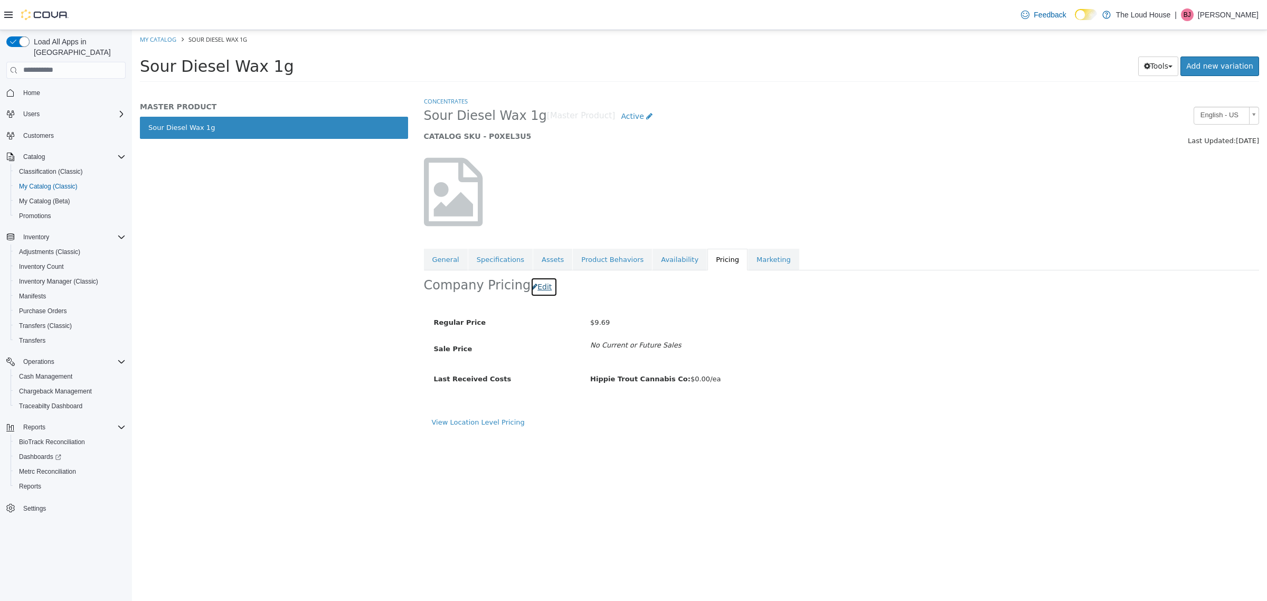
click at [539, 286] on button "Edit" at bounding box center [544, 287] width 27 height 20
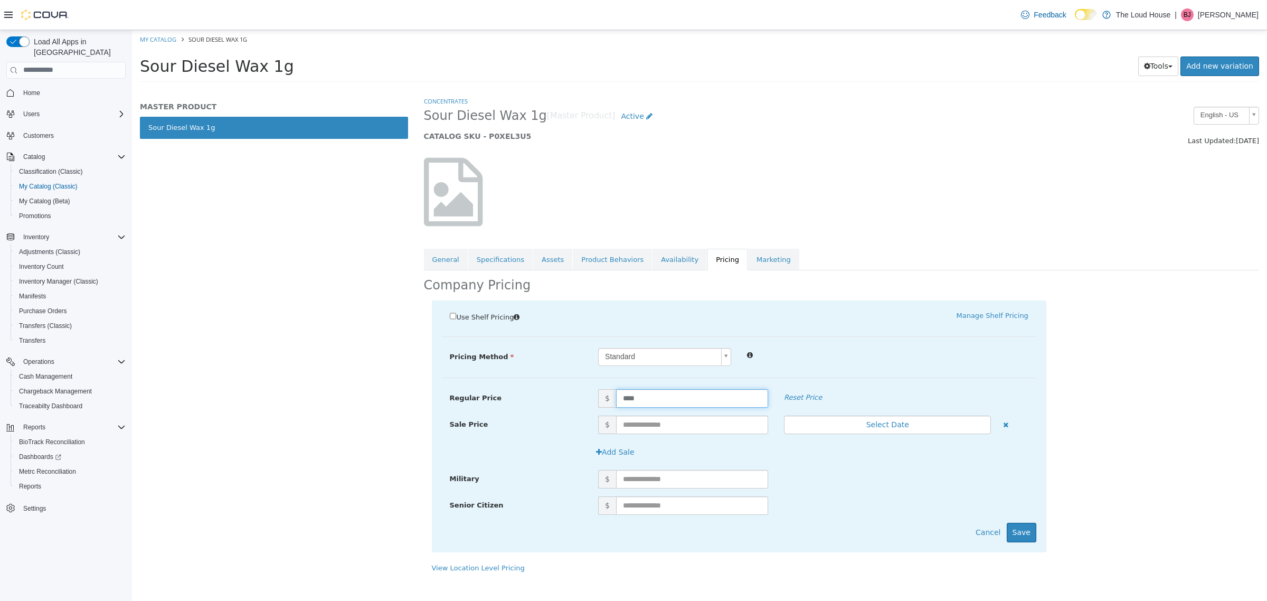
click at [645, 402] on input "****" at bounding box center [692, 398] width 152 height 18
drag, startPoint x: 666, startPoint y: 399, endPoint x: 561, endPoint y: 397, distance: 105.1
click at [561, 397] on div "Regular Price $ **** Reset Price" at bounding box center [739, 398] width 595 height 18
type input "****"
click at [1022, 531] on button "Save" at bounding box center [1022, 532] width 30 height 20
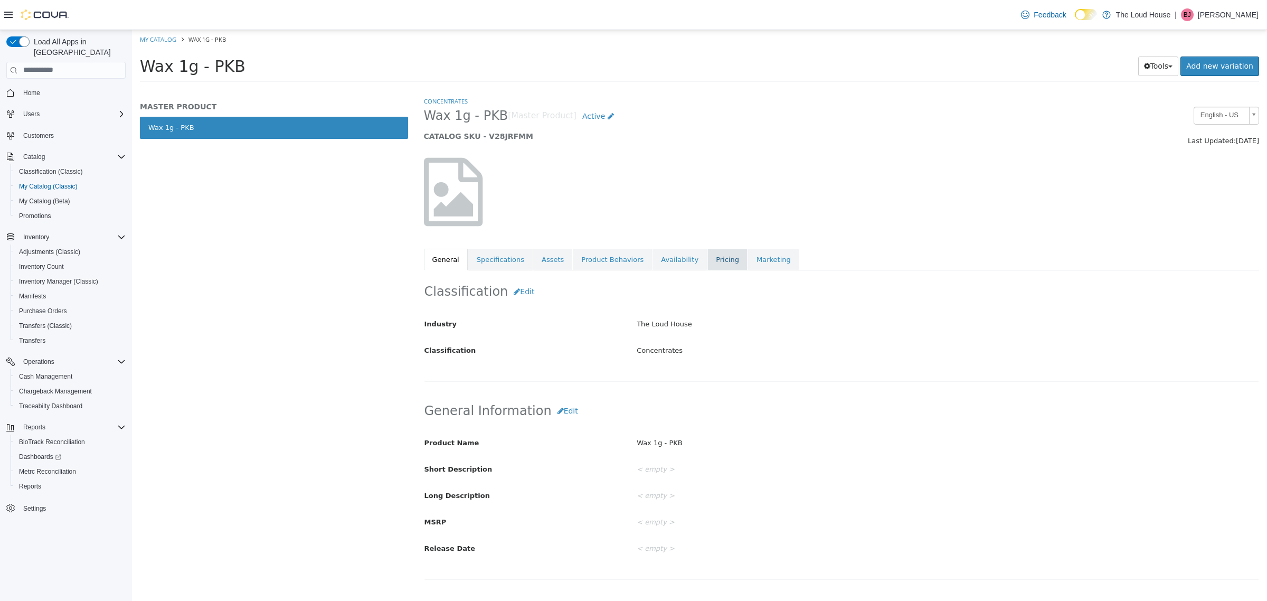
click at [714, 259] on link "Pricing" at bounding box center [728, 259] width 40 height 22
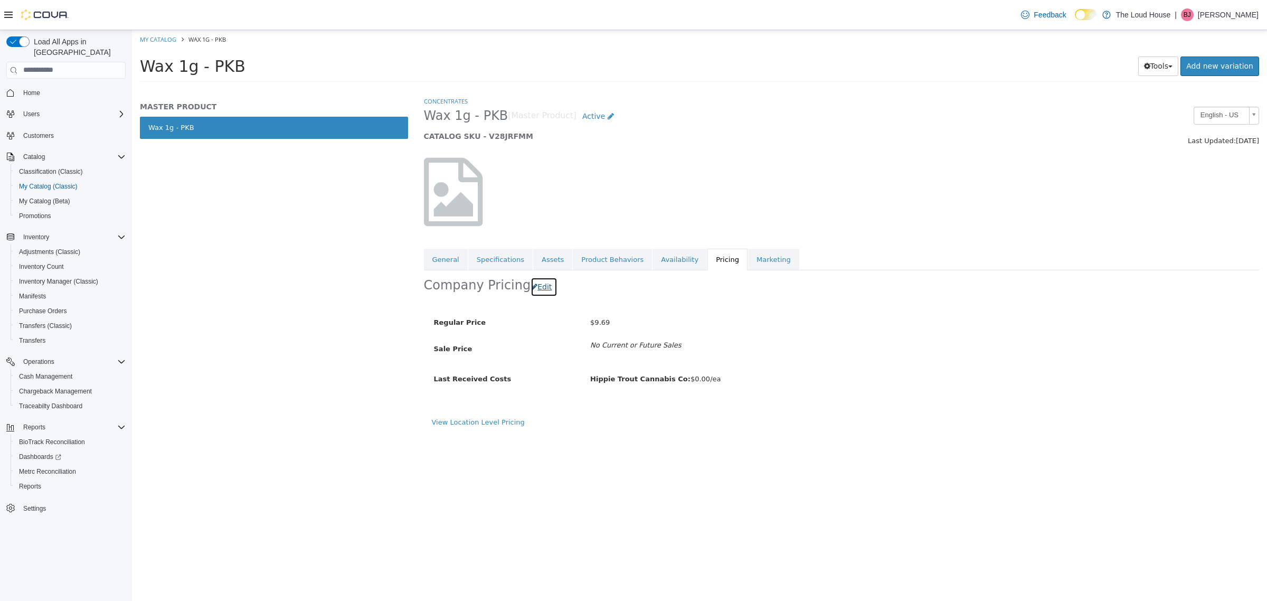
click at [552, 288] on button "Edit" at bounding box center [544, 287] width 27 height 20
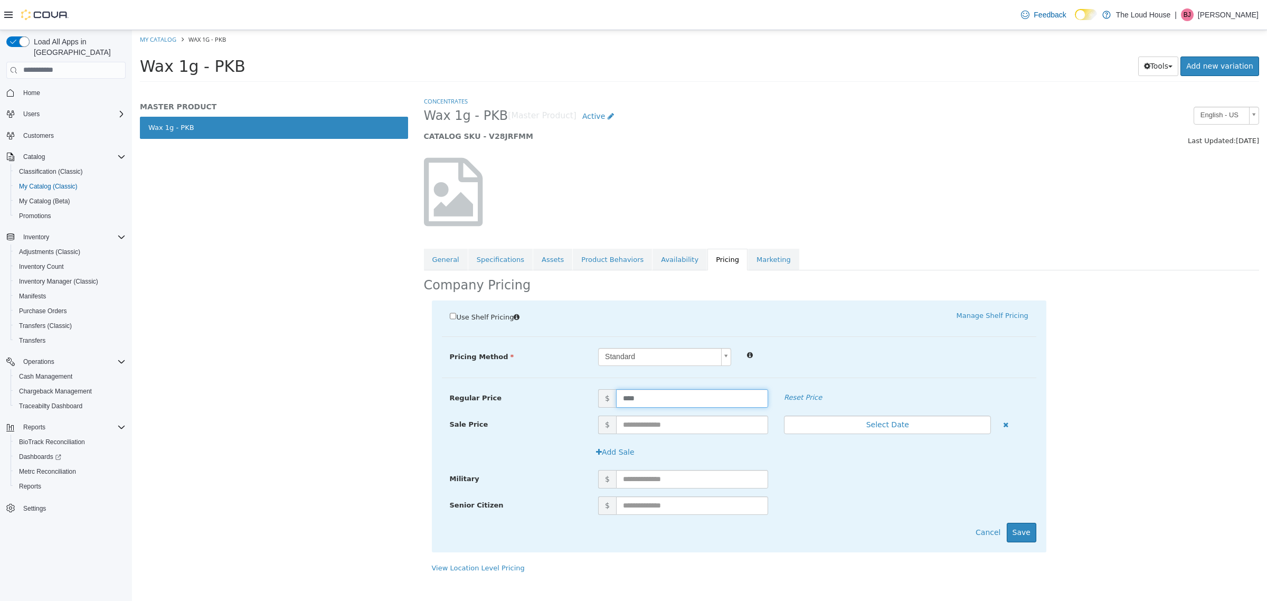
drag, startPoint x: 710, startPoint y: 394, endPoint x: 572, endPoint y: 395, distance: 138.3
click at [572, 395] on div "Regular Price $ **** Reset Price" at bounding box center [739, 398] width 595 height 18
type input "****"
click at [1019, 539] on button "Save" at bounding box center [1022, 532] width 30 height 20
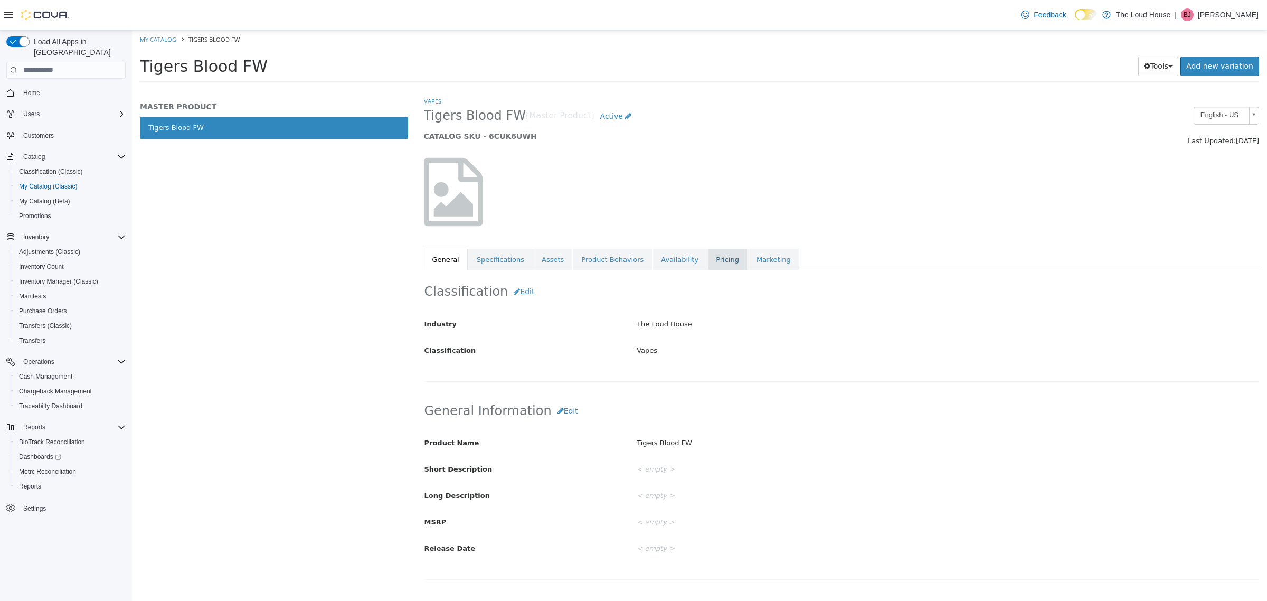
click at [737, 263] on link "Pricing" at bounding box center [728, 259] width 40 height 22
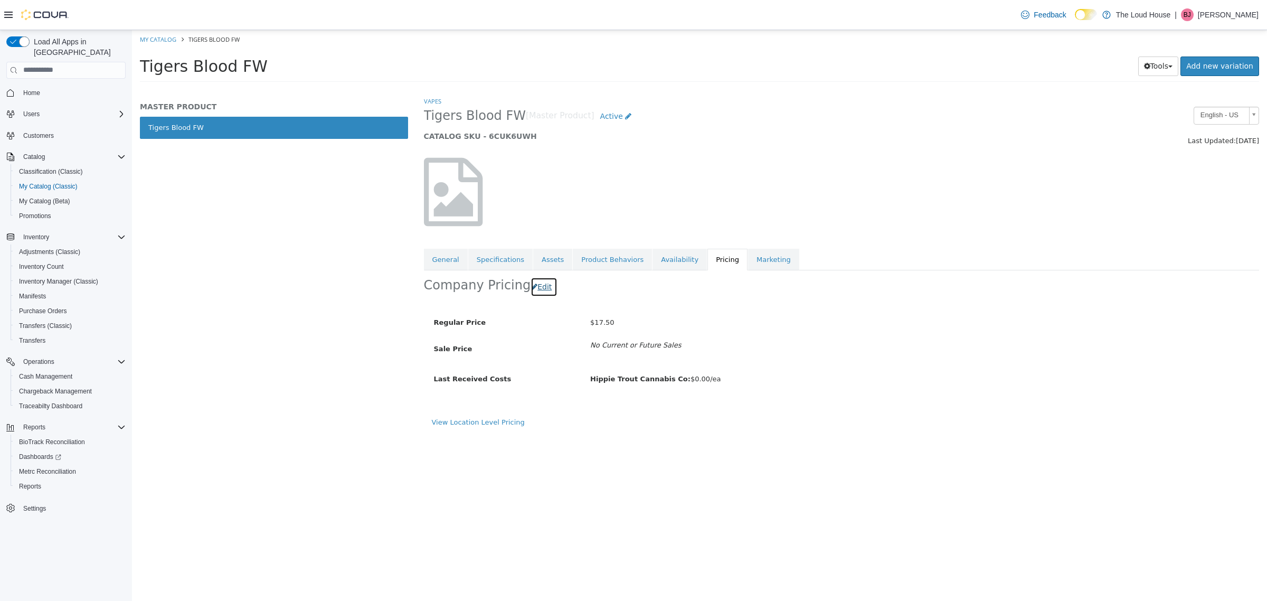
click at [545, 290] on button "Edit" at bounding box center [544, 287] width 27 height 20
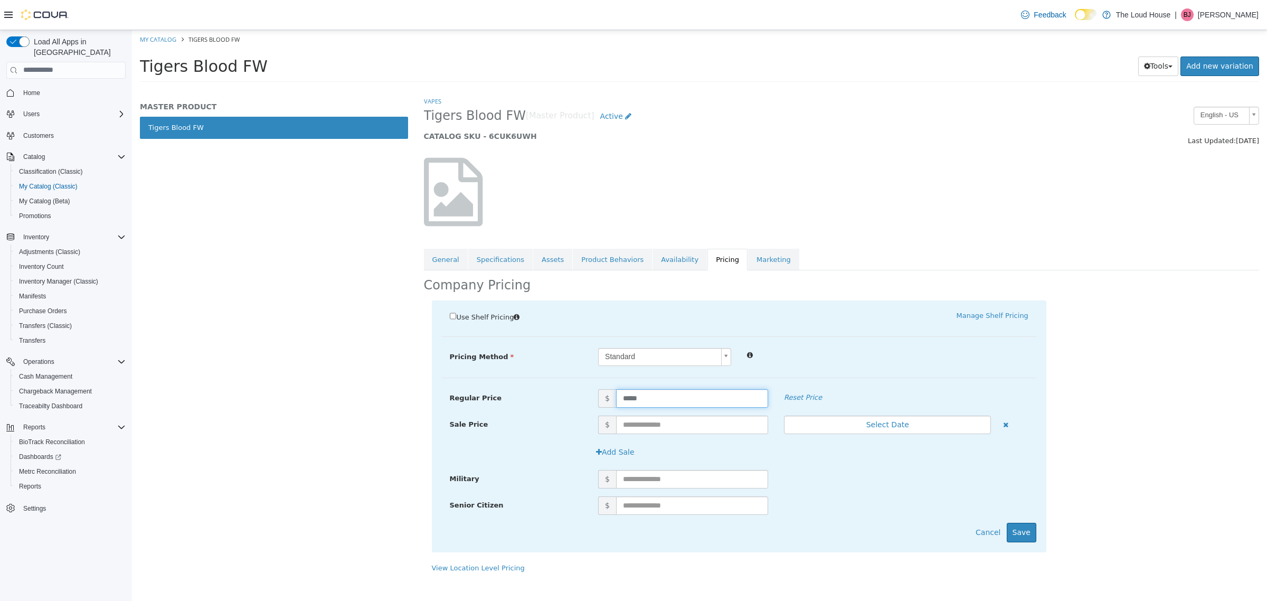
click at [702, 404] on input "*****" at bounding box center [692, 398] width 152 height 18
drag, startPoint x: 687, startPoint y: 396, endPoint x: 595, endPoint y: 399, distance: 92.4
click at [595, 399] on span "$ *****" at bounding box center [683, 398] width 186 height 18
type input "*****"
click at [1017, 537] on button "Save" at bounding box center [1022, 532] width 30 height 20
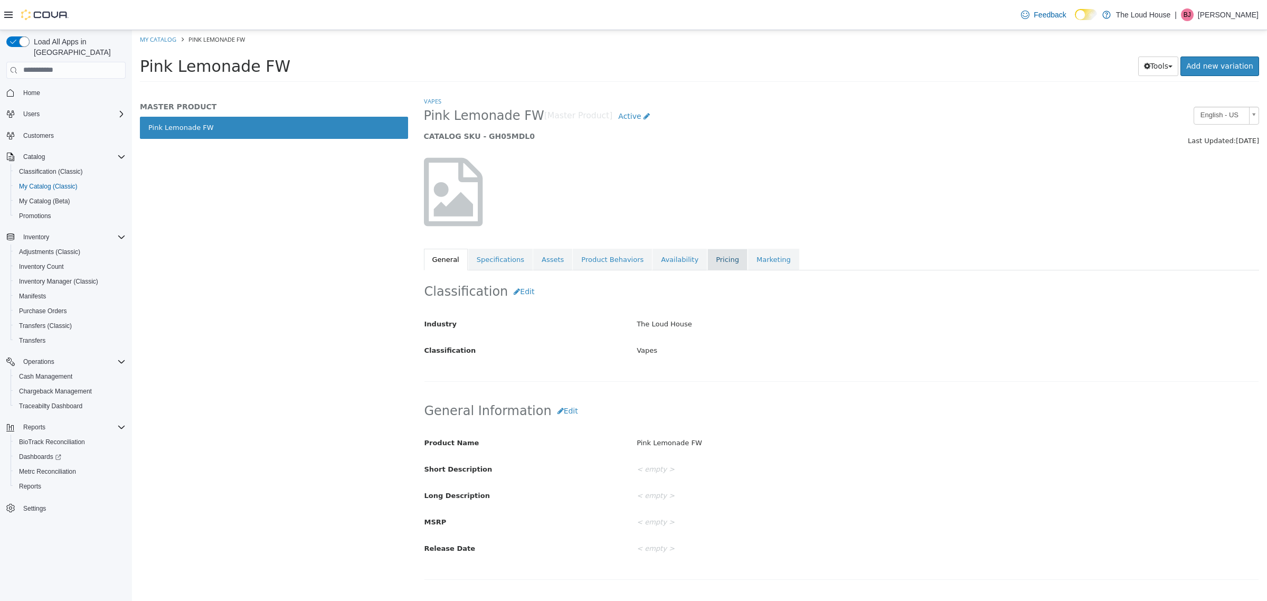
click at [717, 253] on link "Pricing" at bounding box center [728, 259] width 40 height 22
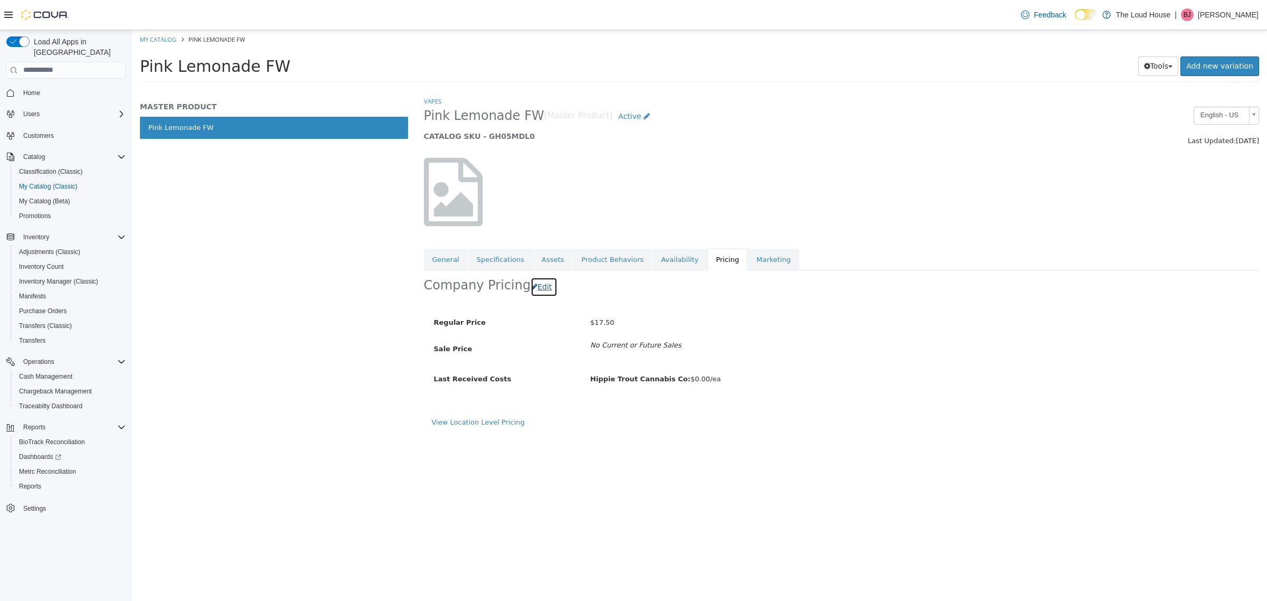
click at [540, 289] on button "Edit" at bounding box center [544, 287] width 27 height 20
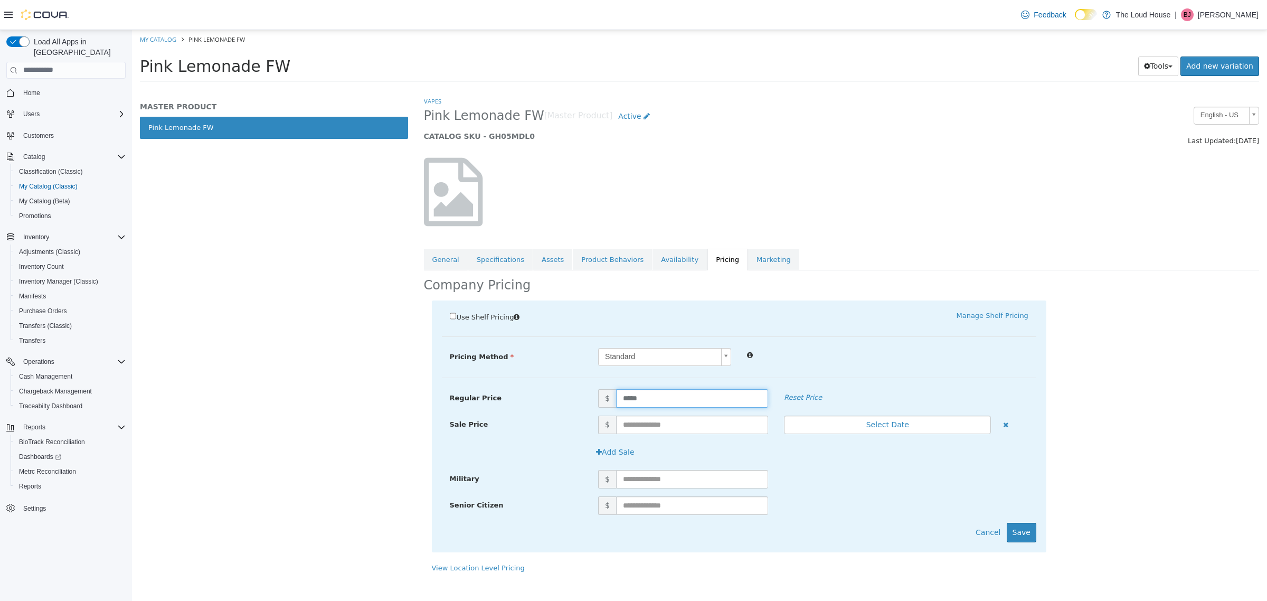
drag, startPoint x: 670, startPoint y: 402, endPoint x: 560, endPoint y: 398, distance: 109.9
click at [560, 398] on div "Regular Price $ ***** Reset Price" at bounding box center [739, 398] width 595 height 18
type input "*****"
click at [847, 222] on div at bounding box center [842, 191] width 852 height 90
click at [1030, 530] on button "Save" at bounding box center [1022, 532] width 30 height 20
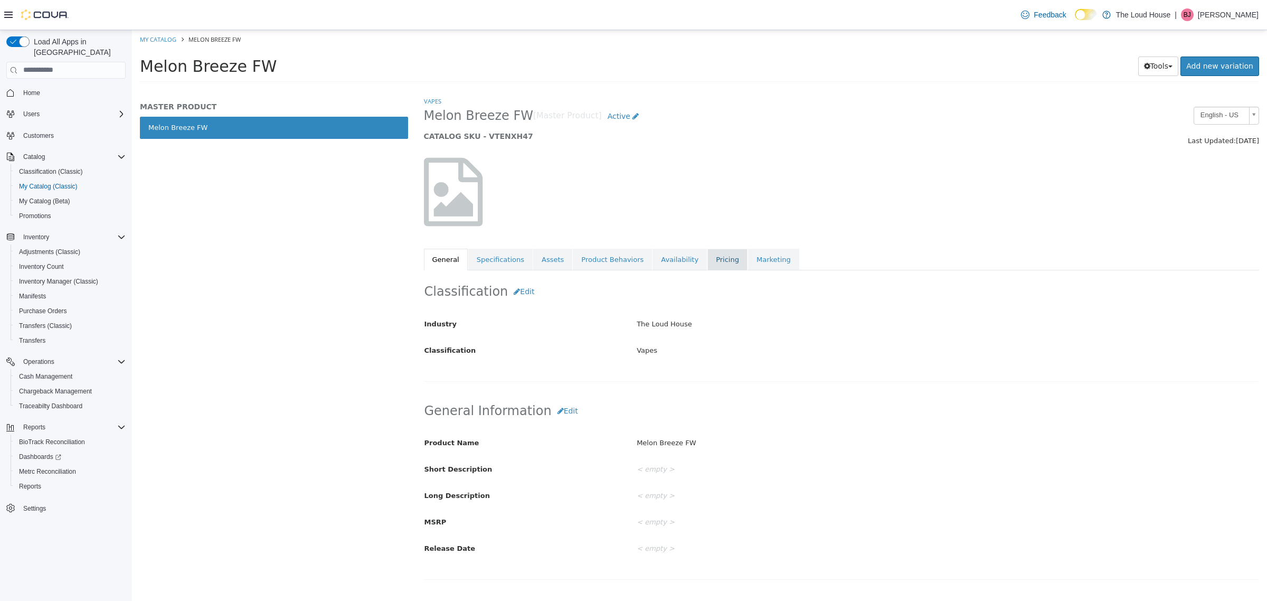
click at [709, 268] on link "Pricing" at bounding box center [728, 259] width 40 height 22
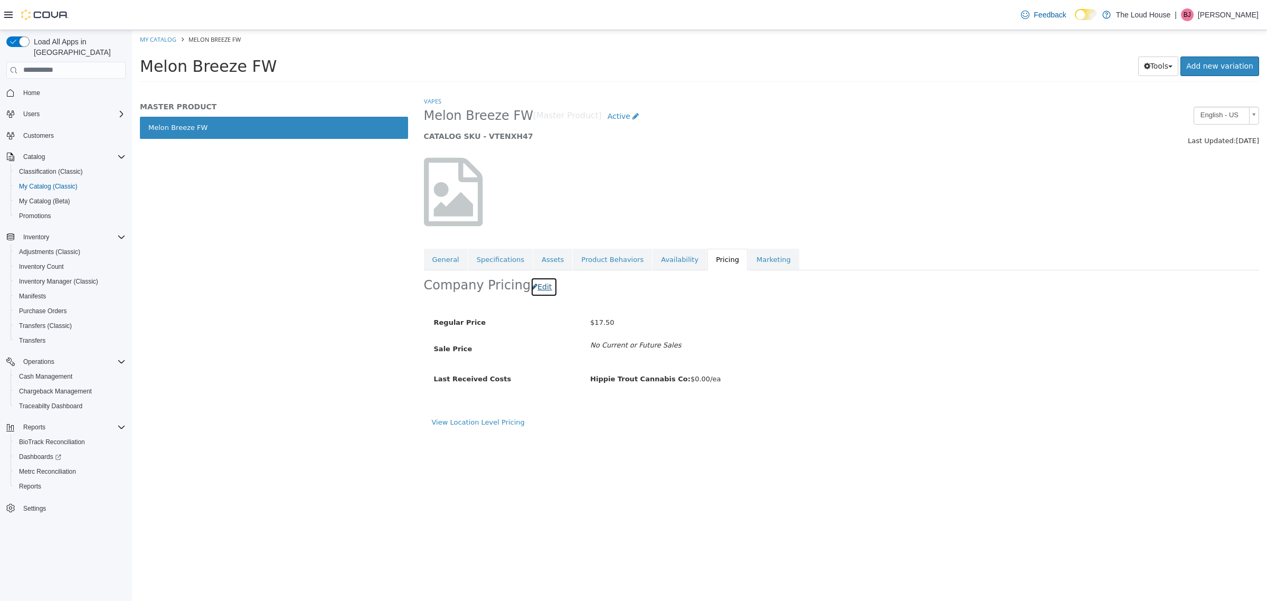
click at [547, 283] on button "Edit" at bounding box center [544, 287] width 27 height 20
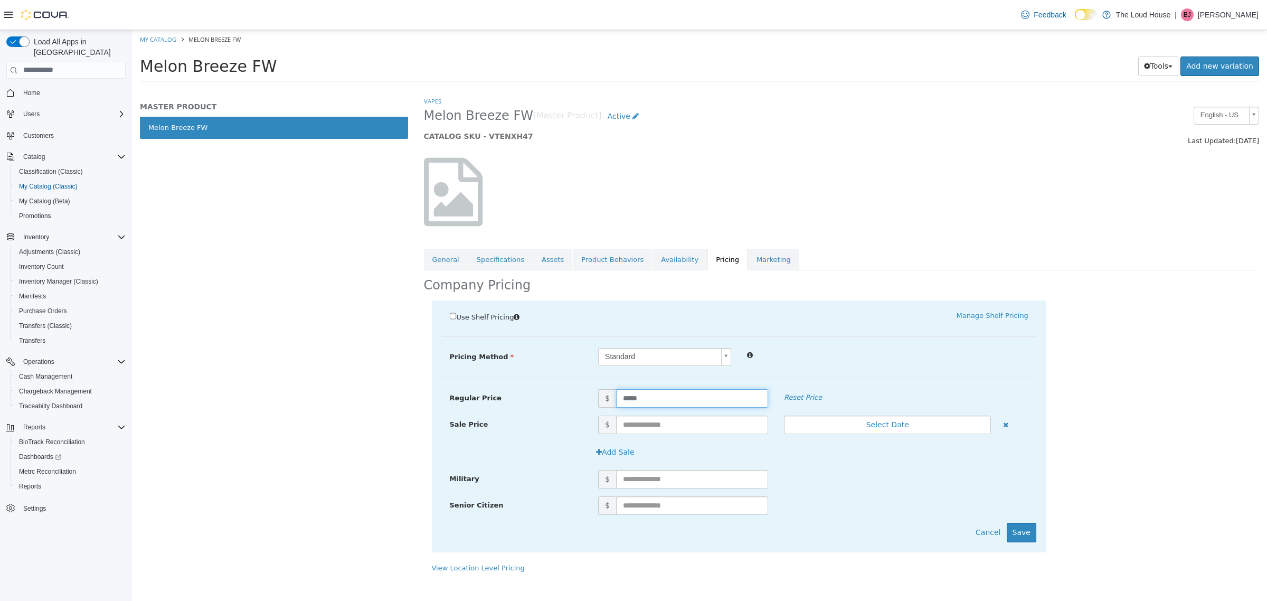
drag, startPoint x: 650, startPoint y: 394, endPoint x: 566, endPoint y: 396, distance: 84.0
click at [566, 396] on div "Regular Price $ ***** Reset Price" at bounding box center [739, 398] width 595 height 18
type input "*****"
click at [1039, 538] on div "Use Shelf Pricing    Manage Shelf Pricing Shelf Price Select a Shelf Price Shel…" at bounding box center [739, 425] width 615 height 251
click at [1022, 529] on button "Save" at bounding box center [1022, 532] width 30 height 20
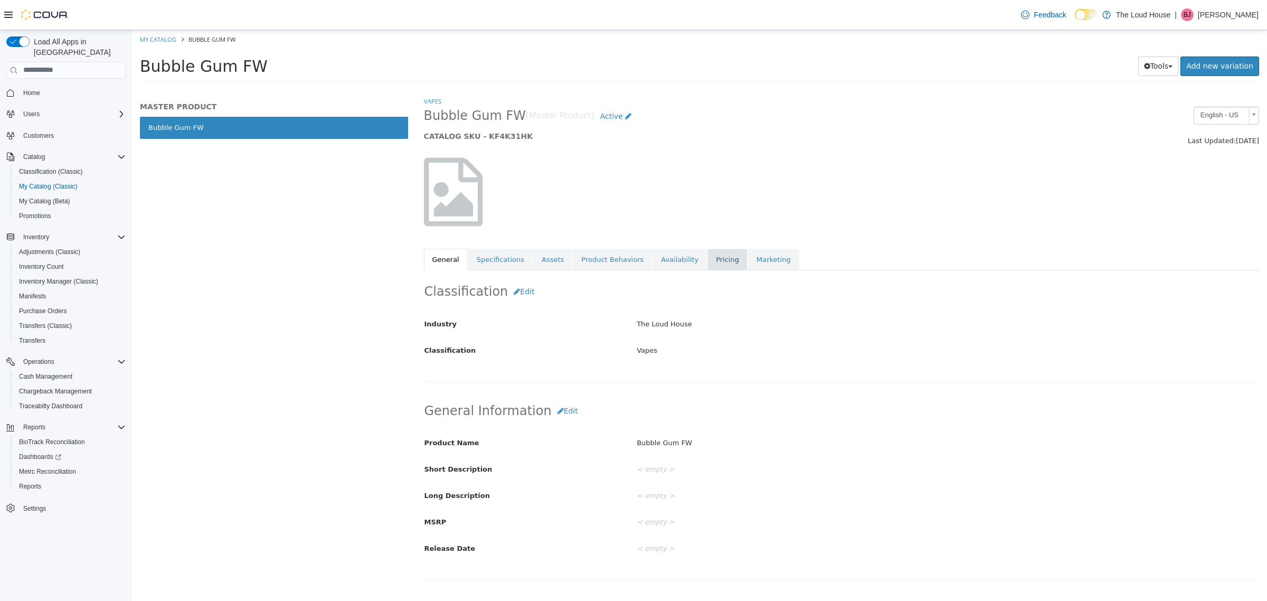
click at [719, 263] on link "Pricing" at bounding box center [728, 259] width 40 height 22
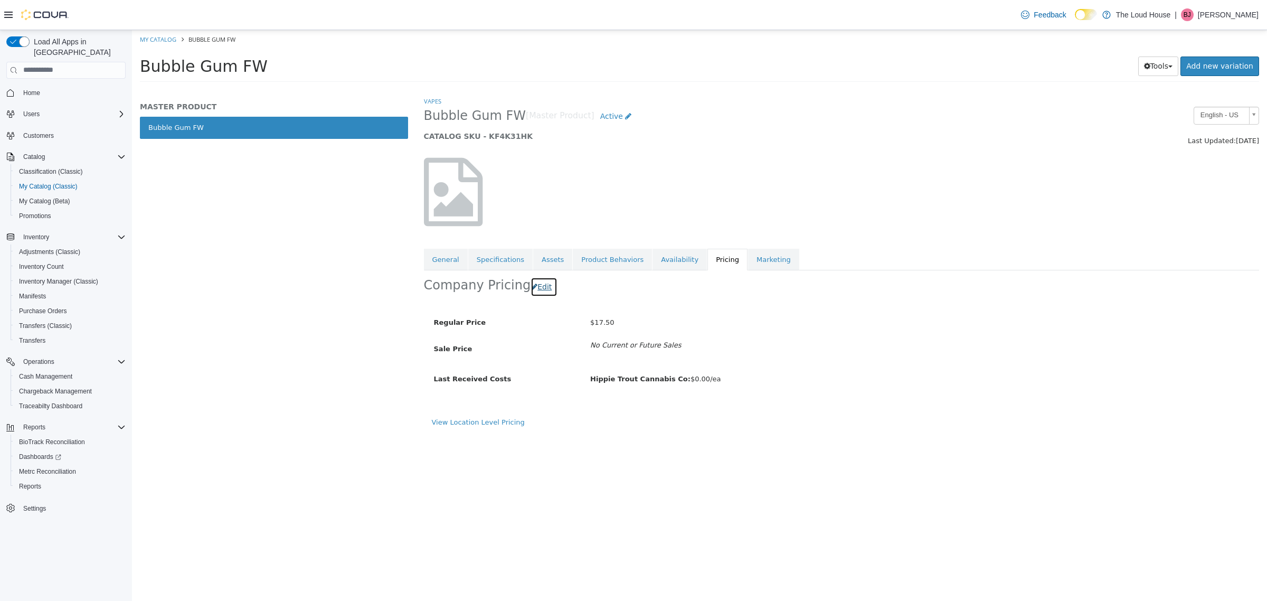
click at [547, 286] on button "Edit" at bounding box center [544, 287] width 27 height 20
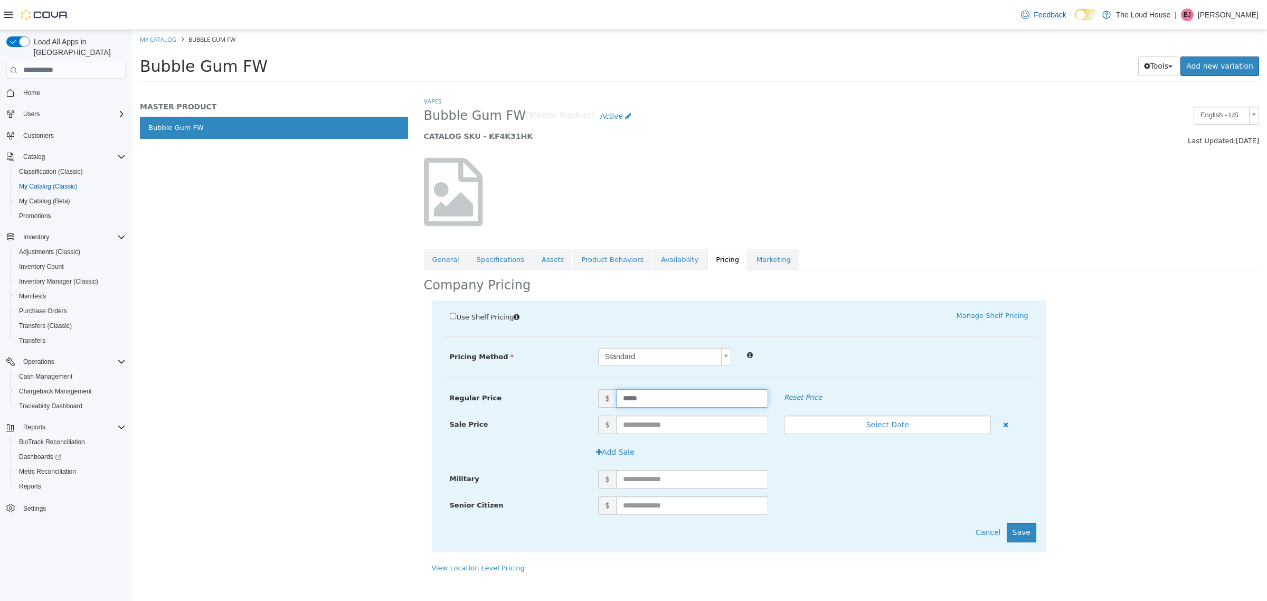
drag, startPoint x: 674, startPoint y: 398, endPoint x: 510, endPoint y: 399, distance: 164.2
click at [510, 399] on div "Regular Price $ ***** Reset Price" at bounding box center [739, 398] width 595 height 18
type input "*****"
click at [1025, 528] on button "Save" at bounding box center [1022, 532] width 30 height 20
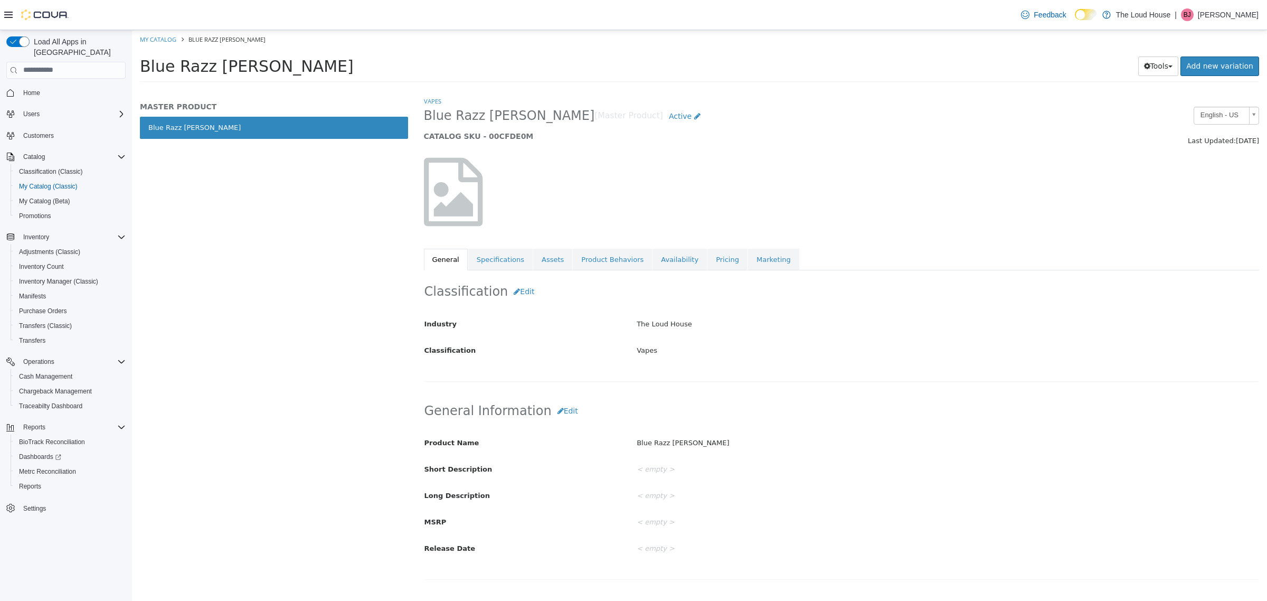
click at [717, 260] on link "Pricing" at bounding box center [728, 259] width 40 height 22
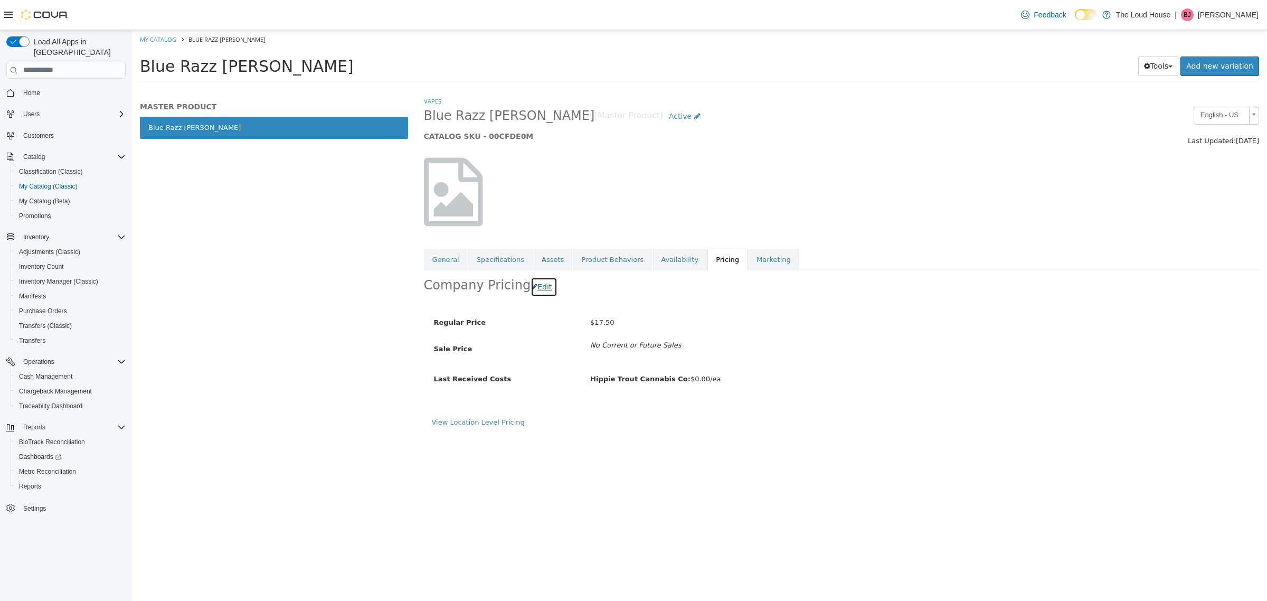
click at [537, 287] on button "Edit" at bounding box center [544, 287] width 27 height 20
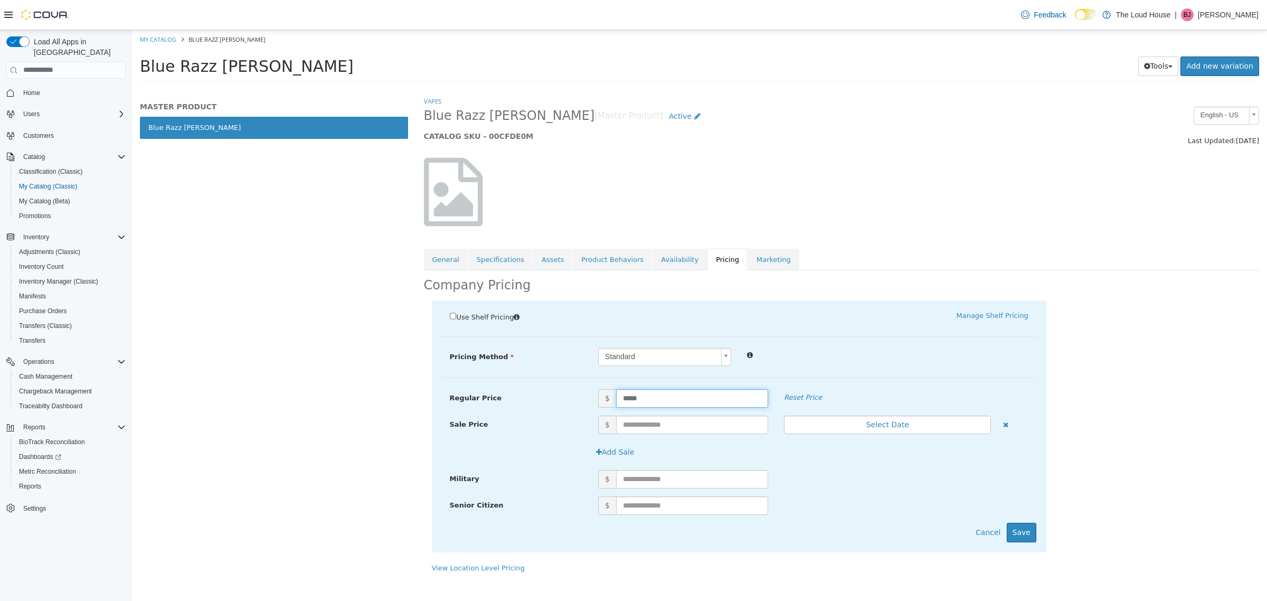
drag, startPoint x: 655, startPoint y: 394, endPoint x: 565, endPoint y: 397, distance: 89.8
click at [565, 397] on div "Regular Price $ ***** Reset Price" at bounding box center [739, 398] width 595 height 18
type input "*****"
click at [1027, 531] on button "Save" at bounding box center [1022, 532] width 30 height 20
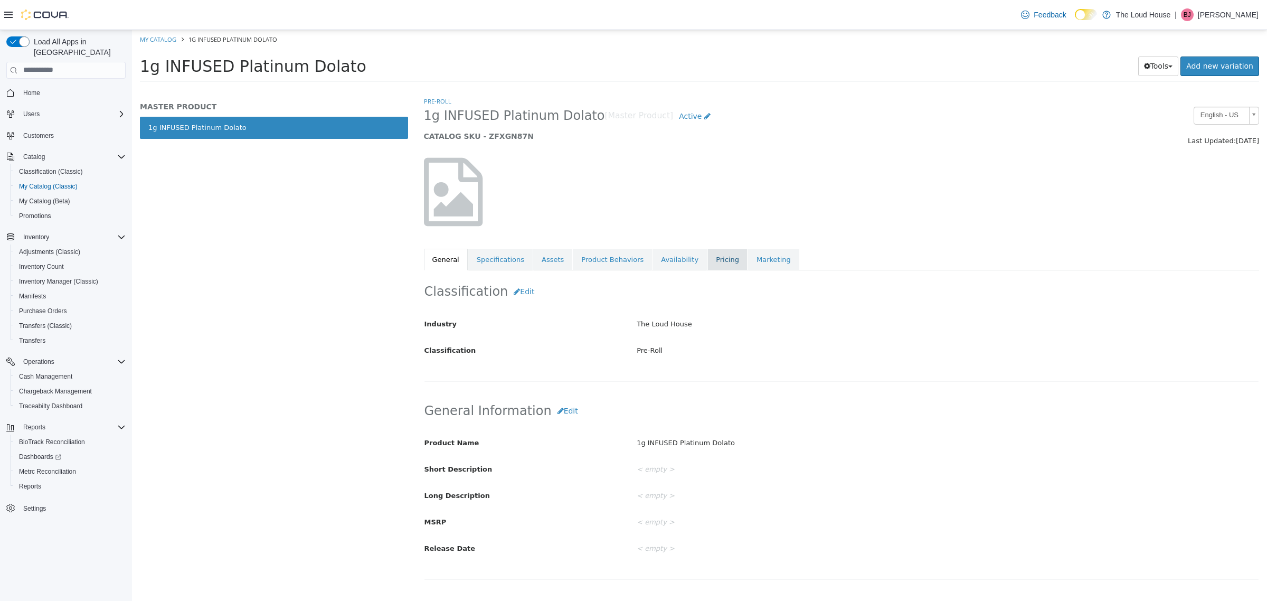
click at [708, 264] on link "Pricing" at bounding box center [728, 259] width 40 height 22
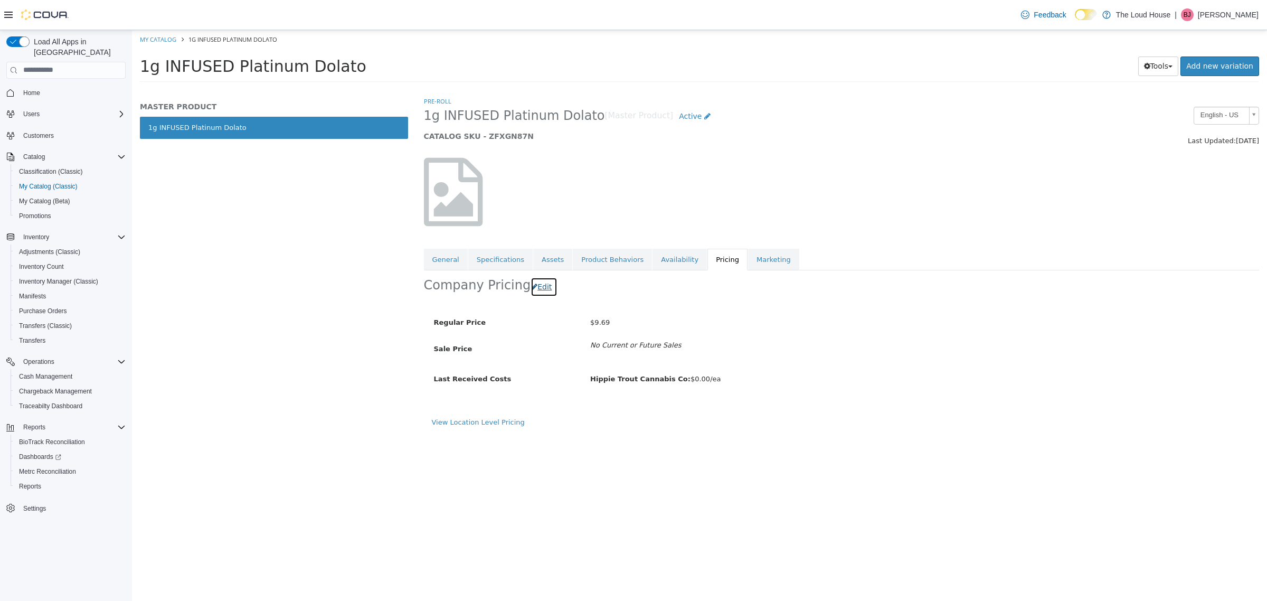
click at [547, 291] on button "Edit" at bounding box center [544, 287] width 27 height 20
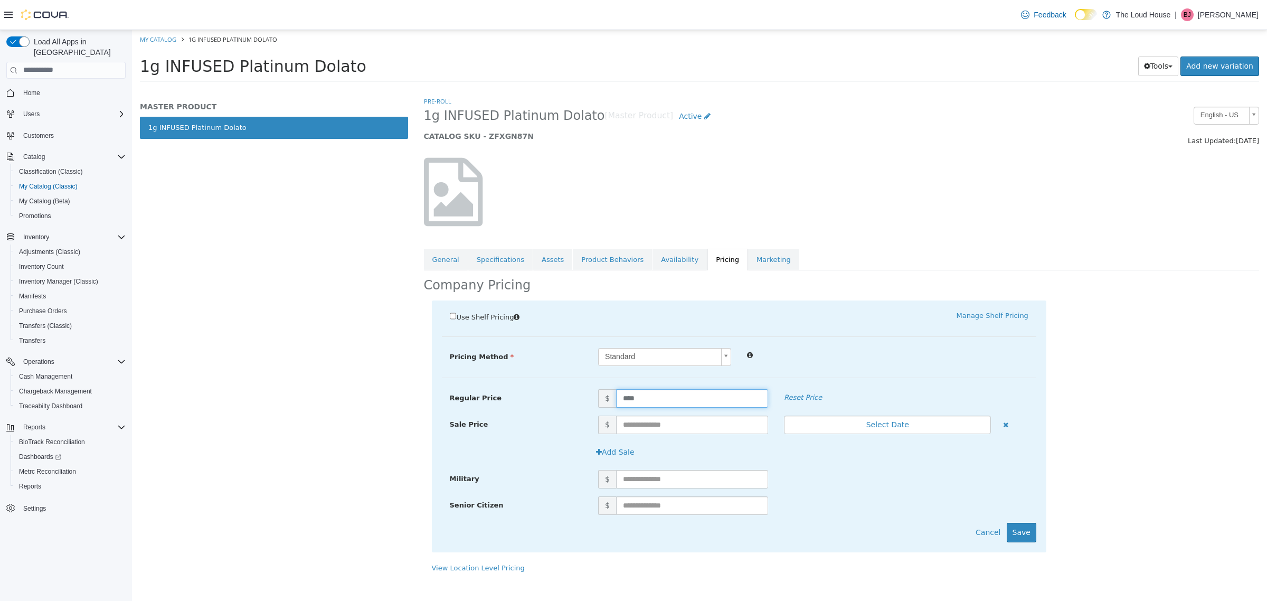
click at [703, 397] on input "****" at bounding box center [692, 398] width 152 height 18
drag, startPoint x: 712, startPoint y: 396, endPoint x: 531, endPoint y: 397, distance: 181.1
click at [531, 397] on div "Regular Price $ **** Reset Price" at bounding box center [739, 398] width 595 height 18
type input "****"
click at [1028, 536] on button "Save" at bounding box center [1022, 532] width 30 height 20
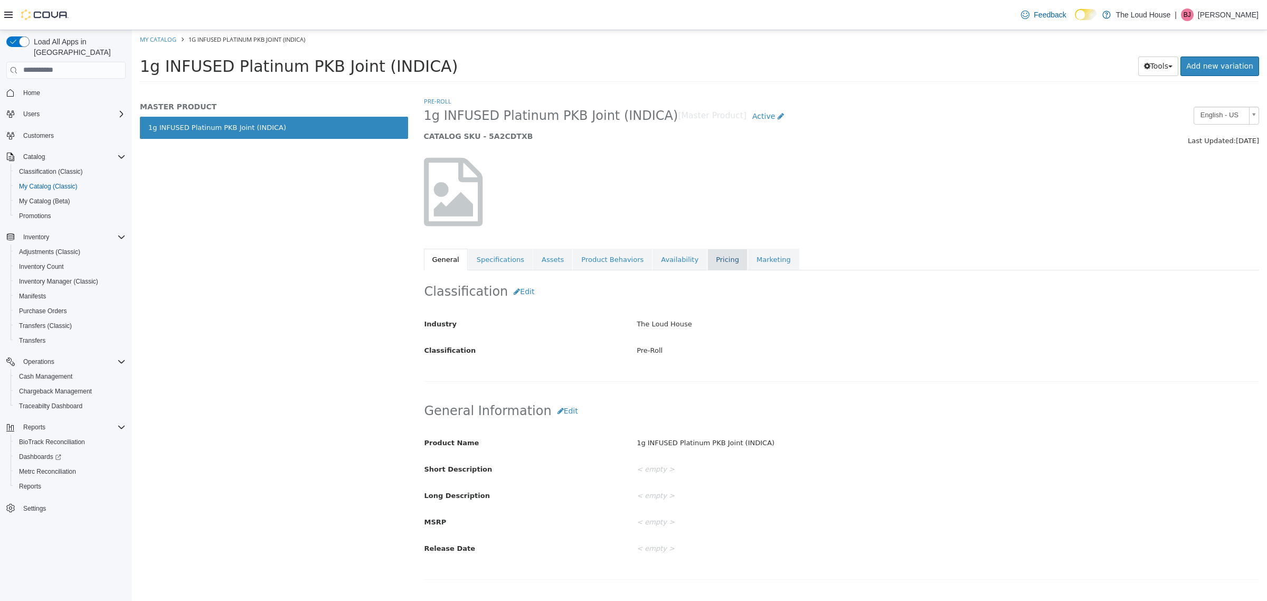
click at [725, 260] on link "Pricing" at bounding box center [728, 259] width 40 height 22
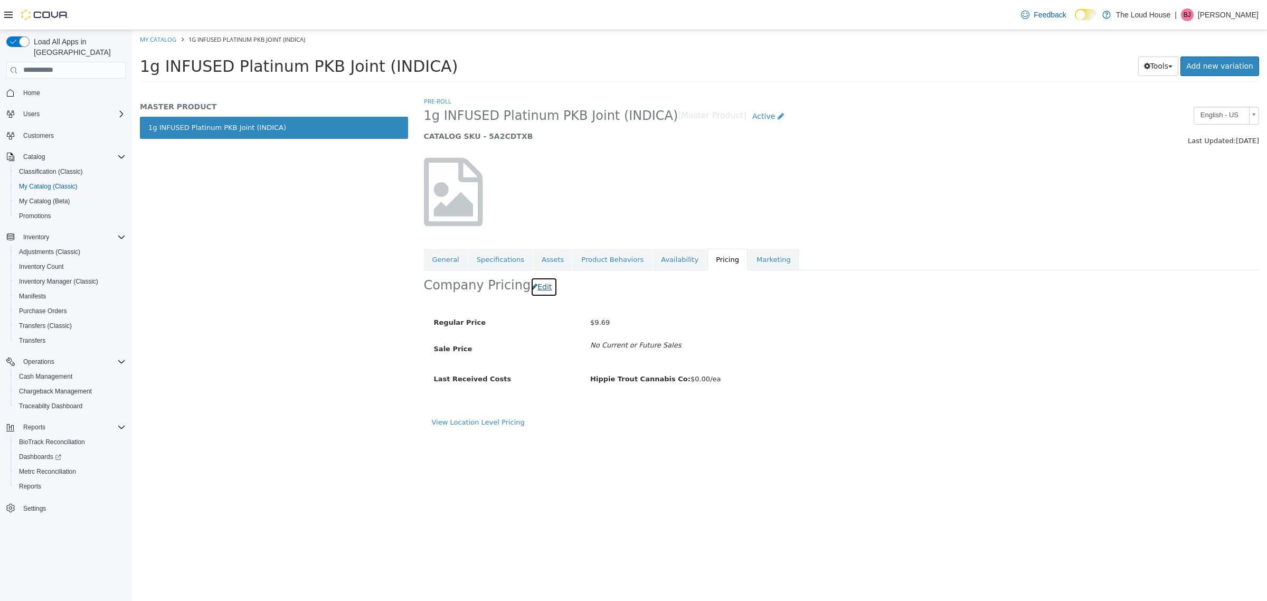
click at [543, 287] on button "Edit" at bounding box center [544, 287] width 27 height 20
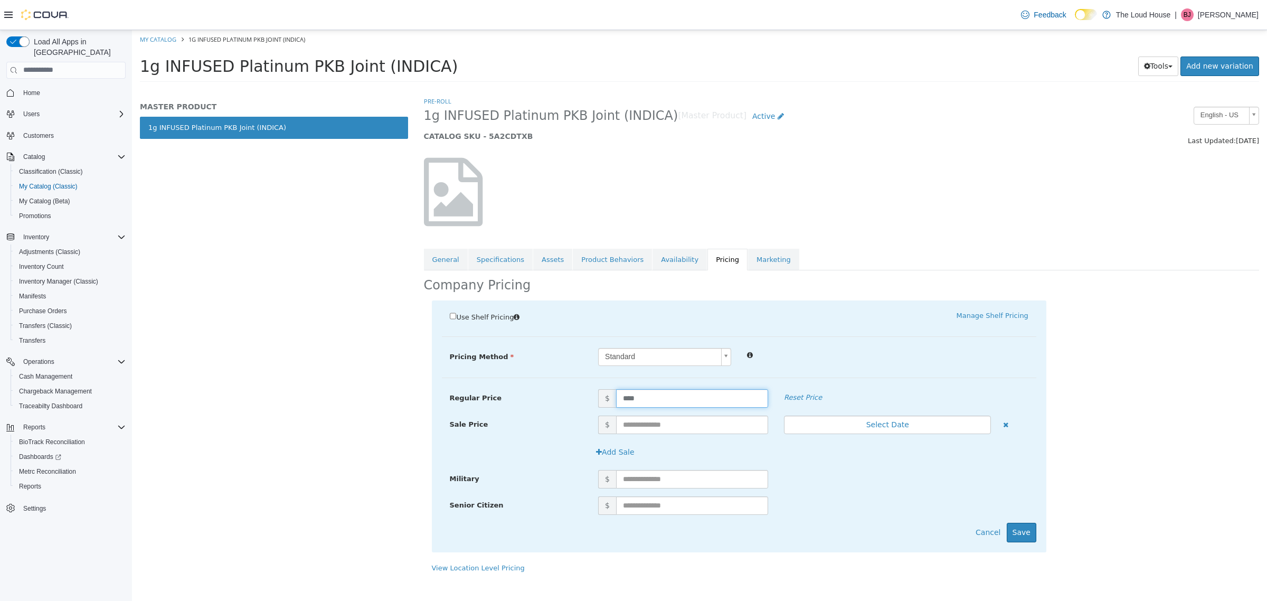
drag, startPoint x: 672, startPoint y: 397, endPoint x: 501, endPoint y: 407, distance: 171.4
click at [499, 407] on div "Regular Price $ **** Reset Price" at bounding box center [739, 398] width 595 height 18
type input "****"
click at [1028, 534] on button "Save" at bounding box center [1022, 532] width 30 height 20
